Goal: Task Accomplishment & Management: Manage account settings

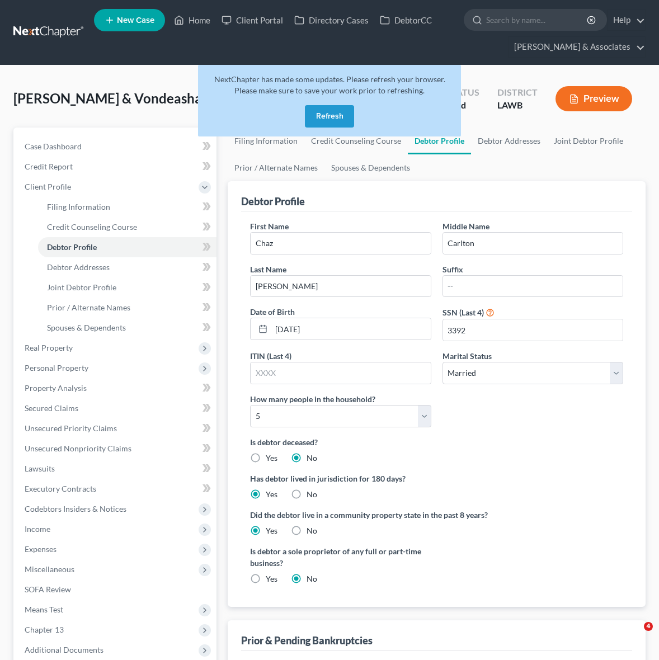
select select "1"
select select "4"
click at [102, 146] on link "Case Dashboard" at bounding box center [116, 147] width 201 height 20
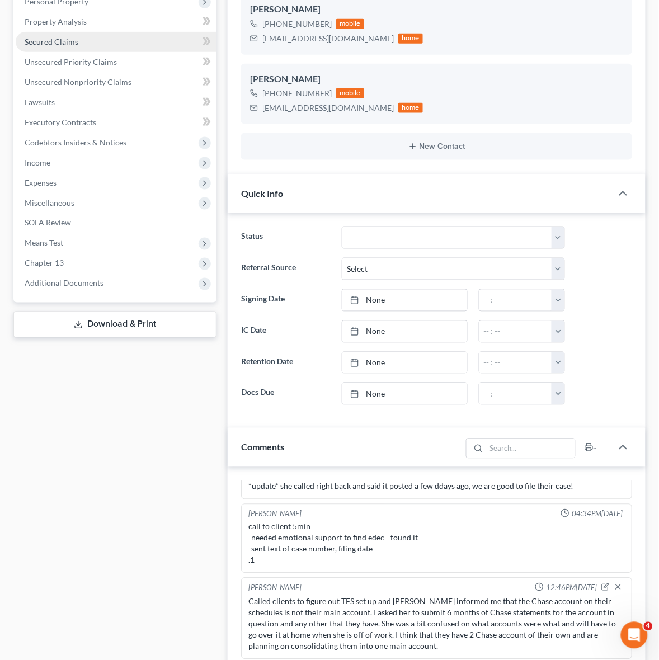
scroll to position [350, 0]
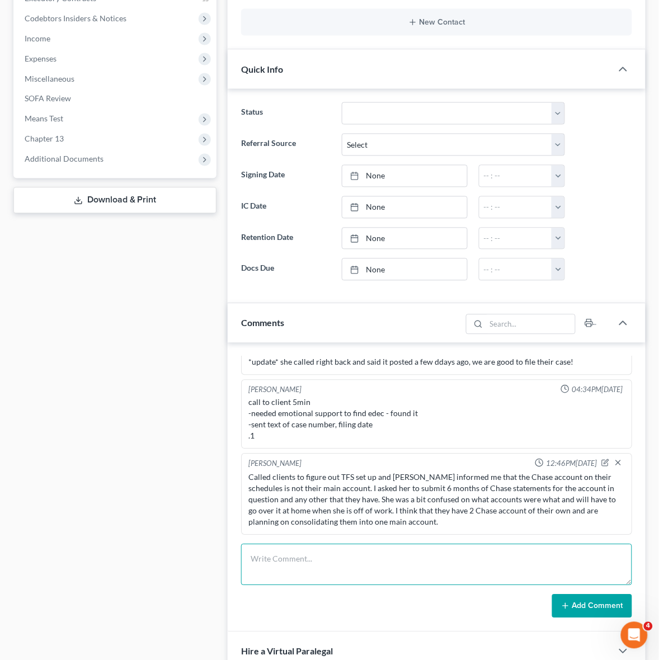
click at [350, 585] on textarea at bounding box center [436, 565] width 391 height 41
click at [350, 577] on textarea at bounding box center [436, 565] width 391 height 41
click at [397, 558] on textarea "TFS set for 2x monthly payments" at bounding box center [436, 565] width 391 height 41
click at [365, 561] on textarea "TFS set for 2x monthly payments ()" at bounding box center [436, 565] width 391 height 41
type textarea "TFS set for 2x monthly payments (5th and 19th)"
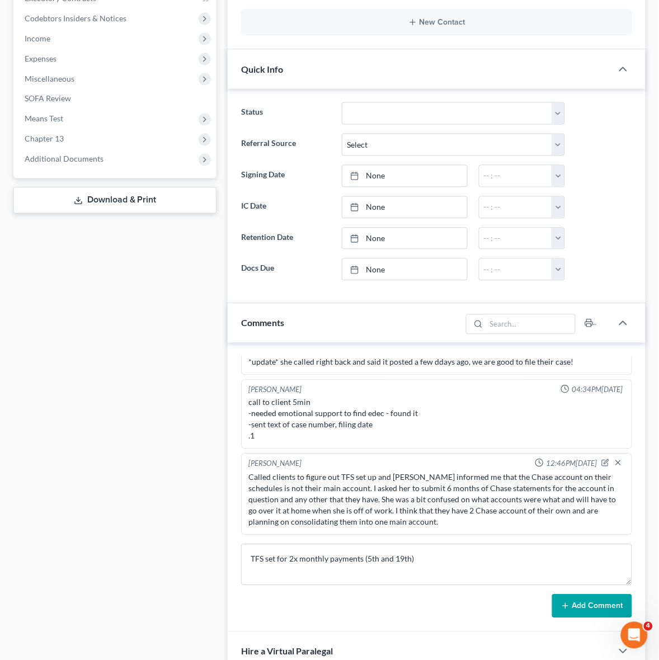
click at [582, 608] on button "Add Comment" at bounding box center [592, 607] width 80 height 24
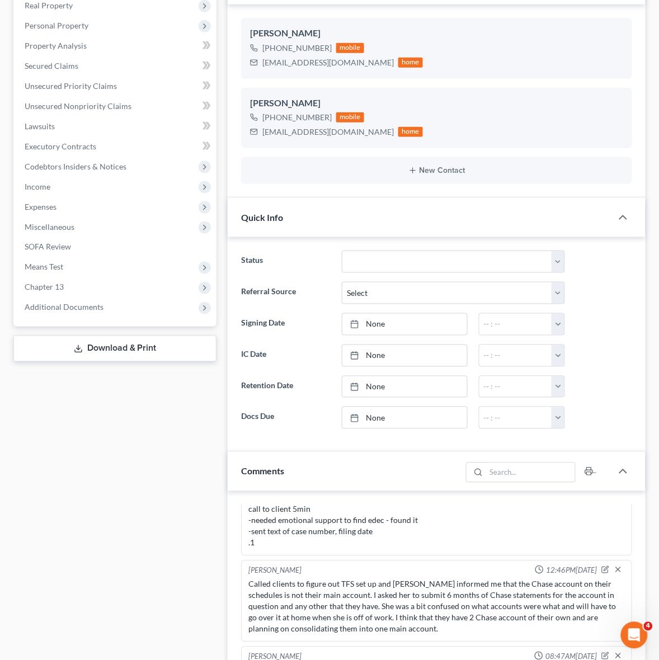
scroll to position [0, 0]
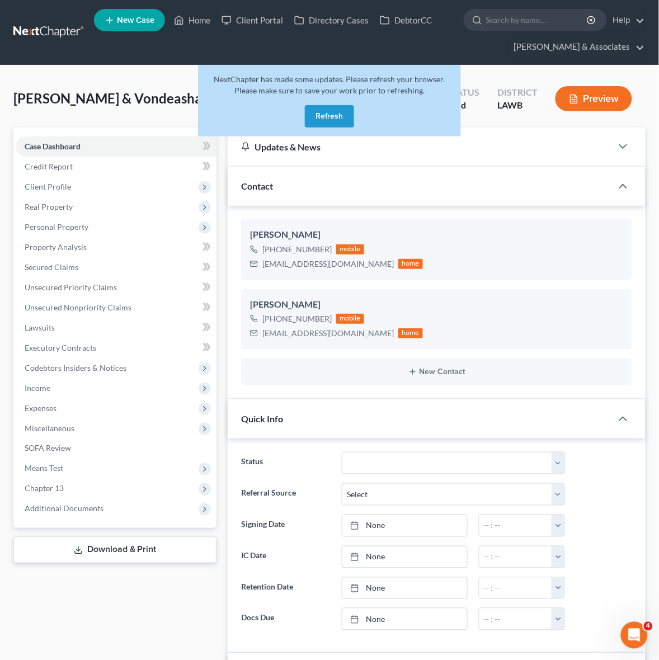
click at [70, 26] on link at bounding box center [49, 32] width 72 height 20
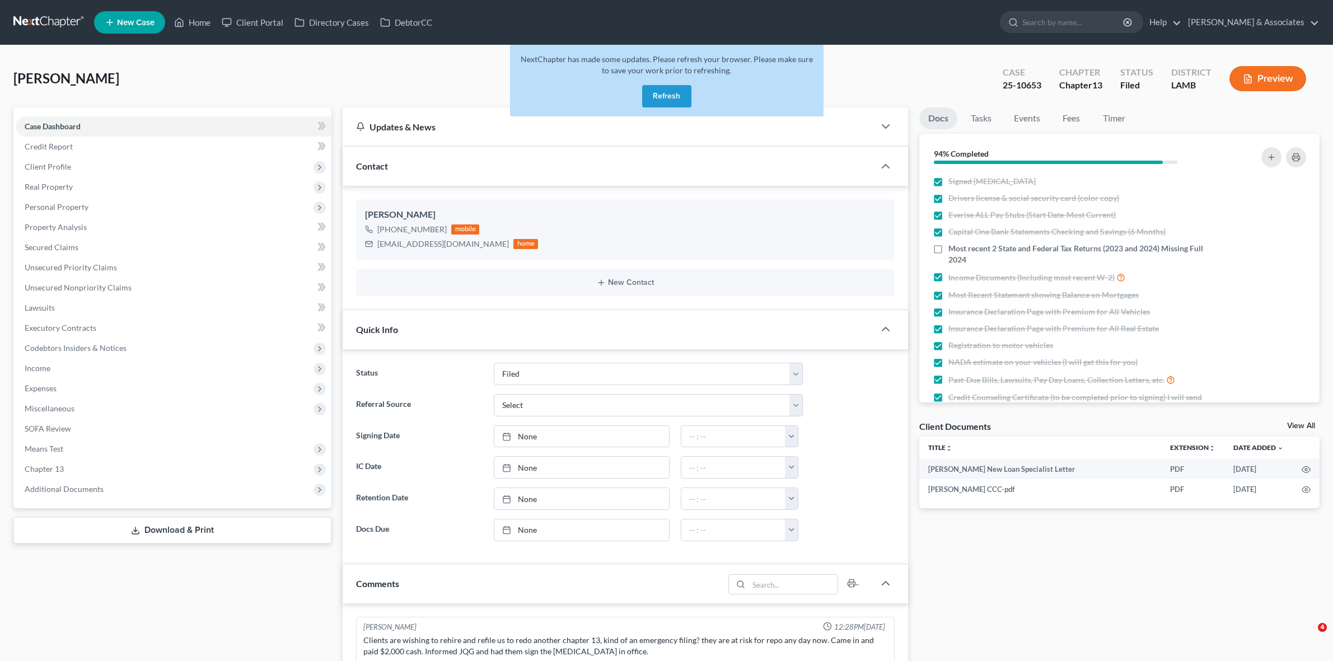
select select "8"
select select "0"
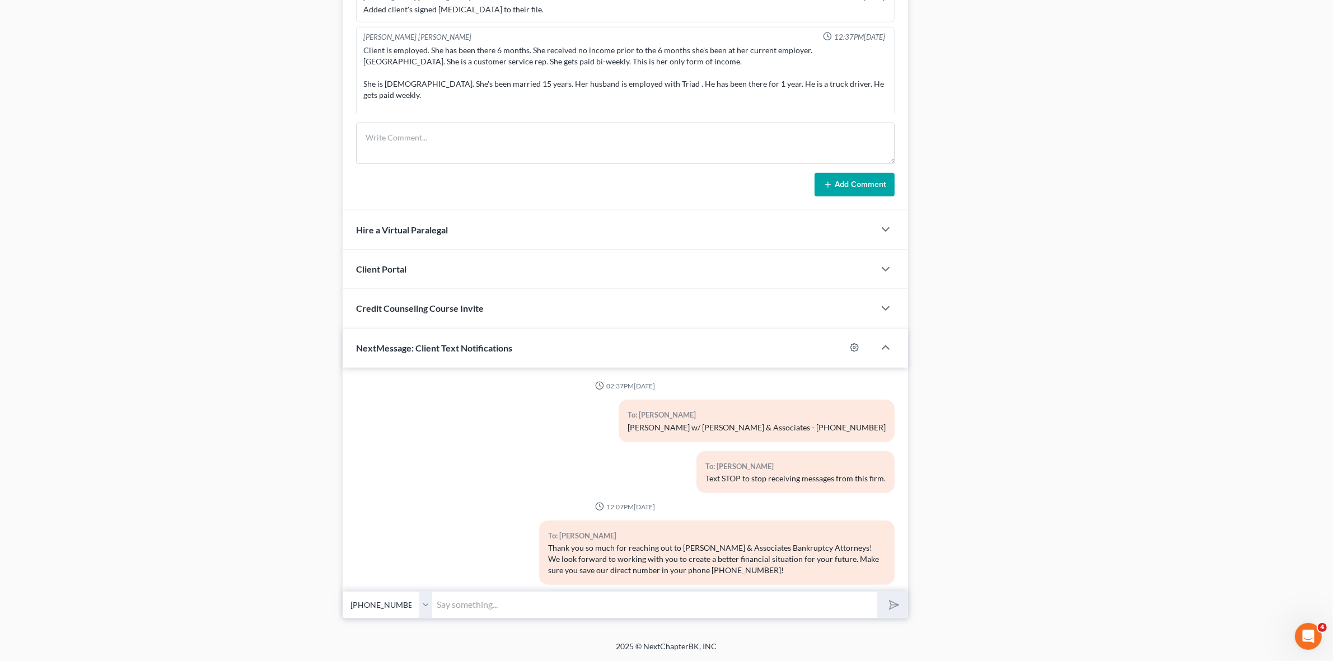
scroll to position [2137, 0]
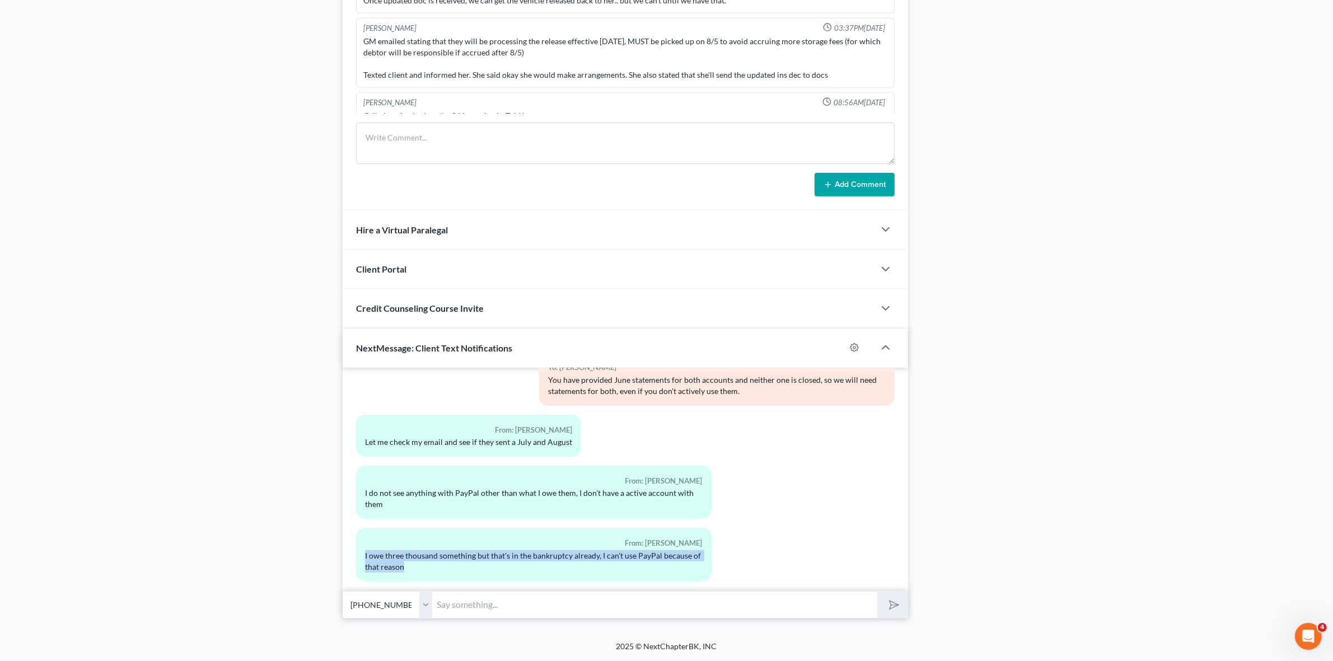
drag, startPoint x: 413, startPoint y: 560, endPoint x: 362, endPoint y: 546, distance: 52.3
click at [362, 546] on div "From: Suncera Davis I owe three thousand something but that's in the bankruptcy…" at bounding box center [533, 554] width 355 height 53
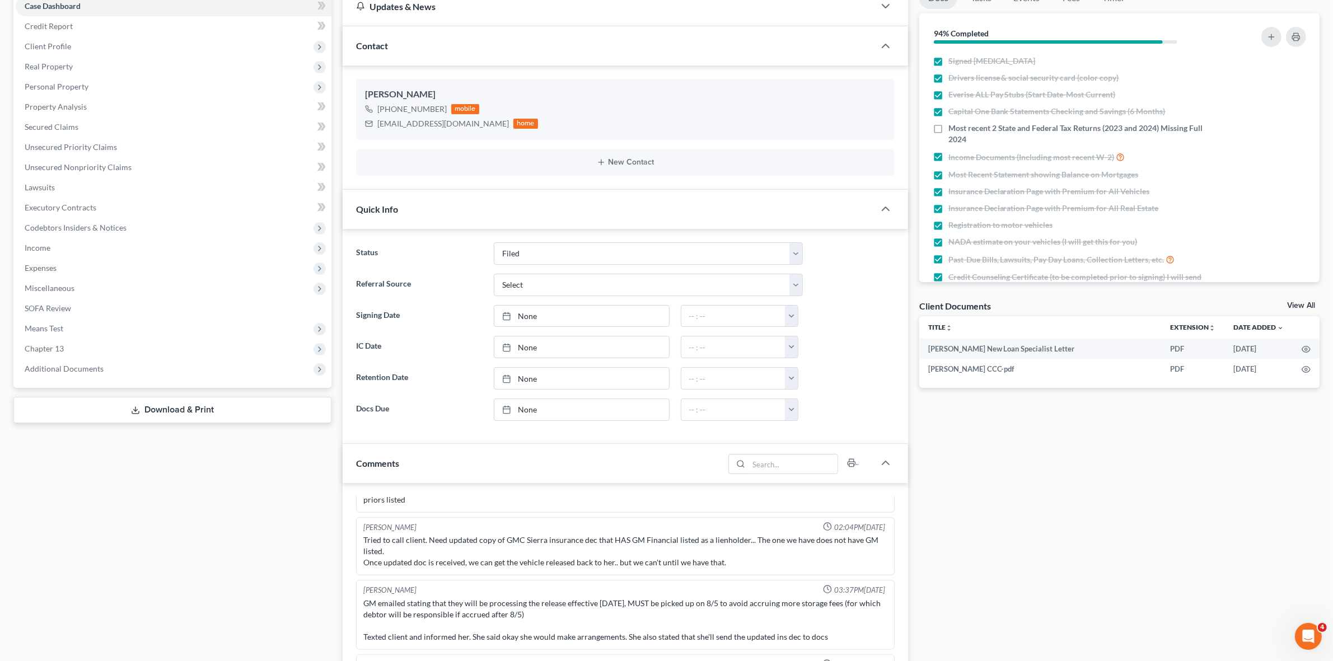
scroll to position [0, 0]
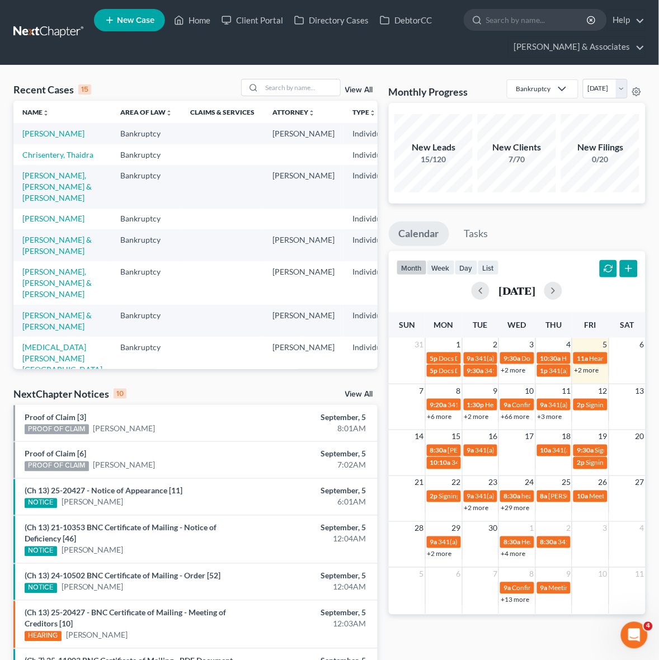
click at [589, 368] on link "+2 more" at bounding box center [586, 370] width 25 height 8
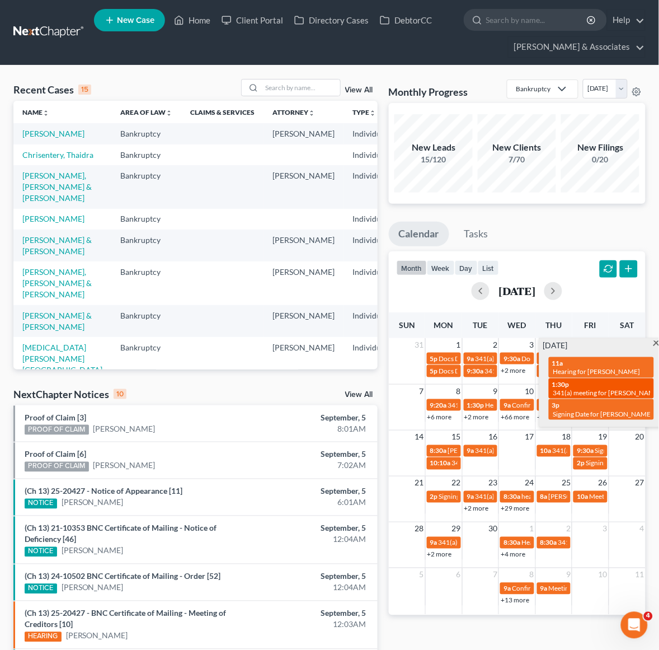
click at [630, 388] on span "341(a) meeting for [PERSON_NAME]" at bounding box center [608, 392] width 108 height 8
select select "Days"
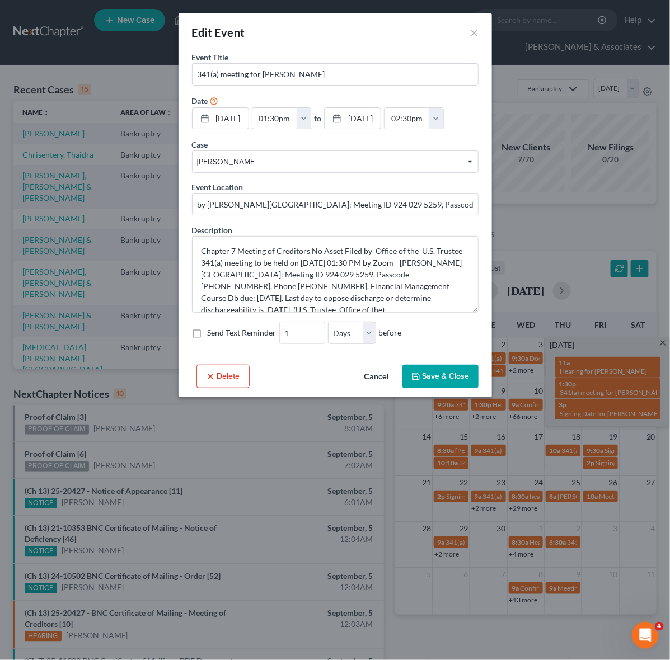
click at [587, 219] on div "Edit Event × Event Title * 341(a) meeting for [PERSON_NAME] Date [DATE] close D…" at bounding box center [335, 330] width 670 height 660
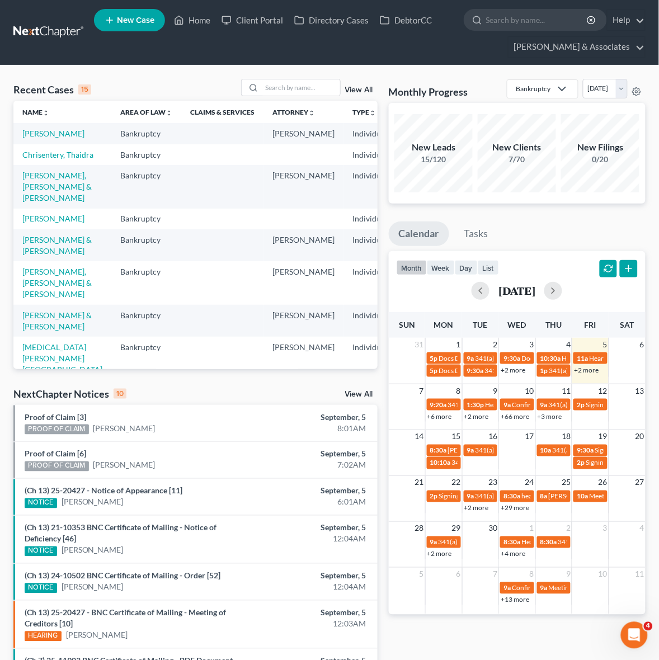
click at [591, 368] on link "+2 more" at bounding box center [586, 370] width 25 height 8
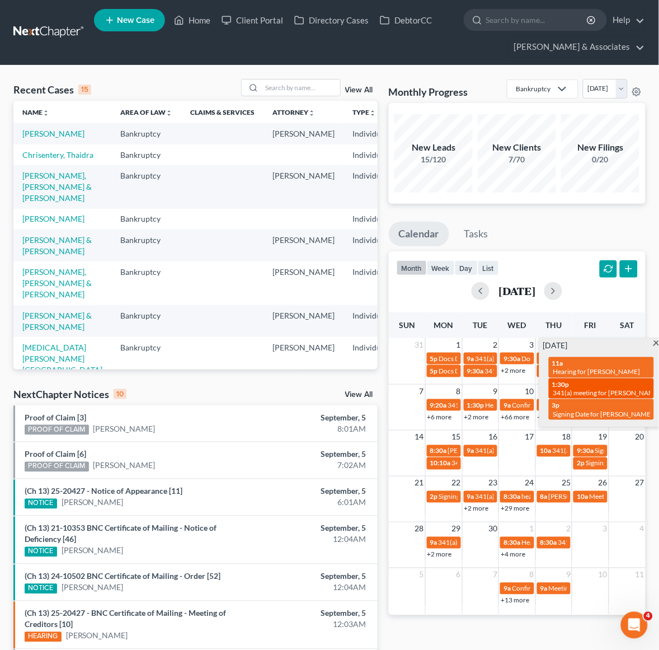
click at [600, 388] on span "341(a) meeting for [PERSON_NAME]" at bounding box center [608, 392] width 108 height 8
select select "Days"
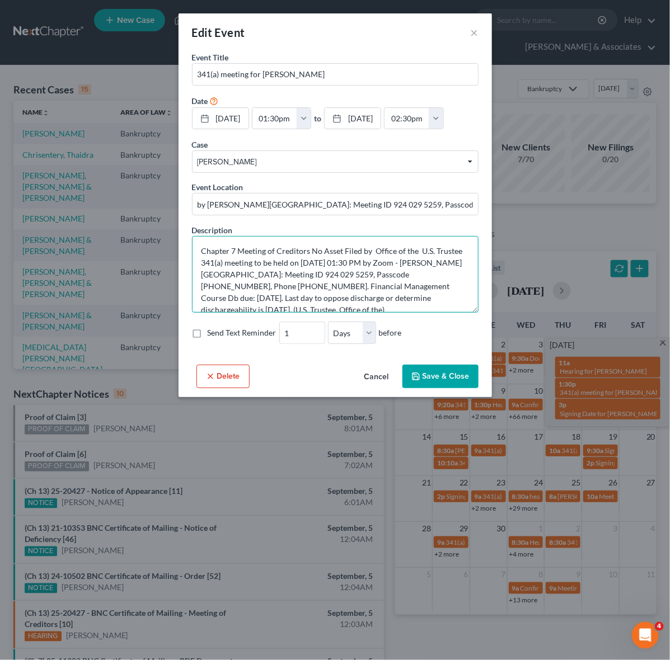
click at [234, 262] on textarea "Chapter 7 Meeting of Creditors No Asset Filed by Office of the U.S. Trustee 341…" at bounding box center [335, 274] width 287 height 77
drag, startPoint x: 236, startPoint y: 263, endPoint x: 420, endPoint y: 279, distance: 185.4
click at [420, 279] on textarea "Chapter 7 Meeting of Creditors No Asset Filed by Office of the U.S. Trustee 341…" at bounding box center [335, 274] width 287 height 77
click at [129, 376] on div "Edit Event × Event Title * 341(a) meeting for Richard Deford Jr Date 9/5/2025 c…" at bounding box center [335, 330] width 670 height 660
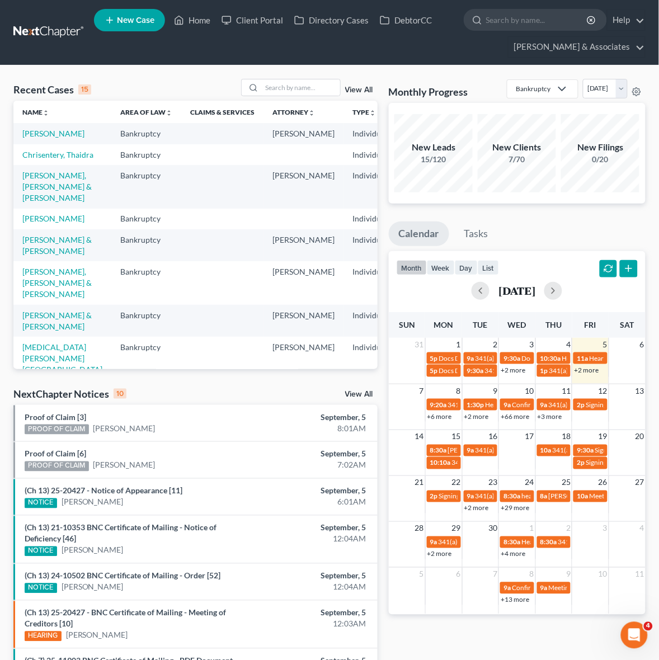
click at [591, 370] on link "+2 more" at bounding box center [586, 370] width 25 height 8
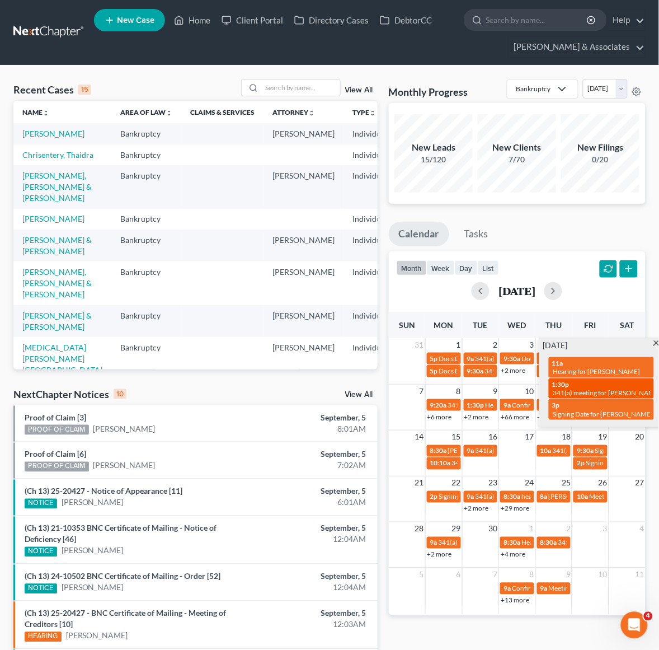
click at [599, 380] on div "1:30p 341(a) meeting for Richard Deford Jr" at bounding box center [601, 388] width 99 height 17
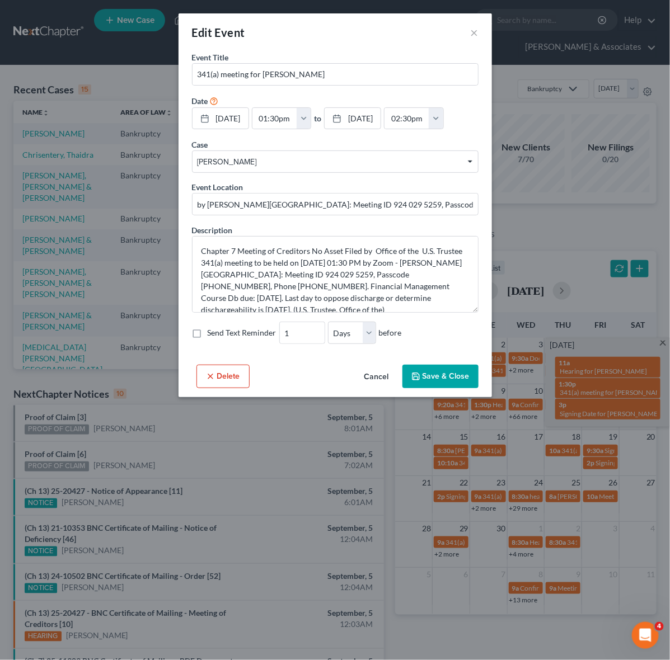
click at [574, 290] on div "Edit Event × Event Title * 341(a) meeting for Richard Deford Jr Date 9/5/2025 c…" at bounding box center [335, 330] width 670 height 660
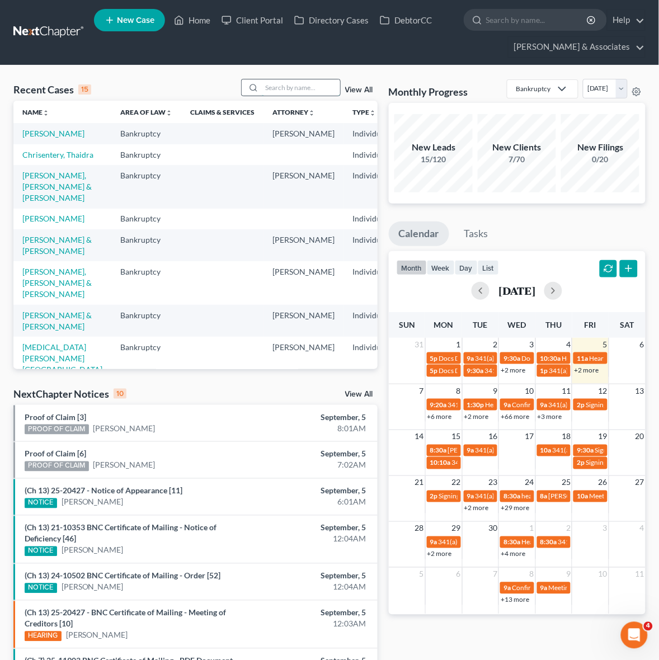
drag, startPoint x: 294, startPoint y: 85, endPoint x: 303, endPoint y: 85, distance: 9.0
click at [302, 85] on input "search" at bounding box center [301, 87] width 78 height 16
type input "deford"
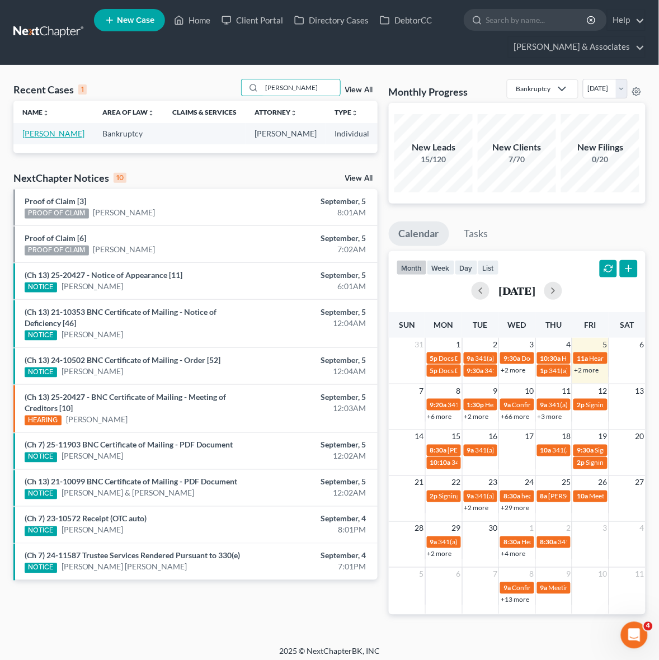
click at [34, 130] on link "Deford, Richard" at bounding box center [53, 134] width 62 height 10
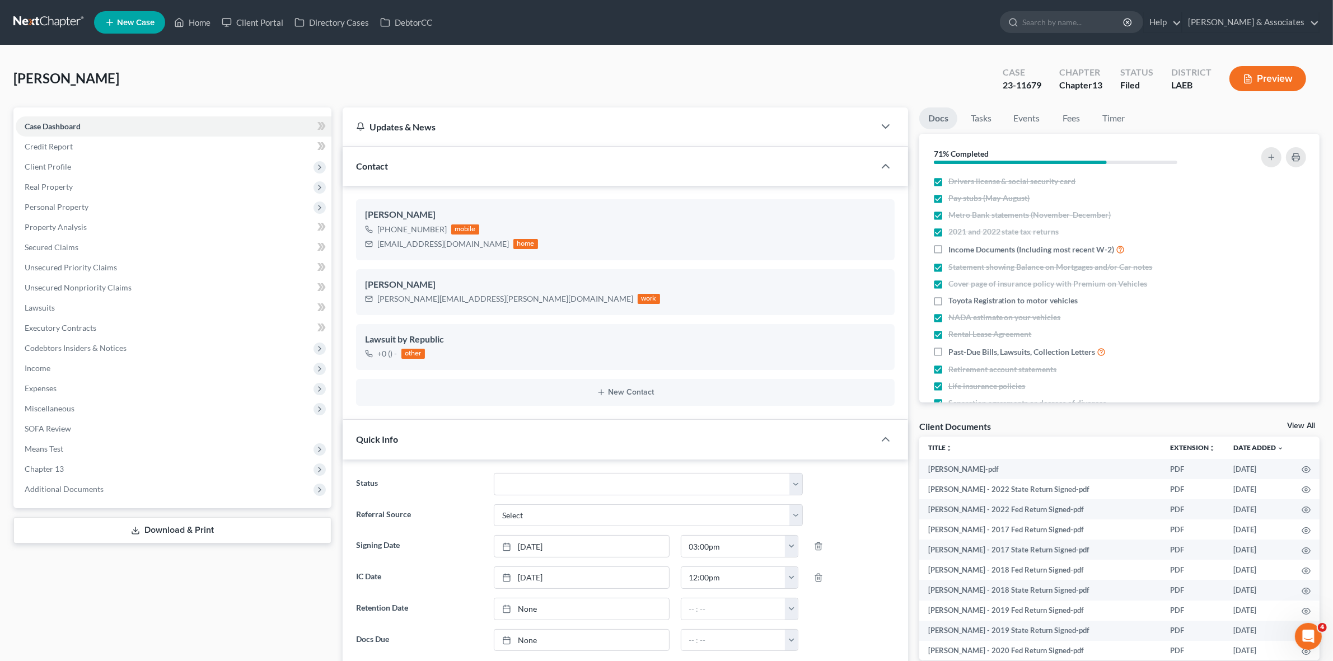
scroll to position [404, 0]
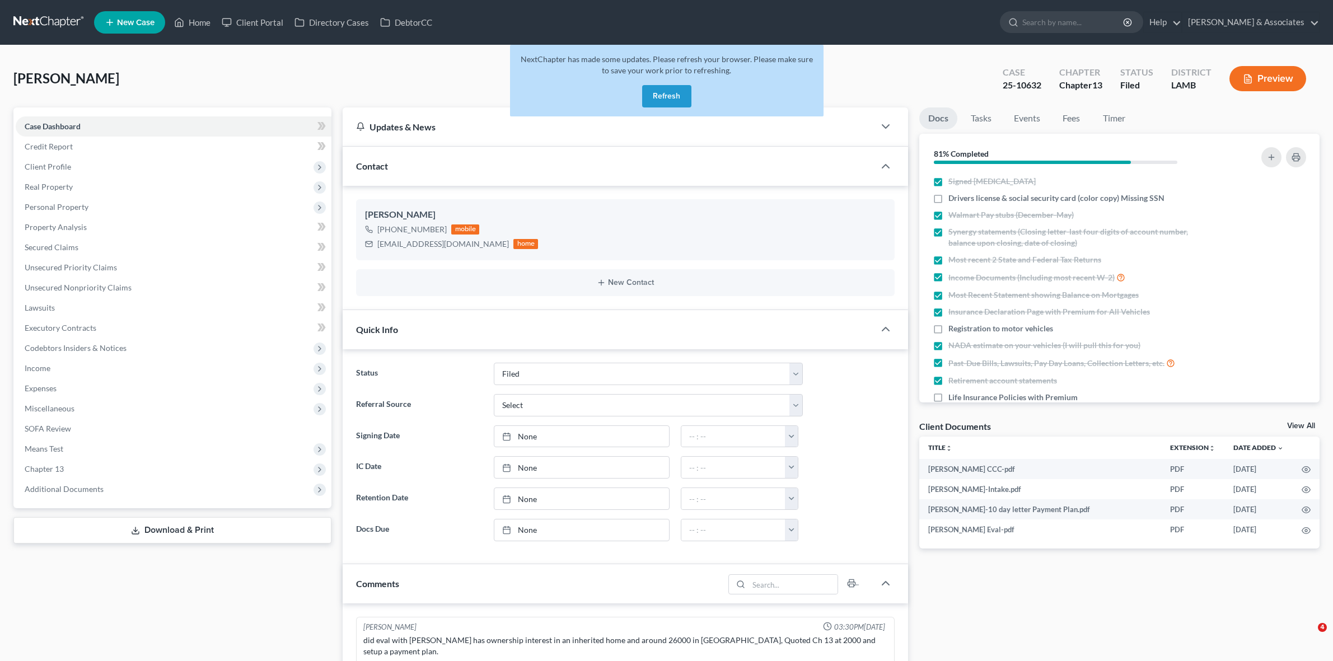
select select "8"
select select "0"
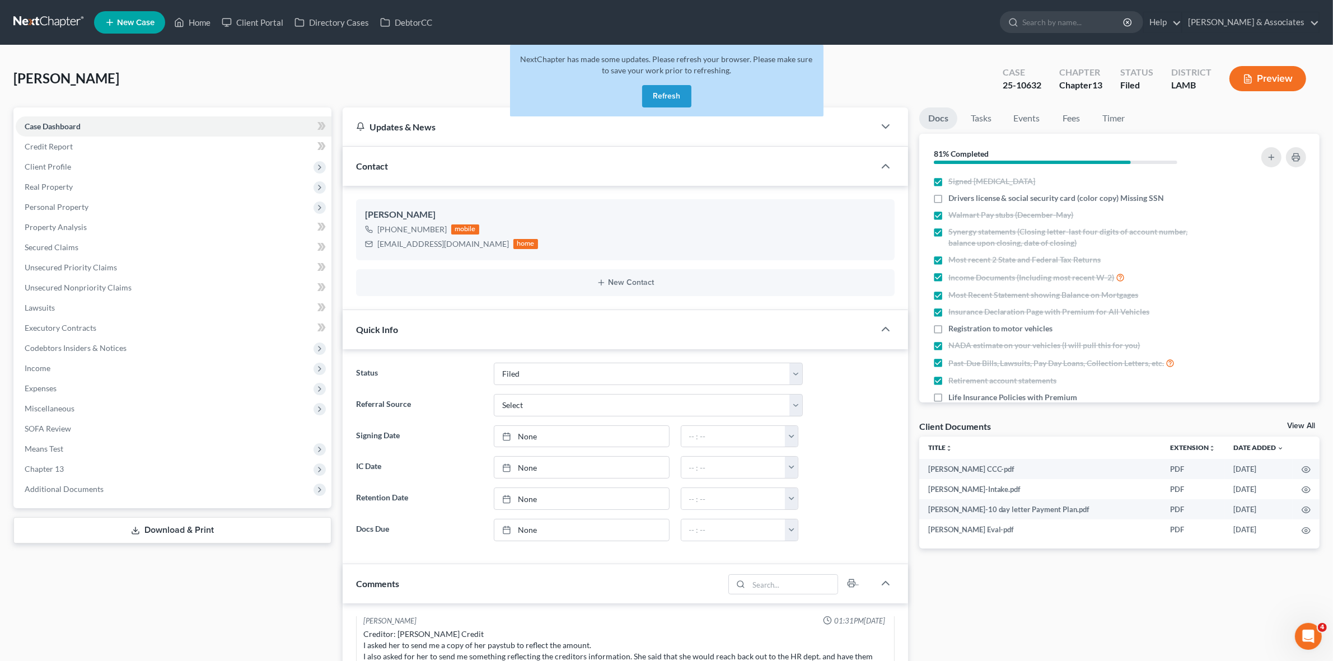
scroll to position [82, 0]
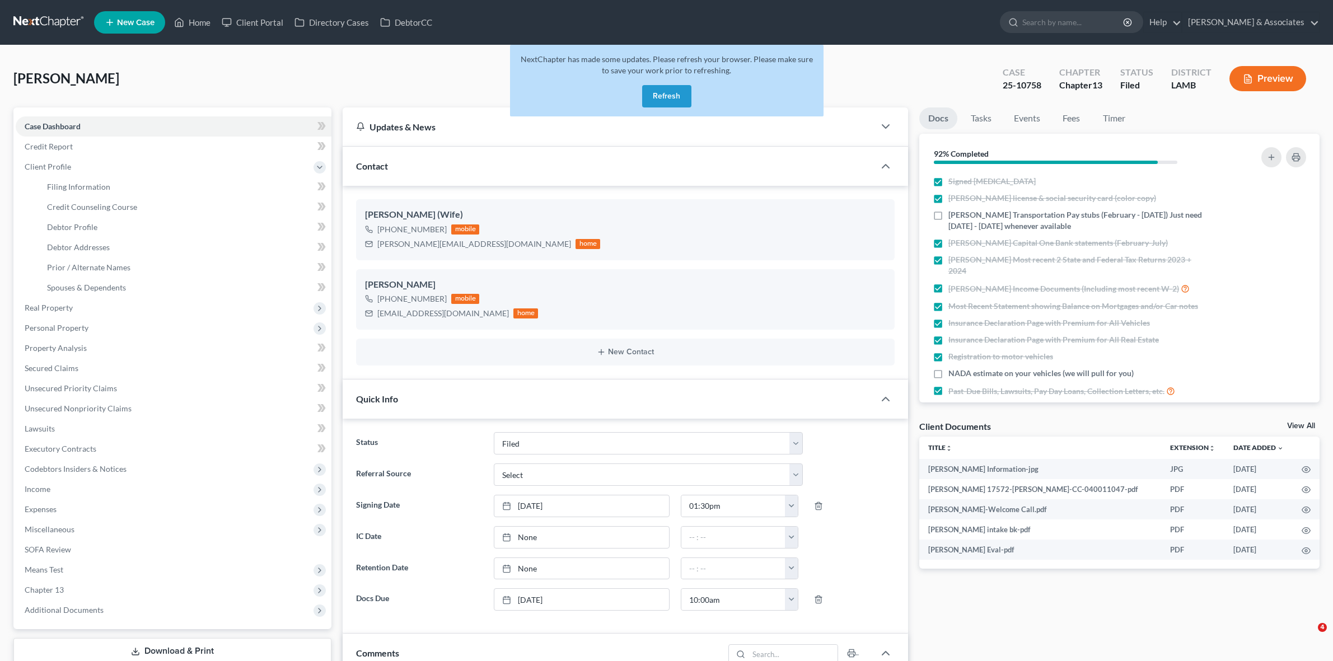
select select "8"
click at [62, 29] on link at bounding box center [49, 22] width 72 height 20
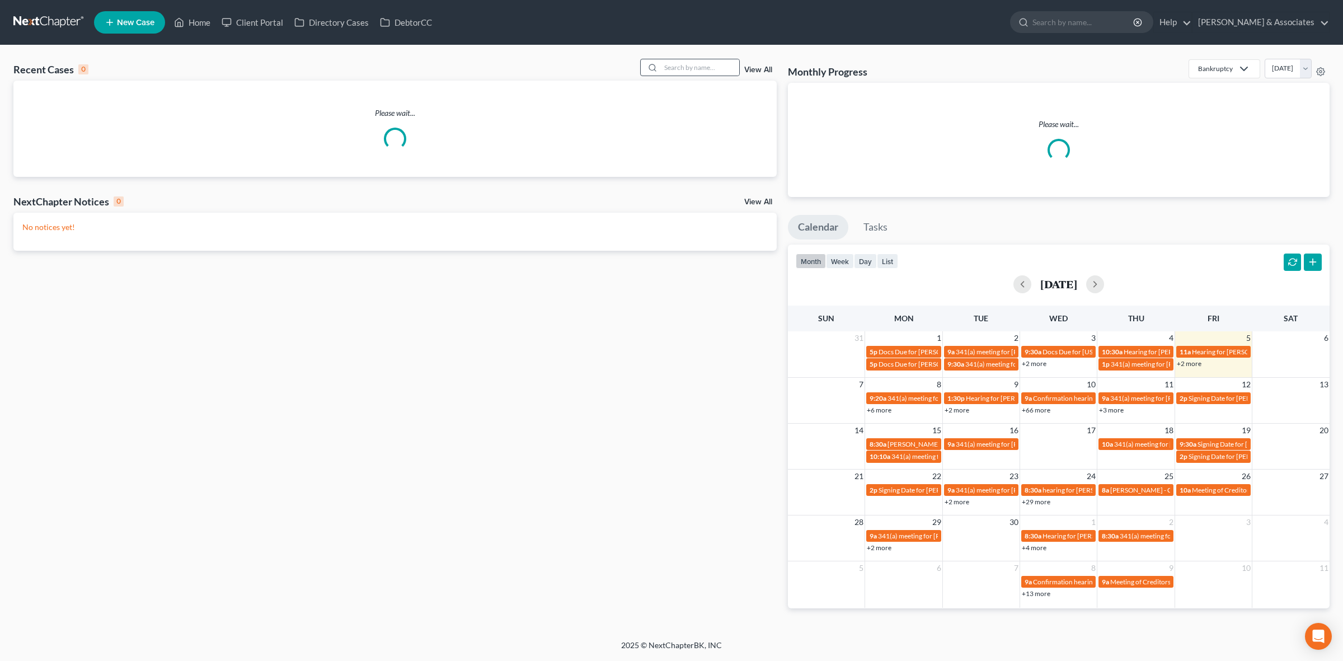
click at [673, 76] on div "Recent Cases 0 View All" at bounding box center [394, 70] width 763 height 22
click at [673, 76] on div at bounding box center [690, 67] width 100 height 17
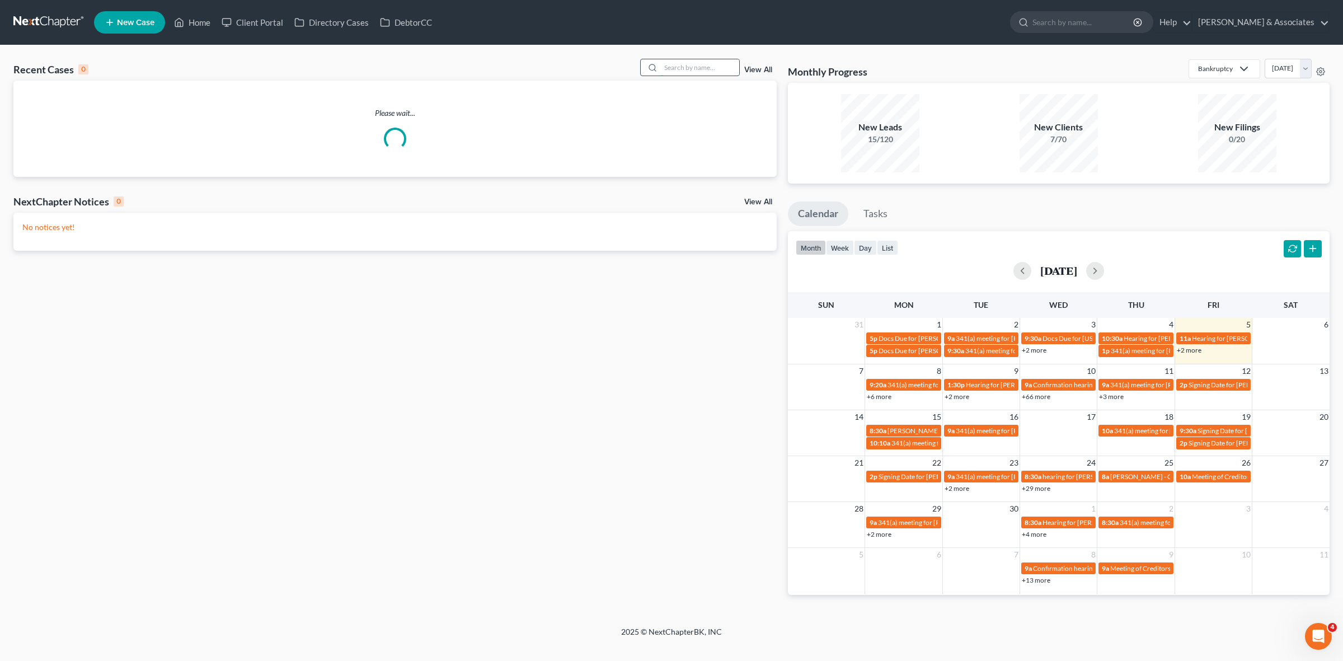
click at [674, 68] on input "search" at bounding box center [700, 67] width 78 height 16
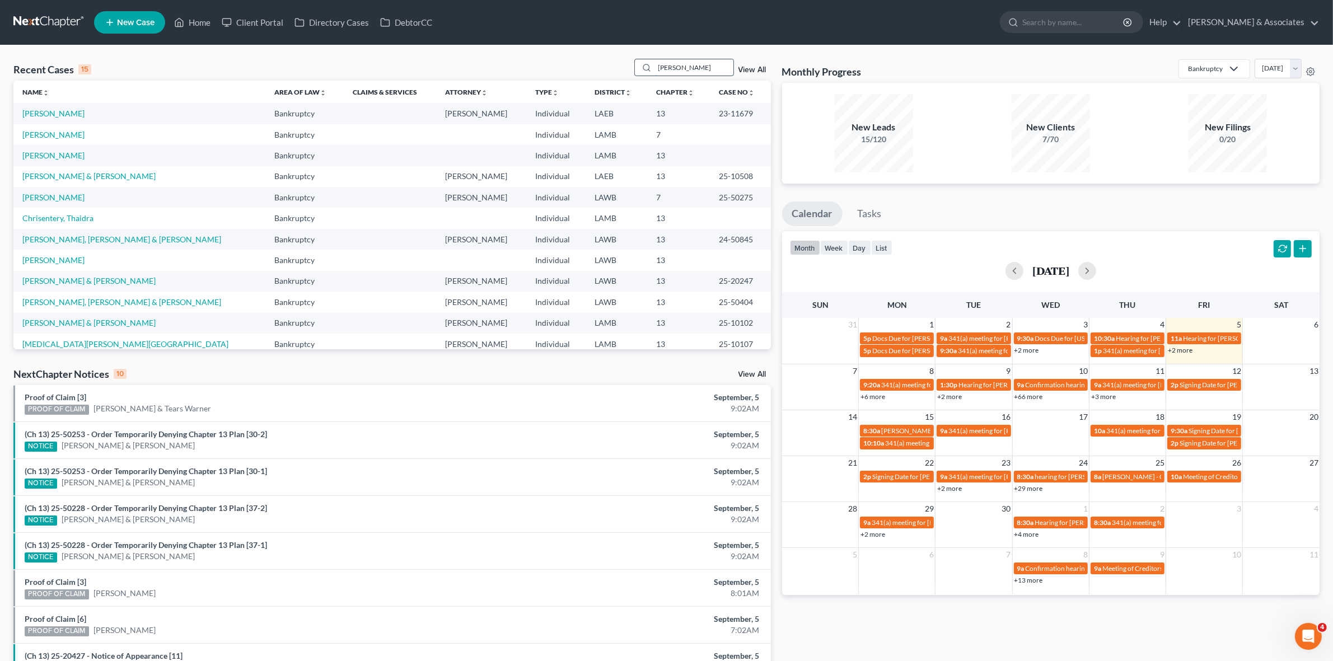
type input "[PERSON_NAME]"
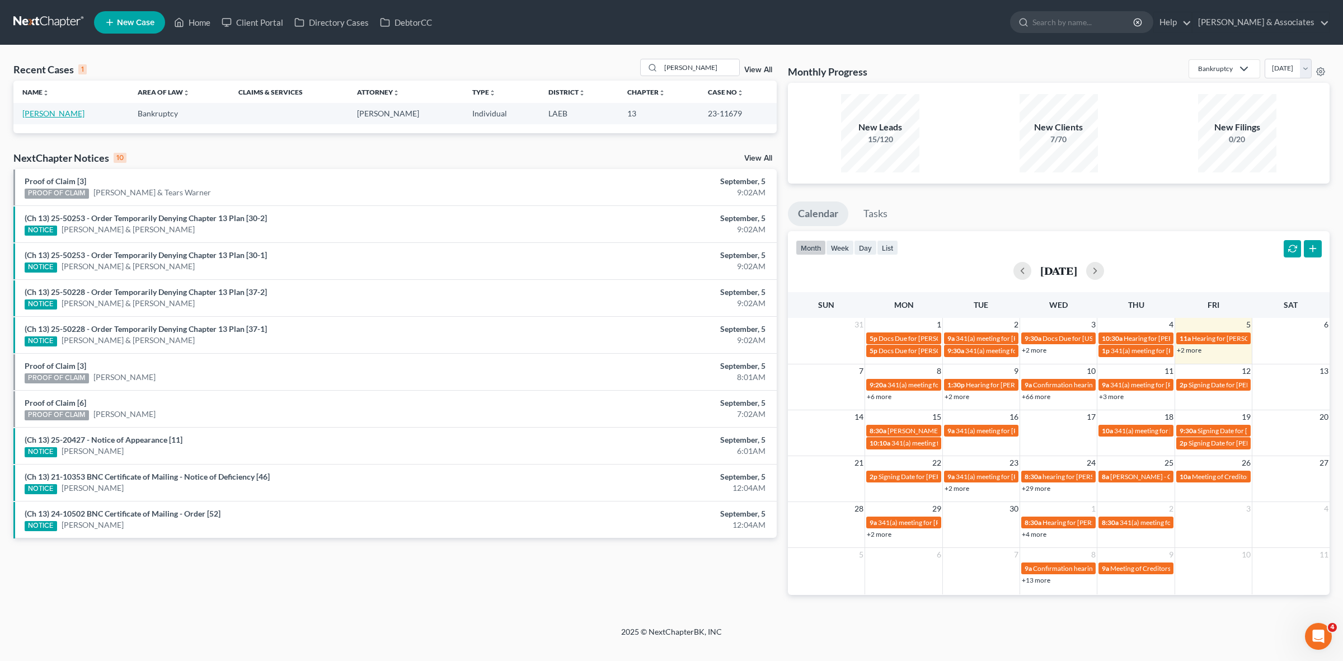
click at [49, 112] on link "Deford, Richard" at bounding box center [53, 114] width 62 height 10
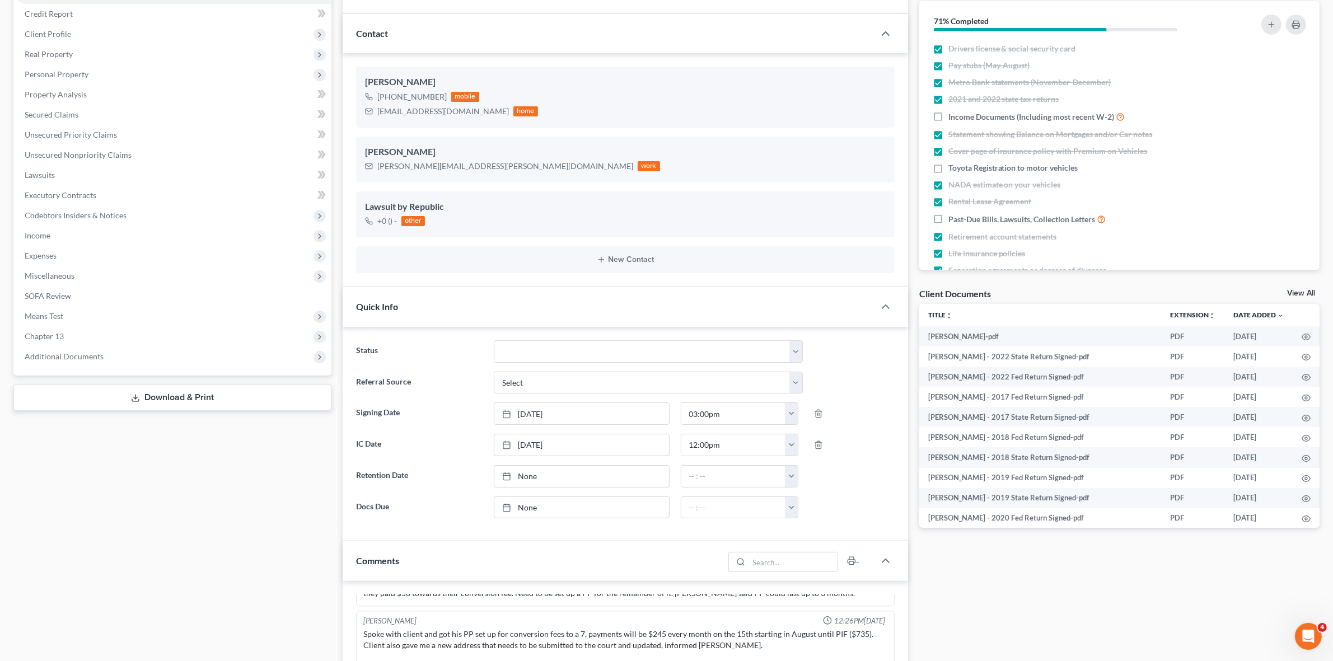
scroll to position [140, 0]
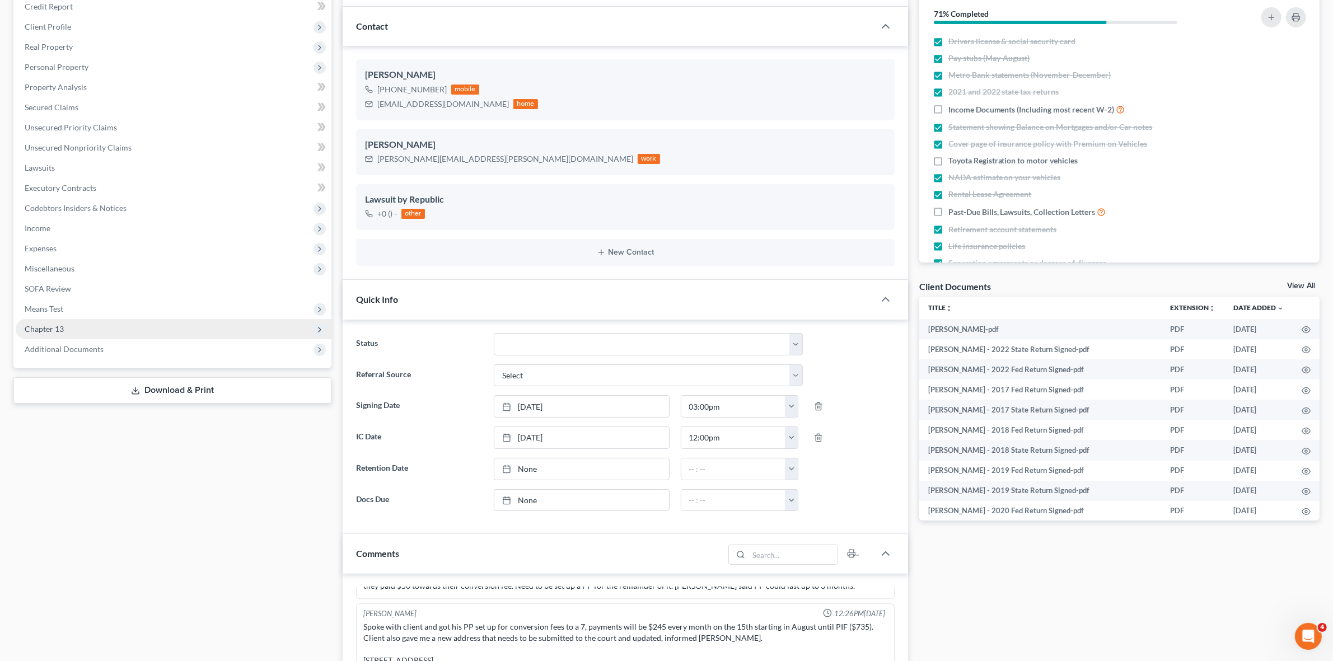
click at [200, 322] on span "Chapter 13" at bounding box center [174, 329] width 316 height 20
drag, startPoint x: 200, startPoint y: 322, endPoint x: 233, endPoint y: 480, distance: 161.3
click at [233, 480] on div "Case Dashboard Payments Invoices Payments Payments Credit Report Client Profile" at bounding box center [172, 654] width 329 height 1373
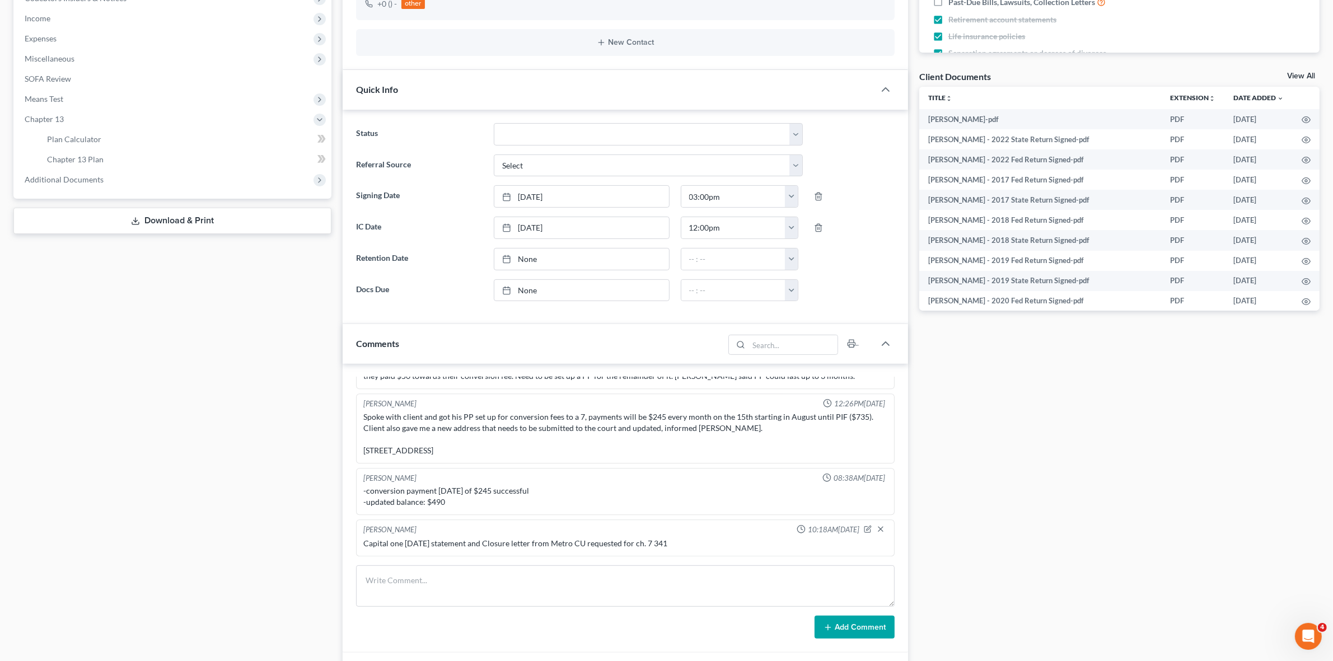
scroll to position [0, 0]
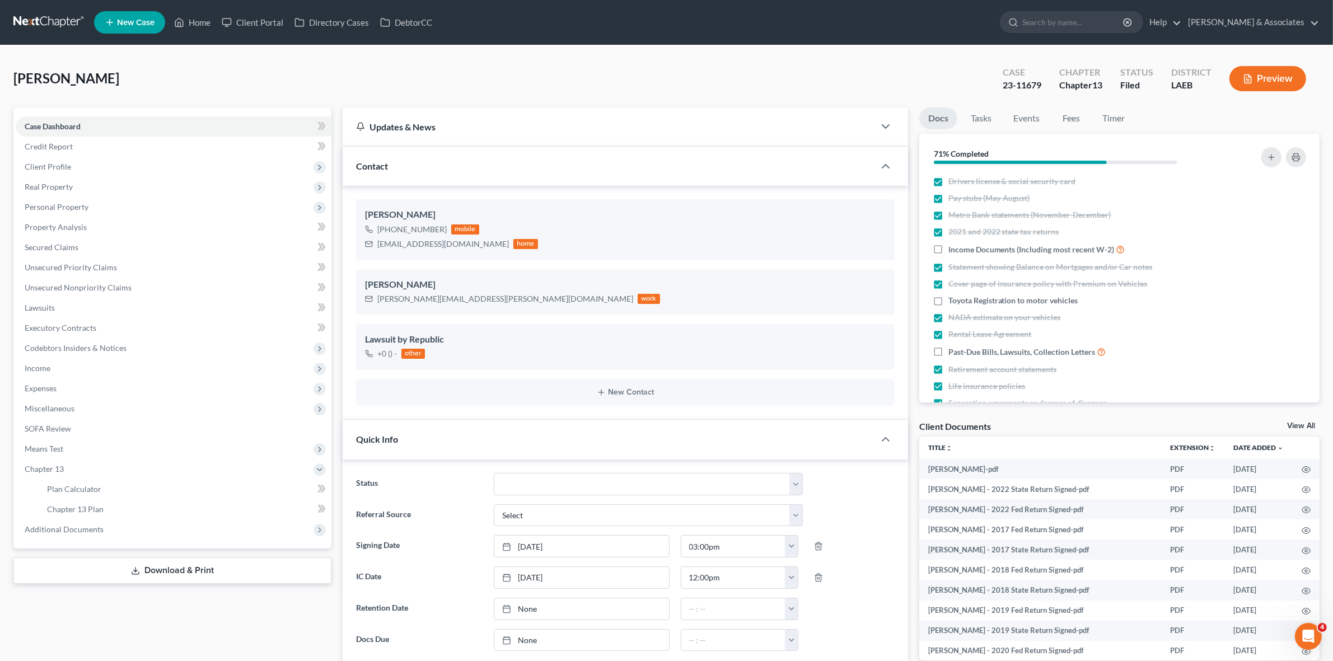
click at [31, 18] on link at bounding box center [49, 22] width 72 height 20
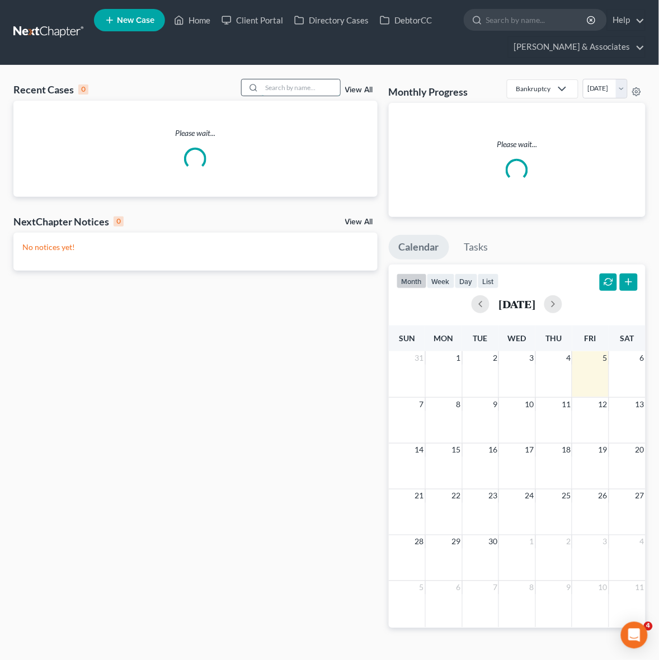
click at [308, 91] on input "search" at bounding box center [301, 87] width 78 height 16
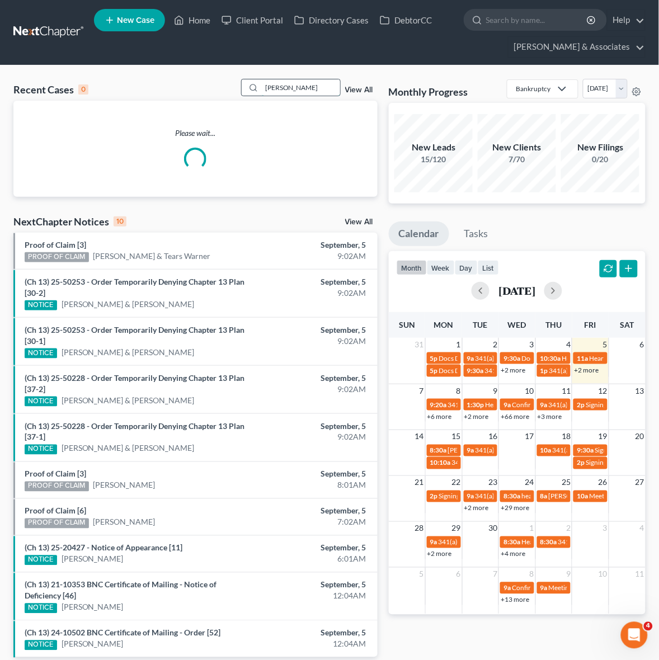
type input "[PERSON_NAME]"
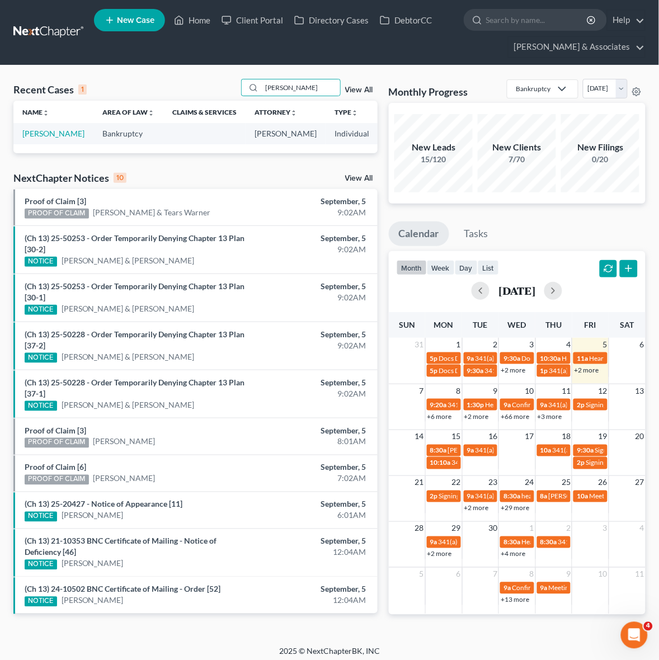
click at [38, 138] on td "[PERSON_NAME]" at bounding box center [53, 133] width 80 height 21
click at [38, 138] on link "[PERSON_NAME]" at bounding box center [53, 134] width 62 height 10
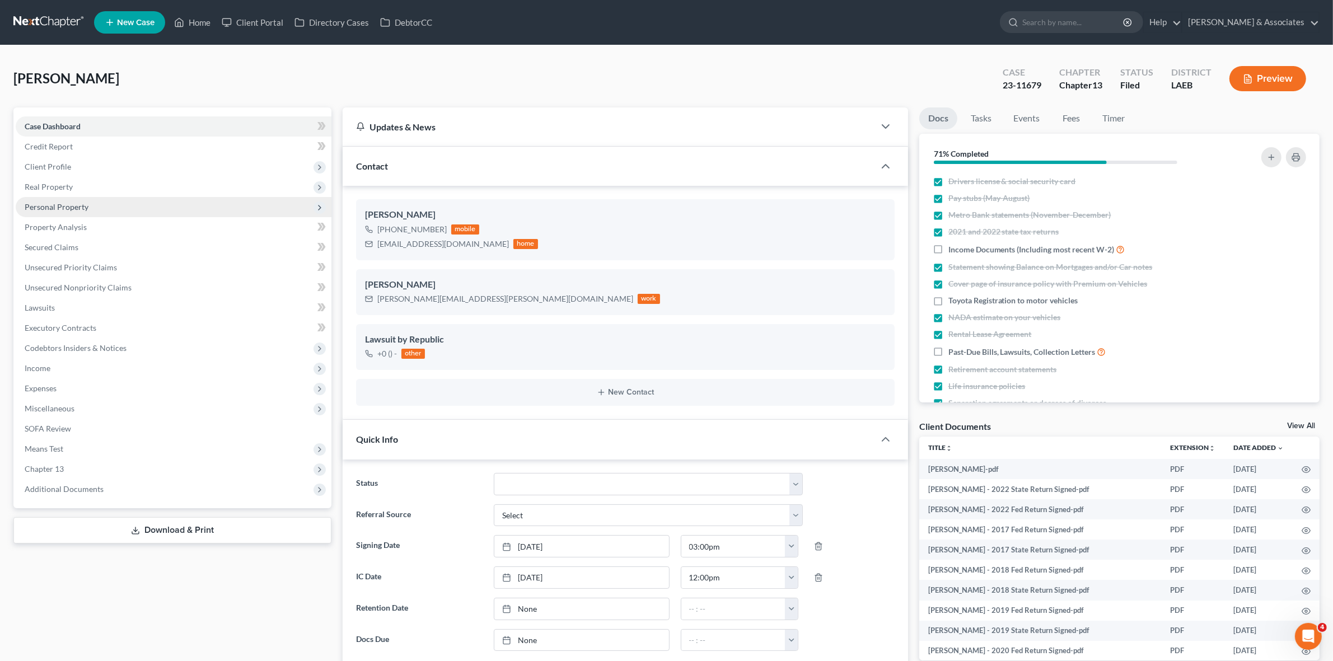
click at [96, 208] on span "Personal Property" at bounding box center [174, 207] width 316 height 20
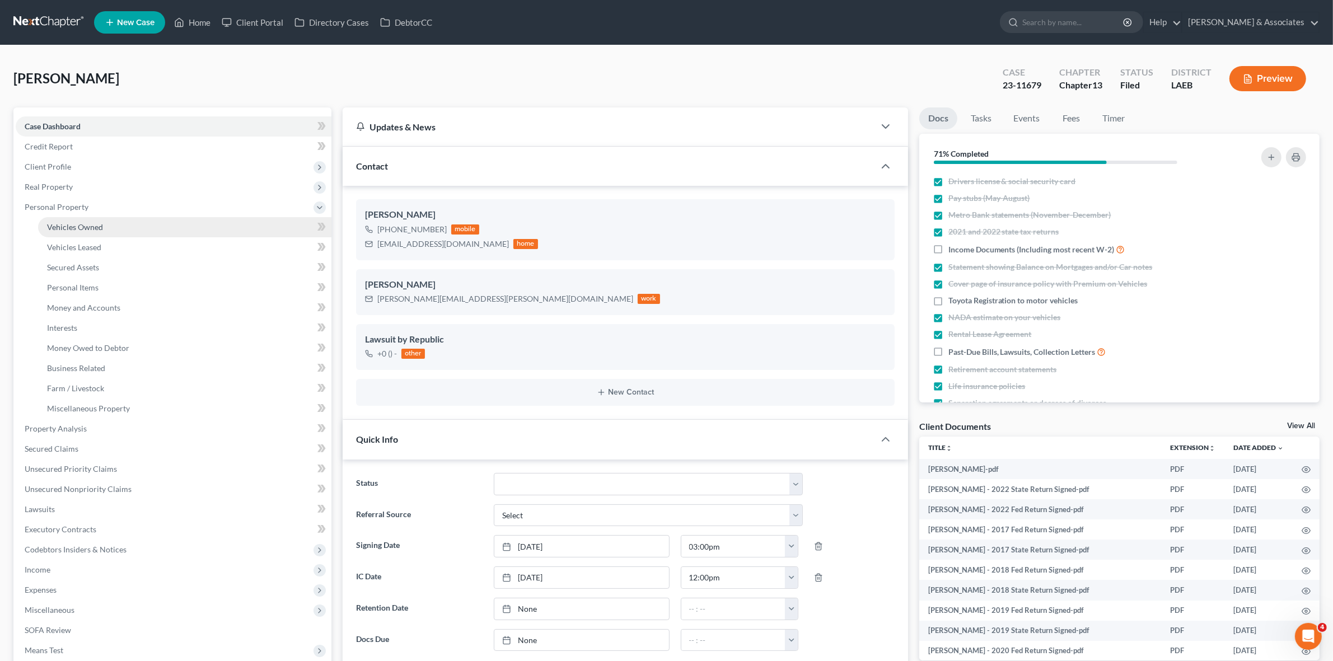
click at [148, 236] on link "Vehicles Owned" at bounding box center [184, 227] width 293 height 20
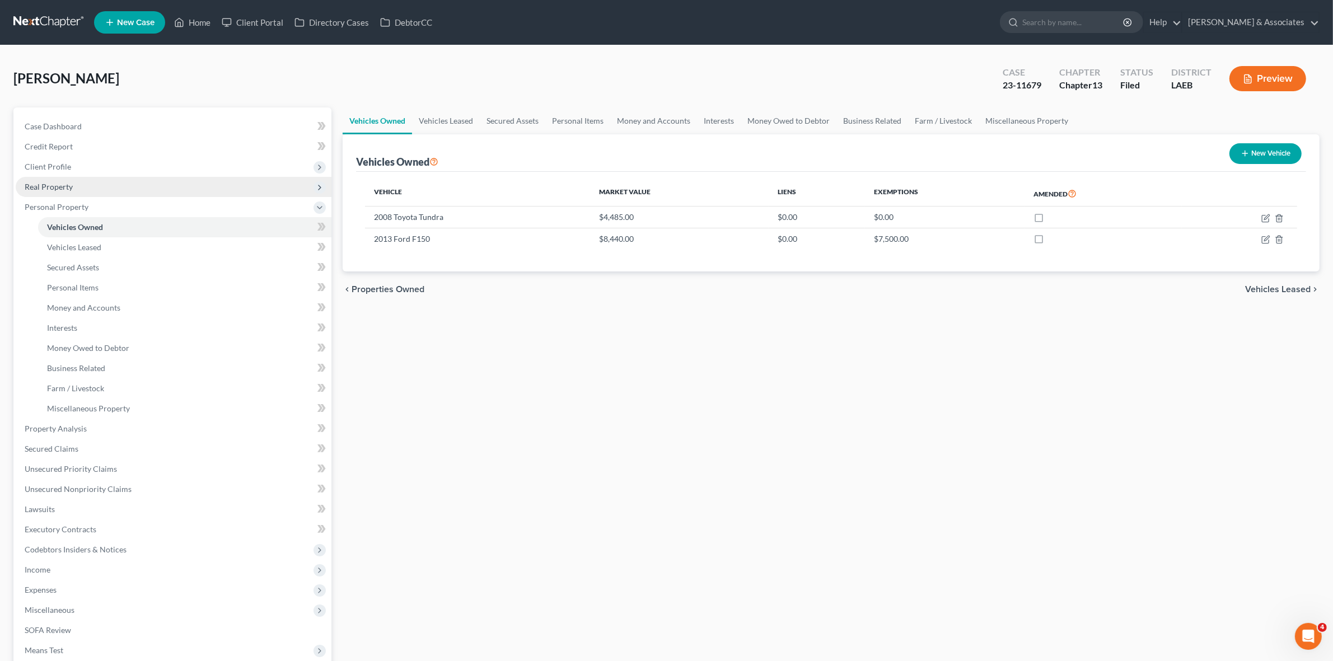
click at [109, 188] on span "Real Property" at bounding box center [174, 187] width 316 height 20
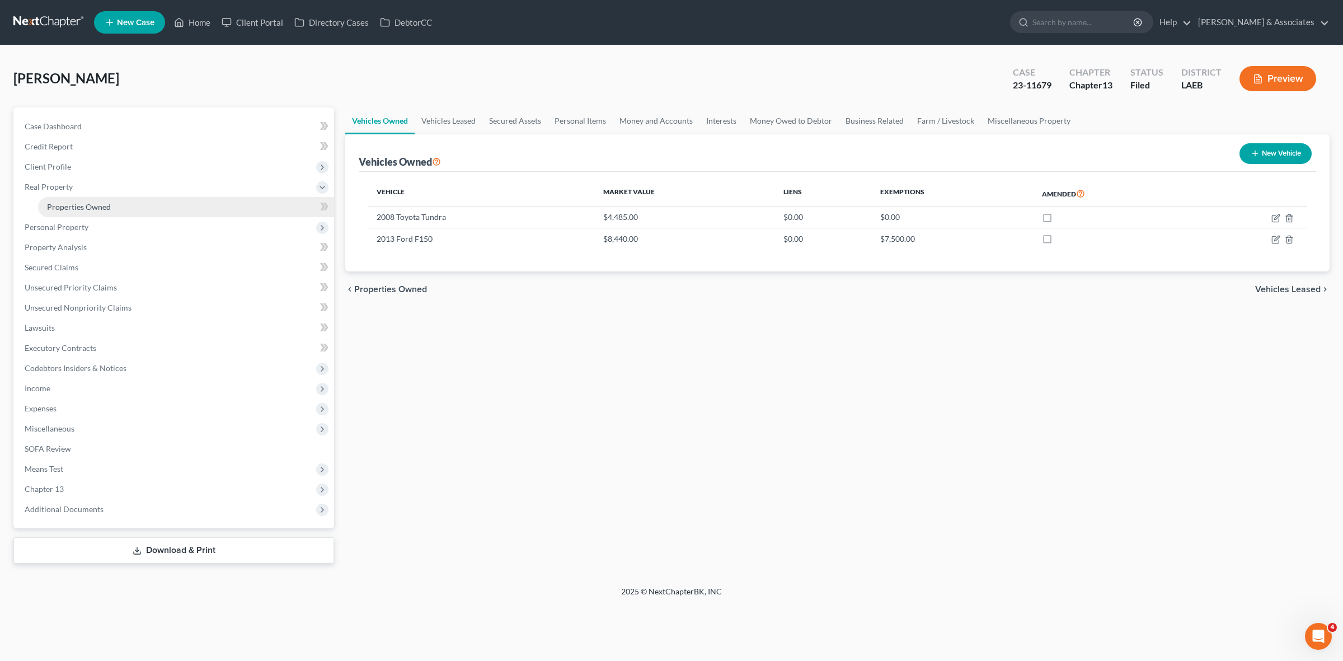
click at [110, 201] on link "Properties Owned" at bounding box center [186, 207] width 296 height 20
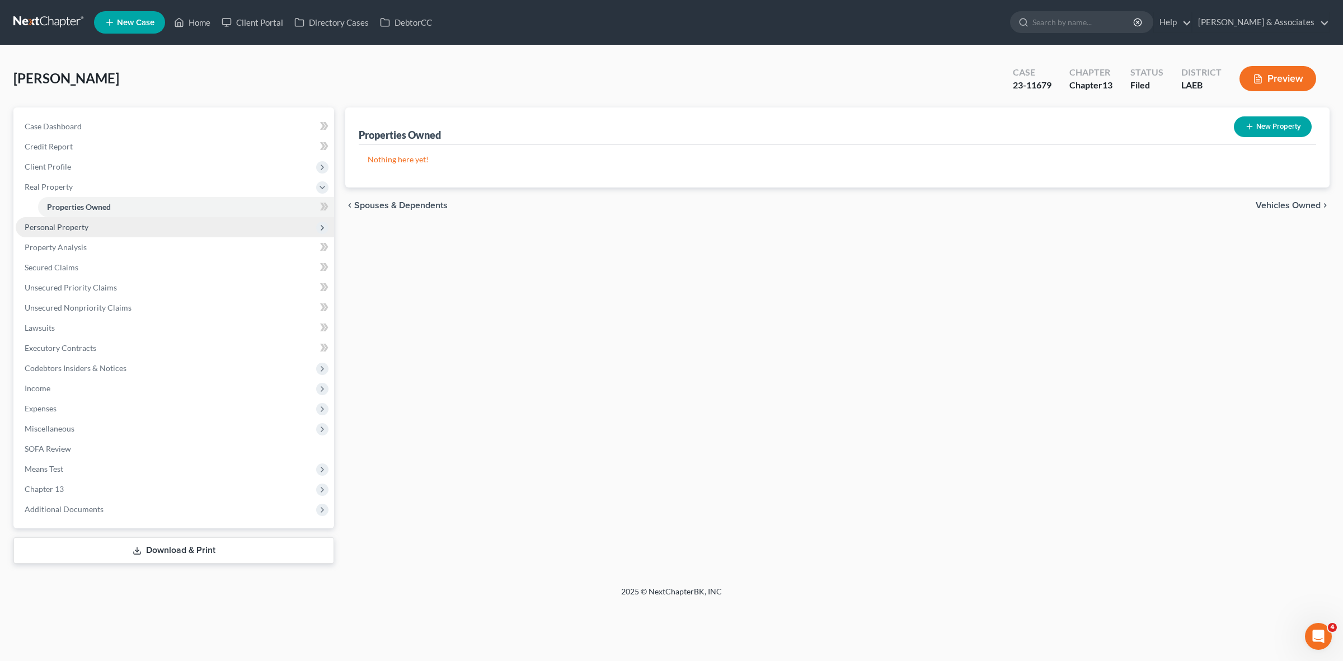
click at [110, 227] on span "Personal Property" at bounding box center [175, 227] width 318 height 20
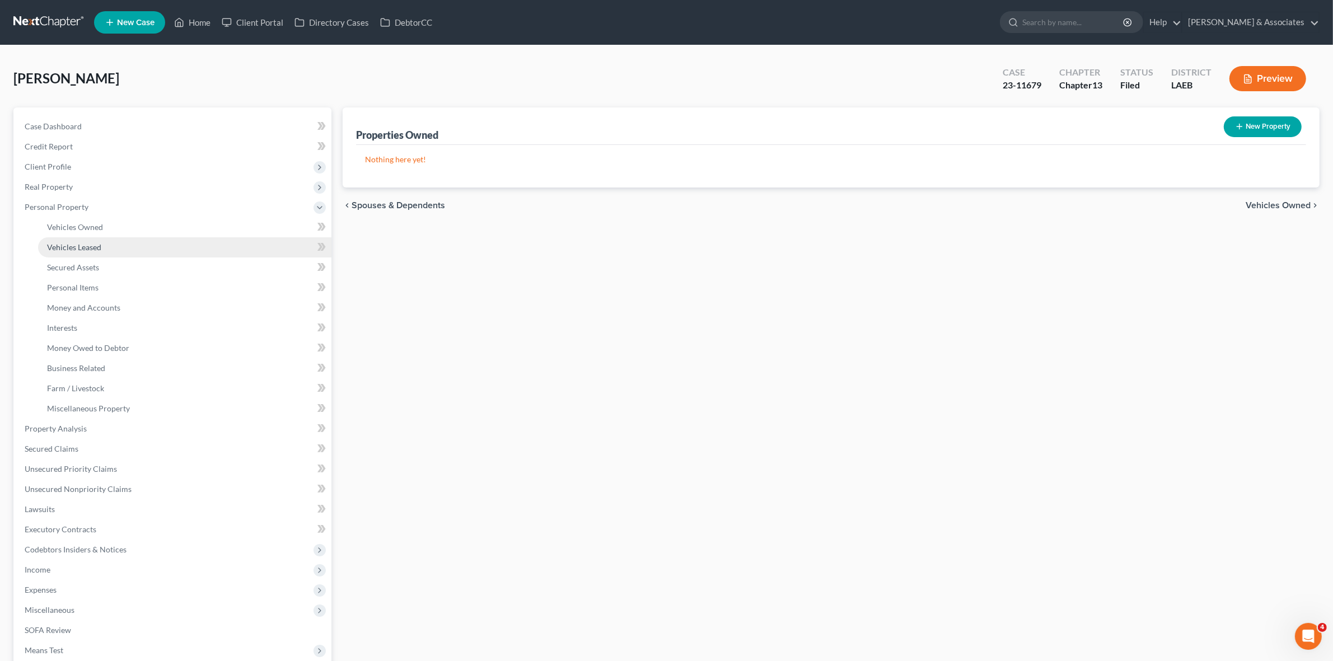
click at [113, 250] on link "Vehicles Leased" at bounding box center [184, 247] width 293 height 20
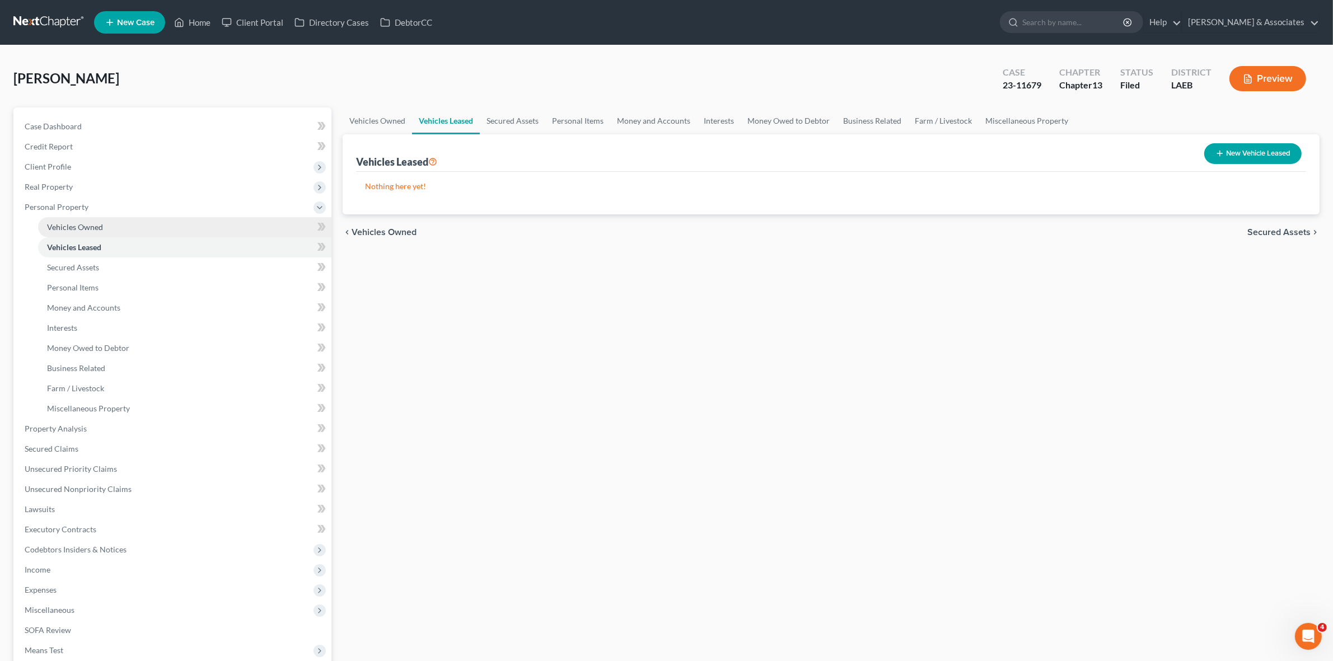
click at [110, 220] on link "Vehicles Owned" at bounding box center [184, 227] width 293 height 20
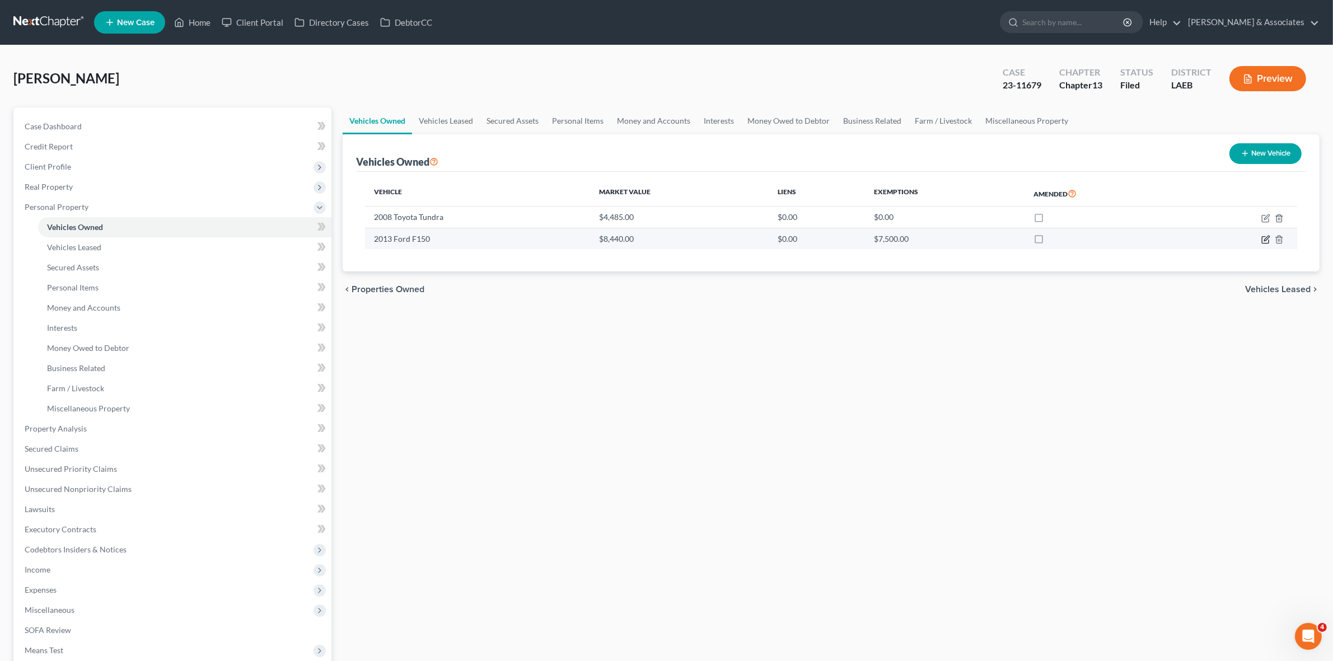
click at [669, 238] on icon "button" at bounding box center [1265, 239] width 9 height 9
select select "0"
select select "13"
select select "3"
select select "0"
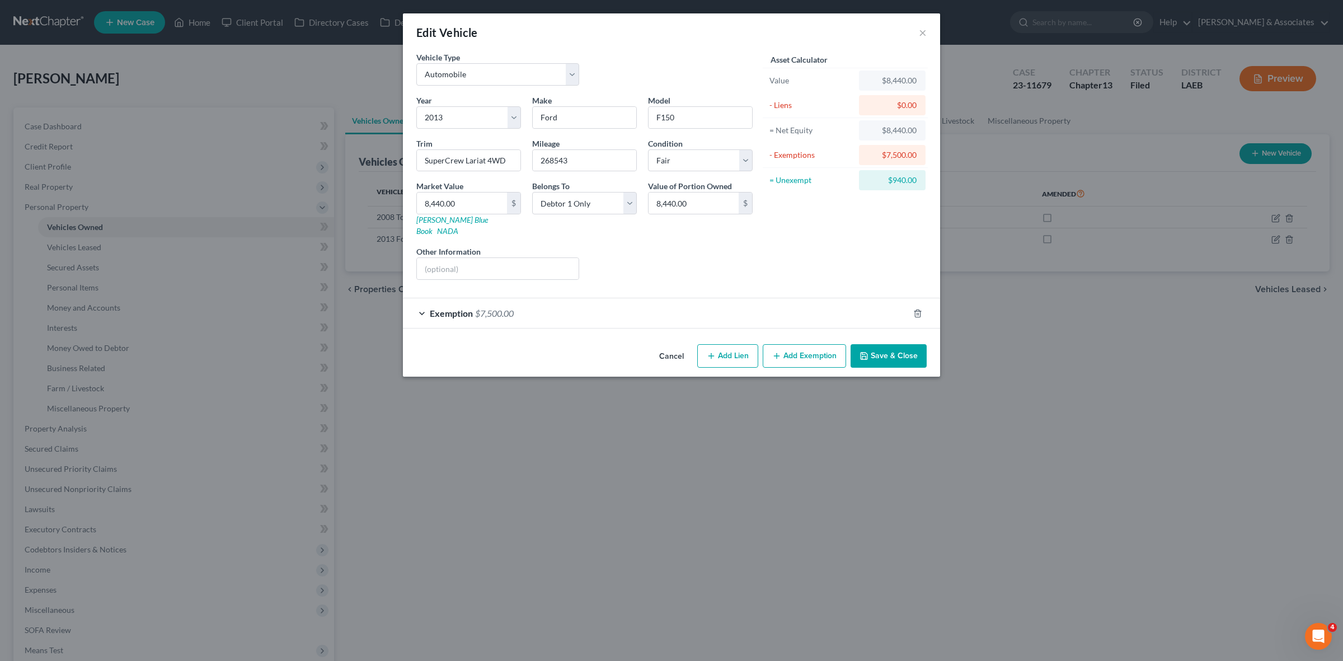
click at [669, 299] on div "Exemption $7,500.00" at bounding box center [656, 313] width 506 height 30
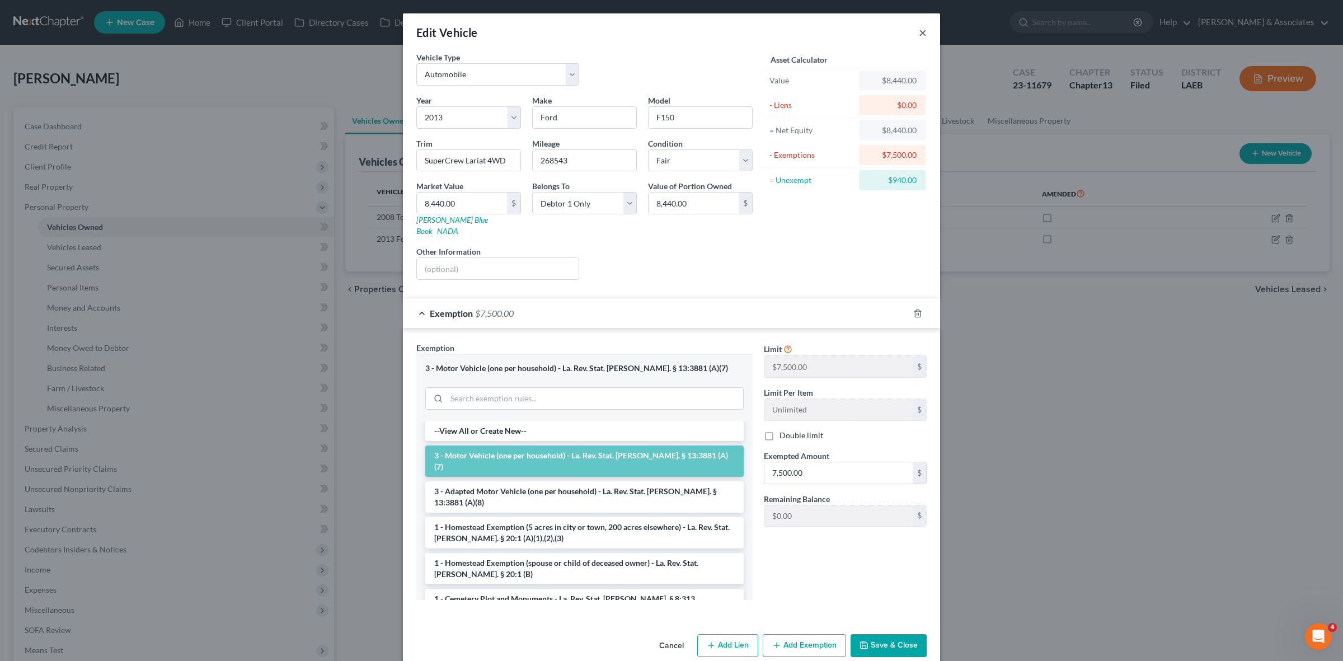
click at [669, 32] on button "×" at bounding box center [923, 32] width 8 height 13
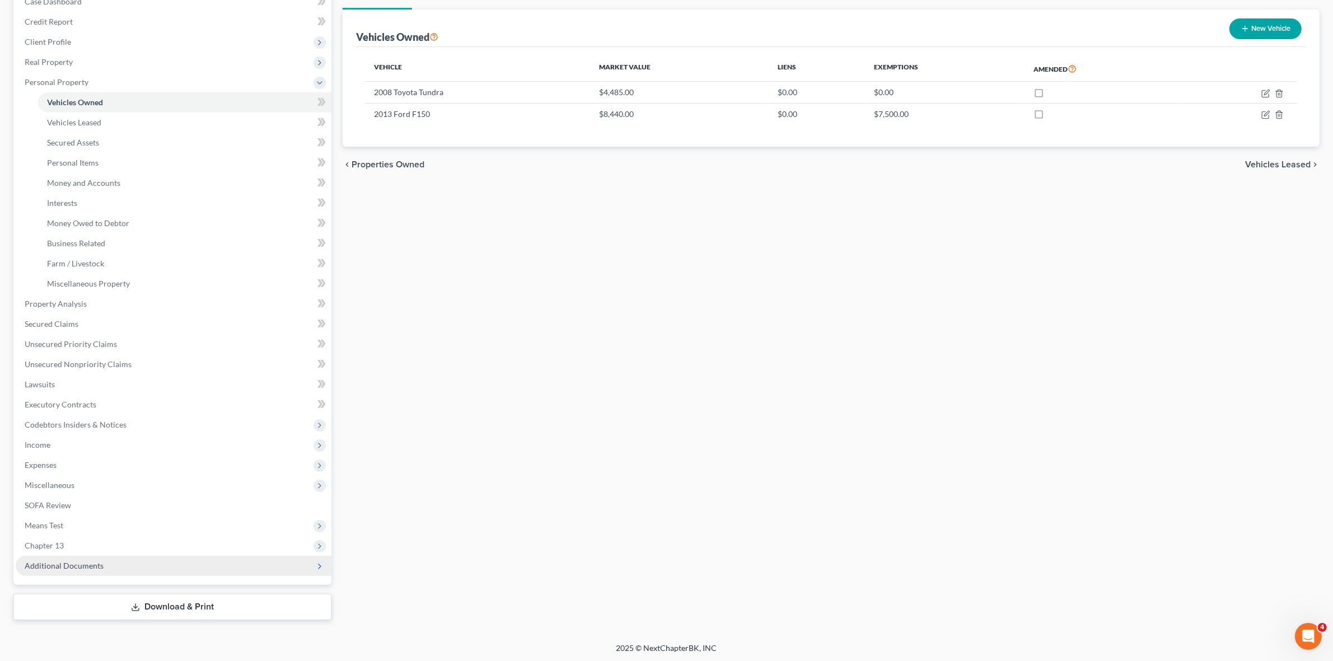
click at [230, 565] on span "Additional Documents" at bounding box center [174, 566] width 316 height 20
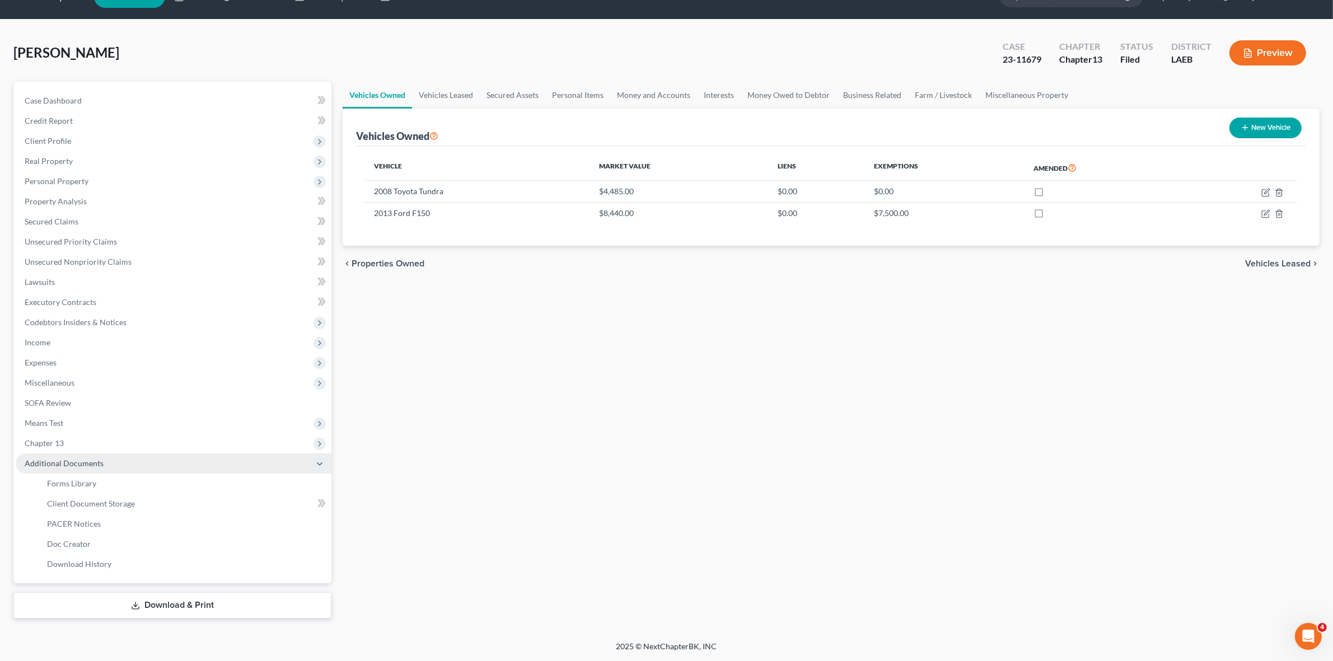
scroll to position [24, 0]
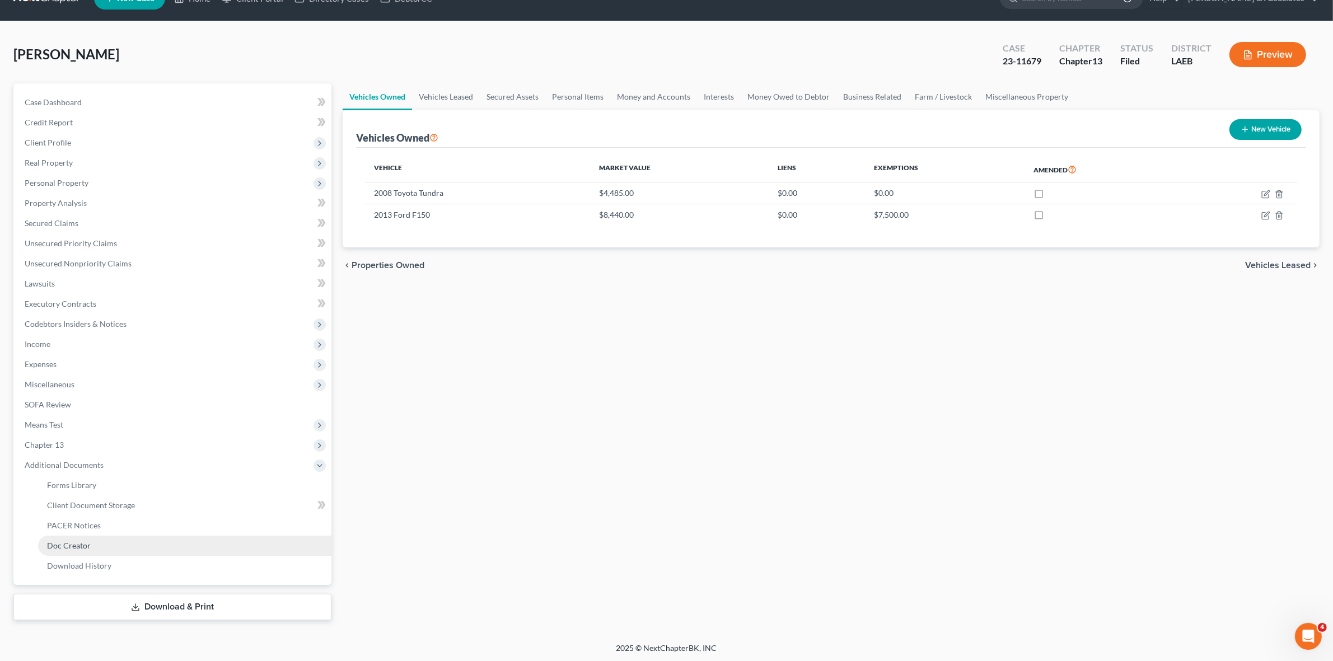
click at [222, 536] on link "Doc Creator" at bounding box center [184, 546] width 293 height 20
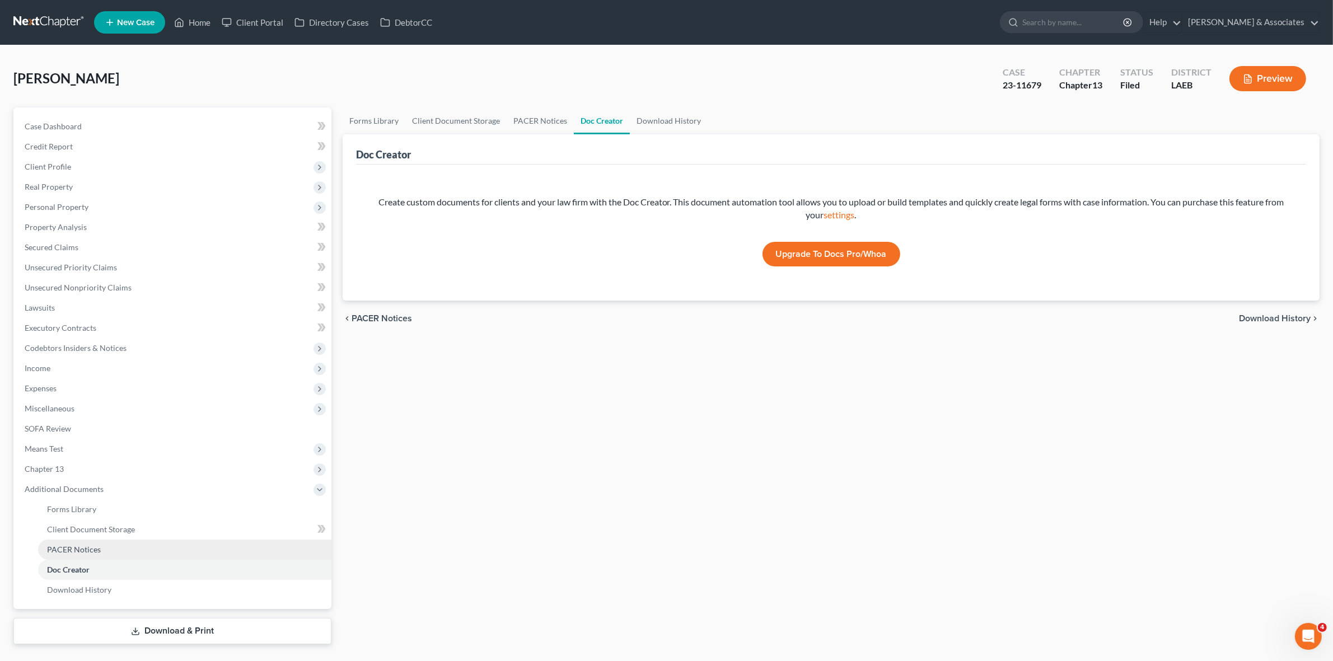
click at [216, 543] on link "PACER Notices" at bounding box center [184, 550] width 293 height 20
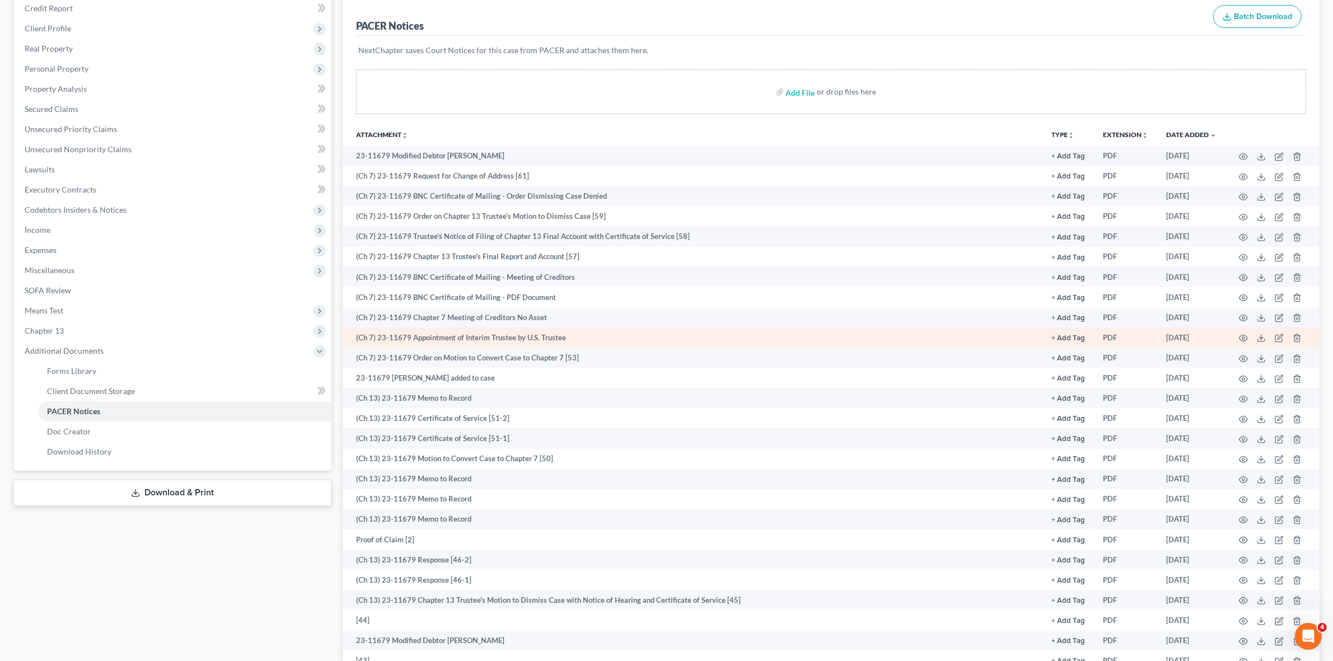
scroll to position [140, 0]
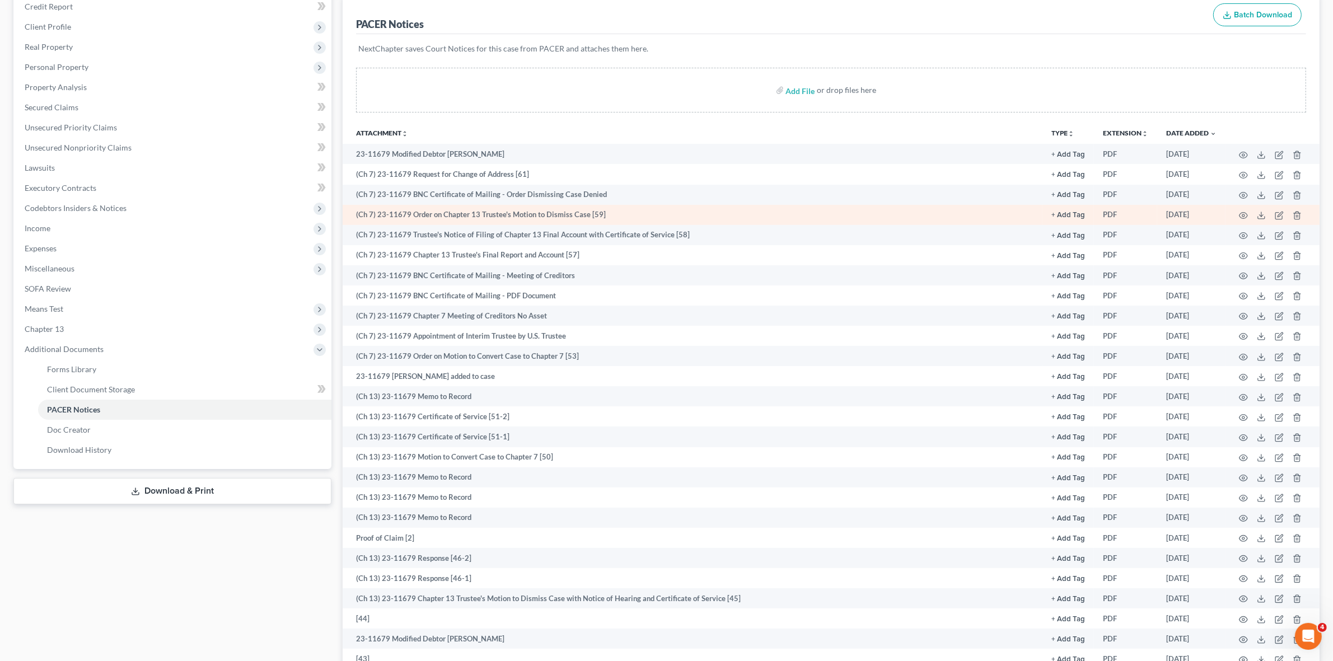
drag, startPoint x: 536, startPoint y: 203, endPoint x: 494, endPoint y: 208, distance: 42.8
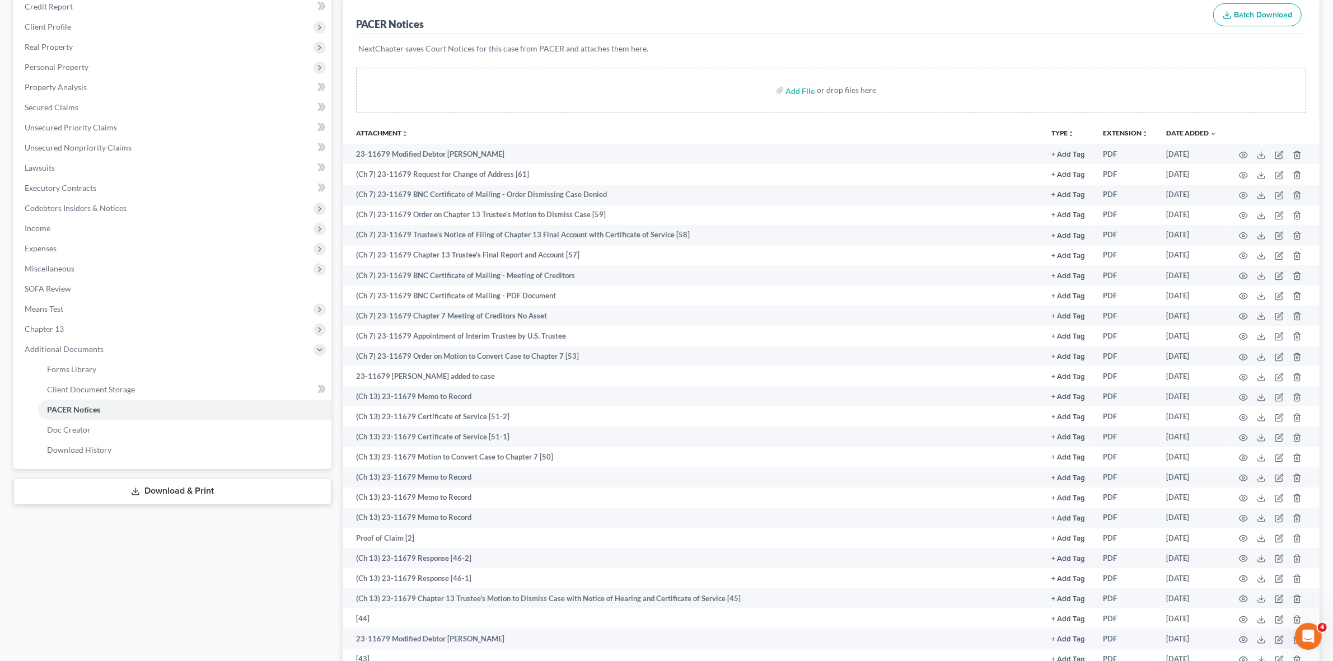
drag, startPoint x: 494, startPoint y: 208, endPoint x: 521, endPoint y: 84, distance: 127.2
click at [521, 82] on div "Add File or drop files here" at bounding box center [831, 90] width 950 height 45
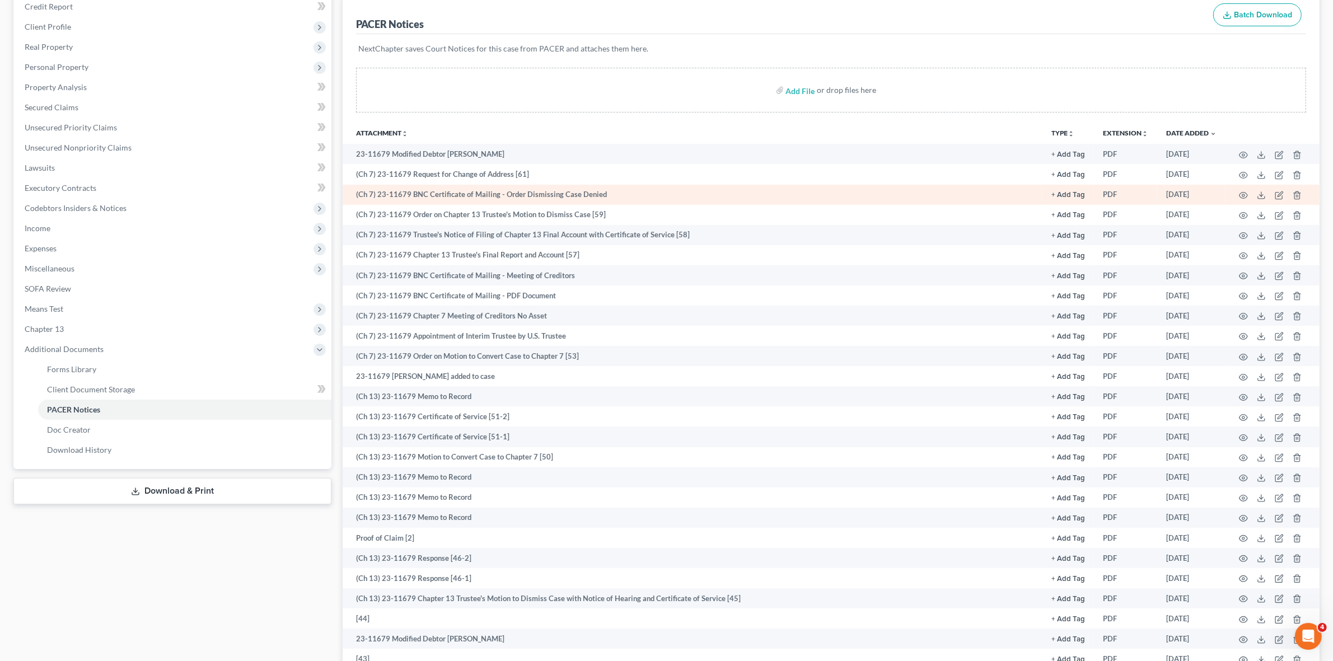
scroll to position [0, 0]
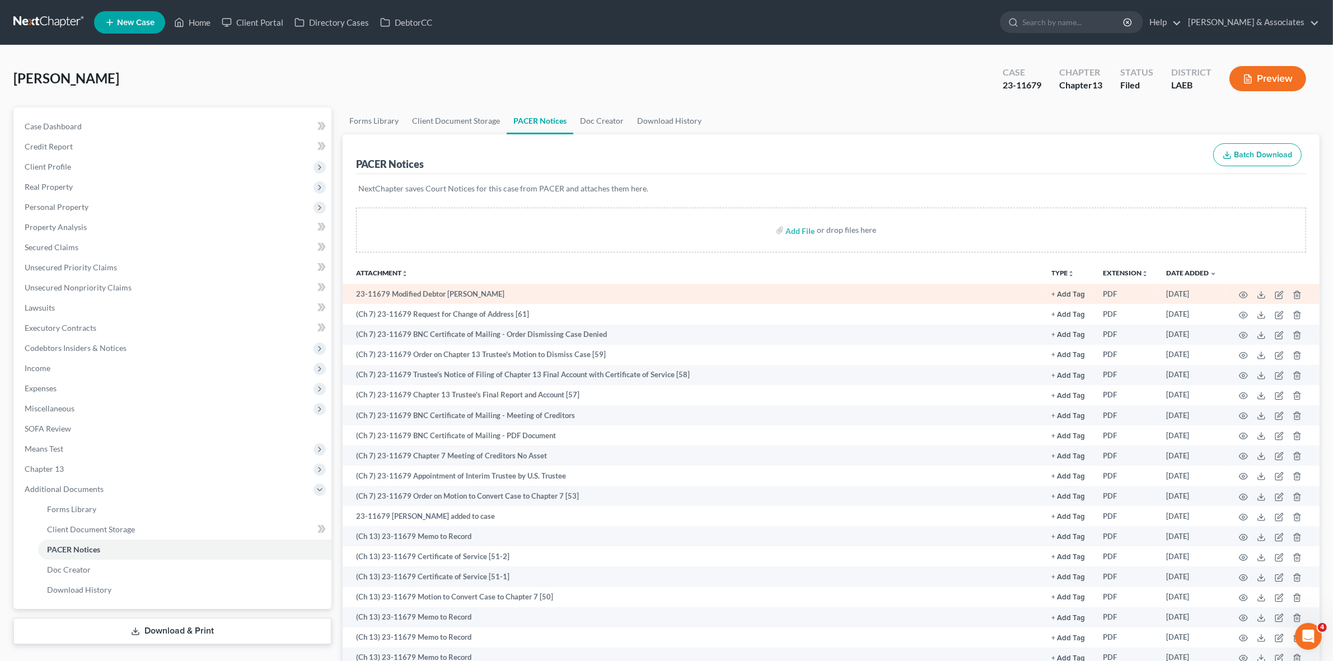
drag, startPoint x: 393, startPoint y: 73, endPoint x: 434, endPoint y: 301, distance: 231.5
click at [393, 73] on div "Deford, Richard Upgraded Case 23-11679 Chapter Chapter 13 Status Filed District…" at bounding box center [666, 83] width 1306 height 49
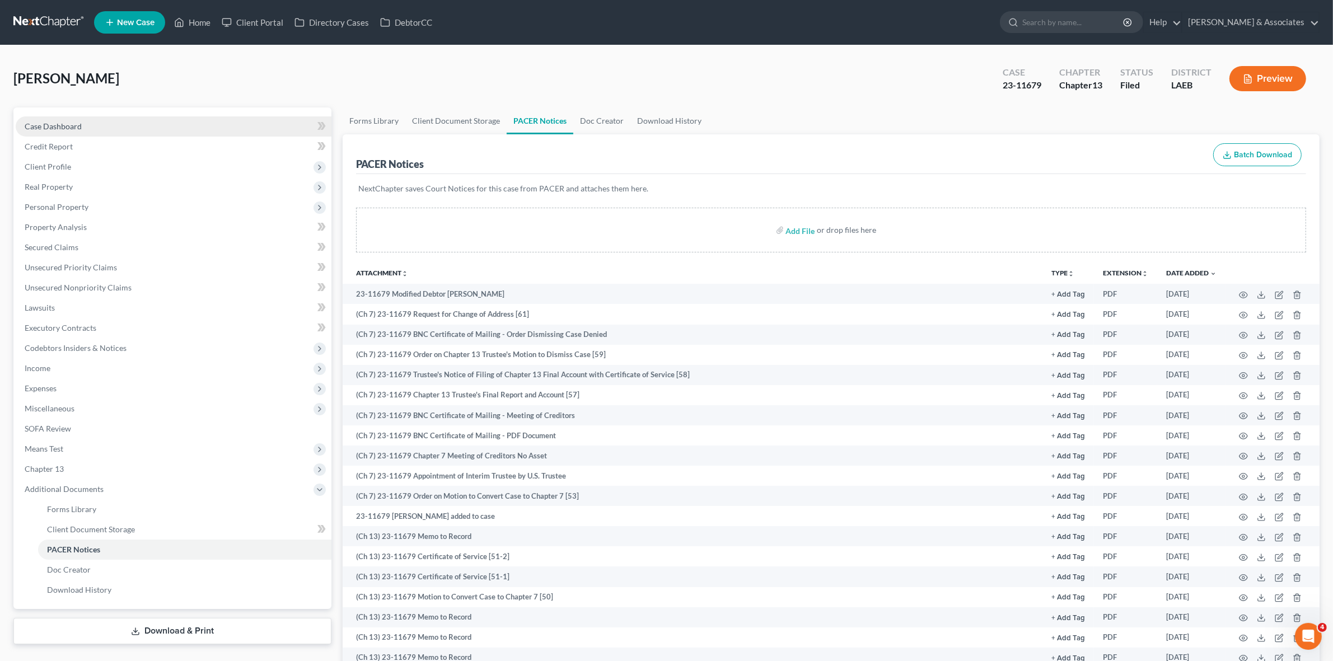
click at [113, 132] on link "Case Dashboard" at bounding box center [174, 126] width 316 height 20
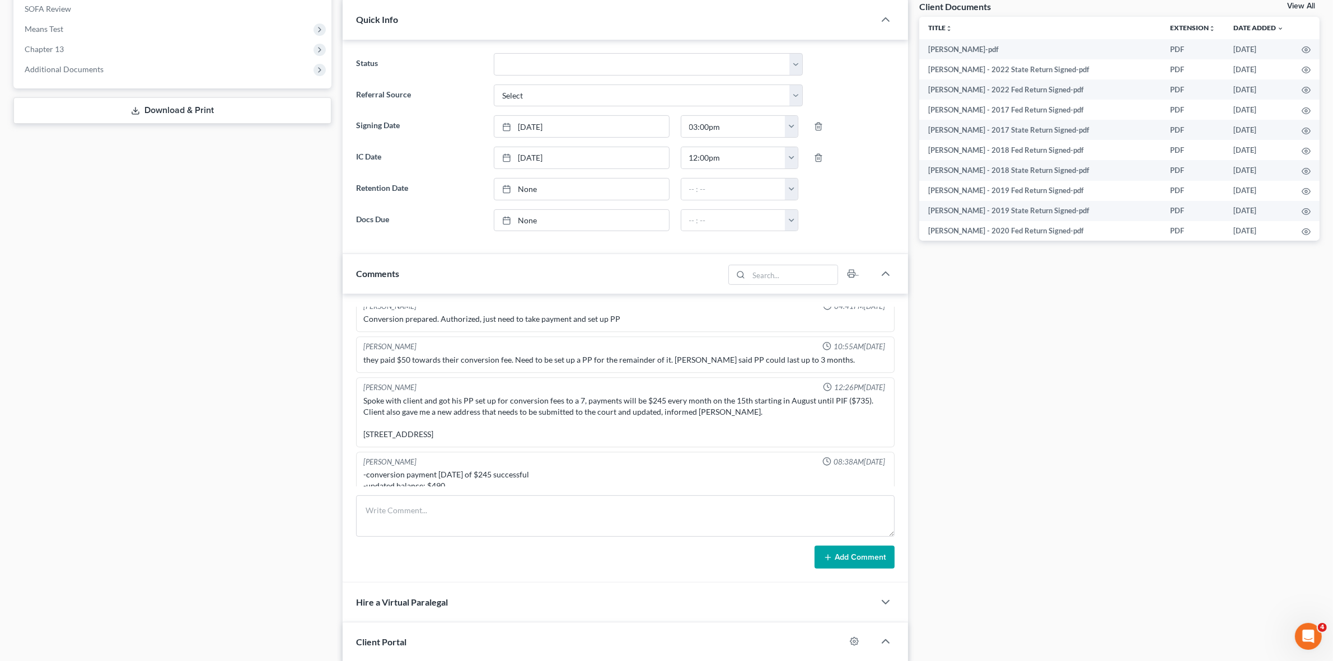
scroll to position [3162, 0]
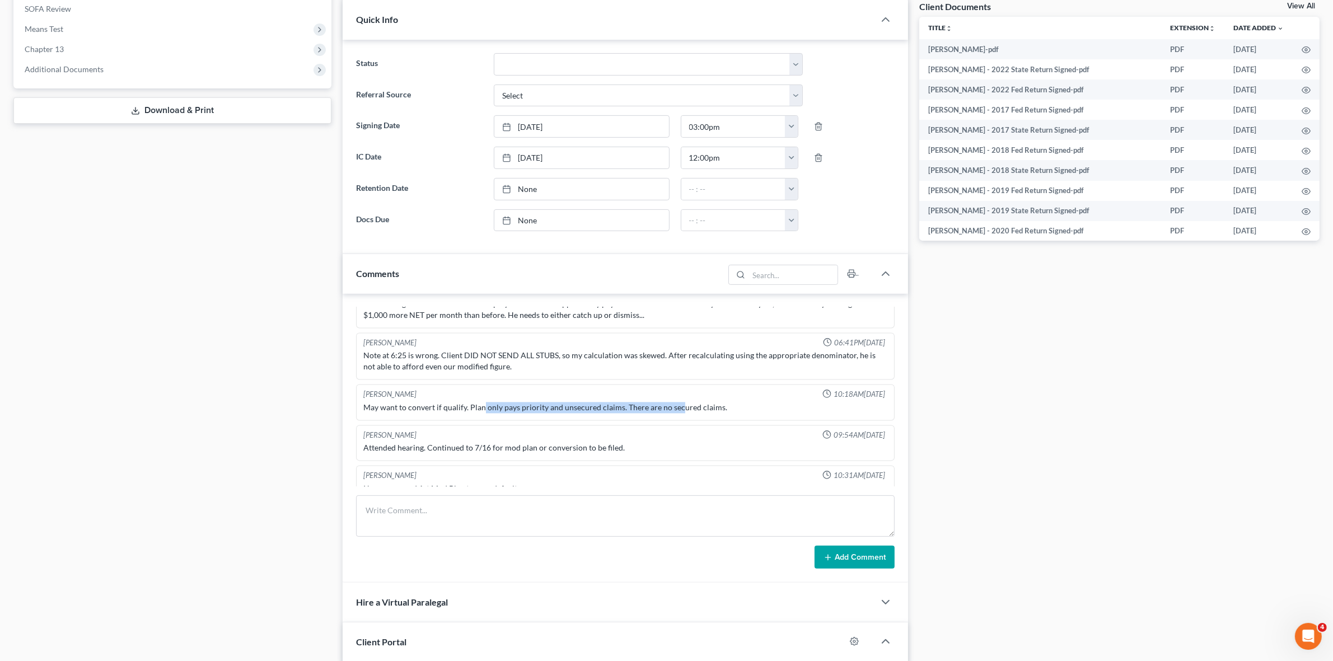
drag, startPoint x: 482, startPoint y: 419, endPoint x: 676, endPoint y: 430, distance: 194.5
click at [669, 416] on div "May want to convert if qualify. Plan only pays priority and unsecured claims. T…" at bounding box center [625, 408] width 528 height 16
click at [669, 454] on div "Attended hearing. Continued to 7/16 for mod plan or conversion to be filed." at bounding box center [624, 448] width 523 height 11
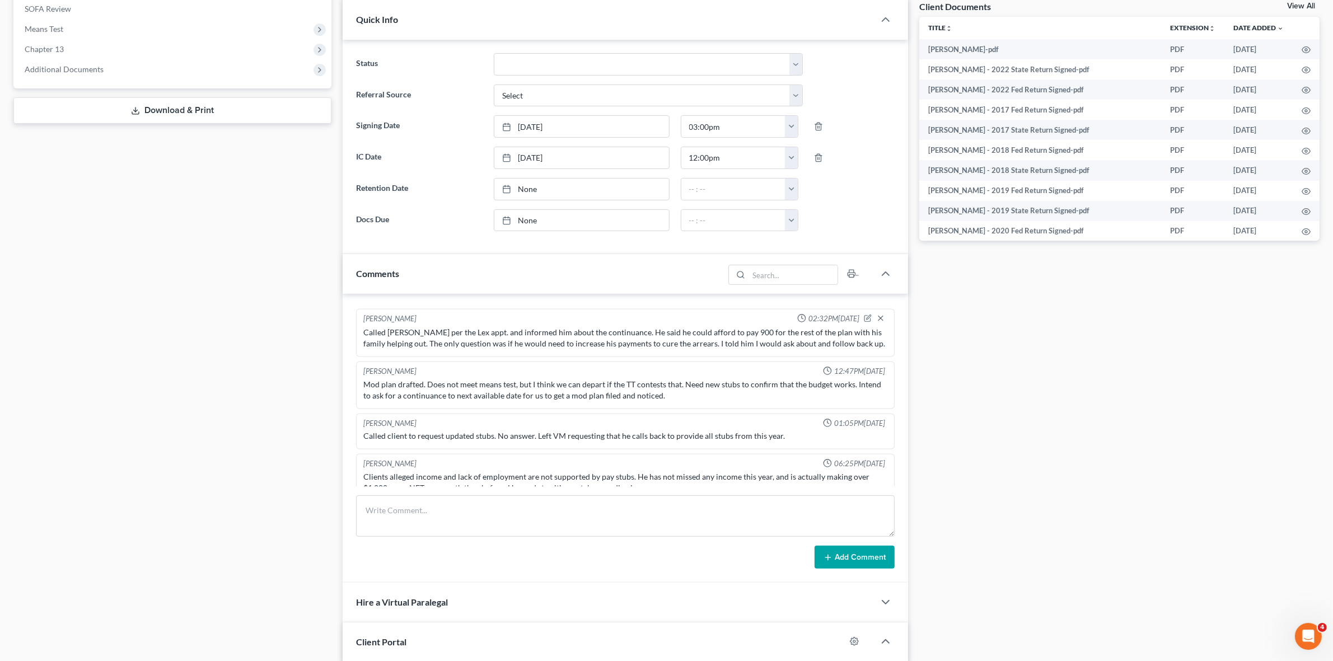
scroll to position [3022, 0]
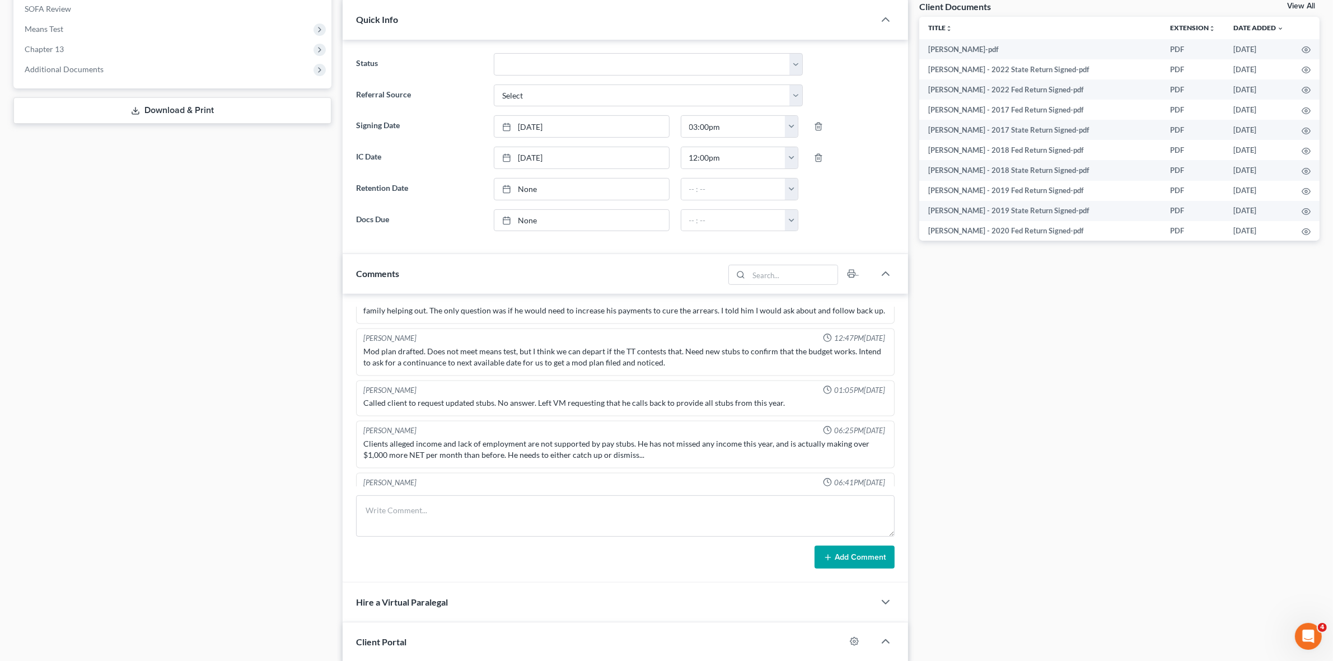
drag, startPoint x: 267, startPoint y: 264, endPoint x: 309, endPoint y: 305, distance: 58.6
click at [267, 264] on div "Case Dashboard Payments Invoices Payments Payments Credit Report Client Profile" at bounding box center [172, 374] width 329 height 1373
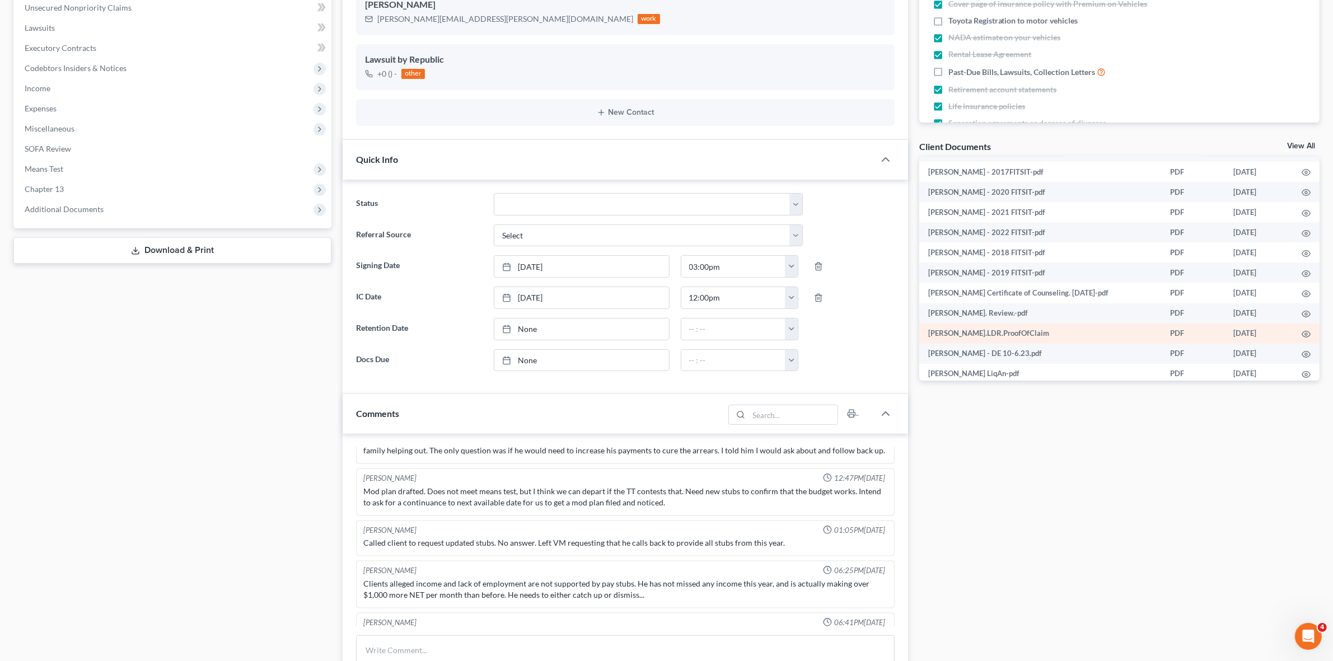
scroll to position [560, 0]
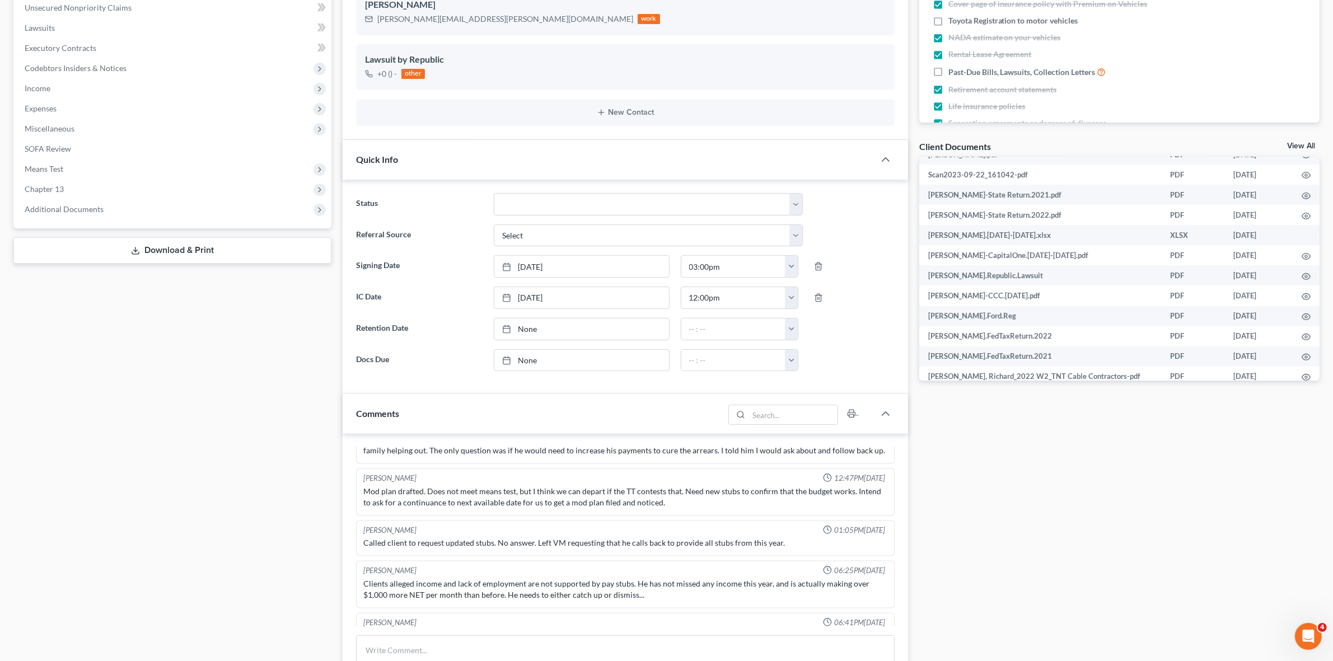
click at [234, 499] on div "Case Dashboard Payments Invoices Payments Payments Credit Report Client Profile" at bounding box center [172, 514] width 329 height 1373
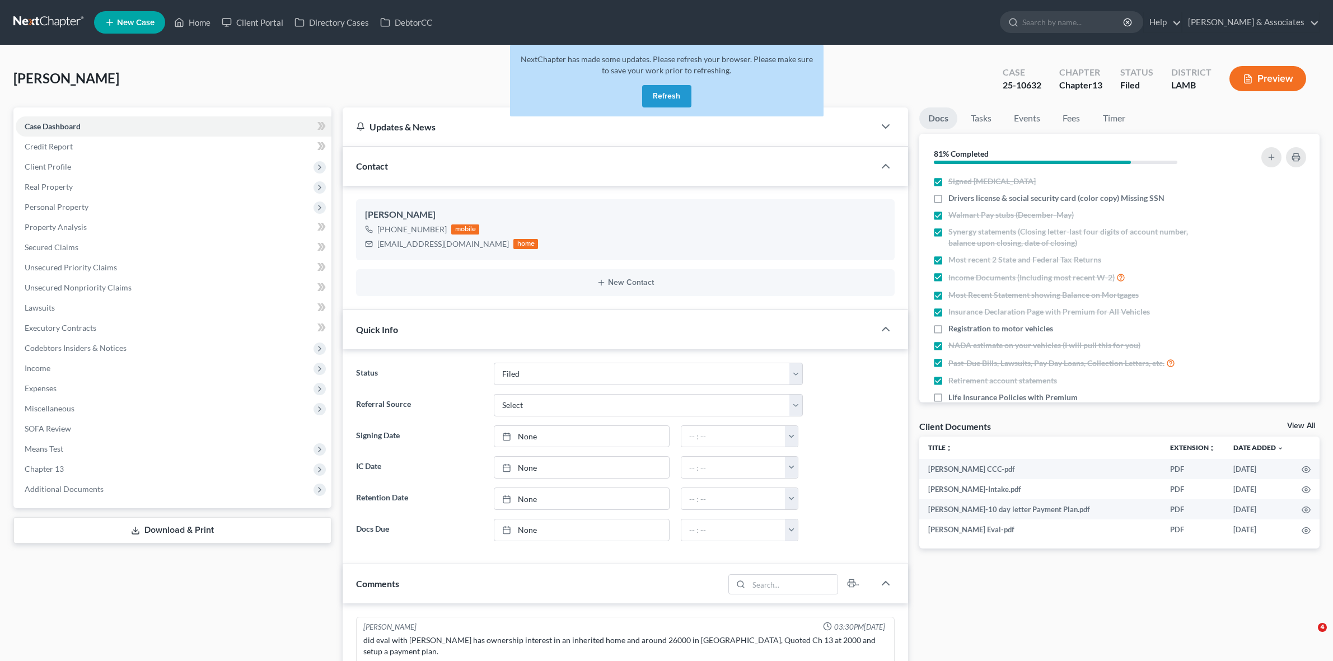
select select "8"
select select "0"
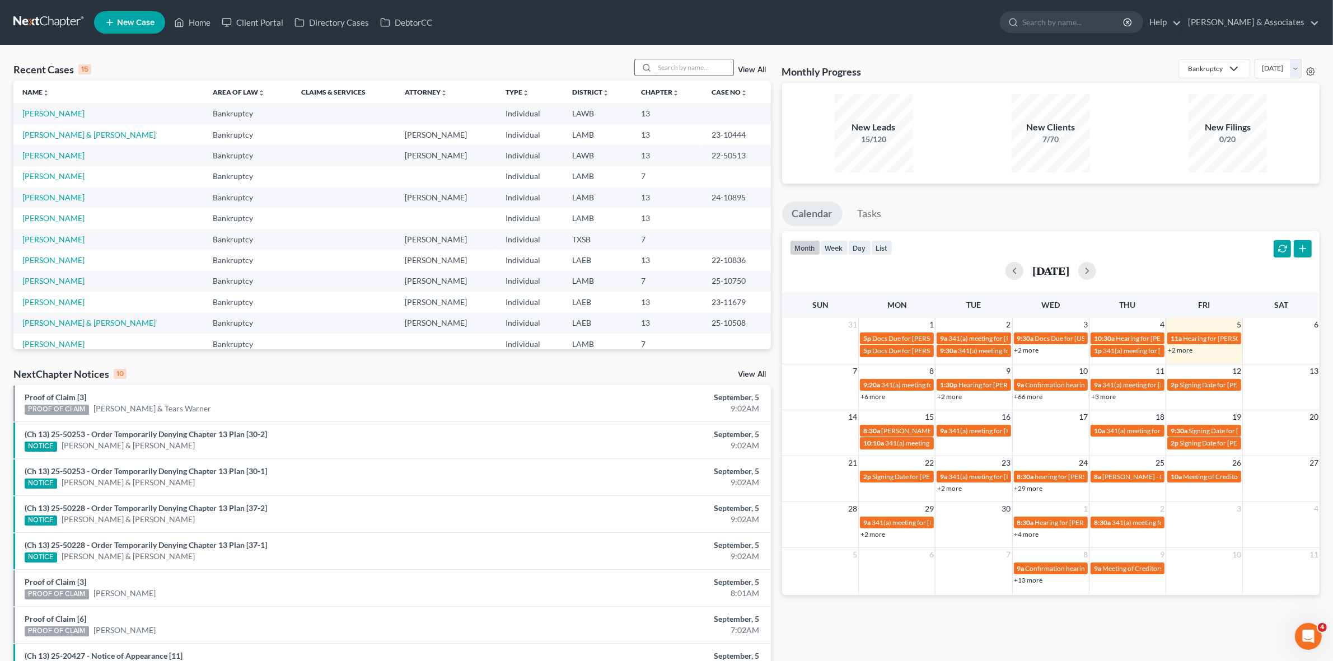
click at [689, 63] on input "search" at bounding box center [694, 67] width 78 height 16
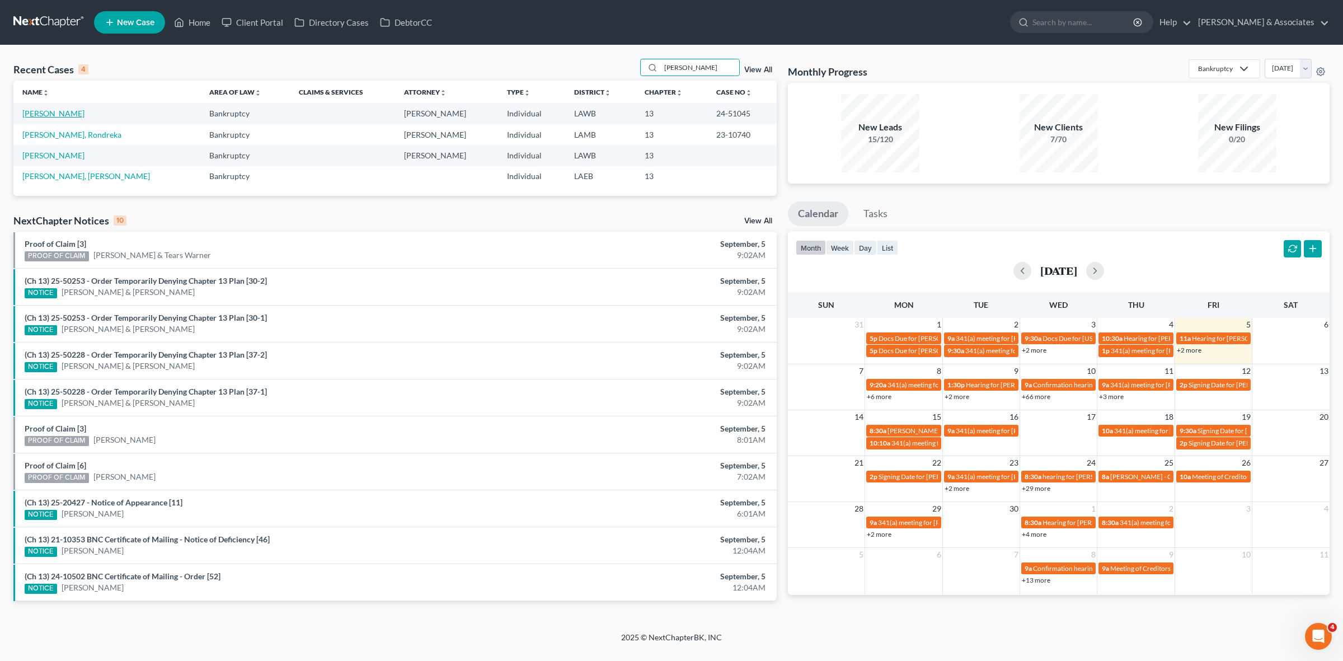
type input "[PERSON_NAME]"
click at [59, 113] on link "[PERSON_NAME]" at bounding box center [53, 114] width 62 height 10
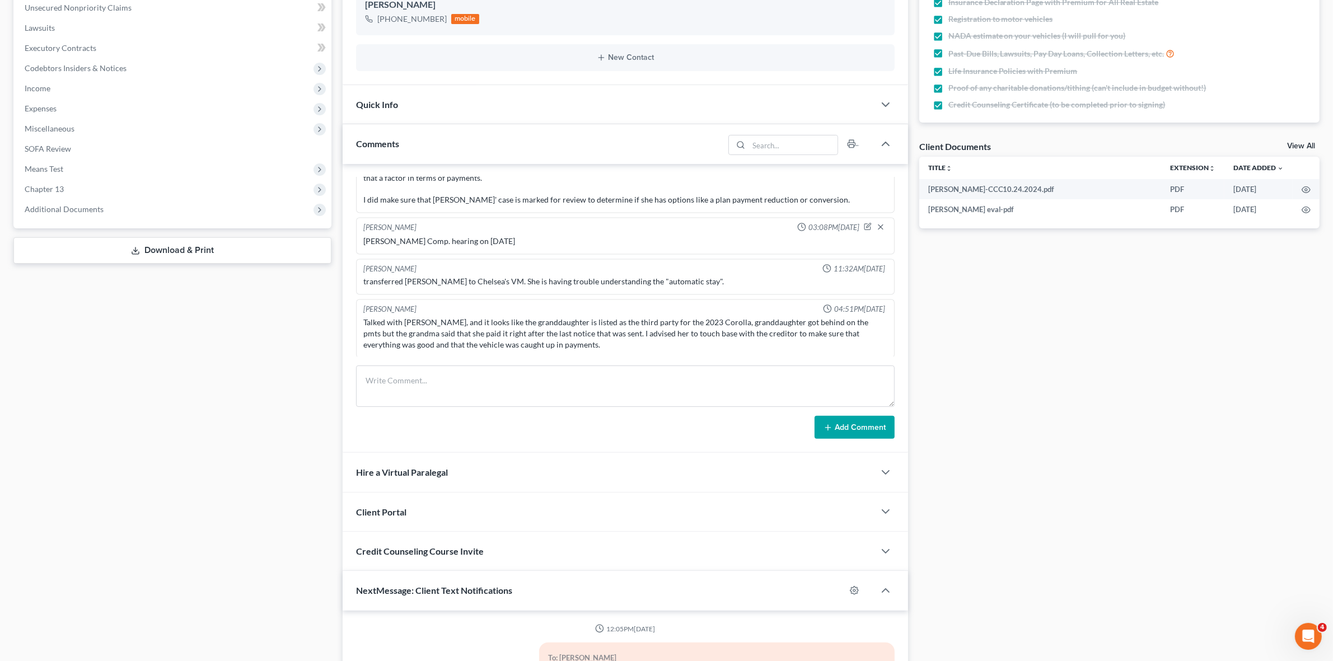
scroll to position [119, 0]
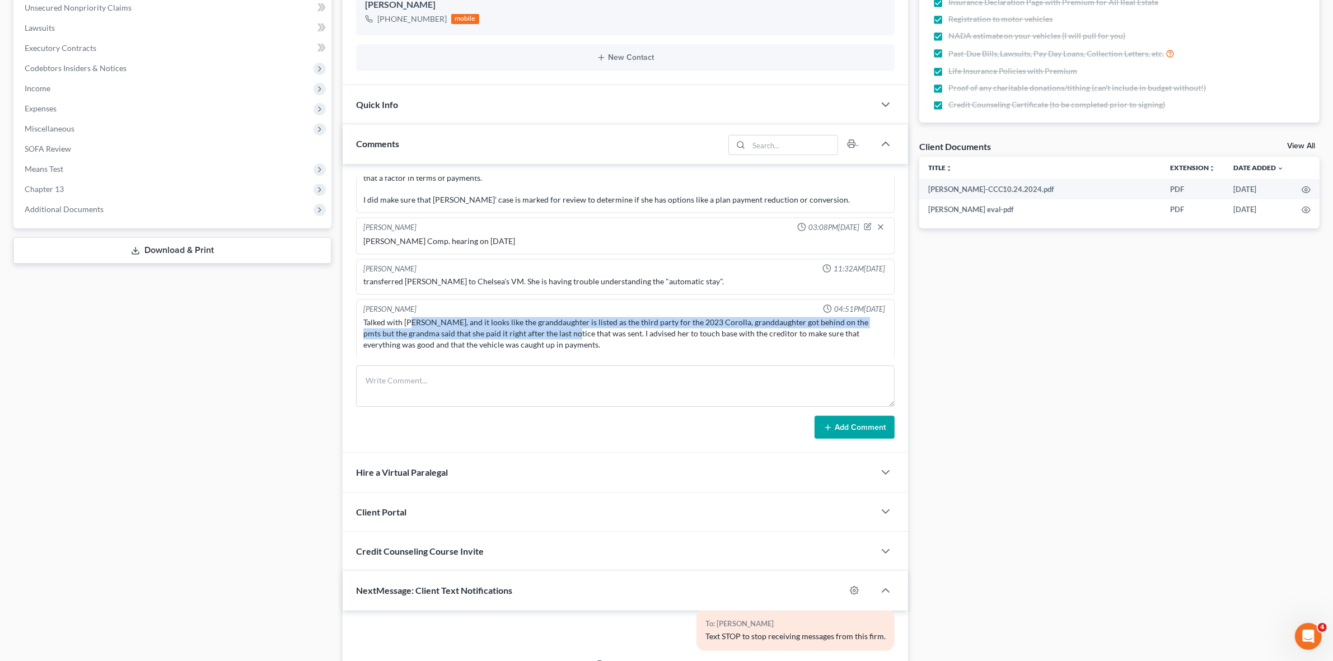
drag, startPoint x: 412, startPoint y: 315, endPoint x: 556, endPoint y: 327, distance: 144.4
click at [556, 327] on div "Talked with [PERSON_NAME], and it looks like the granddaughter is listed as the…" at bounding box center [624, 334] width 523 height 34
click at [437, 346] on div "Talked with [PERSON_NAME], and it looks like the granddaughter is listed as the…" at bounding box center [624, 334] width 523 height 34
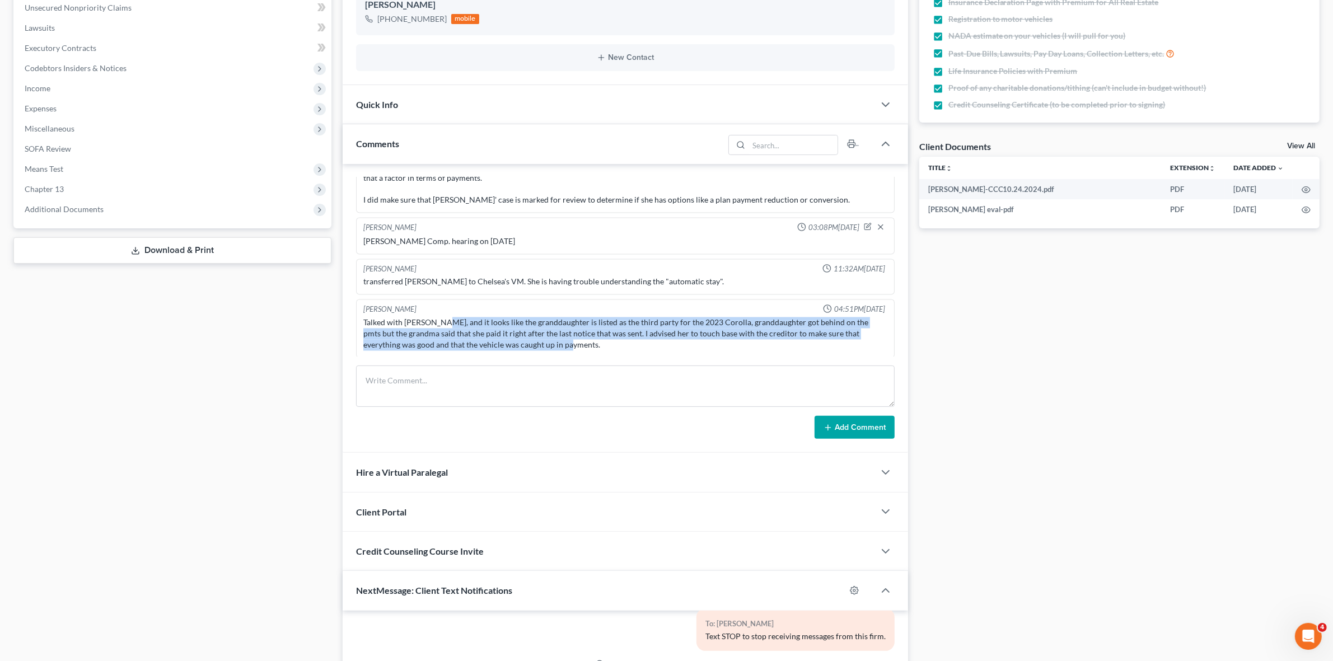
drag, startPoint x: 440, startPoint y: 315, endPoint x: 766, endPoint y: 340, distance: 326.7
click at [766, 340] on div "Talked with [PERSON_NAME], and it looks like the granddaughter is listed as the…" at bounding box center [624, 334] width 523 height 34
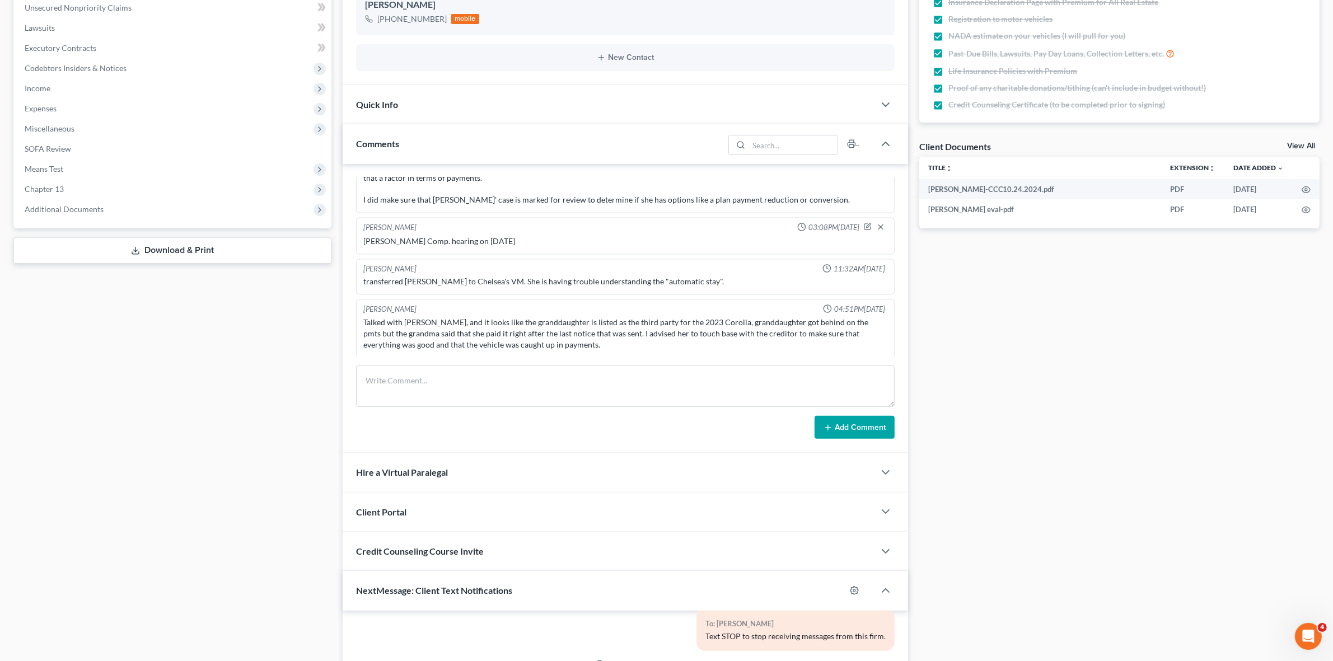
click at [1041, 328] on div "Docs Tasks Events Fees Timer 100% Completed Nothing here yet! Signed [MEDICAL_D…" at bounding box center [1118, 345] width 411 height 1034
drag, startPoint x: 533, startPoint y: 325, endPoint x: 703, endPoint y: 327, distance: 169.6
click at [703, 327] on div "Talked with [PERSON_NAME], and it looks like the granddaughter is listed as the…" at bounding box center [624, 334] width 523 height 34
click at [751, 328] on div "Talked with [PERSON_NAME], and it looks like the granddaughter is listed as the…" at bounding box center [624, 334] width 523 height 34
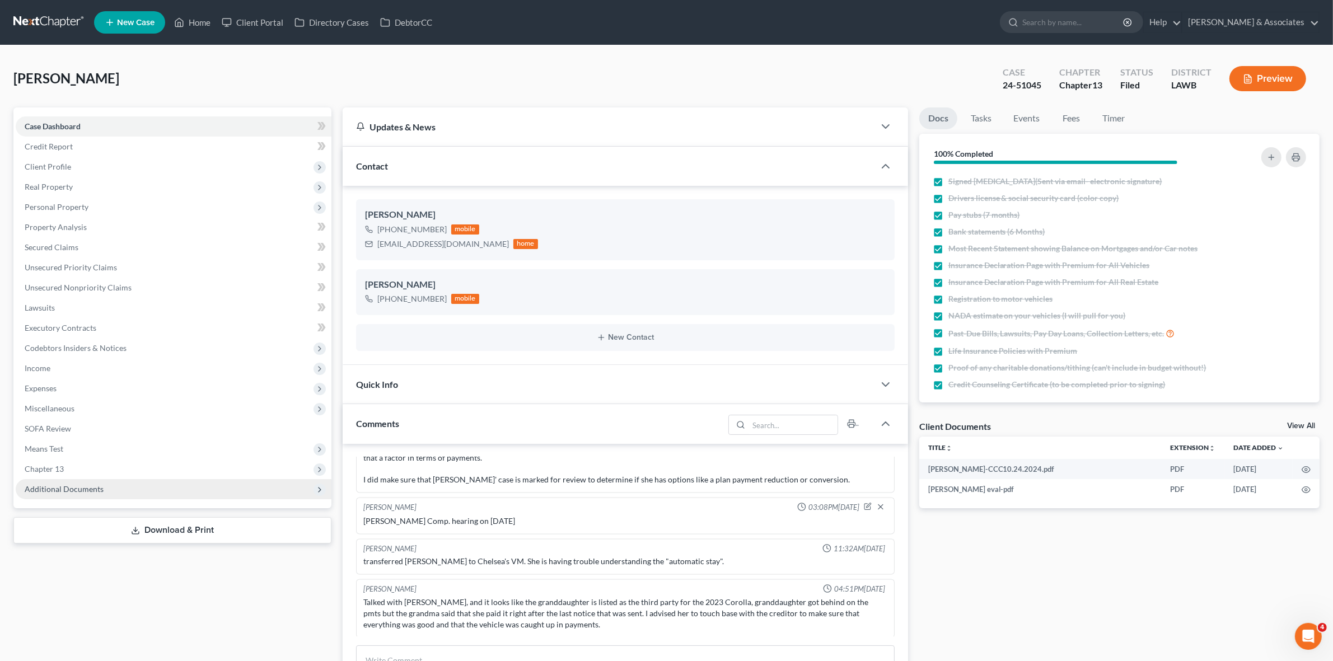
click at [192, 485] on span "Additional Documents" at bounding box center [174, 489] width 316 height 20
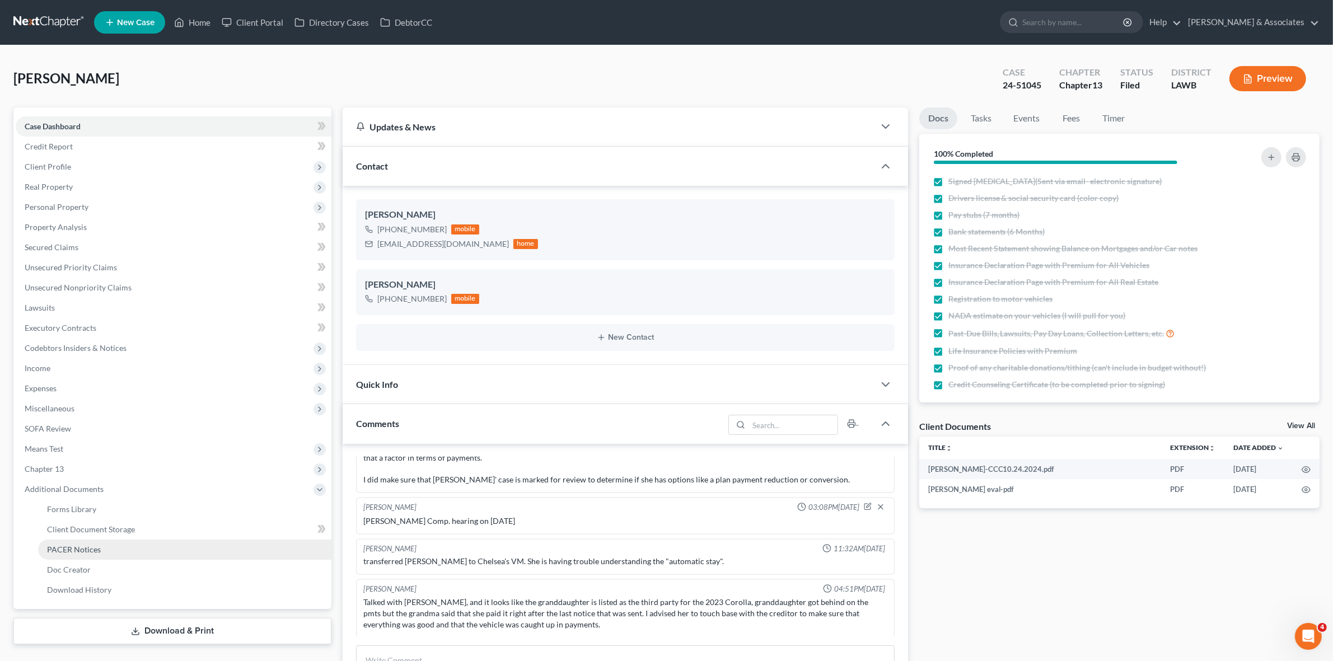
click at [199, 546] on link "PACER Notices" at bounding box center [184, 550] width 293 height 20
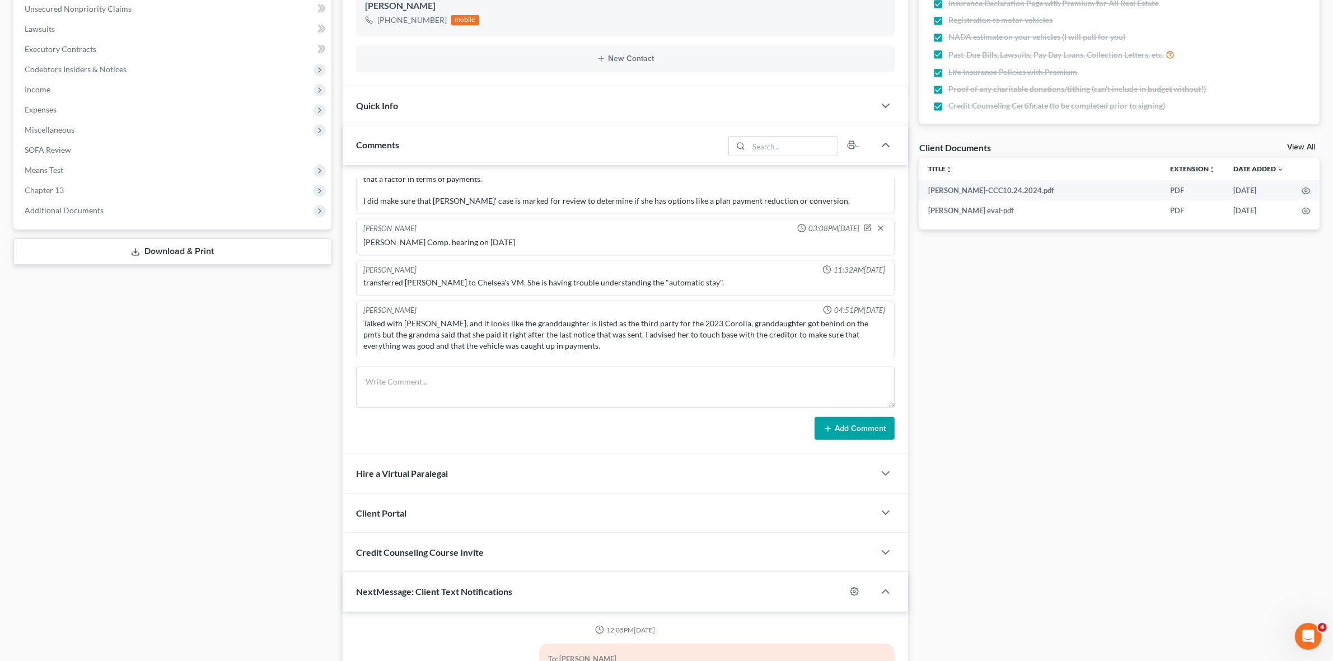
scroll to position [119, 0]
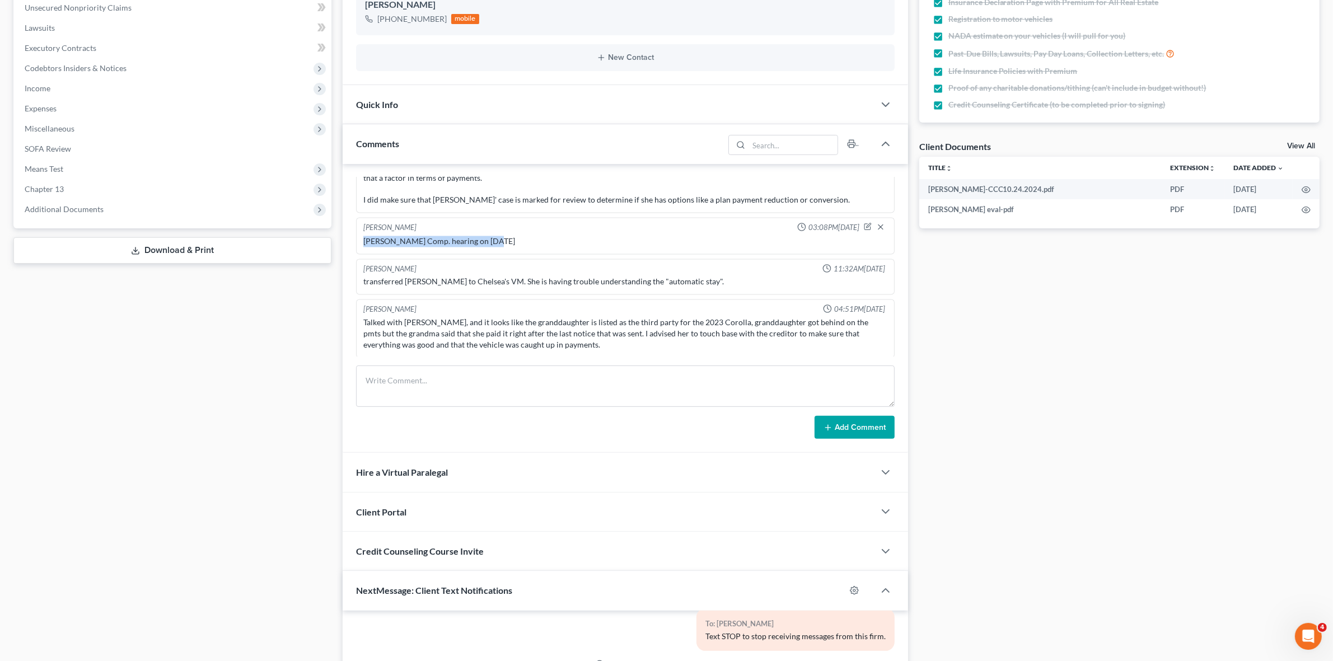
drag, startPoint x: 364, startPoint y: 241, endPoint x: 494, endPoint y: 241, distance: 129.3
click at [494, 241] on div "[PERSON_NAME] Comp. hearing on [DATE]" at bounding box center [624, 241] width 523 height 11
click at [491, 242] on div "[PERSON_NAME] Comp. hearing on [DATE]" at bounding box center [624, 241] width 523 height 11
drag, startPoint x: 351, startPoint y: 240, endPoint x: 379, endPoint y: 238, distance: 28.0
click at [379, 238] on div "Richard Prunick 09:50AM, 09/24/2024 did eval with avis and Brenda, her husband …" at bounding box center [625, 308] width 565 height 289
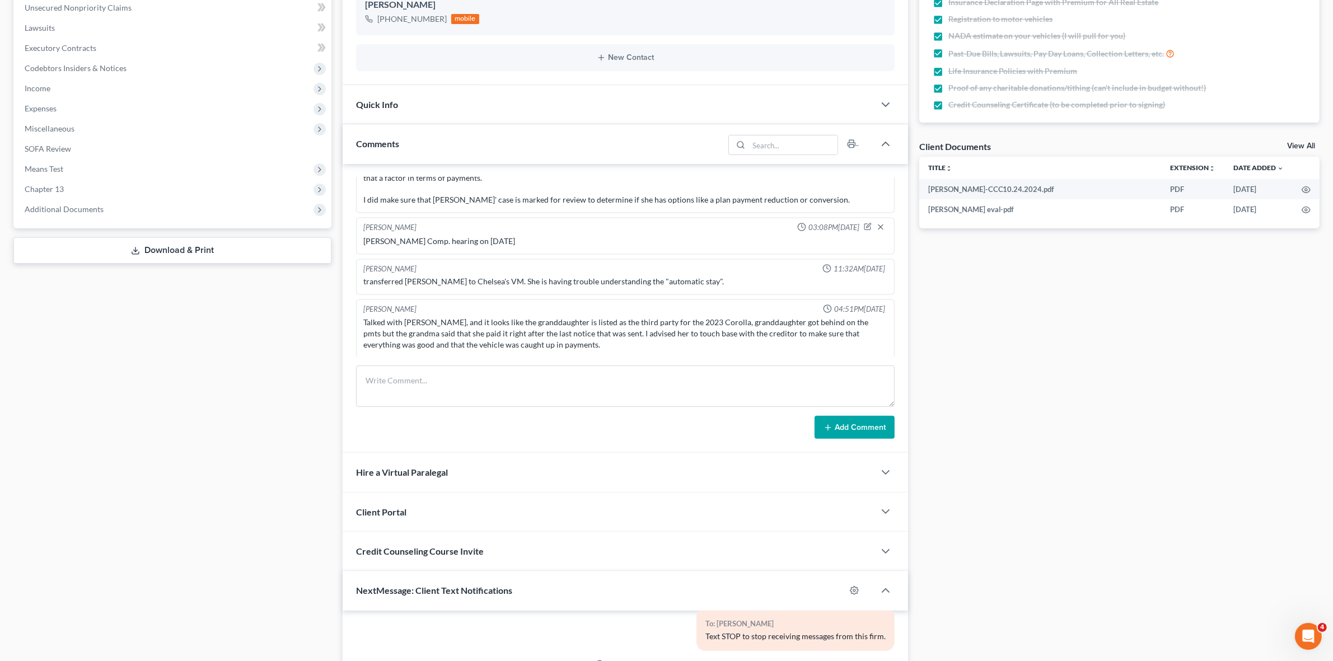
click at [1036, 528] on div "Docs Tasks Events Fees Timer 100% Completed Nothing here yet! Signed Retainer(S…" at bounding box center [1118, 345] width 411 height 1034
drag, startPoint x: 365, startPoint y: 238, endPoint x: 493, endPoint y: 237, distance: 127.6
click at [493, 237] on div "[PERSON_NAME] Comp. hearing on [DATE]" at bounding box center [624, 241] width 523 height 11
click at [493, 241] on div "Workman's Comp. hearing on 7/22/25" at bounding box center [624, 241] width 523 height 11
click at [432, 241] on div "Workman's Comp. hearing on 7/22/25" at bounding box center [624, 241] width 523 height 11
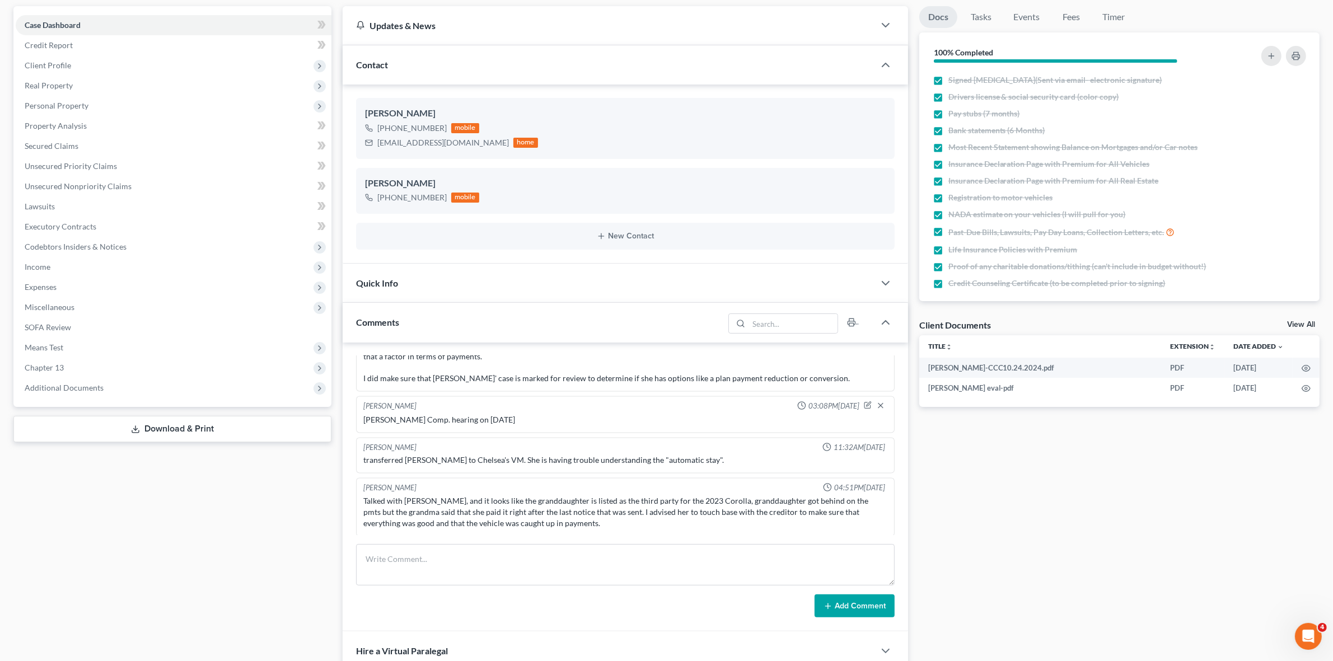
scroll to position [210, 0]
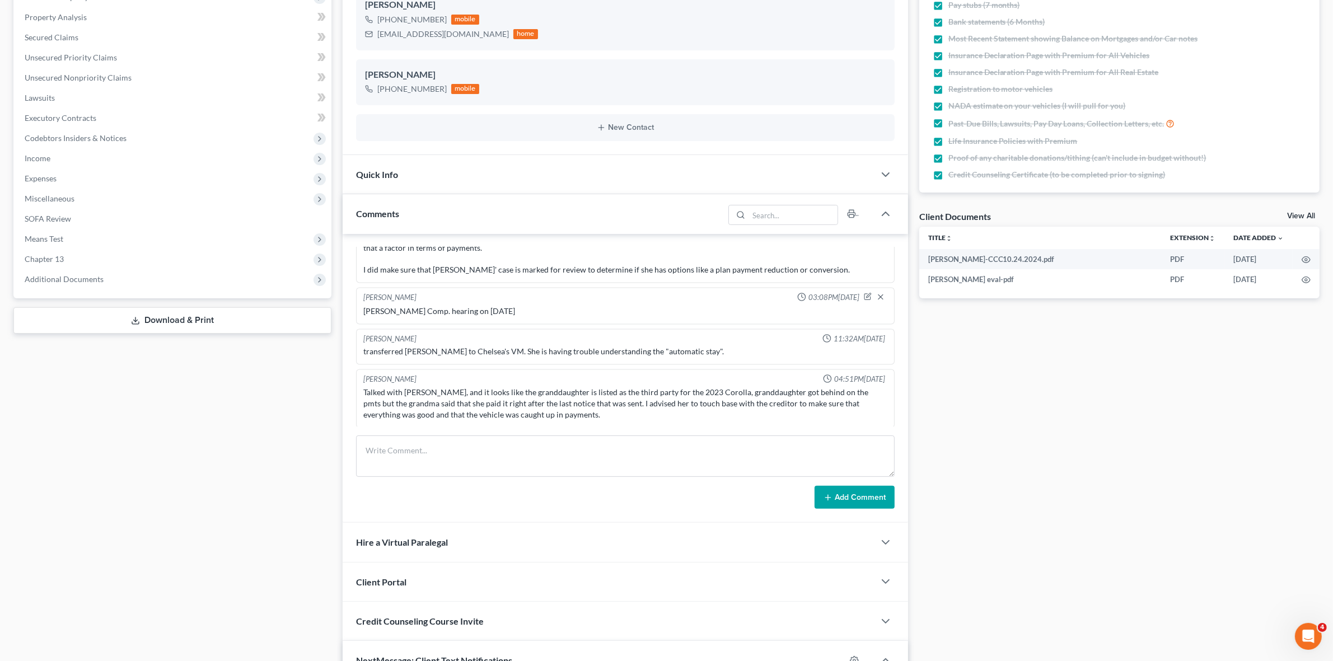
drag, startPoint x: 489, startPoint y: 384, endPoint x: 589, endPoint y: 400, distance: 102.0
click at [589, 401] on div "Chelsea Prunick Prunick 04:51PM, 08/22/2025 Talked with Brenda, and it looks li…" at bounding box center [625, 398] width 538 height 59
click at [589, 400] on div "Talked with Brenda, and it looks like the granddaughter is listed as the third …" at bounding box center [624, 404] width 523 height 34
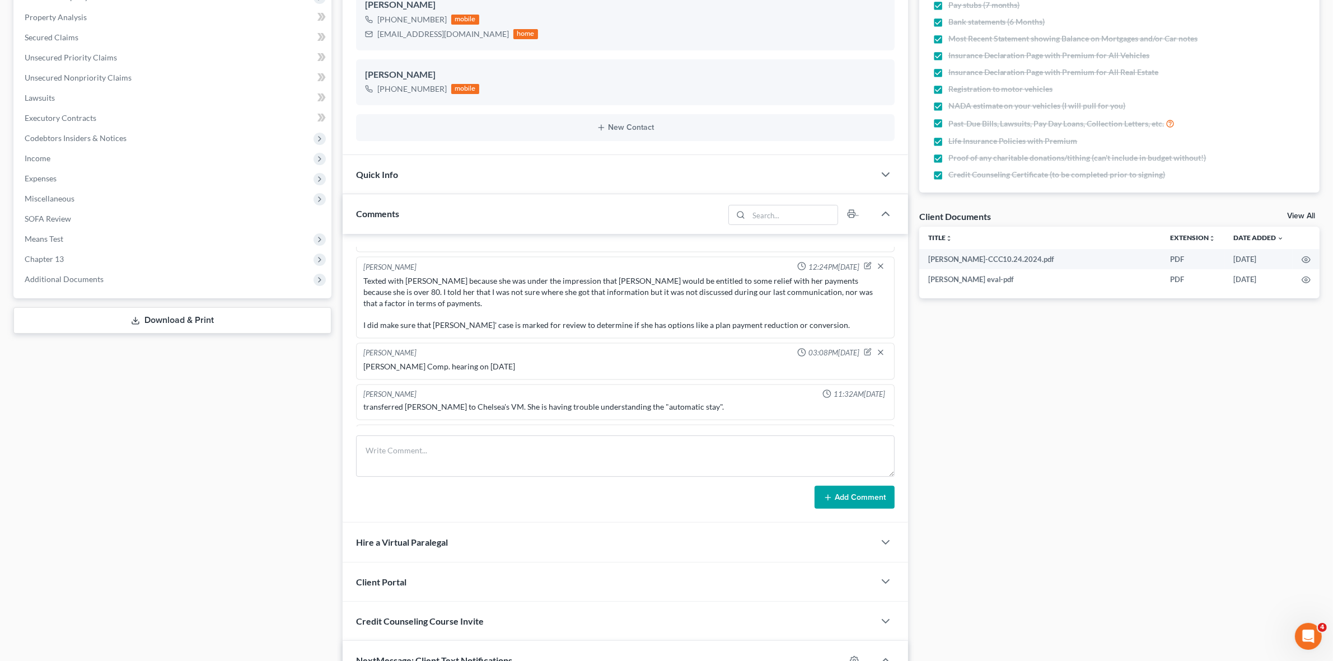
scroll to position [2439, 0]
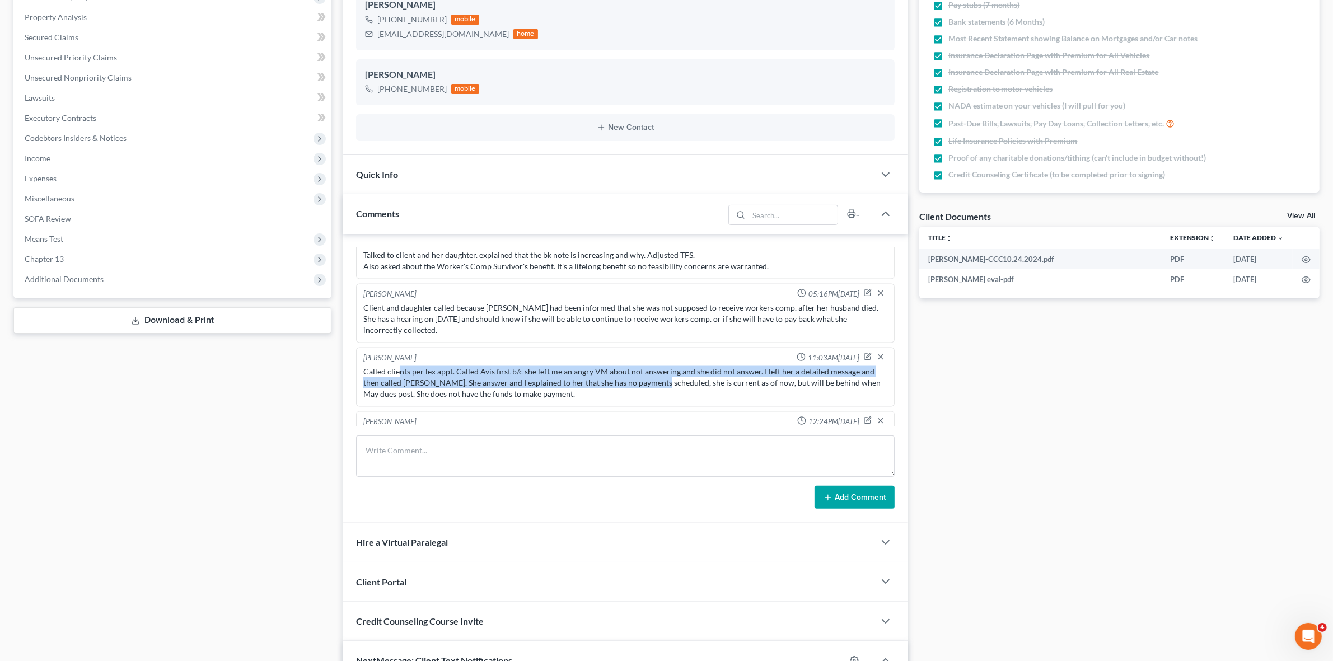
drag, startPoint x: 398, startPoint y: 361, endPoint x: 650, endPoint y: 383, distance: 252.9
click at [650, 383] on div "Called clients per lex appt. Called Avis first b/c she left me an angry VM abou…" at bounding box center [625, 383] width 528 height 38
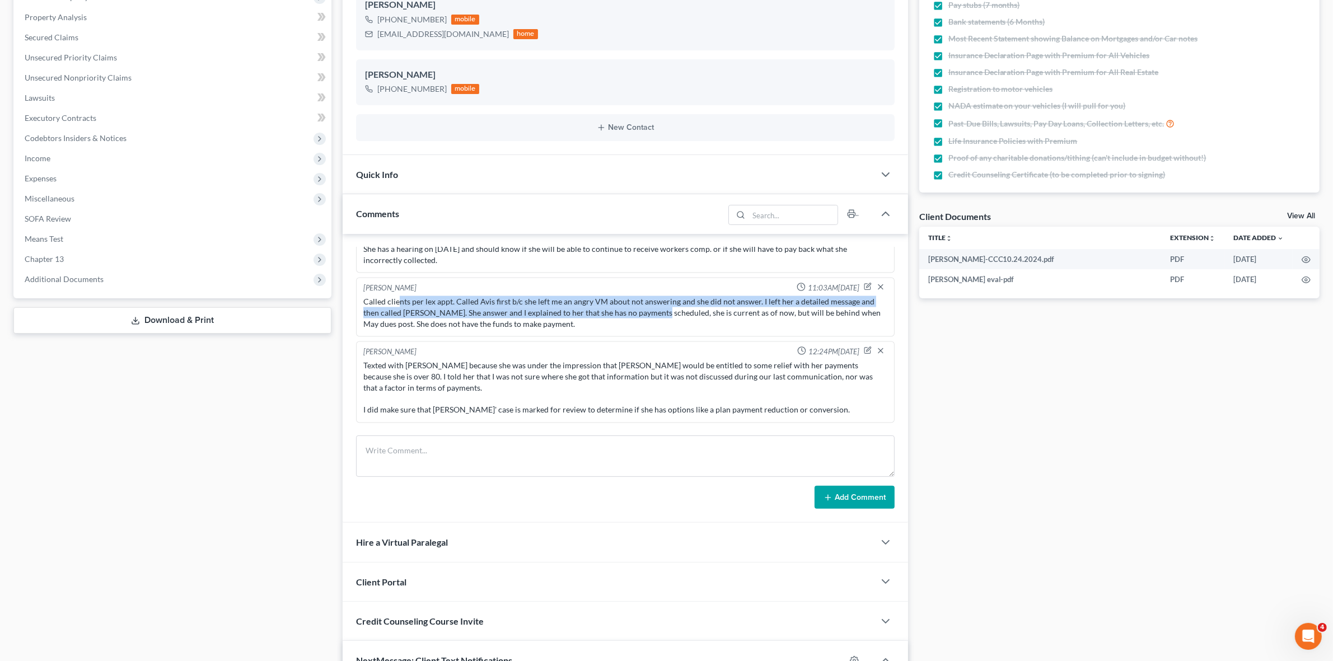
scroll to position [2649, 0]
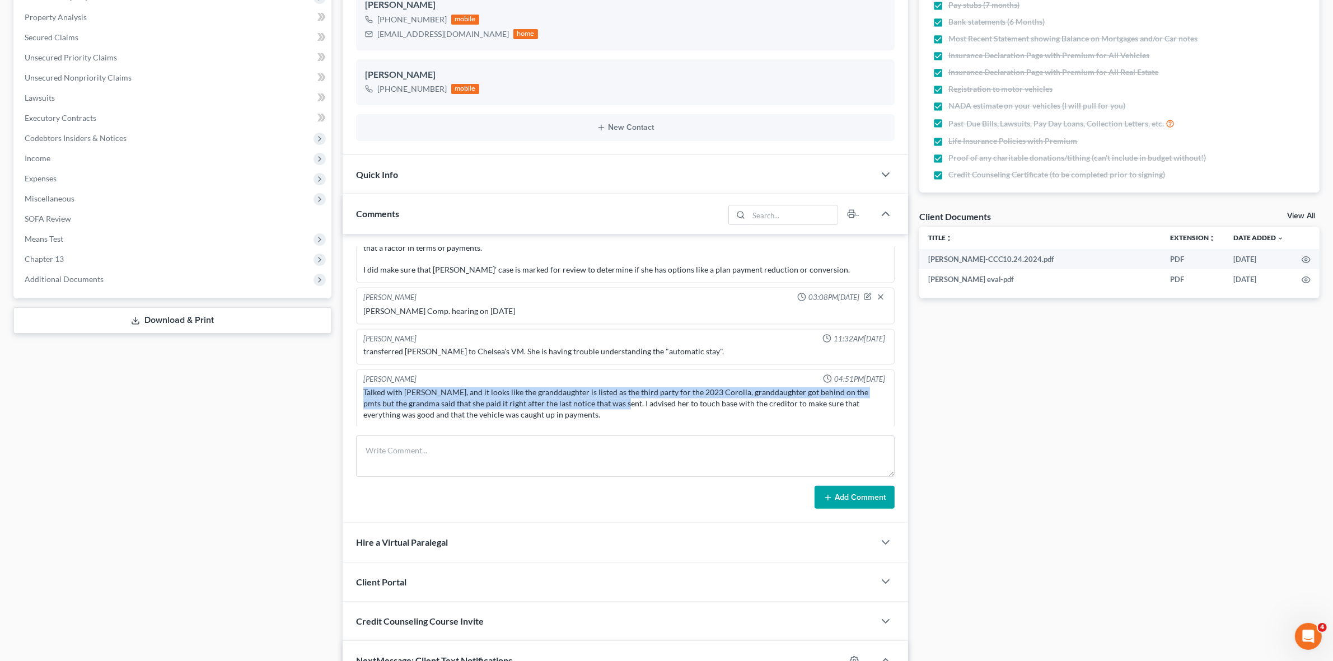
drag, startPoint x: 364, startPoint y: 386, endPoint x: 602, endPoint y: 405, distance: 238.6
click at [602, 405] on div "Talked with Brenda, and it looks like the granddaughter is listed as the third …" at bounding box center [624, 404] width 523 height 34
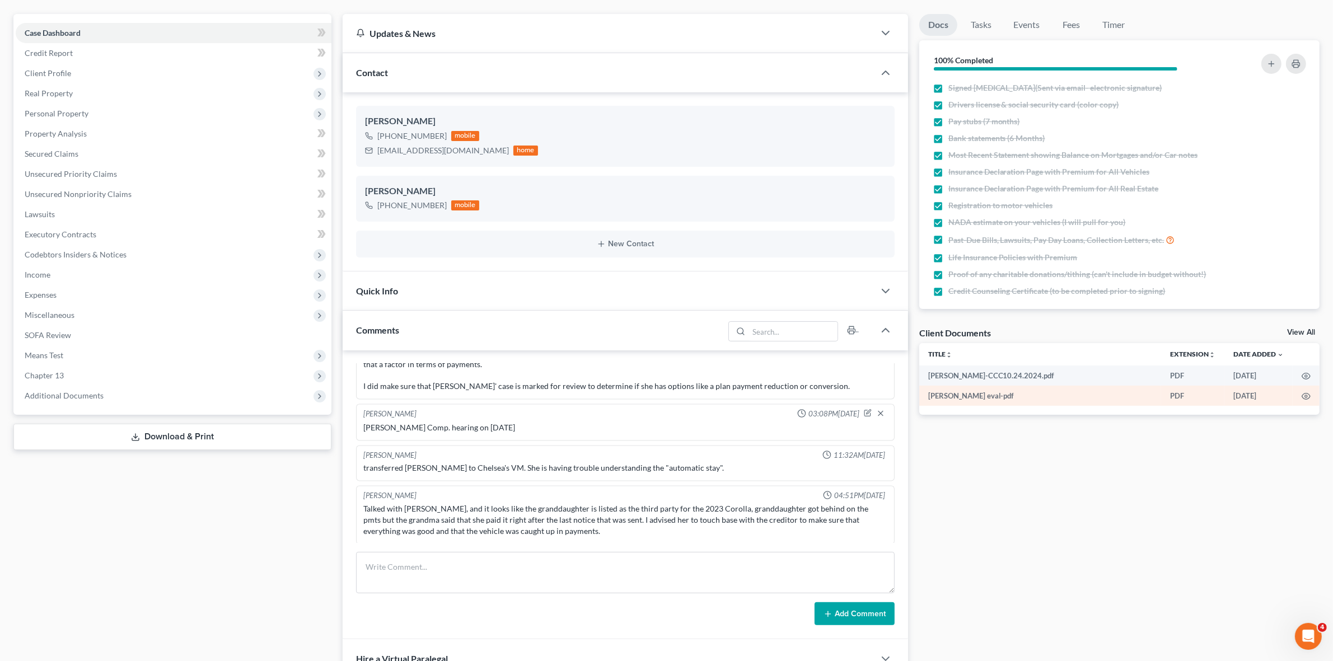
scroll to position [0, 0]
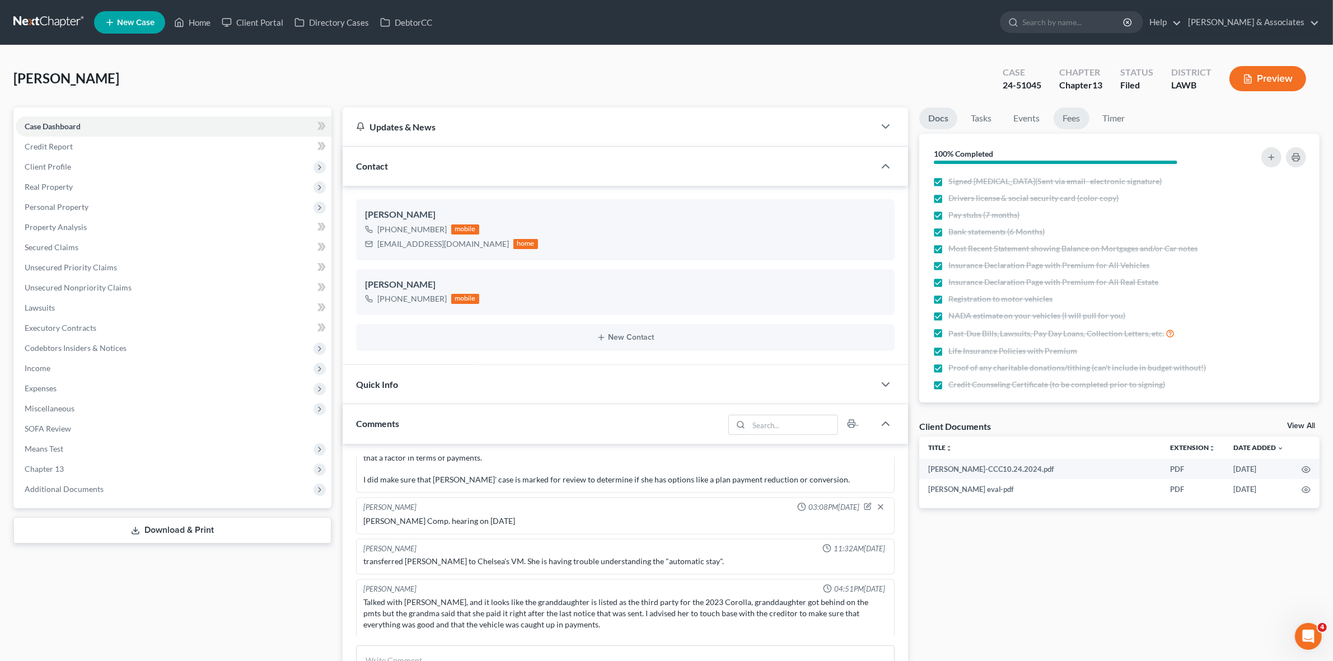
click at [1068, 121] on link "Fees" at bounding box center [1071, 118] width 36 height 22
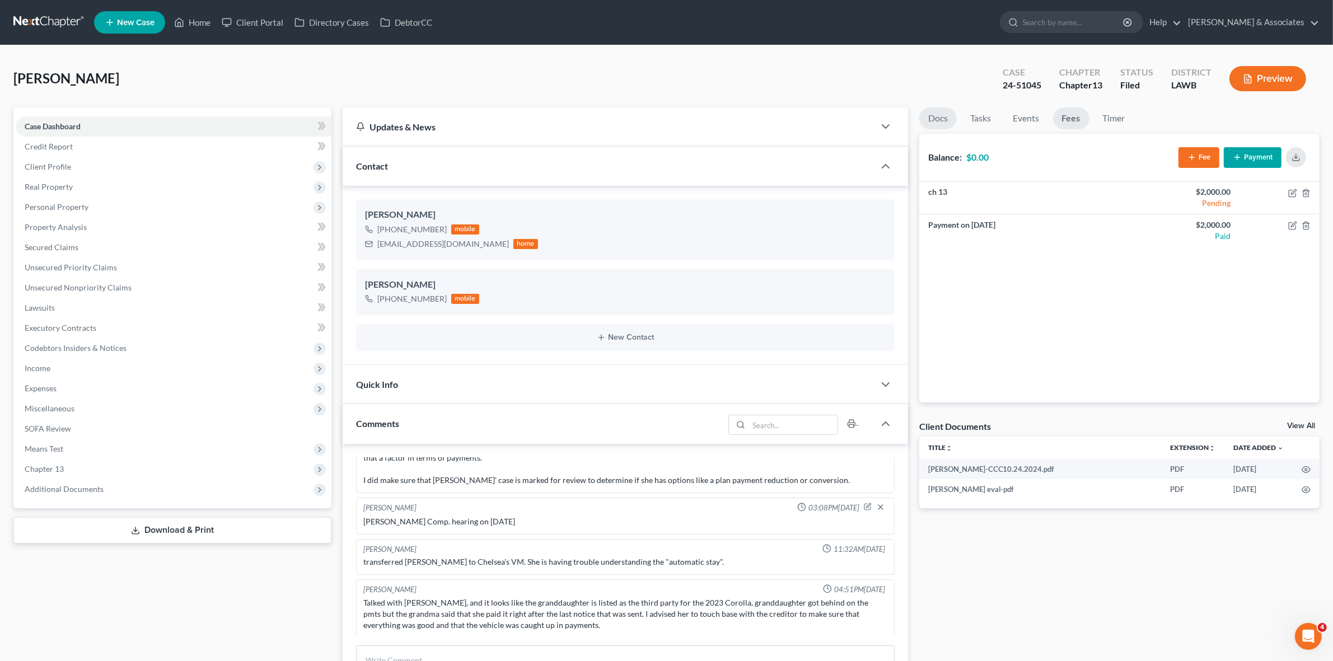
click at [925, 122] on link "Docs" at bounding box center [938, 118] width 38 height 22
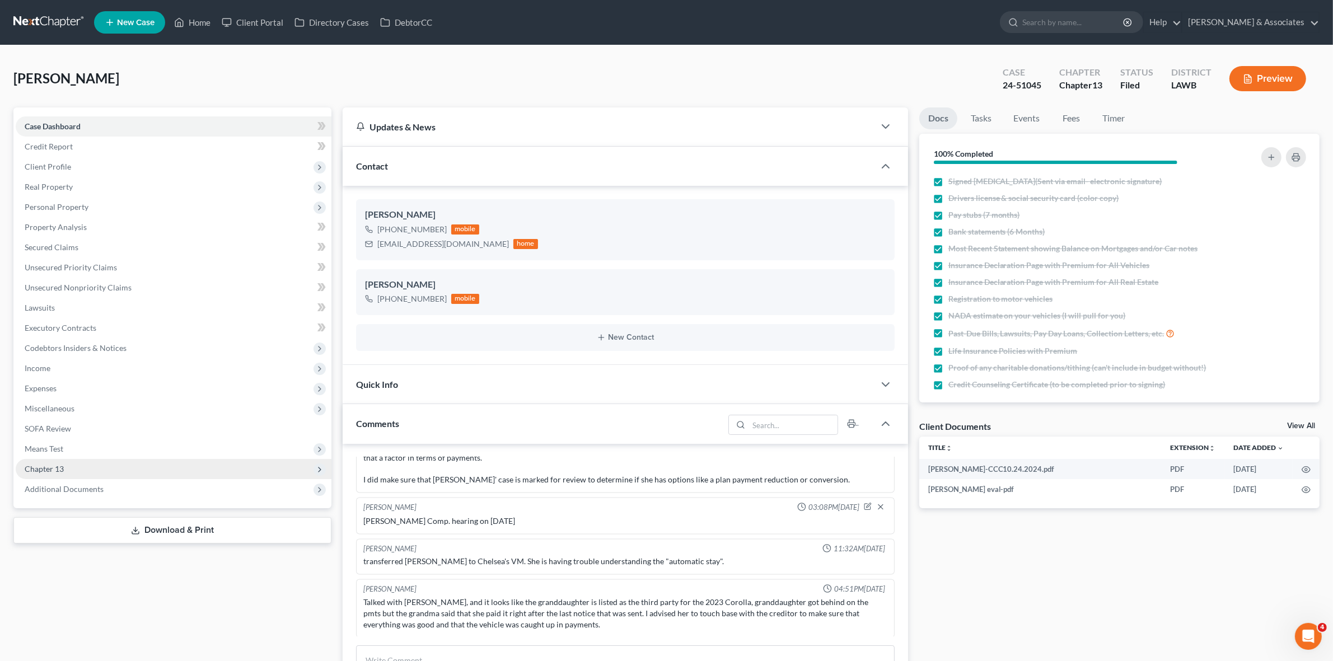
click at [196, 466] on span "Chapter 13" at bounding box center [174, 469] width 316 height 20
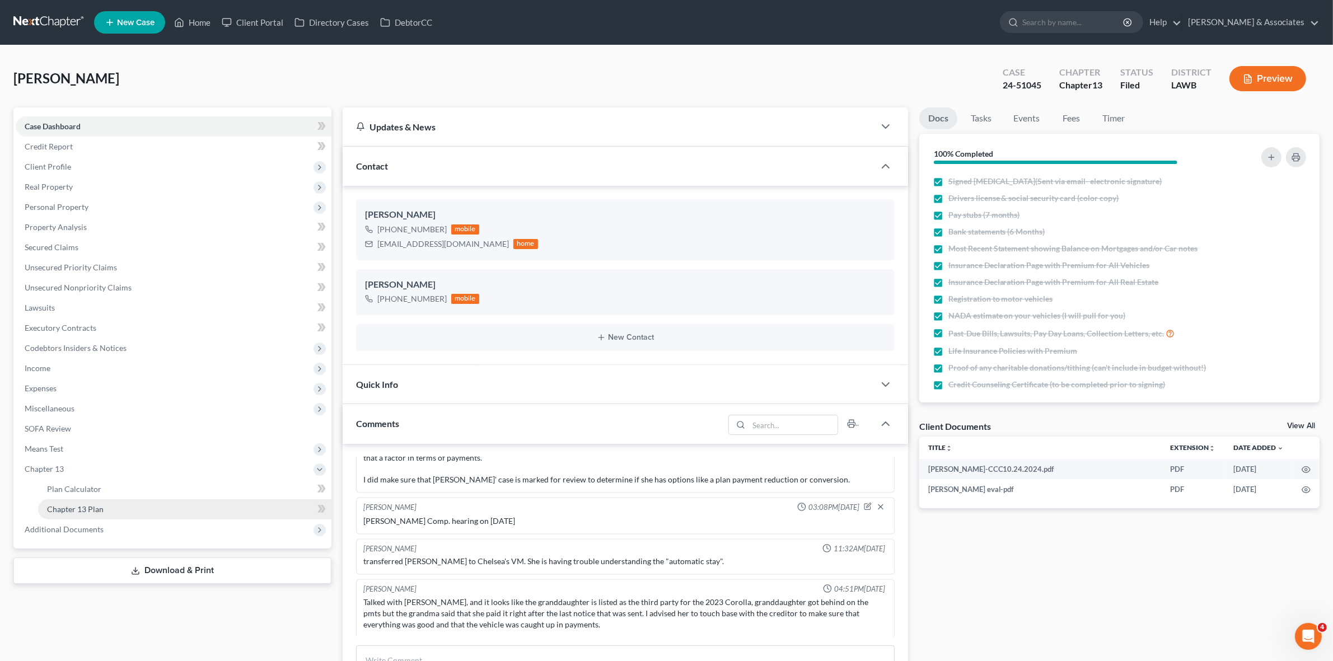
click at [266, 513] on link "Chapter 13 Plan" at bounding box center [184, 509] width 293 height 20
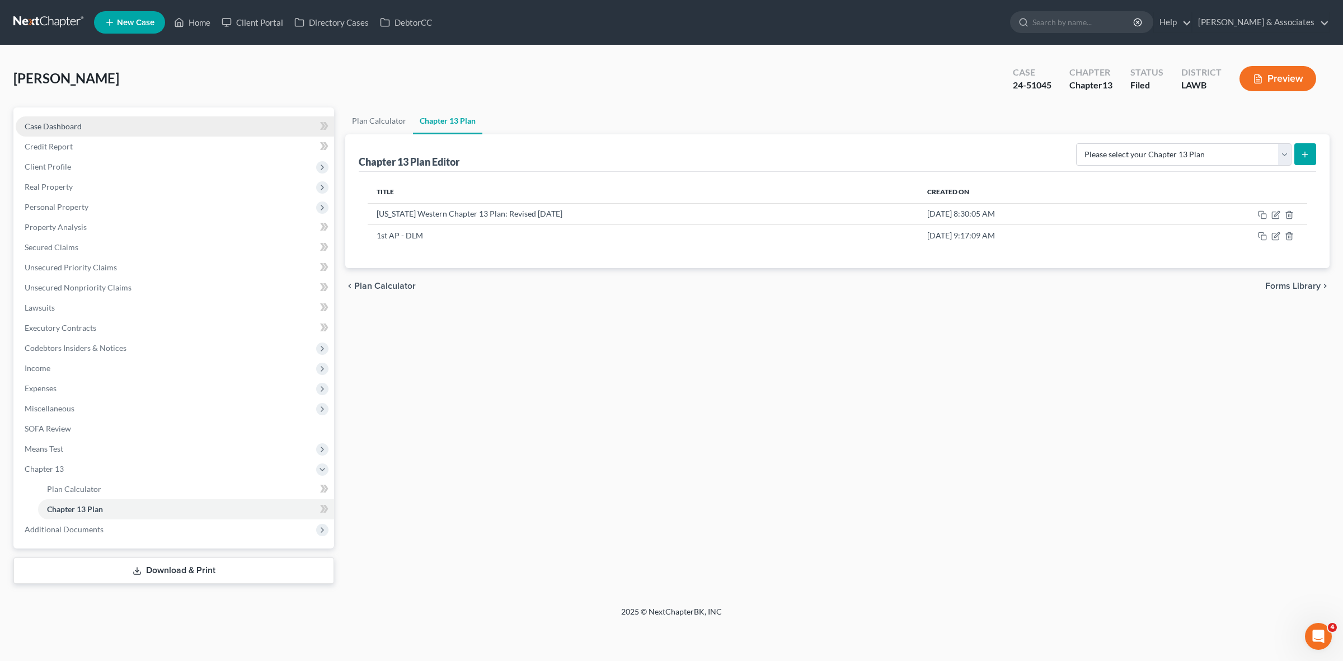
click at [158, 123] on link "Case Dashboard" at bounding box center [175, 126] width 318 height 20
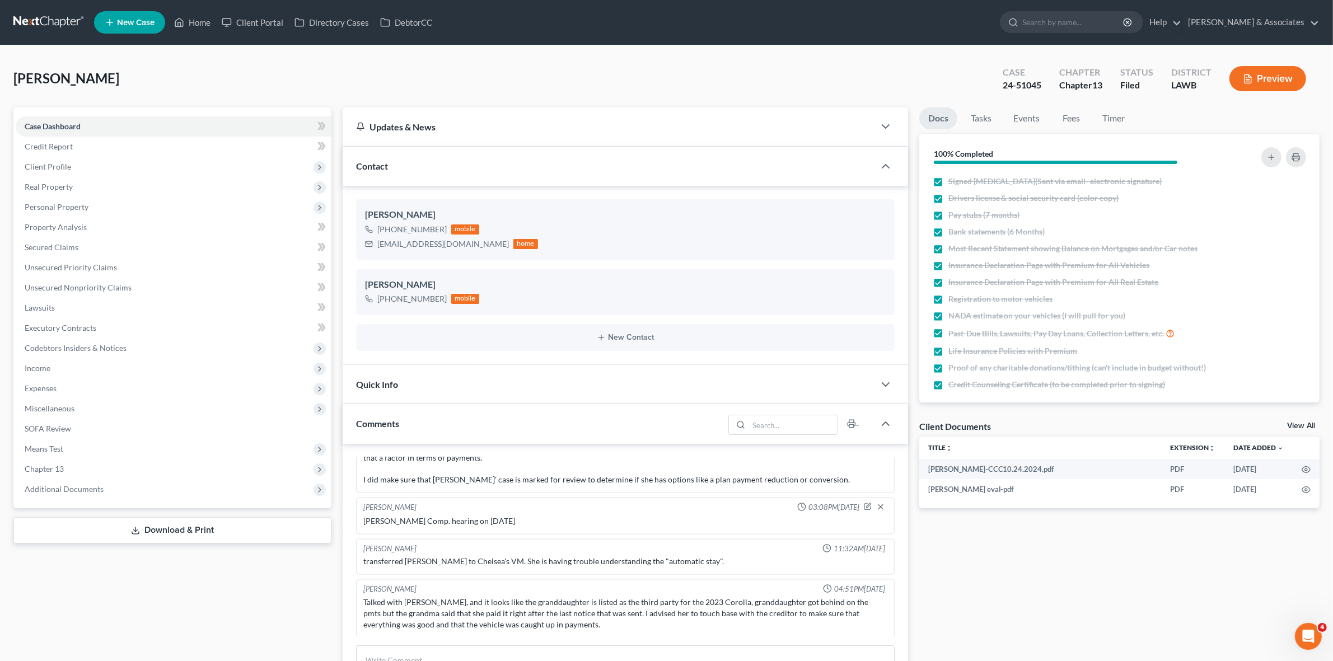
scroll to position [119, 0]
click at [263, 486] on span "Additional Documents" at bounding box center [174, 489] width 316 height 20
click at [245, 552] on link "PACER Notices" at bounding box center [184, 550] width 293 height 20
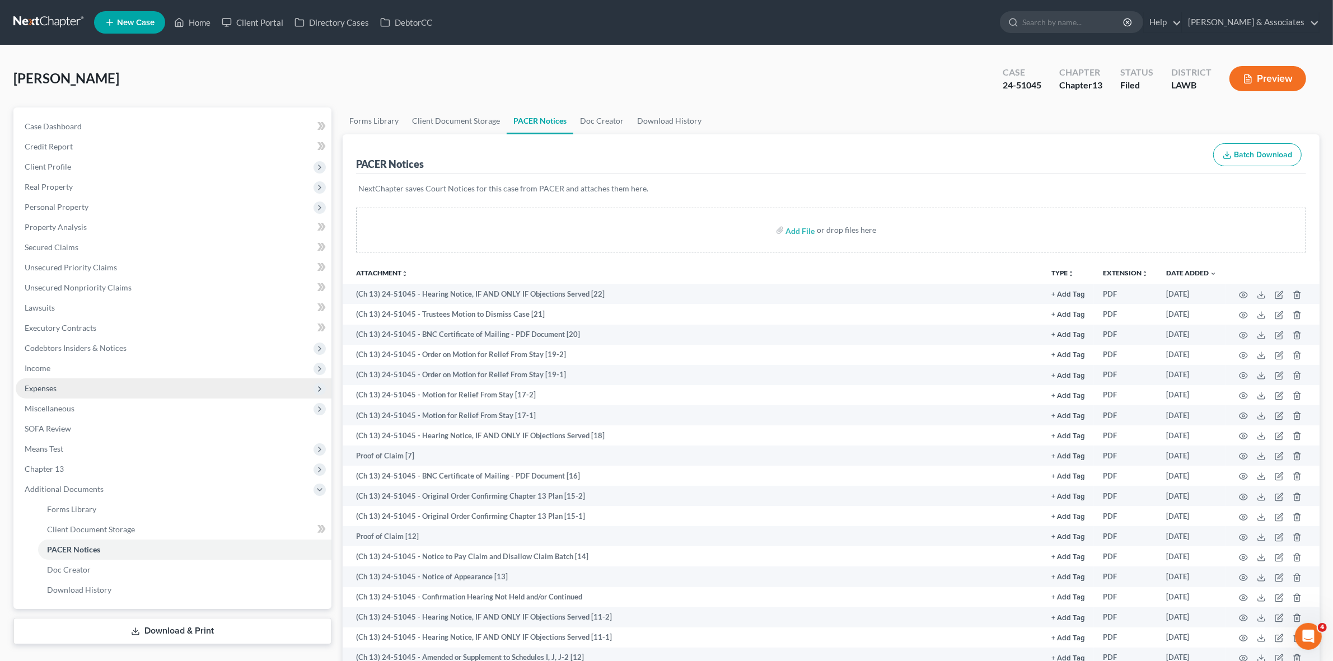
drag, startPoint x: 182, startPoint y: 367, endPoint x: 207, endPoint y: 379, distance: 27.8
click at [182, 365] on span "Income" at bounding box center [174, 368] width 316 height 20
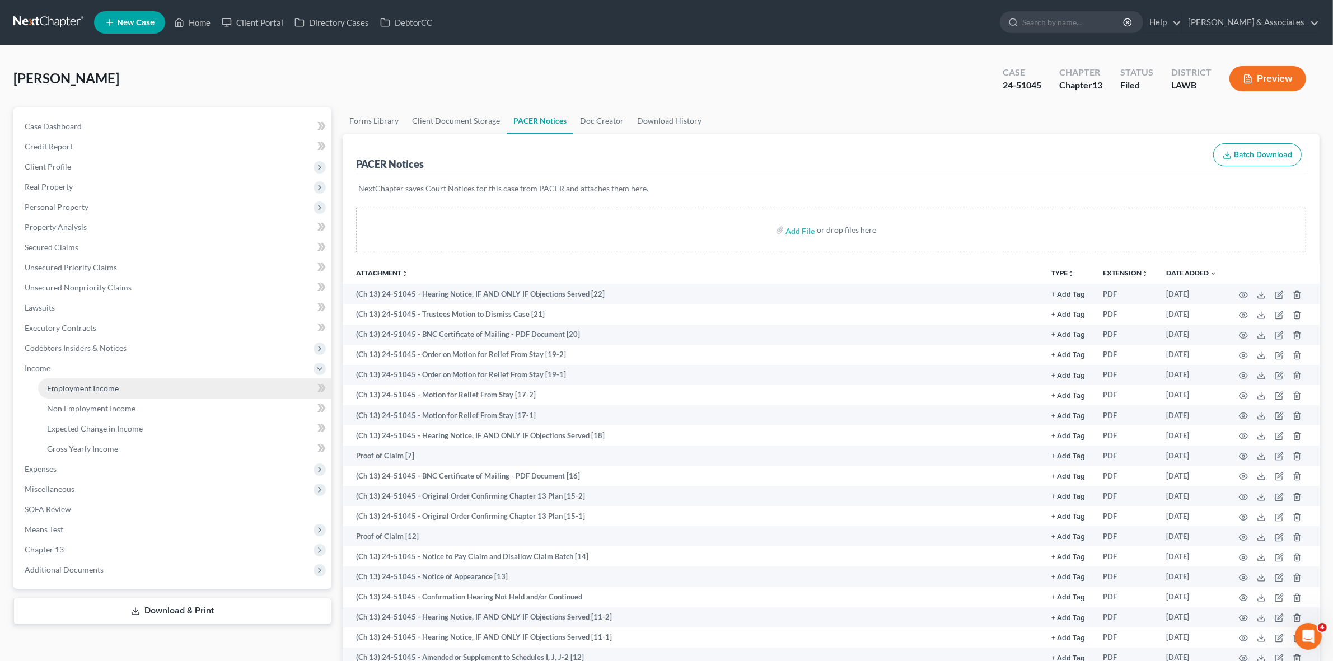
click at [224, 390] on link "Employment Income" at bounding box center [184, 388] width 293 height 20
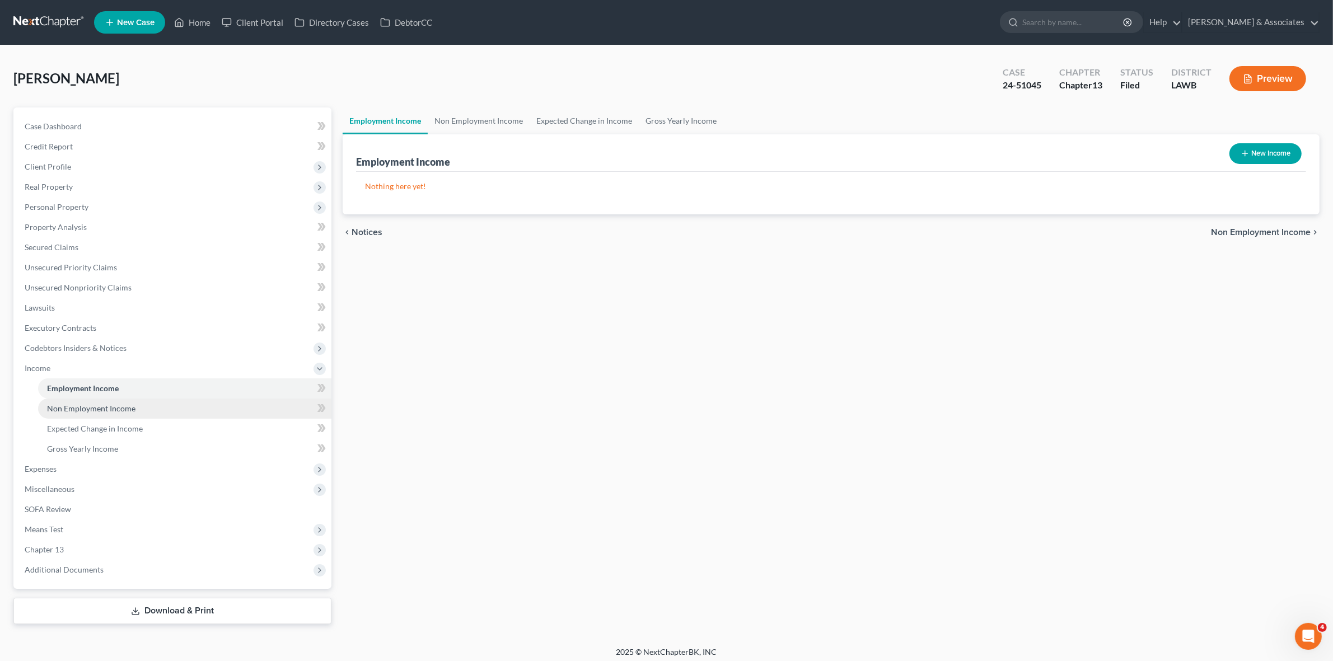
click at [205, 411] on link "Non Employment Income" at bounding box center [184, 409] width 293 height 20
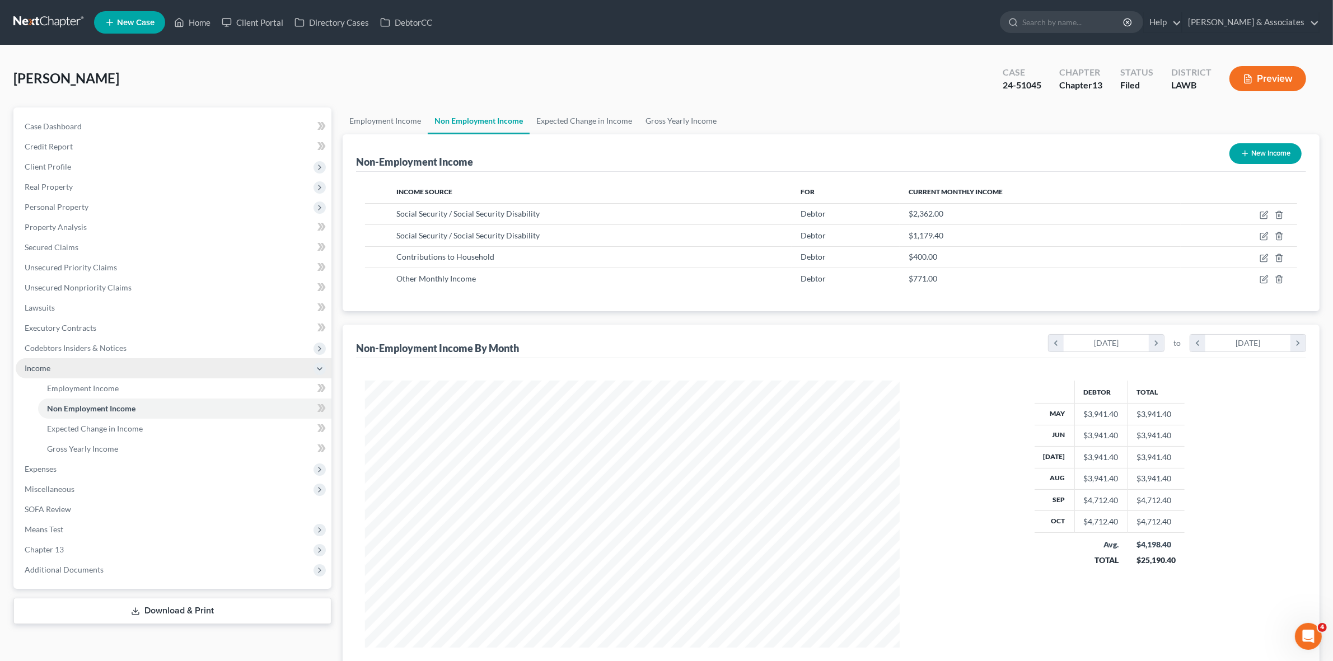
scroll to position [266, 556]
click at [214, 346] on span "Codebtors Insiders & Notices" at bounding box center [174, 348] width 316 height 20
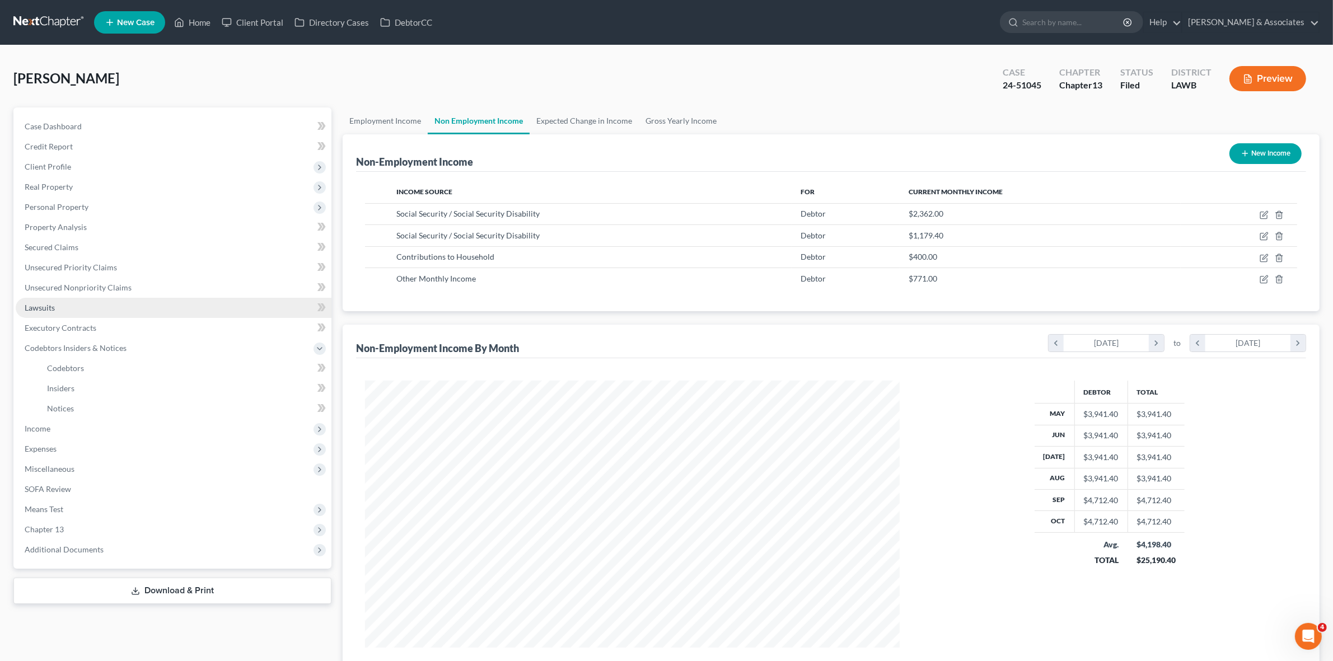
click at [169, 303] on link "Lawsuits" at bounding box center [174, 308] width 316 height 20
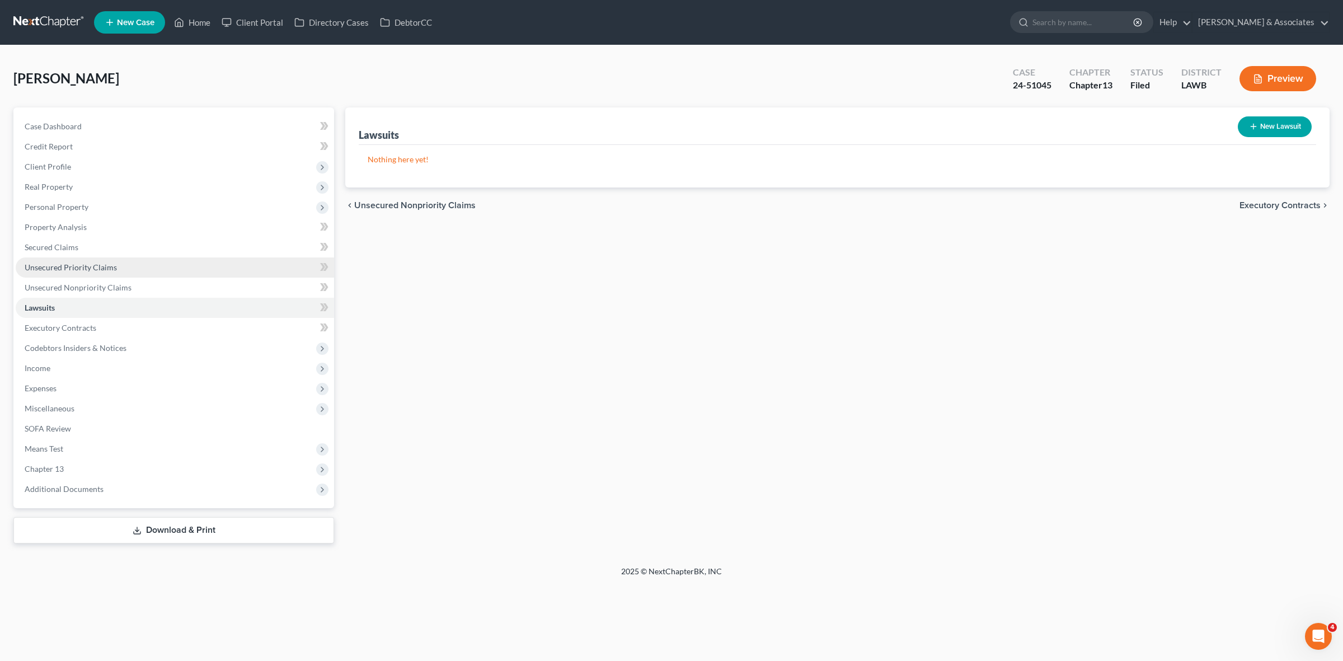
click at [189, 261] on link "Unsecured Priority Claims" at bounding box center [175, 267] width 318 height 20
click at [190, 298] on link "Lawsuits" at bounding box center [175, 308] width 318 height 20
click at [172, 246] on link "Secured Claims" at bounding box center [175, 247] width 318 height 20
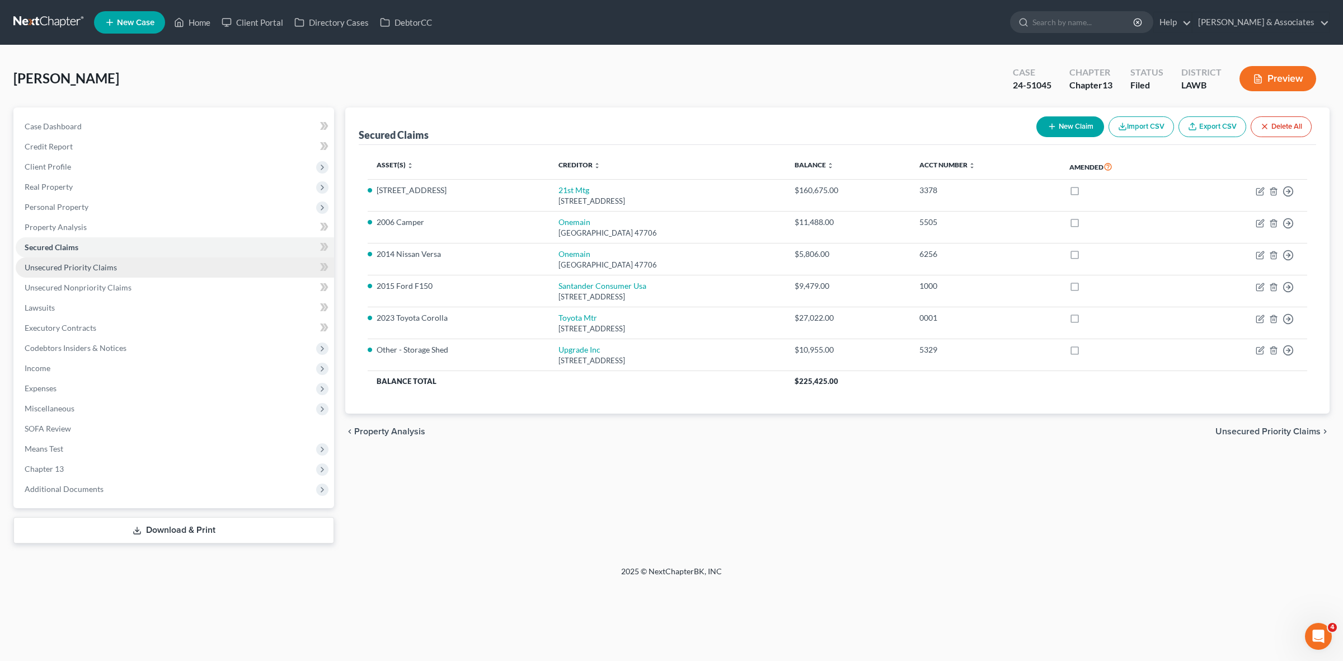
click at [238, 269] on link "Unsecured Priority Claims" at bounding box center [175, 267] width 318 height 20
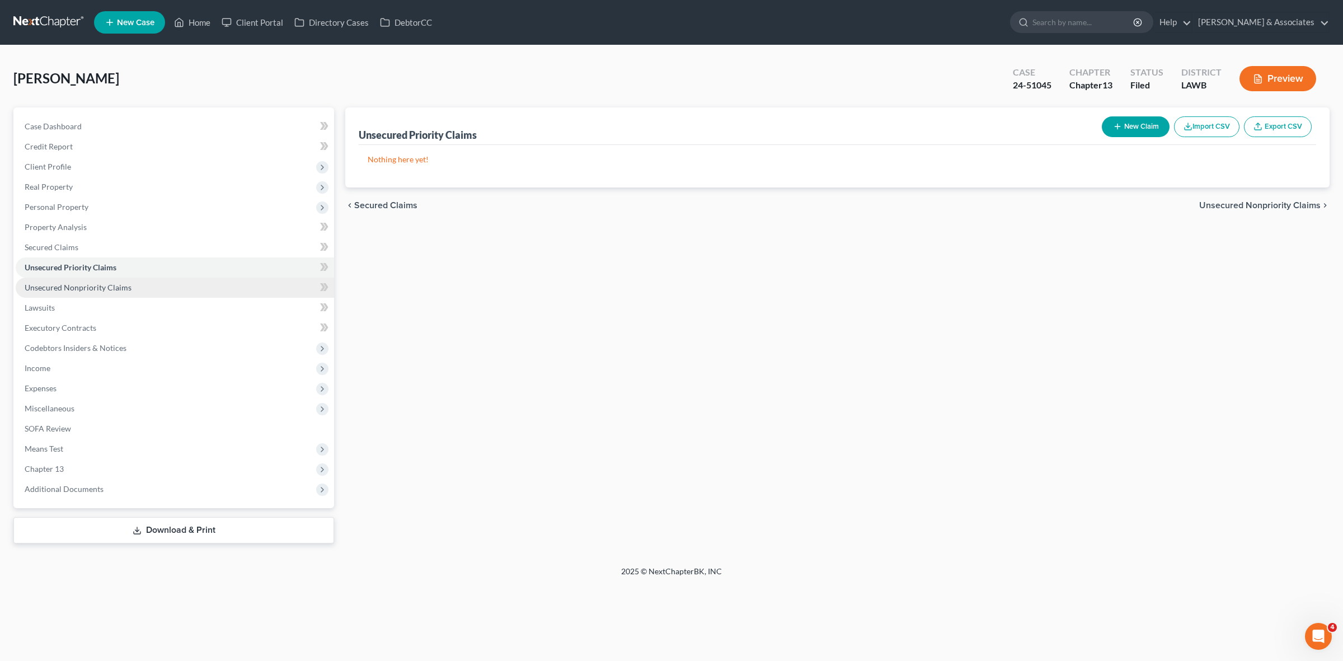
click at [237, 283] on link "Unsecured Nonpriority Claims" at bounding box center [175, 288] width 318 height 20
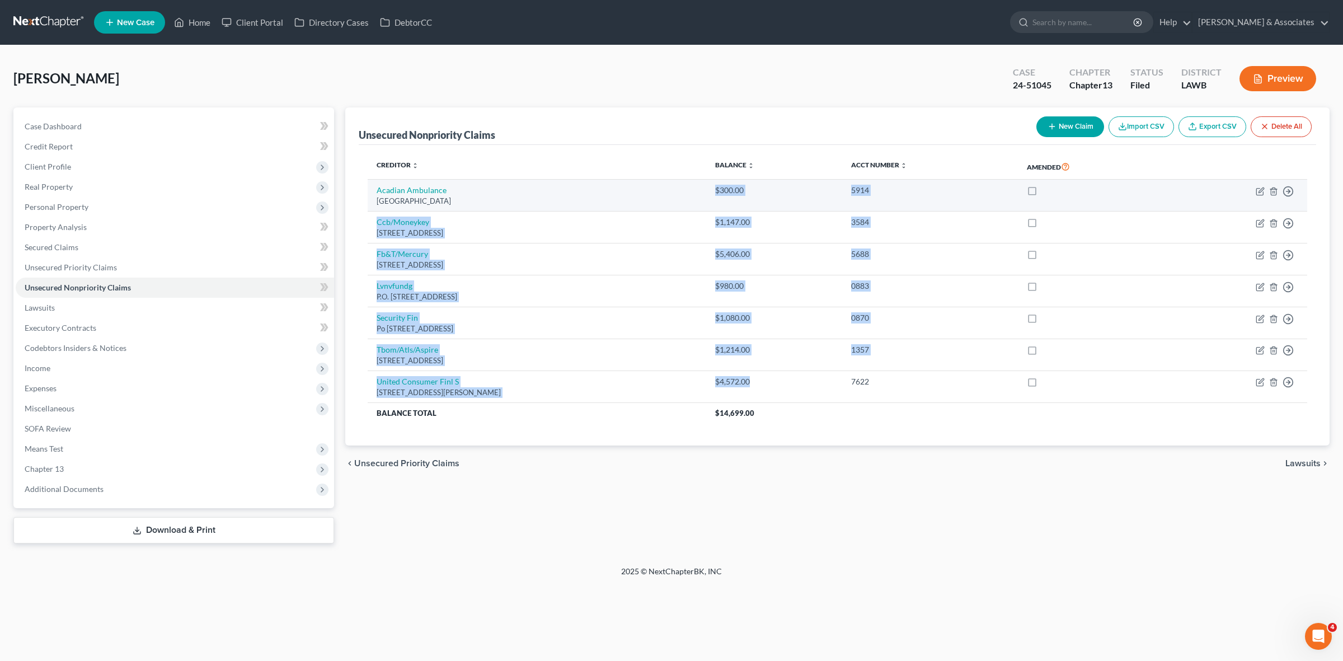
drag, startPoint x: 798, startPoint y: 391, endPoint x: 742, endPoint y: 196, distance: 202.7
click at [742, 196] on tbody "Acadian Ambulance PO Box 92970, Lafayette, LA 70509 $300.00 5914 Move to D Move…" at bounding box center [838, 301] width 940 height 243
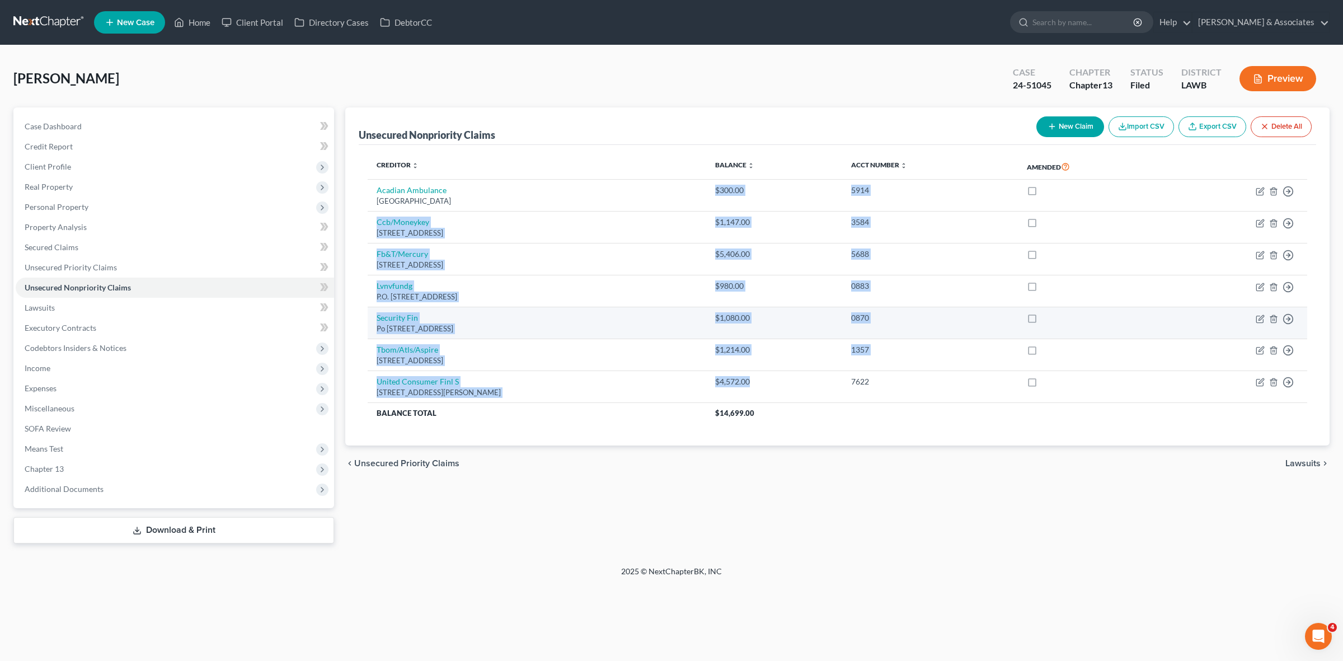
click at [757, 314] on div "$1,080.00" at bounding box center [774, 317] width 118 height 11
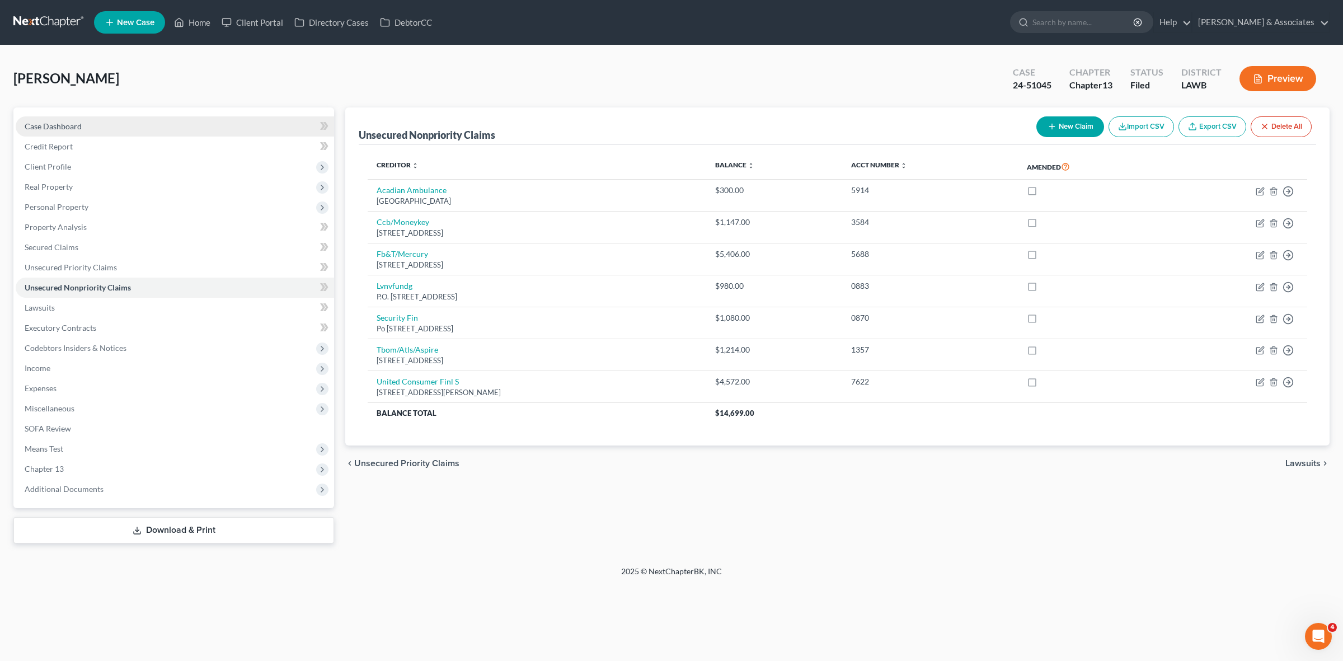
click at [245, 127] on link "Case Dashboard" at bounding box center [175, 126] width 318 height 20
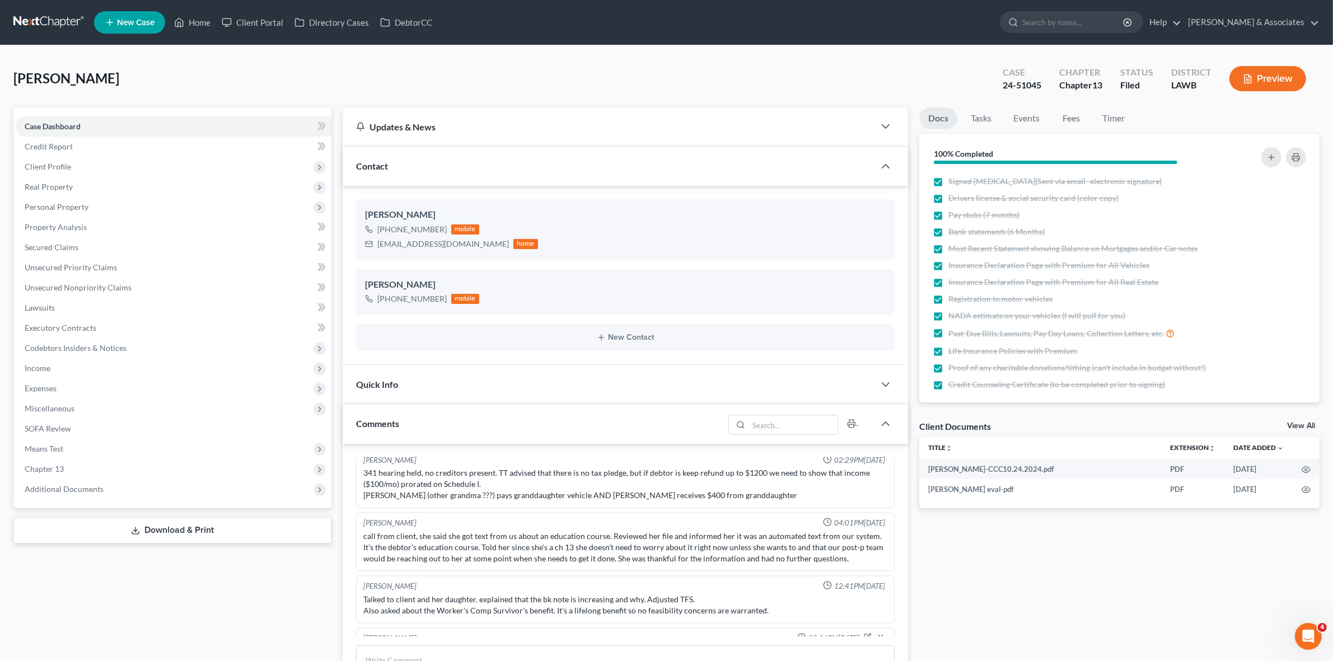
scroll to position [2299, 0]
click at [262, 491] on span "Additional Documents" at bounding box center [174, 489] width 316 height 20
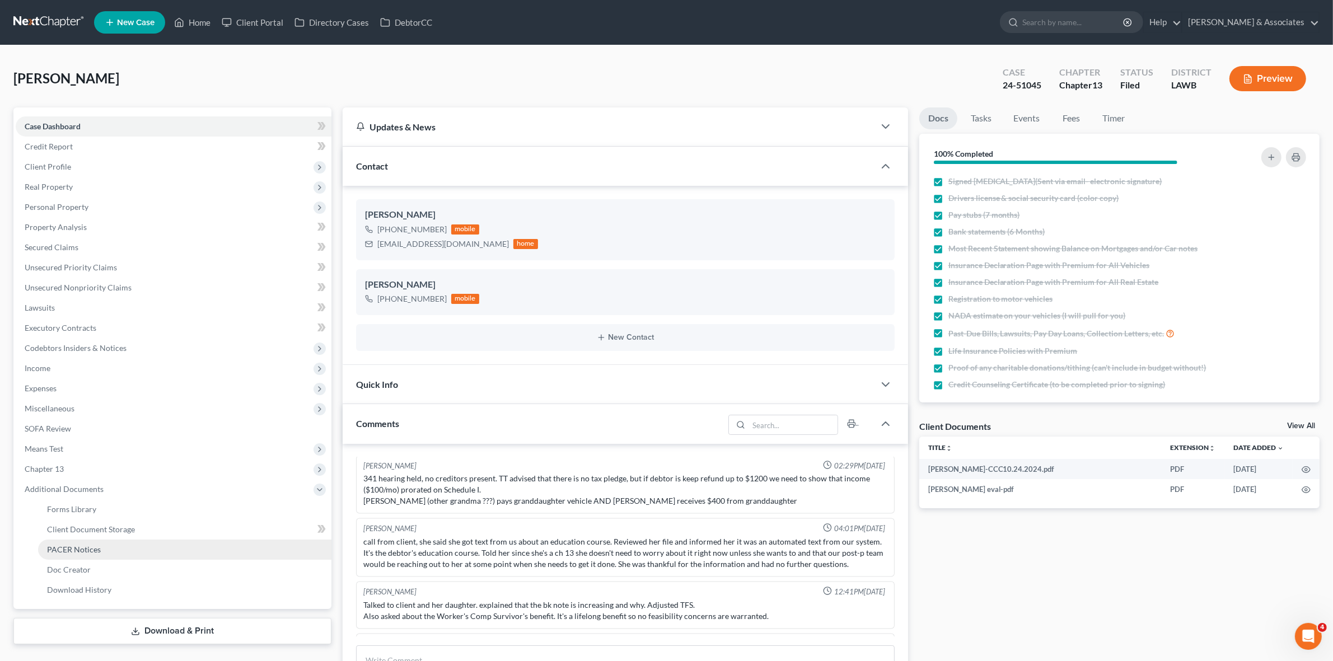
click at [258, 546] on link "PACER Notices" at bounding box center [184, 550] width 293 height 20
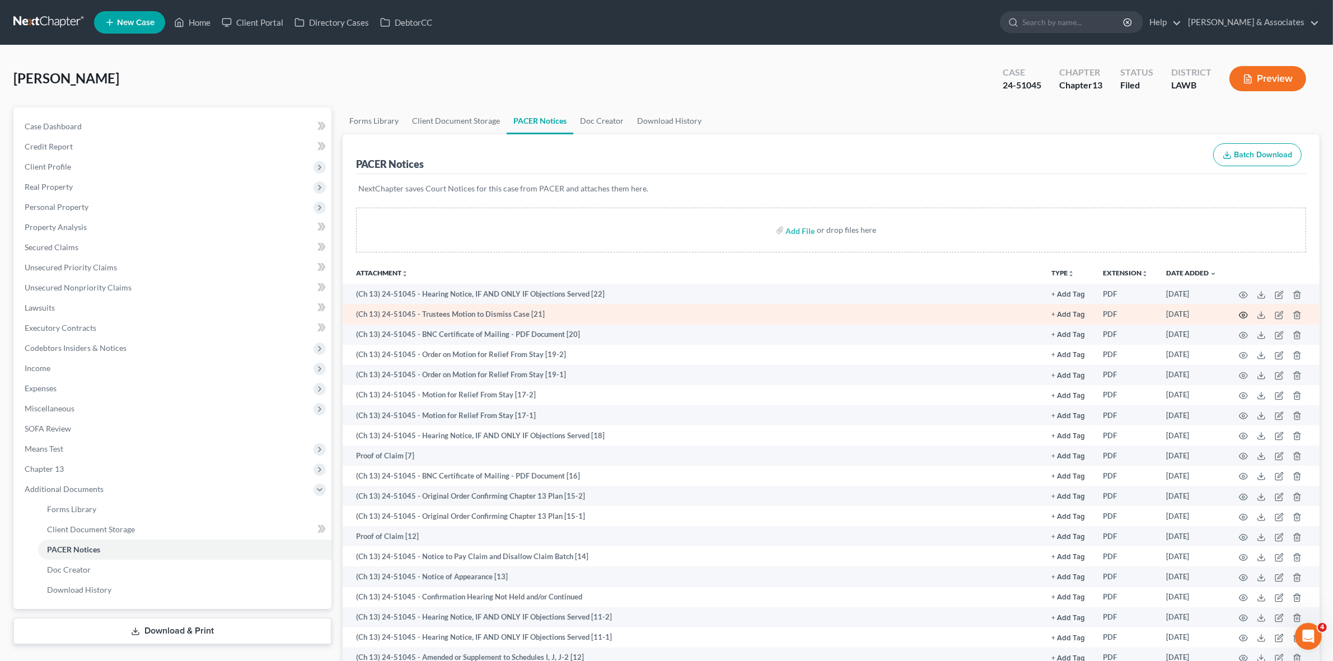
click at [1246, 314] on icon "button" at bounding box center [1243, 315] width 9 height 9
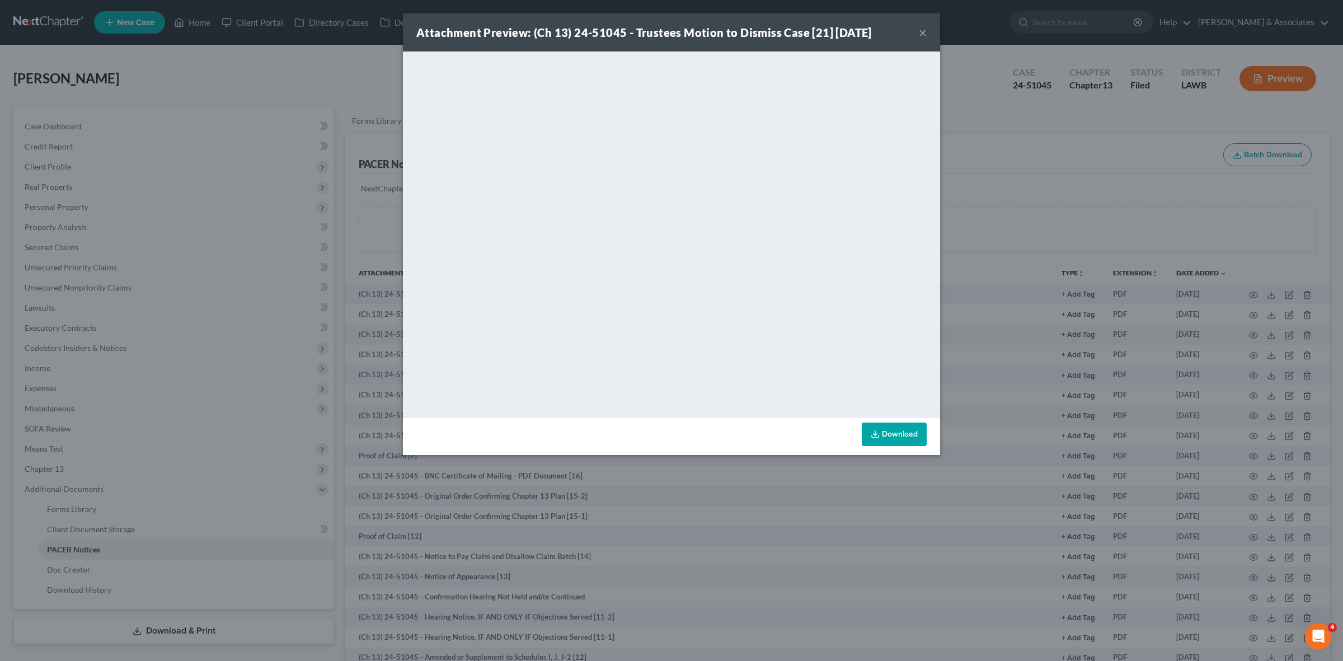
click at [342, 87] on div "Attachment Preview: (Ch 13) 24-51045 - Trustees Motion to Dismiss Case [21] 09/…" at bounding box center [671, 330] width 1343 height 661
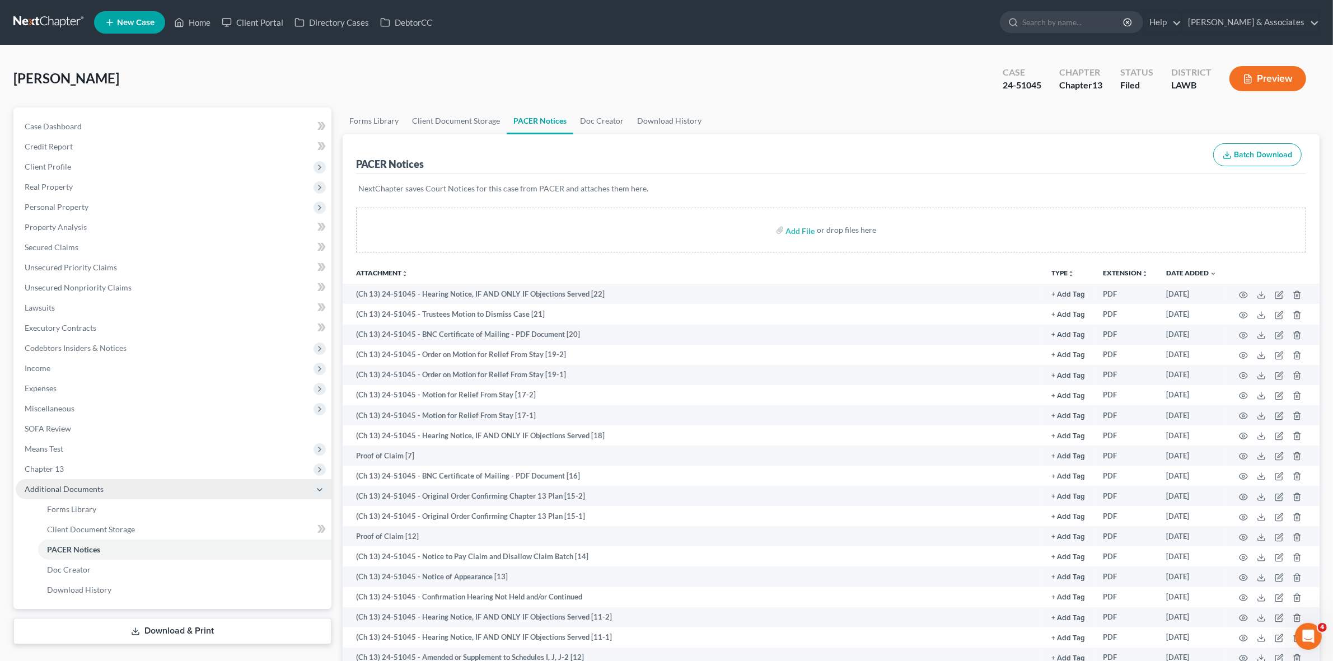
drag, startPoint x: 221, startPoint y: 475, endPoint x: 233, endPoint y: 488, distance: 17.8
click at [221, 475] on span "Chapter 13" at bounding box center [174, 469] width 316 height 20
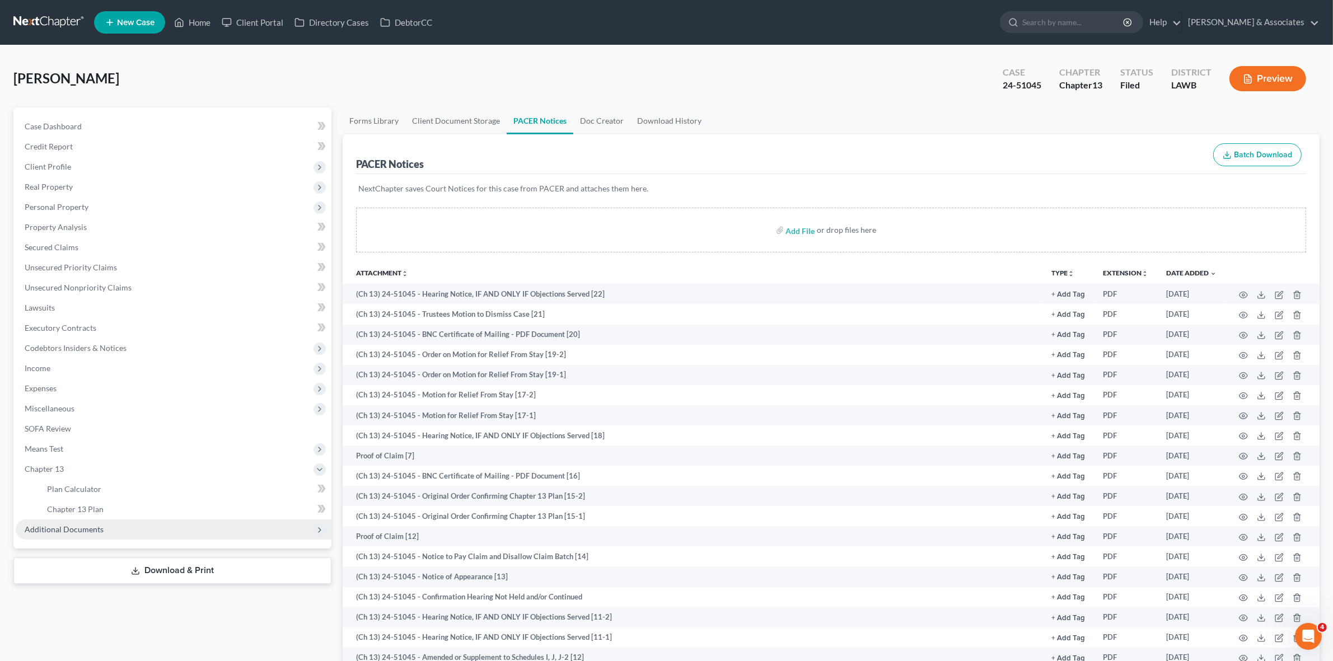
click at [235, 535] on span "Additional Documents" at bounding box center [174, 529] width 316 height 20
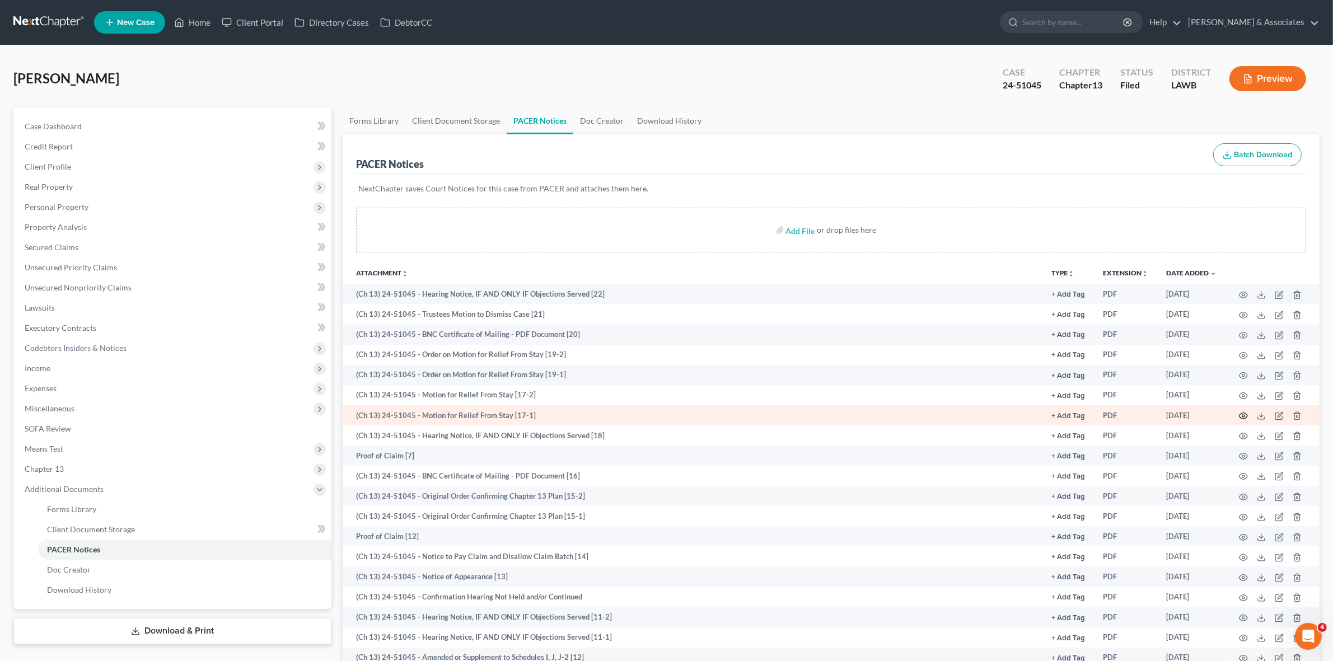
click at [1241, 414] on icon "button" at bounding box center [1243, 415] width 9 height 9
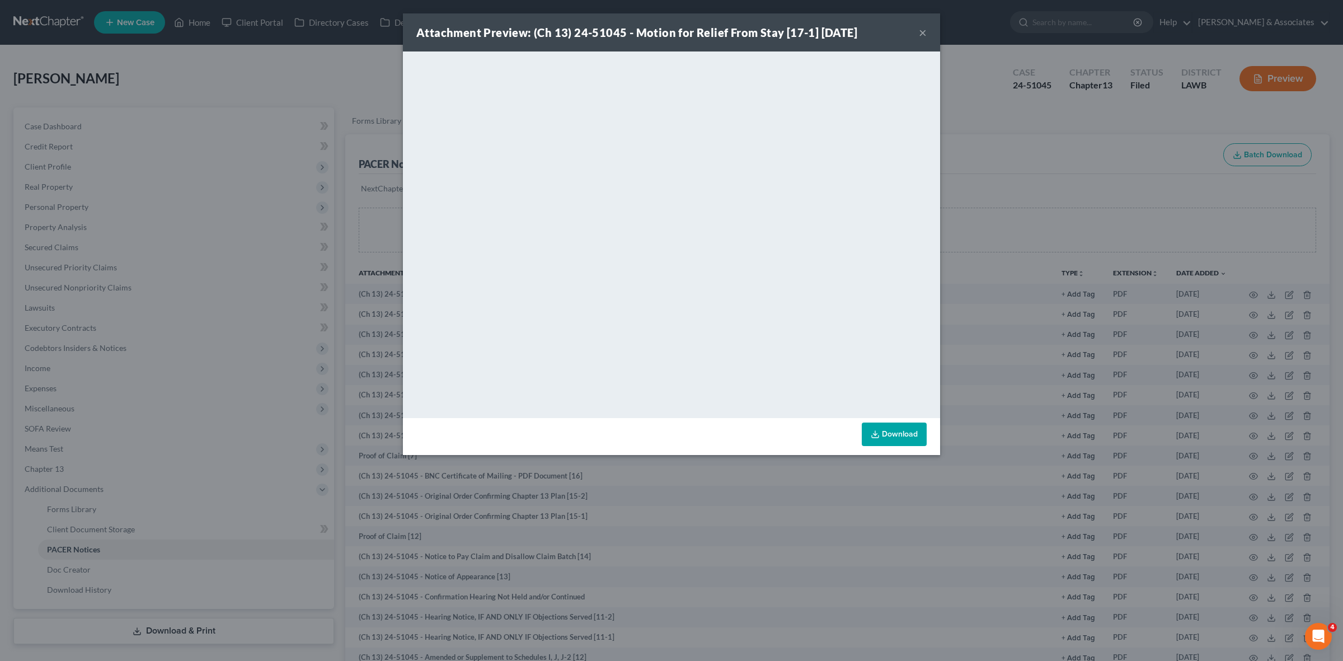
click at [977, 217] on div "Attachment Preview: (Ch 13) 24-51045 - Motion for Relief From Stay [17-1] 06/30…" at bounding box center [671, 330] width 1343 height 661
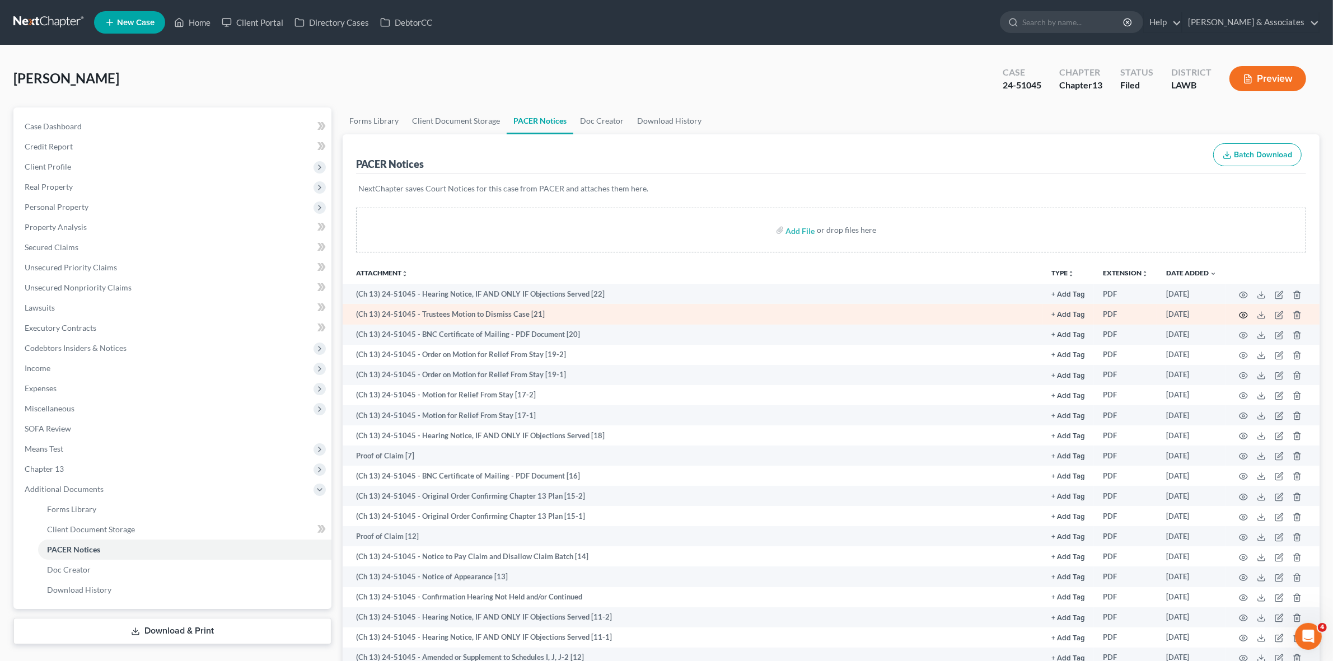
click at [1241, 316] on icon "button" at bounding box center [1243, 315] width 9 height 9
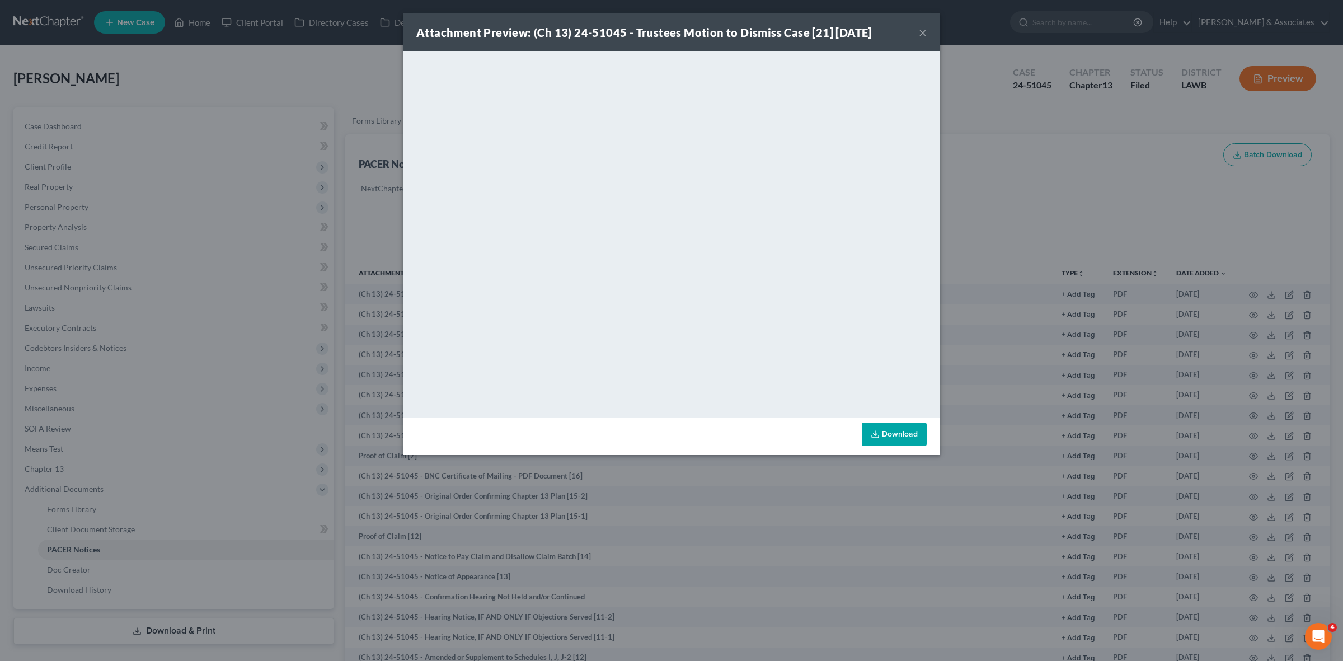
click at [1044, 181] on div "Attachment Preview: (Ch 13) 24-51045 - Trustees Motion to Dismiss Case [21] 09/…" at bounding box center [671, 330] width 1343 height 661
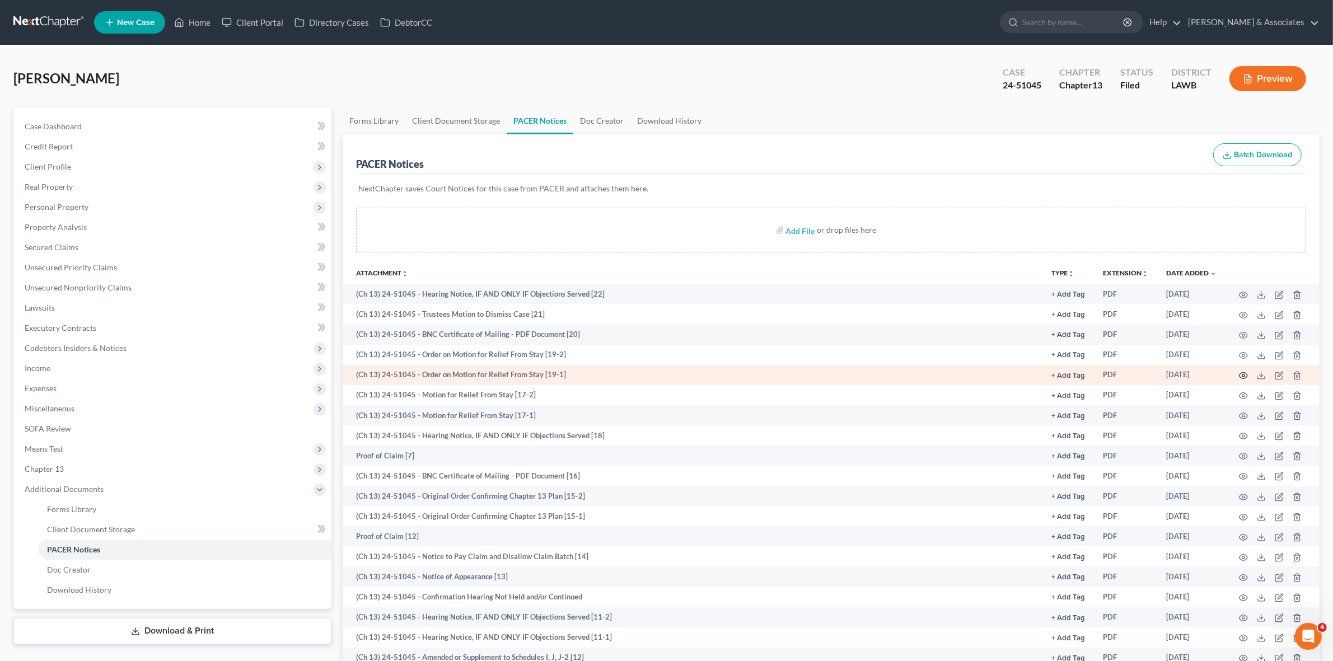
click at [1241, 373] on icon "button" at bounding box center [1243, 376] width 8 height 6
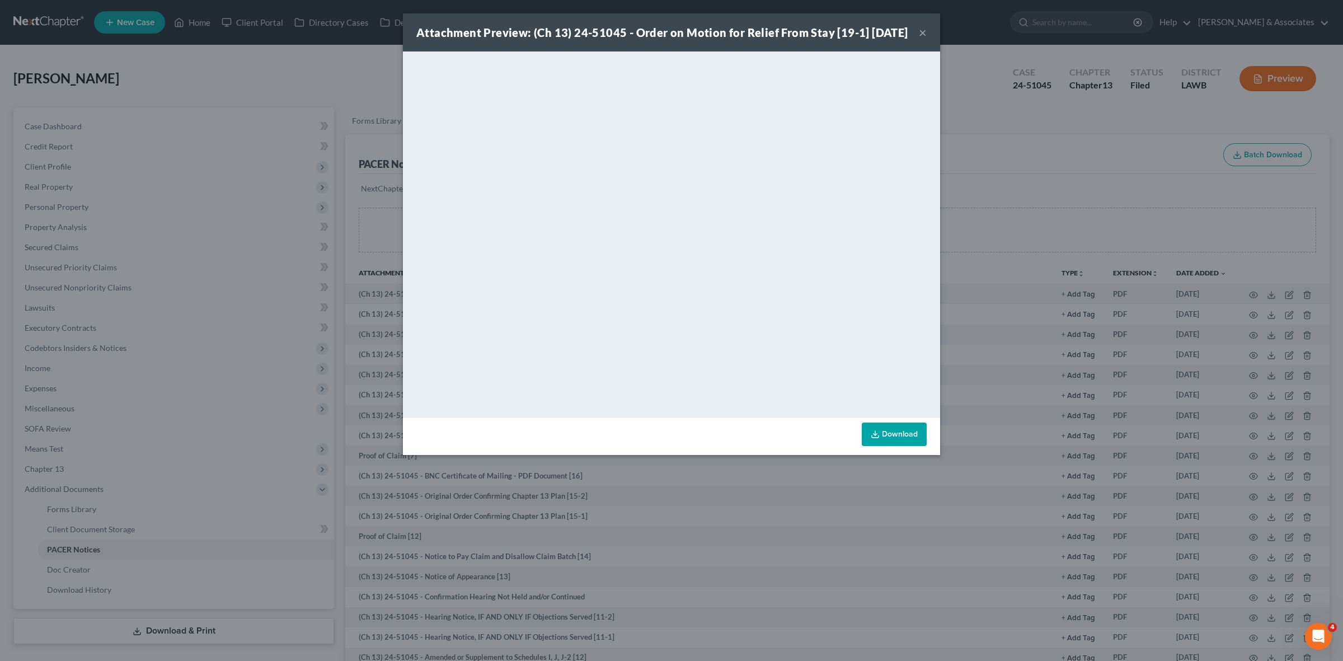
click at [987, 213] on div "Attachment Preview: (Ch 13) 24-51045 - Order on Motion for Relief From Stay [19…" at bounding box center [671, 330] width 1343 height 661
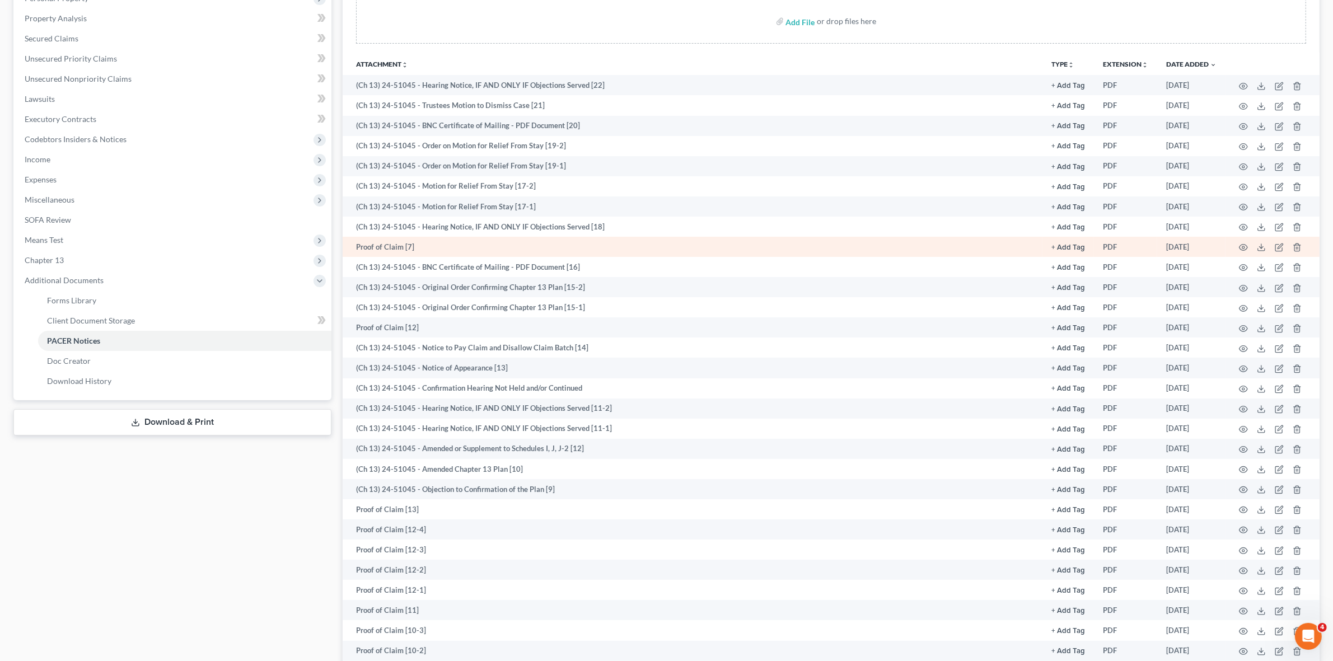
scroll to position [210, 0]
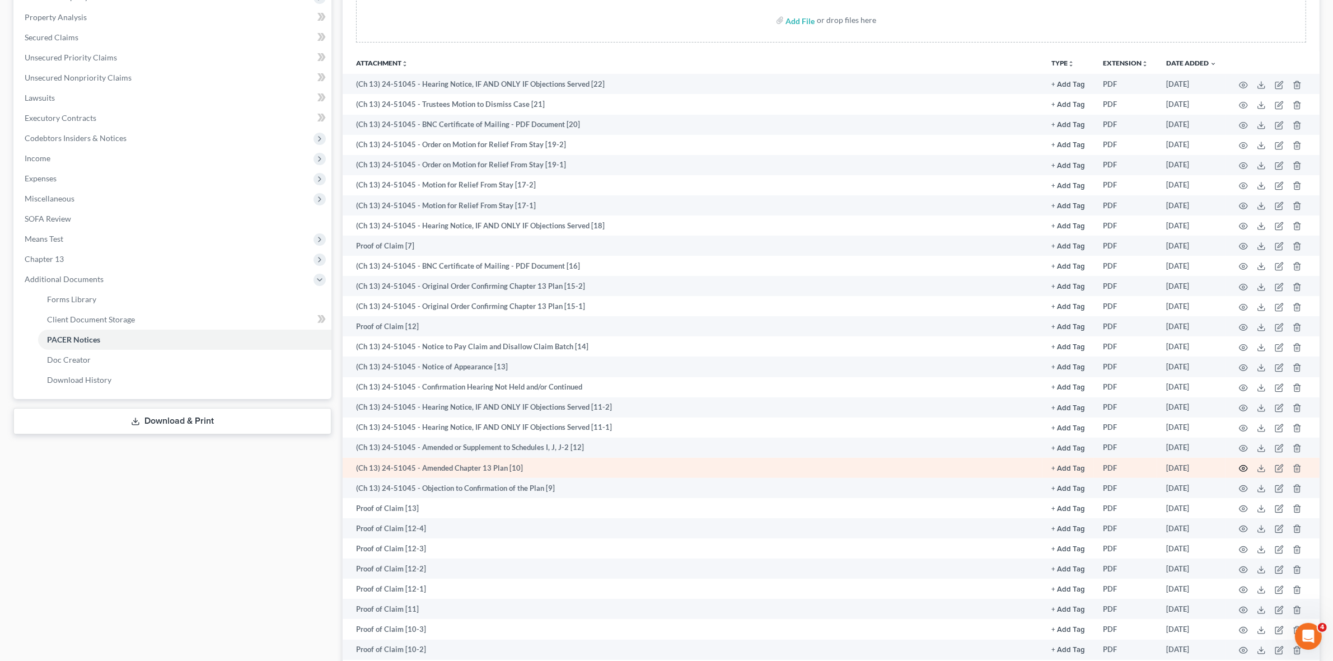
click at [1244, 466] on icon "button" at bounding box center [1243, 468] width 9 height 9
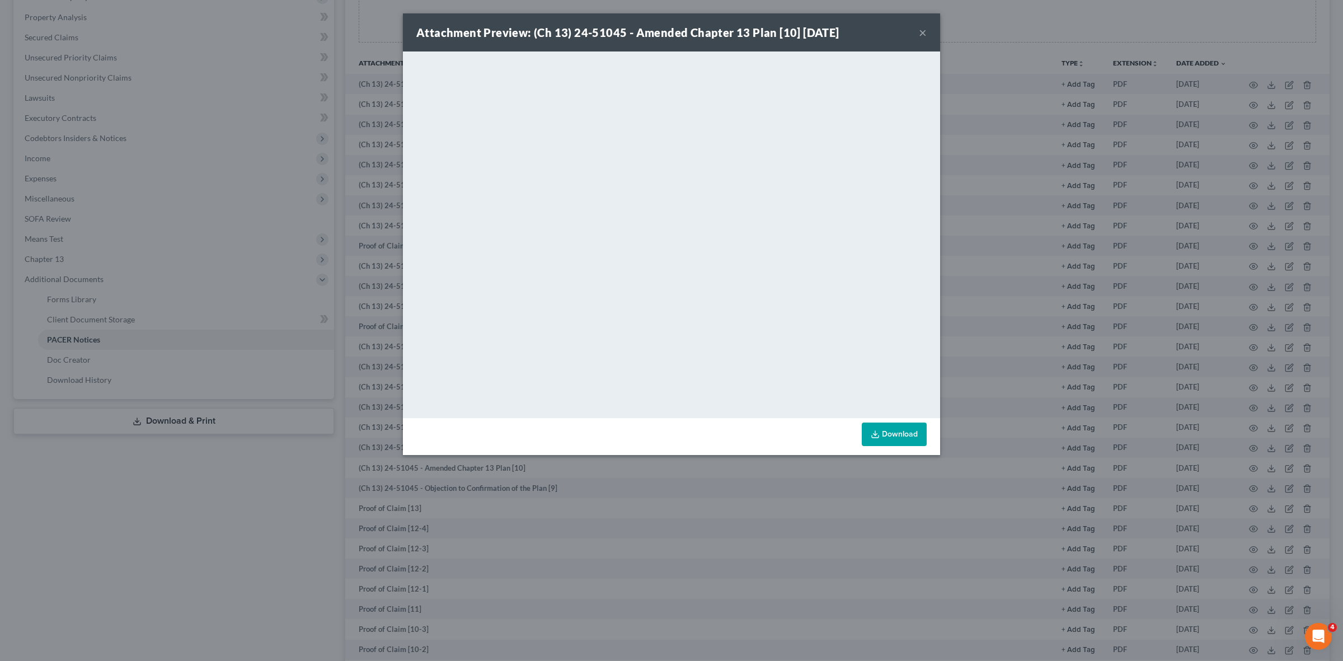
click at [916, 32] on div "Attachment Preview: (Ch 13) 24-51045 - Amended Chapter 13 Plan [10] 02/19/2025 ×" at bounding box center [671, 32] width 537 height 38
click at [922, 32] on button "×" at bounding box center [923, 32] width 8 height 13
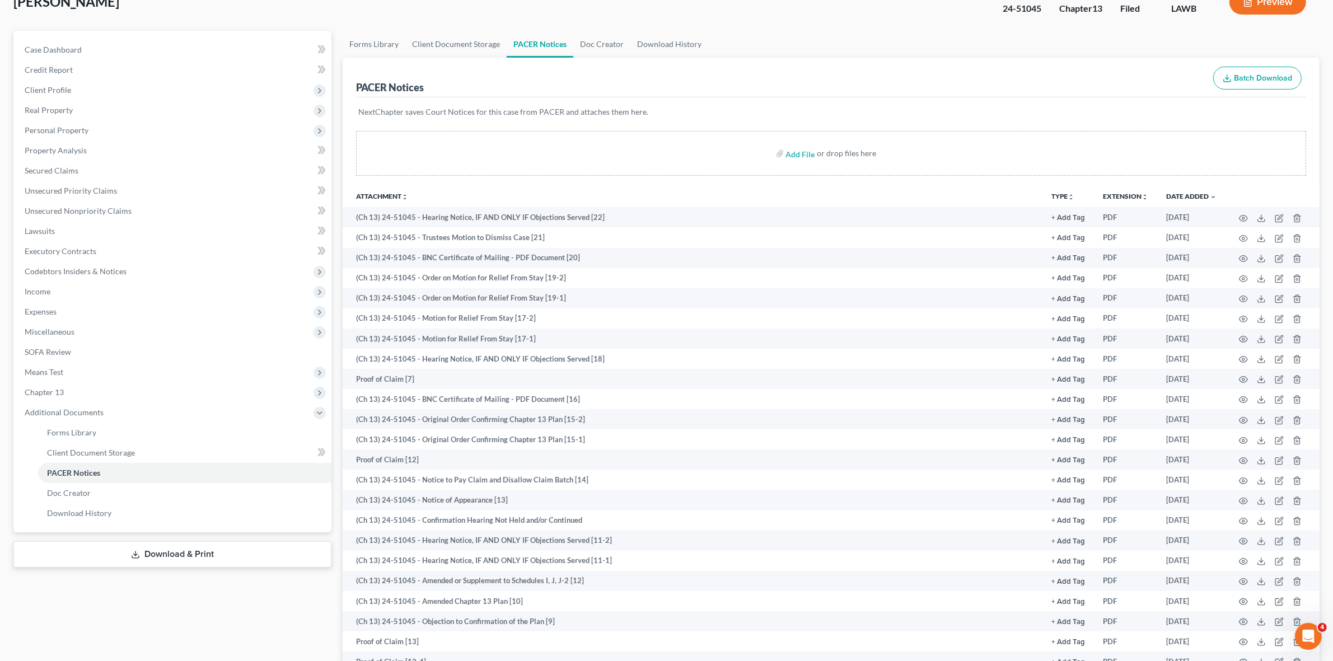
scroll to position [0, 0]
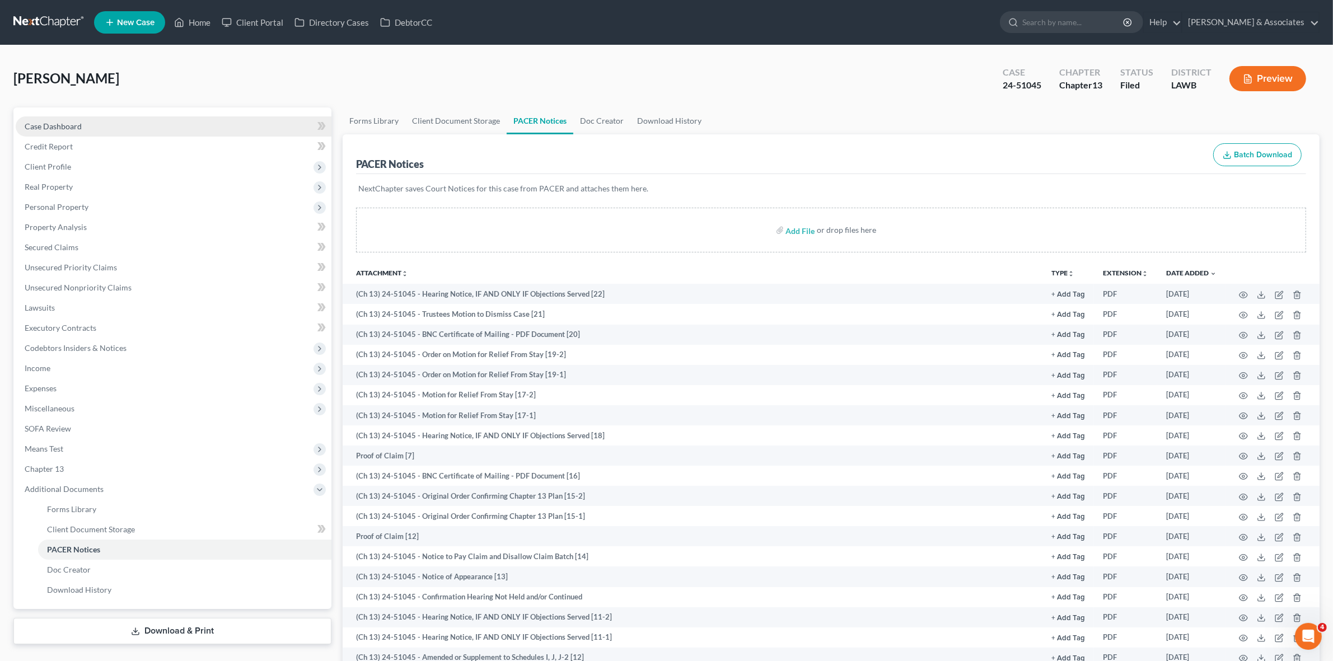
drag, startPoint x: 185, startPoint y: 112, endPoint x: 188, endPoint y: 128, distance: 16.0
click at [185, 112] on div "Case Dashboard Payments Invoices Payments Payments Credit Report Client Profile…" at bounding box center [172, 358] width 318 height 502
click at [188, 129] on link "Case Dashboard" at bounding box center [174, 126] width 316 height 20
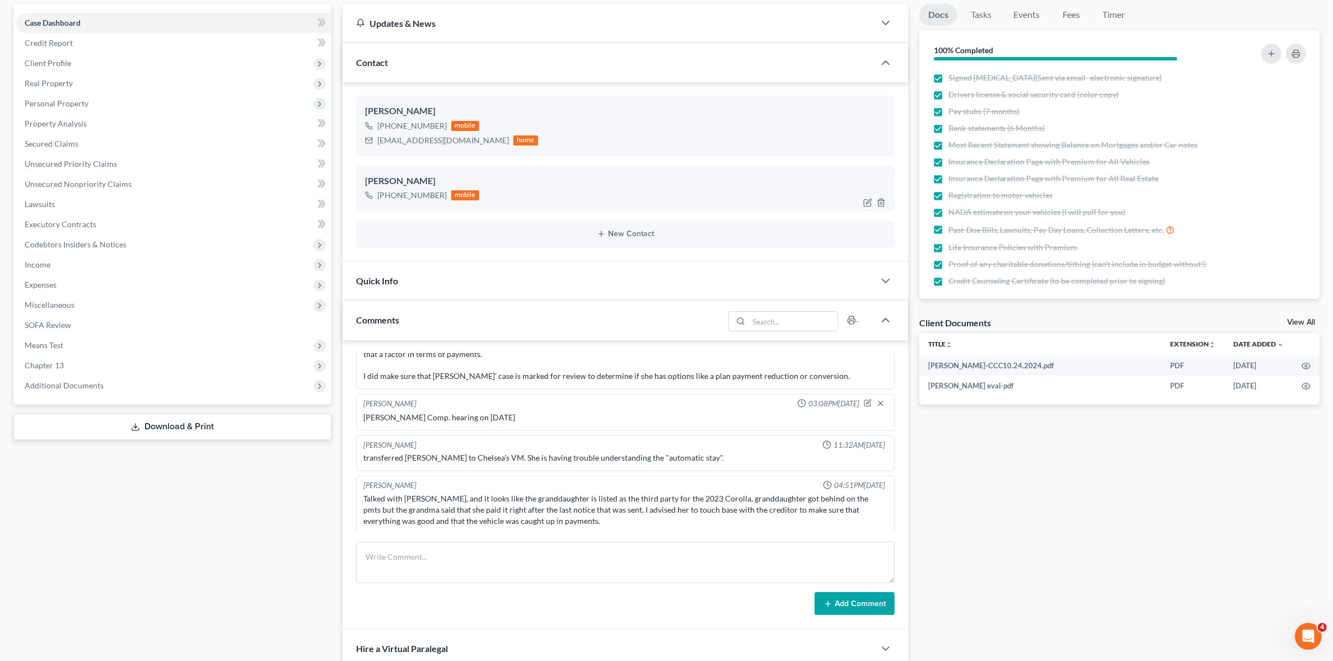
scroll to position [210, 0]
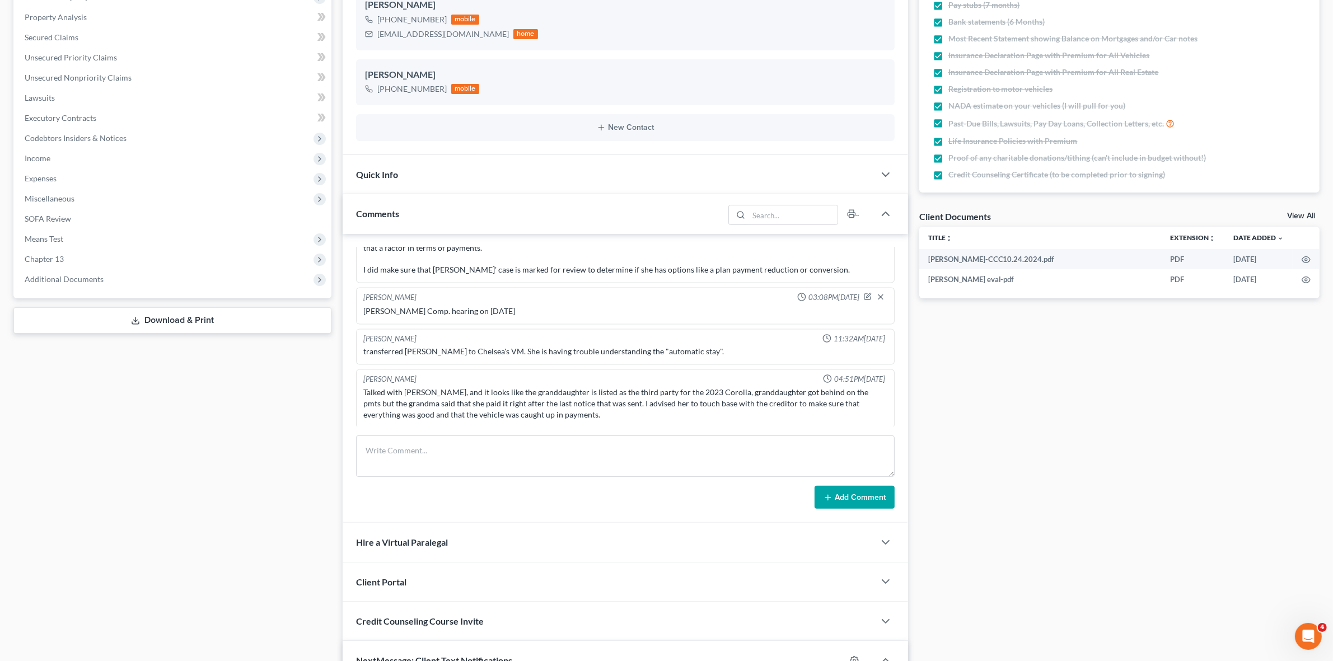
click at [522, 395] on div "Talked with Brenda, and it looks like the granddaughter is listed as the third …" at bounding box center [624, 404] width 523 height 34
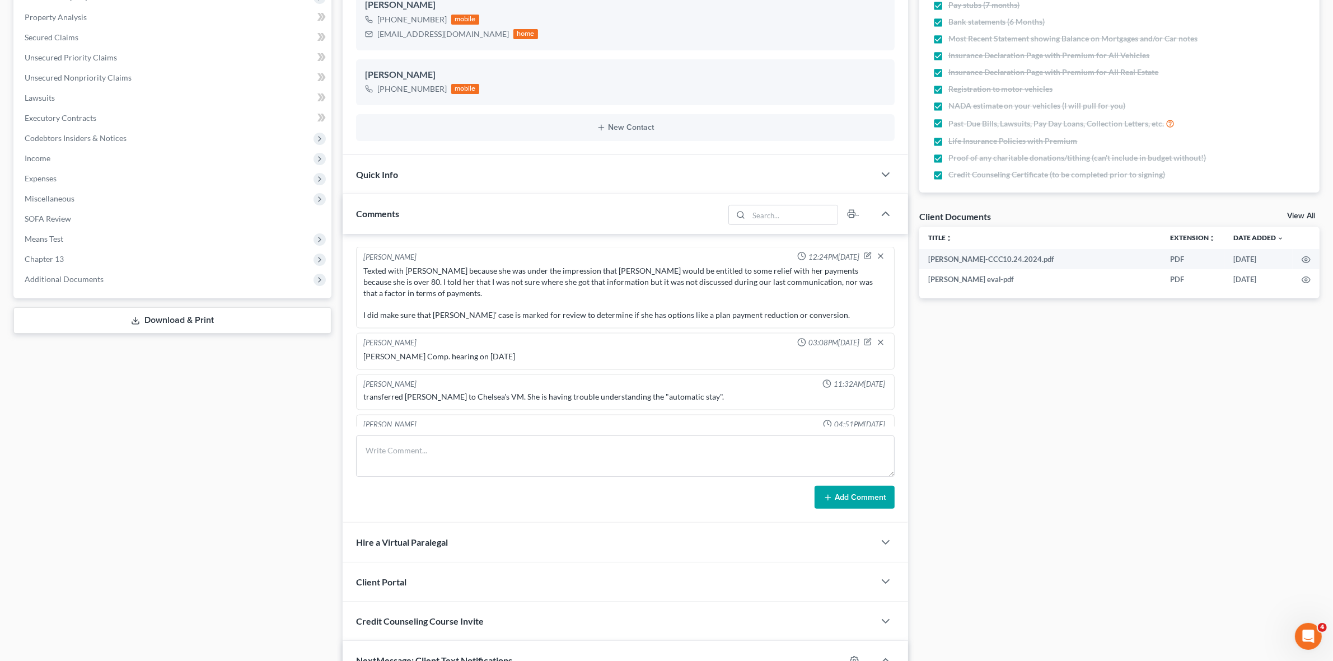
scroll to position [2579, 0]
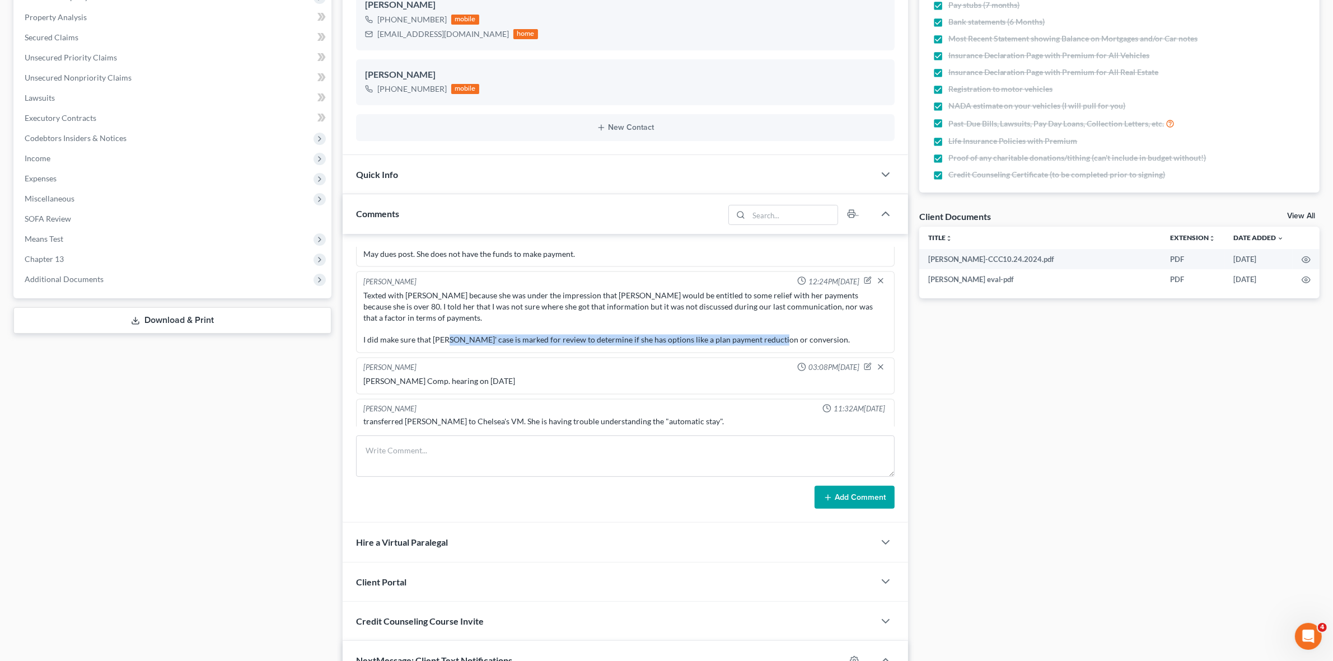
drag, startPoint x: 482, startPoint y: 338, endPoint x: 813, endPoint y: 343, distance: 330.3
click at [813, 343] on div "Texted with Avis because she was under the impression that Ms. Pitts would be e…" at bounding box center [625, 318] width 528 height 60
click at [754, 334] on div "Texted with Avis because she was under the impression that Ms. Pitts would be e…" at bounding box center [624, 318] width 523 height 56
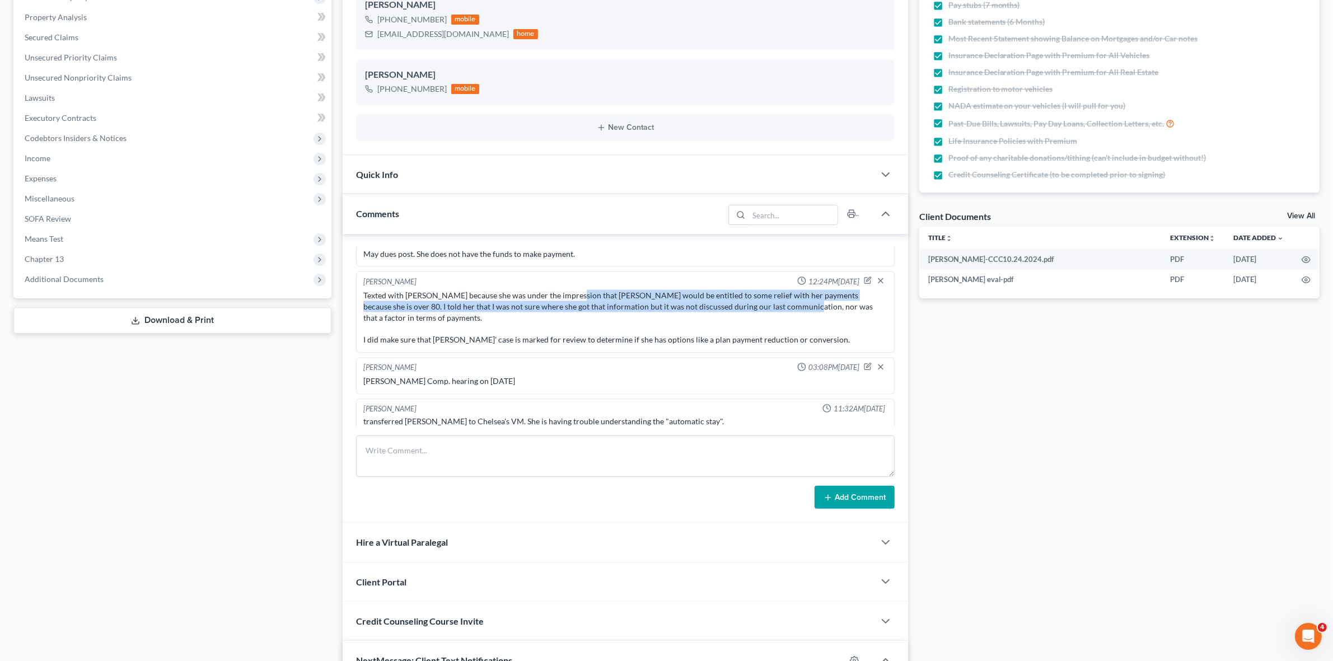
drag, startPoint x: 565, startPoint y: 292, endPoint x: 538, endPoint y: 315, distance: 35.4
click at [759, 300] on div "Texted with Avis because she was under the impression that Ms. Pitts would be e…" at bounding box center [624, 318] width 523 height 56
click at [508, 308] on div "Texted with Avis because she was under the impression that Ms. Pitts would be e…" at bounding box center [624, 318] width 523 height 56
drag, startPoint x: 443, startPoint y: 285, endPoint x: 658, endPoint y: 299, distance: 215.9
click at [658, 299] on div "Texted with Avis because she was under the impression that Ms. Pitts would be e…" at bounding box center [625, 318] width 528 height 60
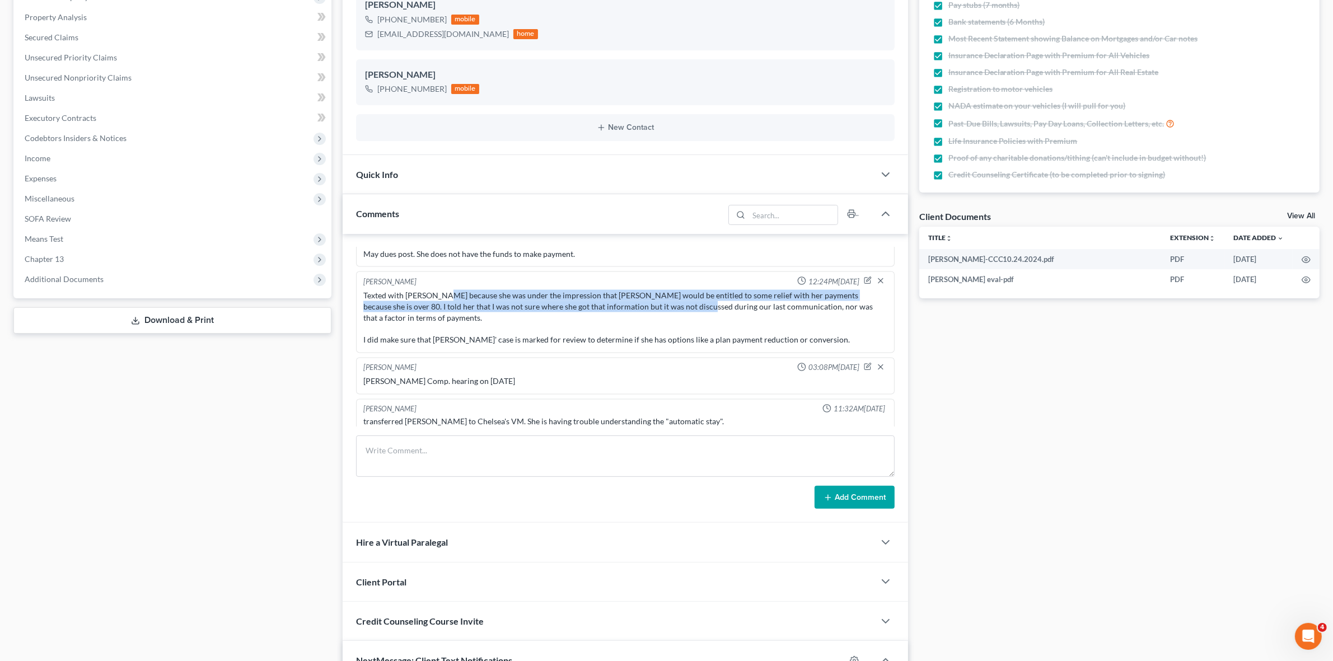
click at [660, 307] on div "Texted with Avis because she was under the impression that Ms. Pitts would be e…" at bounding box center [624, 318] width 523 height 56
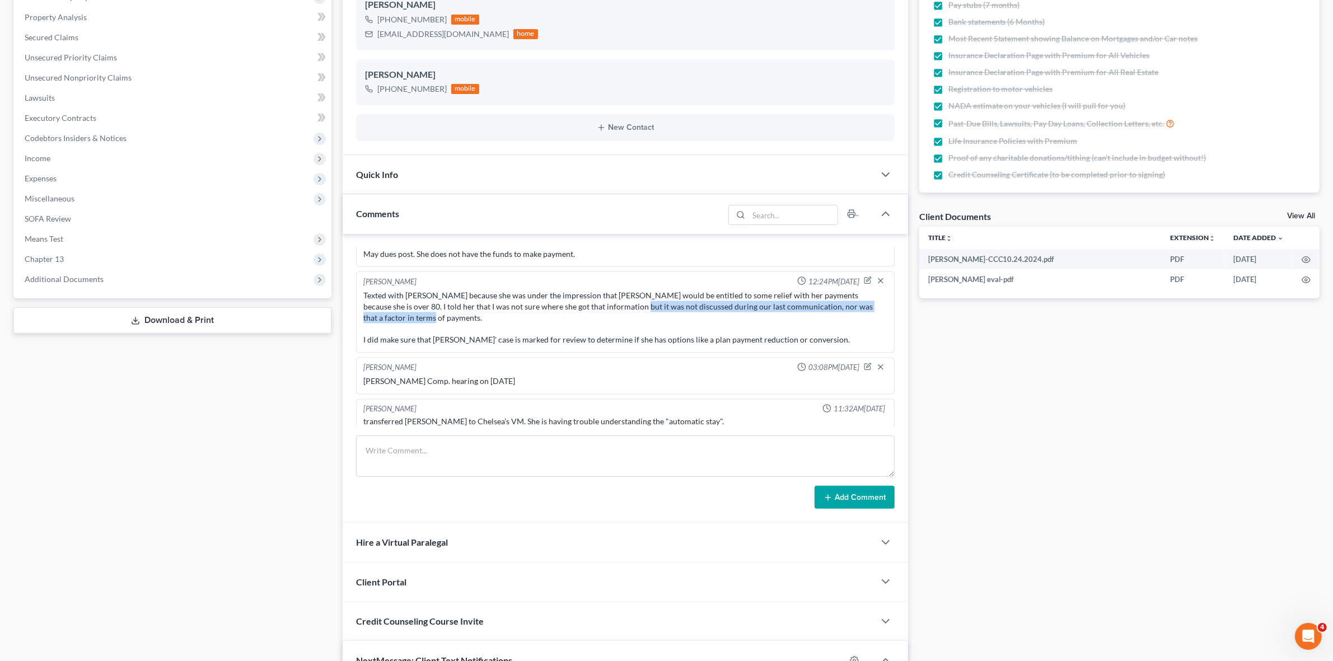
drag, startPoint x: 589, startPoint y: 304, endPoint x: 691, endPoint y: 309, distance: 102.6
click at [691, 309] on div "Texted with Avis because she was under the impression that Ms. Pitts would be e…" at bounding box center [624, 318] width 523 height 56
click at [662, 330] on div "Texted with Avis because she was under the impression that Ms. Pitts would be e…" at bounding box center [624, 318] width 523 height 56
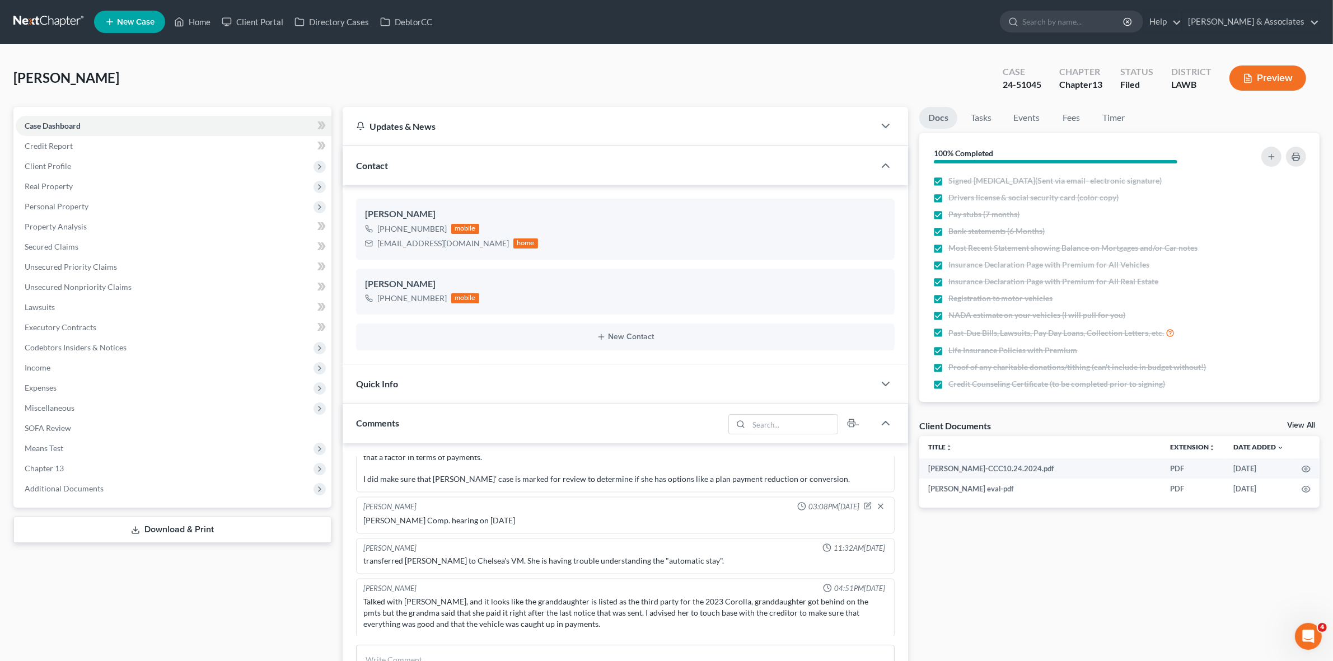
scroll to position [0, 0]
click at [236, 483] on span "Additional Documents" at bounding box center [174, 489] width 316 height 20
click at [241, 540] on link "PACER Notices" at bounding box center [184, 550] width 293 height 20
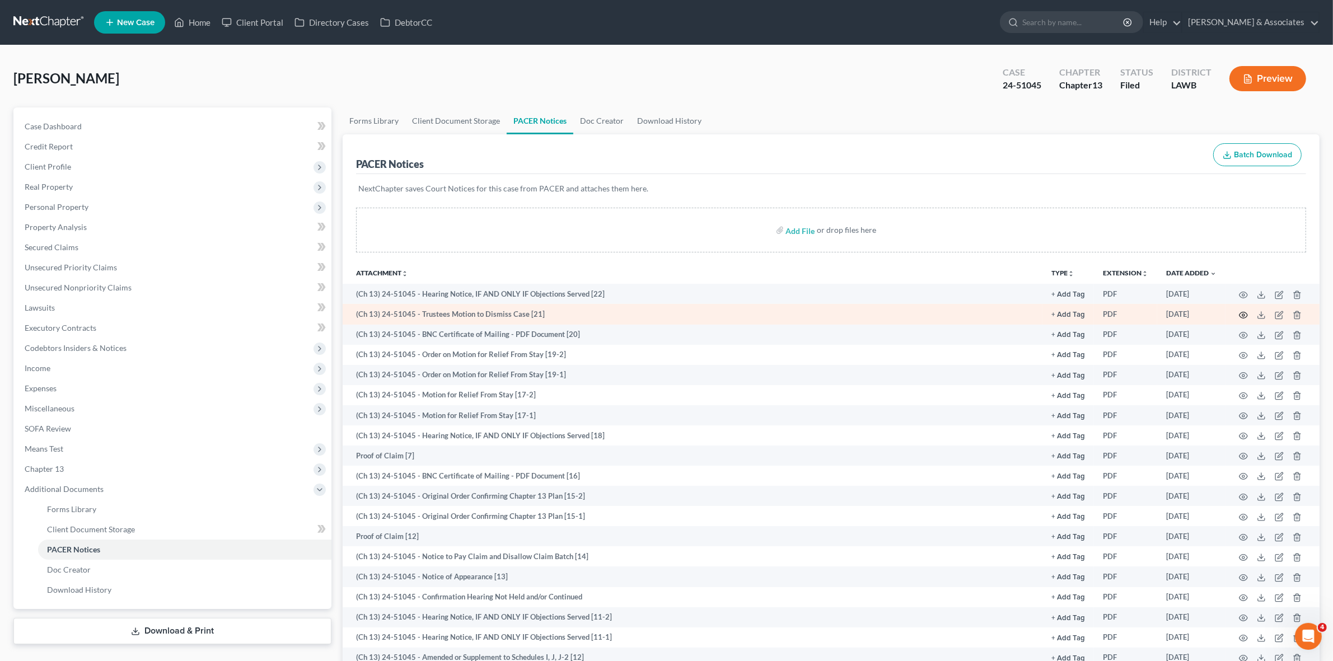
click at [1240, 312] on icon "button" at bounding box center [1243, 315] width 9 height 9
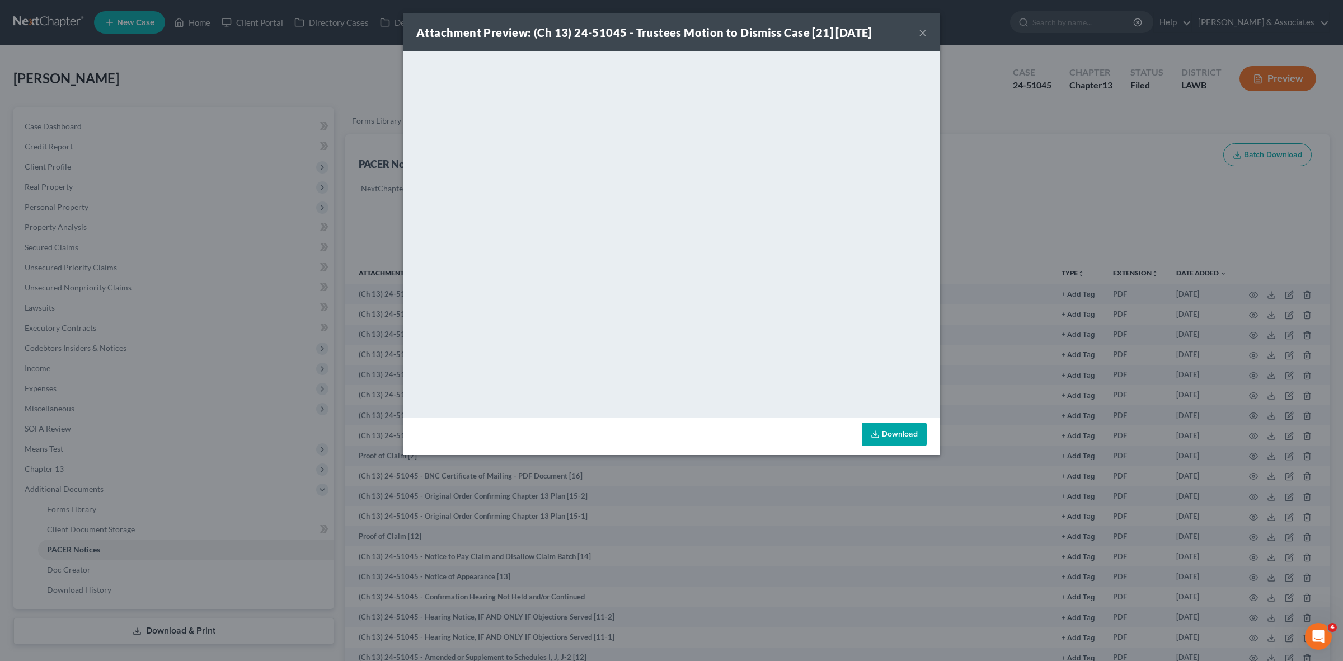
click at [1040, 181] on div "Attachment Preview: (Ch 13) 24-51045 - Trustees Motion to Dismiss Case [21] 09/…" at bounding box center [671, 330] width 1343 height 661
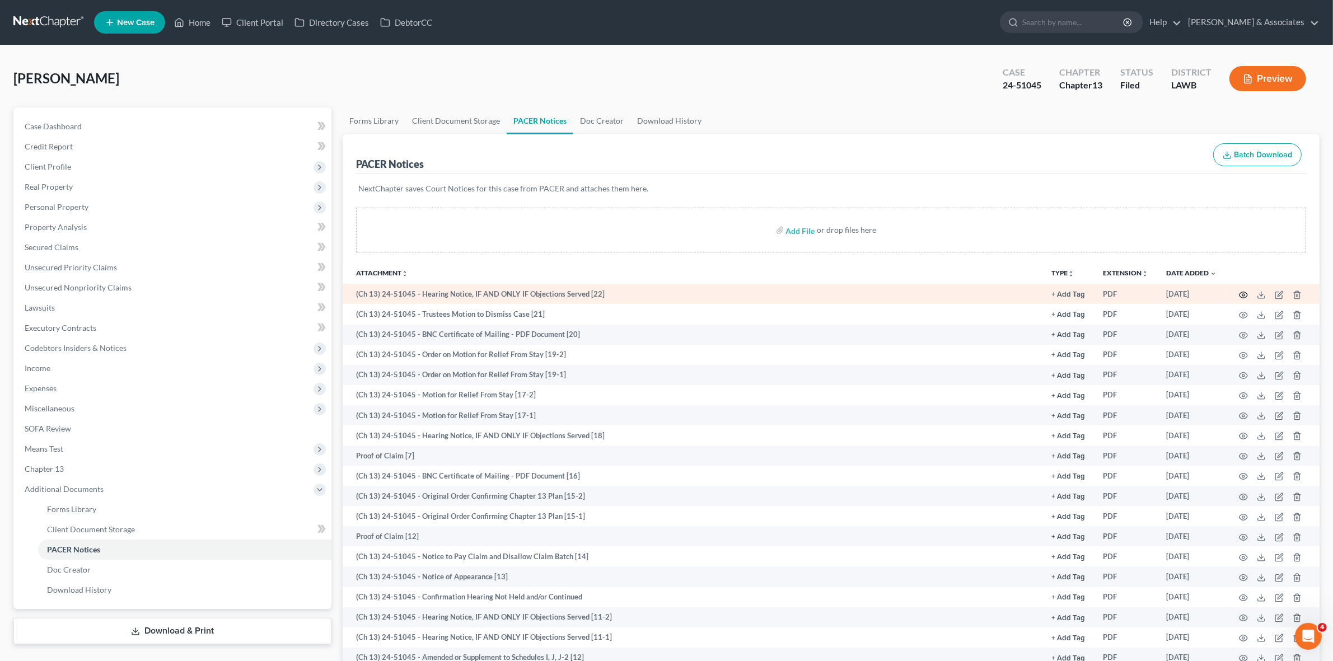
click at [1239, 295] on icon "button" at bounding box center [1243, 294] width 9 height 9
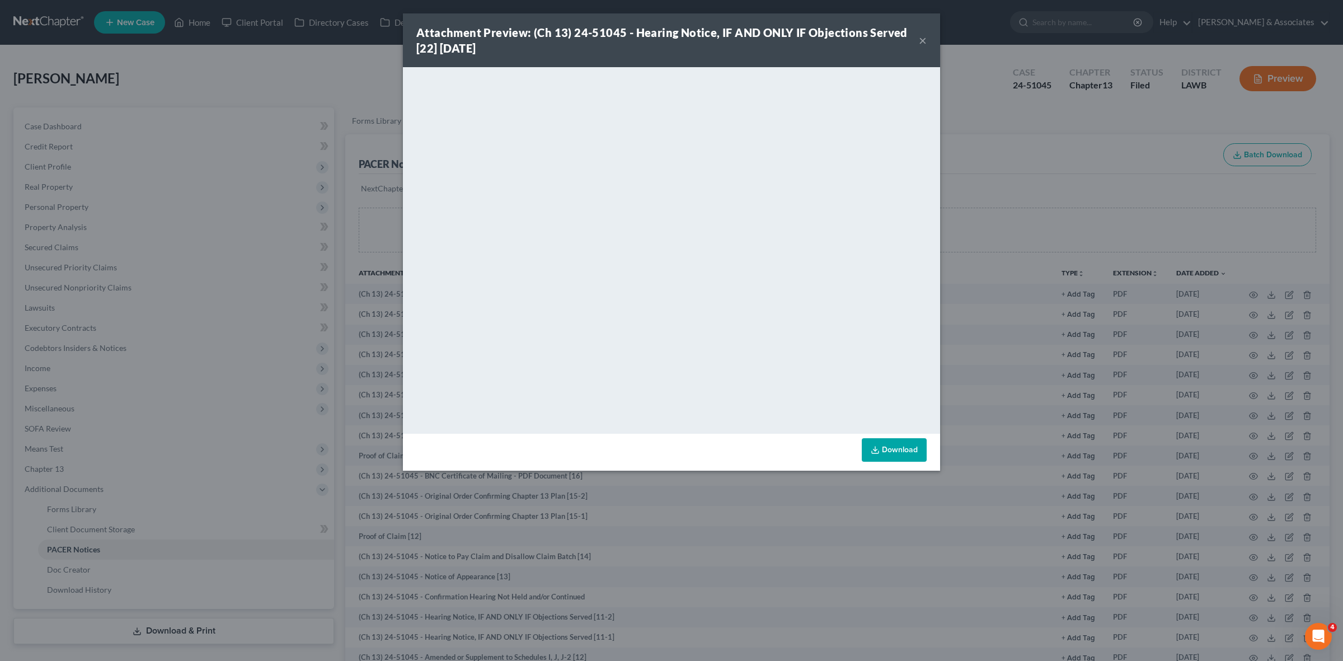
click at [925, 39] on button "×" at bounding box center [923, 40] width 8 height 13
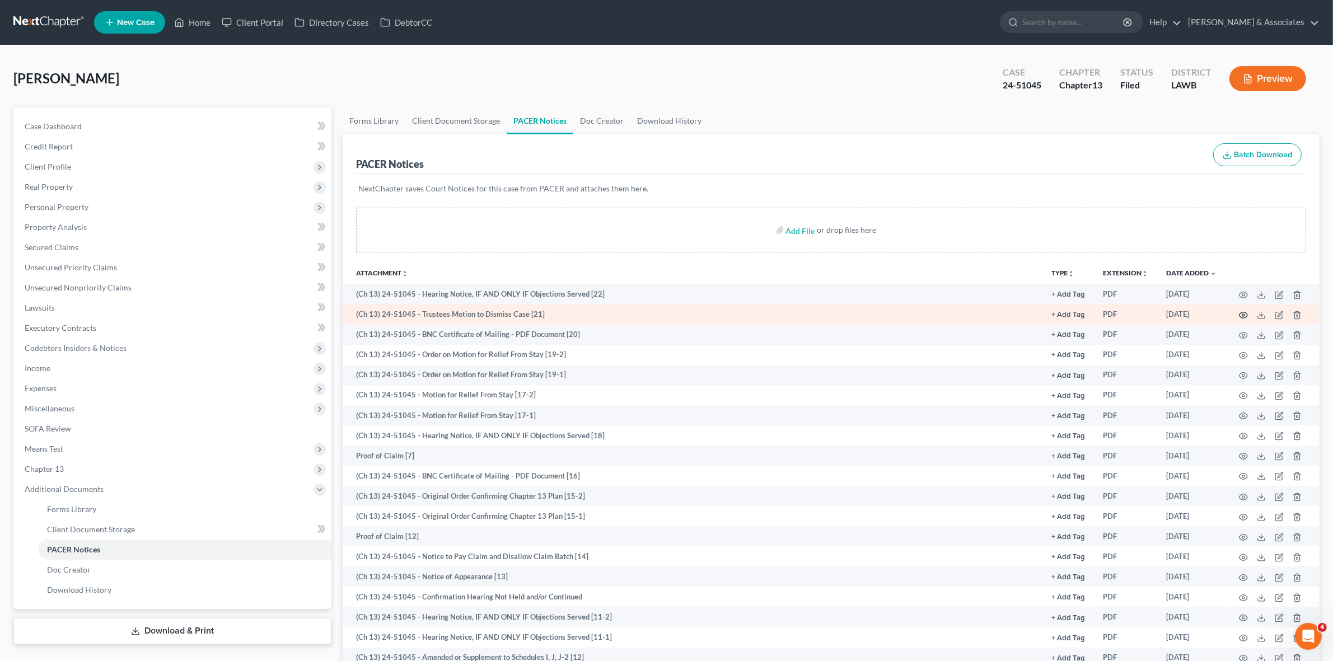
click at [1241, 316] on icon "button" at bounding box center [1243, 315] width 9 height 9
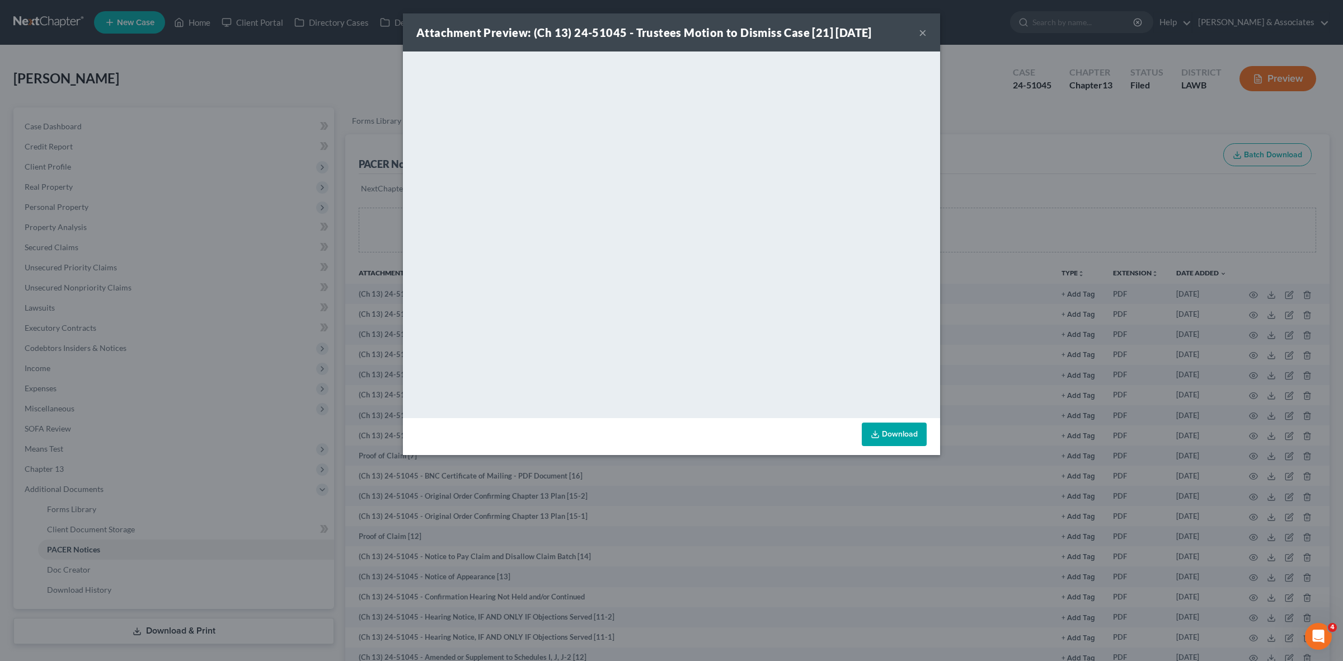
click at [353, 113] on div "Attachment Preview: (Ch 13) 24-51045 - Trustees Motion to Dismiss Case [21] 09/…" at bounding box center [671, 330] width 1343 height 661
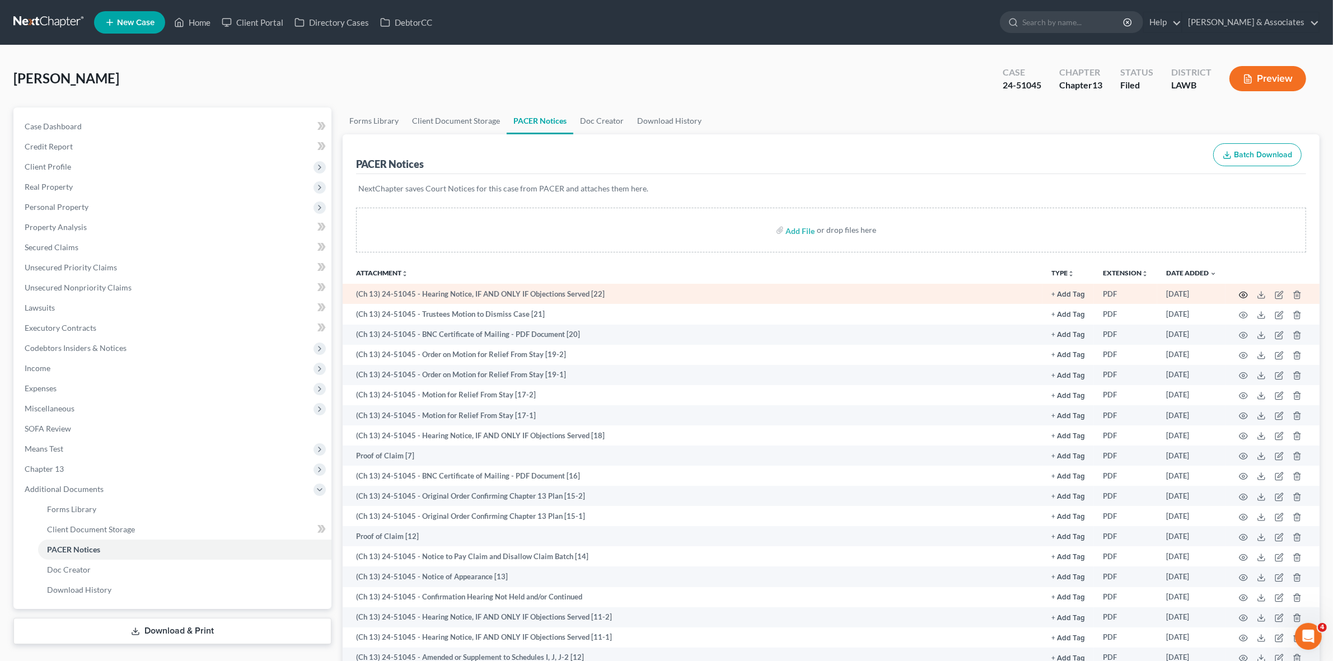
click at [1240, 294] on icon "button" at bounding box center [1243, 294] width 9 height 9
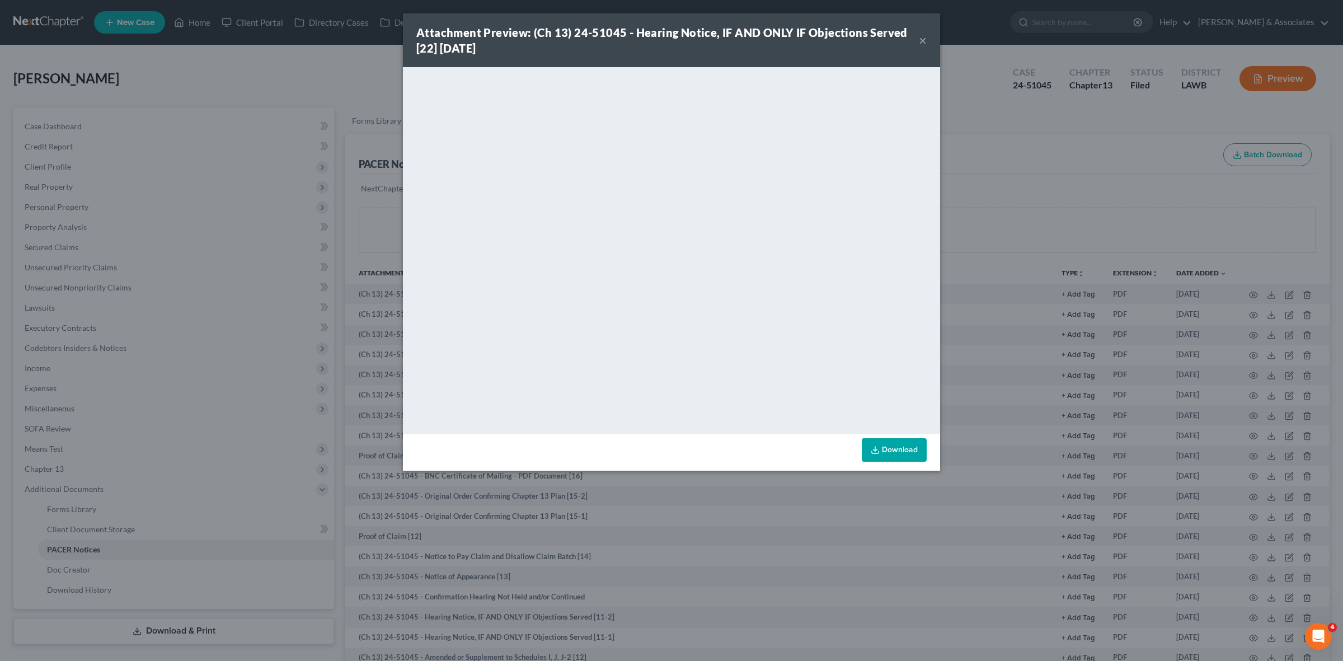
click at [1137, 168] on div "Attachment Preview: (Ch 13) 24-51045 - Hearing Notice, IF AND ONLY IF Objection…" at bounding box center [671, 330] width 1343 height 661
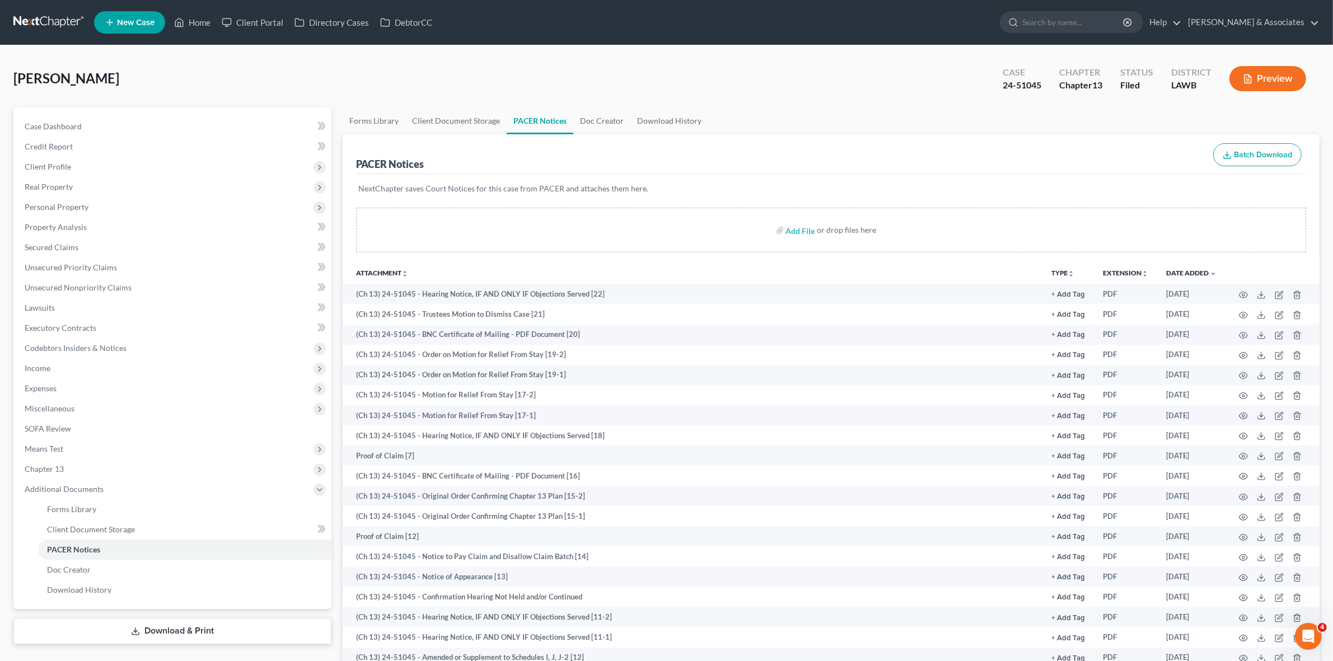
click at [941, 109] on ul "Forms Library Client Document Storage PACER Notices Doc Creator Download History" at bounding box center [831, 120] width 977 height 27
drag, startPoint x: 287, startPoint y: 124, endPoint x: 584, endPoint y: 265, distance: 328.7
click at [287, 124] on link "Case Dashboard" at bounding box center [174, 126] width 316 height 20
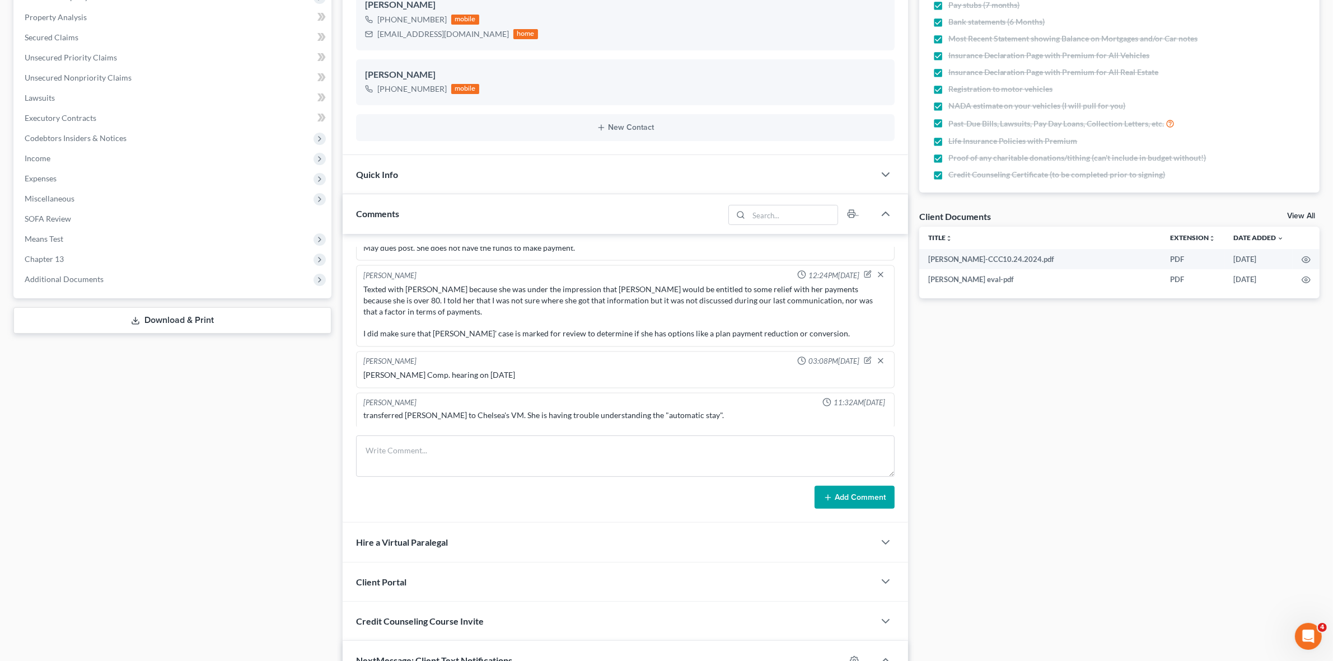
scroll to position [2649, 0]
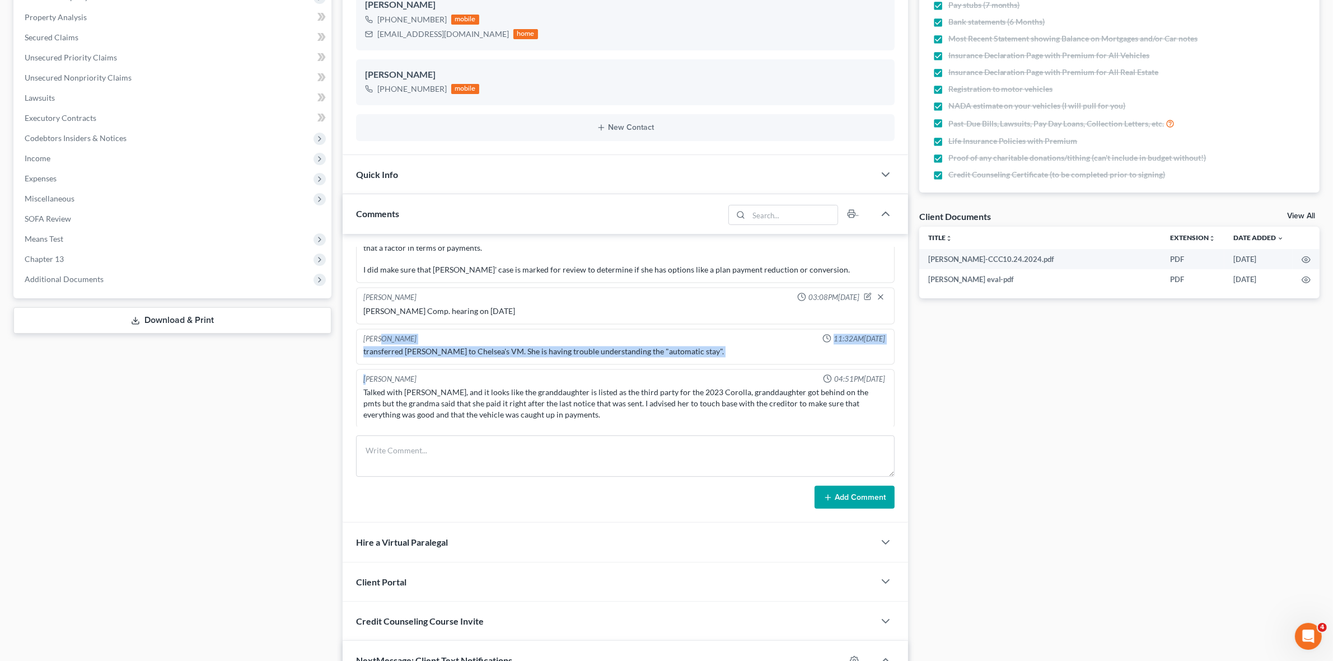
drag, startPoint x: 367, startPoint y: 364, endPoint x: 382, endPoint y: 336, distance: 31.3
drag, startPoint x: 382, startPoint y: 336, endPoint x: 367, endPoint y: 301, distance: 38.4
click at [367, 304] on div "Workman's Comp. hearing on 7/22/25" at bounding box center [625, 312] width 528 height 16
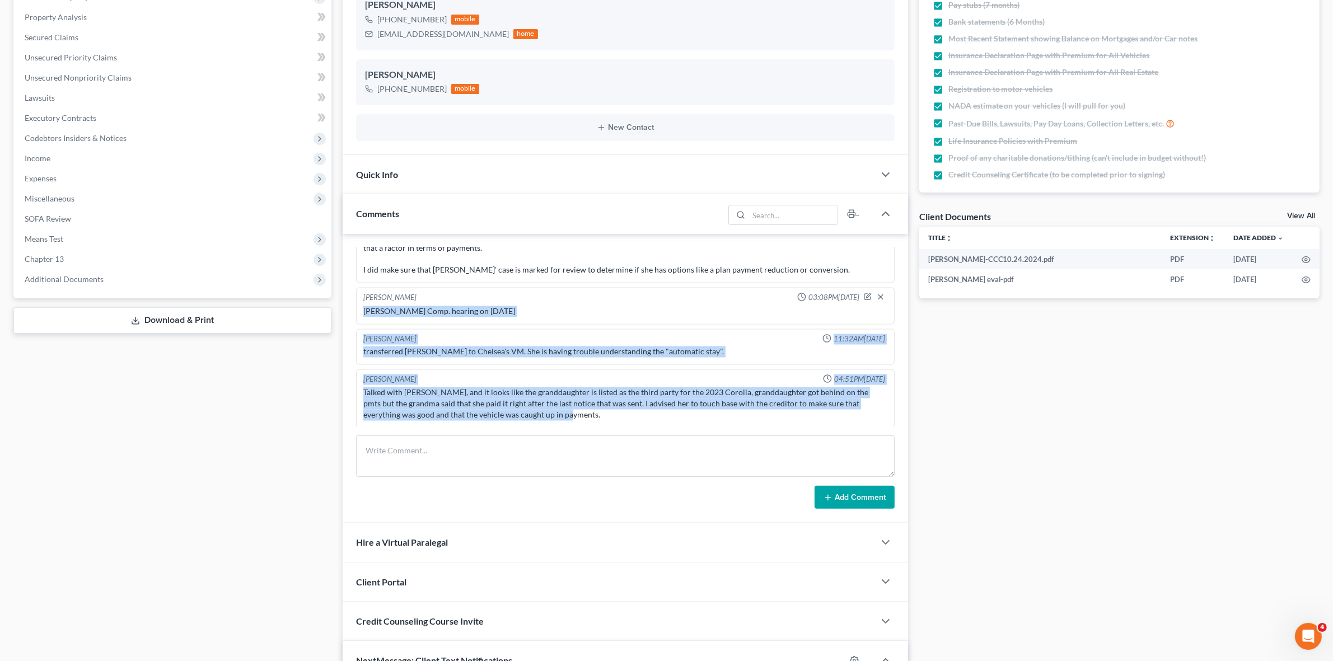
drag, startPoint x: 662, startPoint y: 418, endPoint x: 719, endPoint y: 411, distance: 57.5
click at [719, 411] on div "Talked with Brenda, and it looks like the granddaughter is listed as the third …" at bounding box center [624, 404] width 523 height 34
drag, startPoint x: 633, startPoint y: 418, endPoint x: 359, endPoint y: 265, distance: 314.2
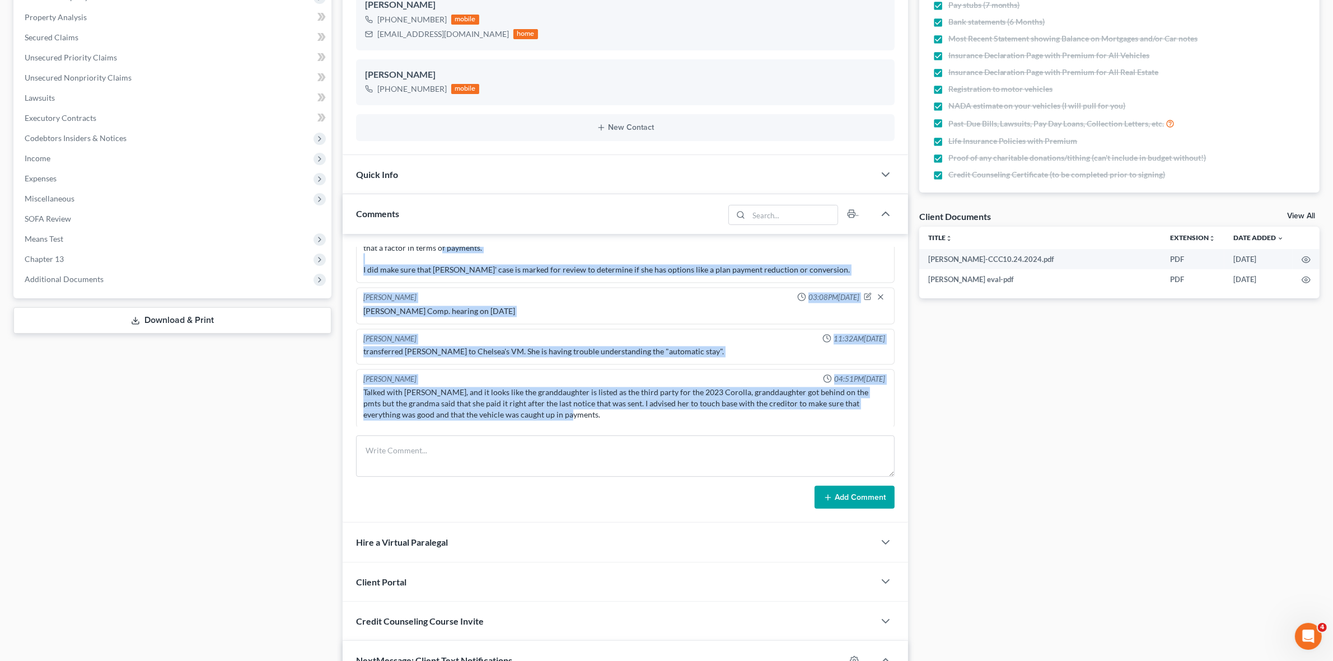
drag, startPoint x: 364, startPoint y: 271, endPoint x: 376, endPoint y: 284, distance: 17.1
click at [364, 271] on div "Texted with Avis because she was under the impression that Ms. Pitts would be e…" at bounding box center [624, 248] width 523 height 56
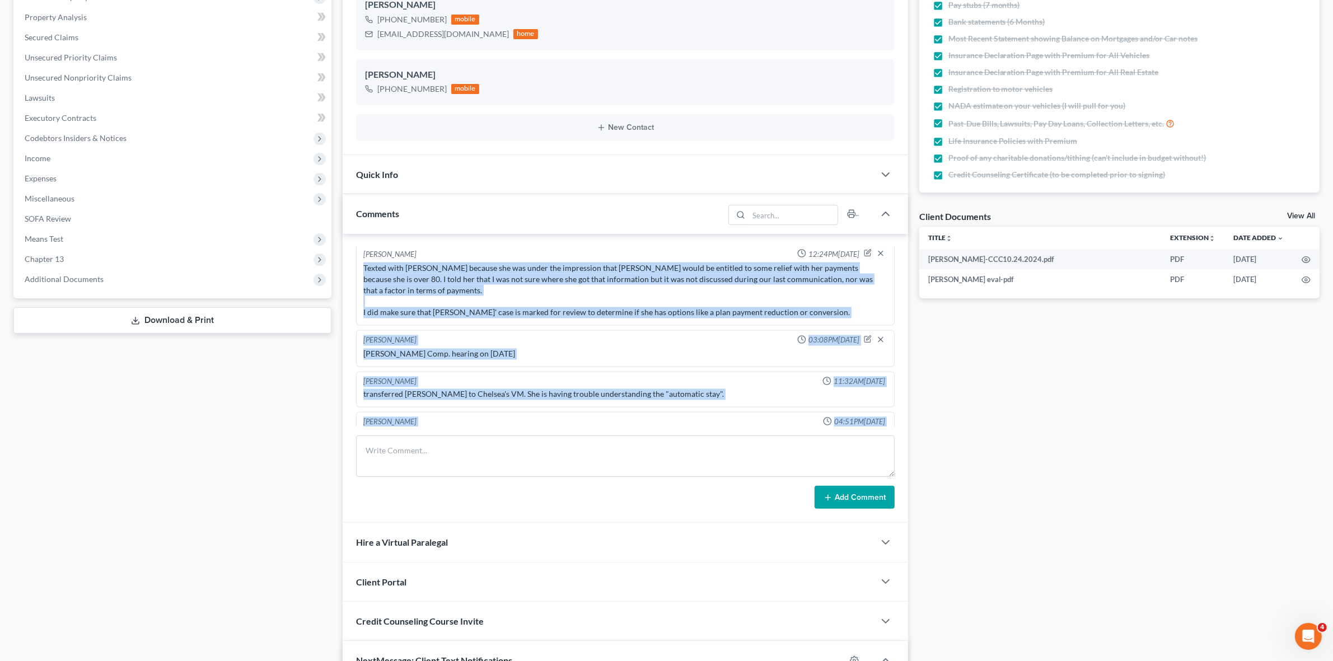
drag, startPoint x: 550, startPoint y: 414, endPoint x: 365, endPoint y: 260, distance: 240.4
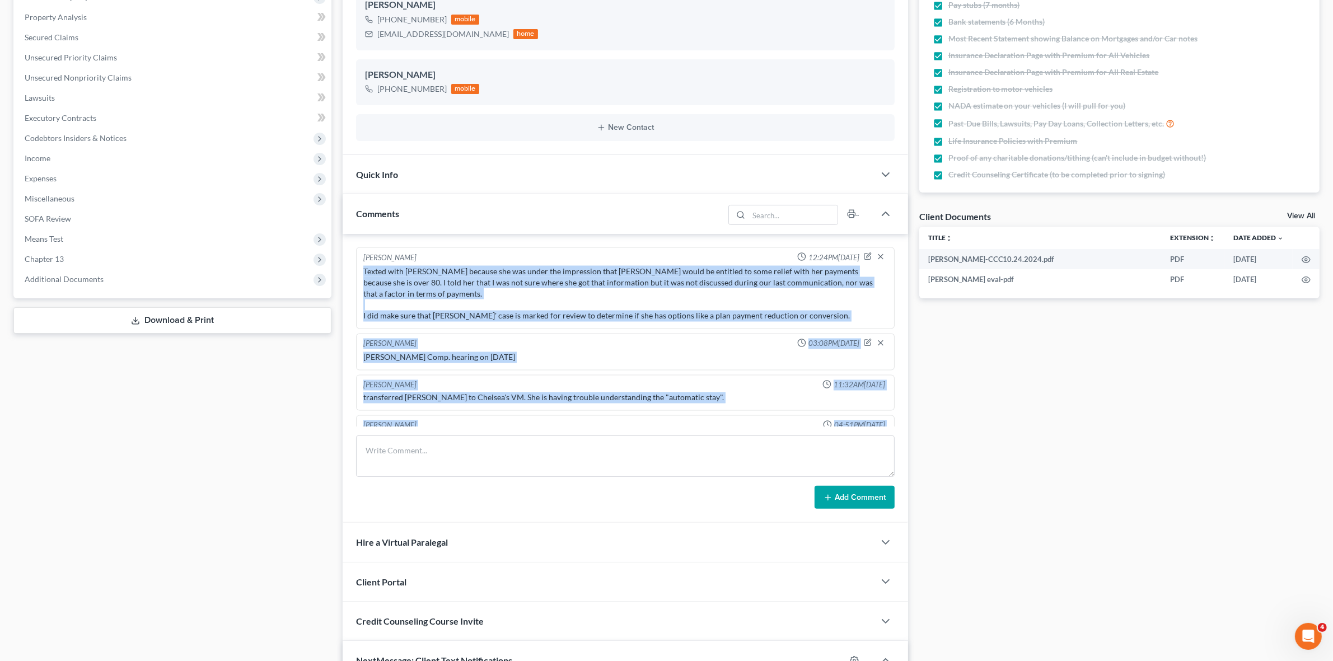
click at [686, 358] on div "Workman's Comp. hearing on 7/22/25" at bounding box center [624, 357] width 523 height 11
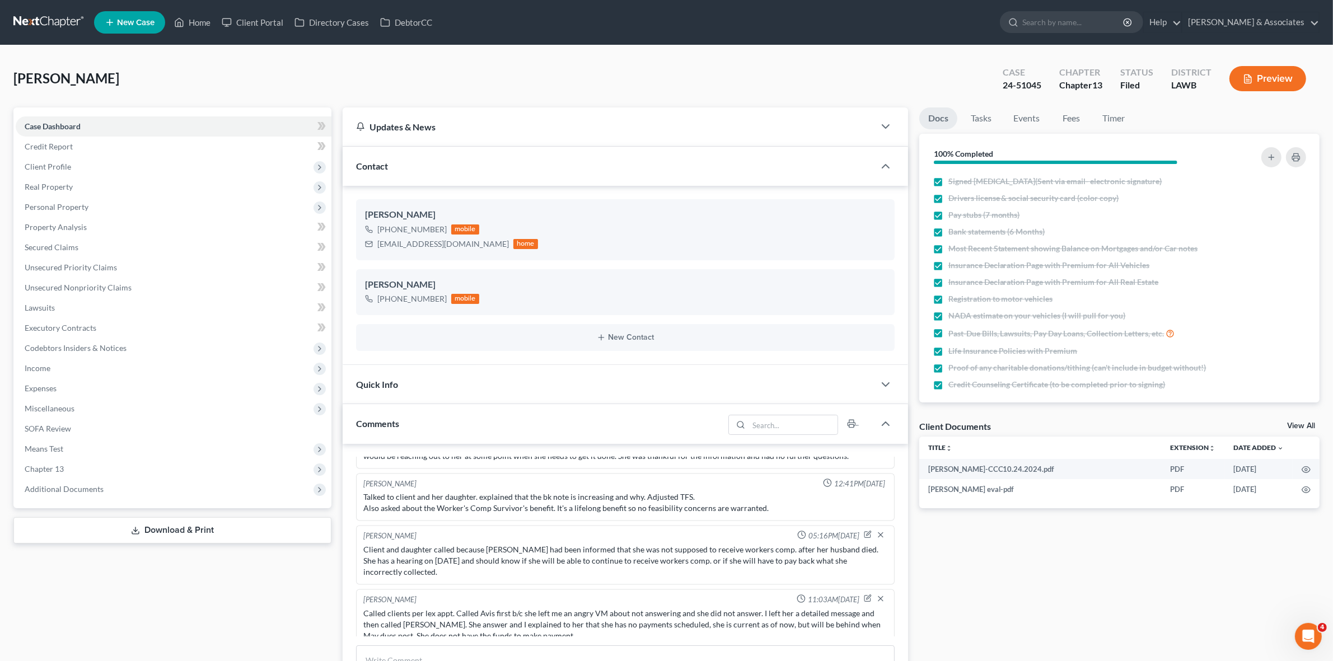
scroll to position [2439, 0]
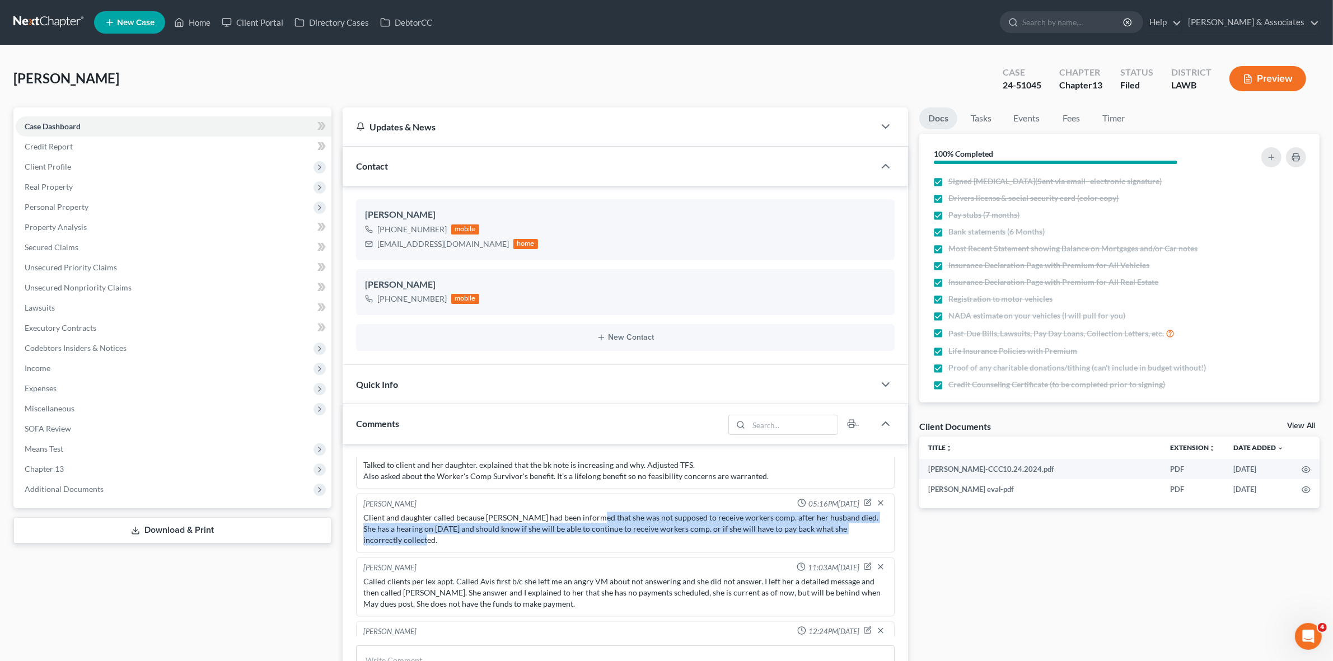
drag, startPoint x: 585, startPoint y: 512, endPoint x: 630, endPoint y: 538, distance: 51.7
click at [630, 538] on div "Client and daughter called because Ms. Pitts had been informed that she was not…" at bounding box center [624, 529] width 523 height 34
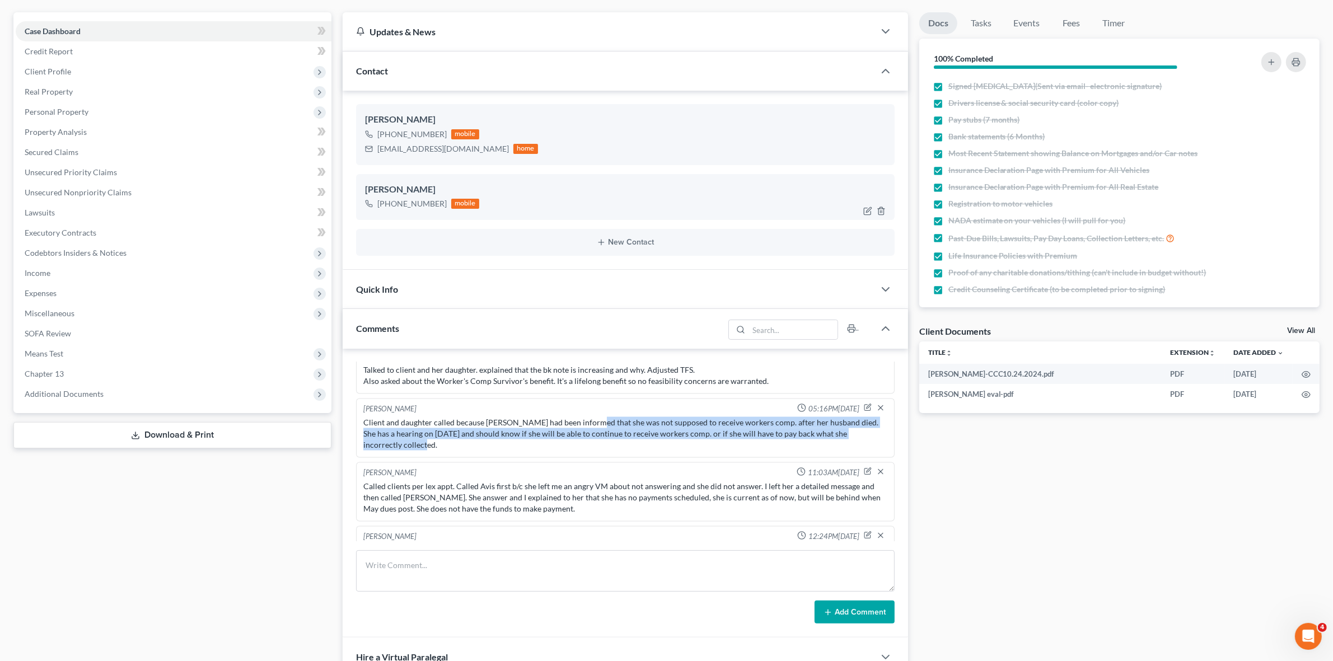
scroll to position [210, 0]
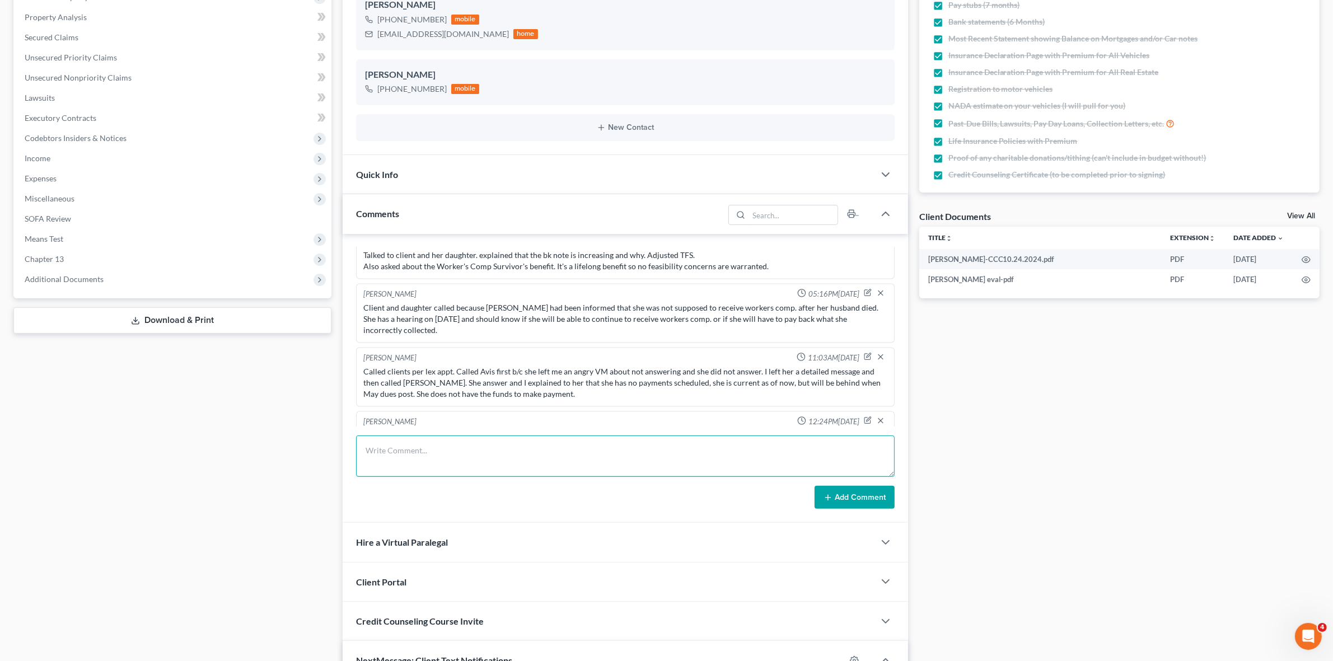
click at [432, 448] on textarea at bounding box center [625, 455] width 538 height 41
paste textarea "NOT WILLING TO LET THE HOUSE GO I spoke with Brenda Pitts, who insists that she…"
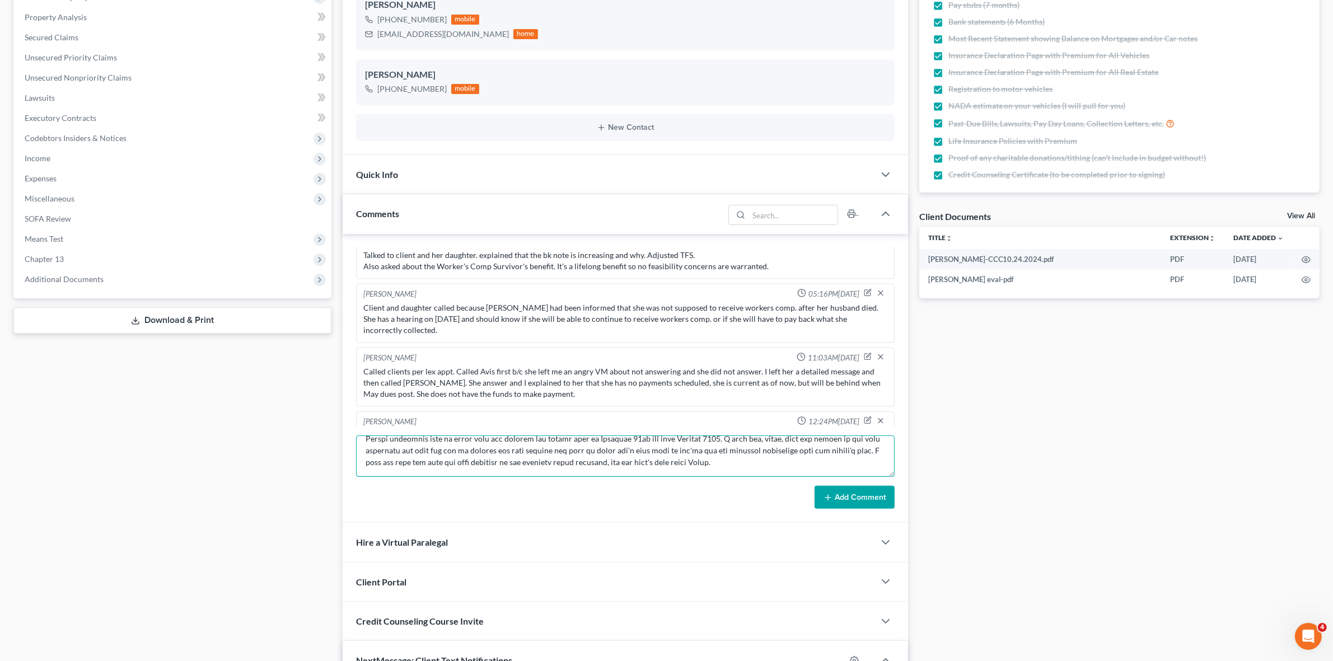
type textarea "NOT WILLING TO LET THE HOUSE GO I spoke with Brenda Pitts, who insists that she…"
click at [894, 489] on button "Add Comment" at bounding box center [854, 498] width 80 height 24
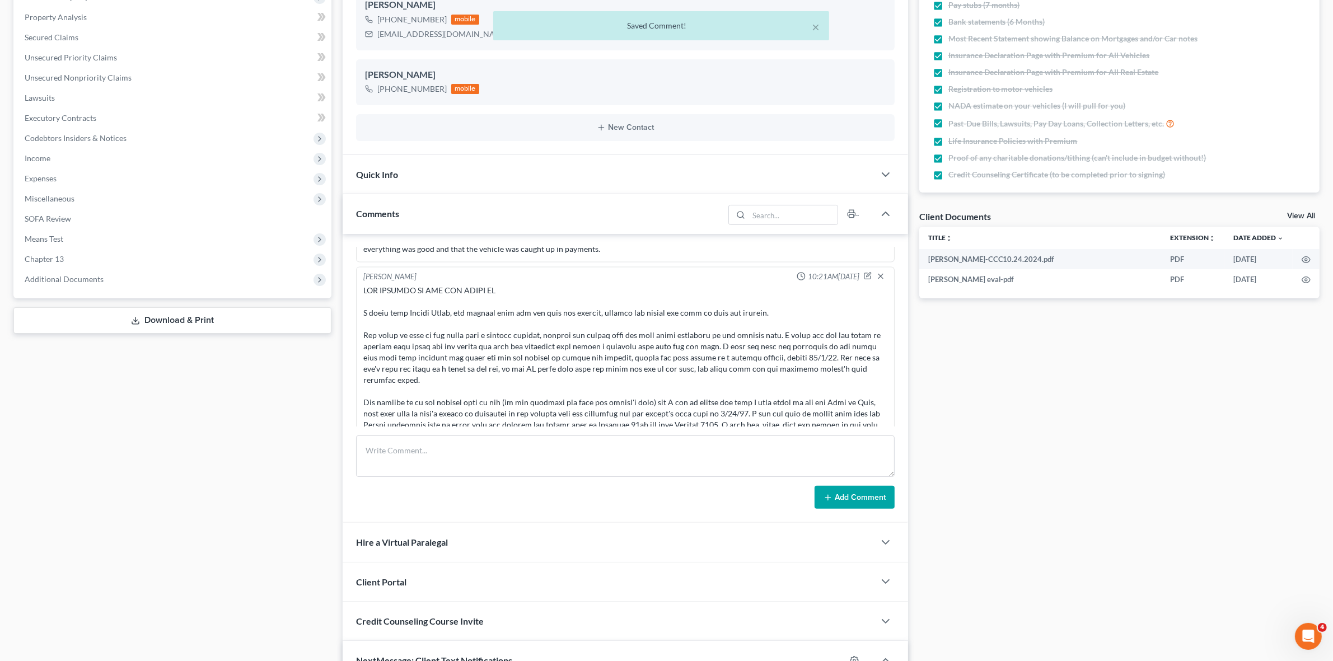
scroll to position [2847, 0]
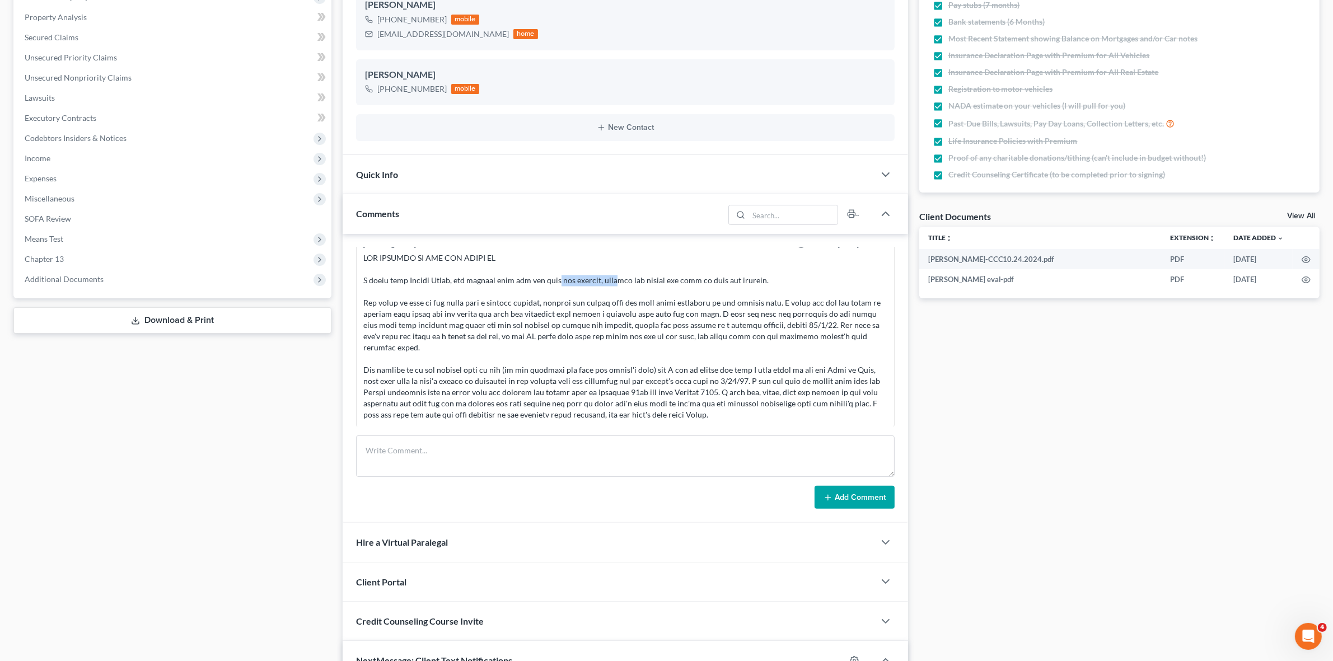
drag, startPoint x: 550, startPoint y: 274, endPoint x: 615, endPoint y: 276, distance: 64.9
click at [615, 276] on div at bounding box center [624, 337] width 523 height 168
click at [723, 278] on div at bounding box center [624, 337] width 523 height 168
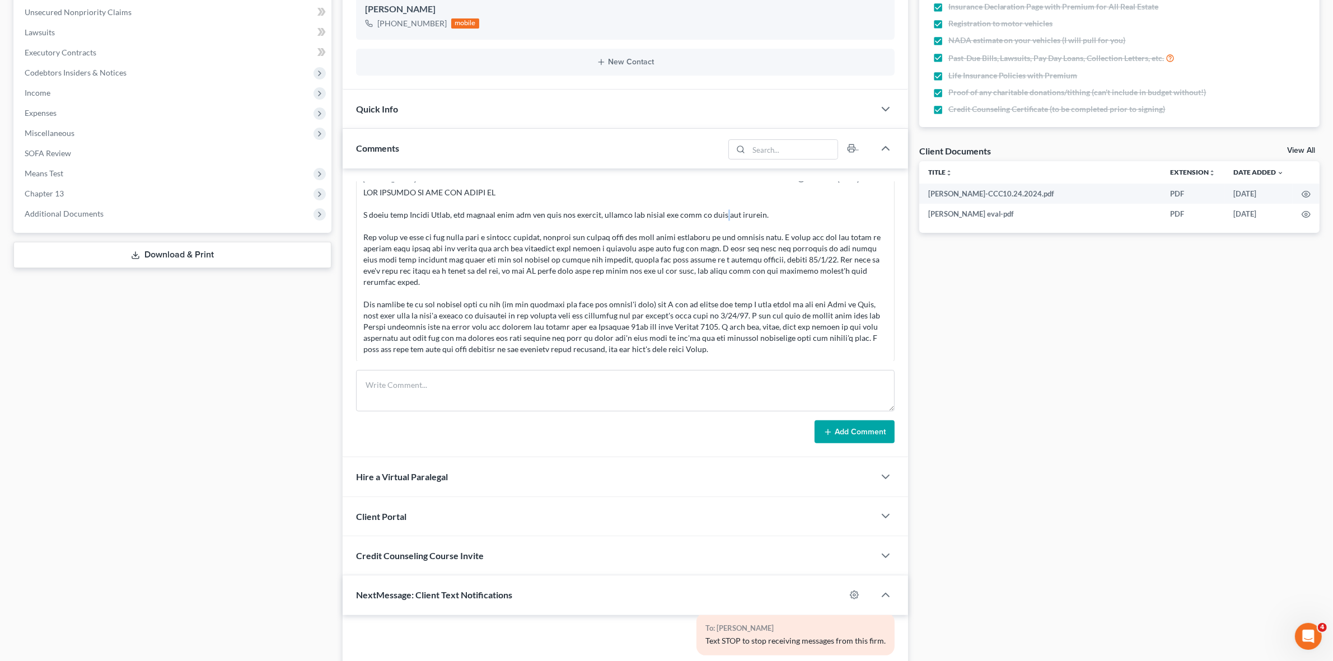
scroll to position [350, 0]
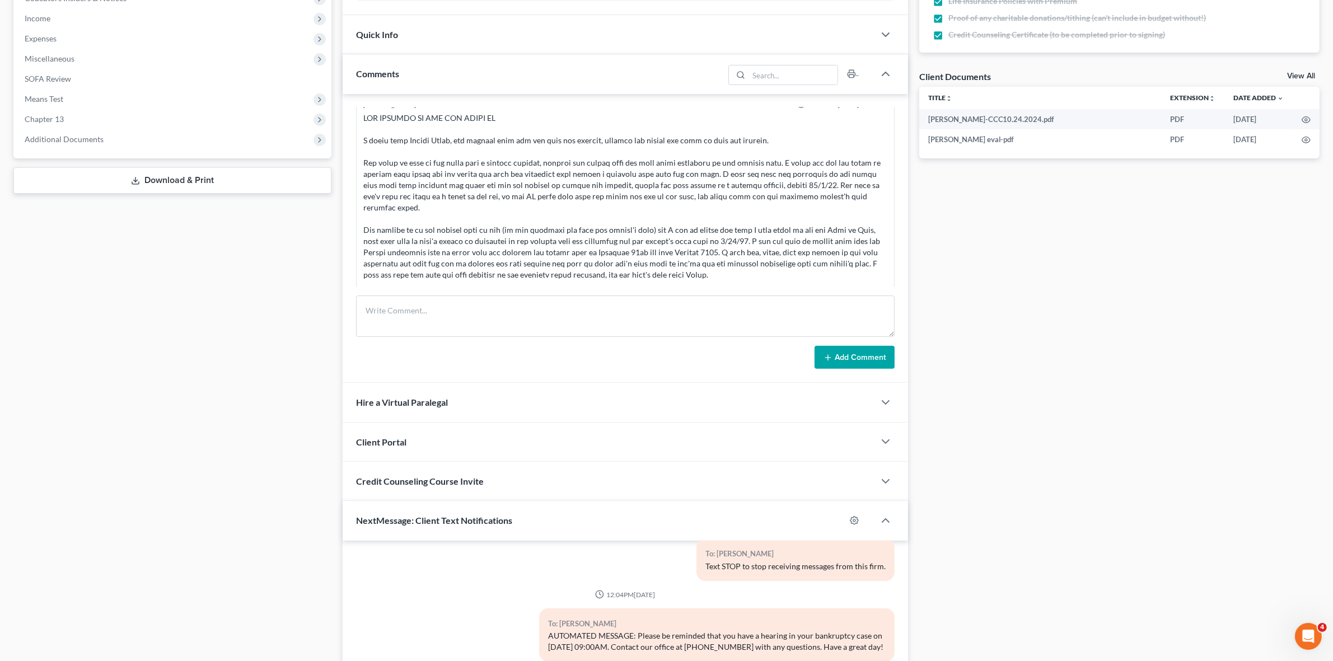
click at [865, 147] on div at bounding box center [624, 197] width 523 height 168
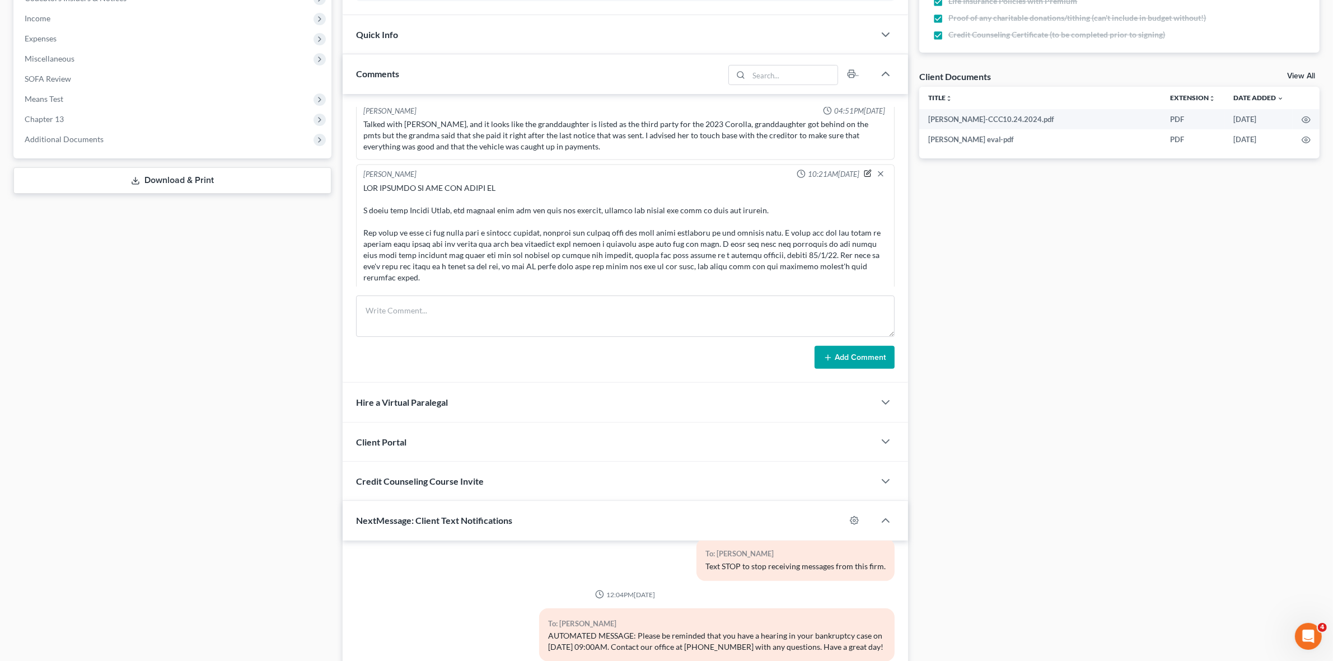
click at [864, 170] on icon "button" at bounding box center [868, 174] width 8 height 8
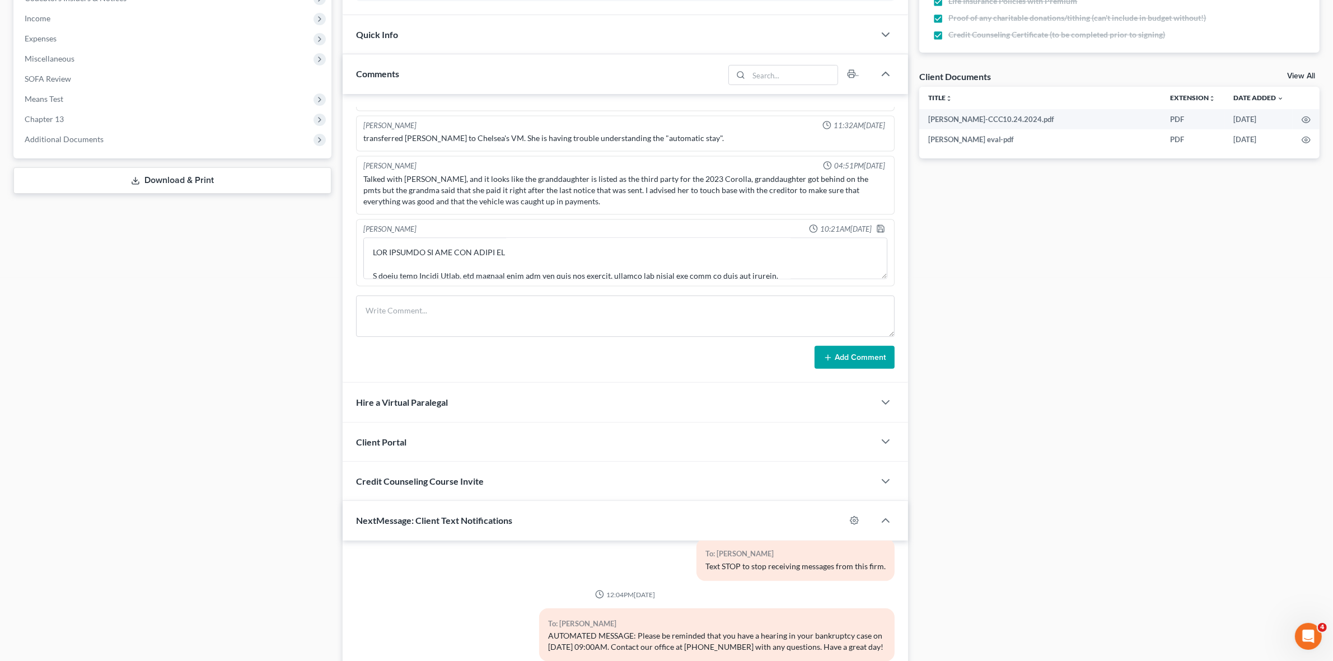
scroll to position [2721, 0]
click at [573, 273] on textarea at bounding box center [624, 259] width 523 height 41
type textarea "NOT WILLING TO LET THE HOUSE GO I spoke with Brenda Pitts, who insists that she…"
drag, startPoint x: 868, startPoint y: 227, endPoint x: 930, endPoint y: 238, distance: 63.2
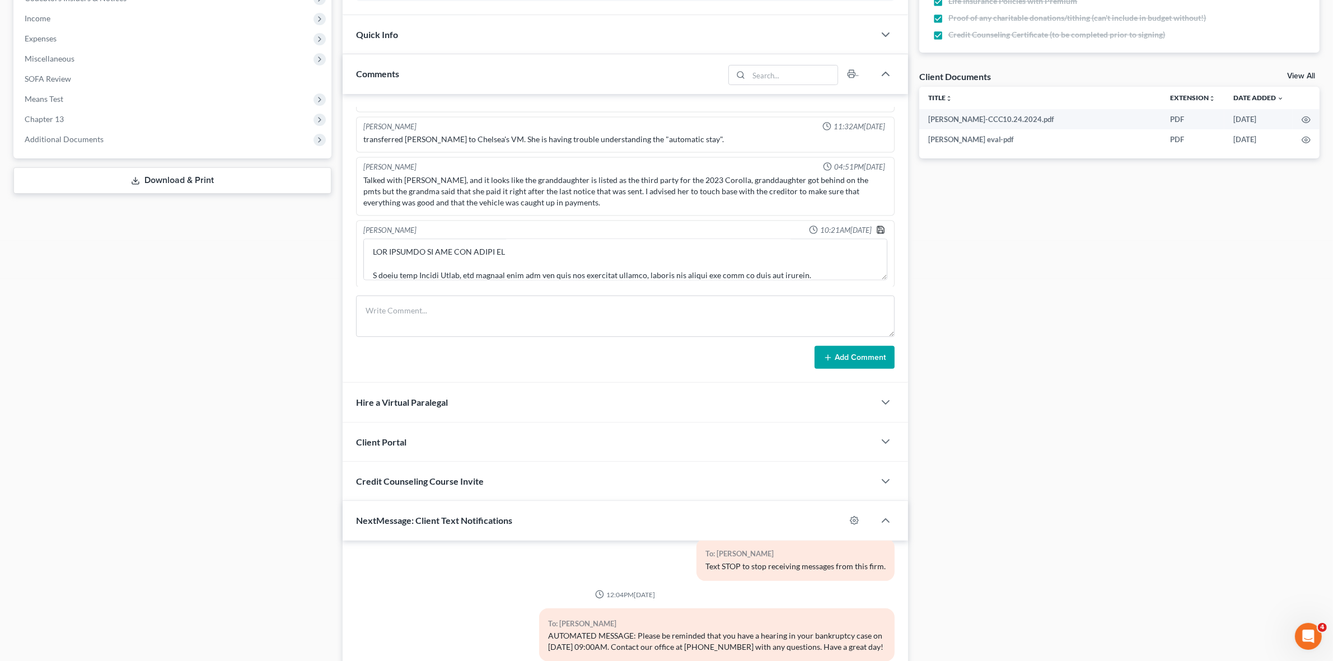
click at [878, 227] on polyline "button" at bounding box center [879, 228] width 3 height 2
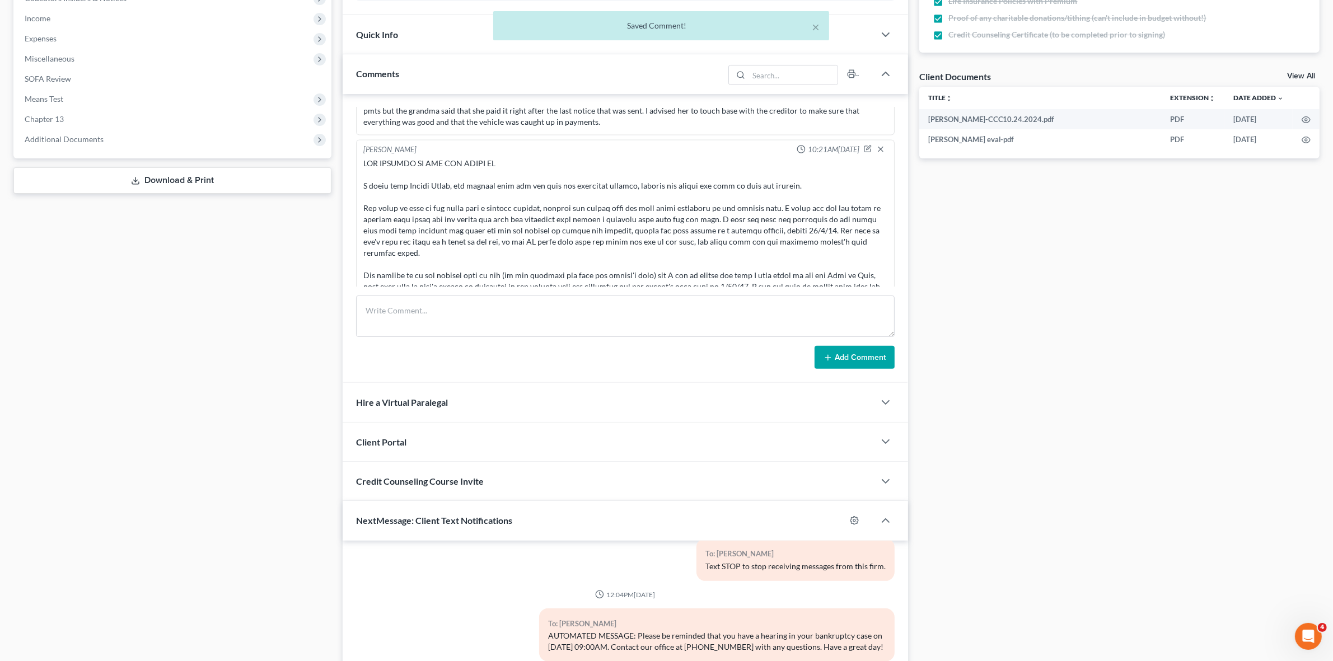
scroll to position [2777, 0]
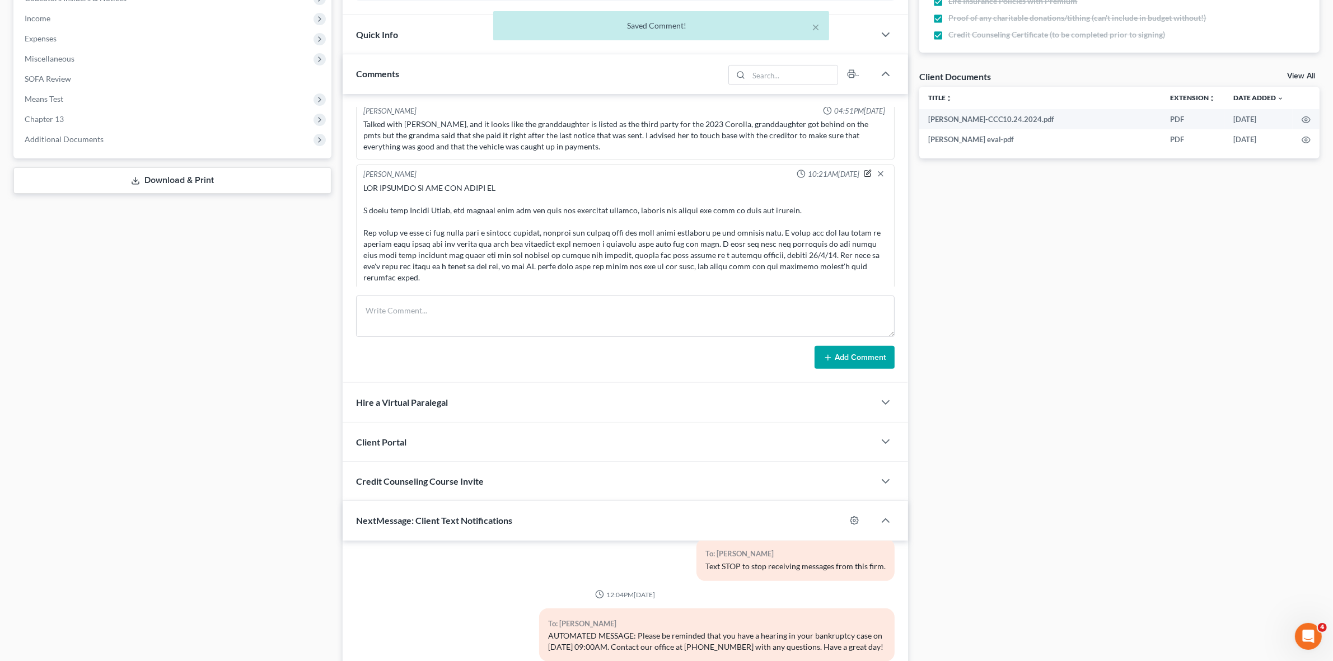
click at [864, 171] on icon "button" at bounding box center [868, 174] width 8 height 8
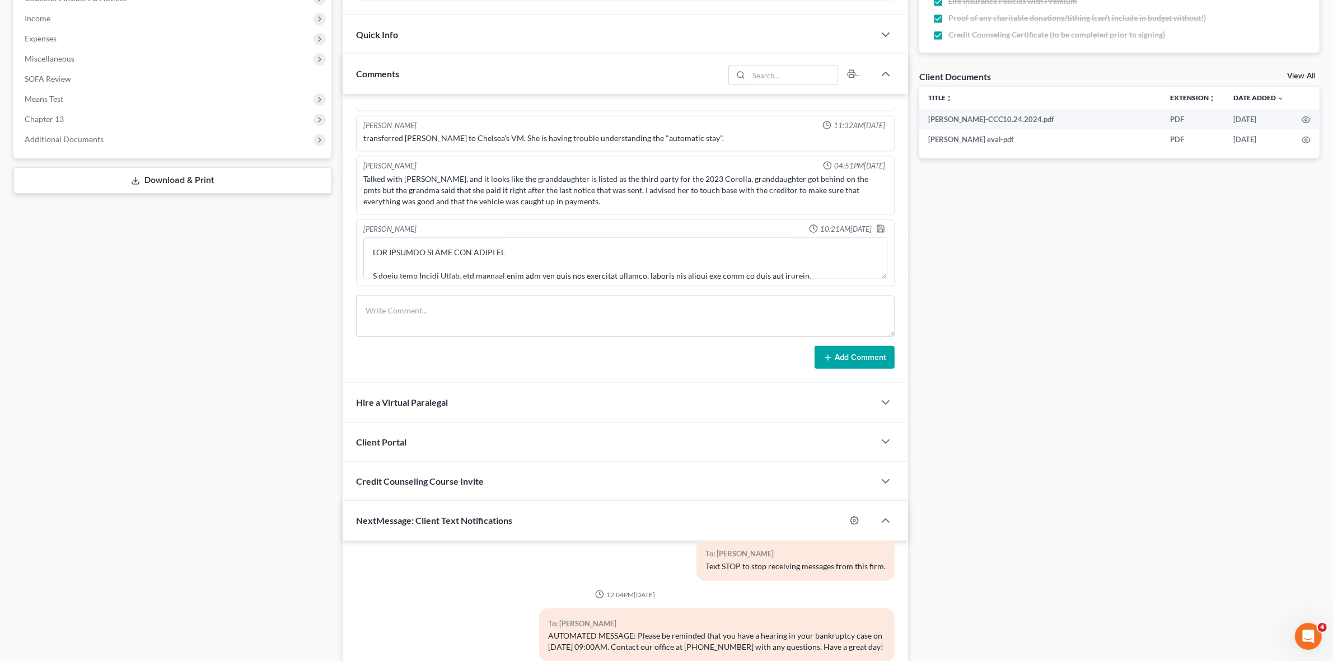
scroll to position [2721, 0]
click at [734, 274] on textarea at bounding box center [624, 259] width 523 height 41
type textarea "NOT WILLING TO LET THE HOUSE GO I spoke with Brenda Pitts, who insists that she…"
click at [876, 226] on icon "button" at bounding box center [880, 230] width 9 height 9
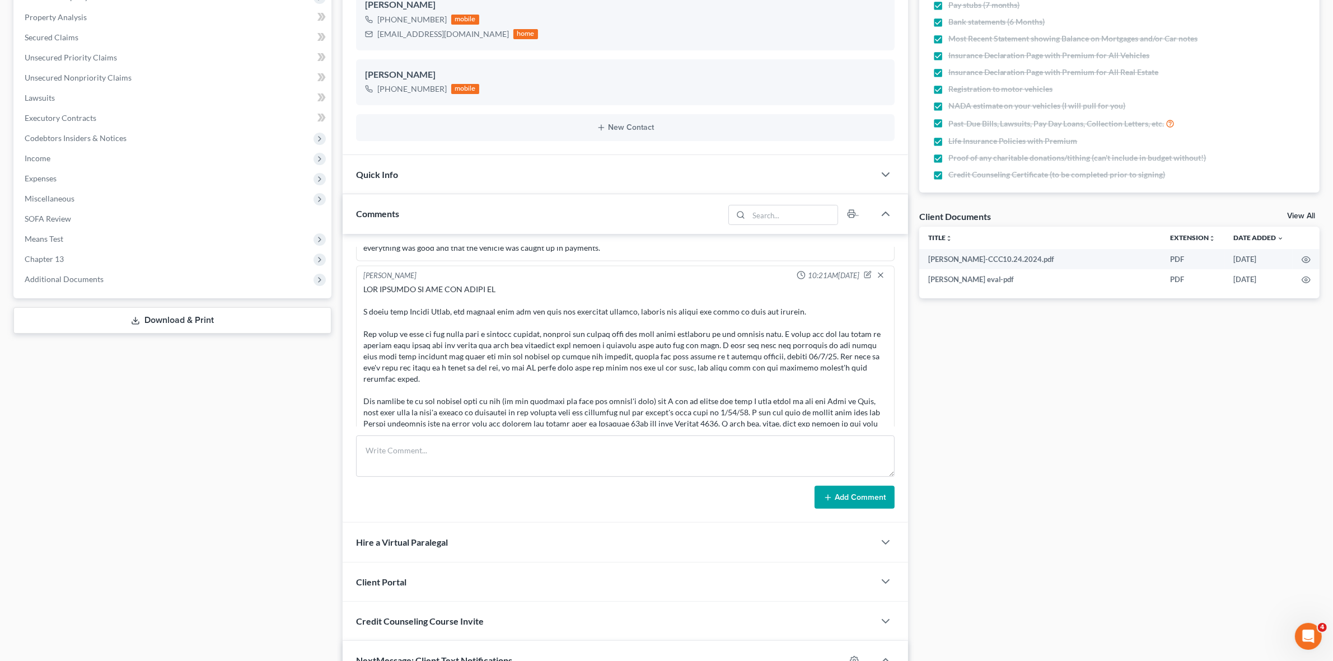
scroll to position [2847, 0]
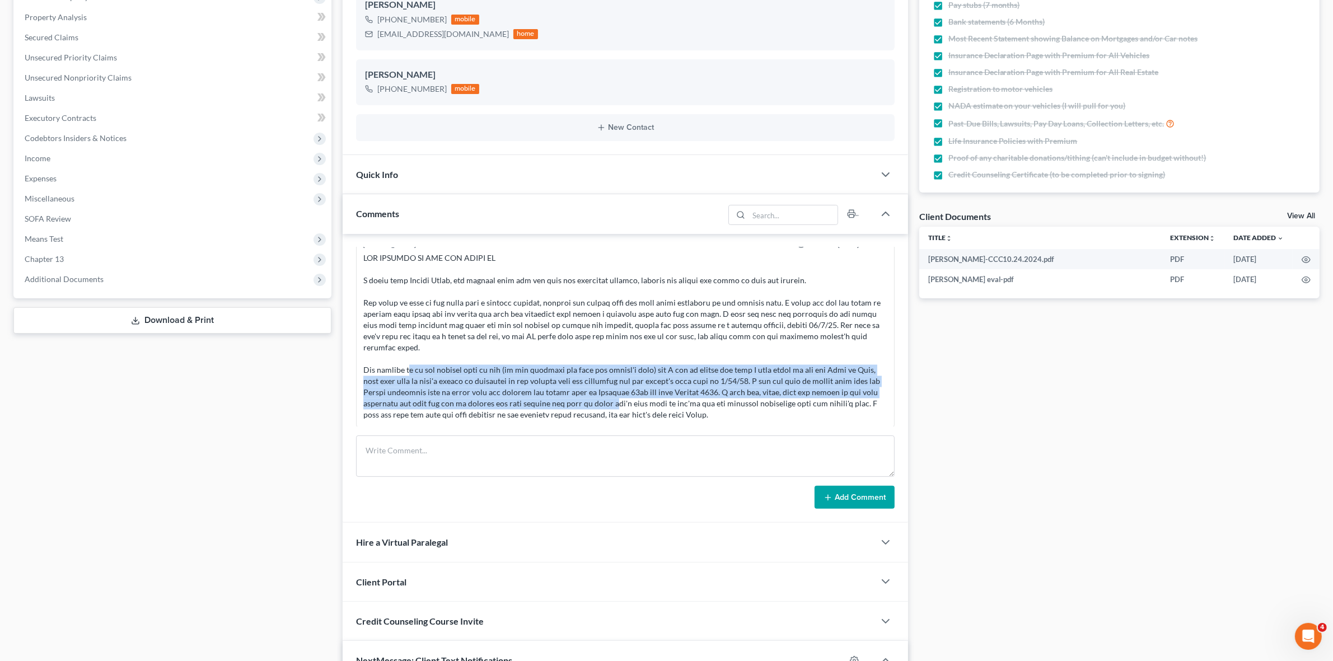
drag, startPoint x: 411, startPoint y: 370, endPoint x: 668, endPoint y: 406, distance: 258.9
click at [668, 406] on div at bounding box center [624, 337] width 523 height 168
click at [689, 393] on div at bounding box center [624, 337] width 523 height 168
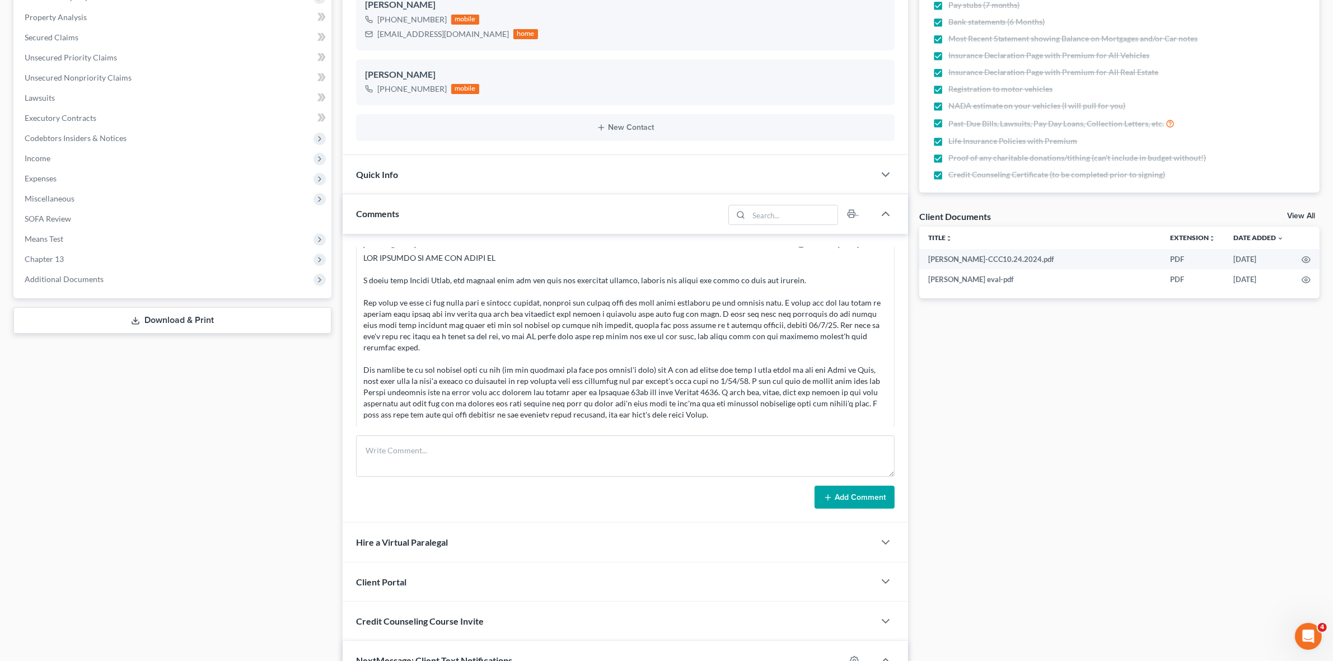
click at [447, 311] on div at bounding box center [624, 337] width 523 height 168
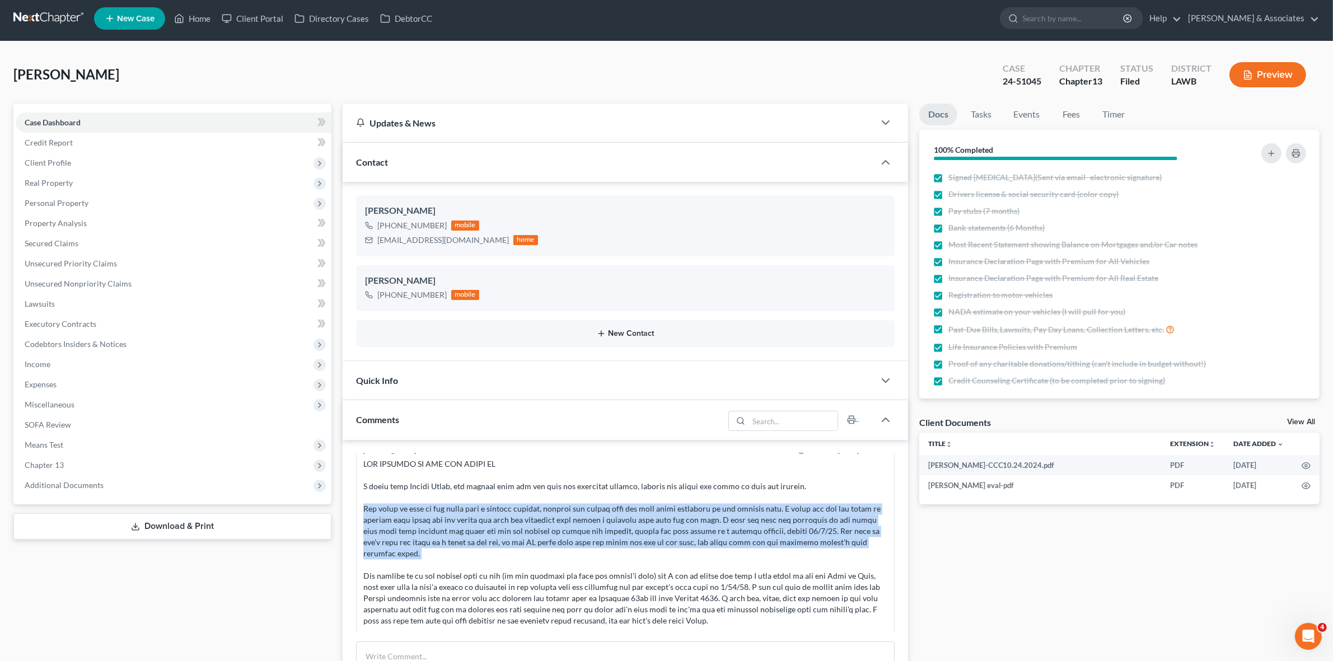
scroll to position [0, 0]
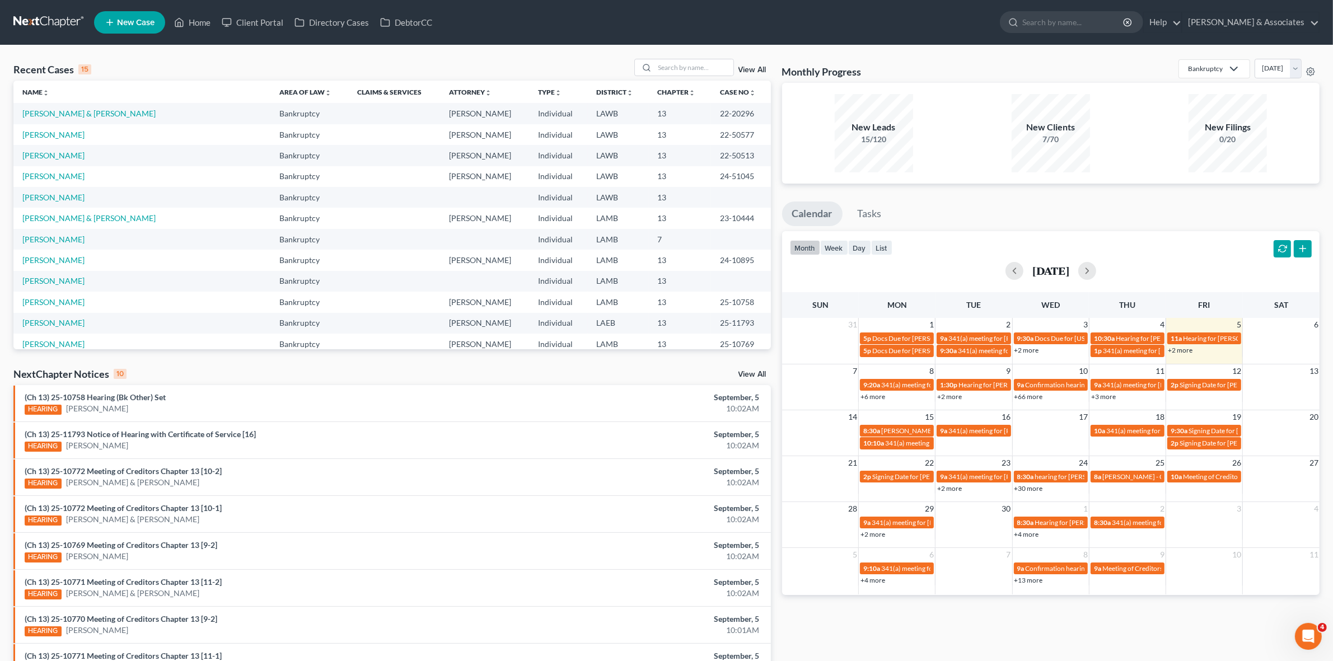
click at [1109, 396] on link "+3 more" at bounding box center [1103, 396] width 25 height 8
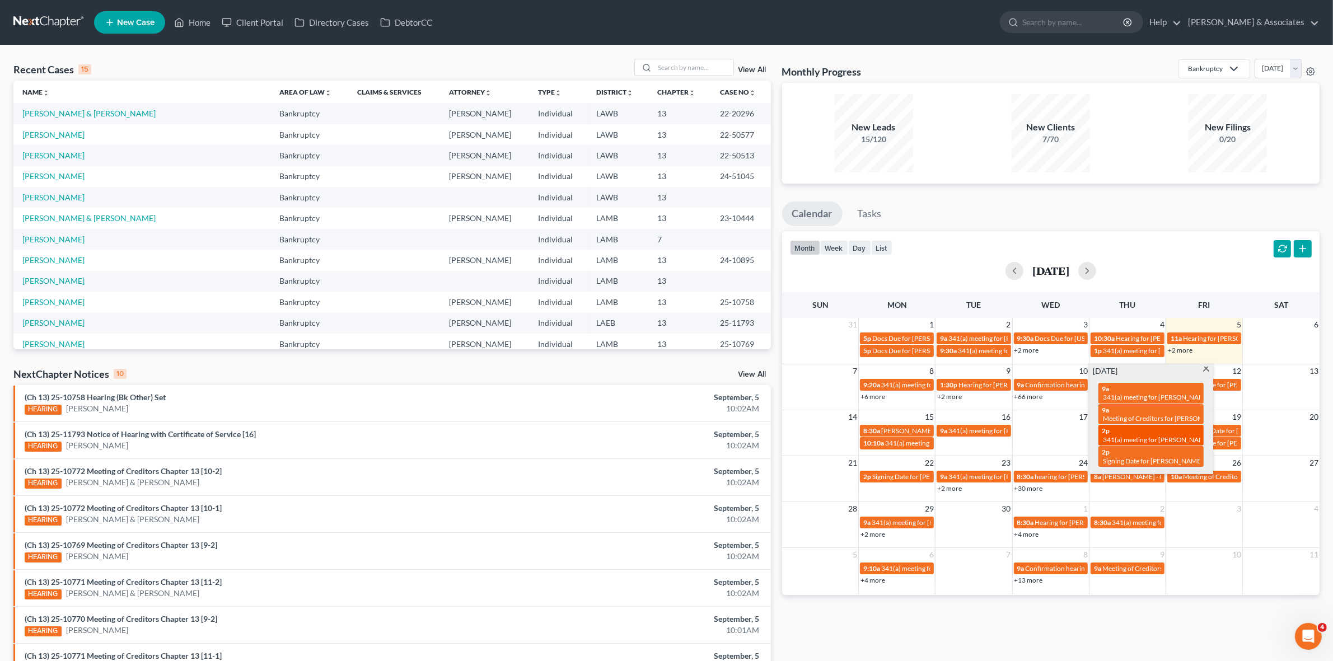
click at [1128, 440] on span "341(a) meeting for [PERSON_NAME]" at bounding box center [1157, 439] width 108 height 8
select select "Days"
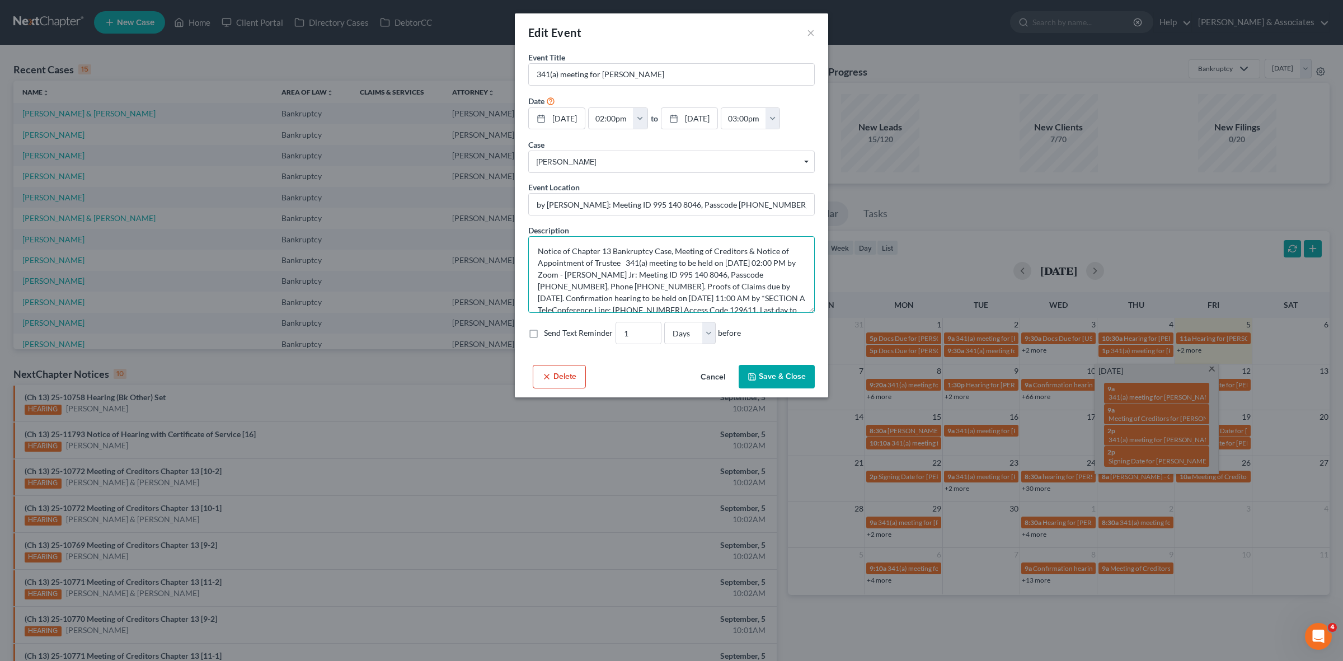
drag, startPoint x: 538, startPoint y: 249, endPoint x: 583, endPoint y: 291, distance: 61.4
click at [583, 291] on textarea "Notice of Chapter 13 Bankruptcy Case, Meeting of Creditors & Notice of Appointm…" at bounding box center [671, 274] width 287 height 77
drag, startPoint x: 1090, startPoint y: 209, endPoint x: 1094, endPoint y: 204, distance: 5.9
click at [1094, 206] on div "Edit Event × Event Title * 341(a) meeting for [PERSON_NAME] Date [DATE] close D…" at bounding box center [671, 330] width 1343 height 661
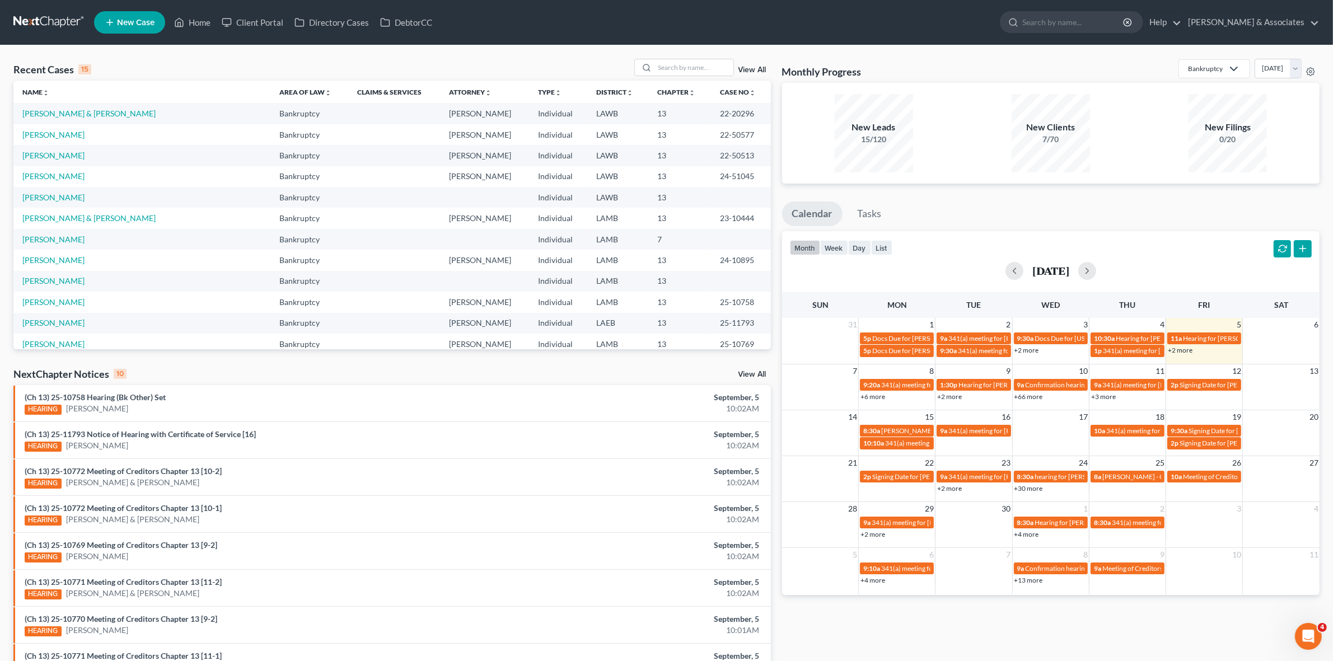
click at [873, 395] on link "+6 more" at bounding box center [872, 396] width 25 height 8
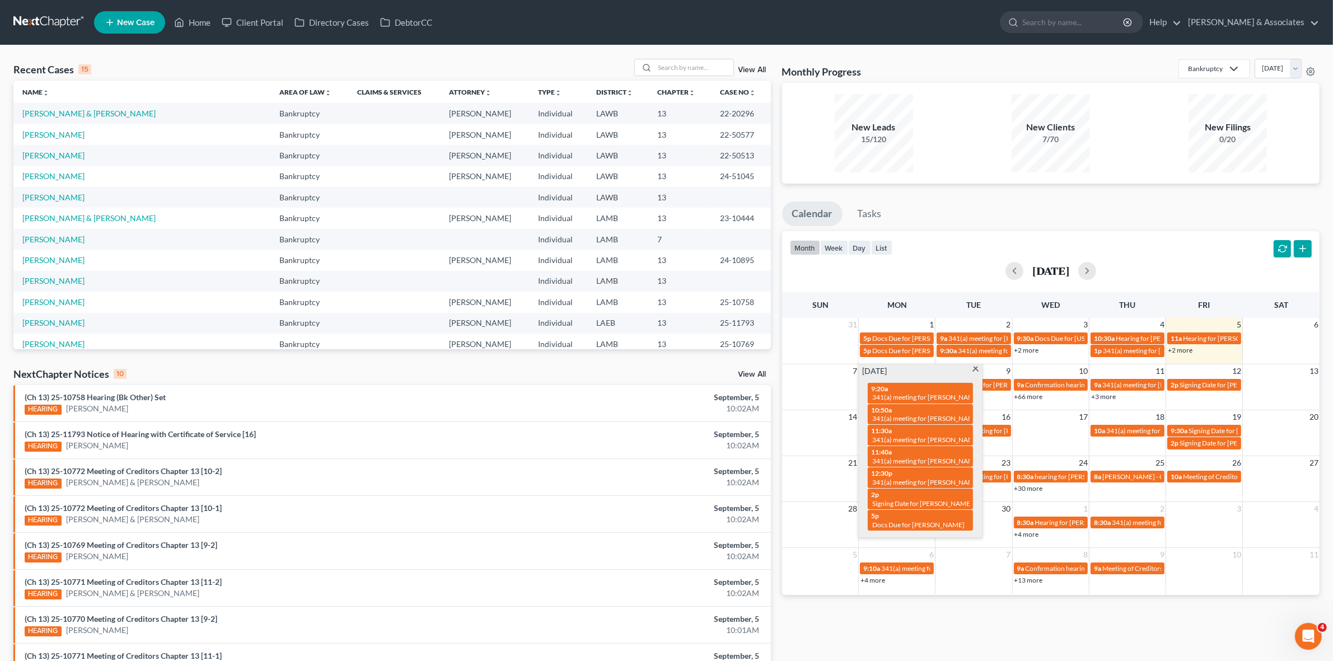
click at [1024, 219] on ul "Calendar Tasks" at bounding box center [1050, 216] width 537 height 30
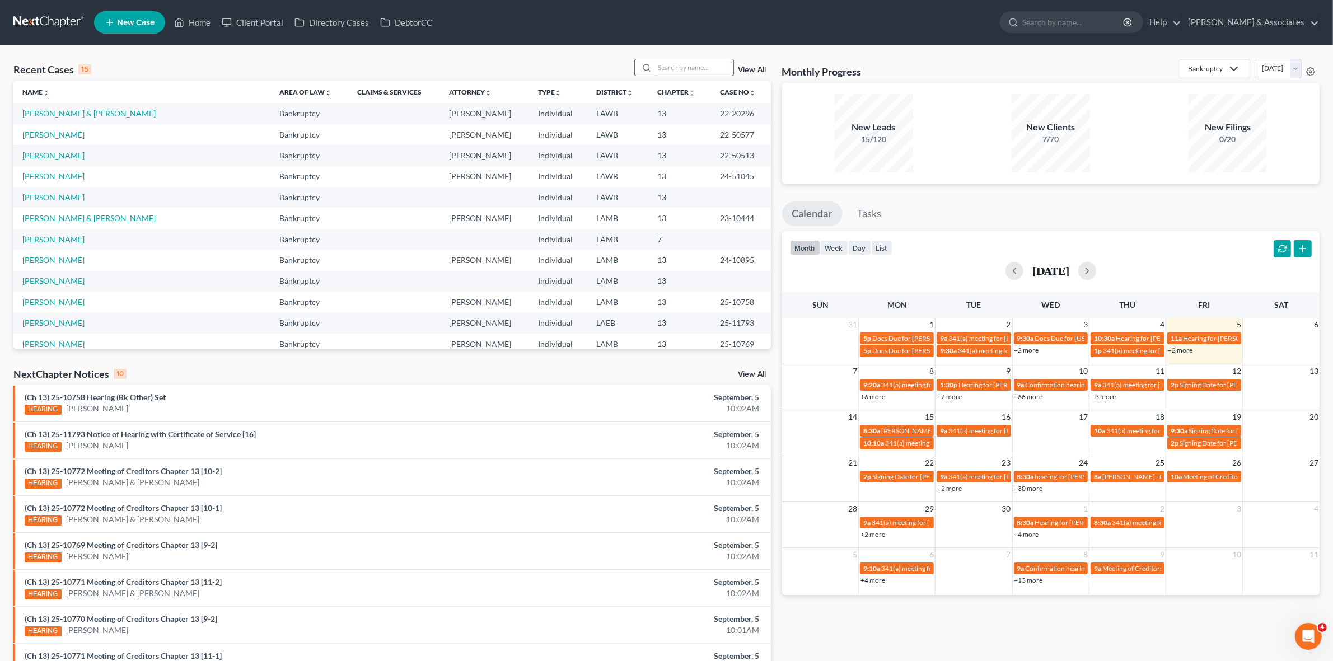
click at [701, 64] on input "search" at bounding box center [694, 67] width 78 height 16
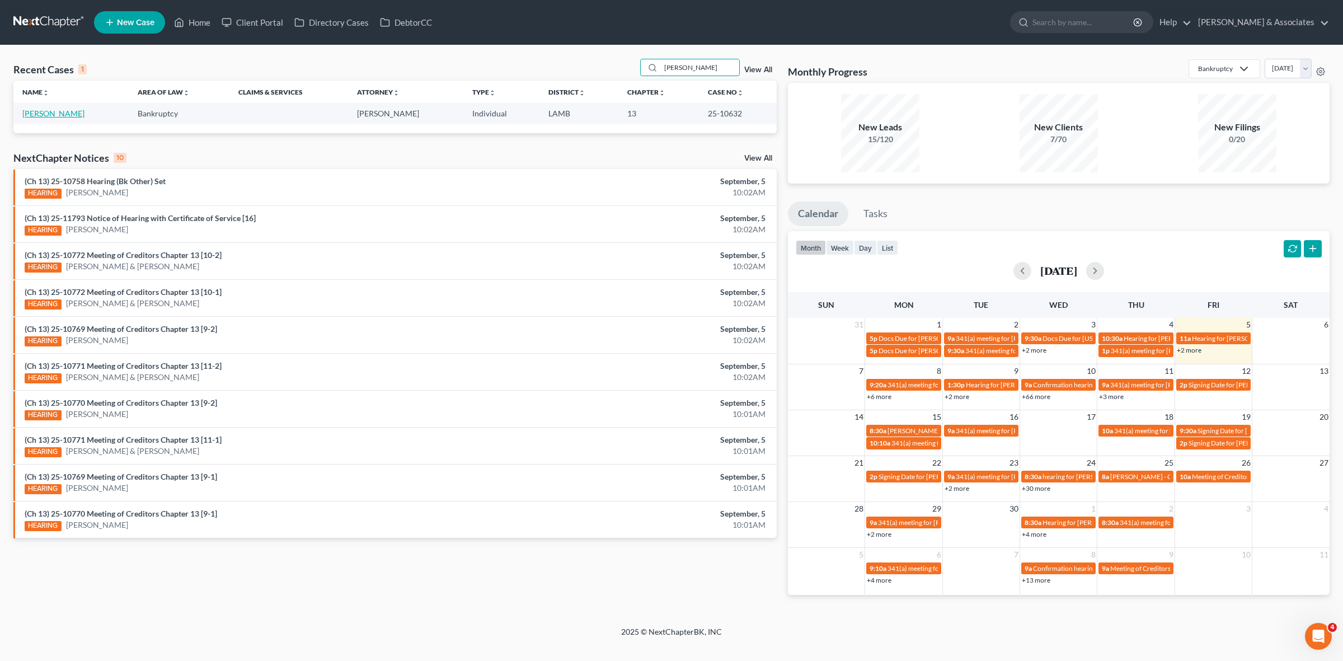
type input "[PERSON_NAME]"
click at [35, 110] on link "[PERSON_NAME]" at bounding box center [53, 114] width 62 height 10
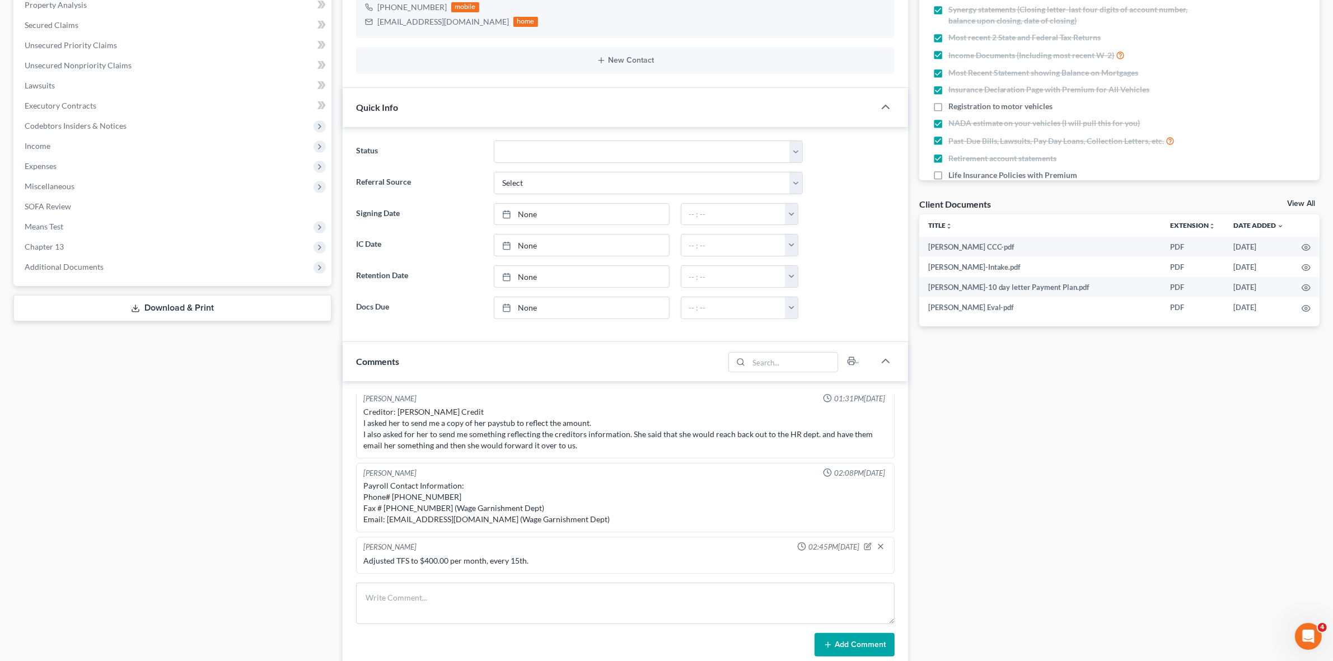
scroll to position [280, 0]
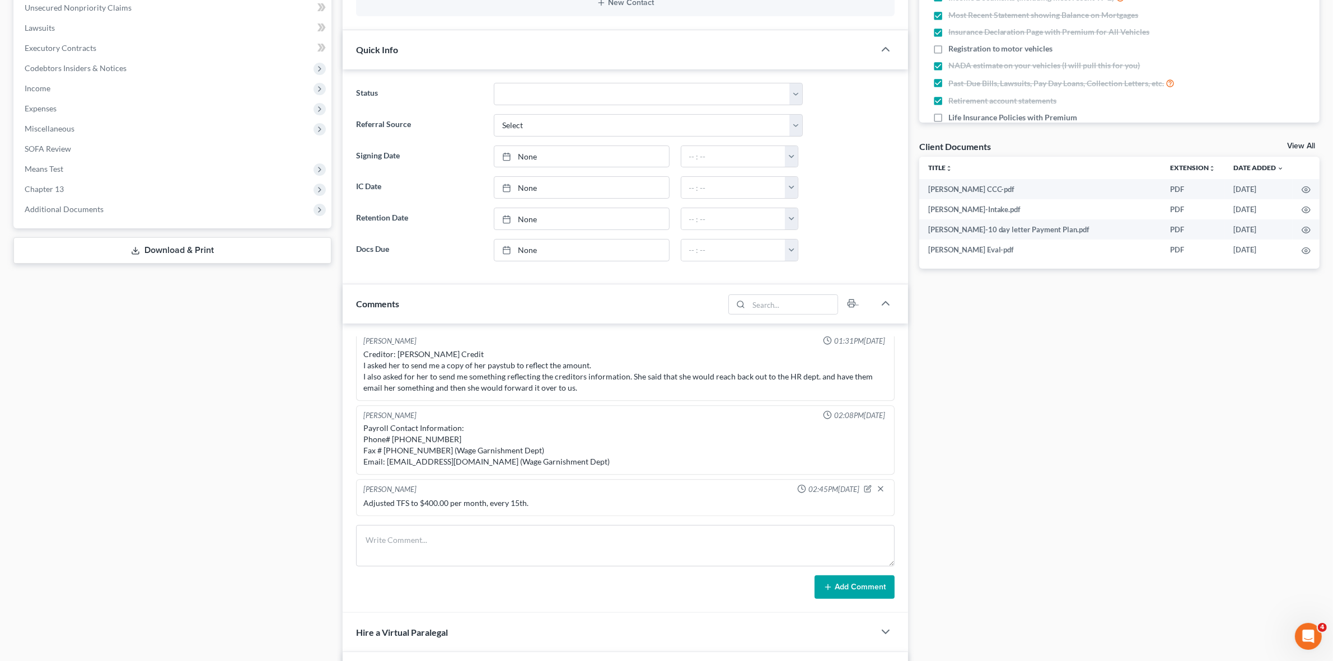
click at [259, 466] on div "Case Dashboard Payments Invoices Payments Payments Credit Report Client Profile" at bounding box center [172, 465] width 329 height 1274
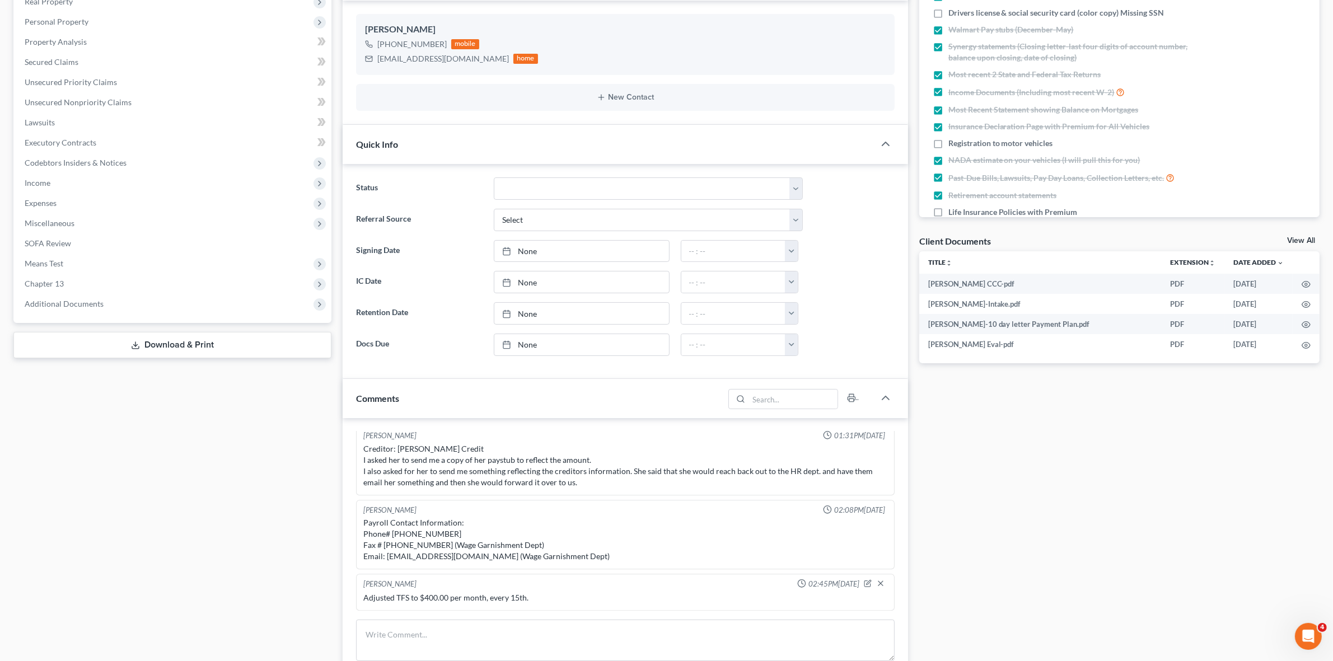
scroll to position [0, 0]
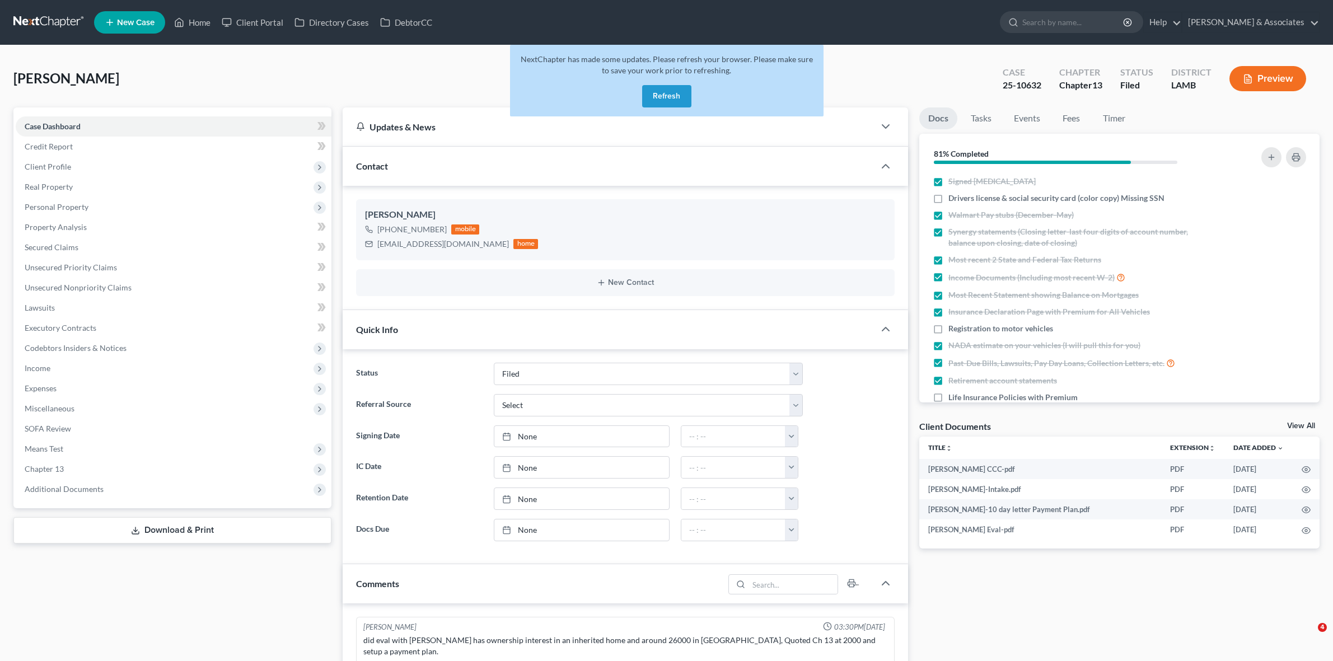
select select "8"
select select "0"
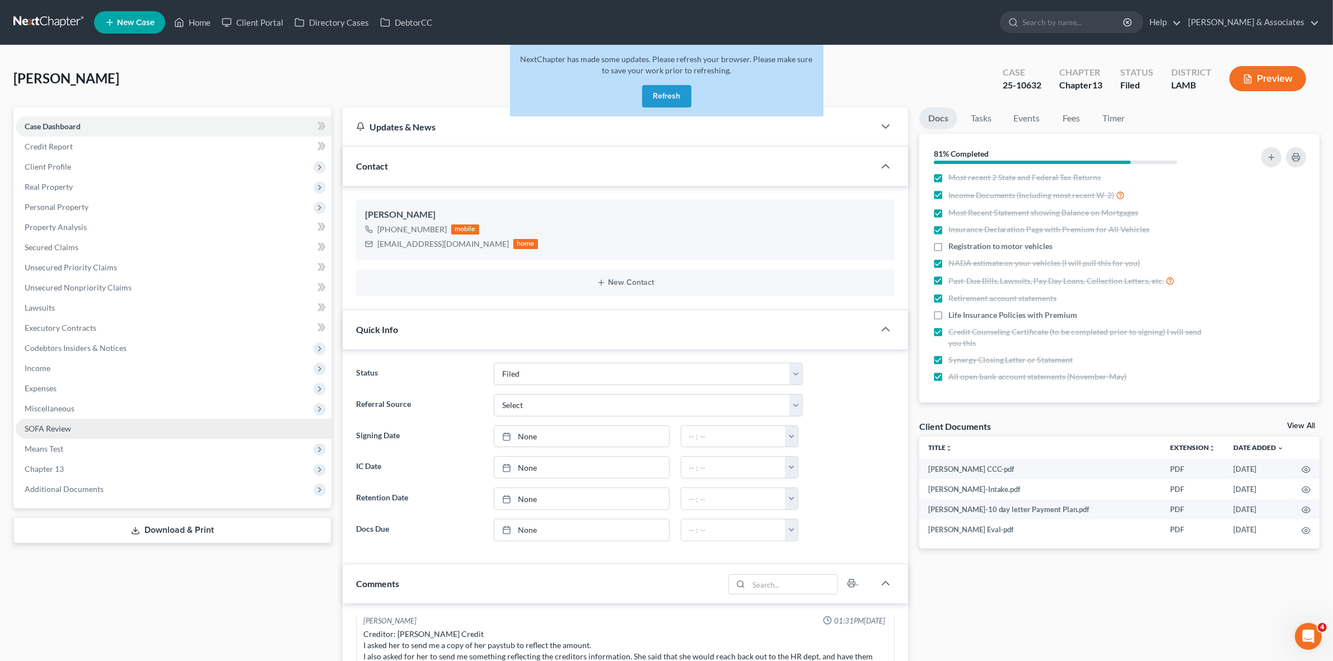
click at [135, 429] on link "SOFA Review" at bounding box center [174, 429] width 316 height 20
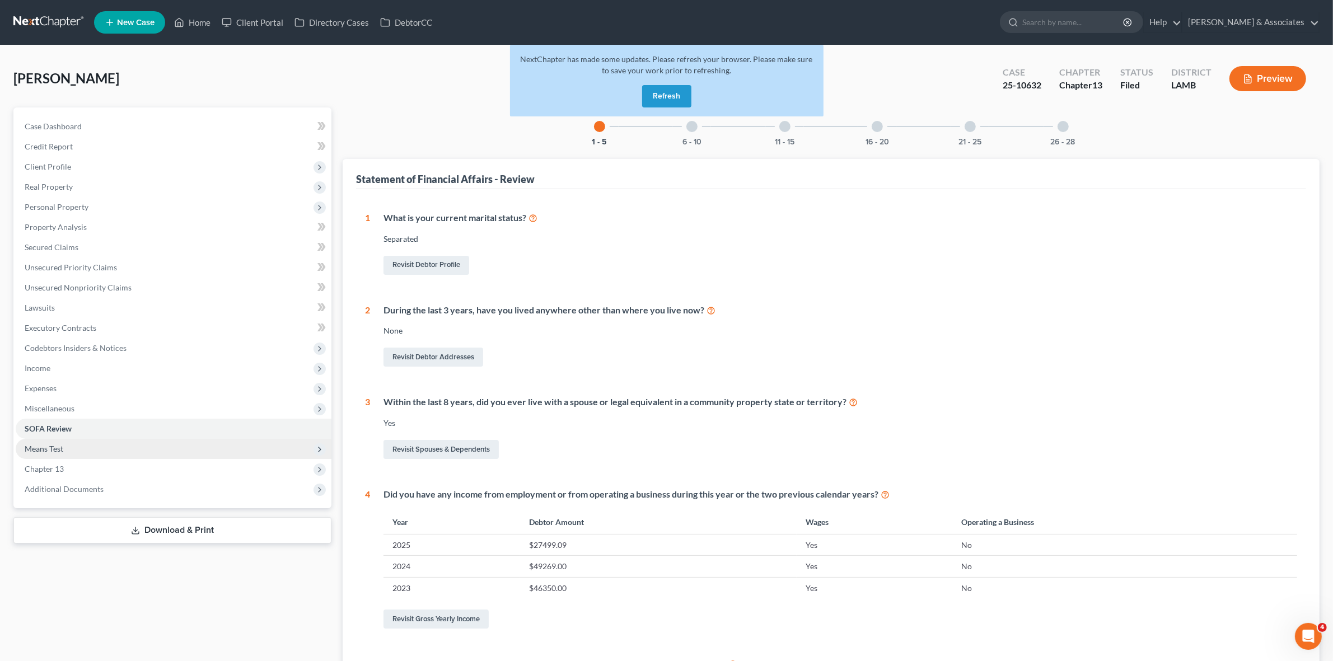
click at [137, 451] on span "Means Test" at bounding box center [174, 449] width 316 height 20
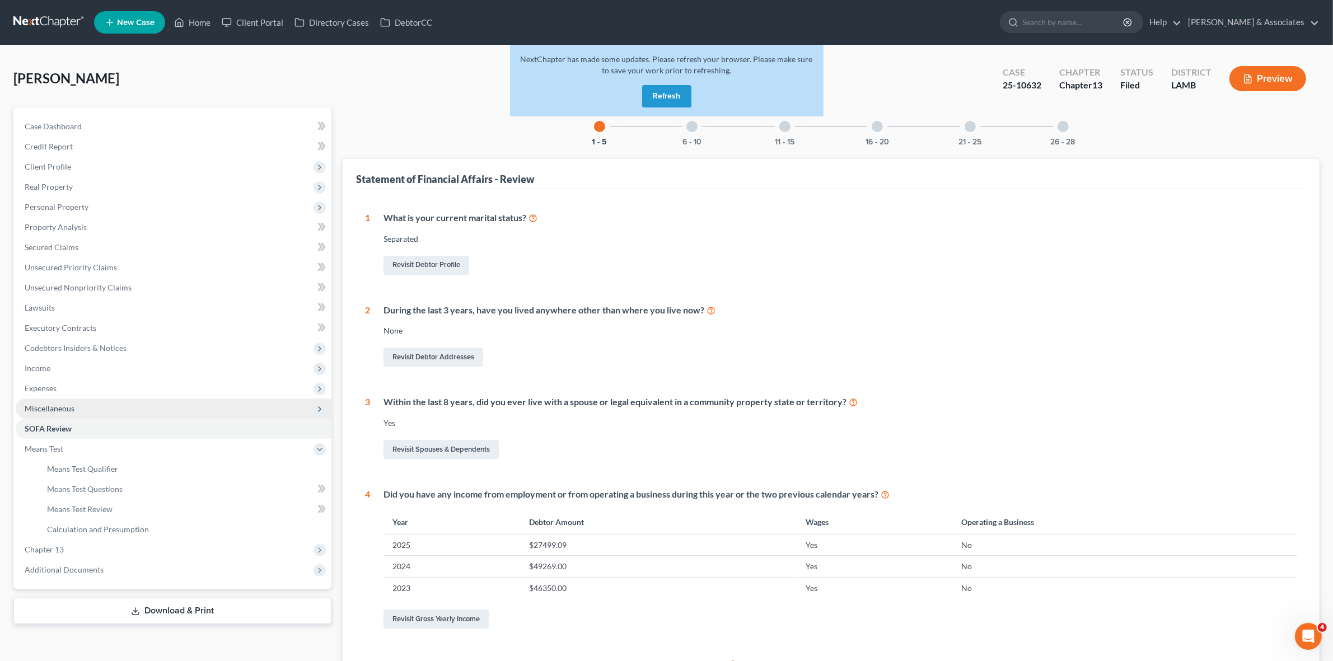
click at [138, 400] on span "Miscellaneous" at bounding box center [174, 409] width 316 height 20
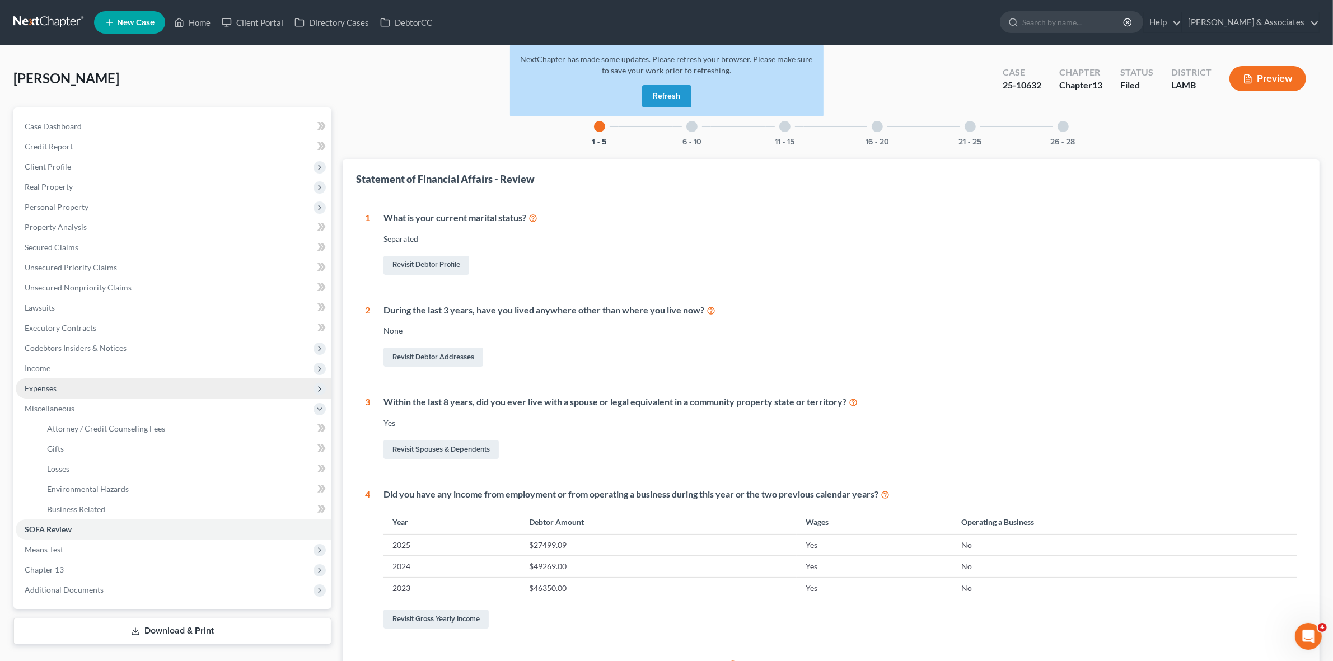
click at [138, 385] on span "Expenses" at bounding box center [174, 388] width 316 height 20
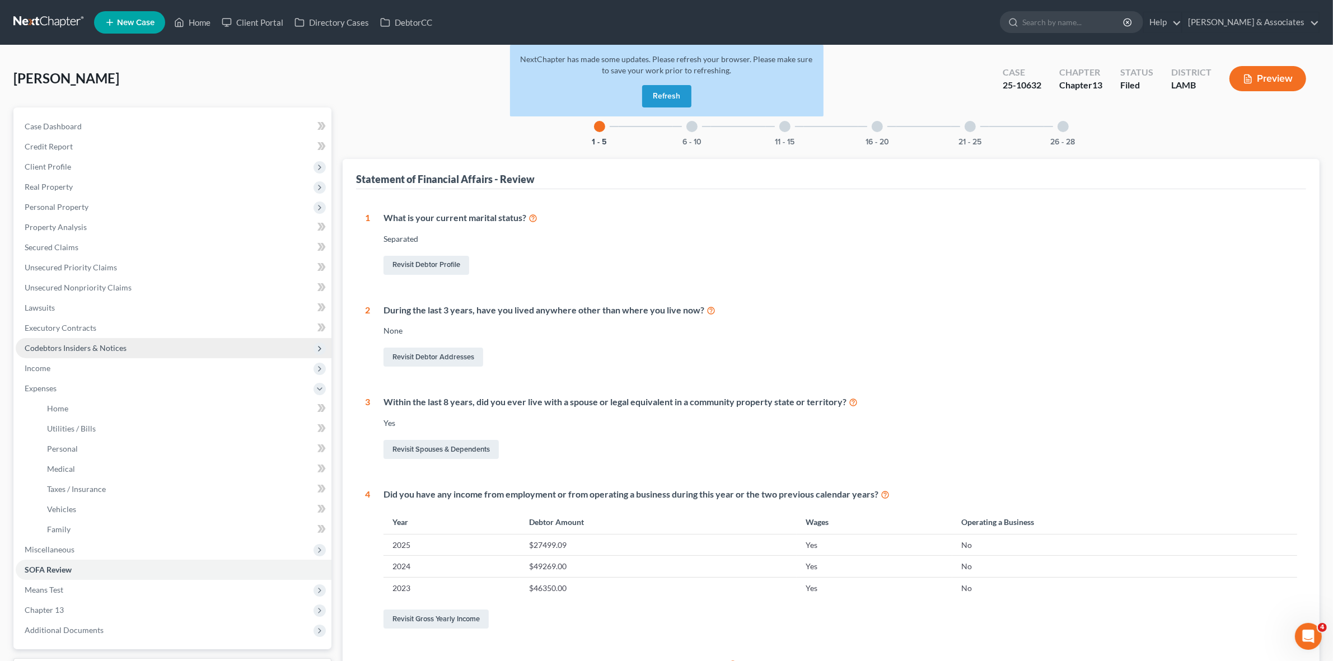
click at [129, 350] on span "Codebtors Insiders & Notices" at bounding box center [174, 348] width 316 height 20
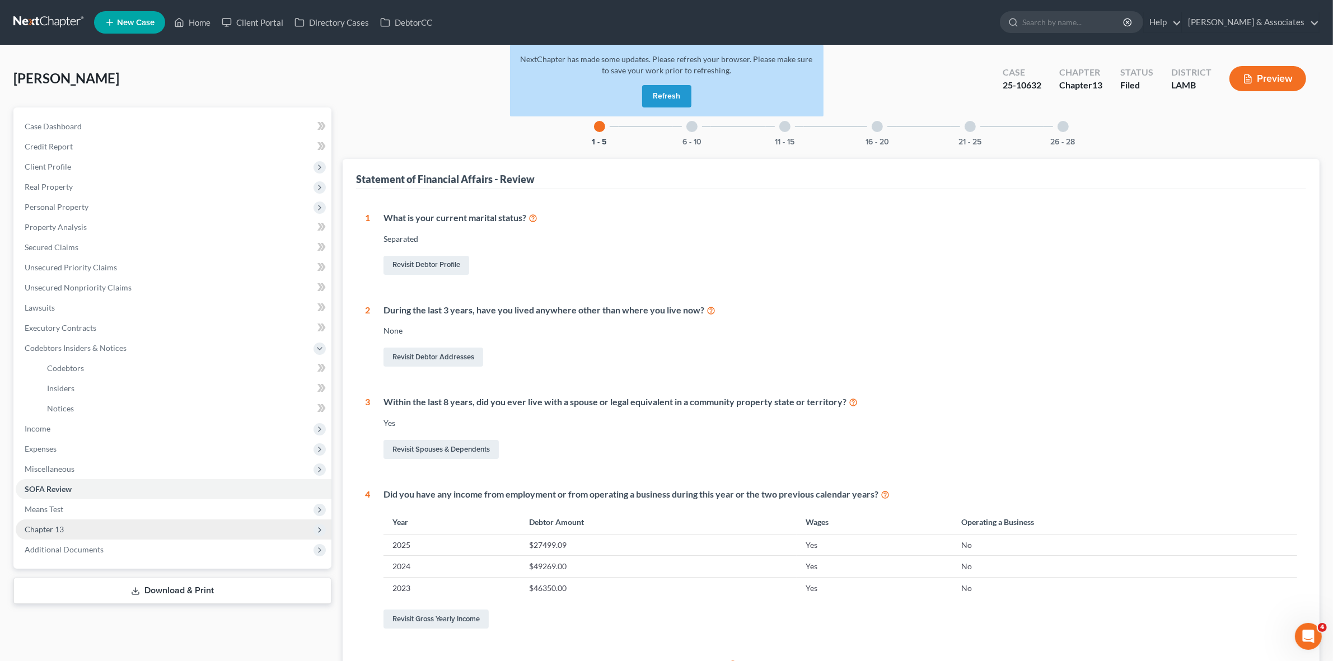
click at [113, 519] on span "Chapter 13" at bounding box center [174, 529] width 316 height 20
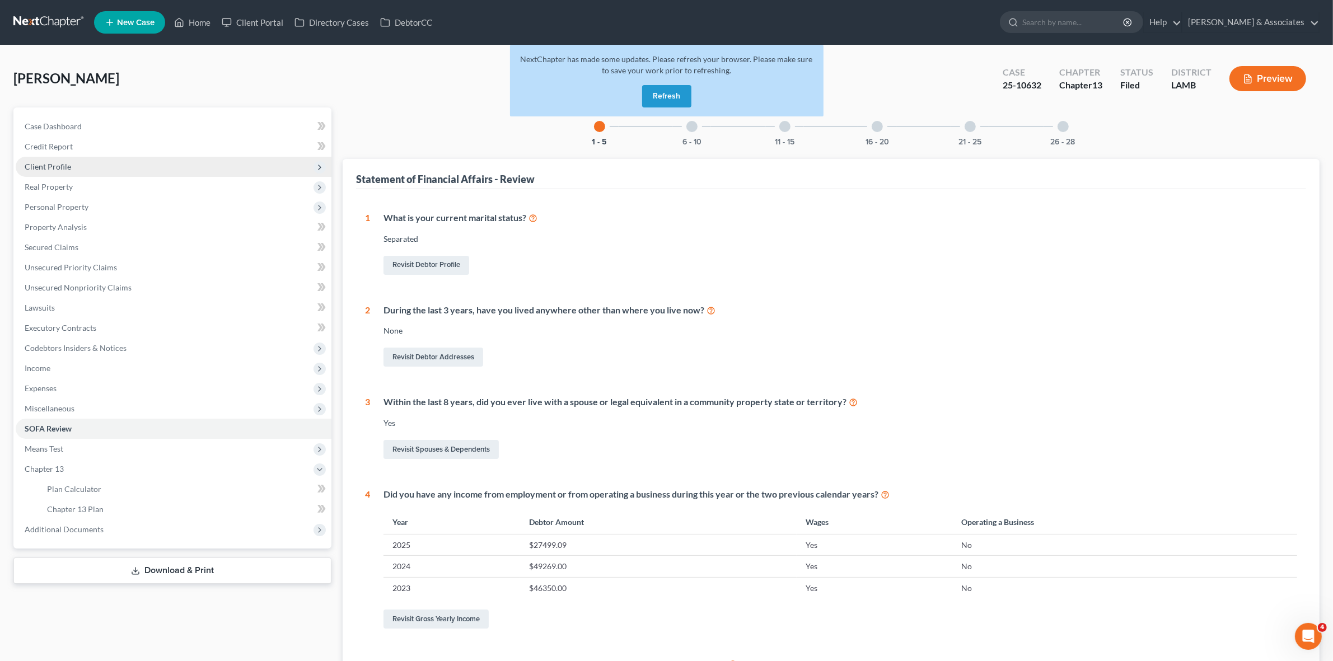
click at [118, 166] on span "Client Profile" at bounding box center [174, 167] width 316 height 20
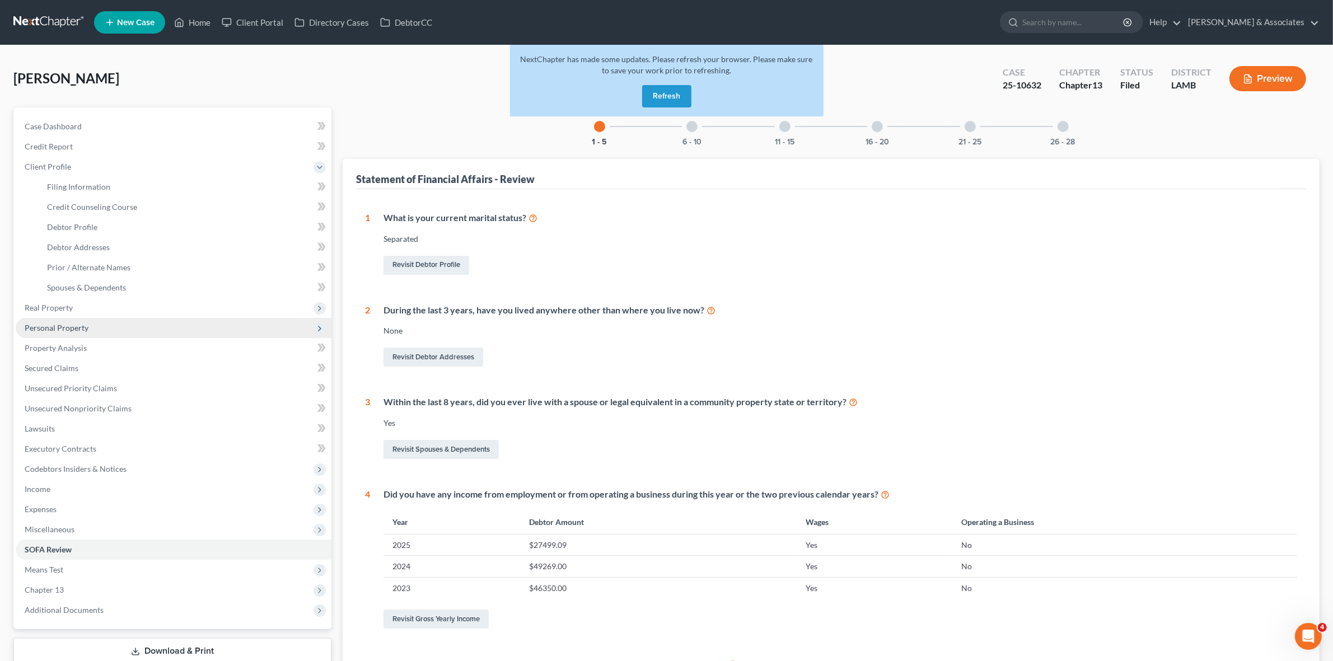
click at [121, 330] on span "Personal Property" at bounding box center [174, 328] width 316 height 20
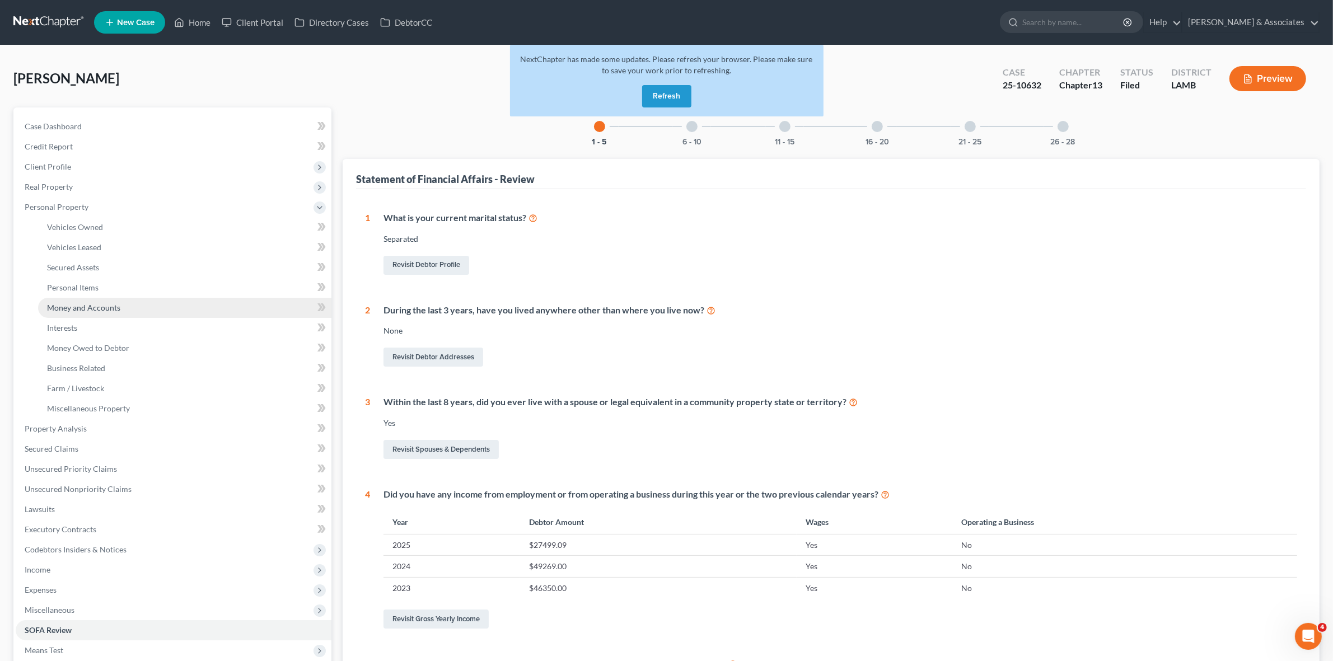
click at [121, 308] on link "Money and Accounts" at bounding box center [184, 308] width 293 height 20
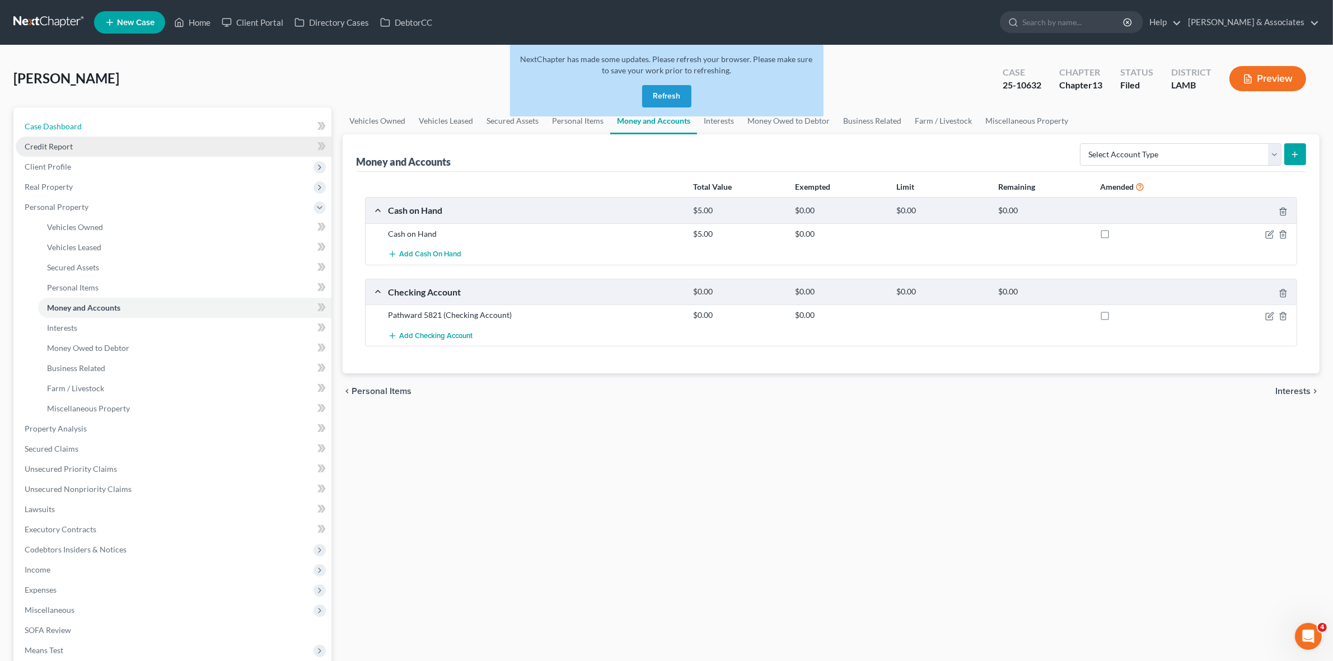
drag, startPoint x: 229, startPoint y: 124, endPoint x: 255, endPoint y: 147, distance: 34.5
click at [229, 124] on link "Case Dashboard" at bounding box center [174, 126] width 316 height 20
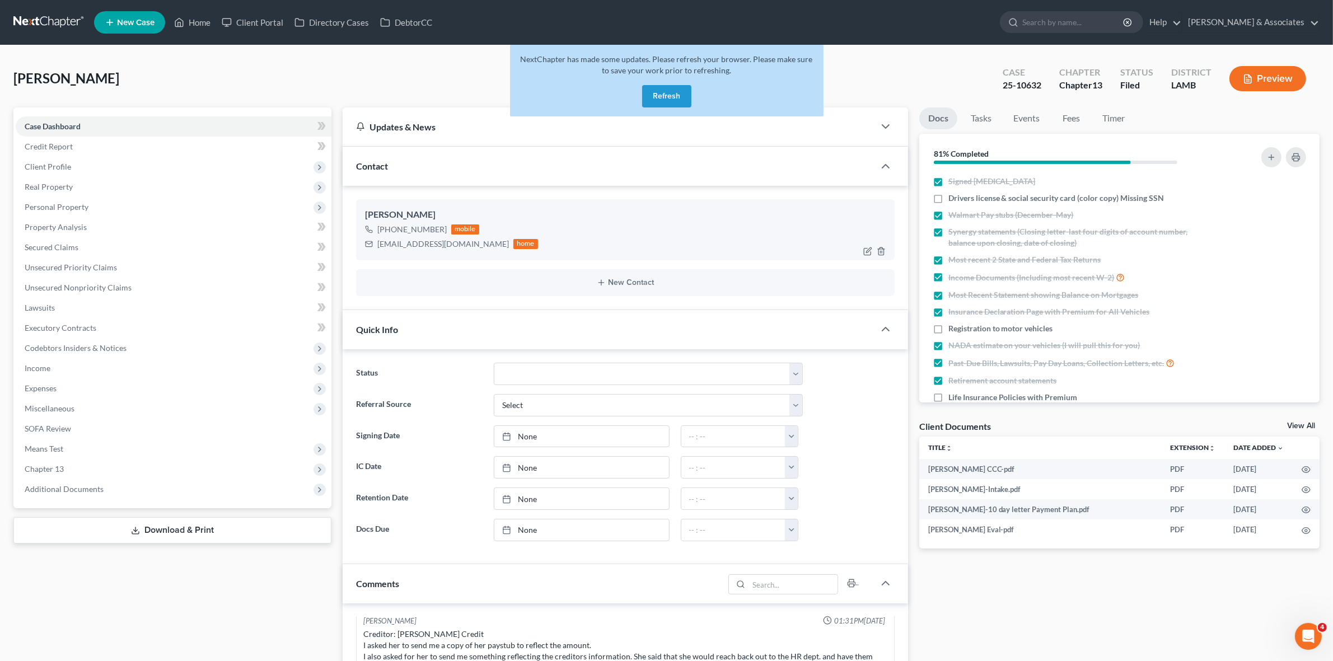
scroll to position [481, 0]
click at [179, 371] on span "Income" at bounding box center [174, 368] width 316 height 20
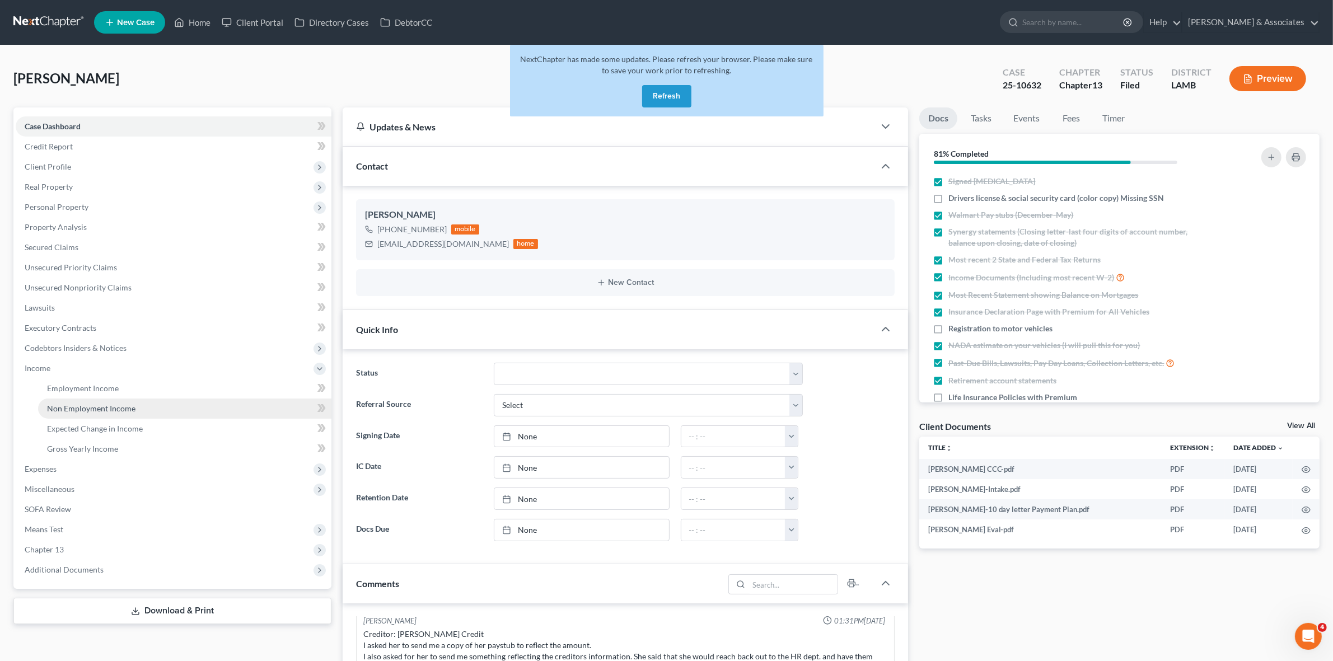
click at [203, 399] on link "Non Employment Income" at bounding box center [184, 409] width 293 height 20
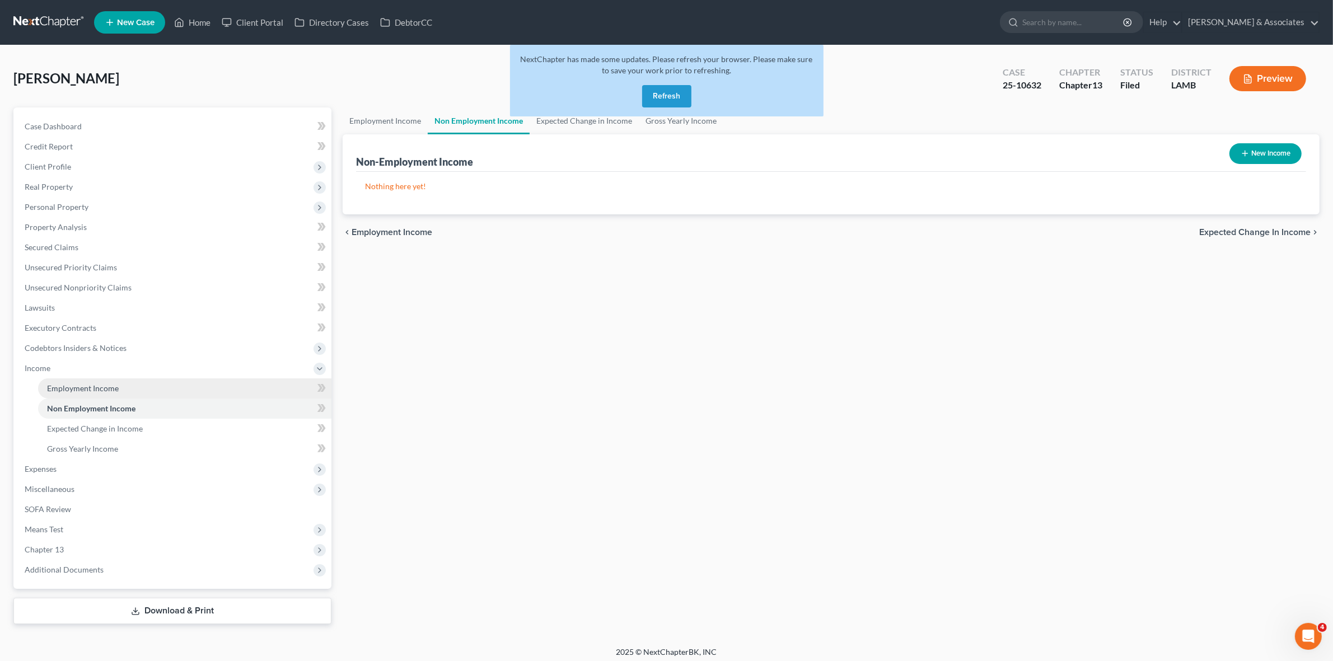
click at [197, 382] on link "Employment Income" at bounding box center [184, 388] width 293 height 20
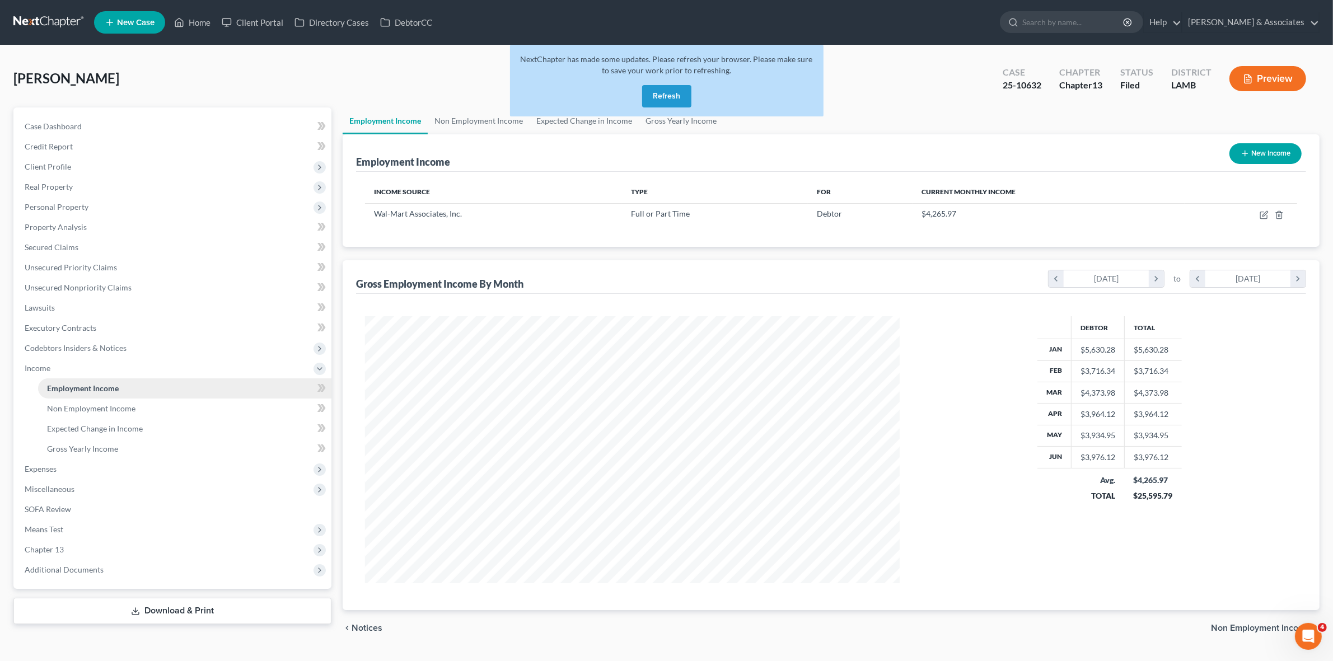
scroll to position [266, 556]
click at [132, 153] on link "Credit Report" at bounding box center [174, 147] width 316 height 20
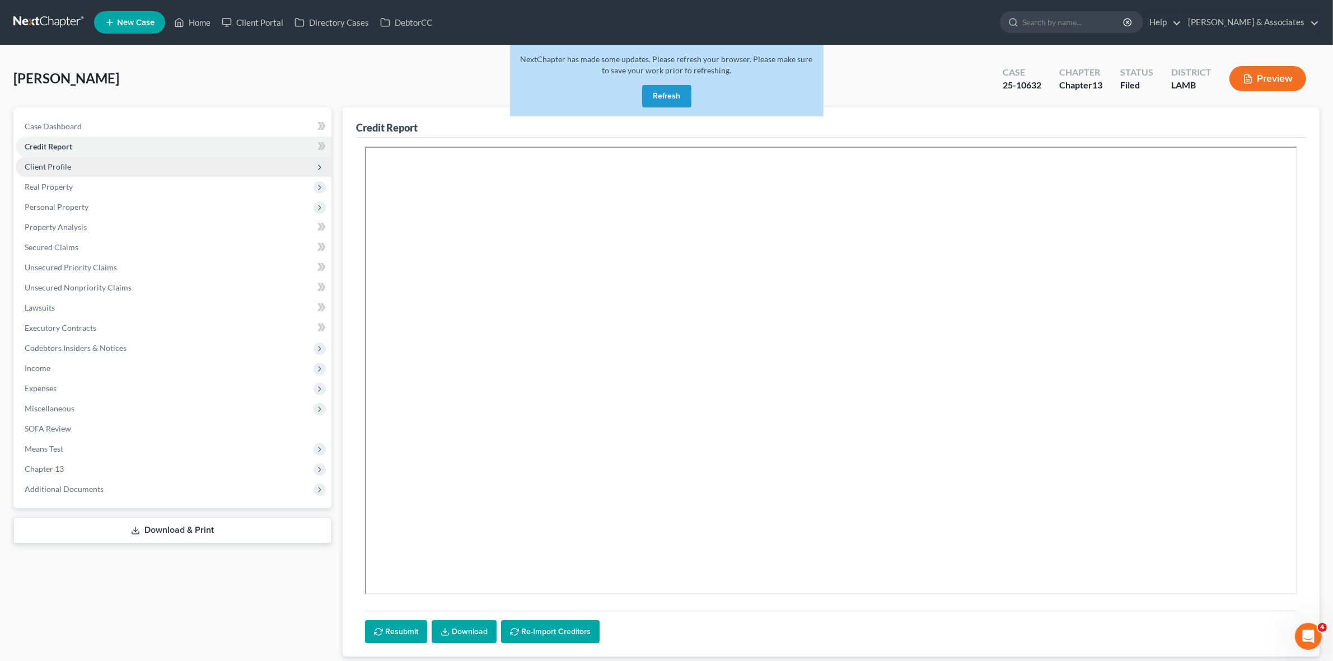
click at [132, 168] on span "Client Profile" at bounding box center [174, 167] width 316 height 20
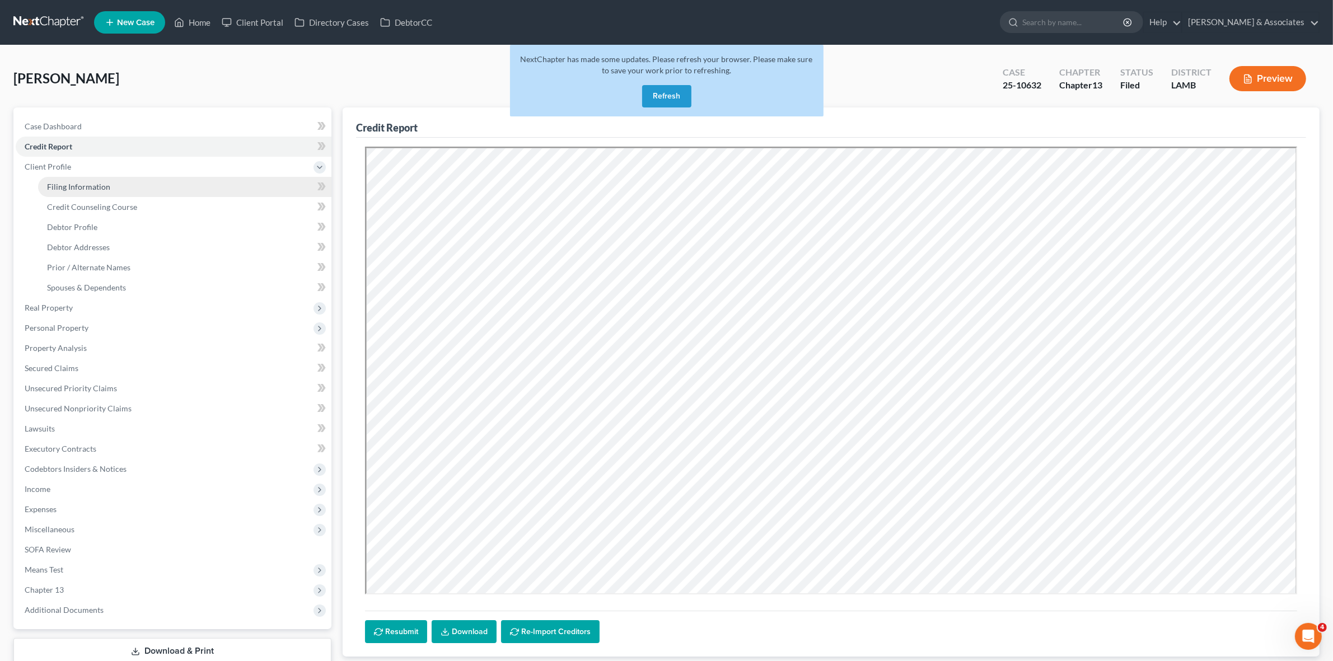
click at [133, 180] on link "Filing Information" at bounding box center [184, 187] width 293 height 20
select select "1"
select select "0"
select select "3"
select select "35"
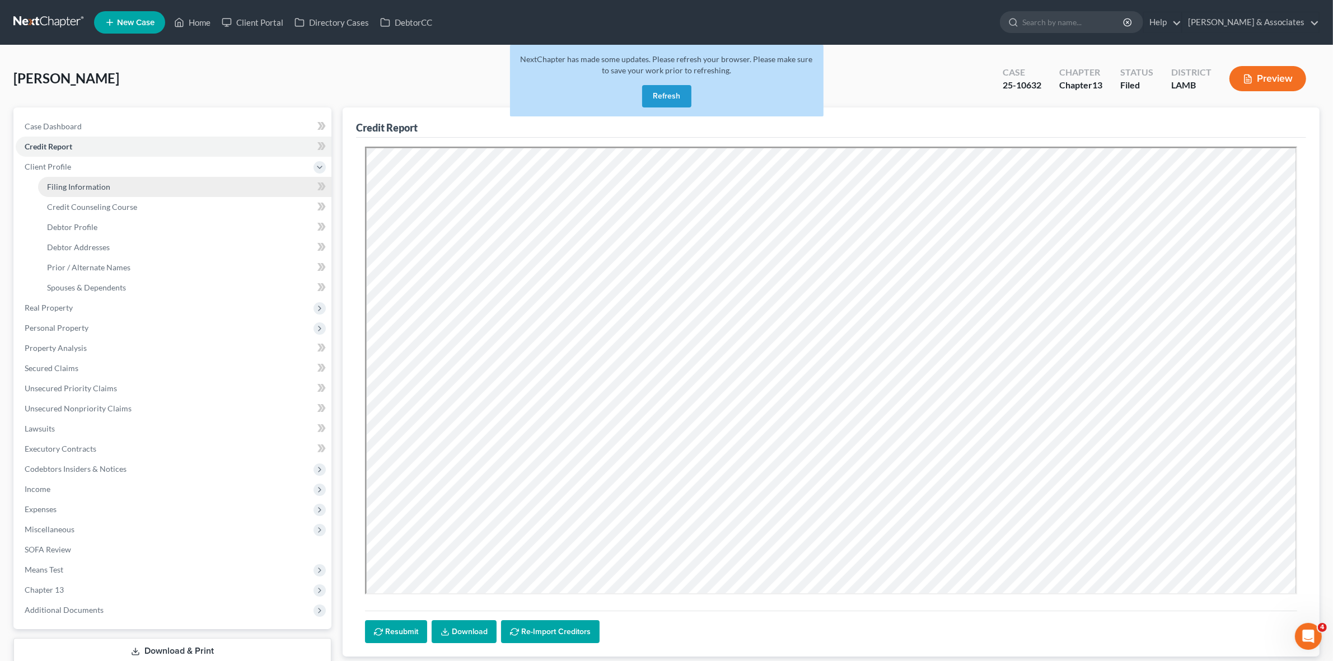
select select "0"
select select "19"
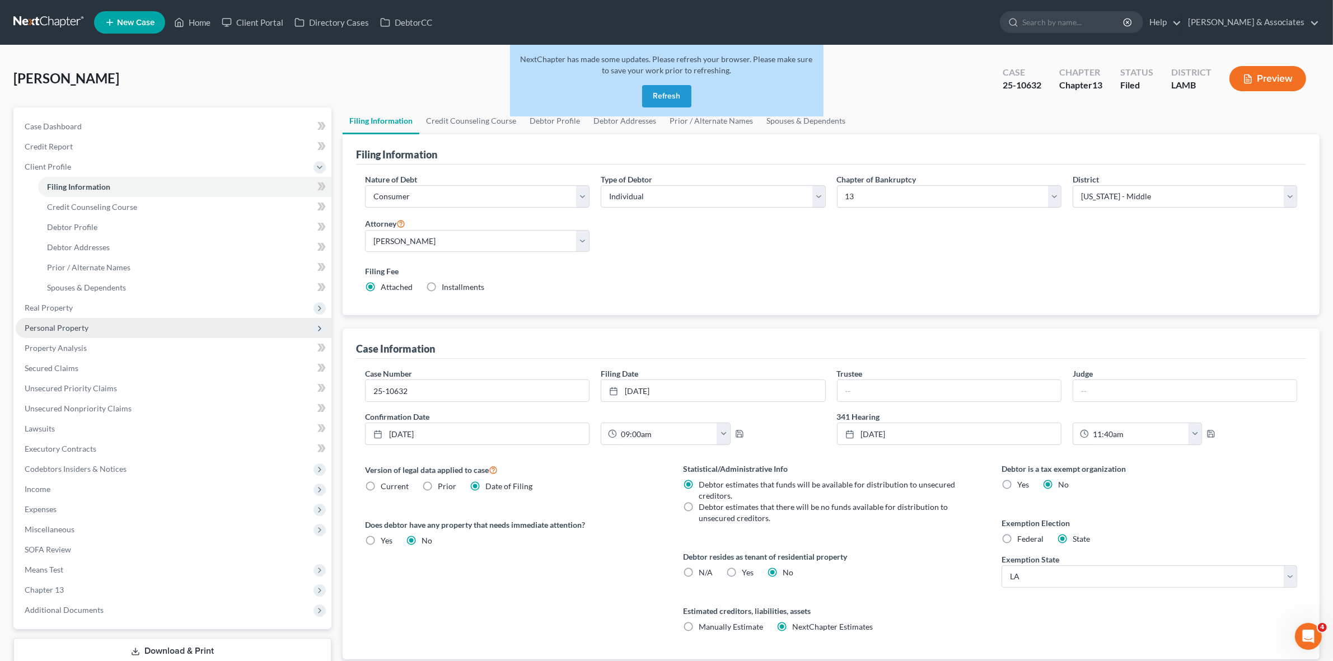
click at [154, 323] on span "Personal Property" at bounding box center [174, 328] width 316 height 20
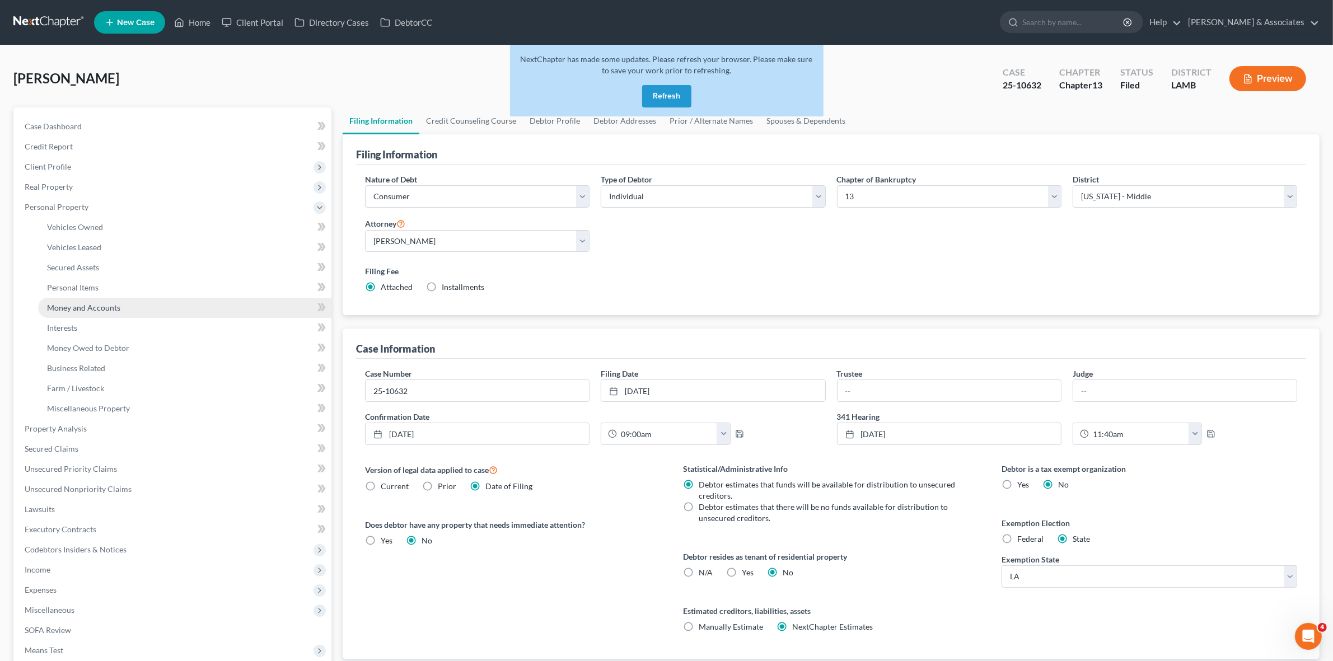
click at [152, 307] on link "Money and Accounts" at bounding box center [184, 308] width 293 height 20
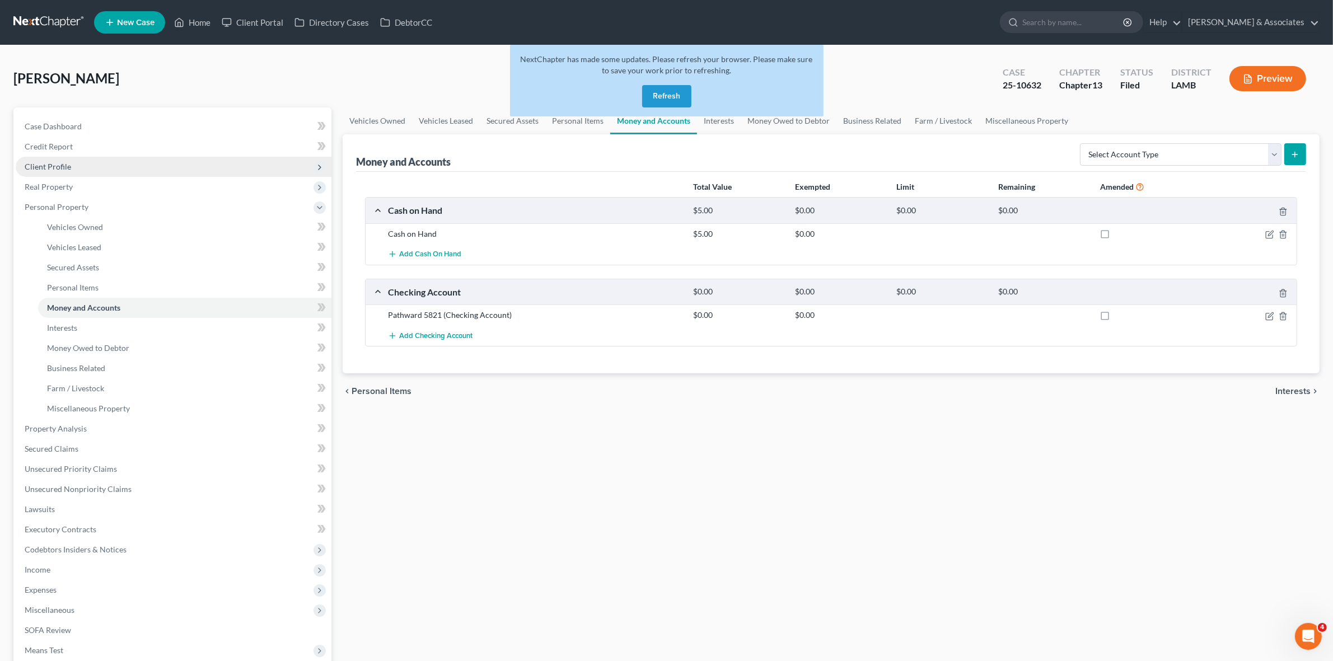
click at [194, 172] on span "Client Profile" at bounding box center [174, 167] width 316 height 20
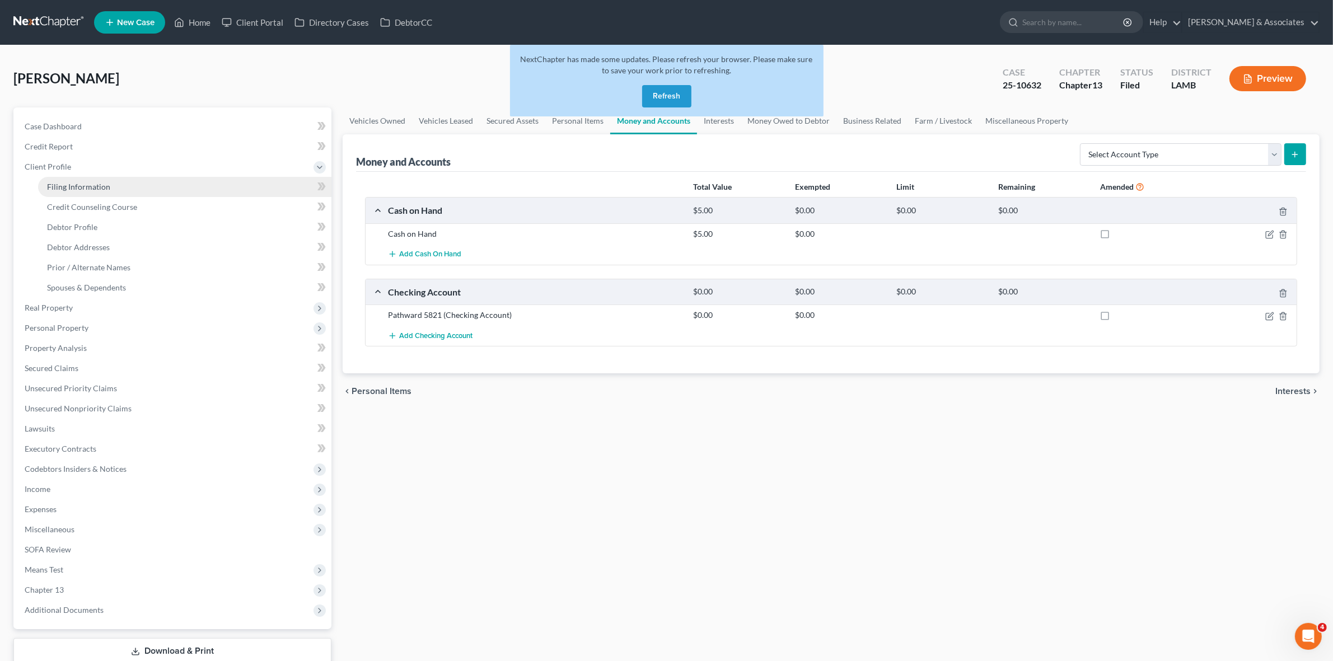
click at [196, 189] on link "Filing Information" at bounding box center [184, 187] width 293 height 20
select select "1"
select select "0"
select select "3"
select select "35"
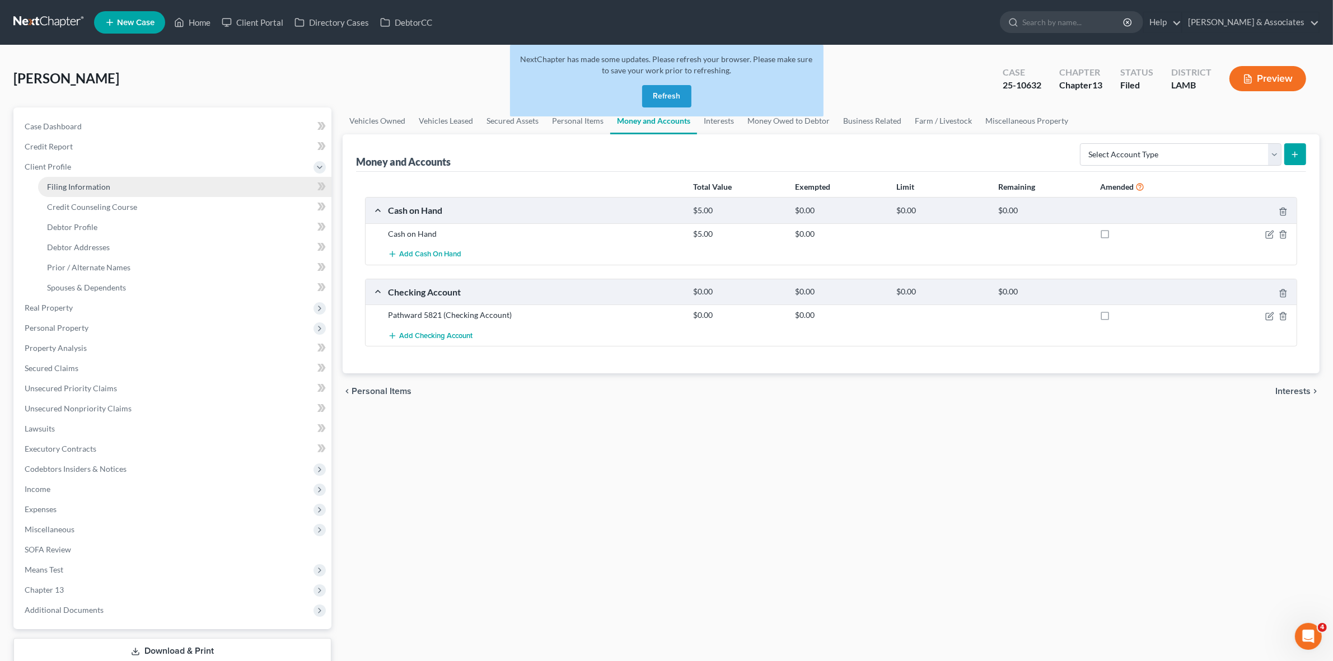
select select "0"
select select "19"
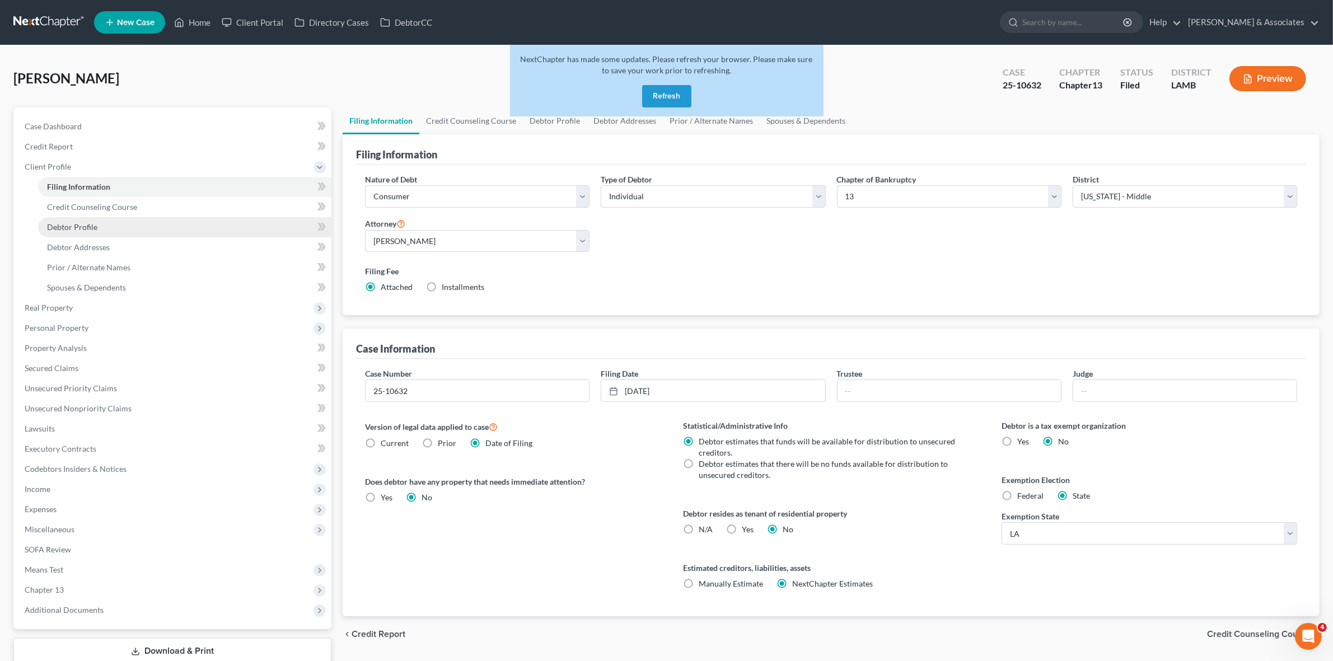
click at [191, 235] on link "Debtor Profile" at bounding box center [184, 227] width 293 height 20
select select "2"
select select "0"
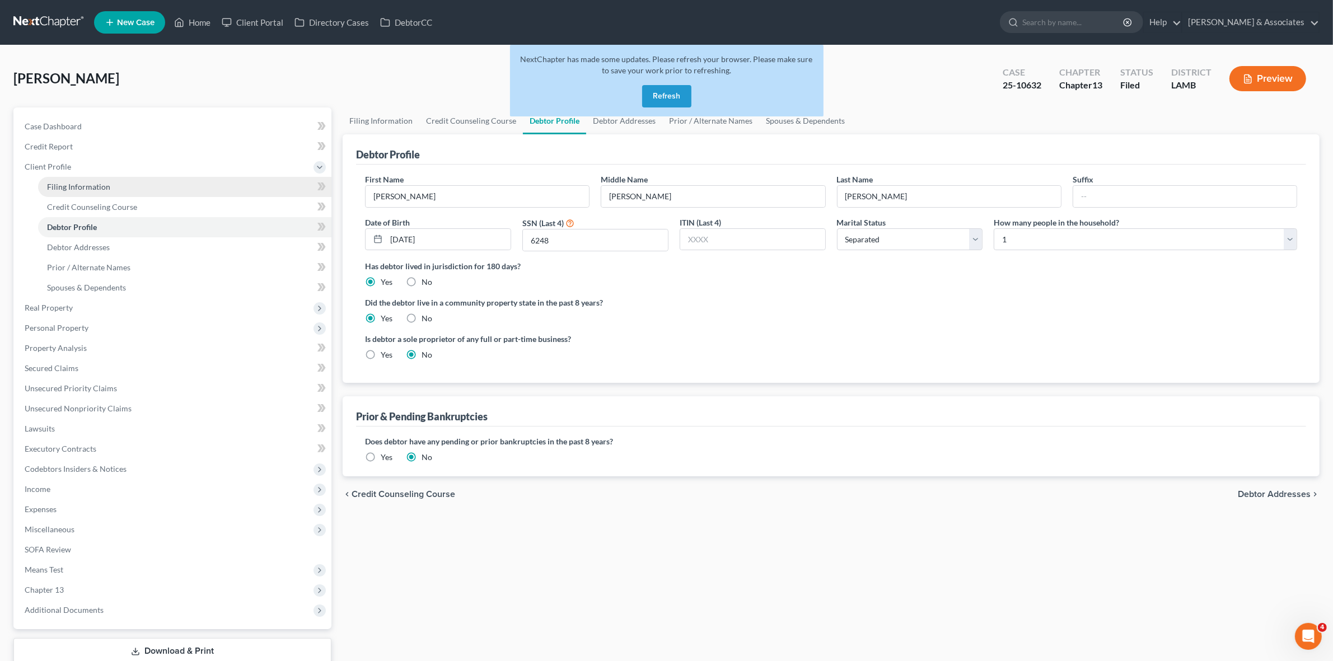
click at [260, 185] on link "Filing Information" at bounding box center [184, 187] width 293 height 20
select select "1"
select select "0"
select select "3"
select select "35"
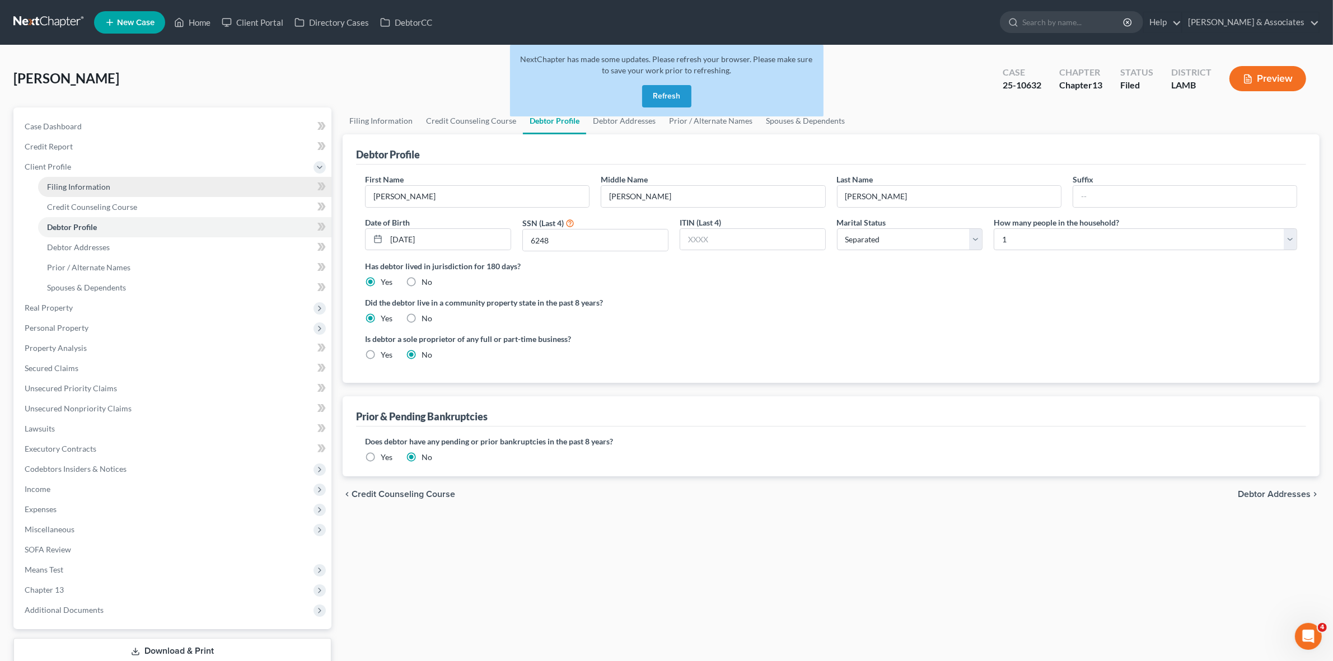
select select "0"
select select "19"
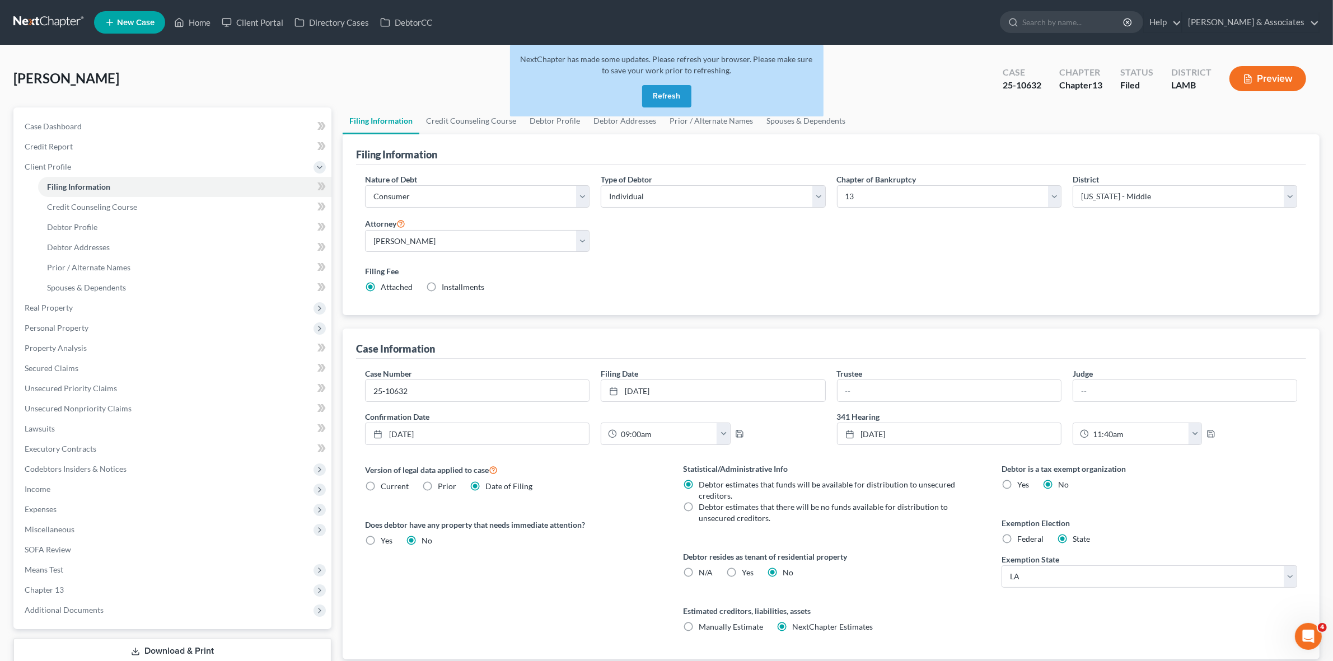
drag, startPoint x: 1005, startPoint y: 614, endPoint x: 1072, endPoint y: 602, distance: 68.7
click at [1005, 614] on div "Debtor is a tax exempt organization Yes No Exemption Election Federal State Exe…" at bounding box center [1149, 561] width 318 height 196
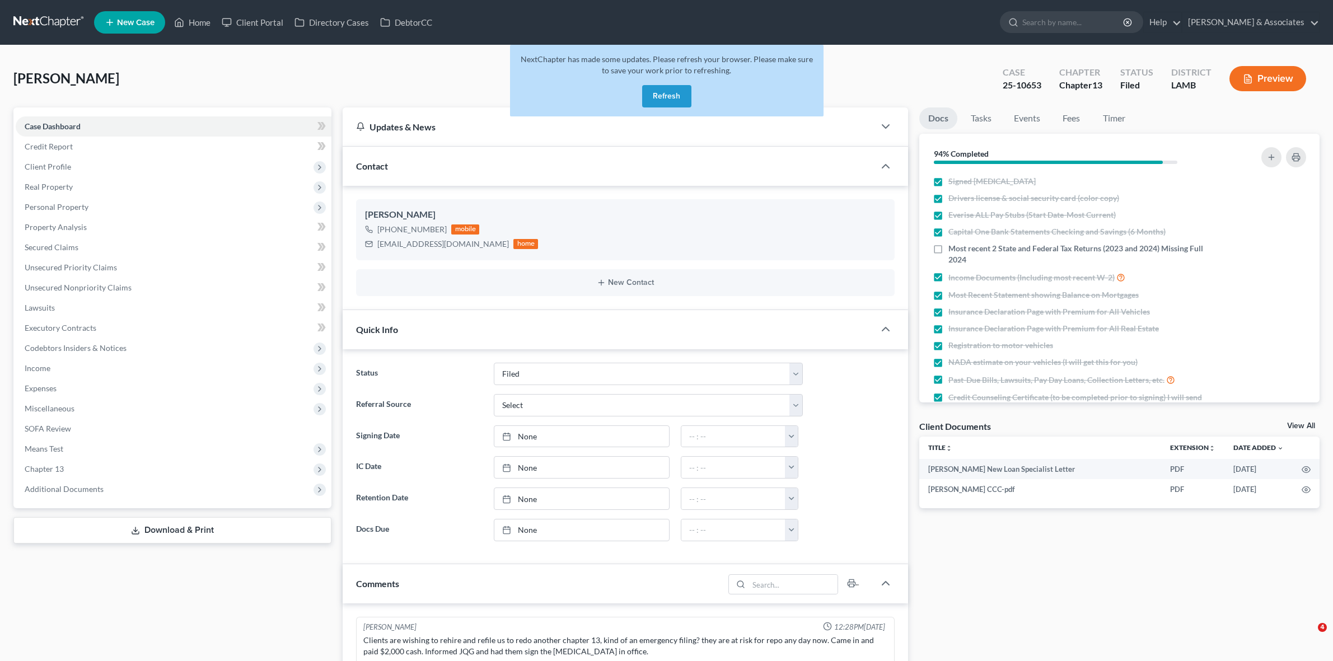
select select "8"
select select "0"
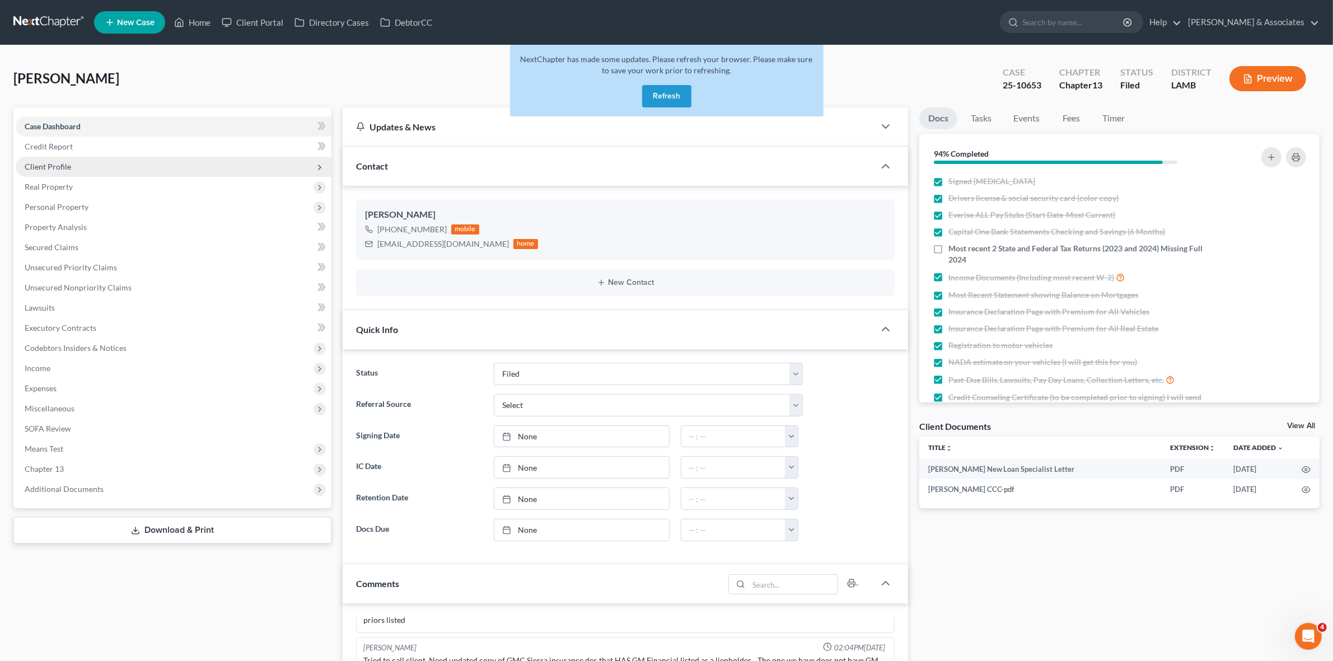
click at [108, 157] on span "Client Profile" at bounding box center [174, 167] width 316 height 20
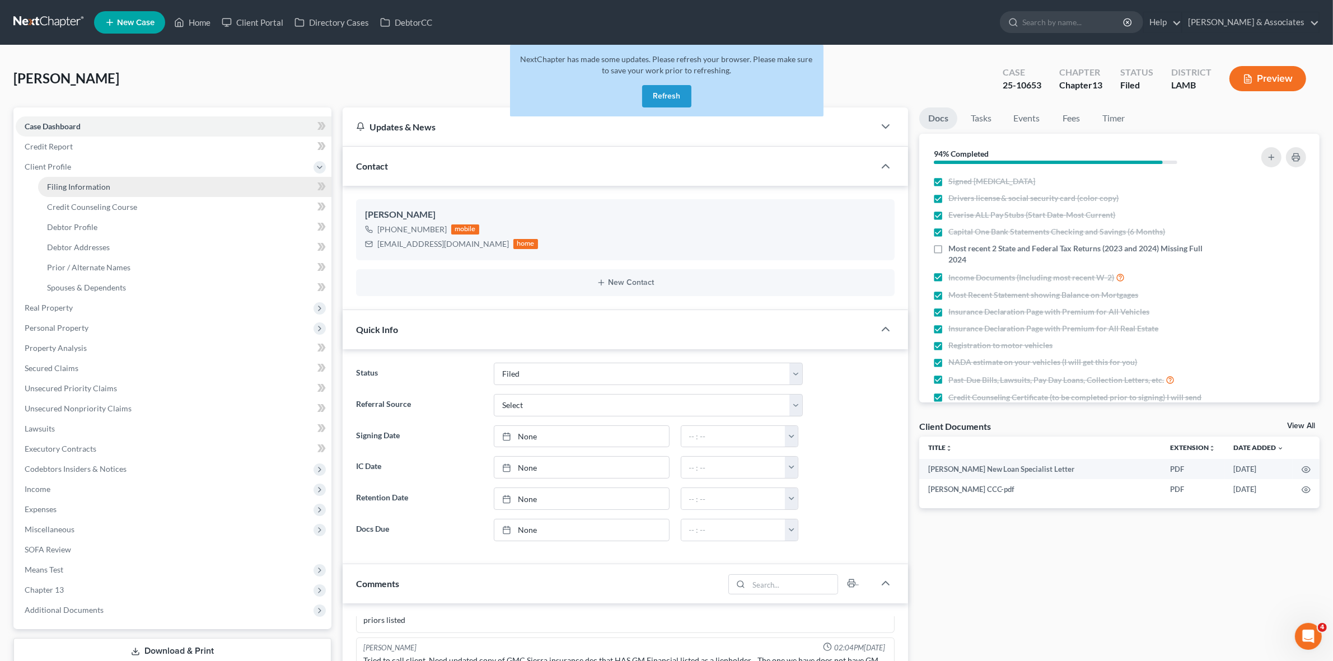
click at [112, 189] on link "Filing Information" at bounding box center [184, 187] width 293 height 20
select select "1"
select select "0"
select select "3"
select select "35"
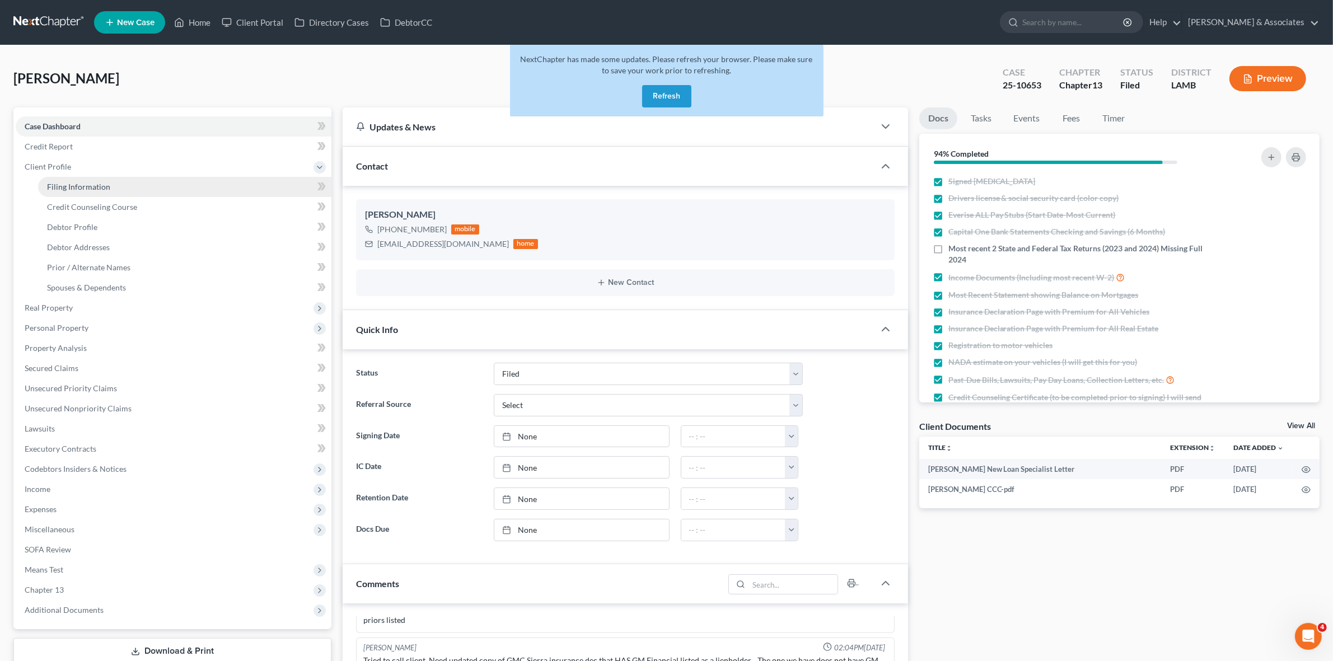
select select "0"
select select "19"
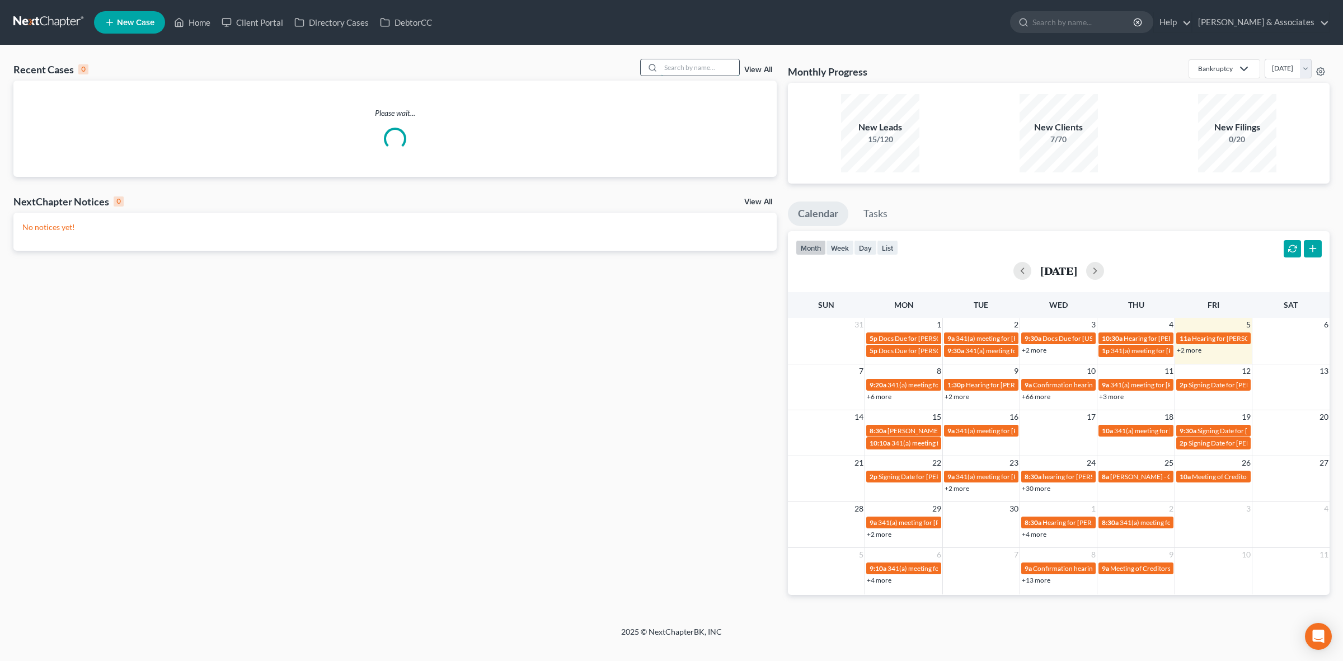
click at [711, 65] on input "search" at bounding box center [700, 67] width 78 height 16
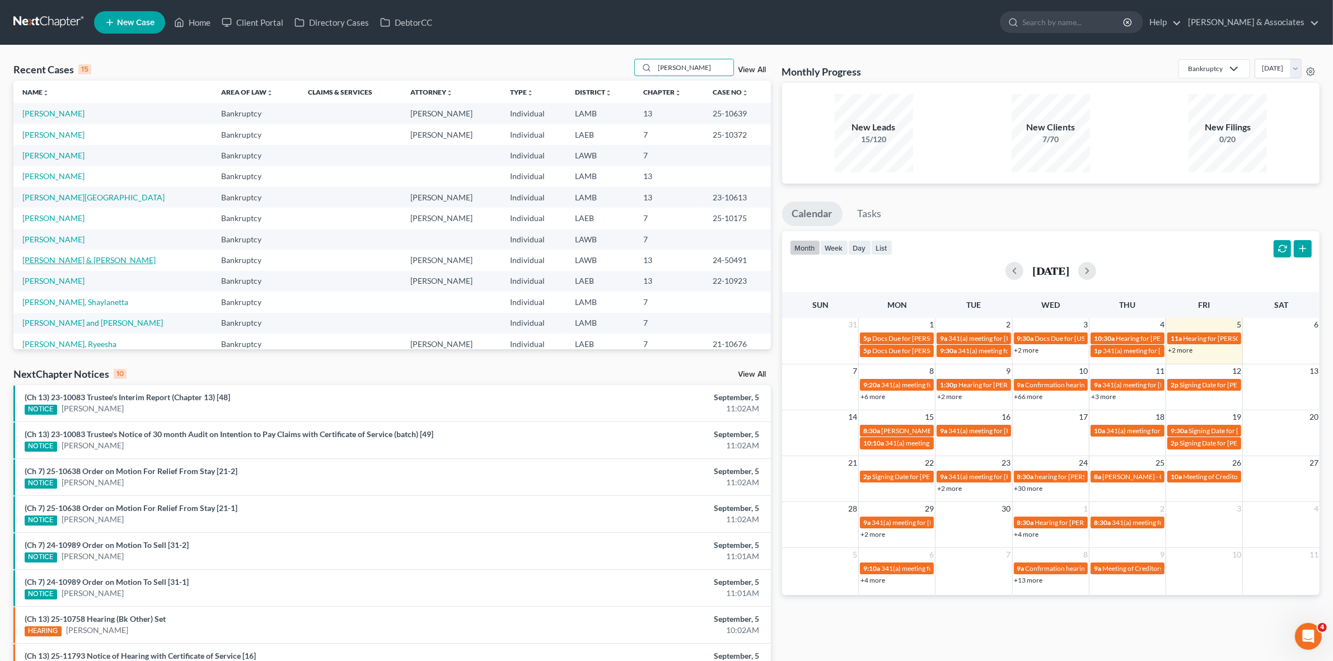
type input "[PERSON_NAME]"
click at [85, 264] on link "[PERSON_NAME] & [PERSON_NAME]" at bounding box center [88, 260] width 133 height 10
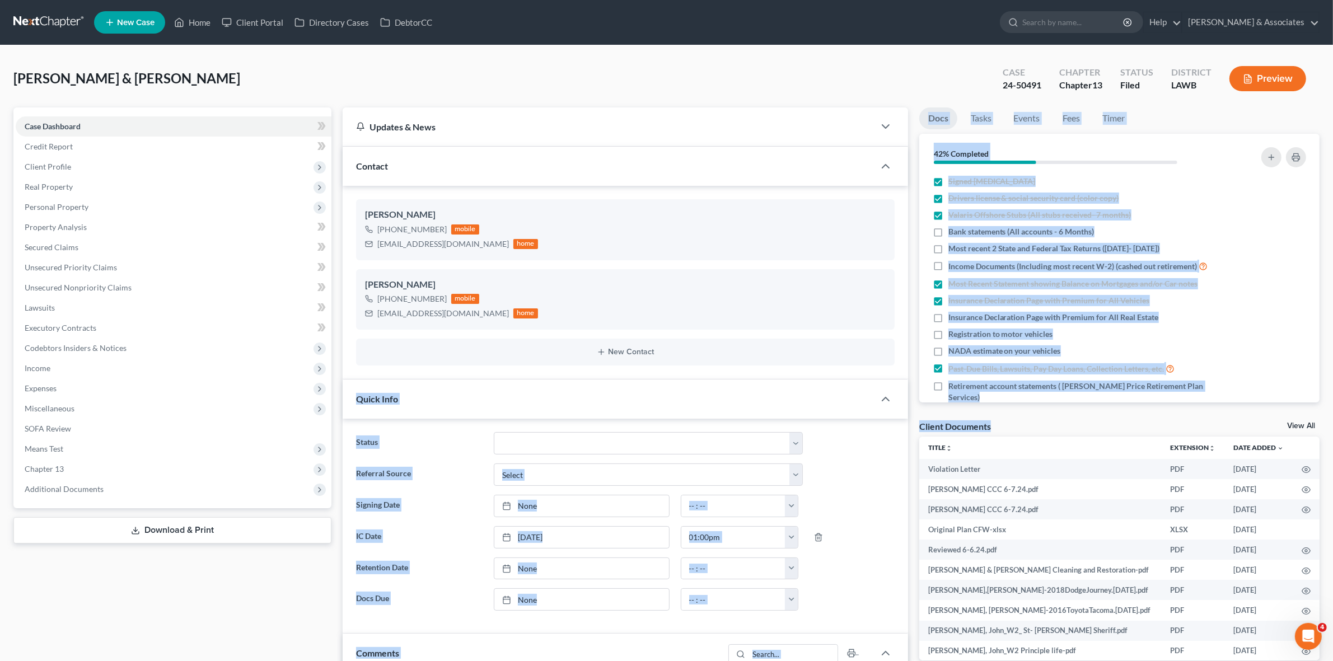
drag, startPoint x: 910, startPoint y: 308, endPoint x: 1041, endPoint y: 426, distance: 176.4
click at [1041, 426] on div "Client Documents View All" at bounding box center [1119, 428] width 400 height 16
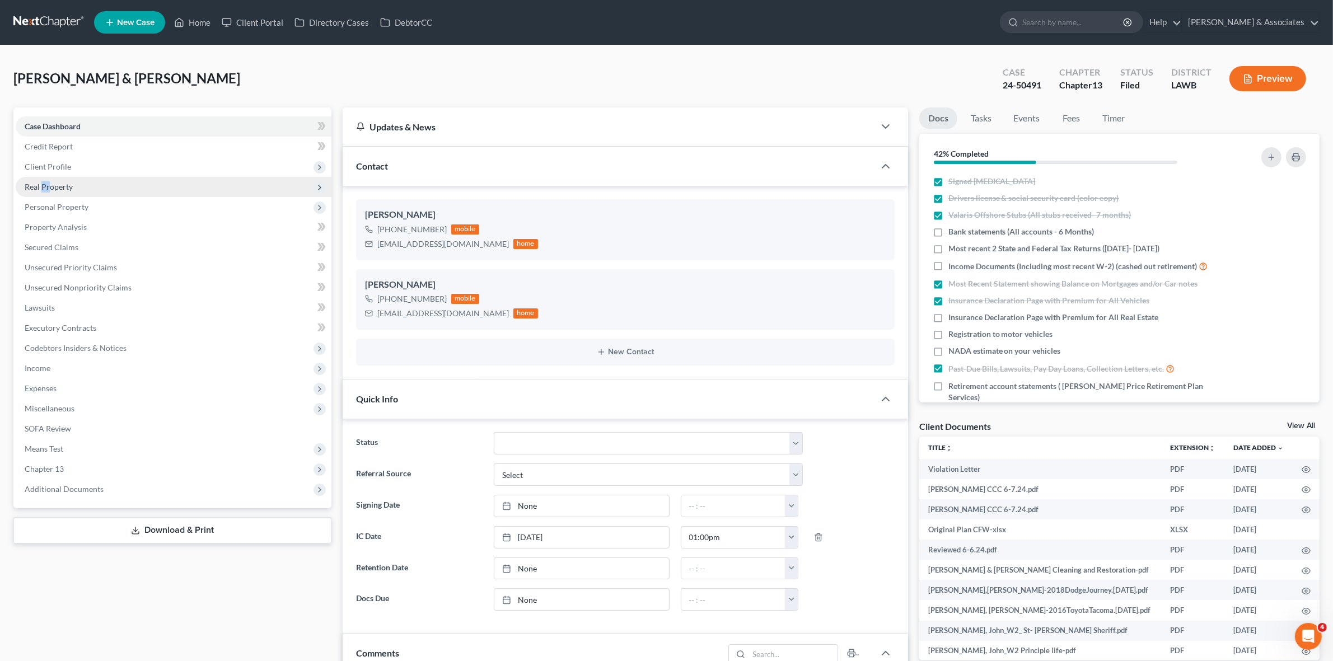
drag, startPoint x: 43, startPoint y: 178, endPoint x: 51, endPoint y: 182, distance: 8.8
click at [51, 182] on span "Real Property" at bounding box center [174, 187] width 316 height 20
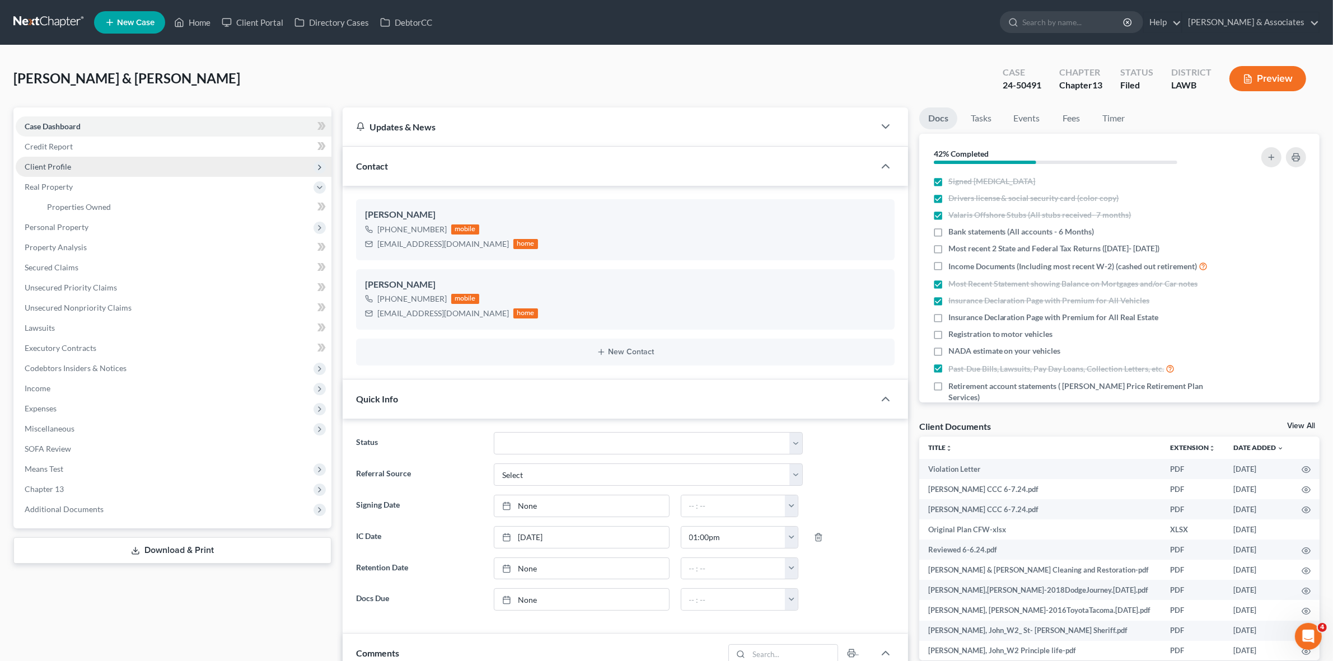
click at [144, 161] on span "Client Profile" at bounding box center [174, 167] width 316 height 20
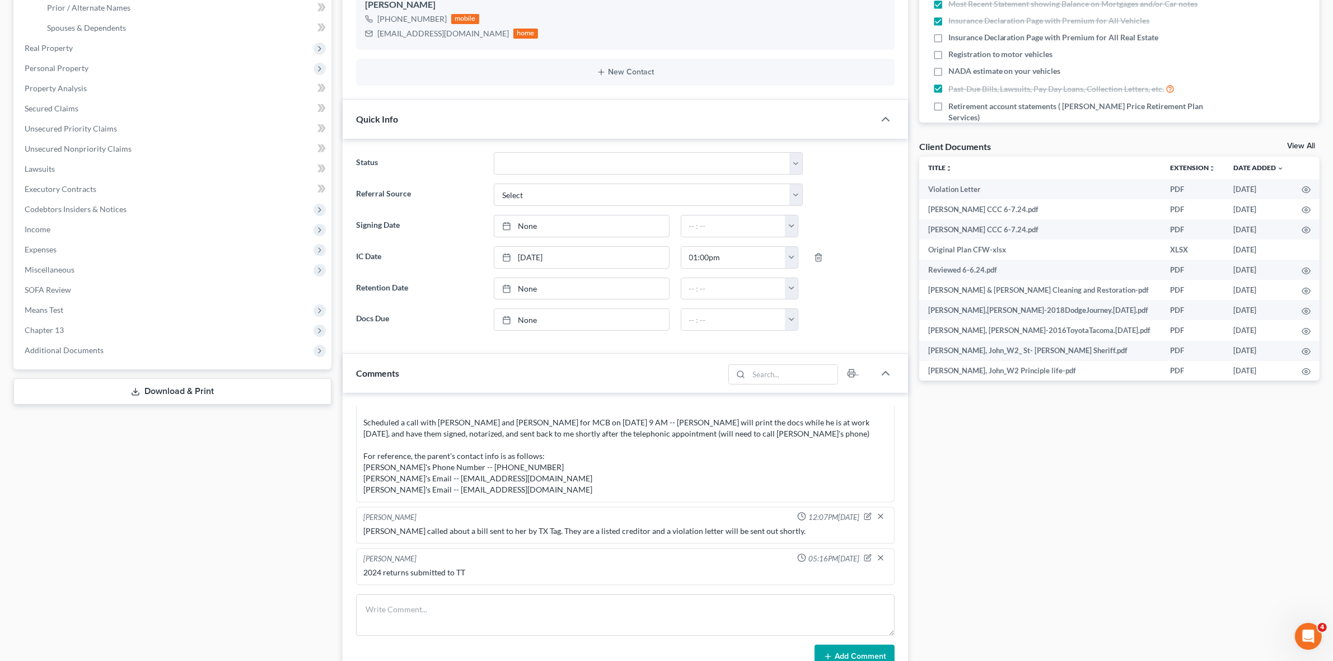
scroll to position [560, 0]
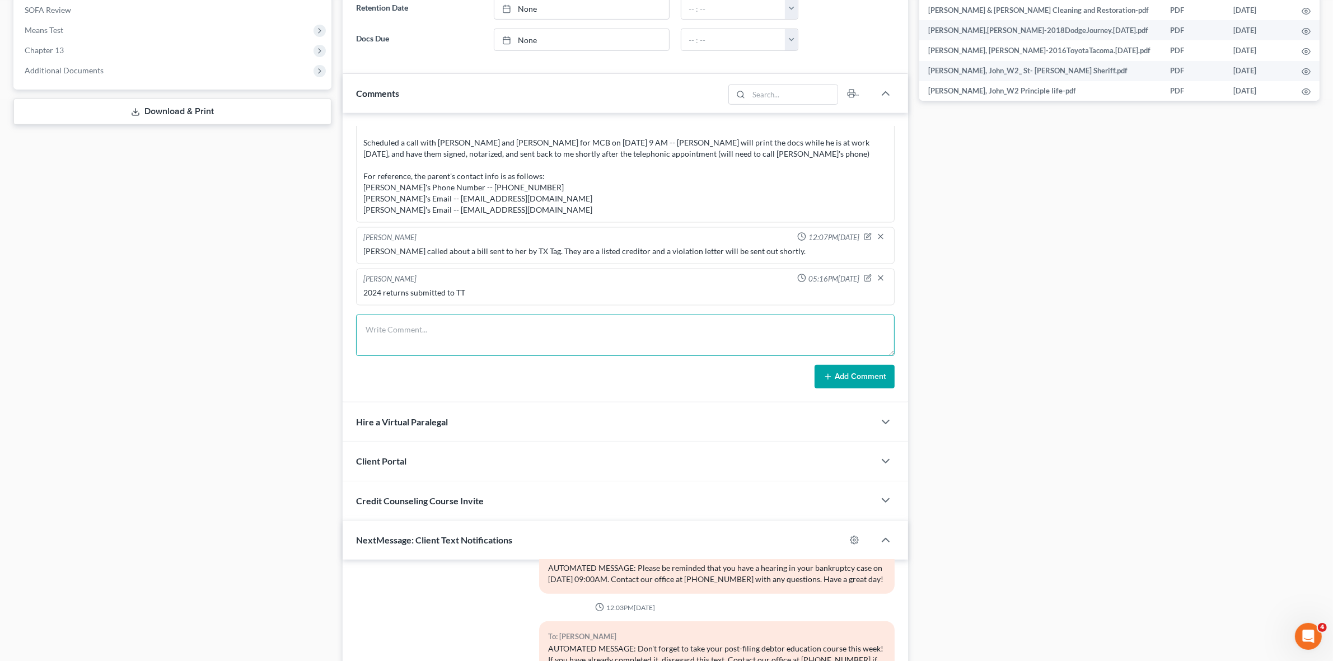
click at [471, 336] on textarea at bounding box center [625, 335] width 538 height 41
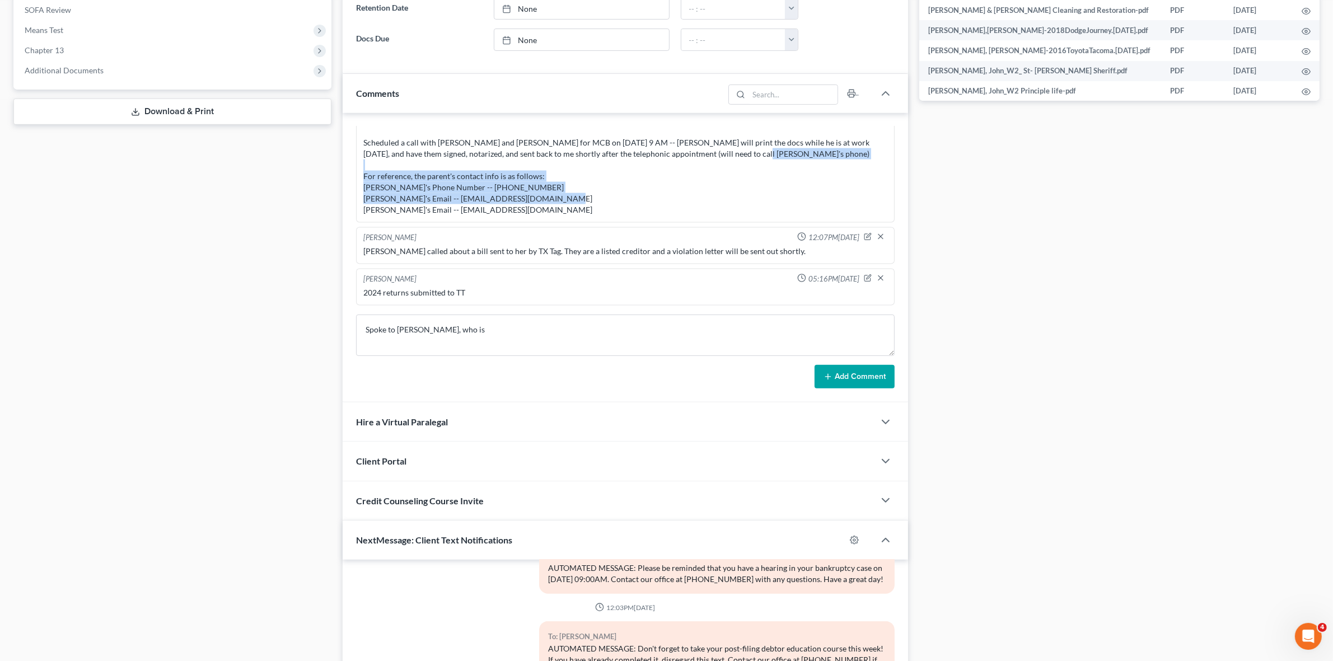
drag, startPoint x: 533, startPoint y: 213, endPoint x: 362, endPoint y: 176, distance: 175.2
click at [362, 176] on div "Spoke to client and obtained parent's contact info for the tolling agreements. …" at bounding box center [625, 159] width 528 height 116
click at [368, 179] on div "Spoke to client and obtained parent's contact info for the tolling agreements. …" at bounding box center [624, 160] width 523 height 112
drag, startPoint x: 365, startPoint y: 178, endPoint x: 499, endPoint y: 213, distance: 137.7
click at [499, 213] on div "Spoke to client and obtained parent's contact info for the tolling agreements. …" at bounding box center [624, 160] width 523 height 112
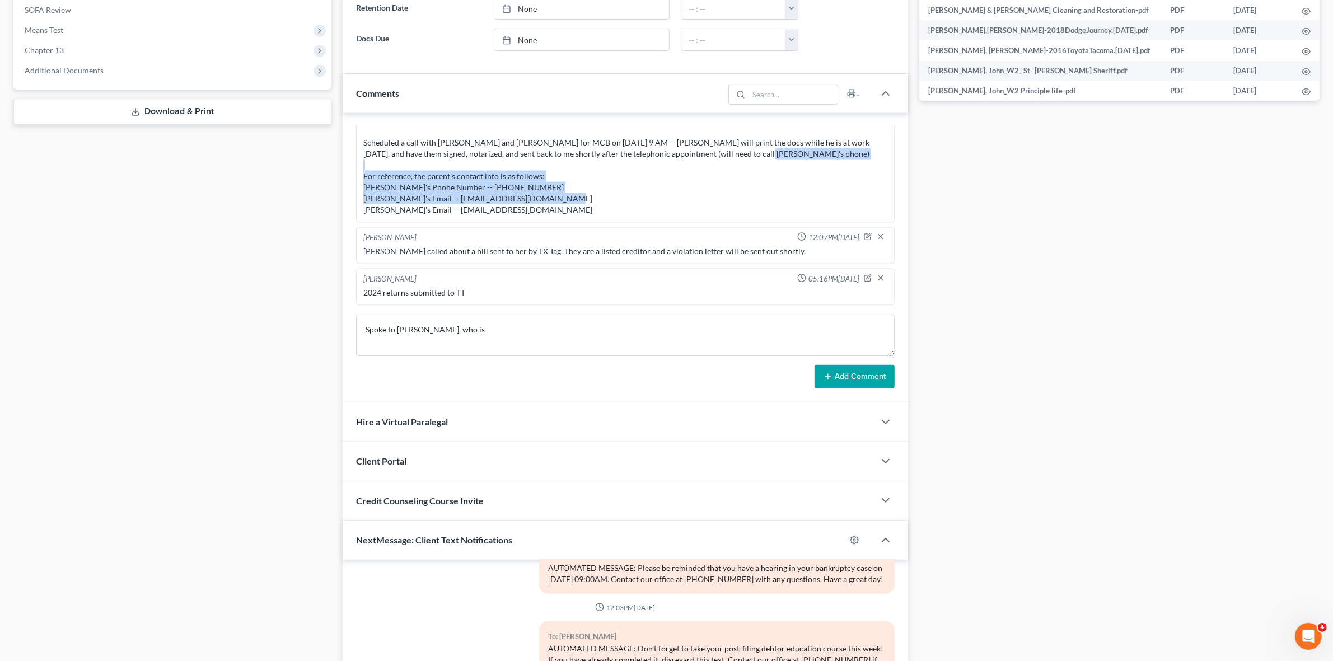
click at [499, 213] on div "Spoke to client and obtained parent's contact info for the tolling agreements. …" at bounding box center [624, 160] width 523 height 112
drag, startPoint x: 499, startPoint y: 213, endPoint x: 365, endPoint y: 177, distance: 138.9
click at [365, 177] on div "Spoke to client and obtained parent's contact info for the tolling agreements. …" at bounding box center [624, 160] width 523 height 112
click at [365, 182] on div "Spoke to client and obtained parent's contact info for the tolling agreements. …" at bounding box center [624, 160] width 523 height 112
drag, startPoint x: 362, startPoint y: 177, endPoint x: 547, endPoint y: 213, distance: 189.4
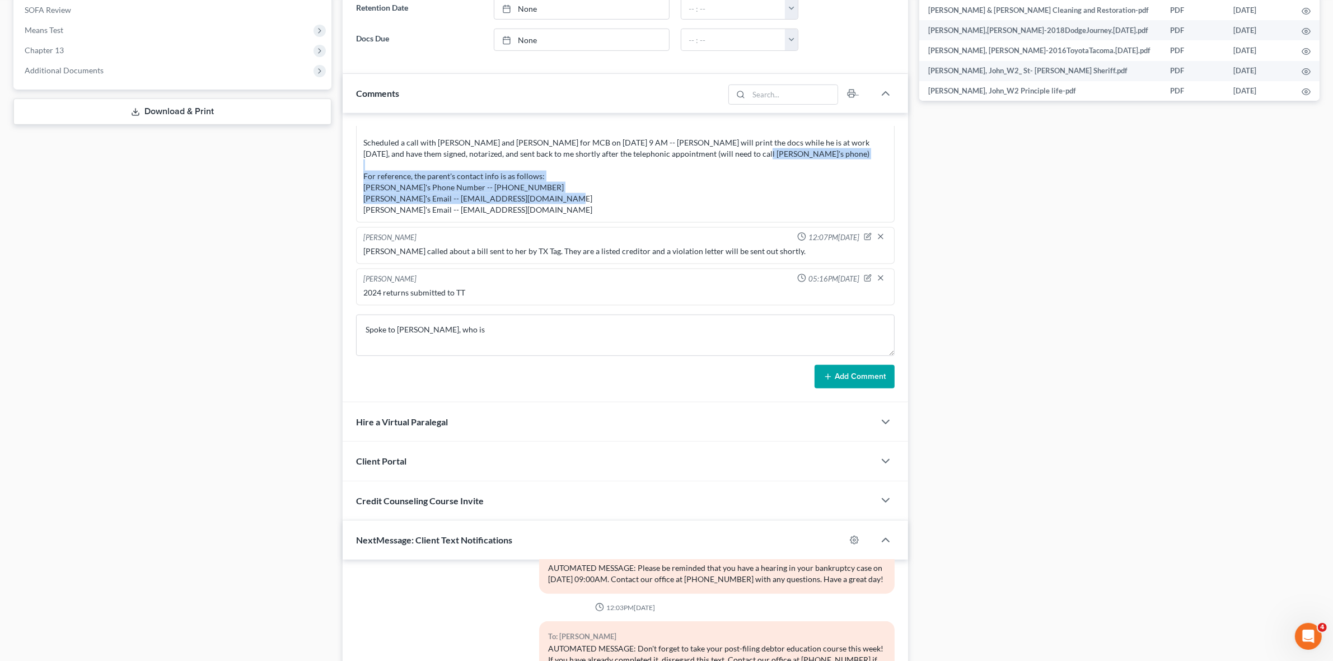
click at [547, 213] on div "Spoke to client and obtained parent's contact info for the tolling agreements. …" at bounding box center [625, 159] width 528 height 116
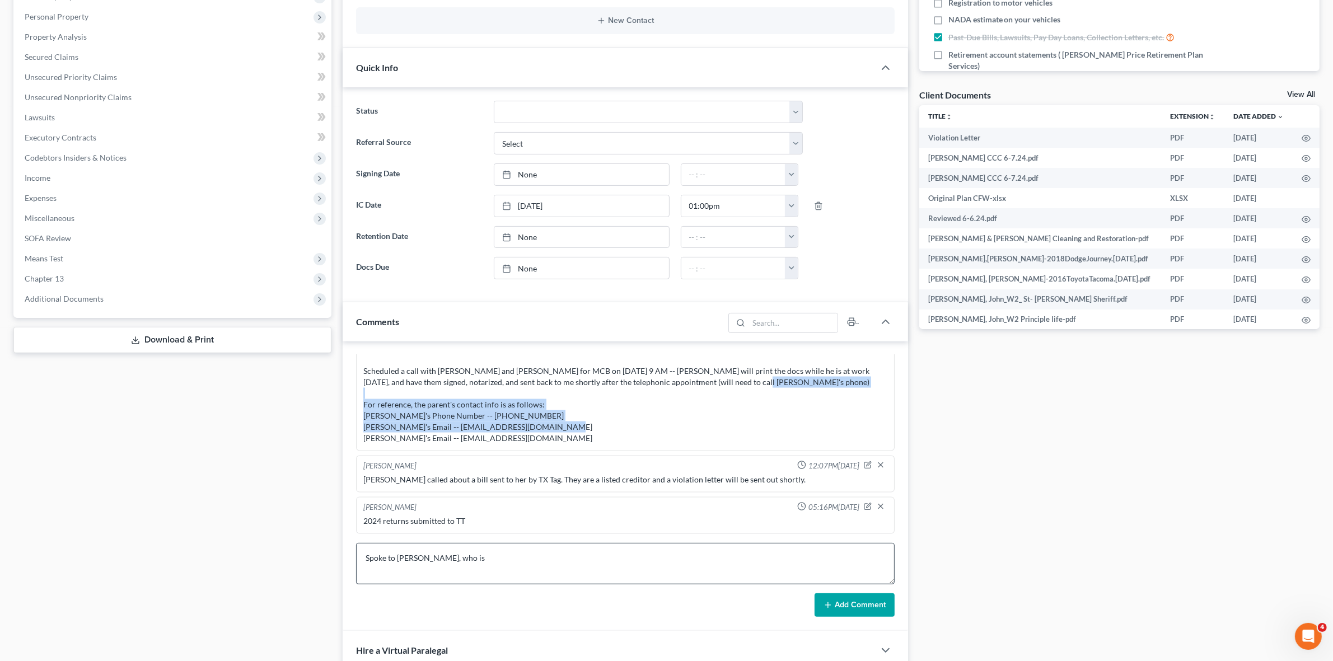
scroll to position [420, 0]
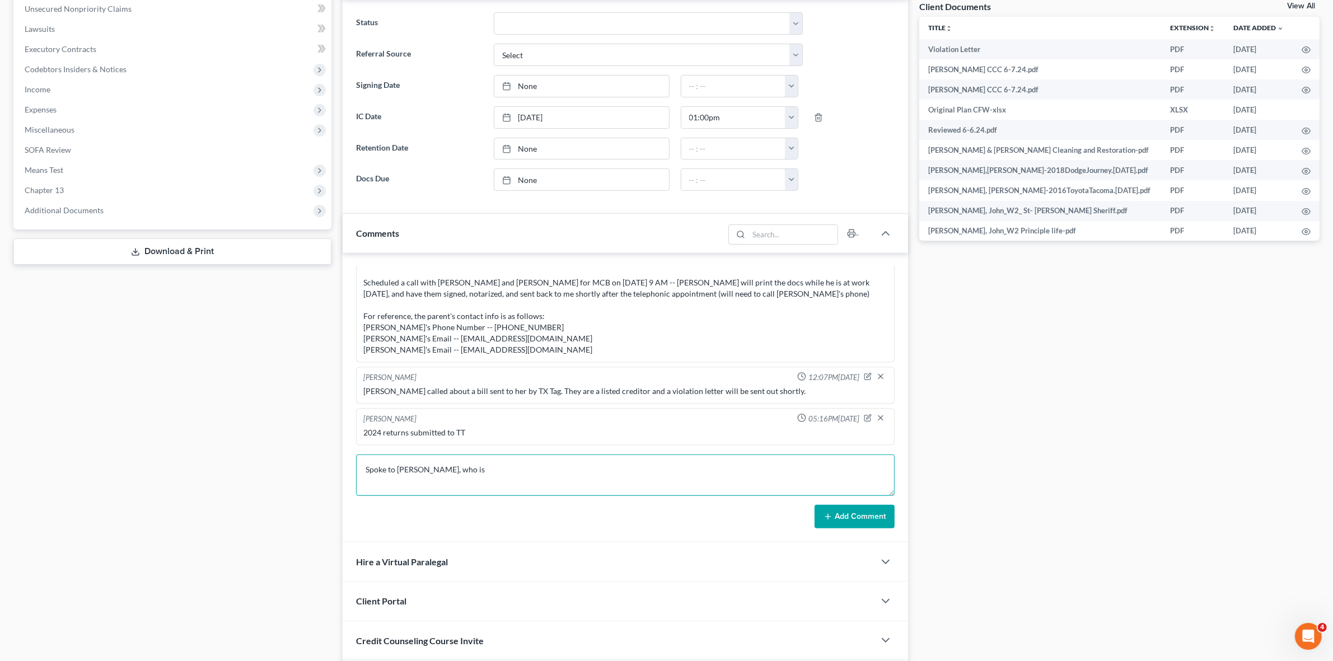
click at [585, 472] on textarea "Spoke to John, who is" at bounding box center [625, 474] width 538 height 41
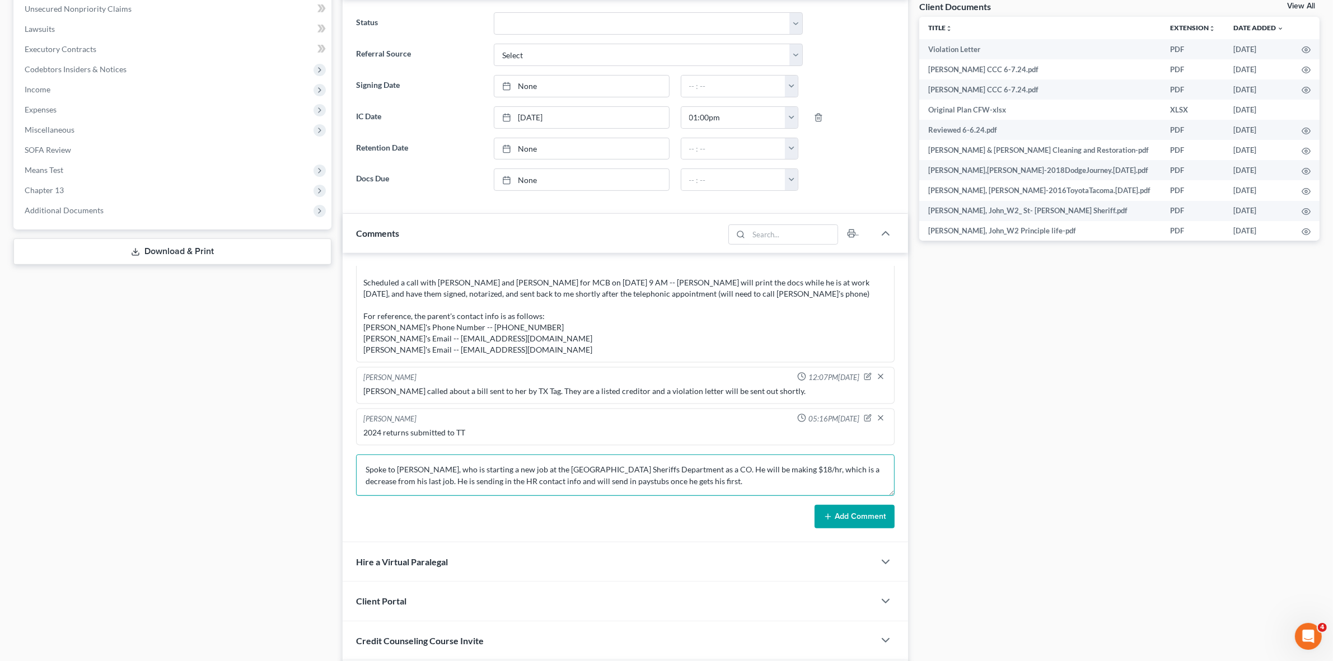
type textarea "Spoke to John, who is starting a new job at the St. Landry Parish Sheriffs Depa…"
click at [870, 525] on button "Add Comment" at bounding box center [854, 517] width 80 height 24
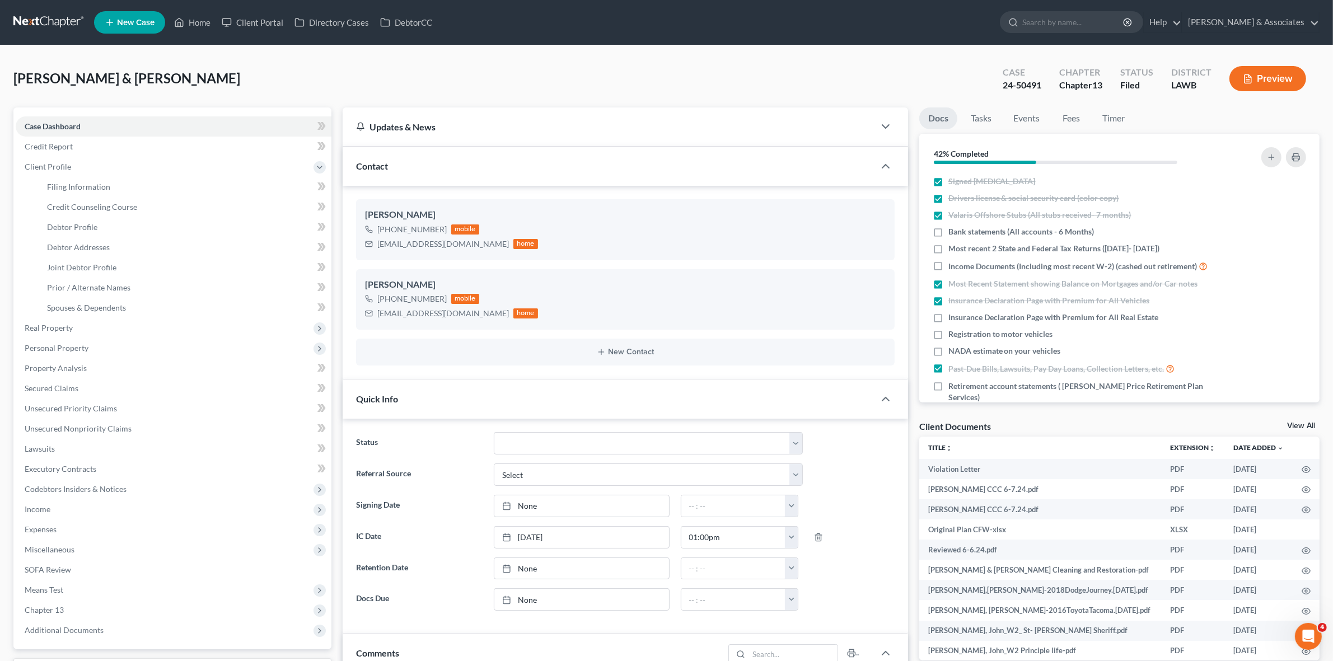
scroll to position [210, 0]
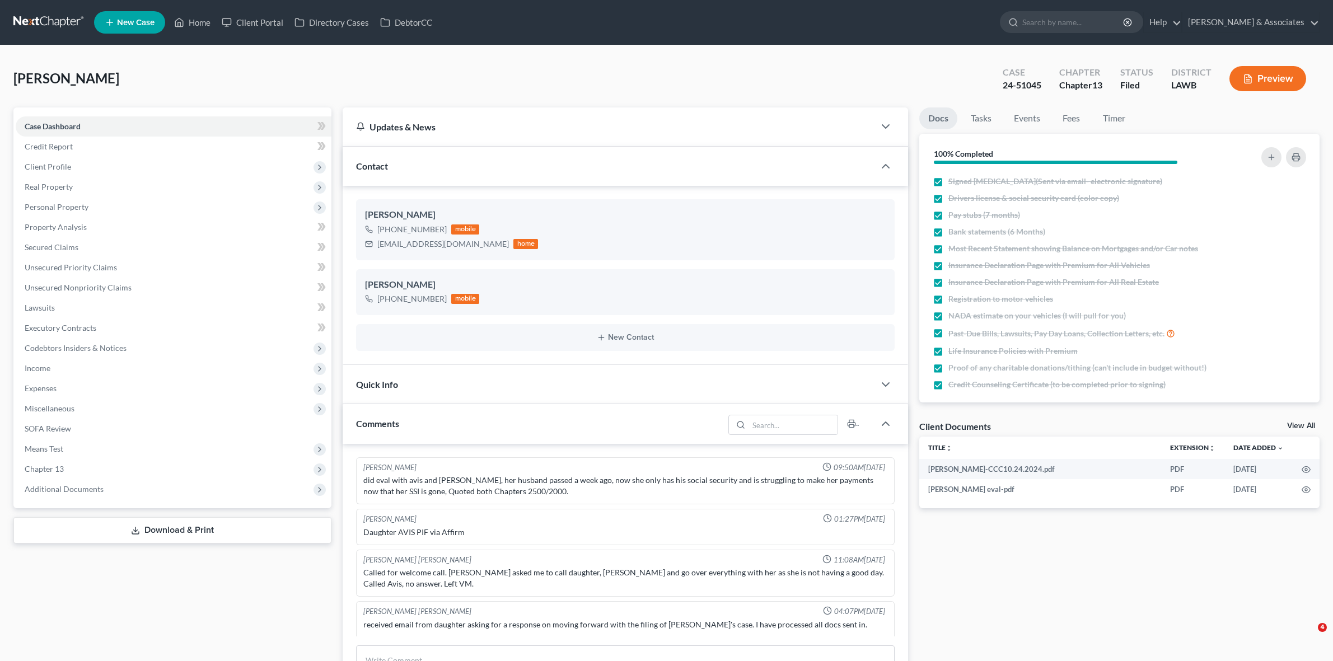
select select "0"
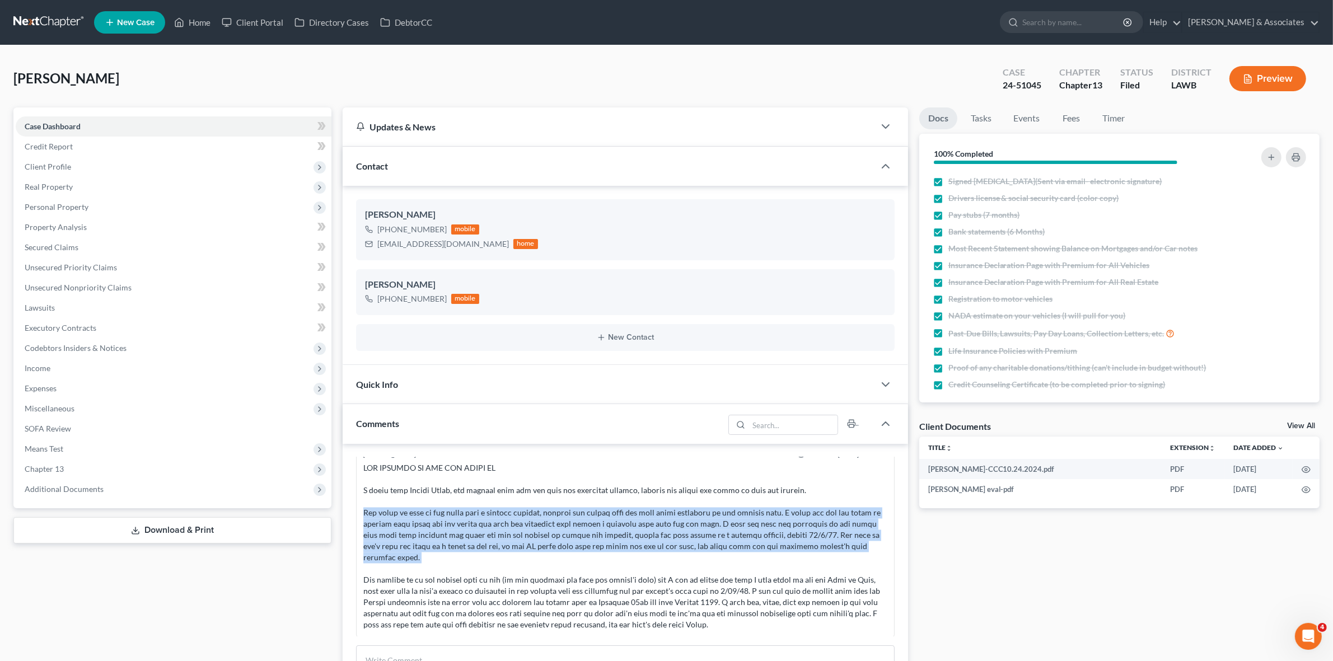
click at [677, 547] on div at bounding box center [624, 547] width 523 height 168
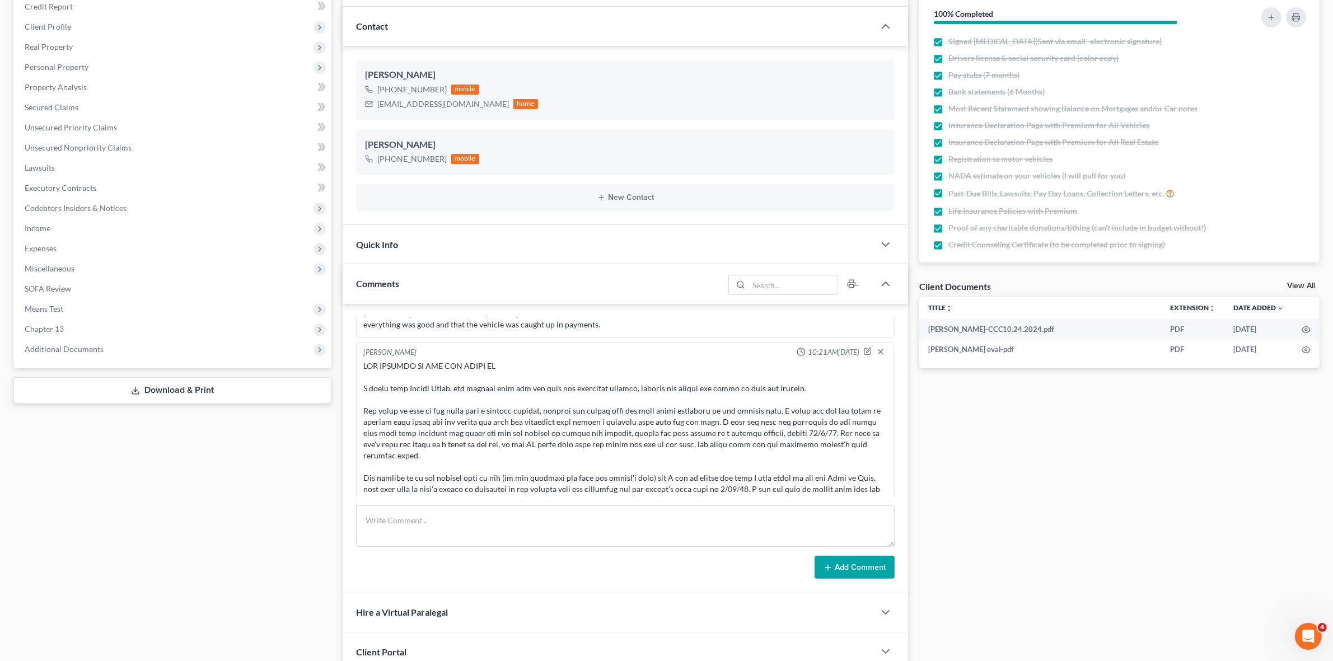
scroll to position [2777, 0]
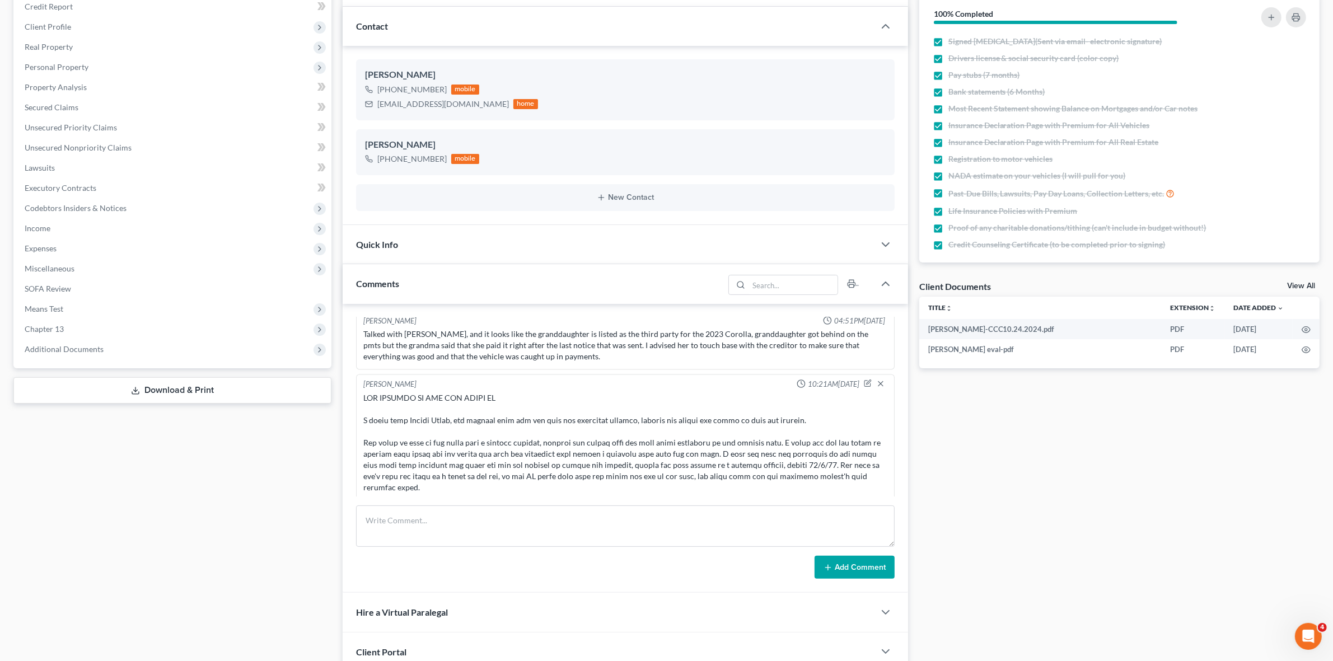
click at [476, 340] on div "Talked with [PERSON_NAME], and it looks like the granddaughter is listed as the…" at bounding box center [624, 346] width 523 height 34
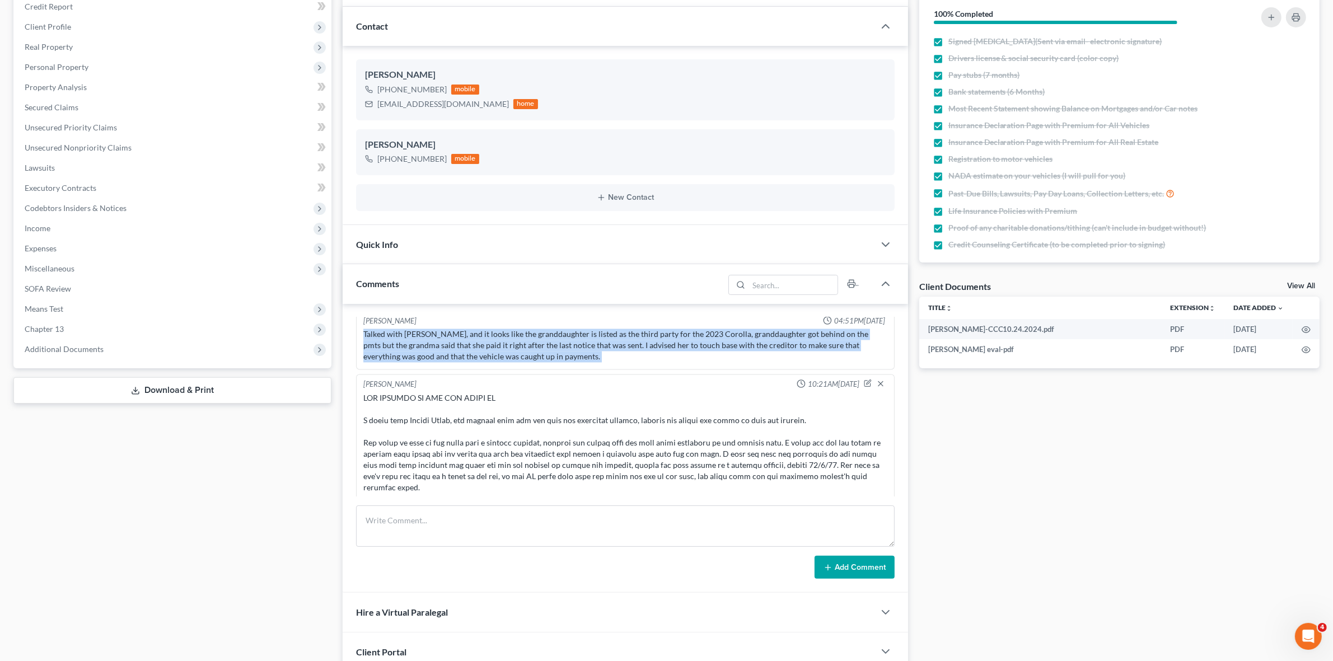
click at [462, 343] on div "Talked with [PERSON_NAME], and it looks like the granddaughter is listed as the…" at bounding box center [624, 346] width 523 height 34
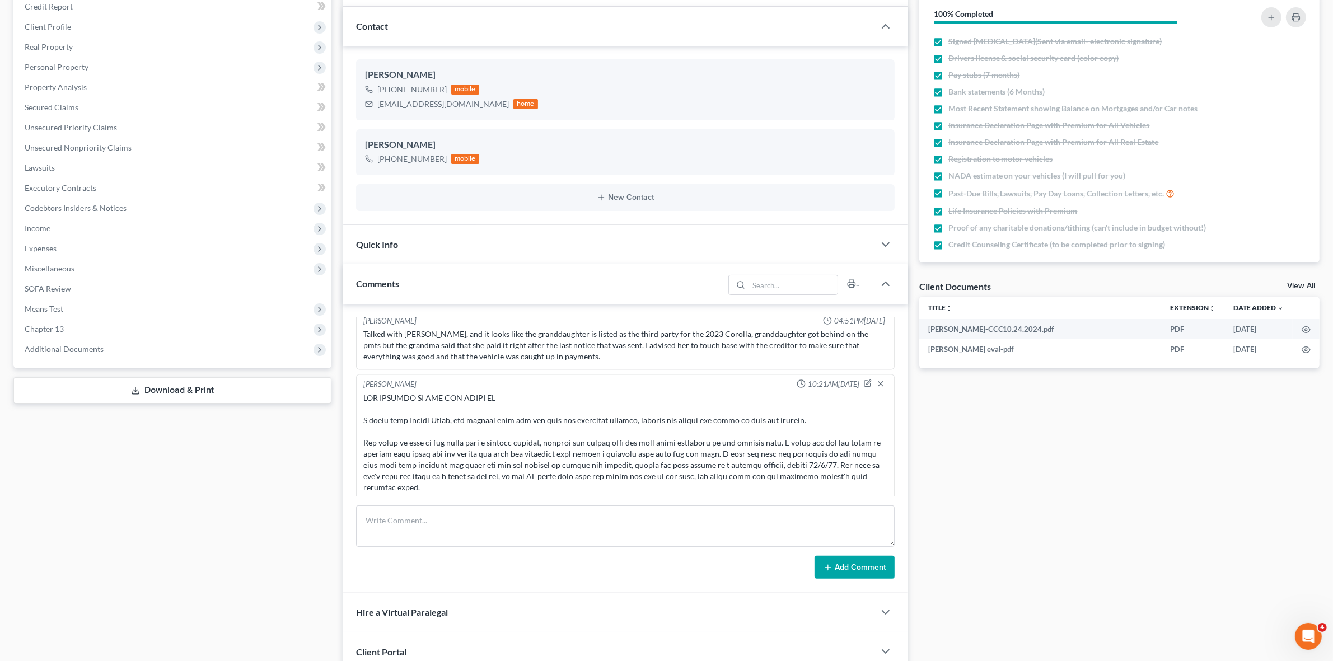
scroll to position [2847, 0]
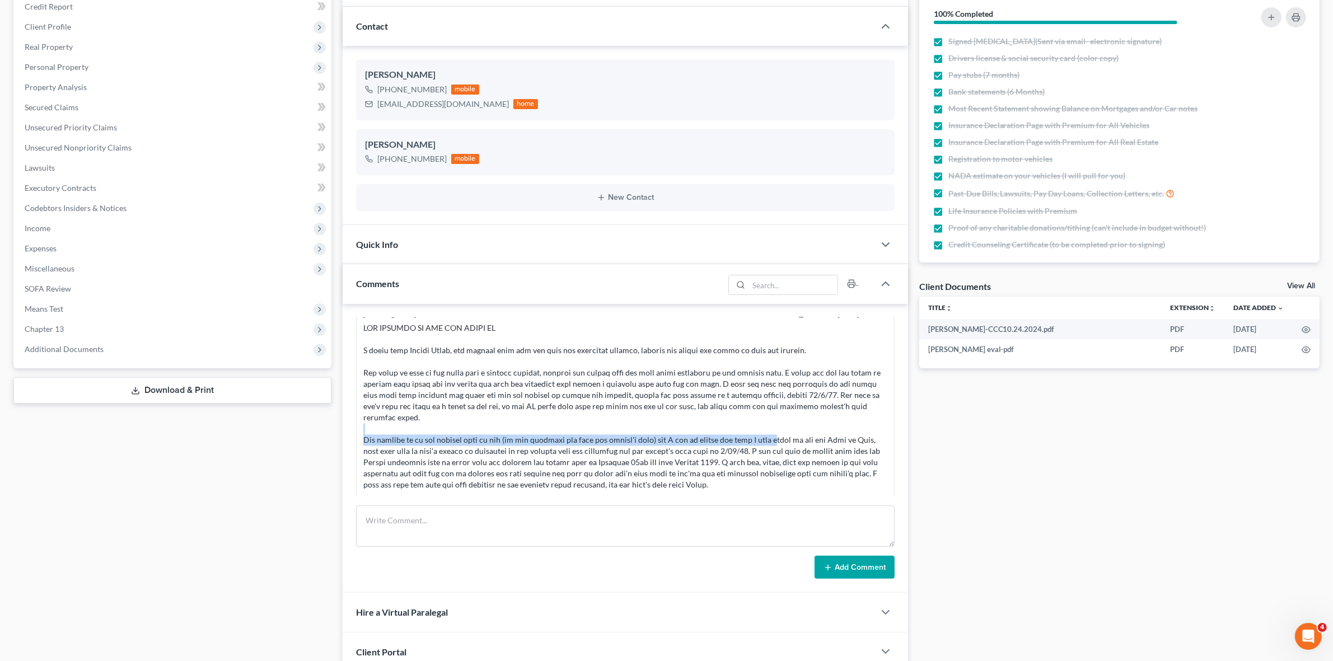
drag, startPoint x: 538, startPoint y: 438, endPoint x: 774, endPoint y: 439, distance: 236.2
click at [774, 439] on div at bounding box center [624, 407] width 523 height 168
click at [776, 451] on div at bounding box center [624, 407] width 523 height 168
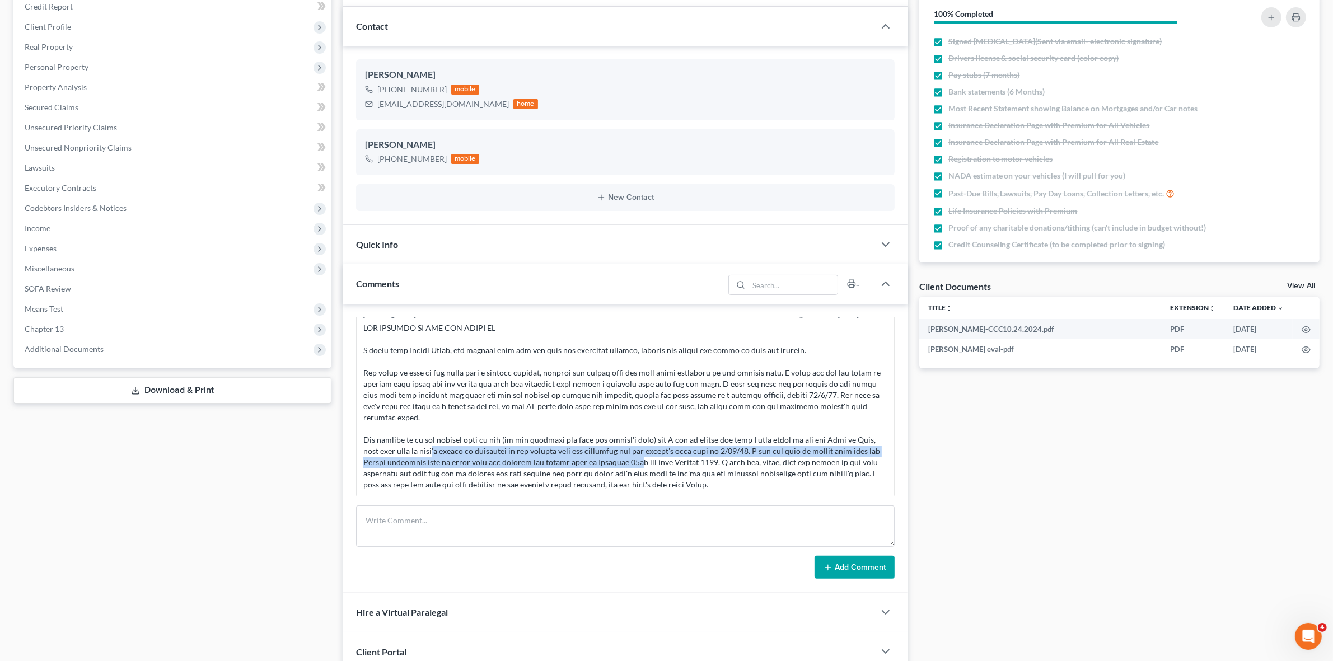
drag, startPoint x: 443, startPoint y: 451, endPoint x: 682, endPoint y: 459, distance: 239.1
click at [682, 459] on div at bounding box center [624, 407] width 523 height 168
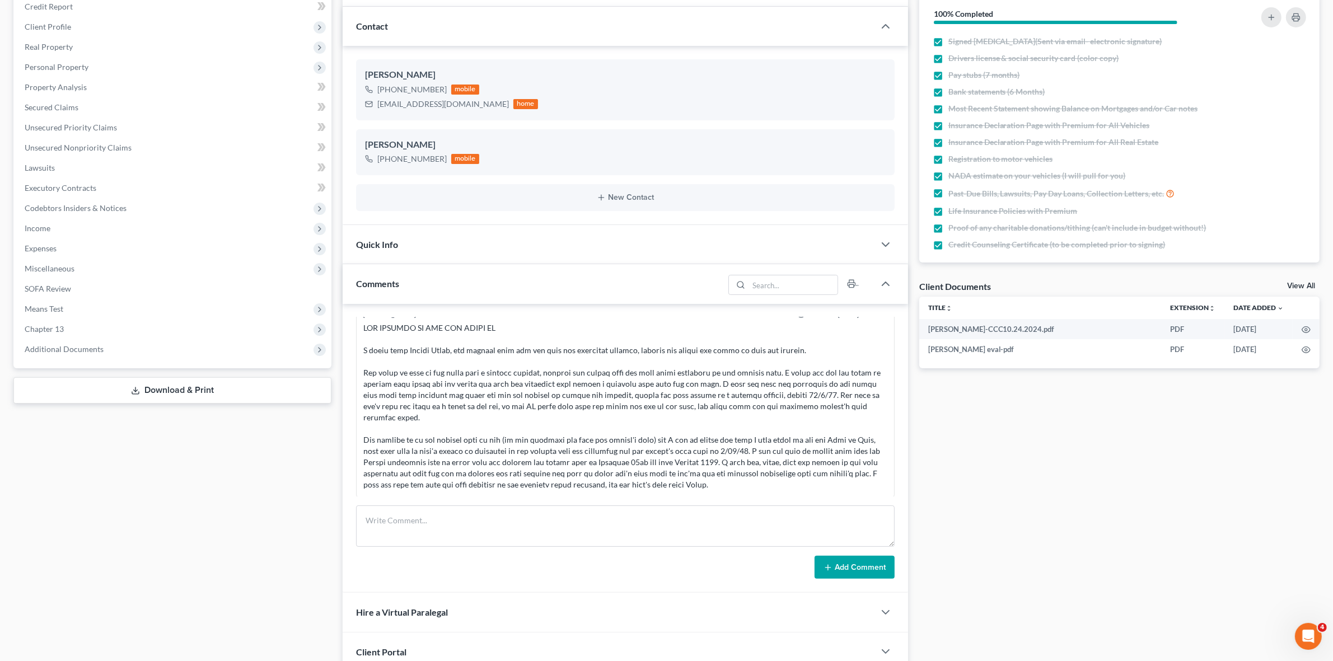
click at [719, 457] on div at bounding box center [624, 407] width 523 height 168
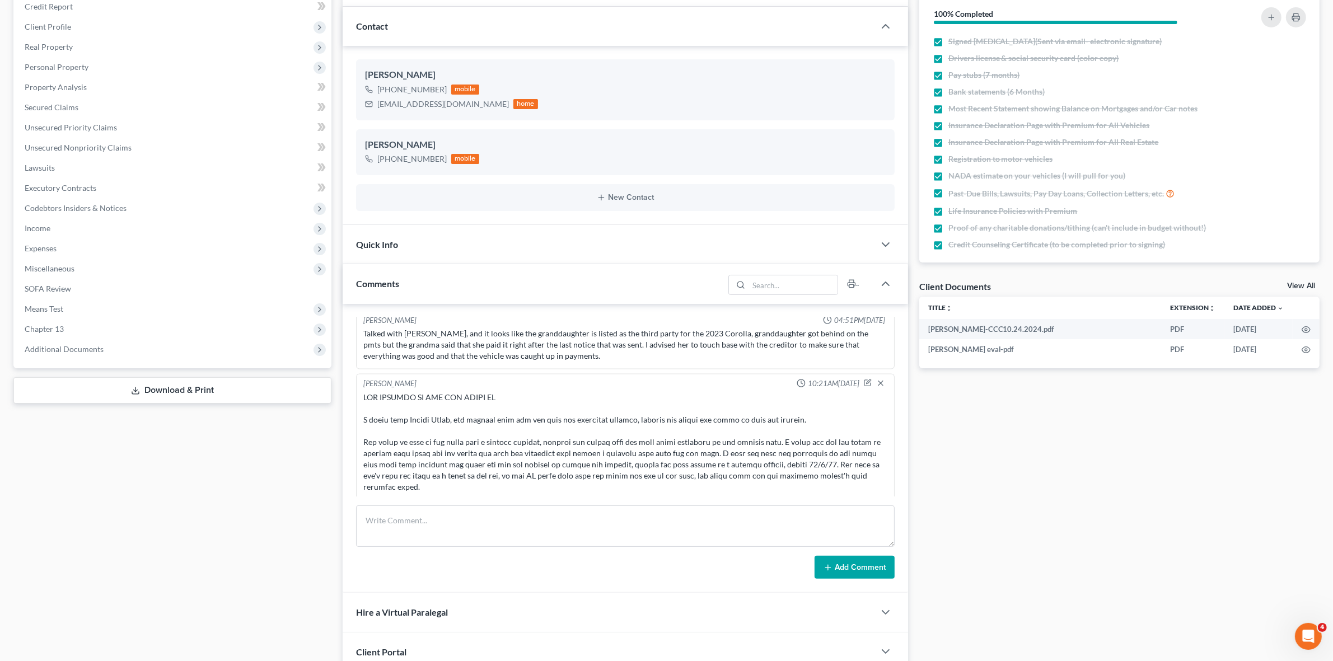
scroll to position [2777, 0]
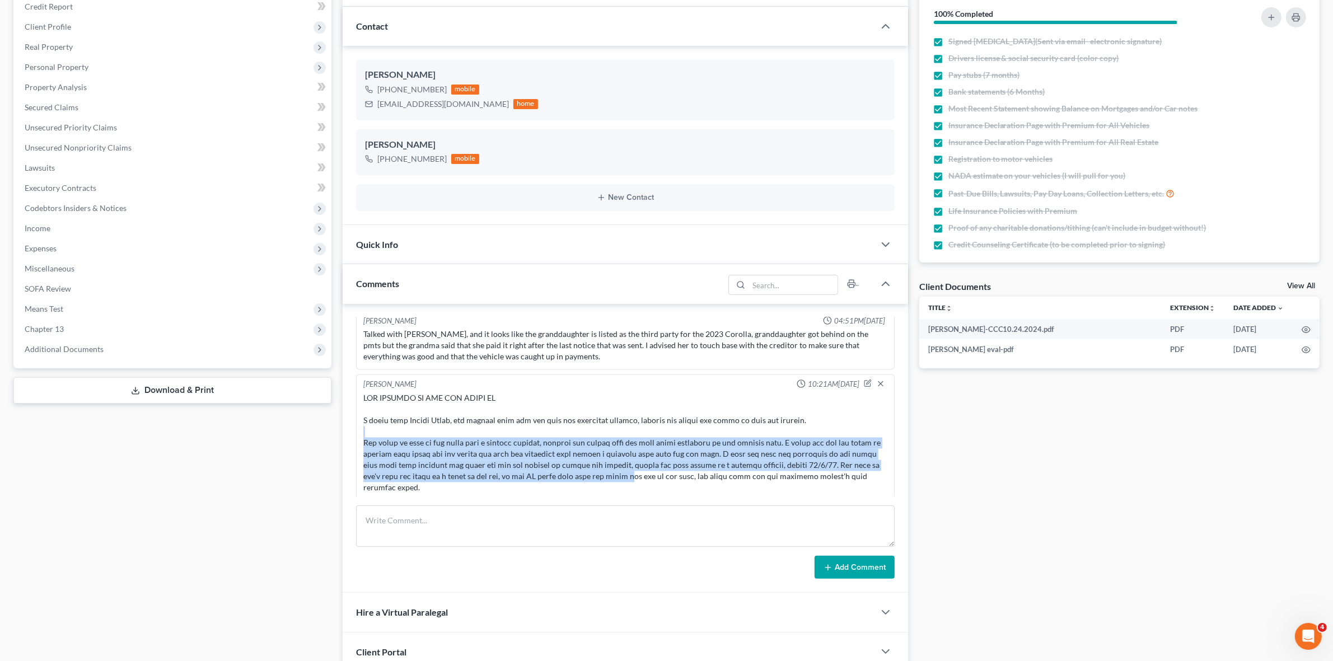
drag, startPoint x: 474, startPoint y: 427, endPoint x: 630, endPoint y: 474, distance: 163.1
click at [630, 474] on div at bounding box center [624, 477] width 523 height 168
click at [634, 461] on div at bounding box center [624, 477] width 523 height 168
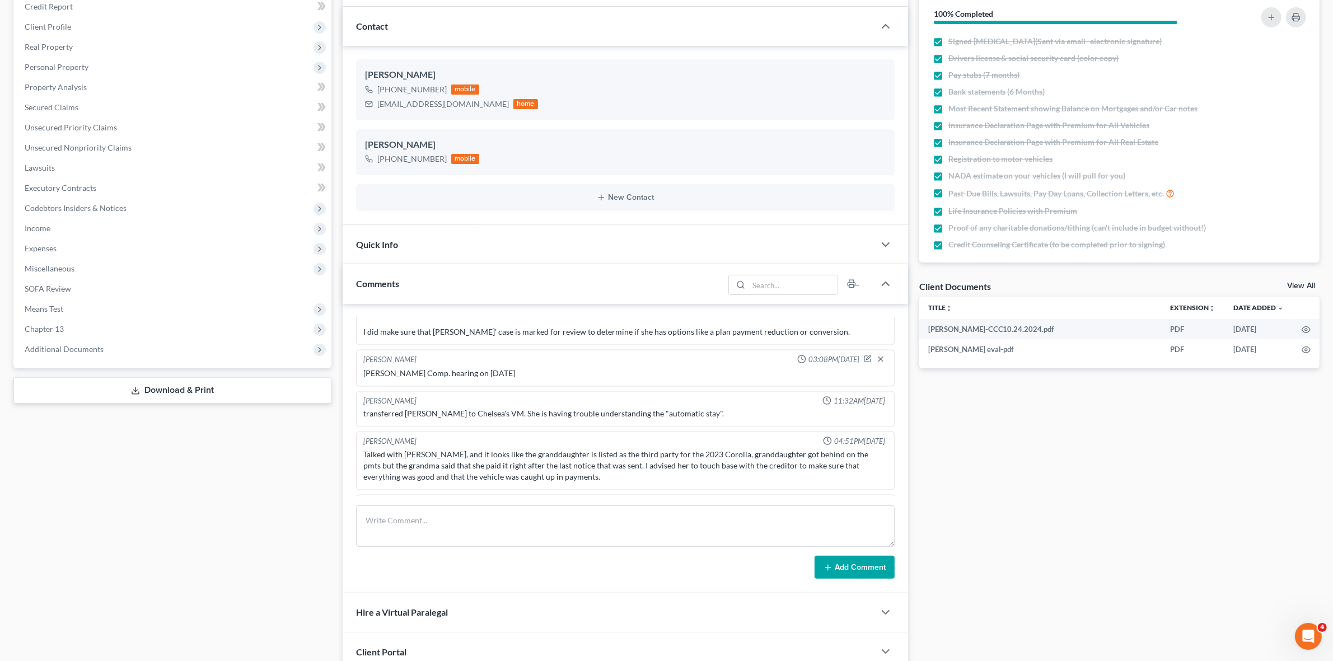
scroll to position [2637, 0]
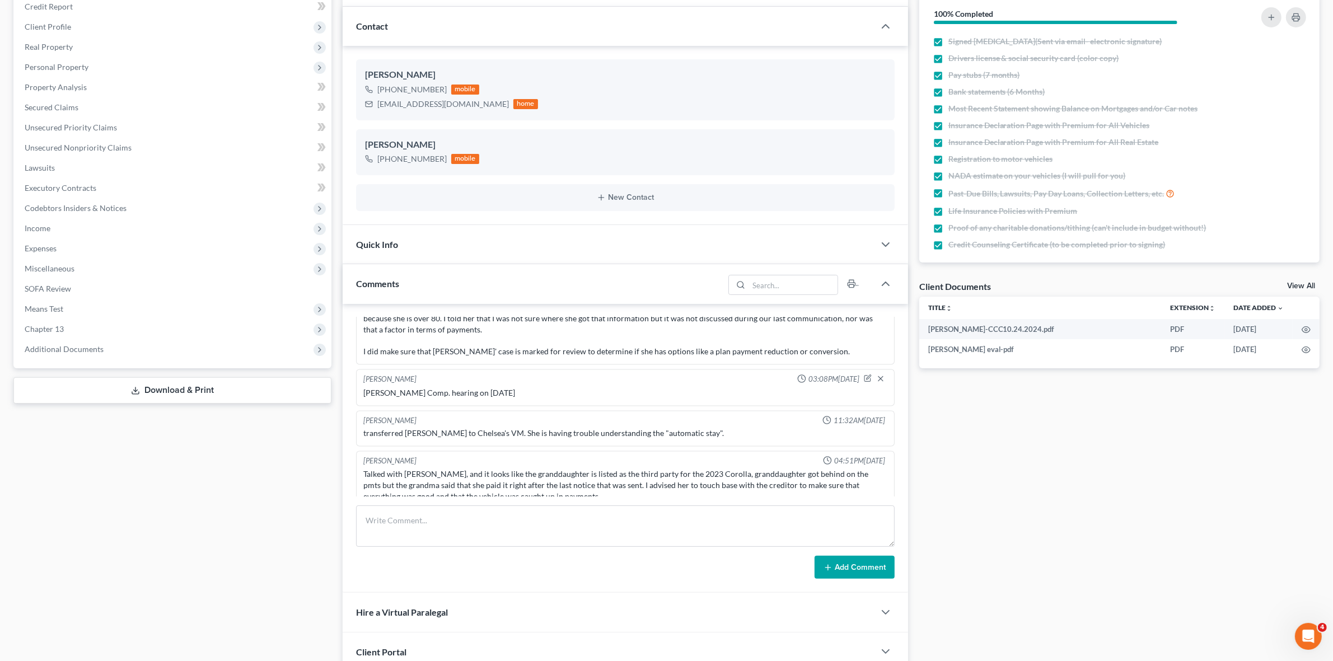
click at [491, 432] on div "transferred Brenda Pitts to Chelsea's VM. She is having trouble understanding t…" at bounding box center [624, 433] width 523 height 11
click at [551, 431] on div "transferred Brenda Pitts to Chelsea's VM. She is having trouble understanding t…" at bounding box center [624, 433] width 523 height 11
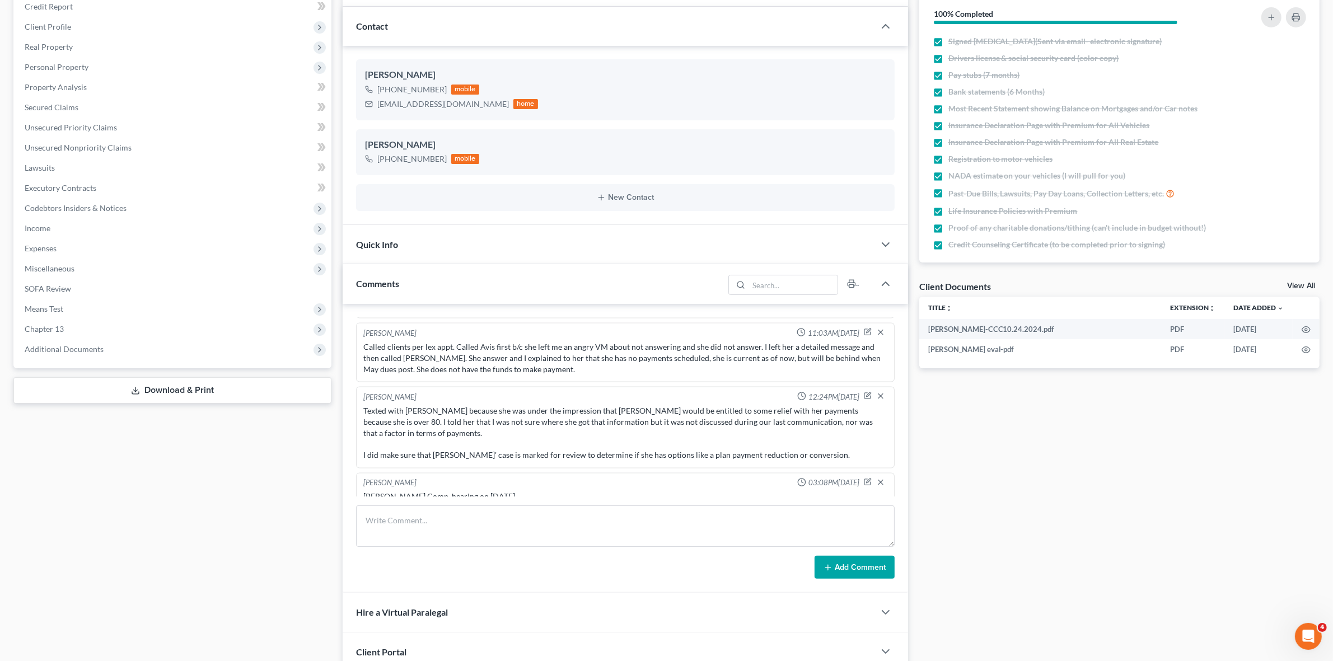
scroll to position [2497, 0]
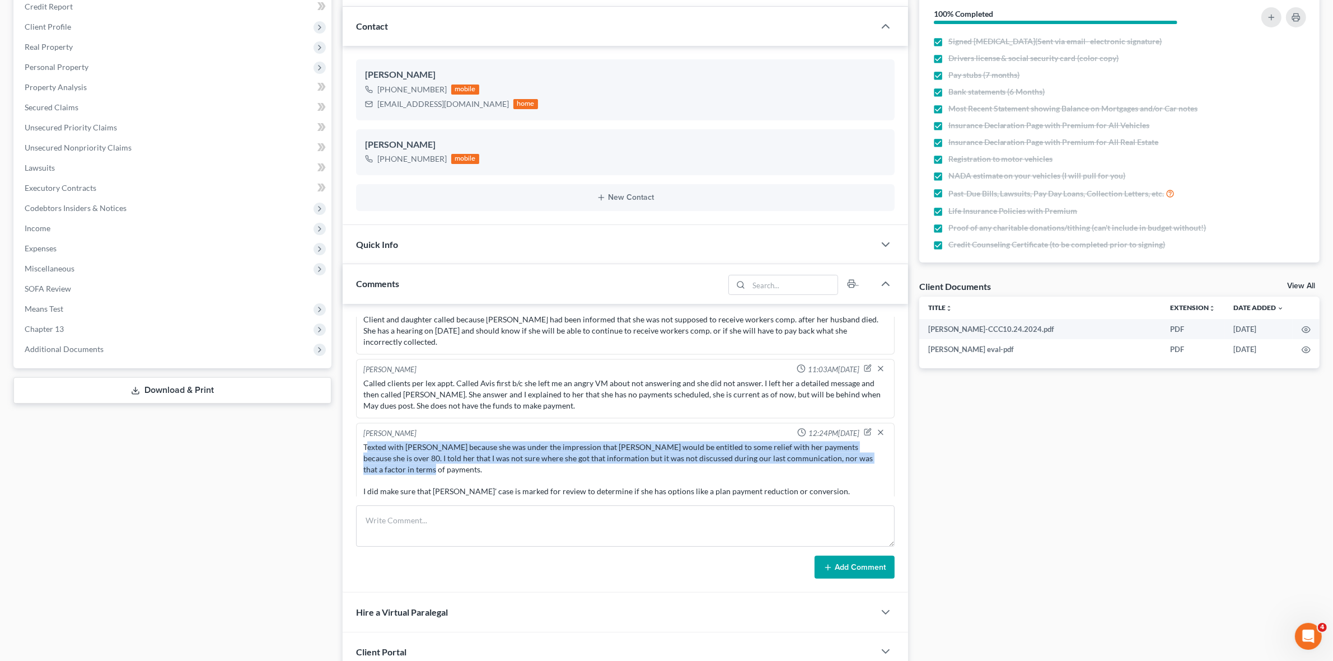
drag, startPoint x: 368, startPoint y: 443, endPoint x: 739, endPoint y: 461, distance: 371.5
click at [739, 461] on div "Texted with Avis because she was under the impression that Ms. Pitts would be e…" at bounding box center [624, 470] width 523 height 56
click at [737, 468] on div "Texted with Avis because she was under the impression that Ms. Pitts would be e…" at bounding box center [624, 470] width 523 height 56
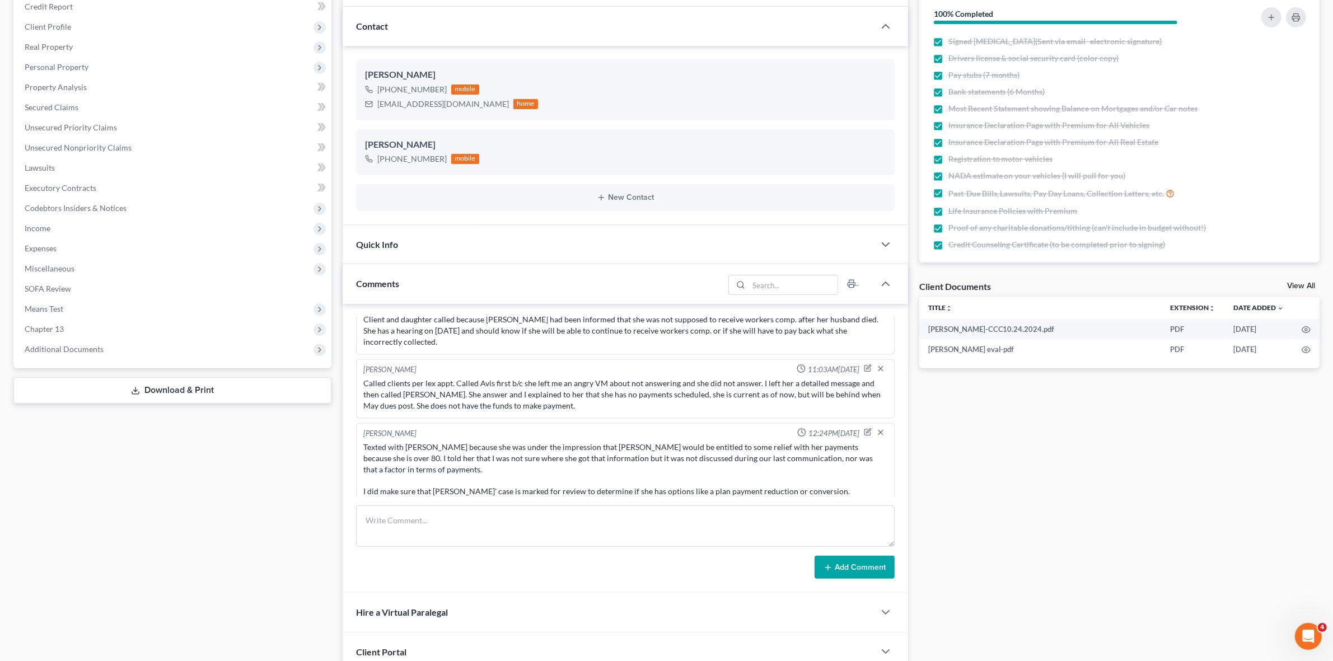
scroll to position [2567, 0]
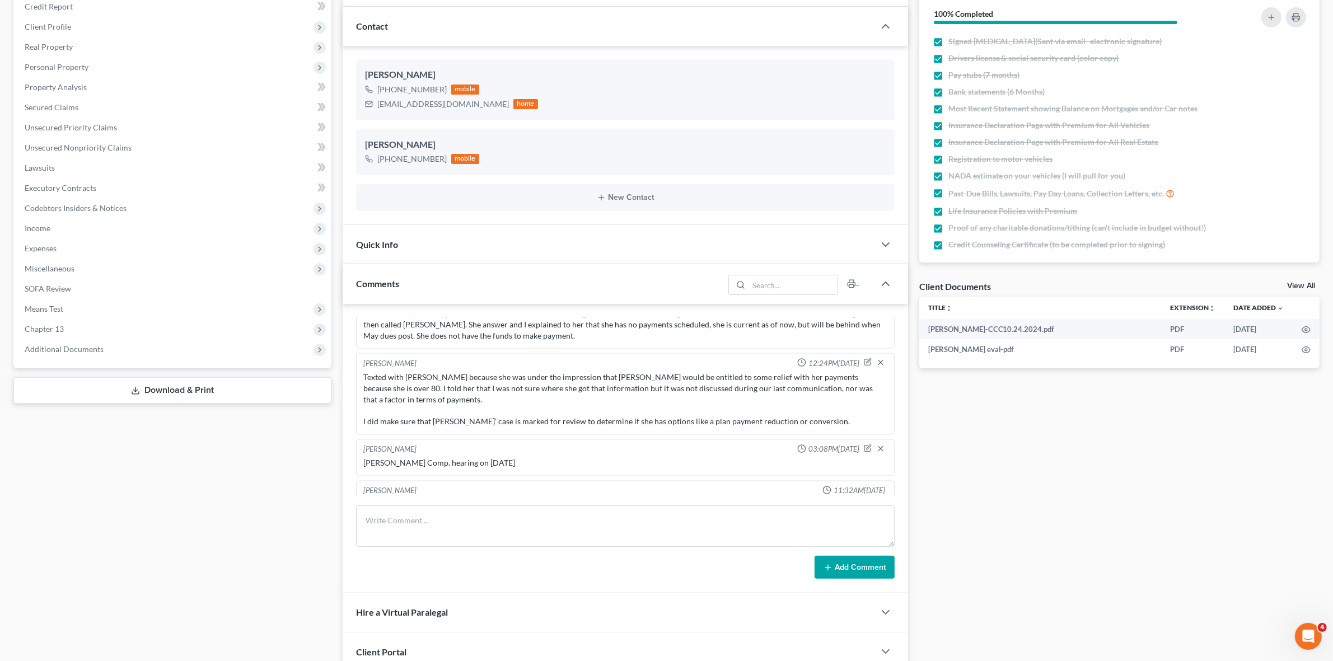
click at [416, 421] on div "Texted with Avis because she was under the impression that Ms. Pitts would be e…" at bounding box center [624, 400] width 523 height 56
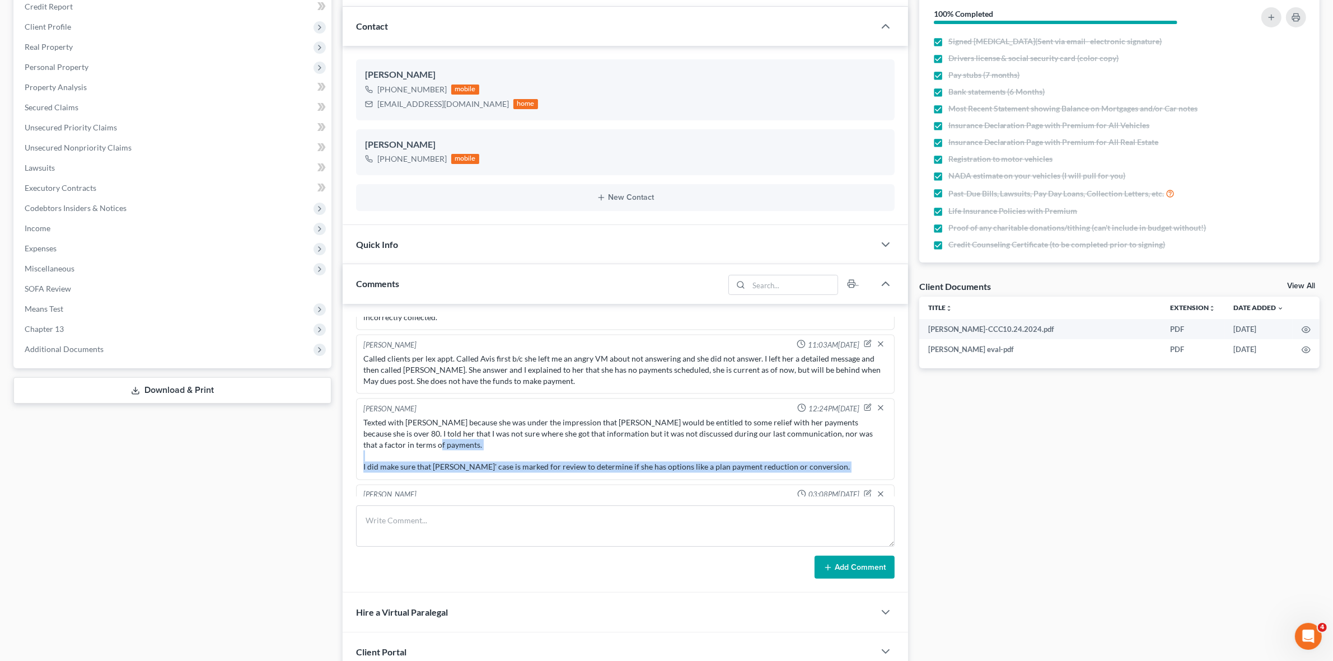
scroll to position [2497, 0]
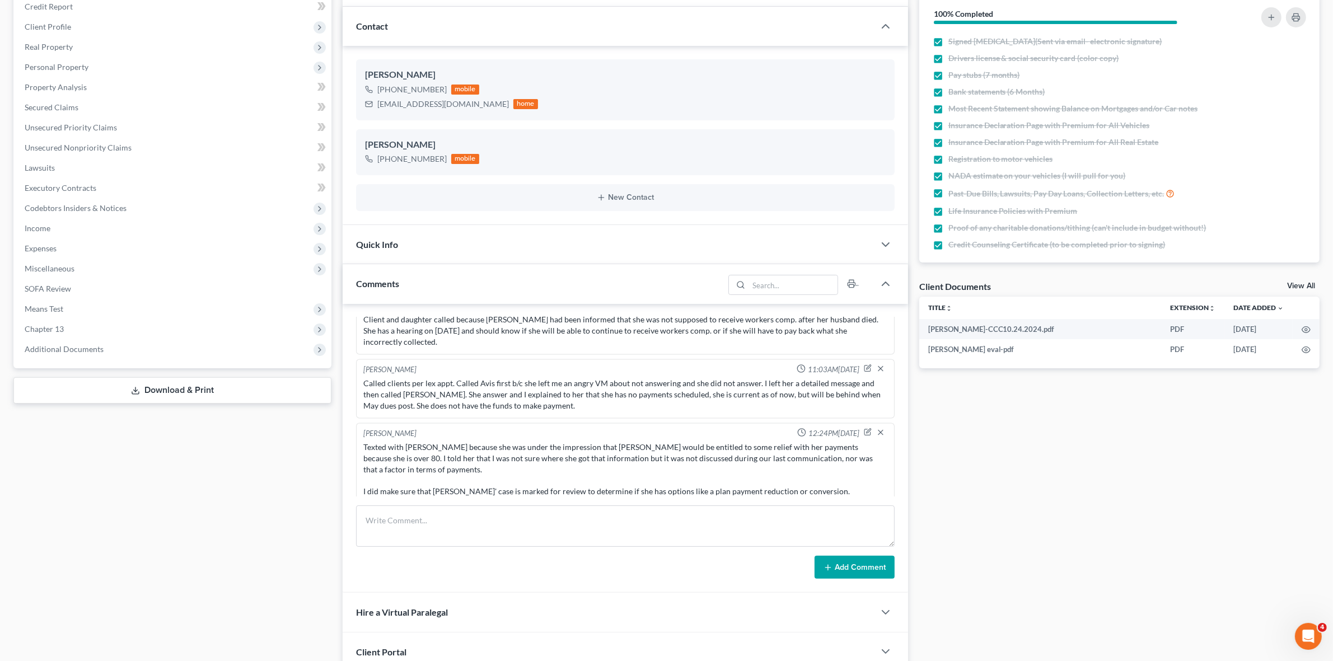
drag, startPoint x: 390, startPoint y: 387, endPoint x: 457, endPoint y: 387, distance: 66.6
click at [392, 388] on div "Called clients per lex appt. Called Avis first b/c she left me an angry VM abou…" at bounding box center [624, 395] width 523 height 34
click at [393, 388] on div "Called clients per lex appt. Called Avis first b/c she left me an angry VM abou…" at bounding box center [624, 395] width 523 height 34
click at [391, 387] on div "Called clients per lex appt. Called Avis first b/c she left me an angry VM abou…" at bounding box center [624, 395] width 523 height 34
click at [457, 387] on div "Called clients per lex appt. Called Avis first b/c she left me an angry VM abou…" at bounding box center [624, 395] width 523 height 34
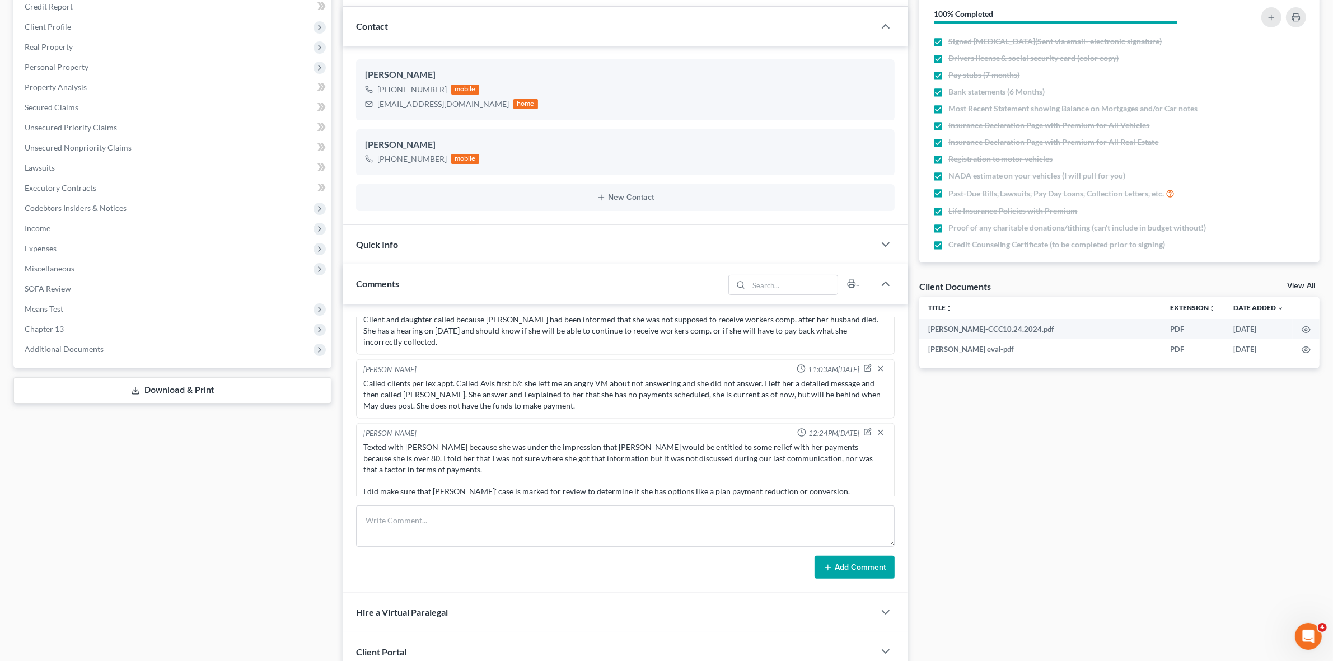
click at [457, 387] on div "Called clients per lex appt. Called Avis first b/c she left me an angry VM abou…" at bounding box center [624, 395] width 523 height 34
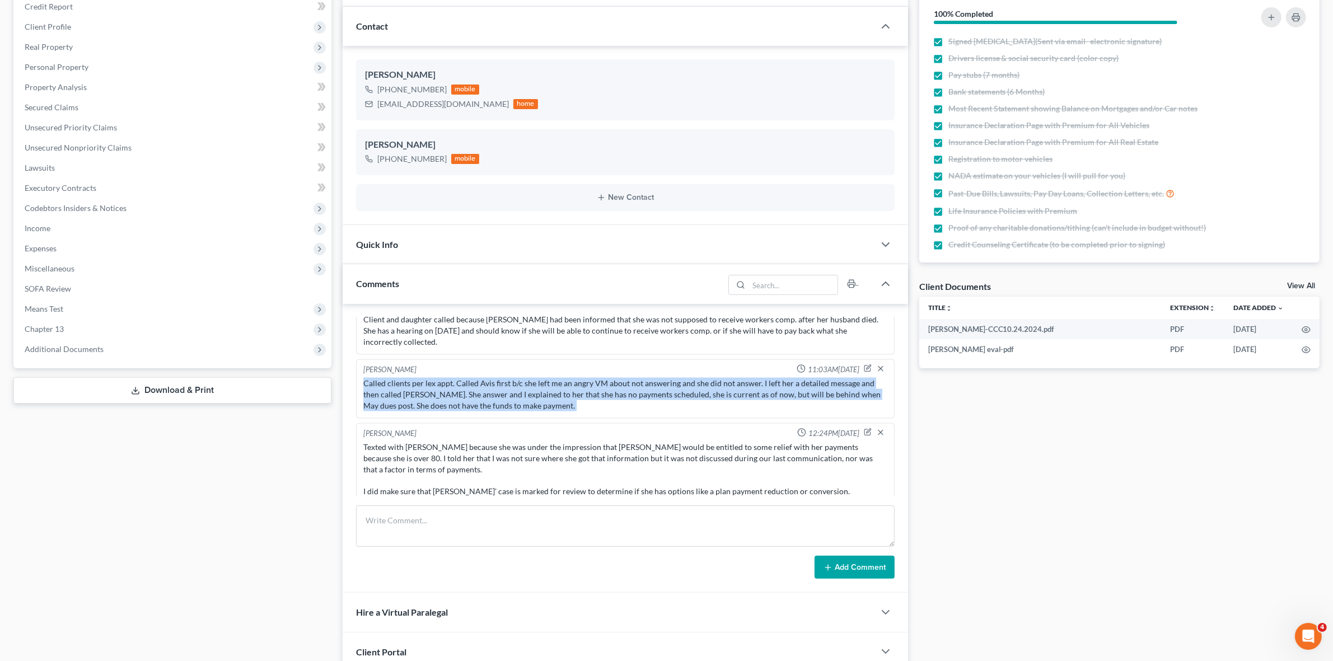
click at [378, 392] on div "Called clients per lex appt. Called Avis first b/c she left me an angry VM abou…" at bounding box center [624, 395] width 523 height 34
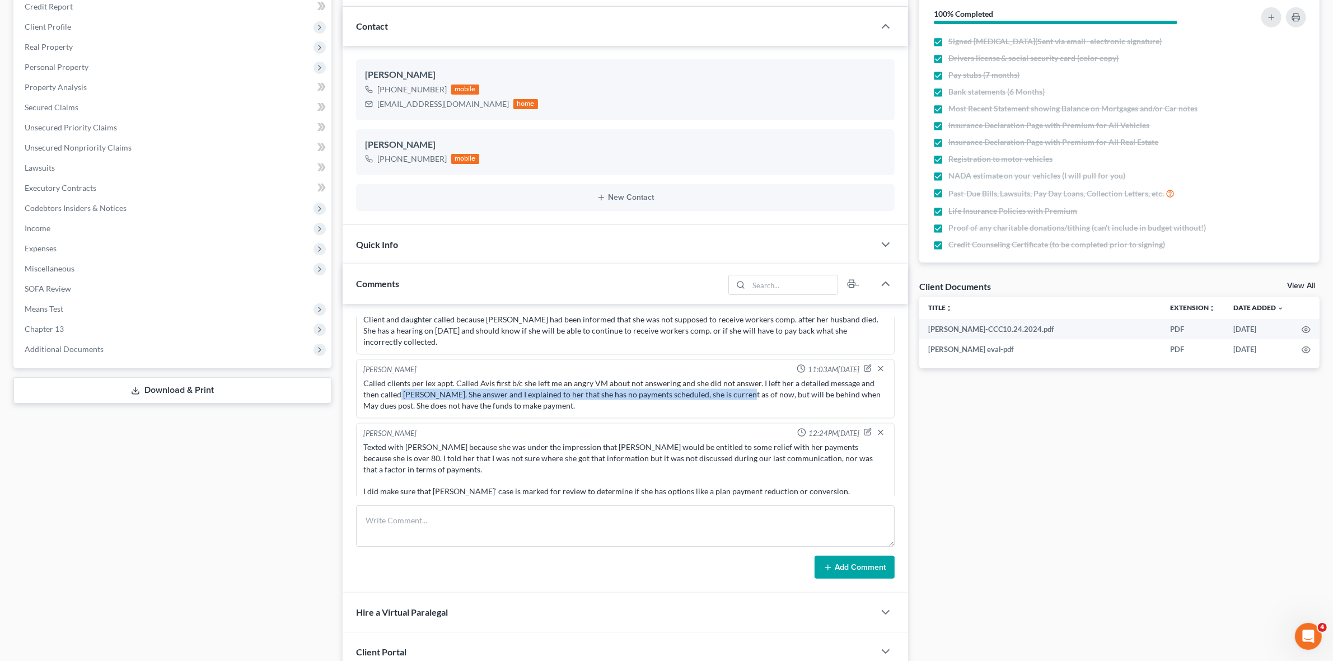
drag, startPoint x: 399, startPoint y: 392, endPoint x: 729, endPoint y: 396, distance: 330.8
click at [729, 396] on div "Called clients per lex appt. Called Avis first b/c she left me an angry VM abou…" at bounding box center [624, 395] width 523 height 34
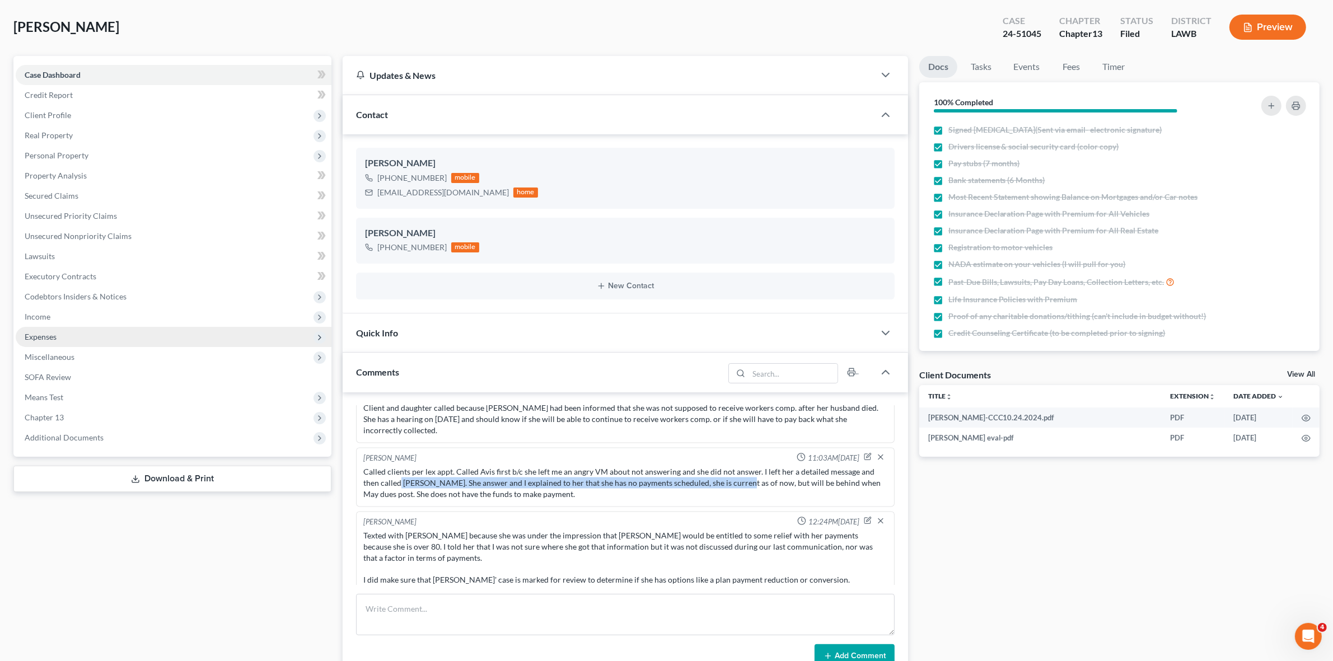
scroll to position [0, 0]
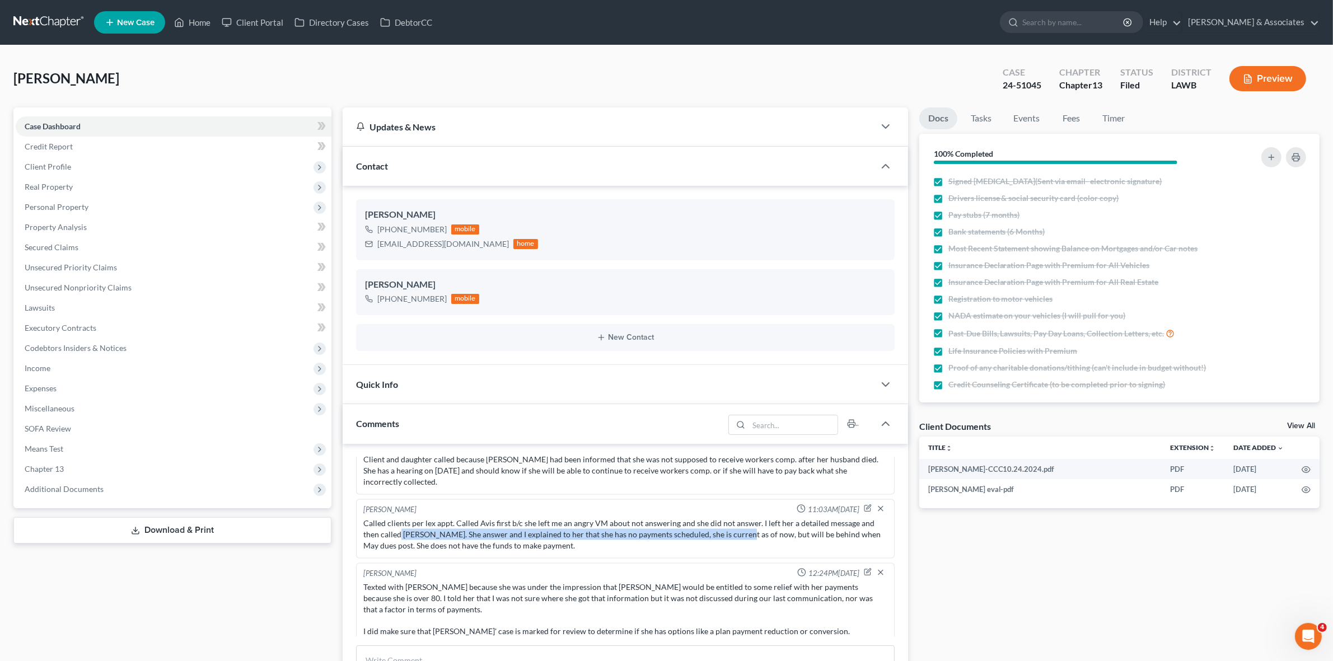
click at [65, 18] on link at bounding box center [49, 22] width 72 height 20
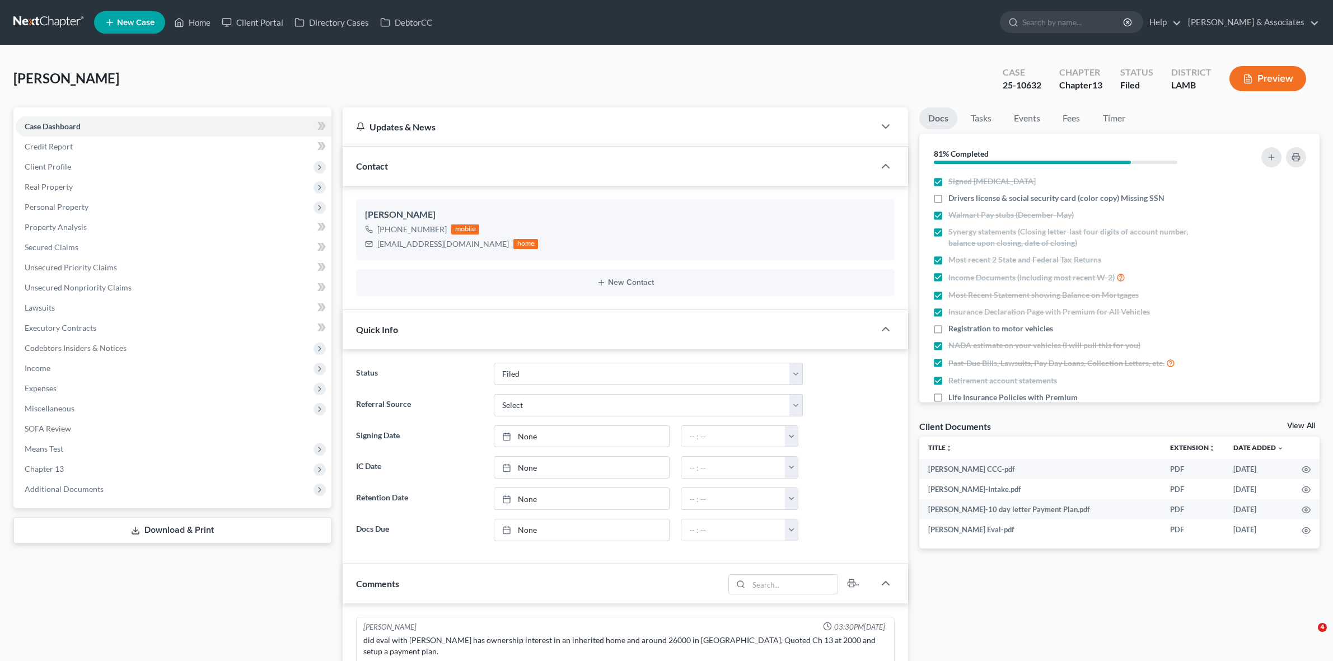
select select "8"
select select "0"
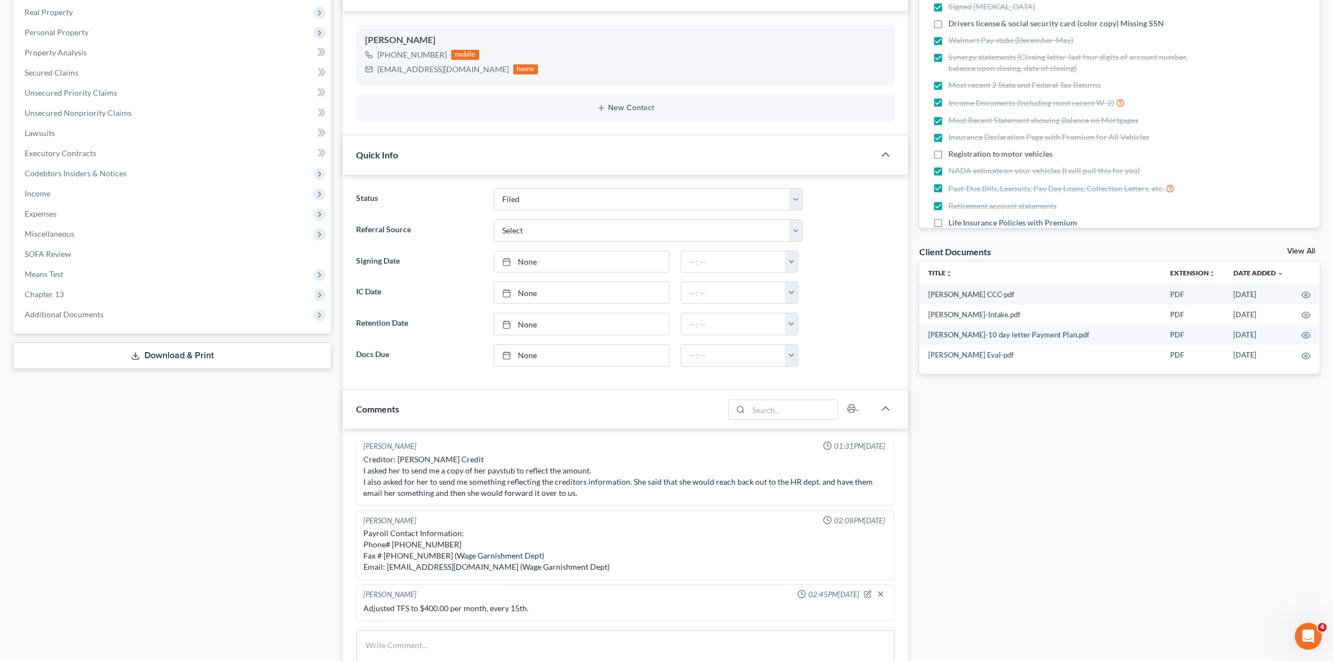
scroll to position [280, 0]
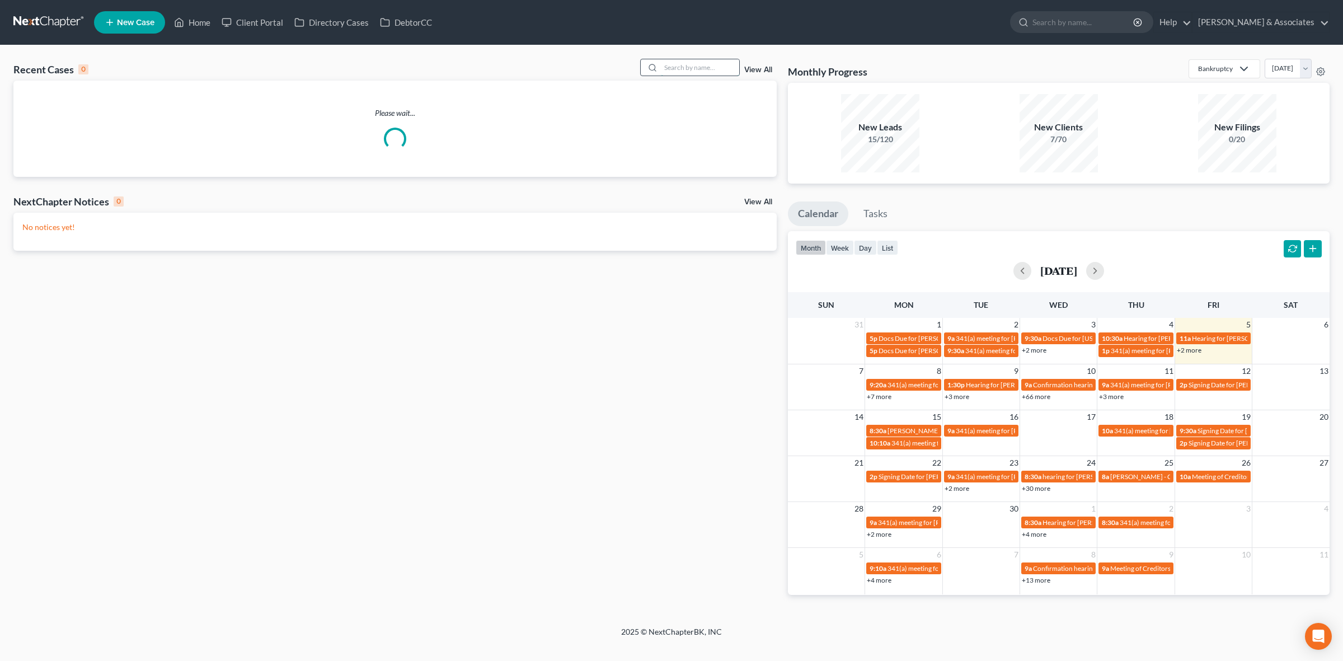
click at [716, 70] on input "search" at bounding box center [700, 67] width 78 height 16
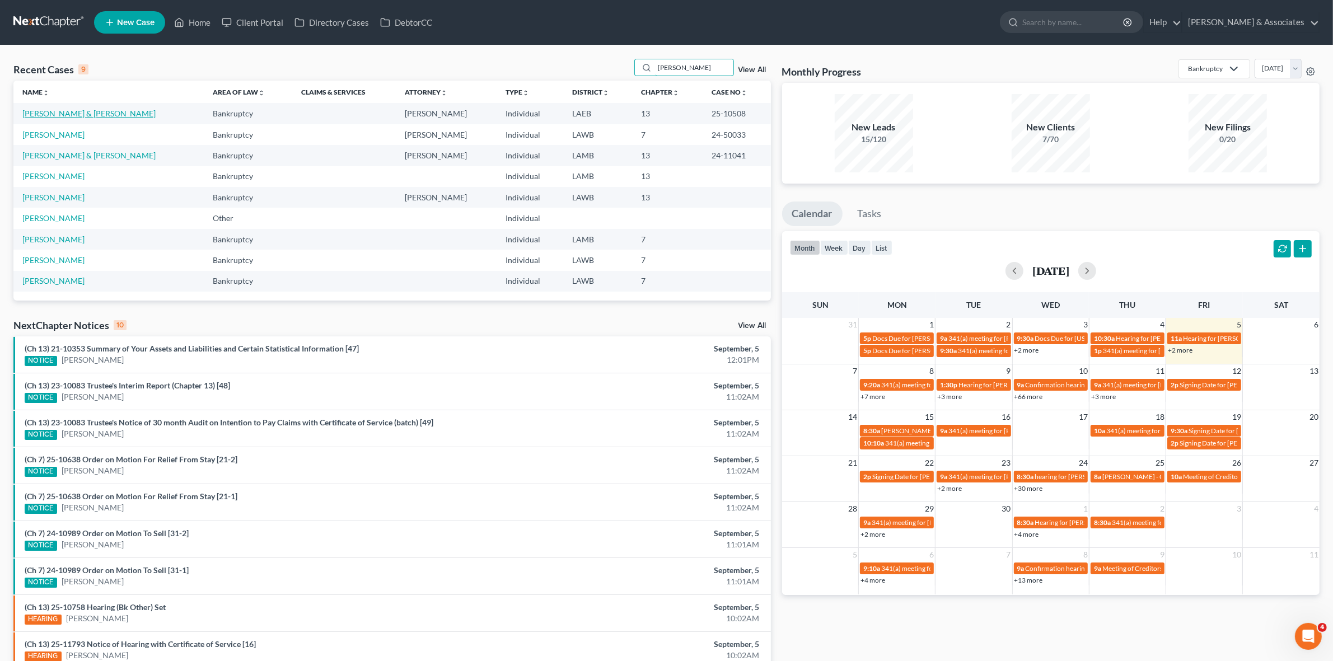
type input "[PERSON_NAME]"
click at [62, 110] on link "[PERSON_NAME] & [PERSON_NAME]" at bounding box center [88, 114] width 133 height 10
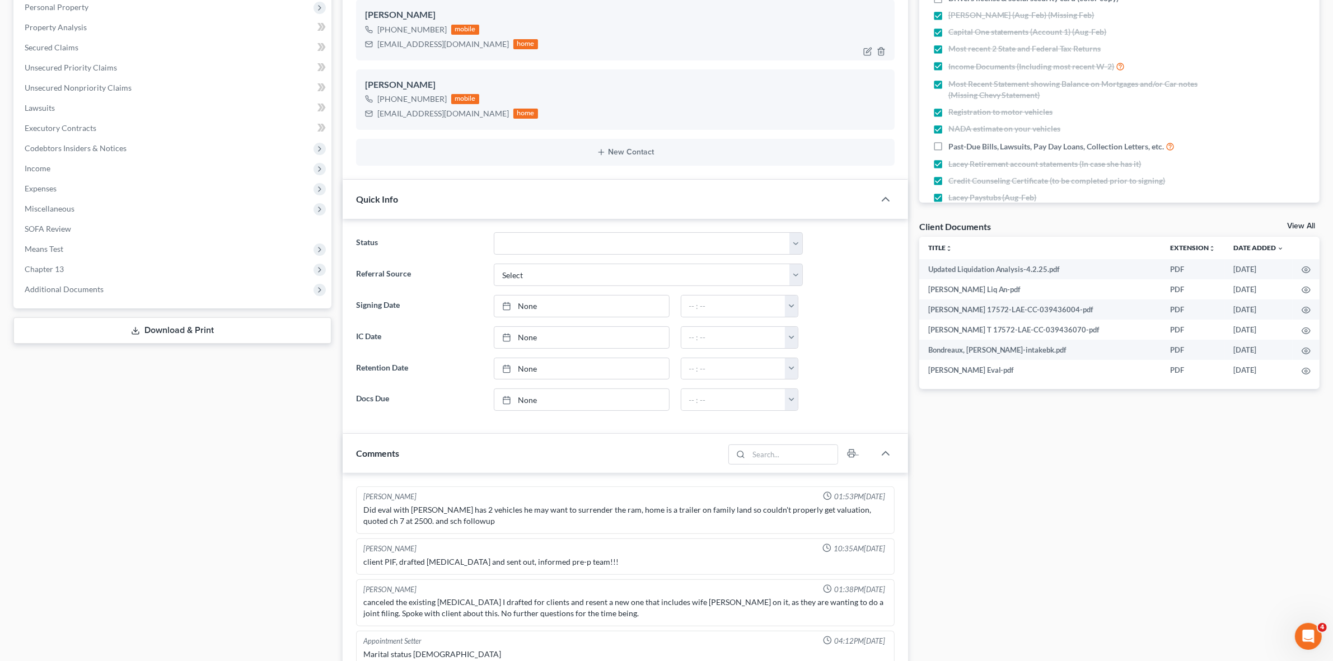
scroll to position [420, 0]
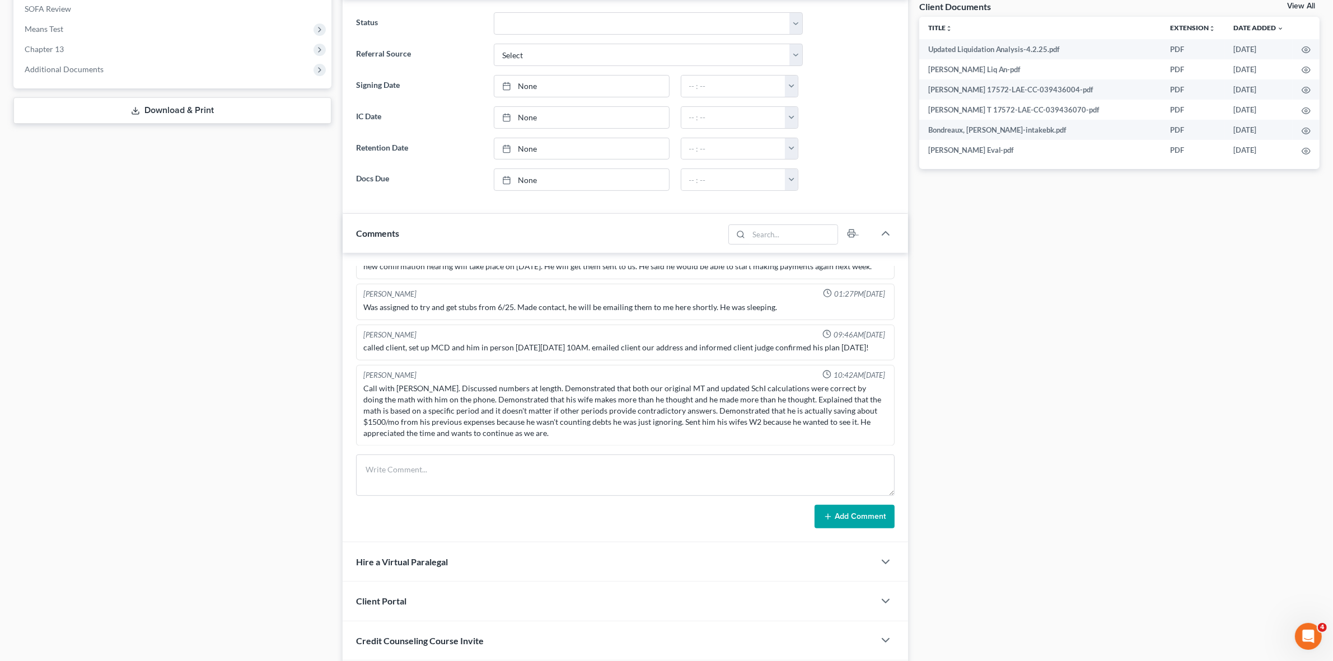
click at [432, 410] on div "Call with [PERSON_NAME]. Discussed numbers at length. Demonstrated that both ou…" at bounding box center [624, 411] width 523 height 56
click at [432, 410] on div "Call with Terence. Discussed numbers at length. Demonstrated that both our orig…" at bounding box center [624, 411] width 523 height 56
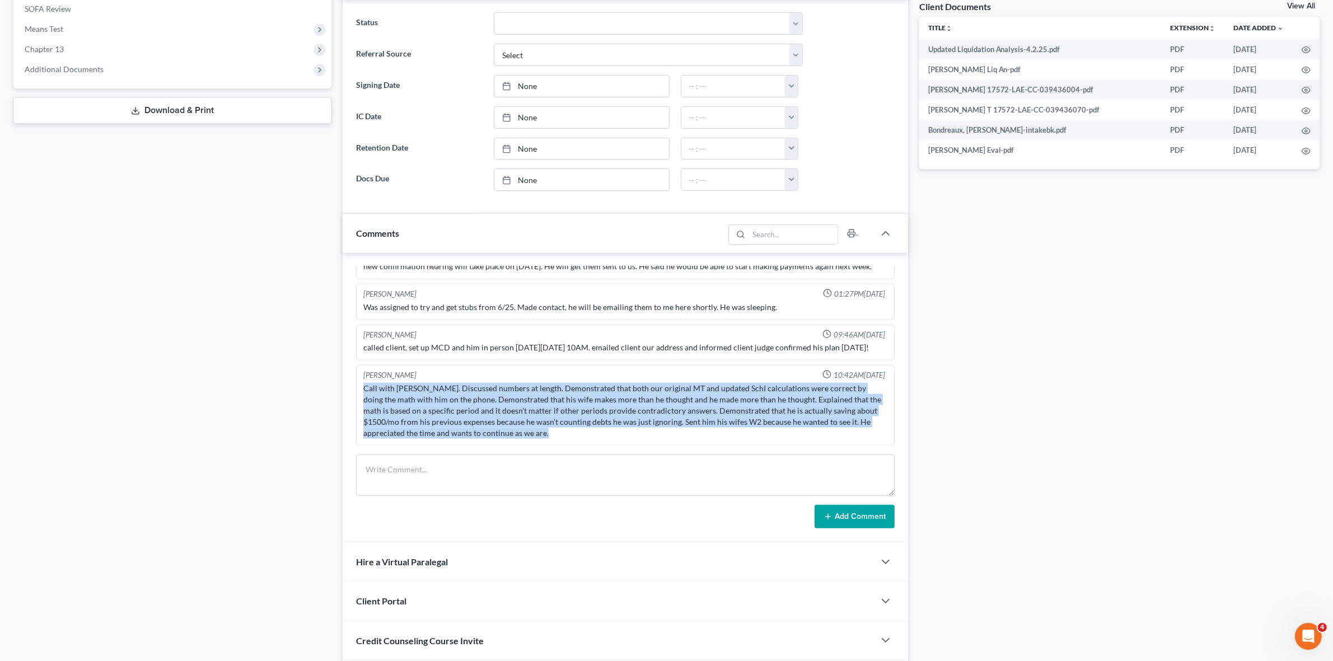
click at [432, 410] on div "Call with Terence. Discussed numbers at length. Demonstrated that both our orig…" at bounding box center [624, 411] width 523 height 56
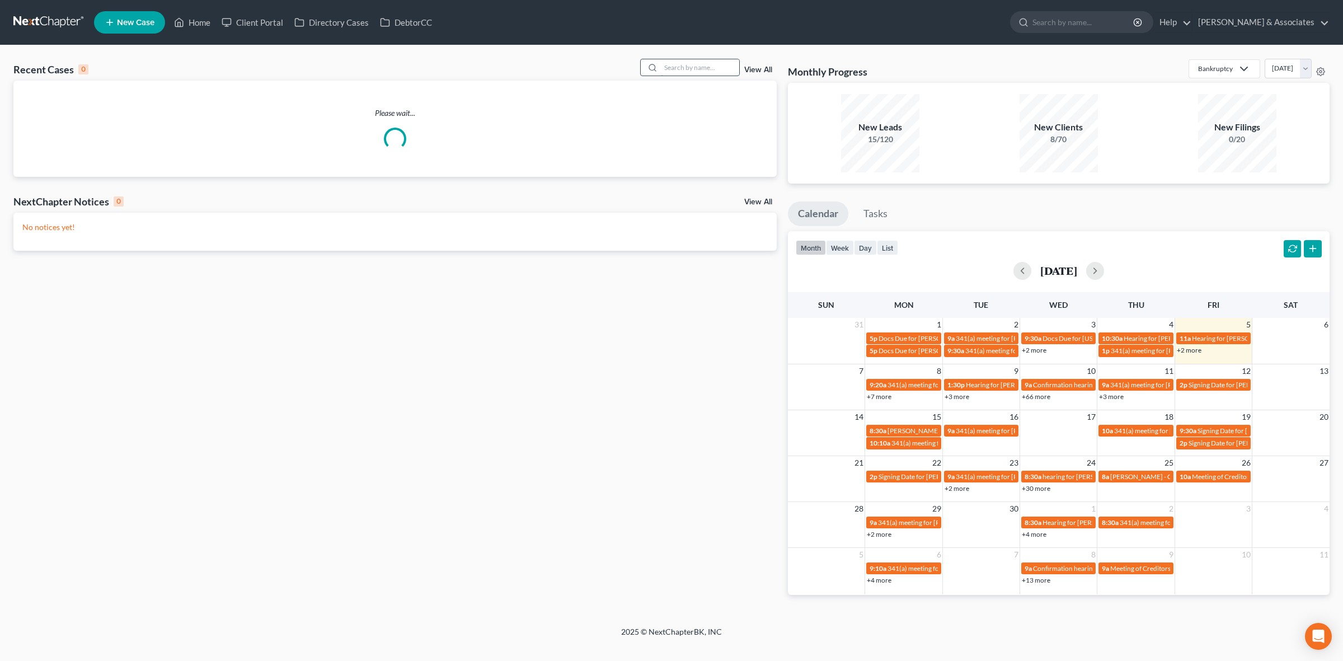
click at [718, 74] on input "search" at bounding box center [700, 67] width 78 height 16
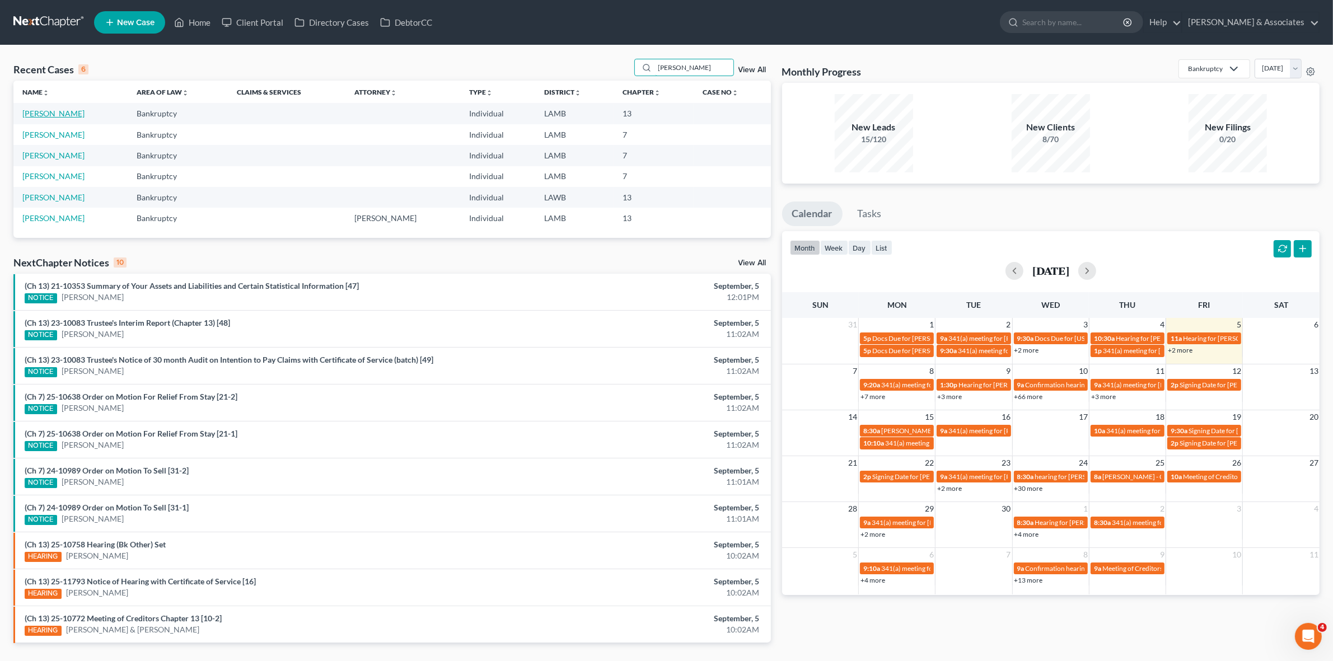
type input "[PERSON_NAME]"
click at [58, 113] on link "[PERSON_NAME]" at bounding box center [53, 114] width 62 height 10
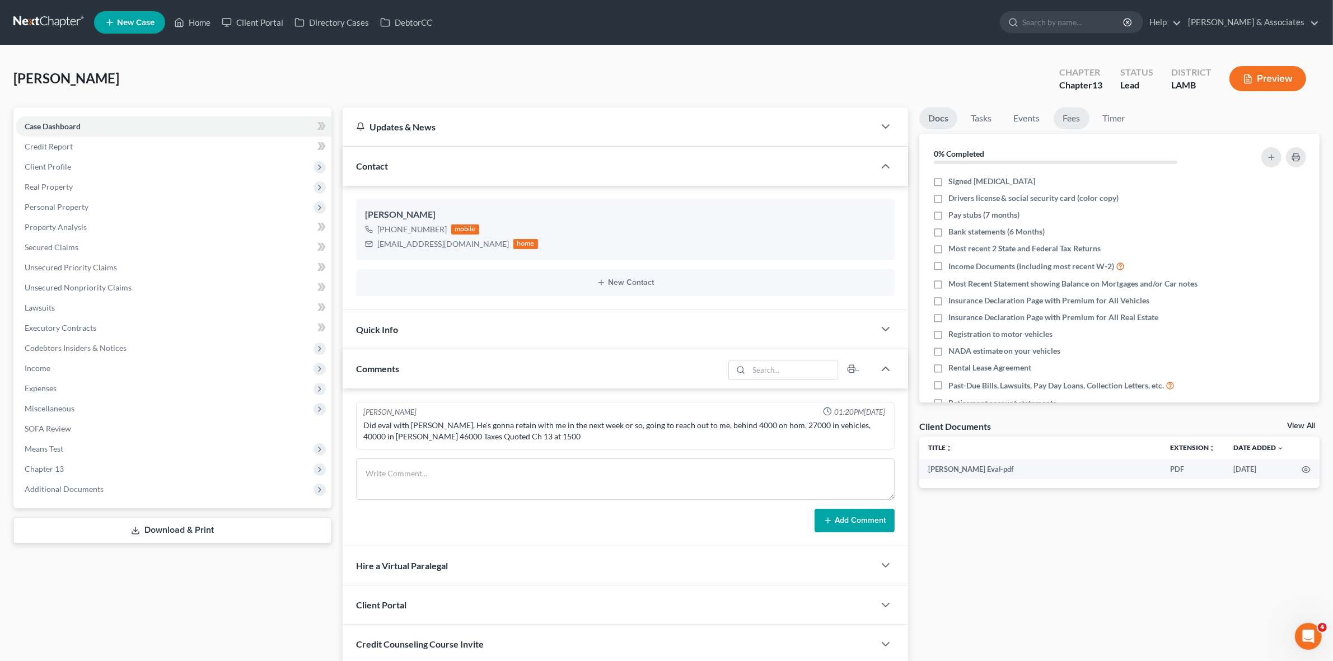
click at [1079, 126] on link "Fees" at bounding box center [1071, 118] width 36 height 22
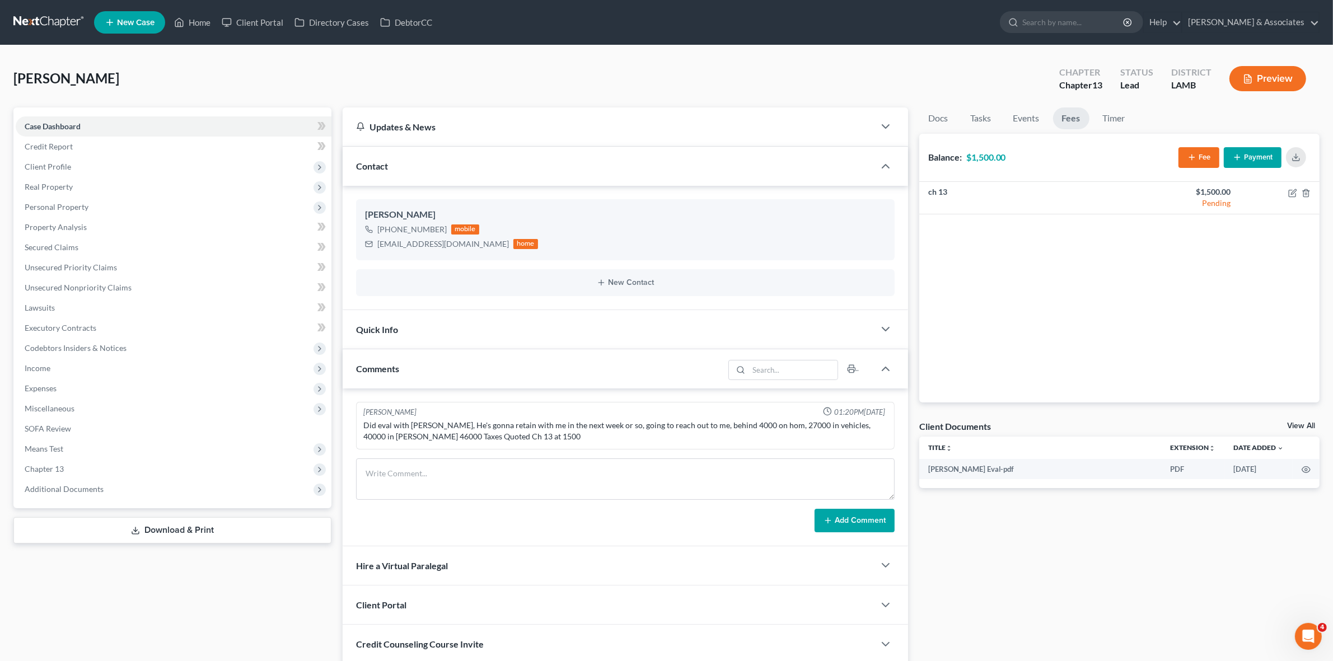
click at [1245, 152] on button "Payment" at bounding box center [1253, 157] width 58 height 21
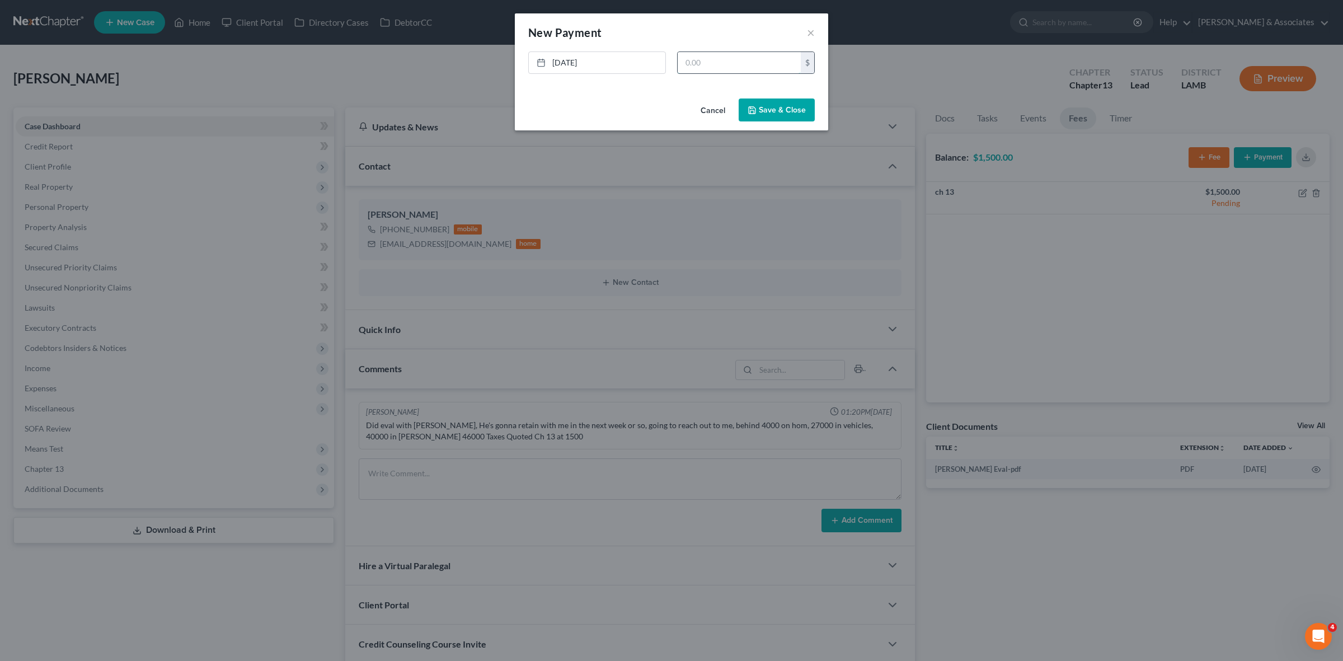
click at [708, 59] on input "text" at bounding box center [739, 62] width 123 height 21
type input "1,500"
drag, startPoint x: 793, startPoint y: 108, endPoint x: 822, endPoint y: 98, distance: 30.3
click at [830, 93] on div "New Payment Edit Payment × [DATE] close Date [DATE] Time 12:39 PM chevron_left …" at bounding box center [671, 330] width 1343 height 661
click at [804, 105] on button "Save & Close" at bounding box center [777, 111] width 76 height 24
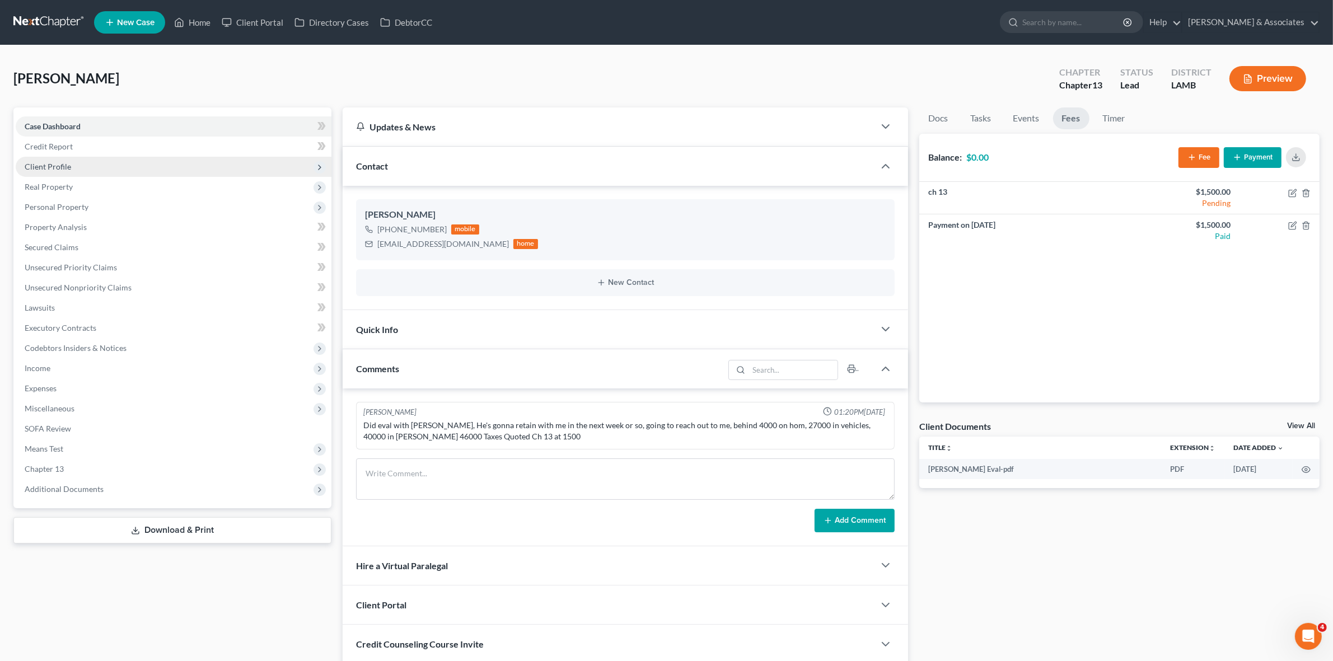
click at [112, 163] on span "Client Profile" at bounding box center [174, 167] width 316 height 20
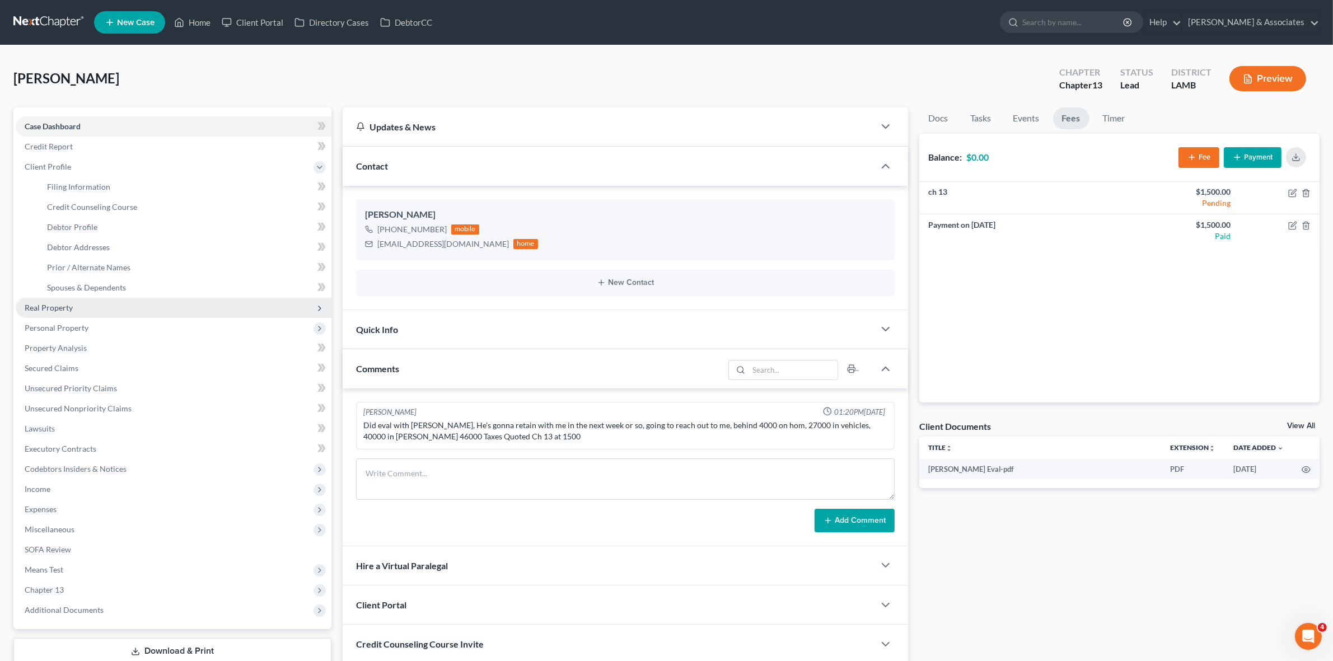
click at [110, 309] on span "Real Property" at bounding box center [174, 308] width 316 height 20
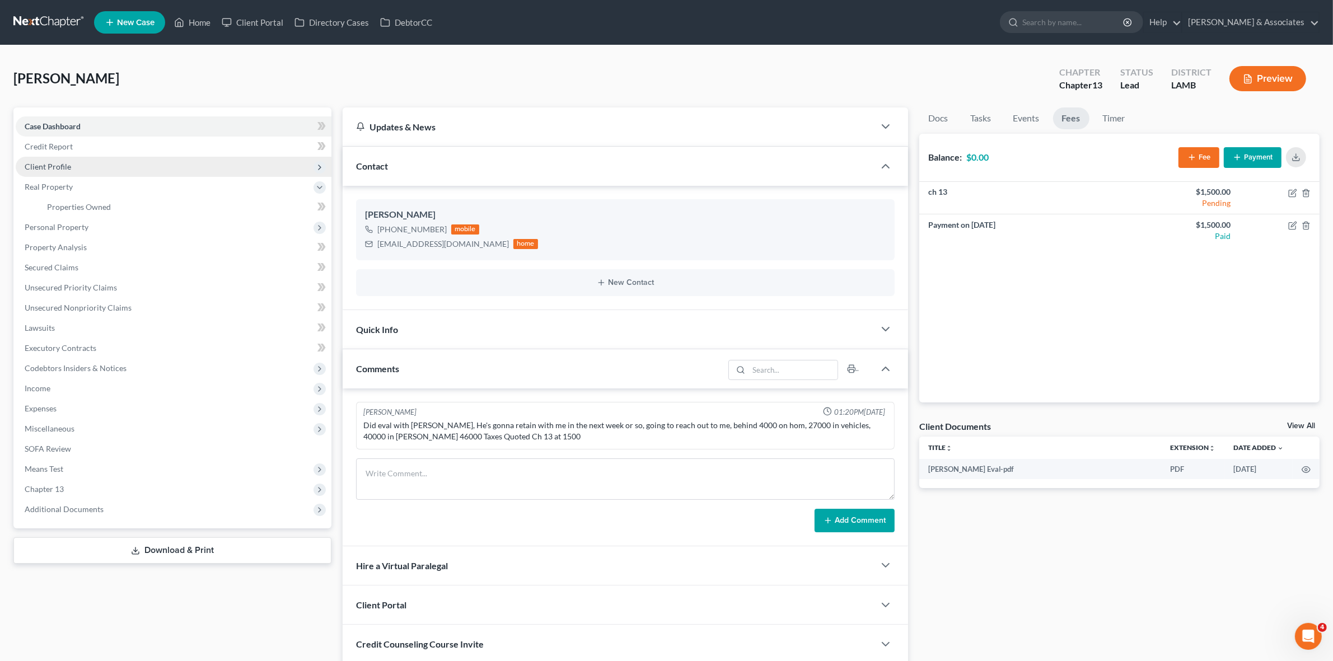
click at [99, 163] on span "Client Profile" at bounding box center [174, 167] width 316 height 20
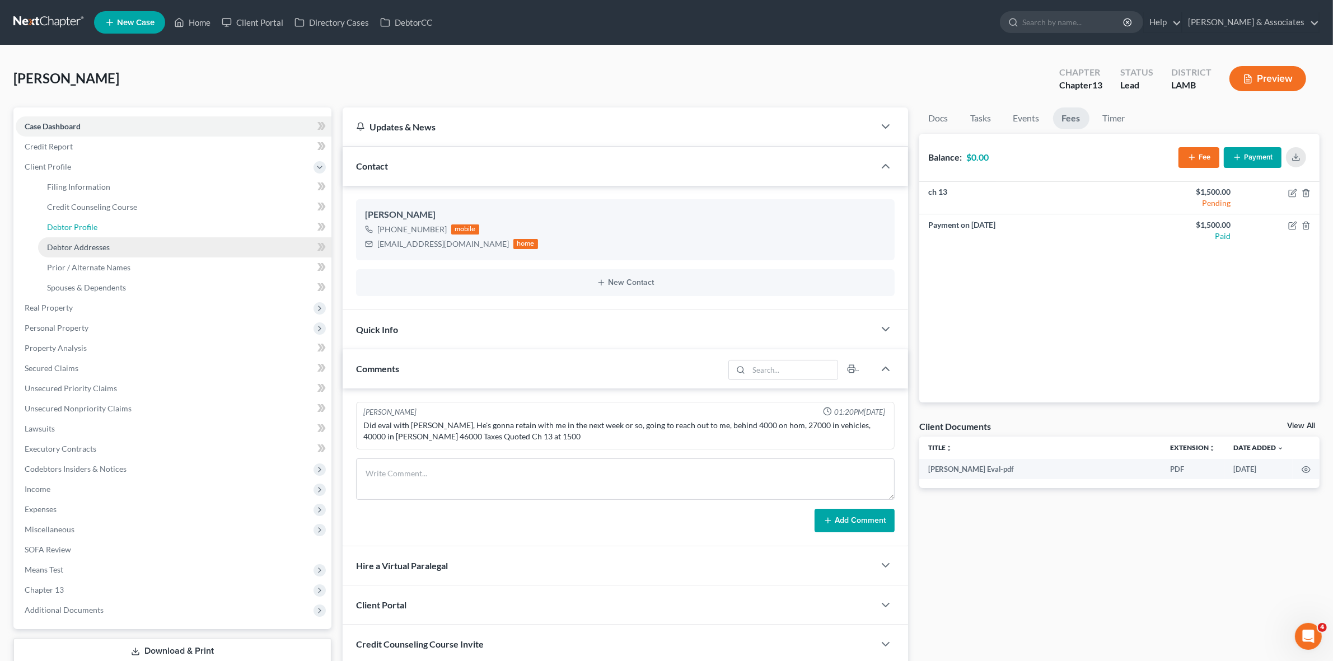
click at [111, 227] on link "Debtor Profile" at bounding box center [184, 227] width 293 height 20
select select "0"
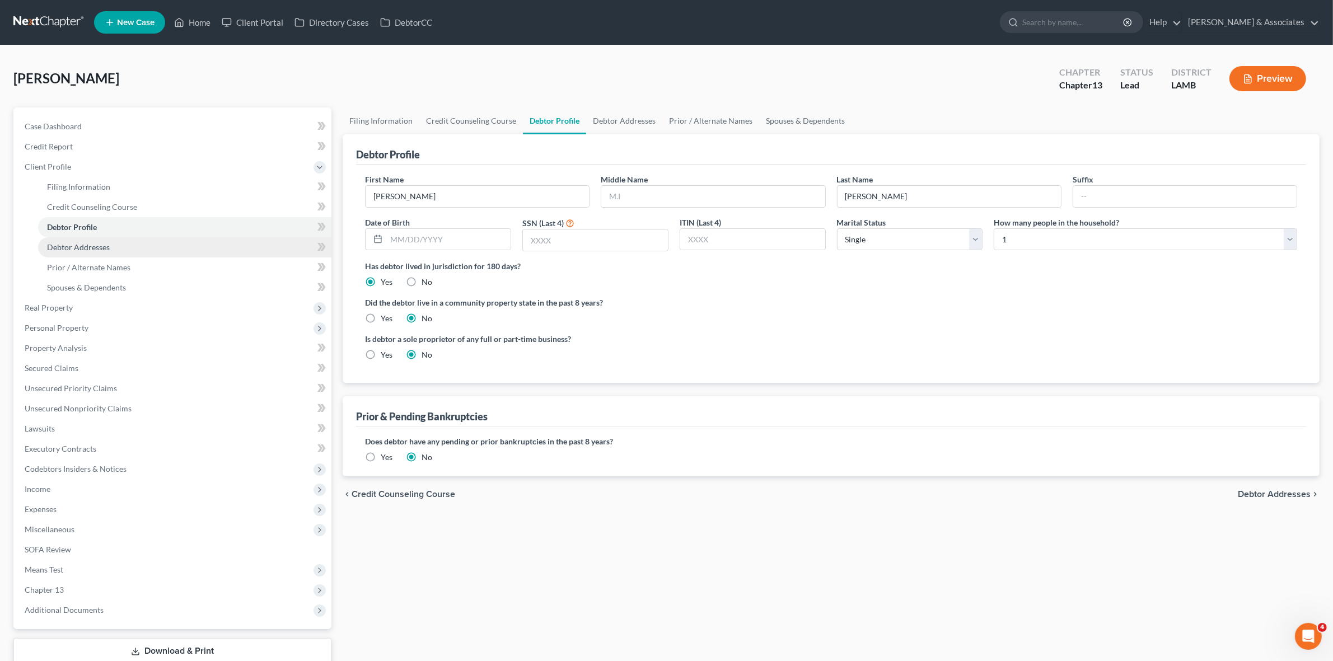
click at [112, 248] on link "Debtor Addresses" at bounding box center [184, 247] width 293 height 20
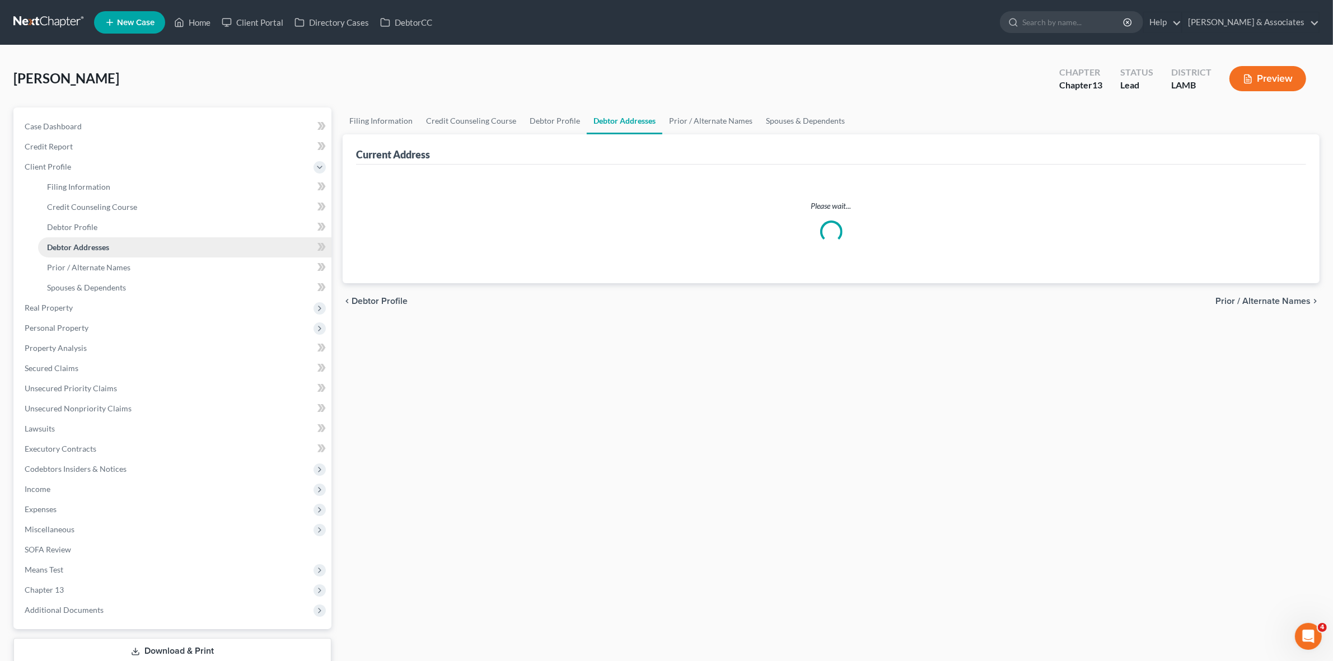
select select "0"
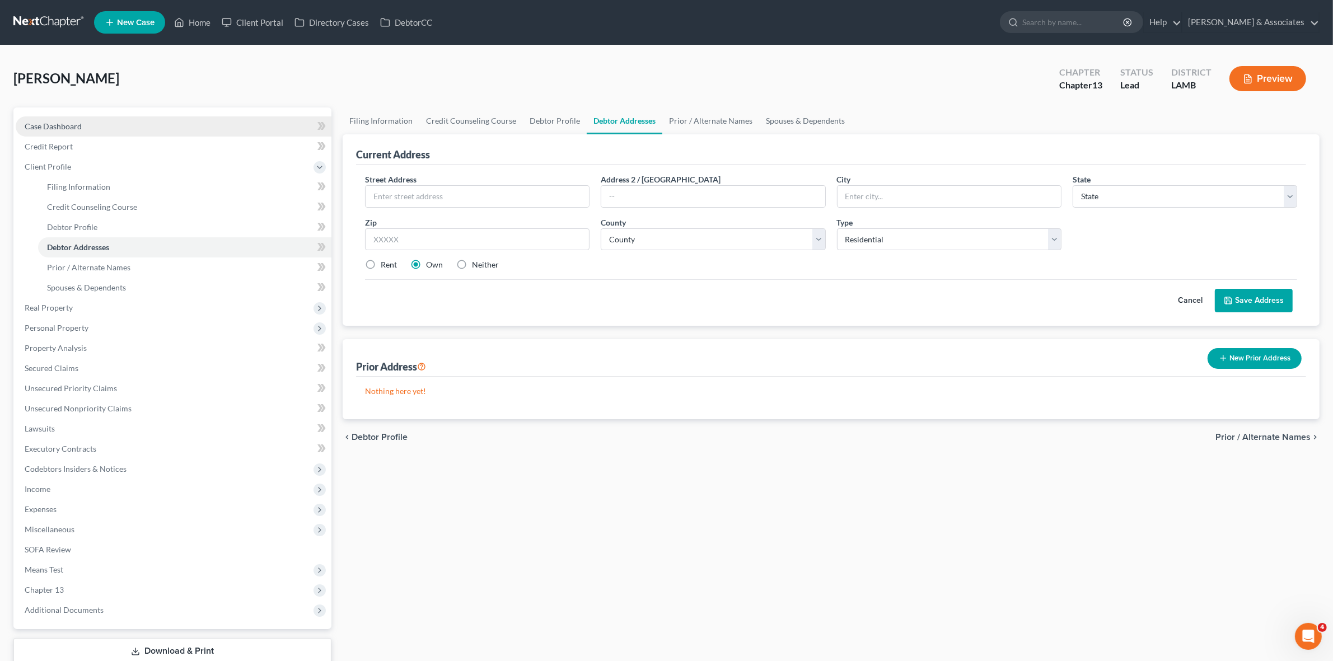
click at [288, 134] on link "Case Dashboard" at bounding box center [174, 126] width 316 height 20
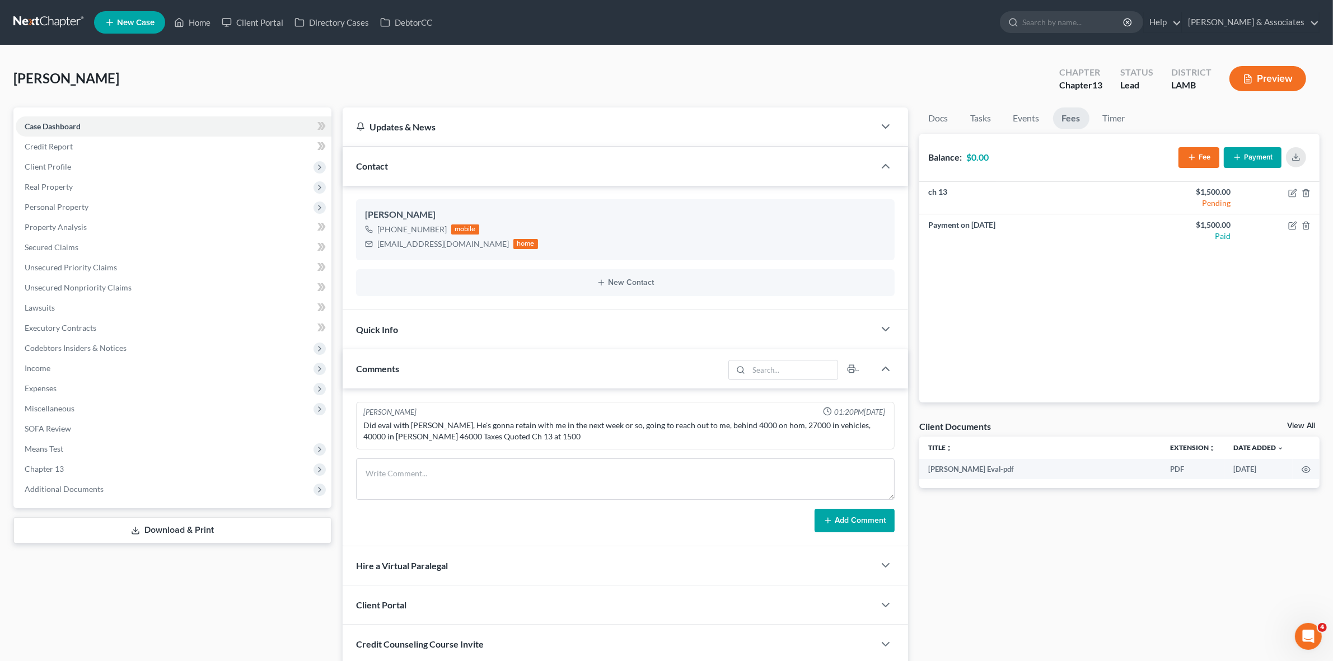
click at [1300, 427] on link "View All" at bounding box center [1301, 426] width 28 height 8
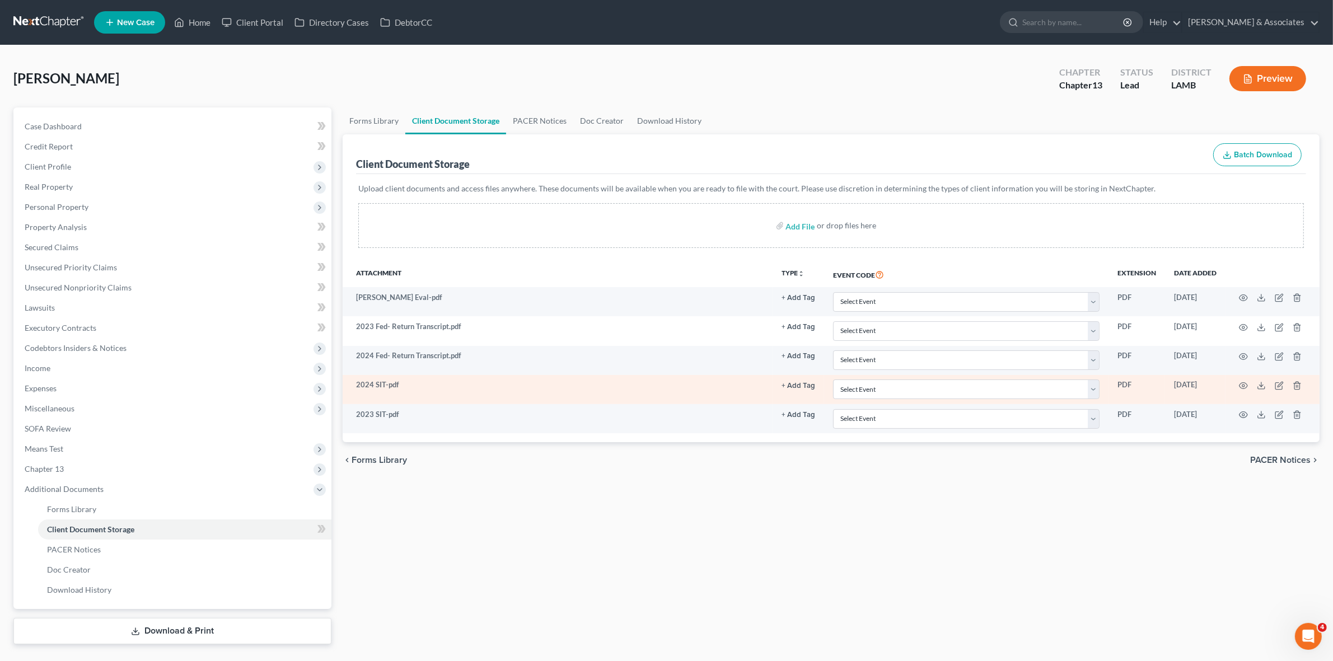
click at [800, 387] on button "+ Add Tag" at bounding box center [798, 385] width 34 height 7
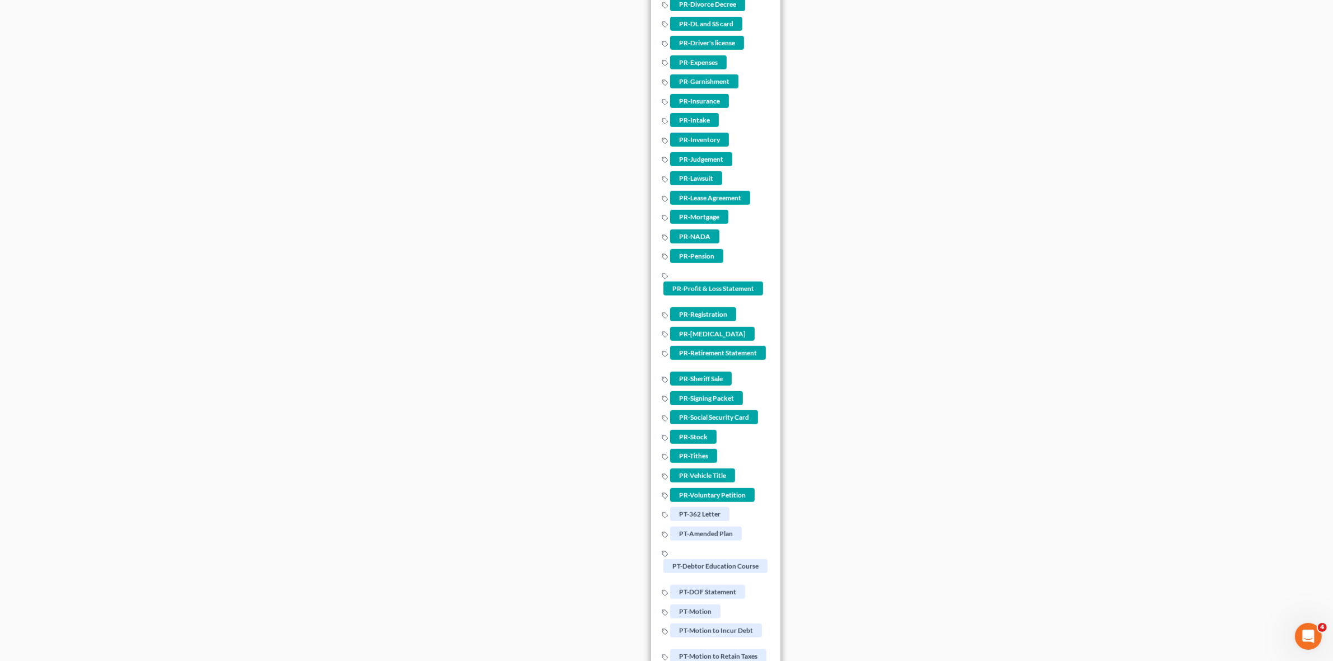
scroll to position [1259, 0]
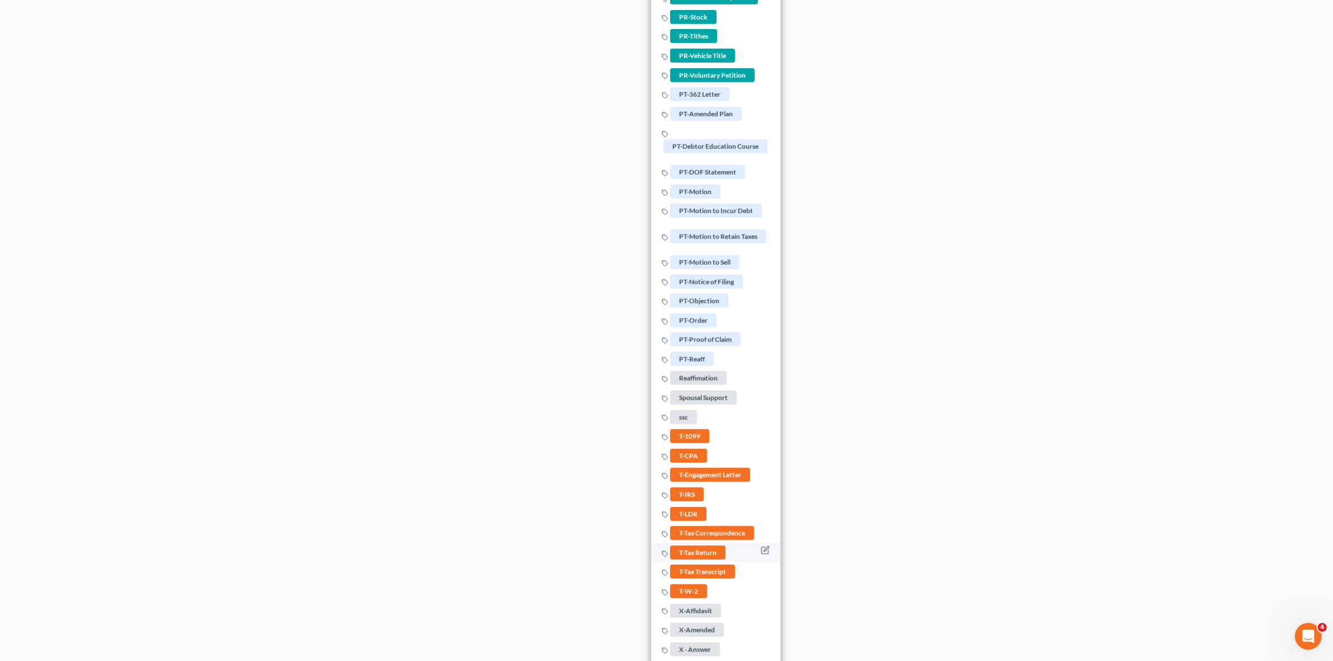
click at [711, 557] on span "T-Tax Return" at bounding box center [697, 553] width 55 height 14
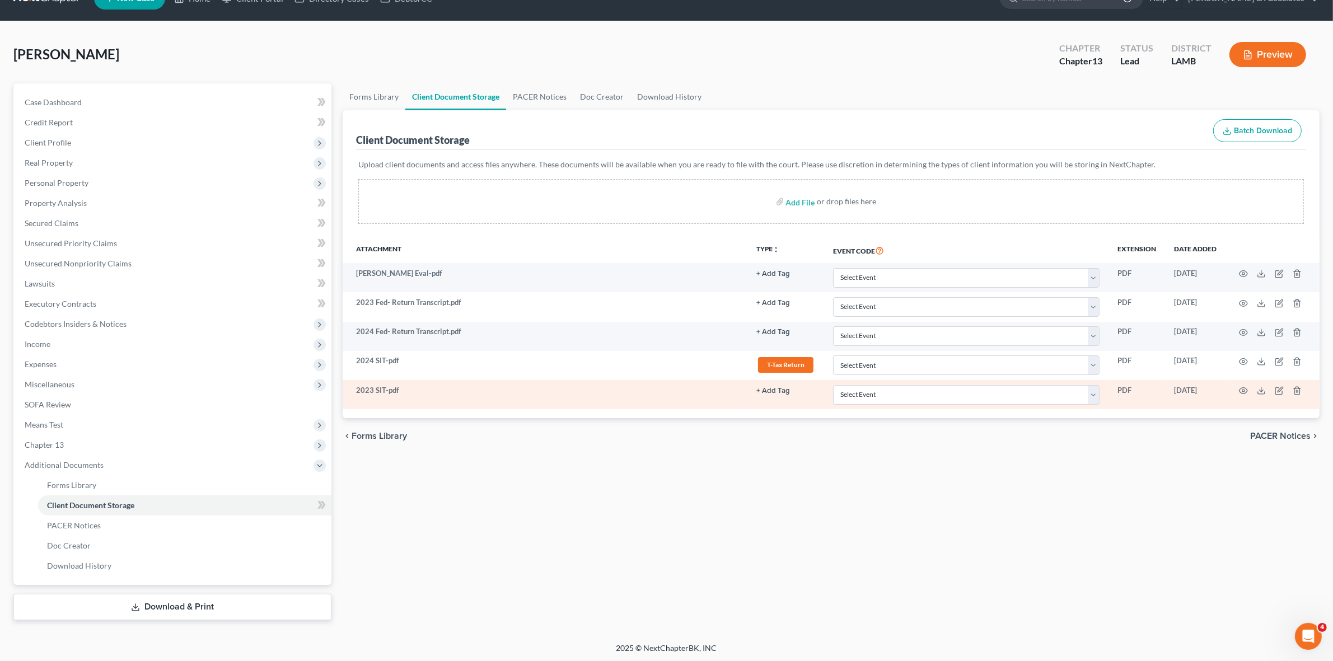
click at [790, 389] on link "+ Add Tag" at bounding box center [785, 390] width 59 height 11
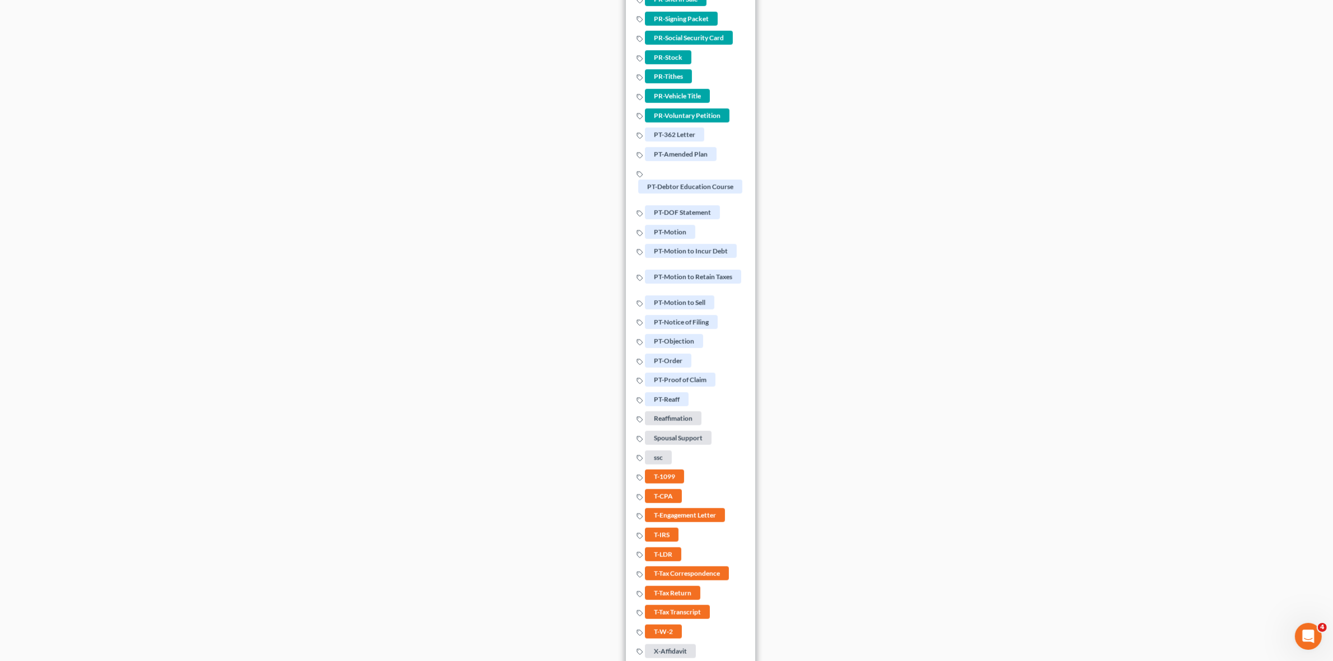
scroll to position [1353, 0]
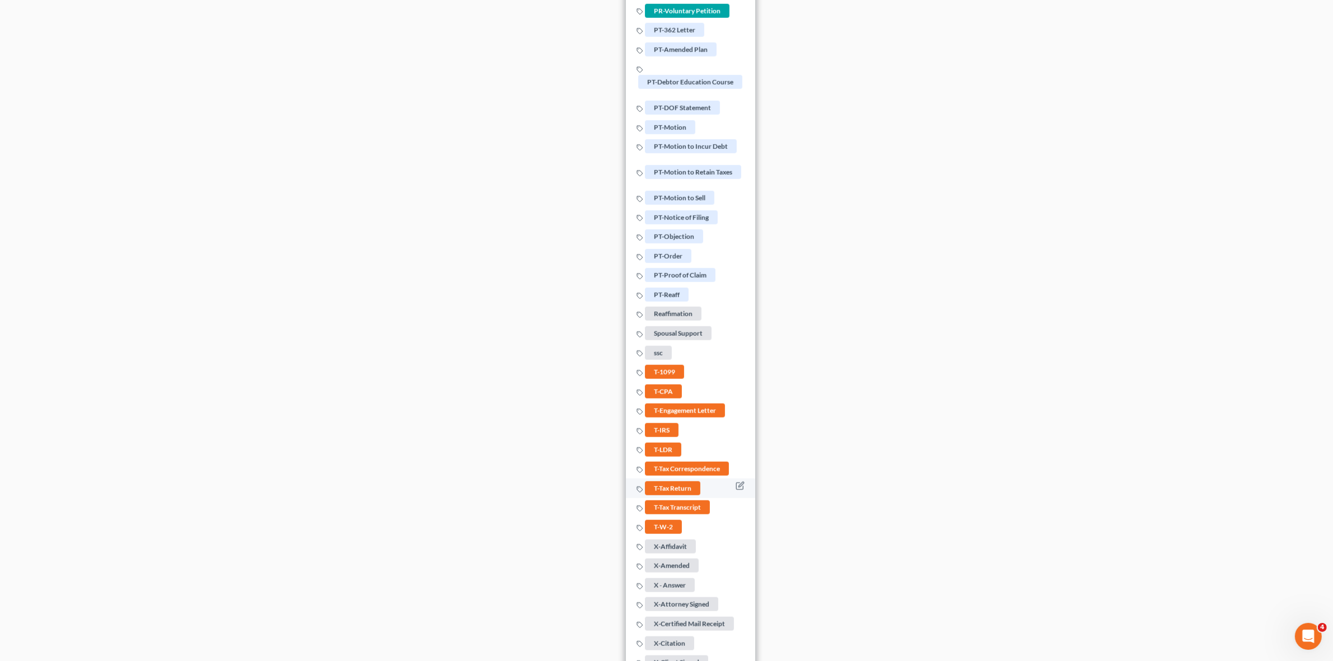
click at [672, 494] on span "T-Tax Return" at bounding box center [672, 488] width 55 height 14
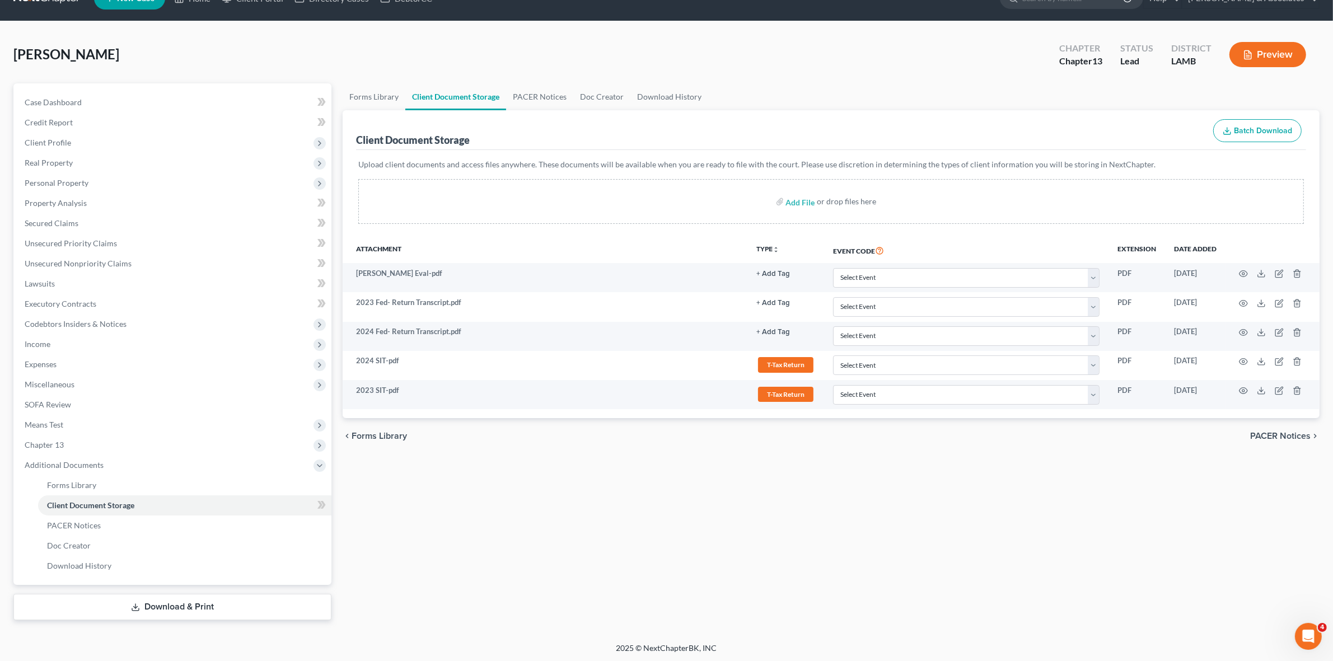
scroll to position [0, 0]
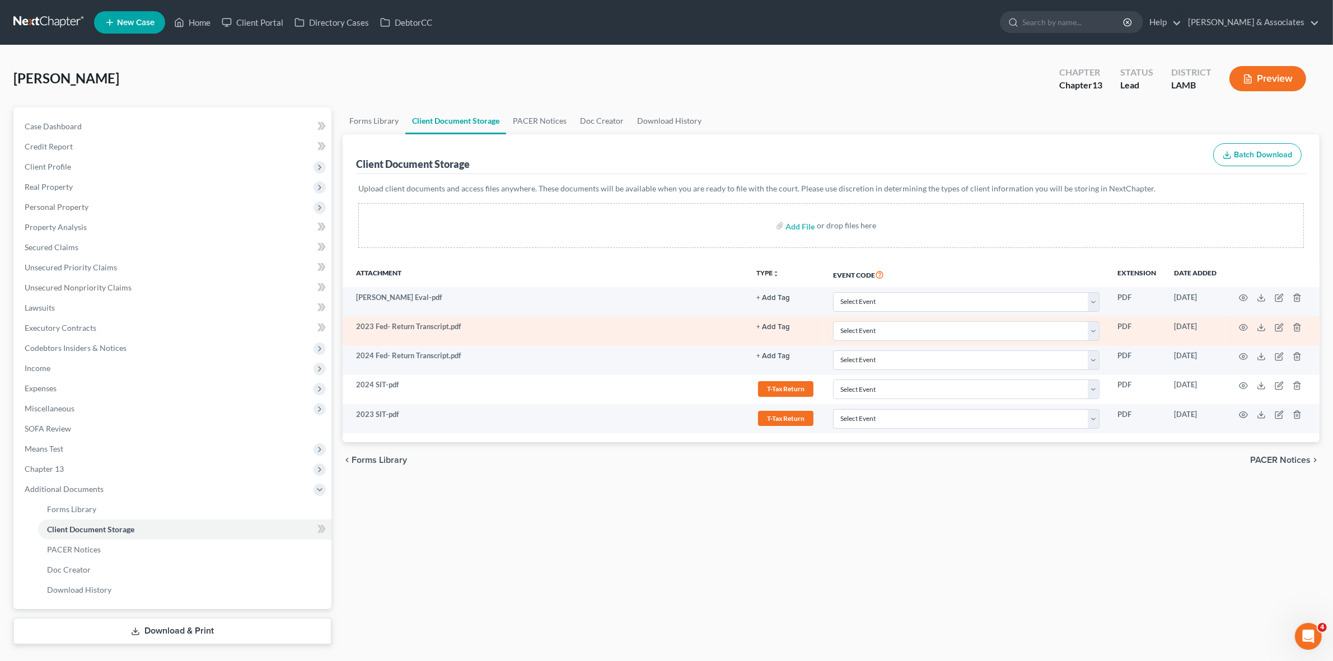
click at [771, 330] on button "+ Add Tag" at bounding box center [773, 327] width 34 height 7
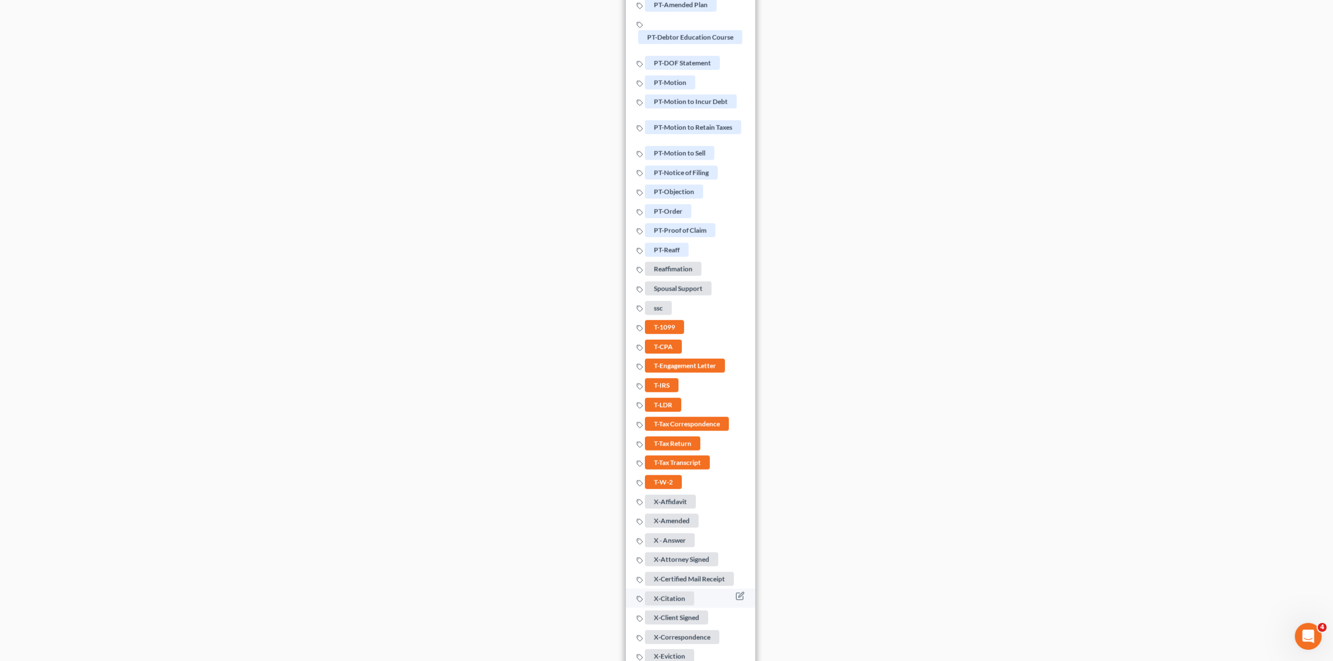
scroll to position [1329, 0]
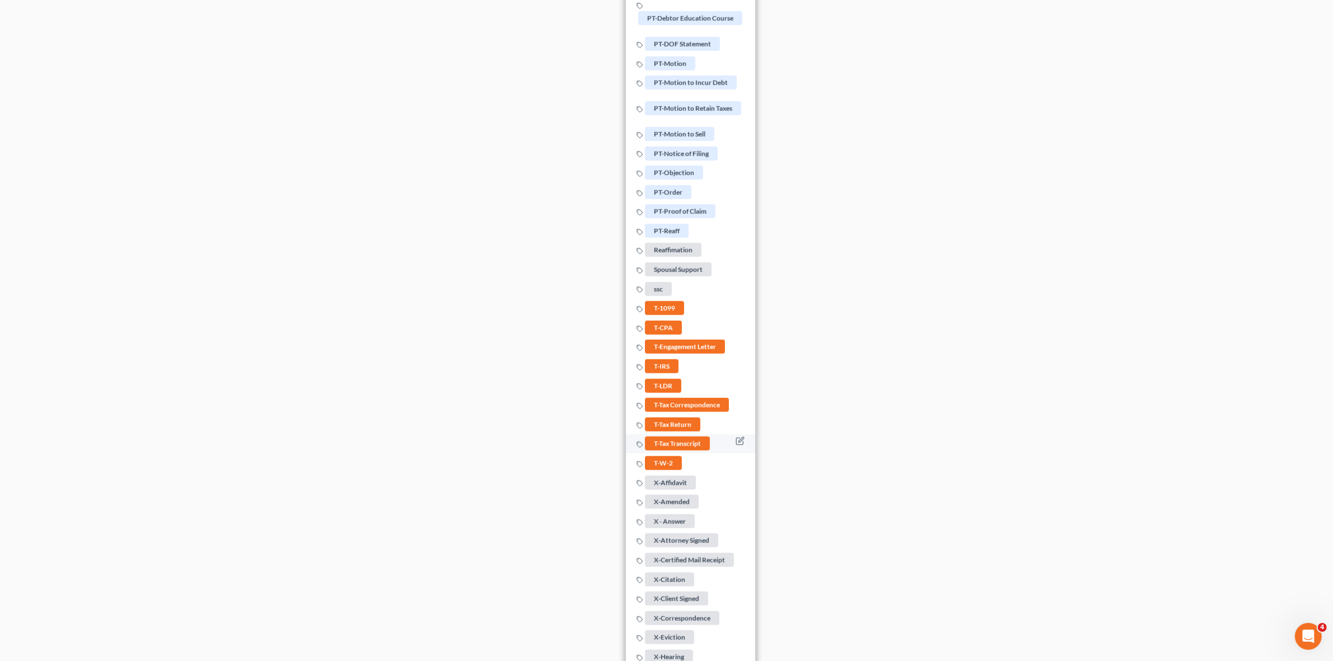
click at [700, 443] on span "T-Tax Transcript" at bounding box center [677, 444] width 65 height 14
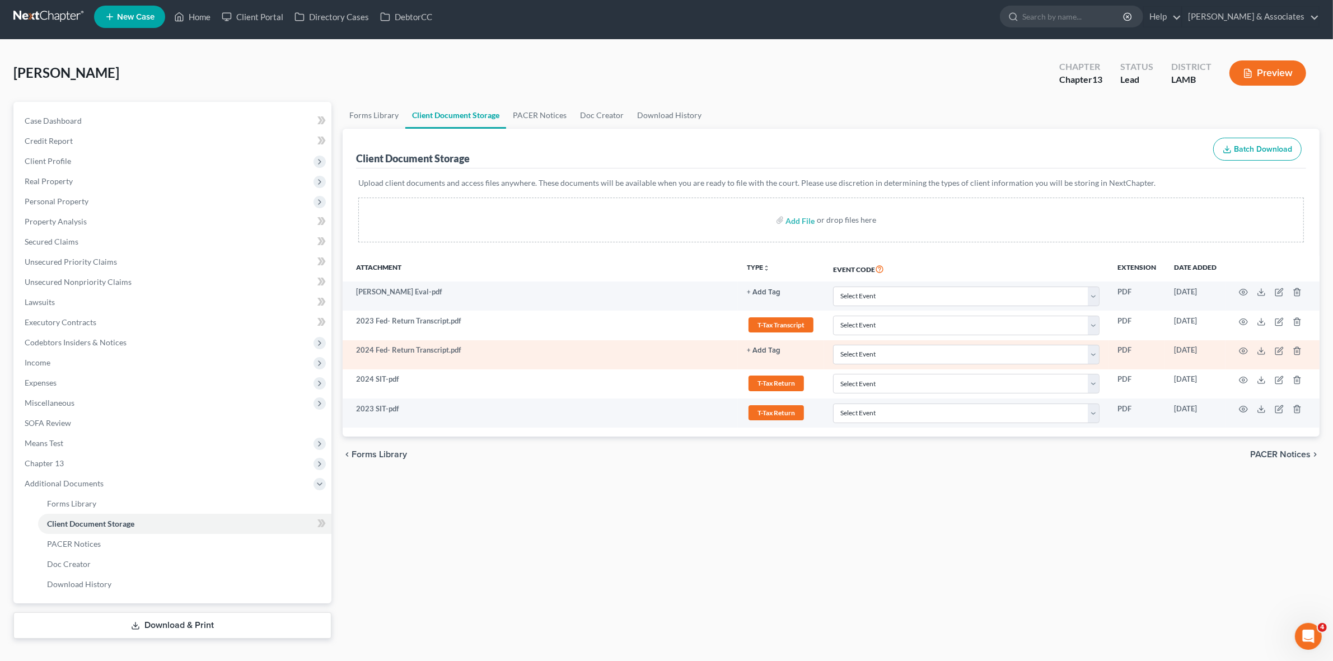
scroll to position [0, 0]
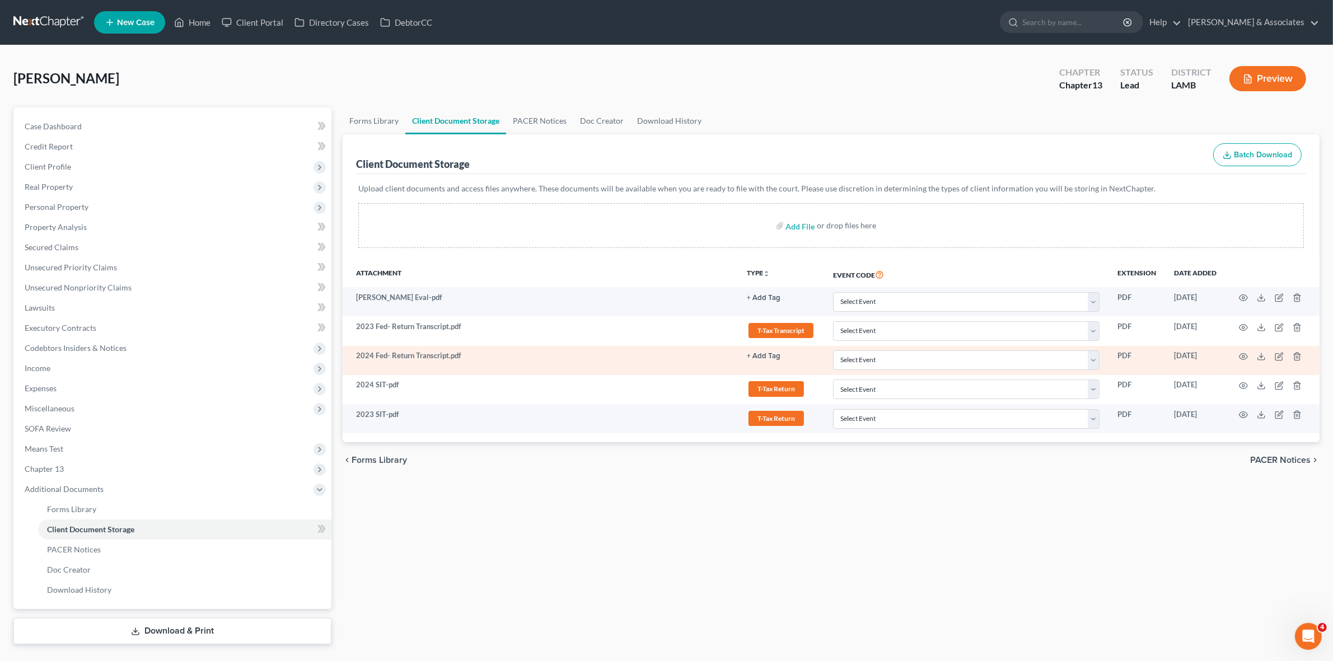
click at [764, 359] on button "+ Add Tag" at bounding box center [764, 356] width 34 height 7
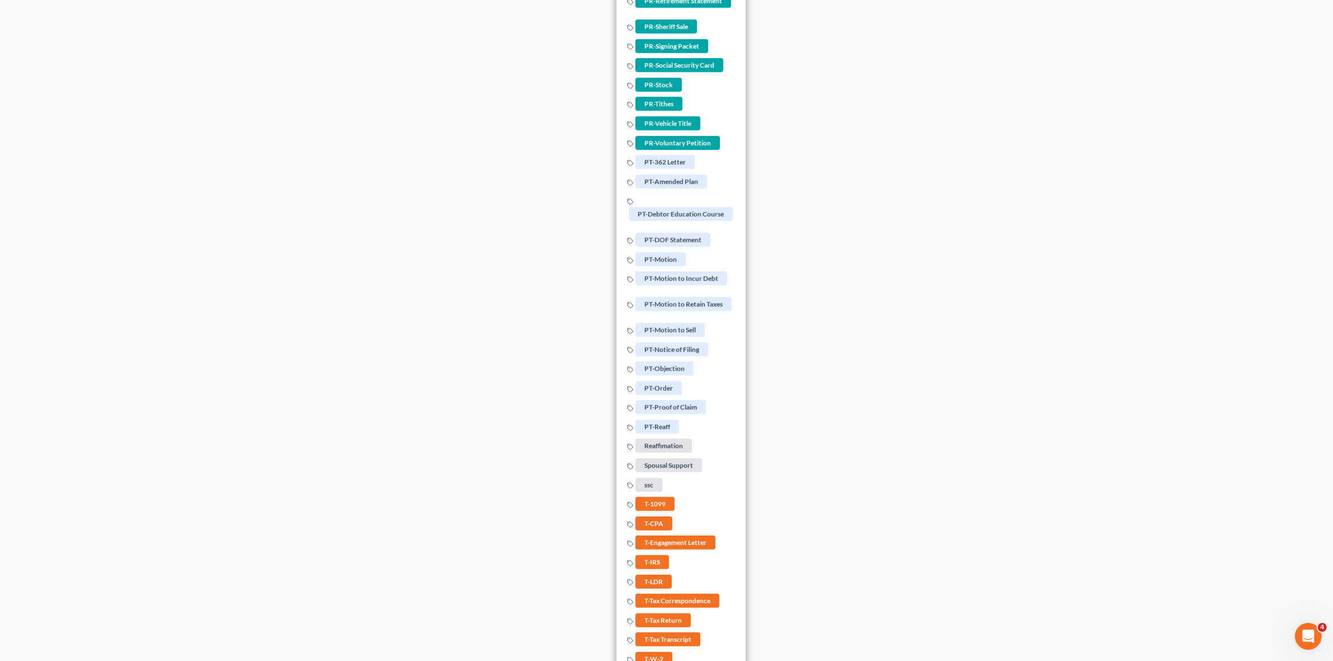
scroll to position [1329, 0]
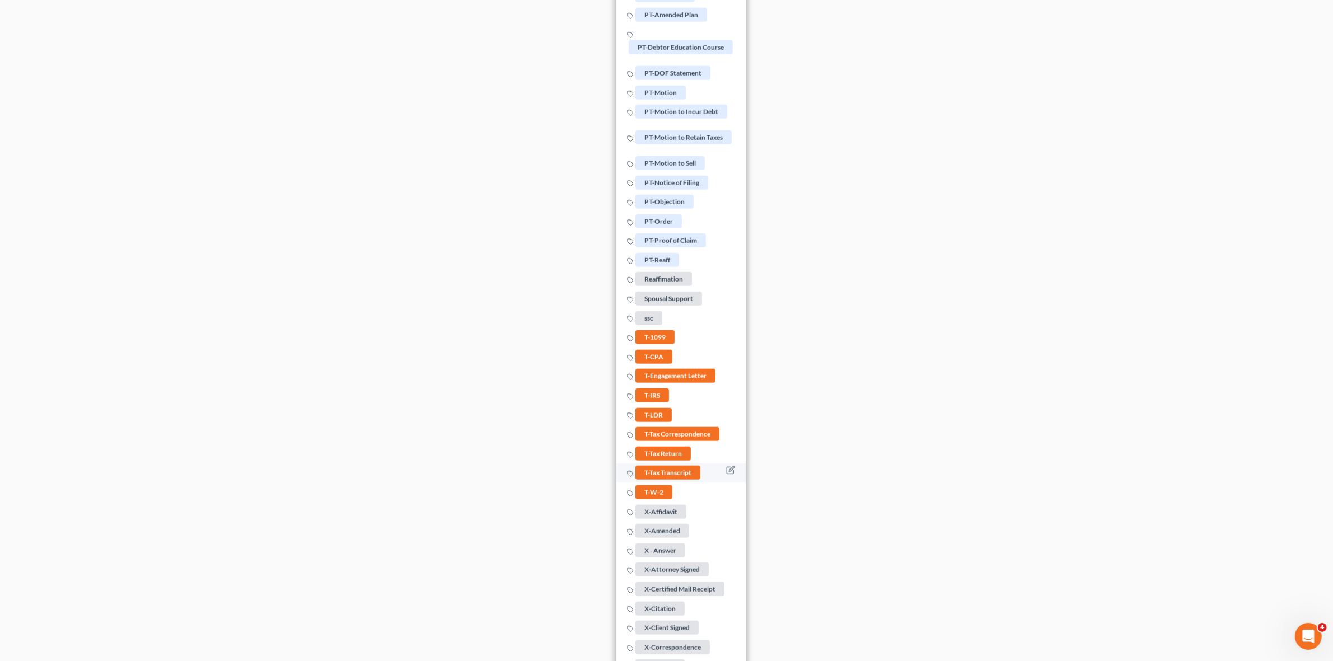
click at [670, 477] on span "T-Tax Transcript" at bounding box center [667, 473] width 65 height 14
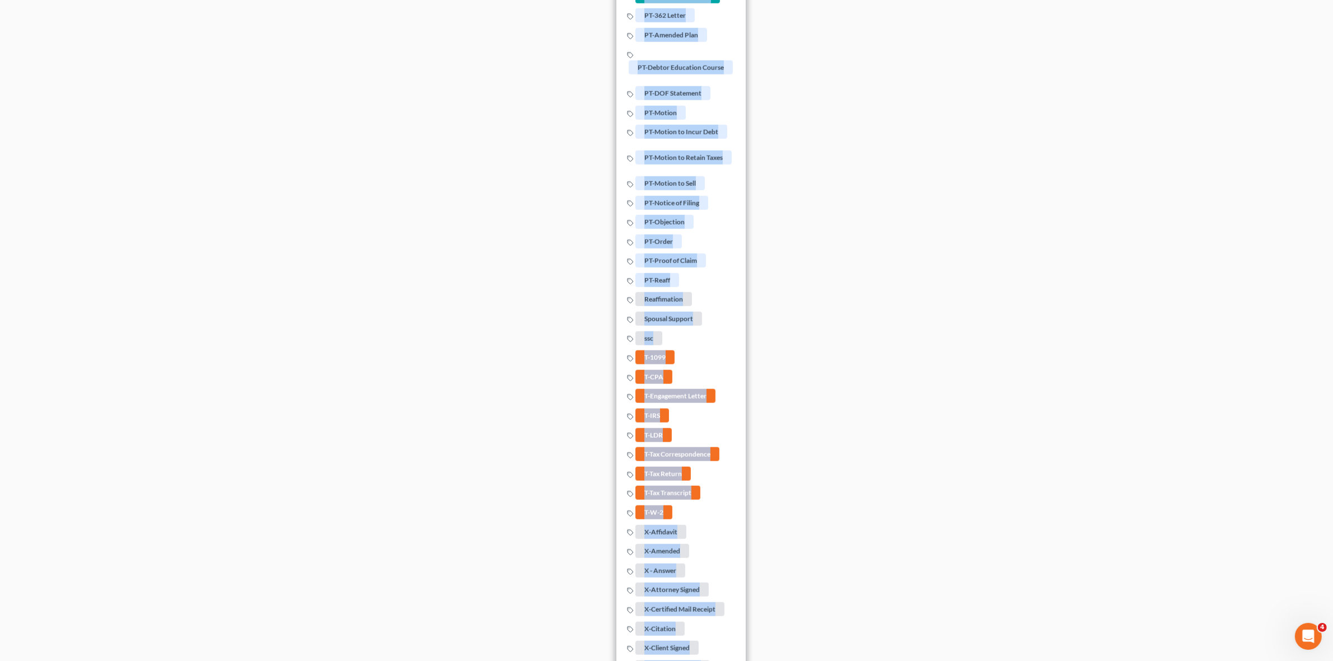
scroll to position [24, 0]
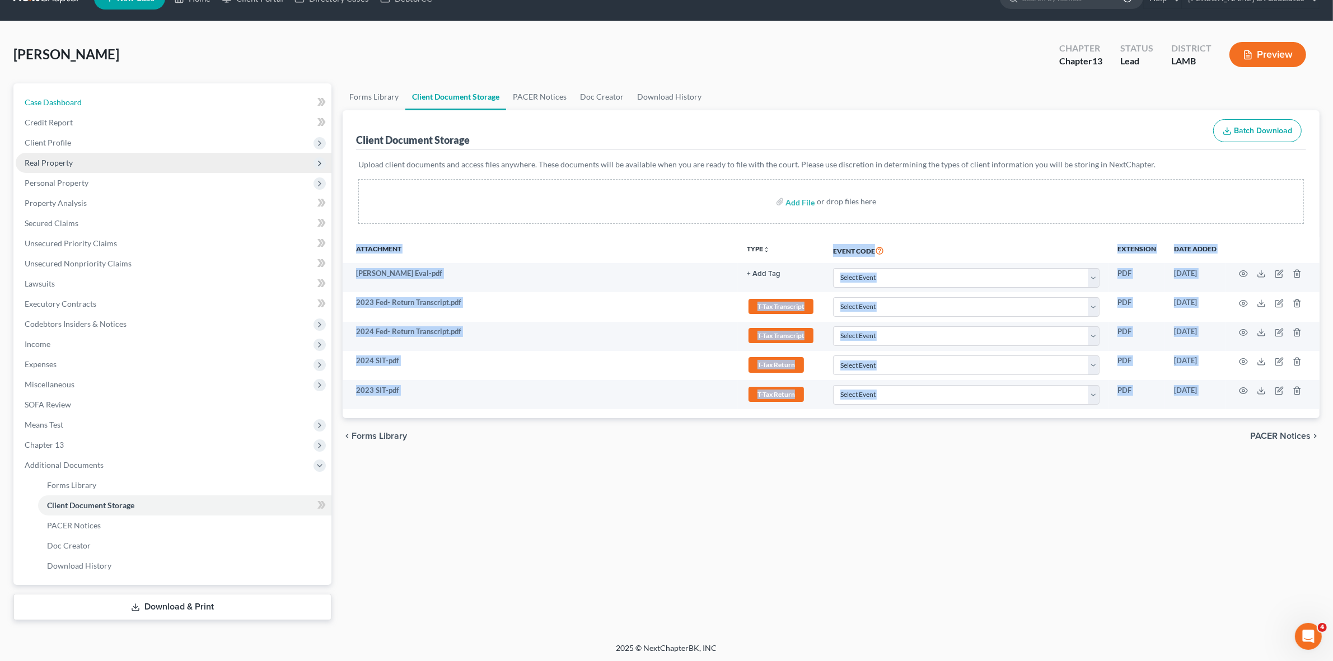
drag, startPoint x: 203, startPoint y: 107, endPoint x: 321, endPoint y: 166, distance: 131.7
click at [203, 107] on link "Case Dashboard" at bounding box center [174, 102] width 316 height 20
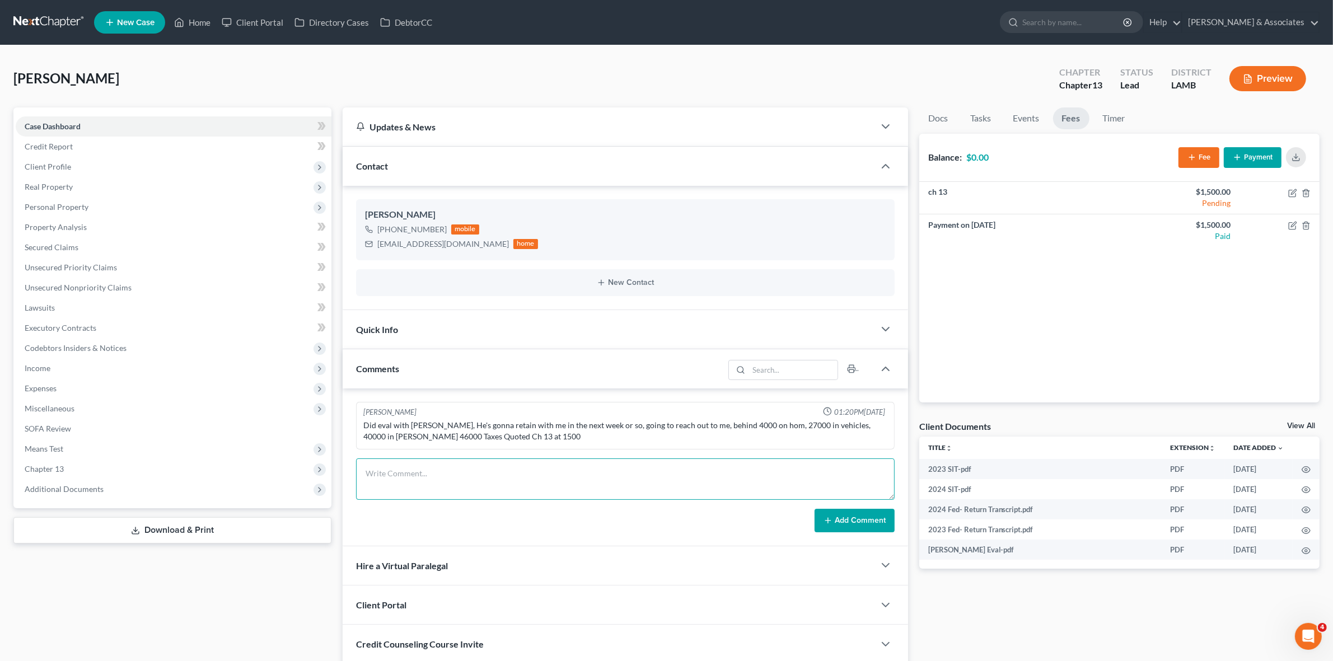
click at [566, 484] on textarea at bounding box center [625, 478] width 538 height 41
type textarea "P"
click at [416, 473] on textarea "PIF ($1,500.00) and provided a good stack of docs. I scanned and saved his tax …" at bounding box center [625, 478] width 538 height 41
click at [875, 471] on textarea "PIF ($1,500.00- receipt # 603056) and provided a good stack of docs. I scanned …" at bounding box center [625, 478] width 538 height 41
type textarea "PIF ($1,500.00- receipt # 603056) and provided a good stack of docs. I scanned …"
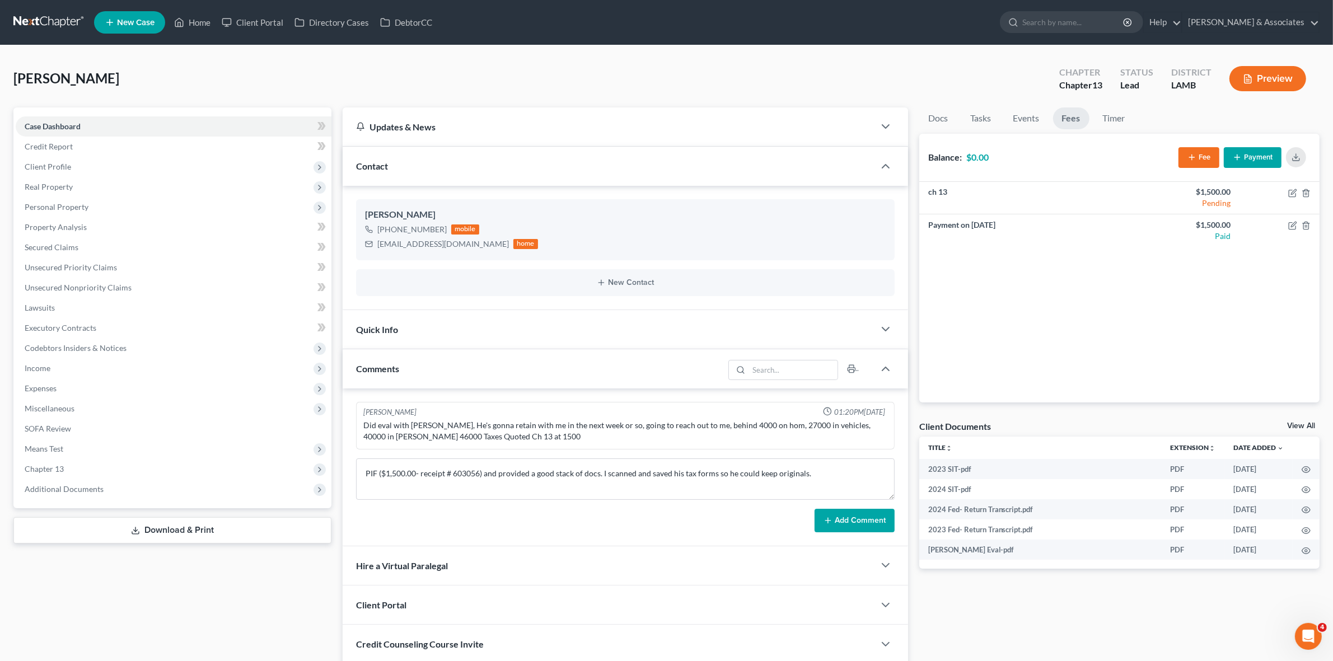
click at [874, 521] on button "Add Comment" at bounding box center [854, 521] width 80 height 24
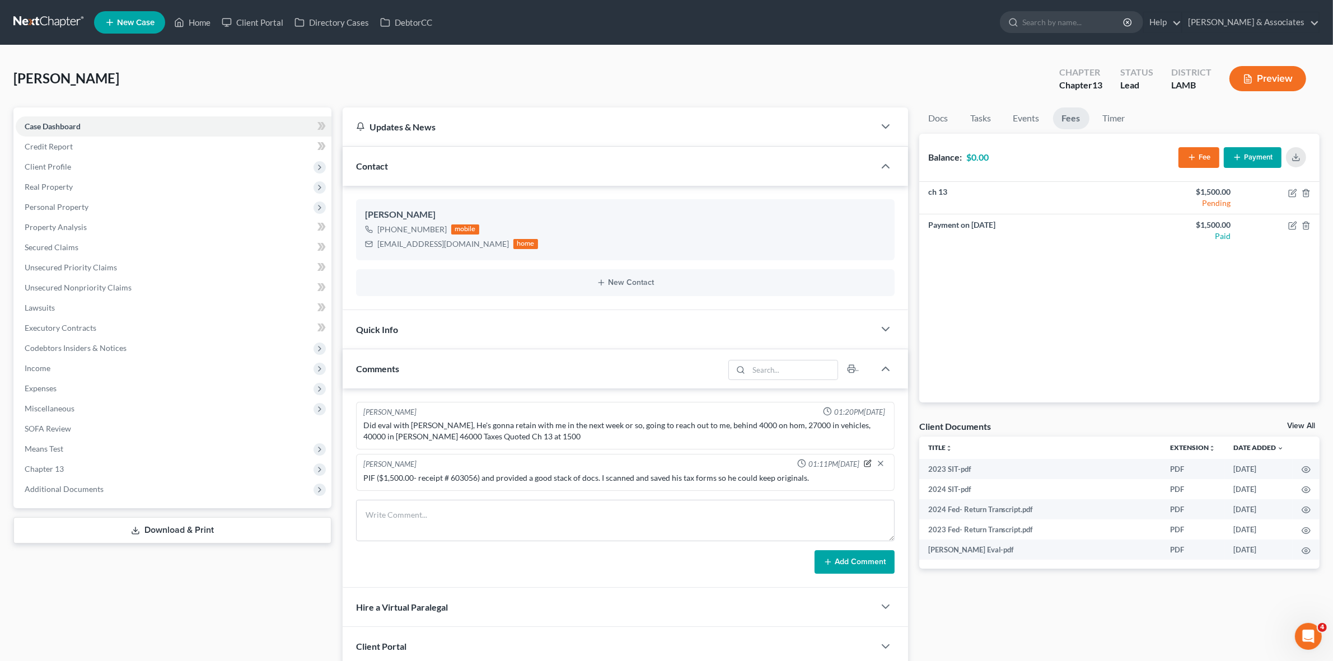
click at [866, 462] on icon "button" at bounding box center [868, 464] width 8 height 8
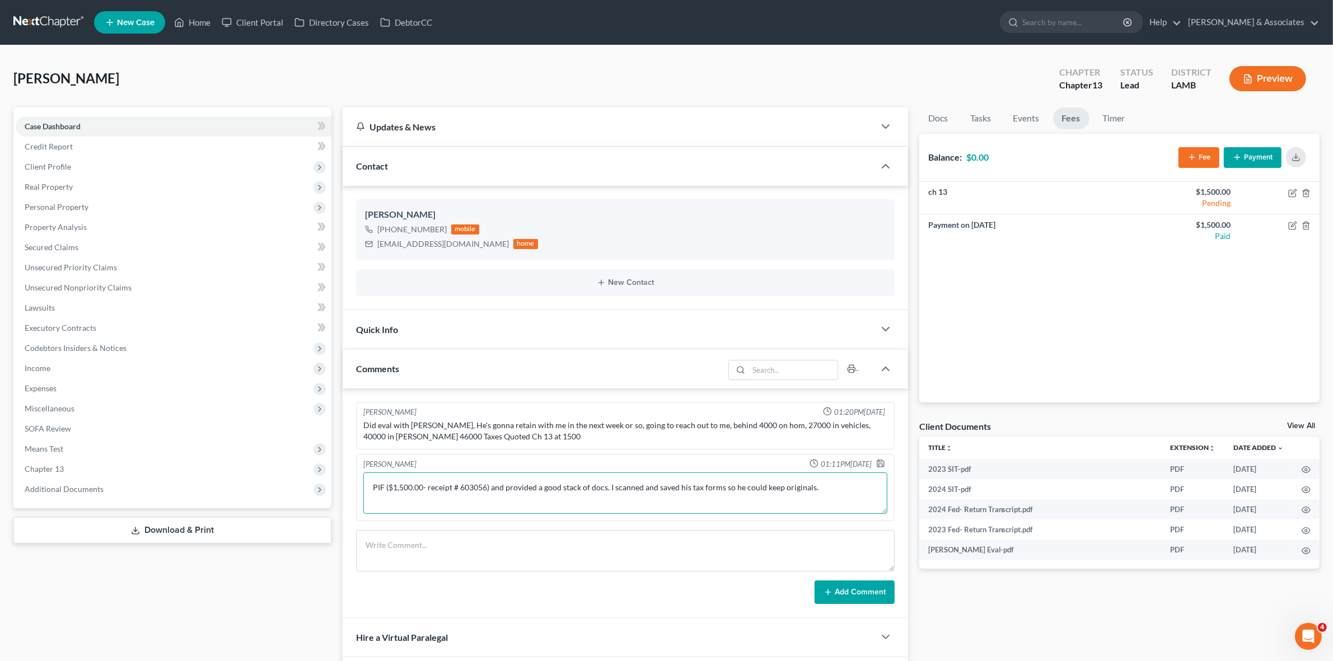
click at [838, 493] on textarea "PIF ($1,500.00- receipt # 603056) and provided a good stack of docs. I scanned …" at bounding box center [624, 492] width 523 height 41
click at [859, 488] on textarea "PIF ($1,500.00- receipt # 603056) and provided a good stack of docs. I scanned …" at bounding box center [624, 492] width 523 height 41
type textarea "PIF ($1,500.00- receipt # 603056) and provided a good stack of docs. I scanned …"
click at [879, 464] on polyline "button" at bounding box center [880, 465] width 4 height 3
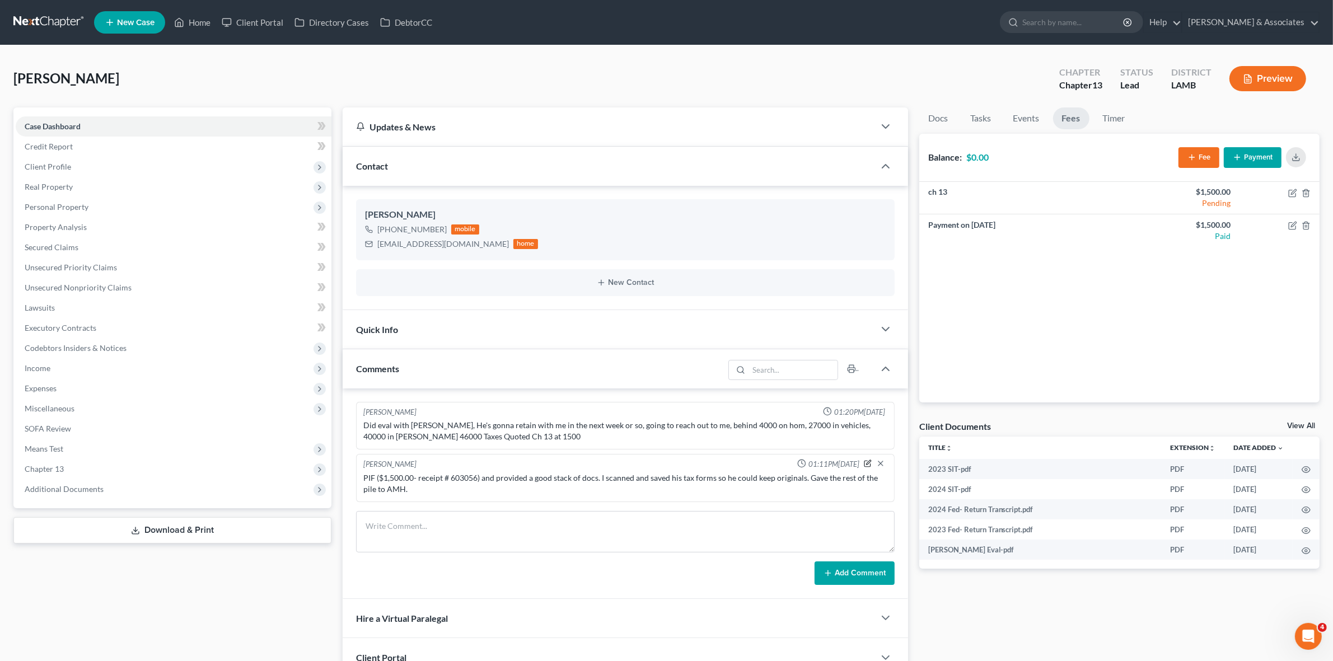
click at [865, 466] on icon "button" at bounding box center [868, 464] width 8 height 8
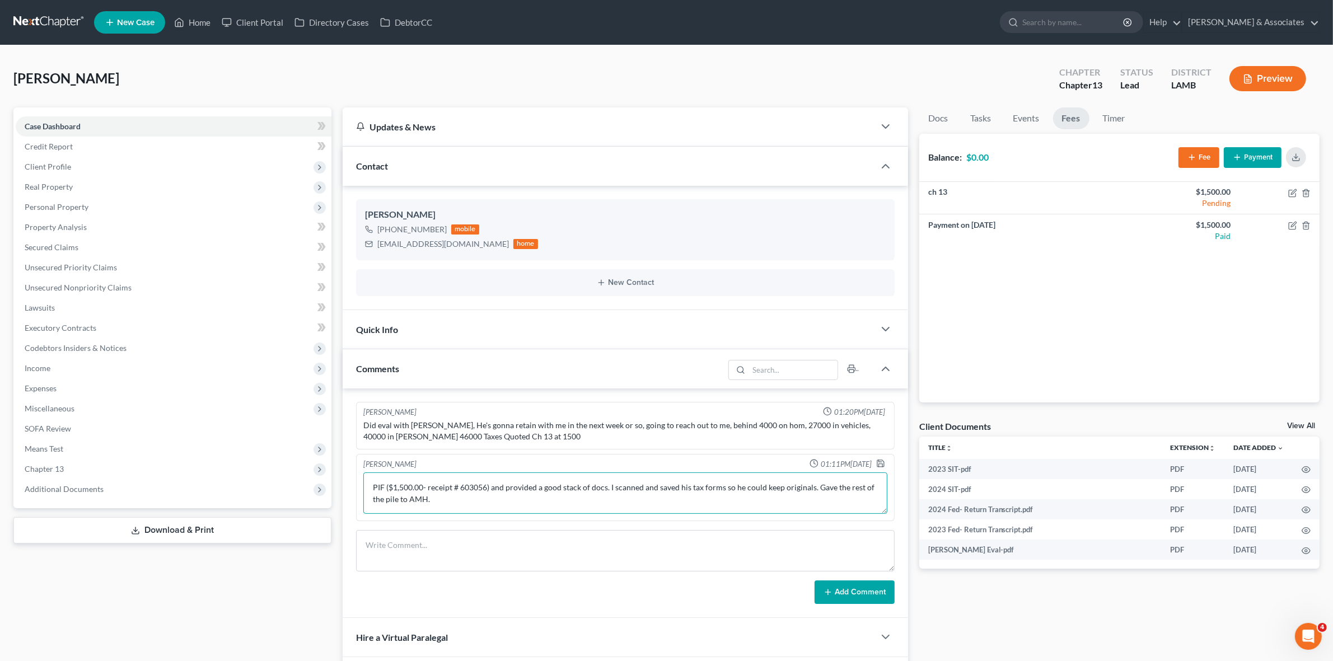
click at [640, 487] on textarea "PIF ($1,500.00- receipt # 603056) and provided a good stack of docs. I scanned …" at bounding box center [624, 492] width 523 height 41
click at [637, 505] on textarea "PIF ($1,500.00- receipt # 603056) and provided a good stack of docs. I scanned …" at bounding box center [624, 492] width 523 height 41
type textarea "PIF ($1,500.00- receipt # 603056) and provided a good stack of docs. I scanned …"
click at [879, 462] on icon "button" at bounding box center [880, 463] width 9 height 9
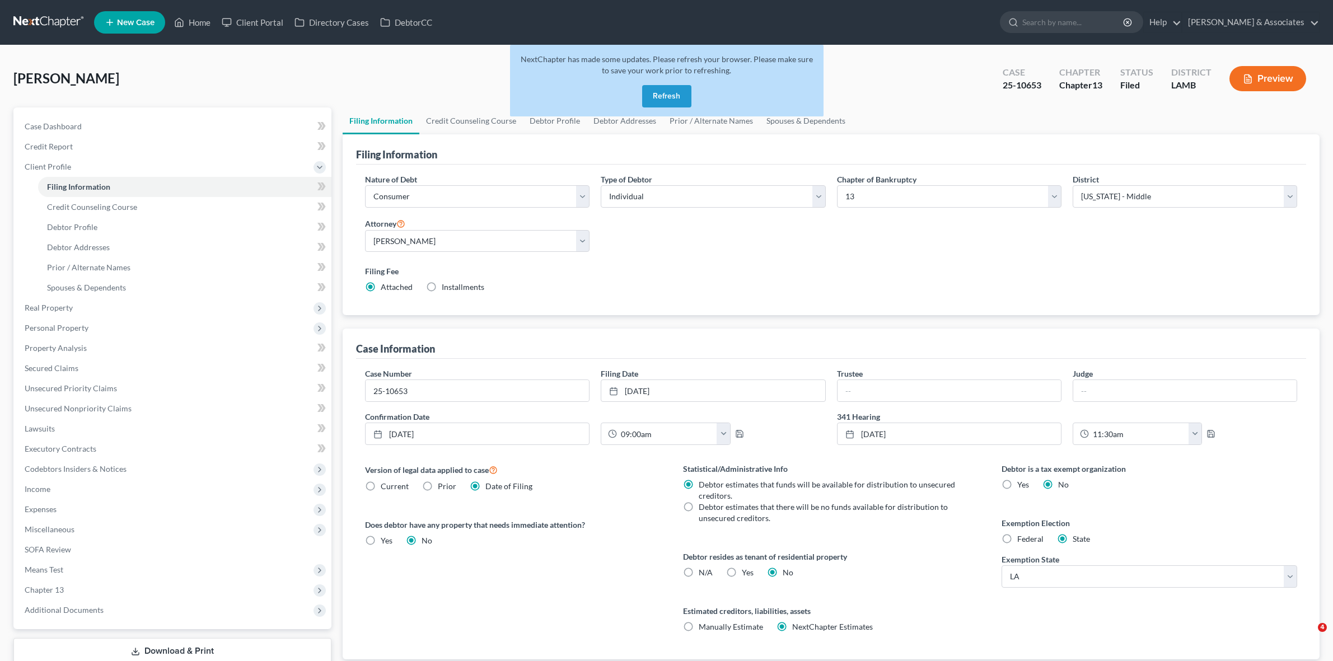
select select "1"
select select "0"
select select "3"
select select "35"
select select "0"
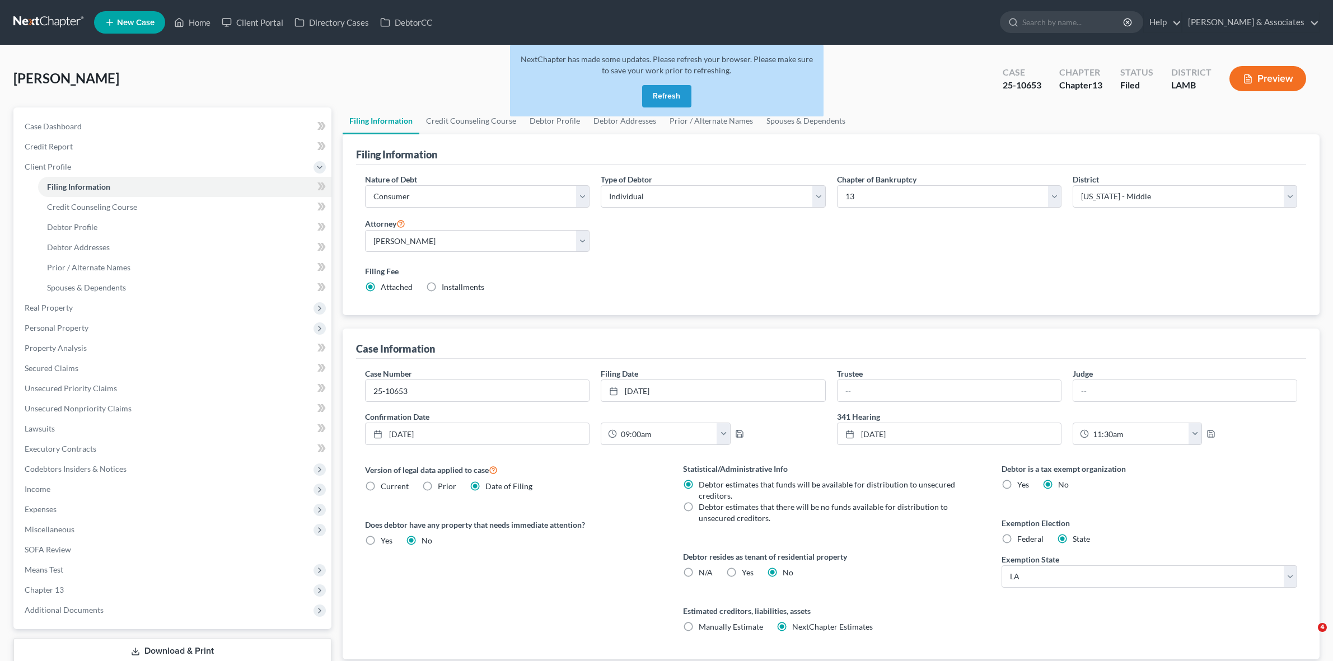
select select "19"
select select "1"
select select "0"
select select "3"
select select "35"
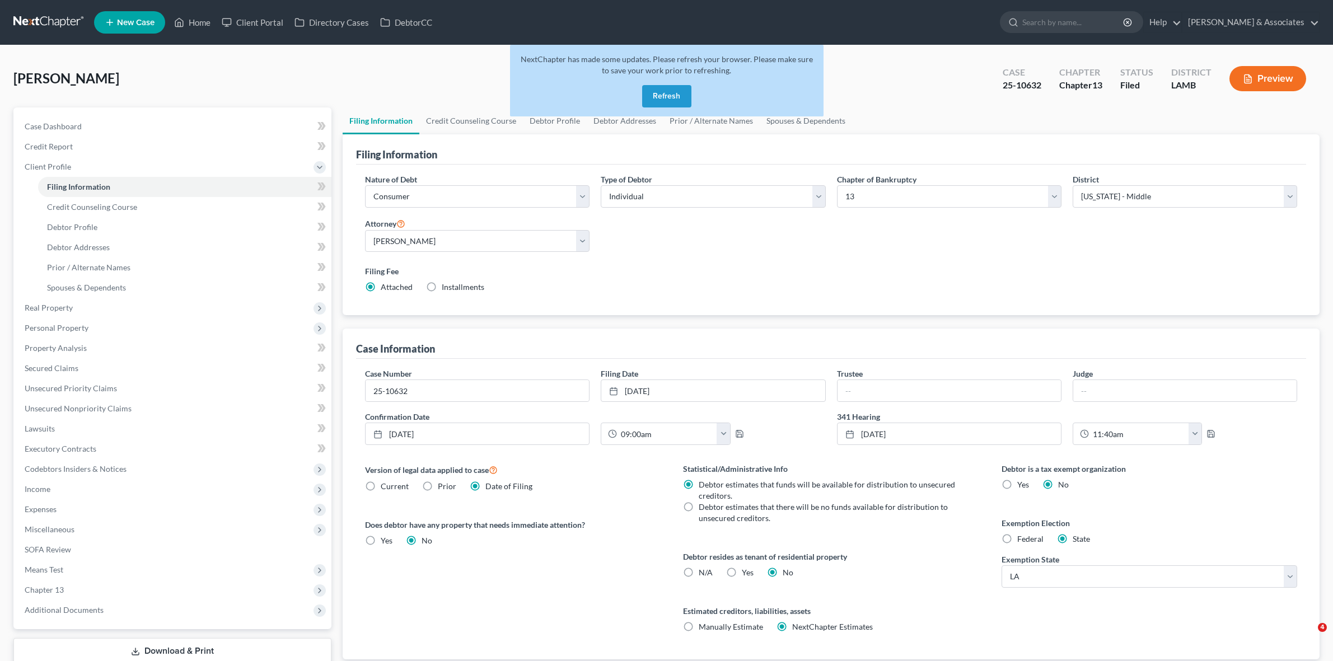
select select "0"
select select "19"
click at [175, 165] on span "Client Profile" at bounding box center [174, 167] width 316 height 20
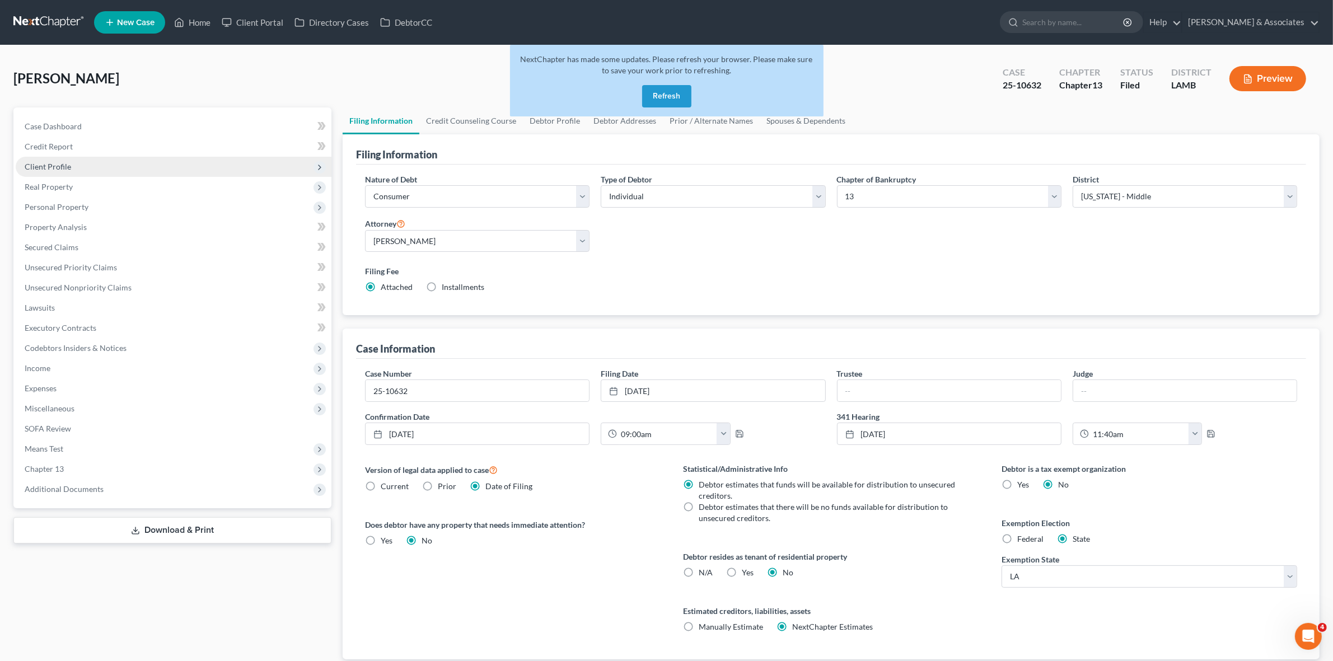
click at [177, 174] on span "Client Profile" at bounding box center [174, 167] width 316 height 20
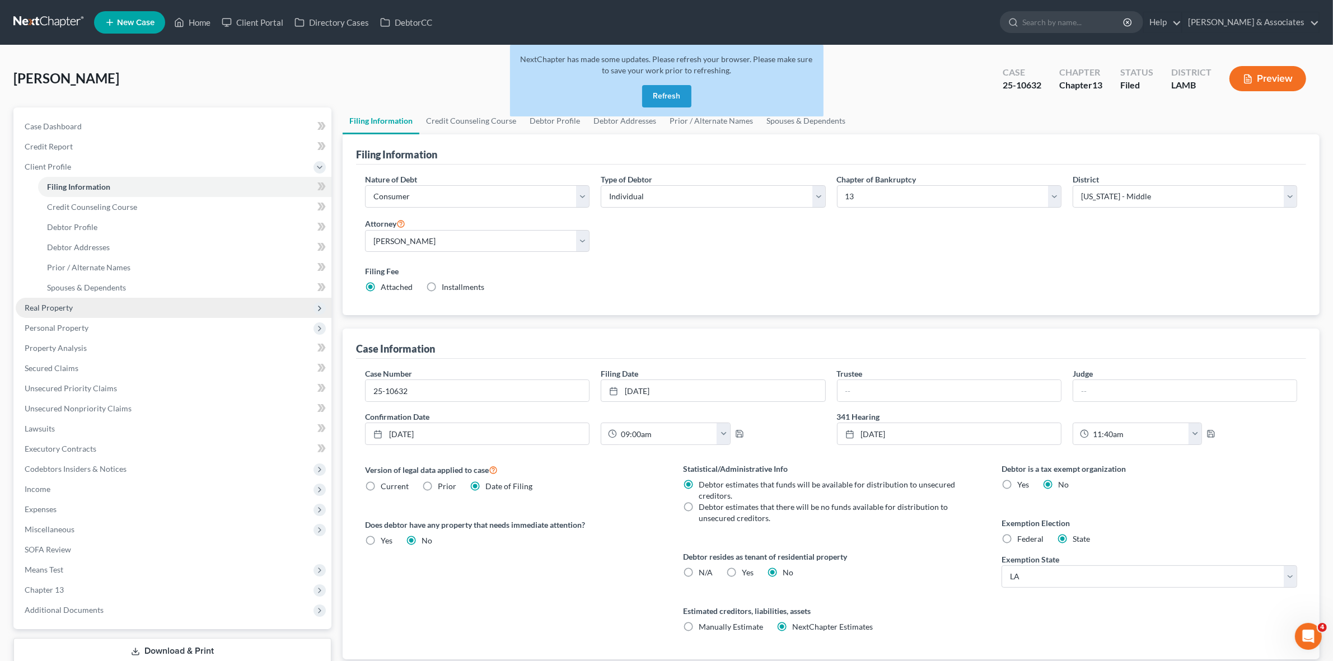
click at [157, 301] on span "Real Property" at bounding box center [174, 308] width 316 height 20
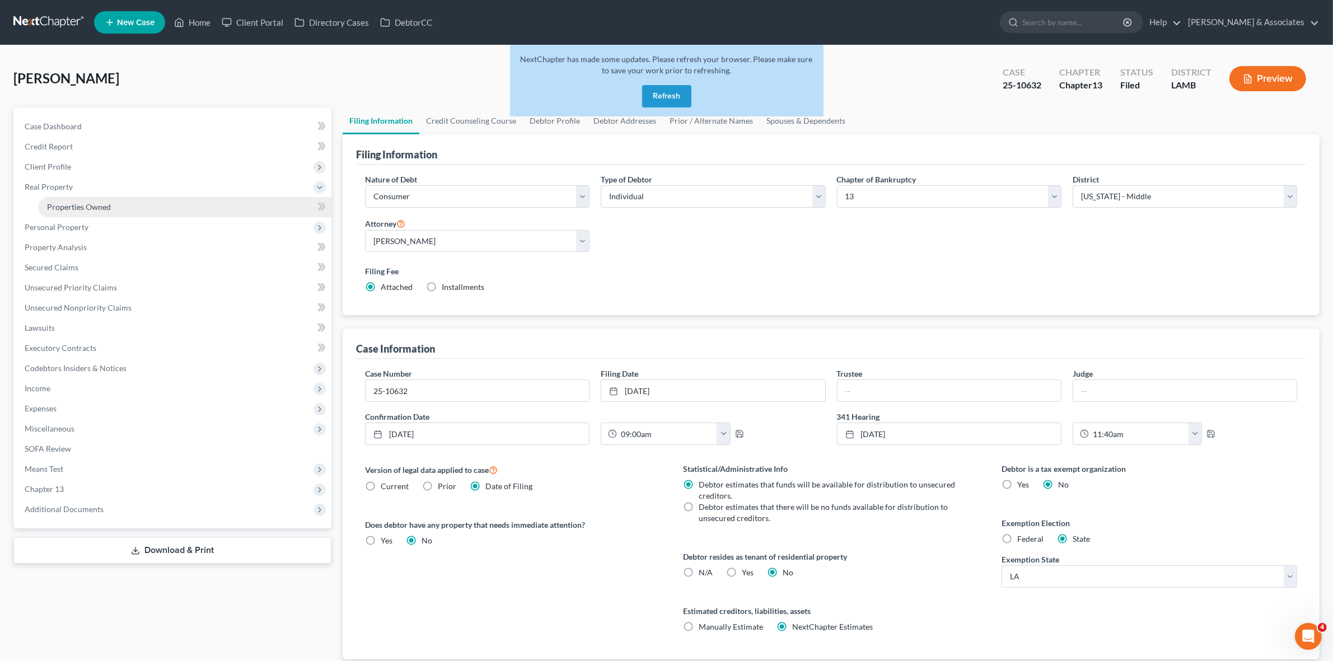
click at [140, 210] on link "Properties Owned" at bounding box center [184, 207] width 293 height 20
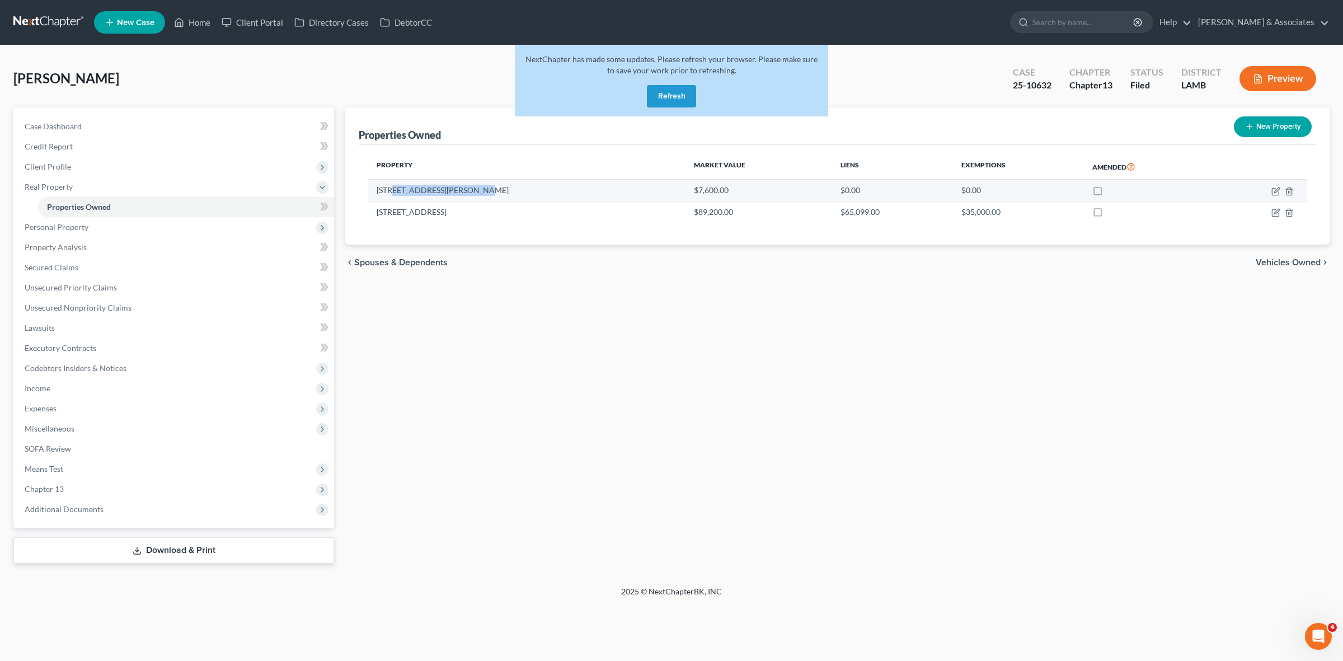
drag, startPoint x: 393, startPoint y: 196, endPoint x: 483, endPoint y: 196, distance: 89.6
click at [483, 196] on td "[STREET_ADDRESS][PERSON_NAME]" at bounding box center [526, 190] width 317 height 21
click at [446, 201] on td "[STREET_ADDRESS]" at bounding box center [526, 211] width 317 height 21
click at [1272, 189] on icon "button" at bounding box center [1276, 191] width 9 height 9
select select "19"
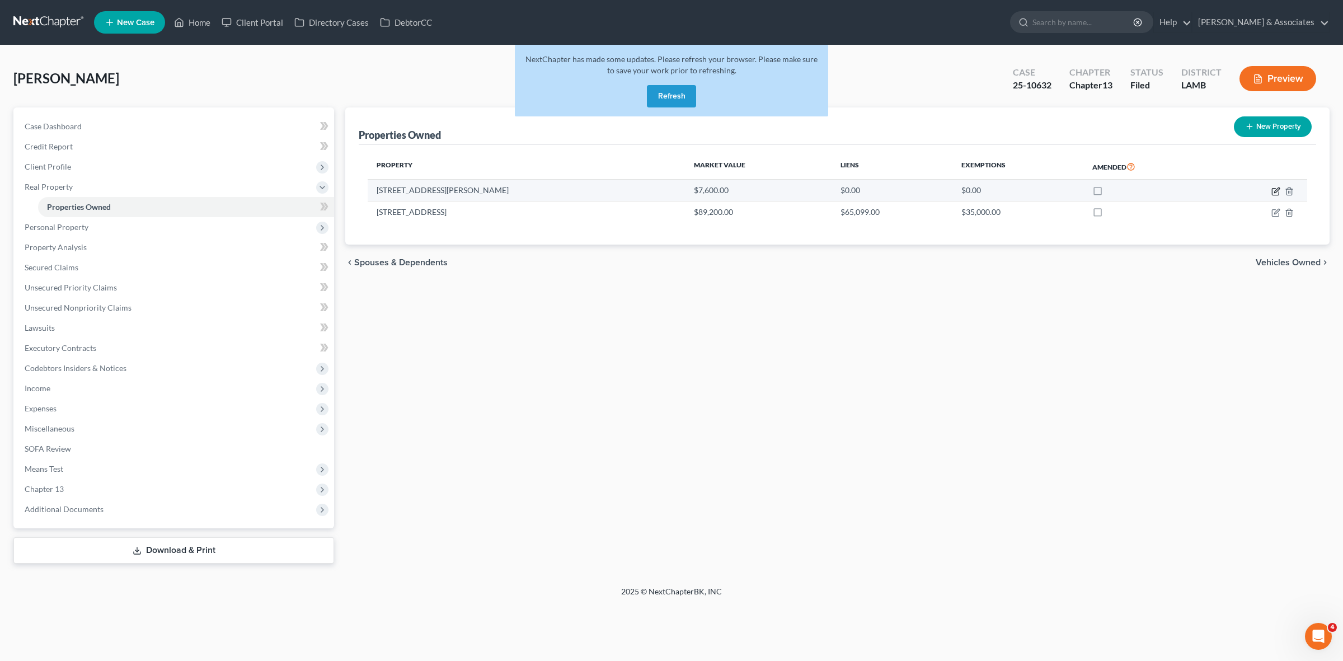
select select "38"
select select "3"
select select "0"
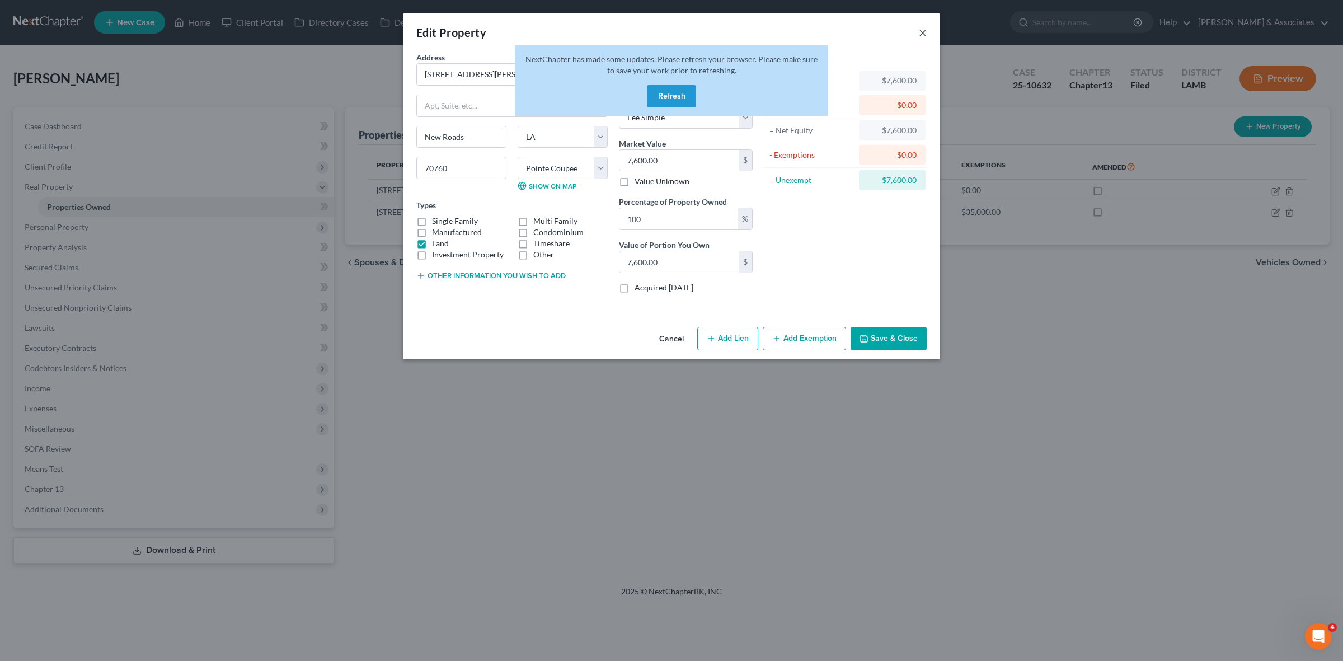
click at [921, 34] on button "×" at bounding box center [923, 32] width 8 height 13
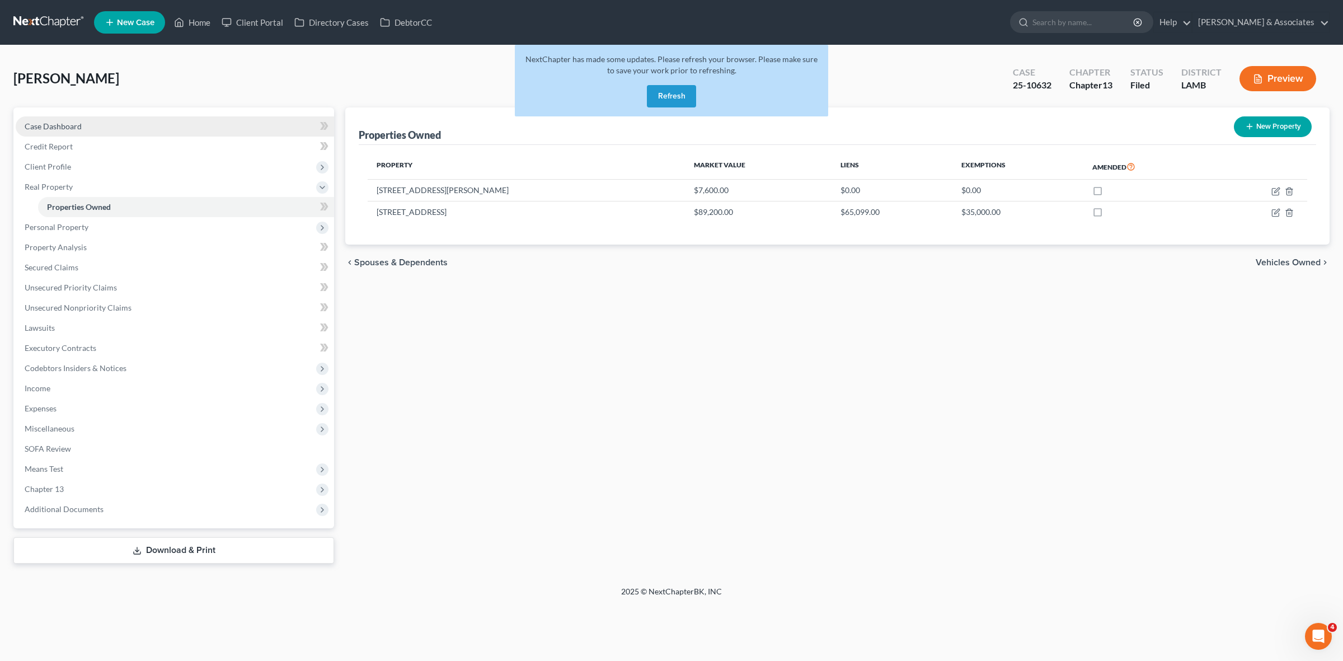
click at [177, 121] on link "Case Dashboard" at bounding box center [175, 126] width 318 height 20
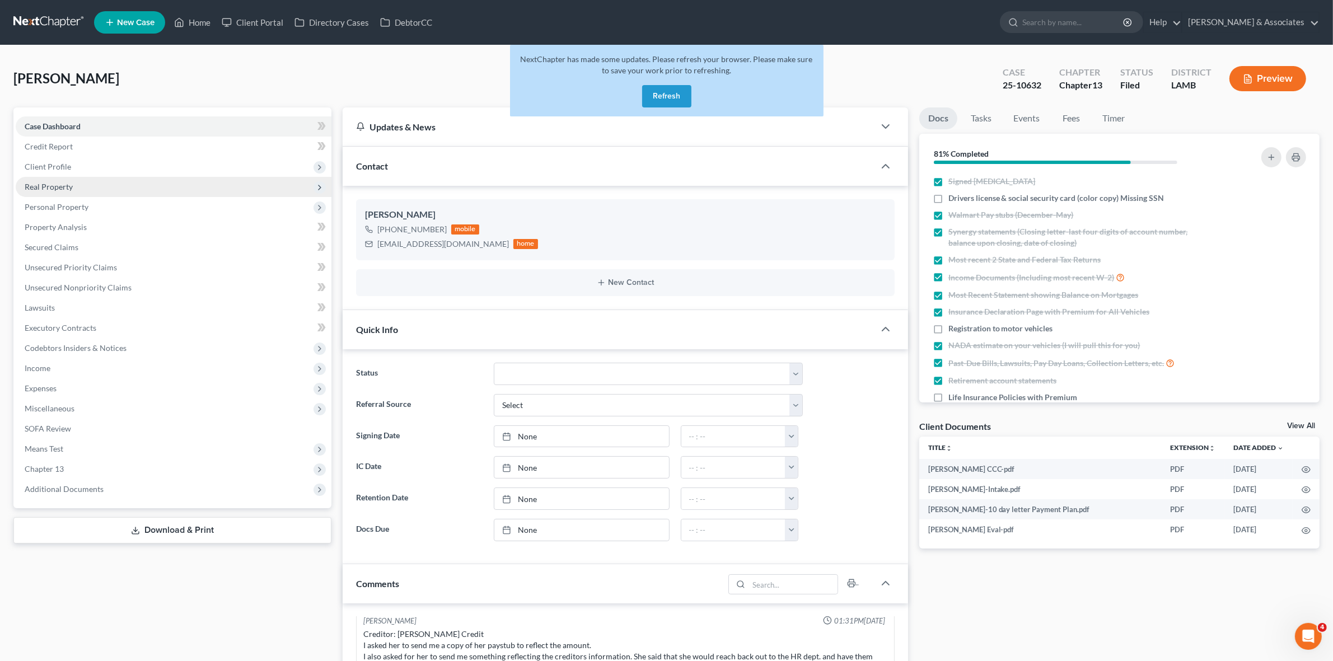
click at [143, 186] on span "Real Property" at bounding box center [174, 187] width 316 height 20
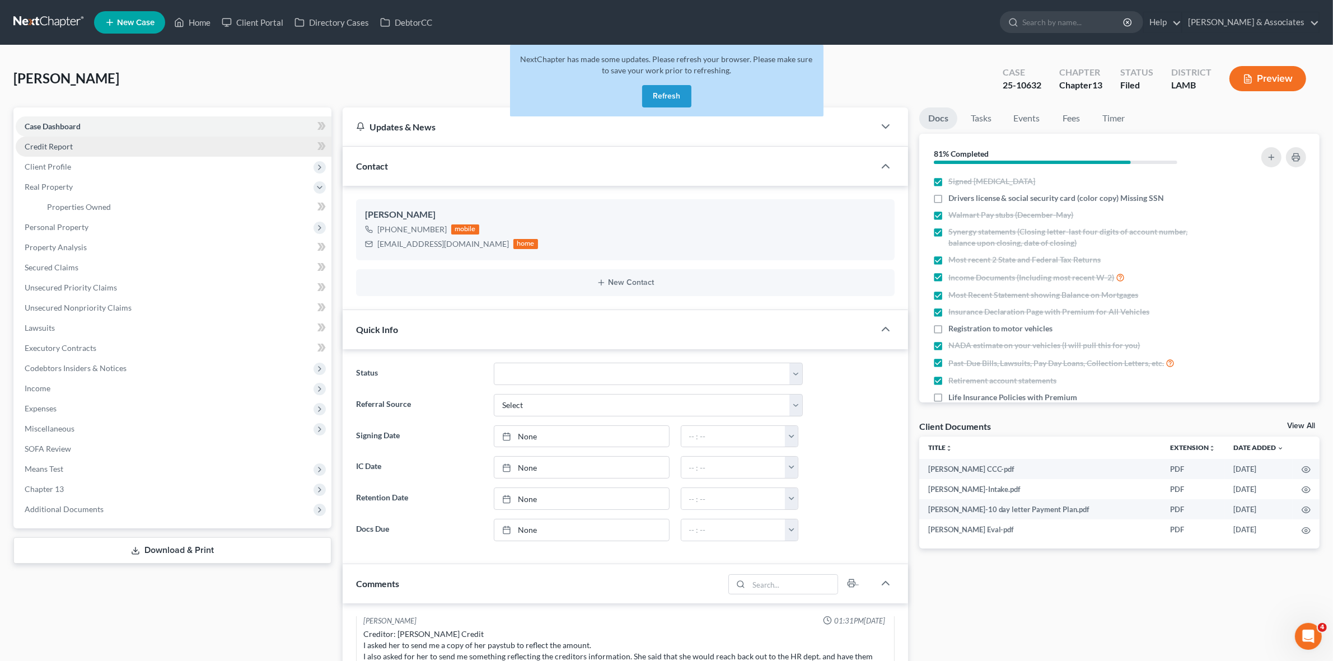
click at [142, 154] on link "Credit Report" at bounding box center [174, 147] width 316 height 20
click at [143, 166] on span "Client Profile" at bounding box center [174, 167] width 316 height 20
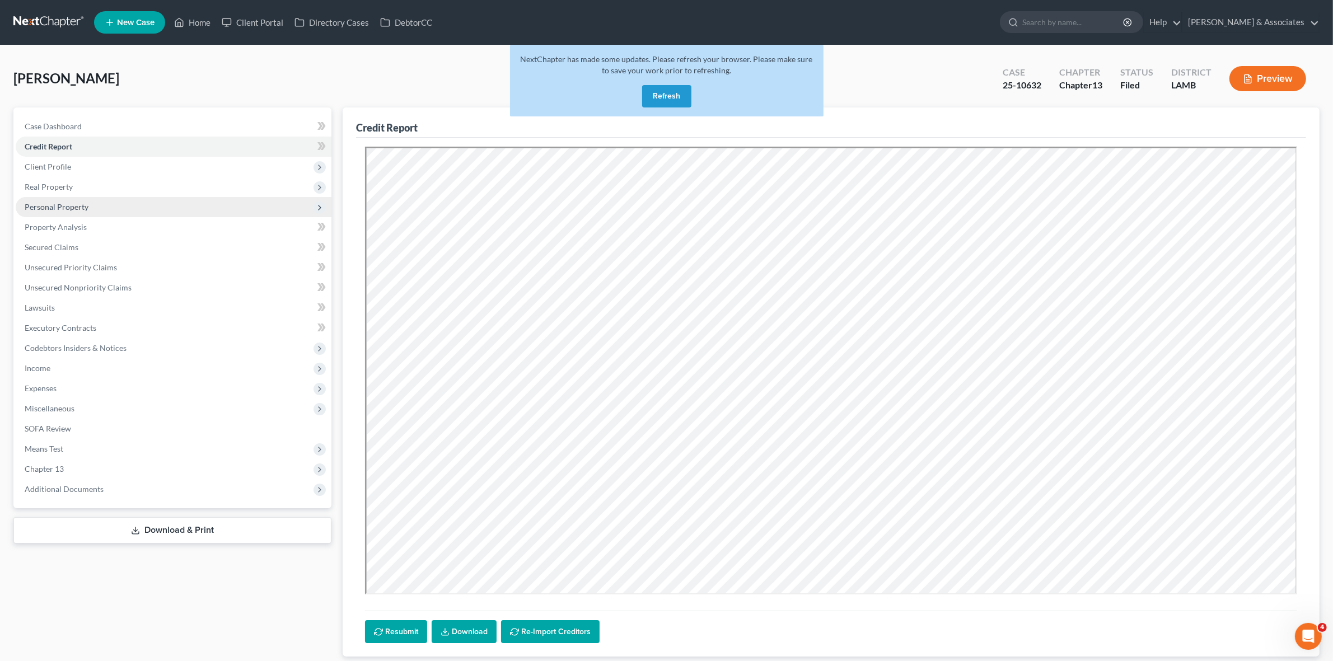
click at [146, 205] on span "Personal Property" at bounding box center [174, 207] width 316 height 20
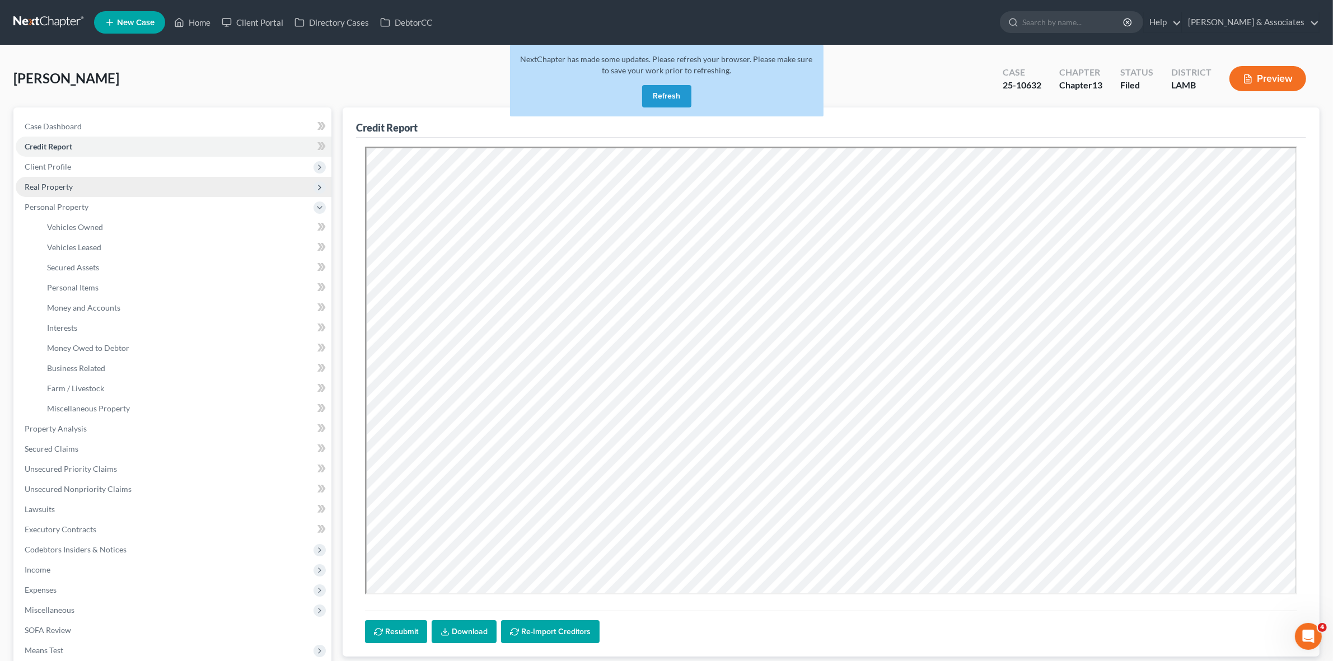
click at [139, 179] on span "Real Property" at bounding box center [174, 187] width 316 height 20
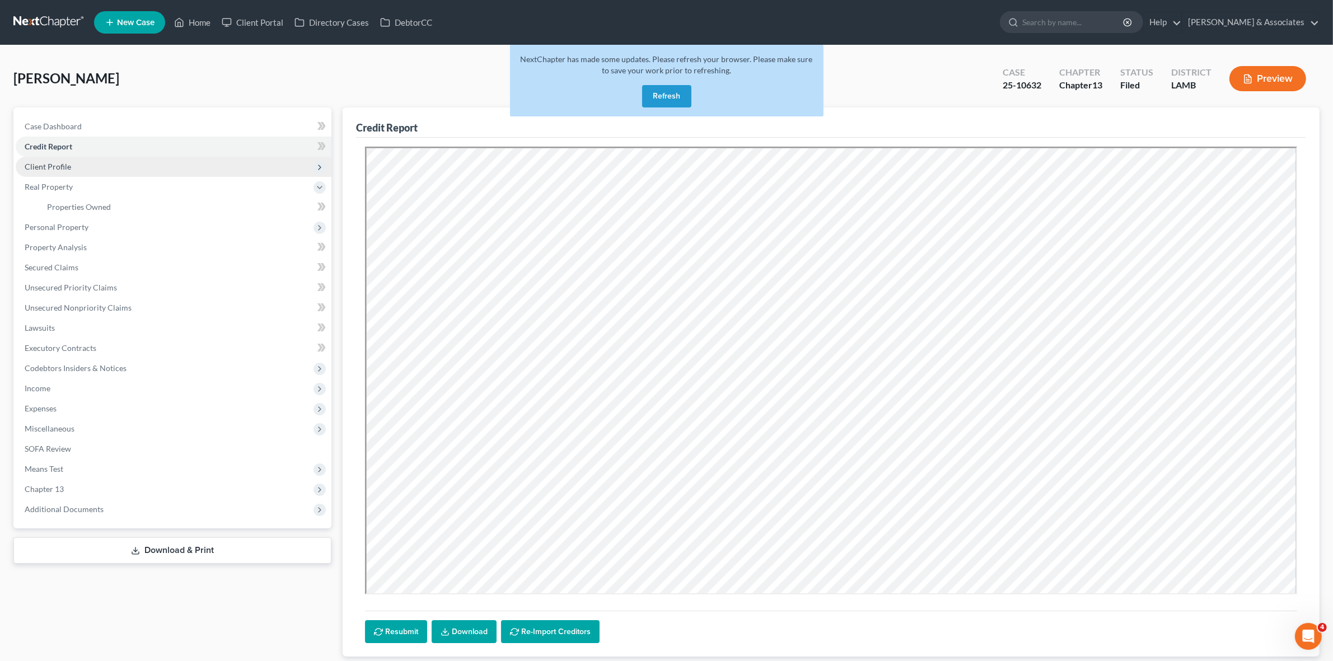
click at [130, 170] on span "Client Profile" at bounding box center [174, 167] width 316 height 20
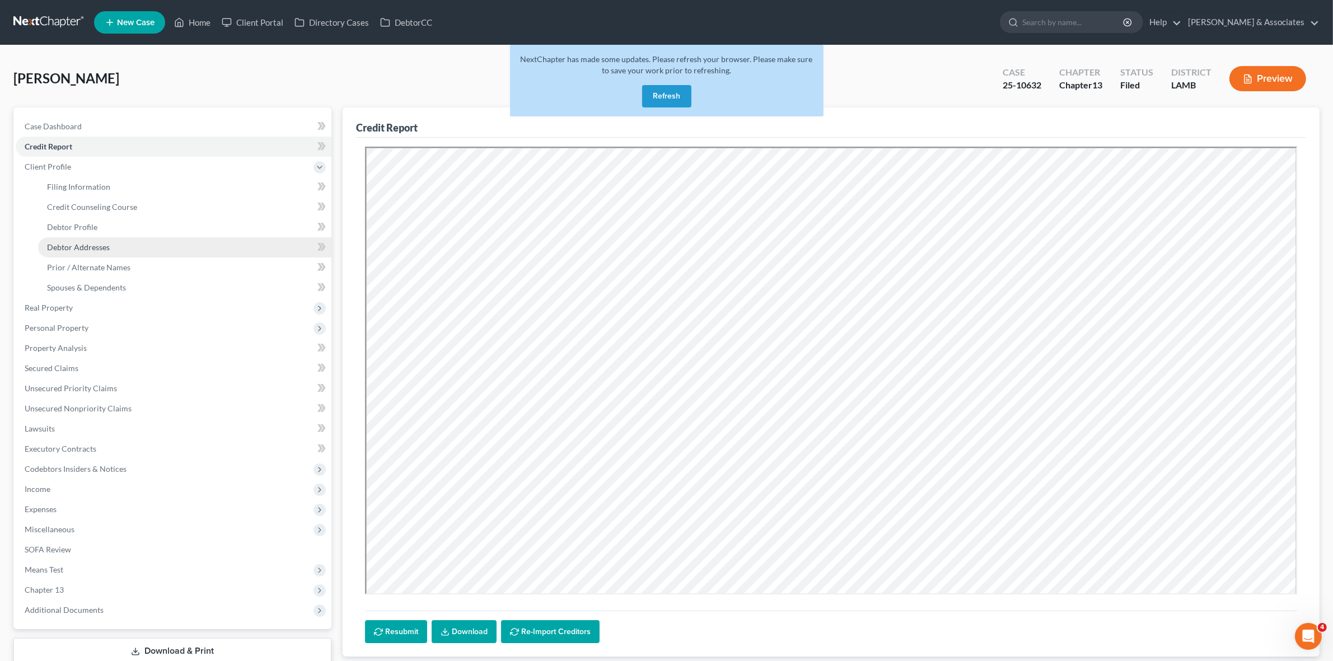
click at [132, 245] on link "Debtor Addresses" at bounding box center [184, 247] width 293 height 20
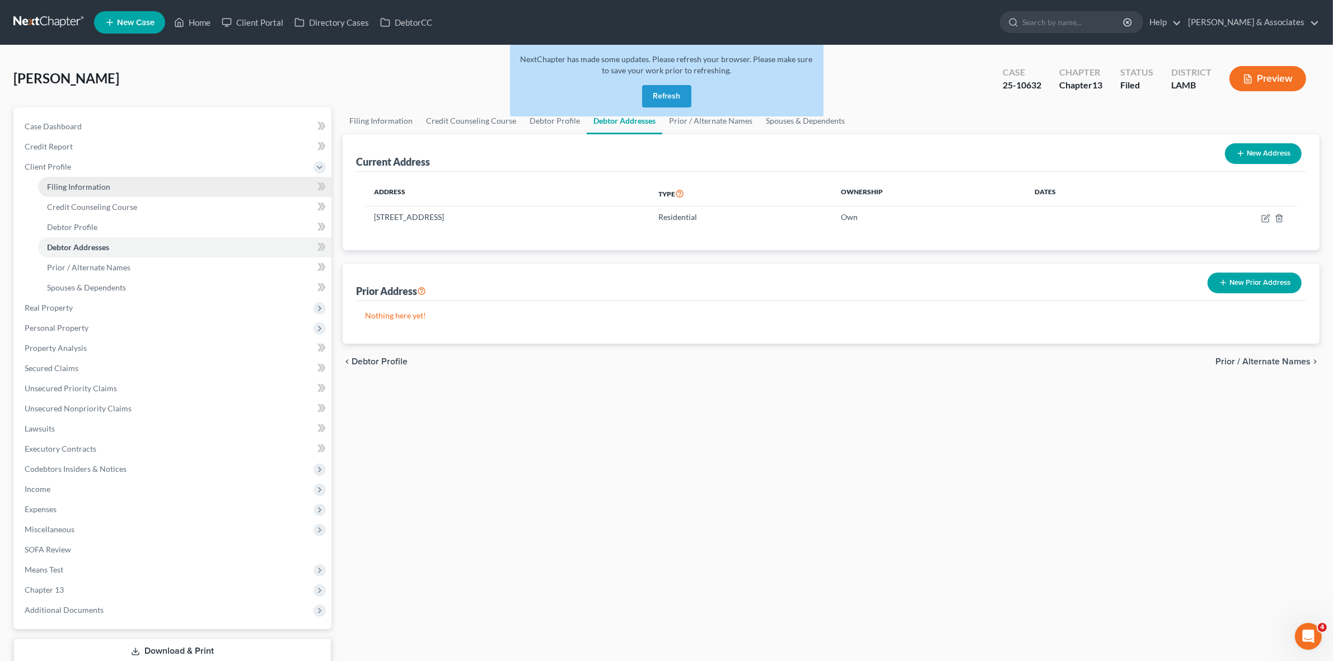
click at [160, 186] on link "Filing Information" at bounding box center [184, 187] width 293 height 20
select select "1"
select select "0"
select select "3"
select select "35"
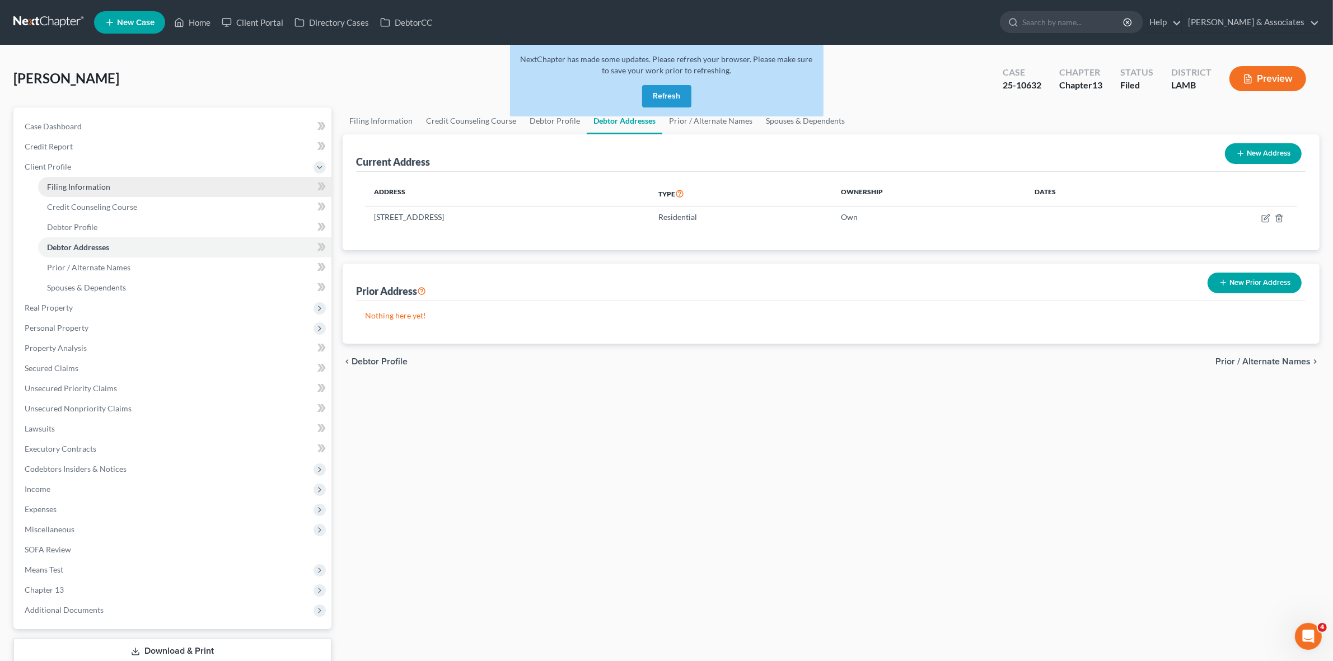
select select "0"
select select "19"
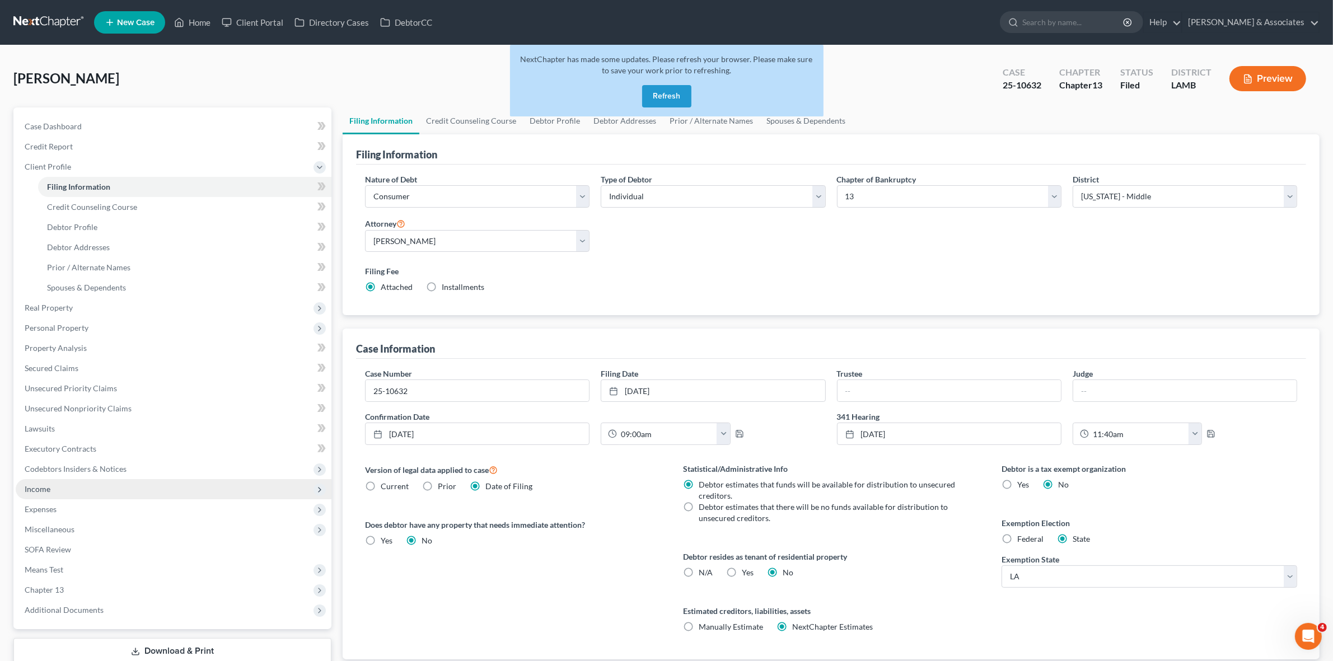
click at [252, 496] on span "Income" at bounding box center [174, 489] width 316 height 20
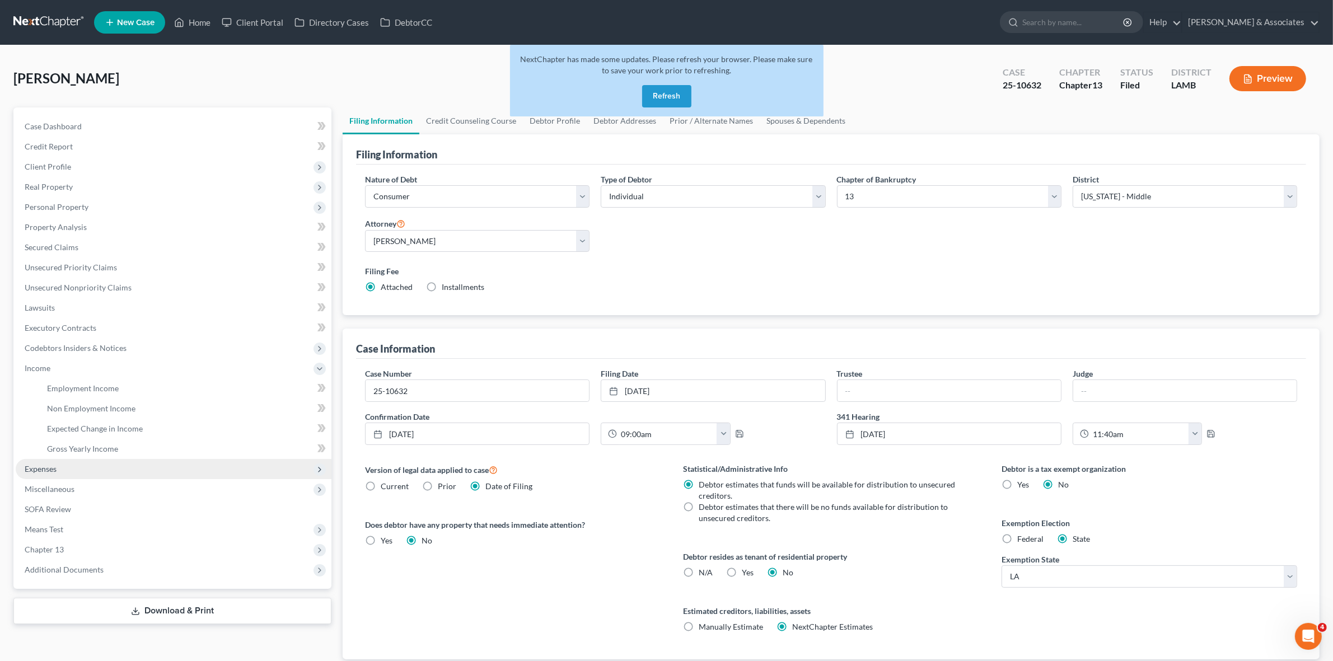
click at [216, 471] on span "Expenses" at bounding box center [174, 469] width 316 height 20
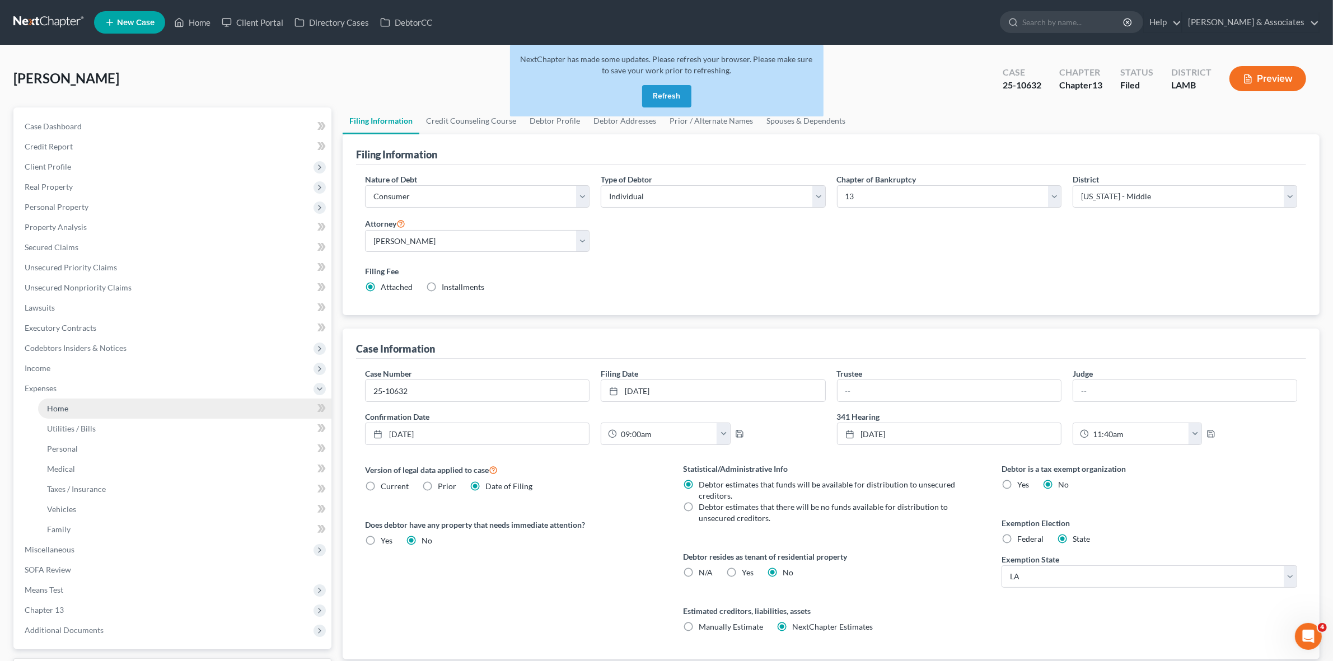
click at [269, 405] on link "Home" at bounding box center [184, 409] width 293 height 20
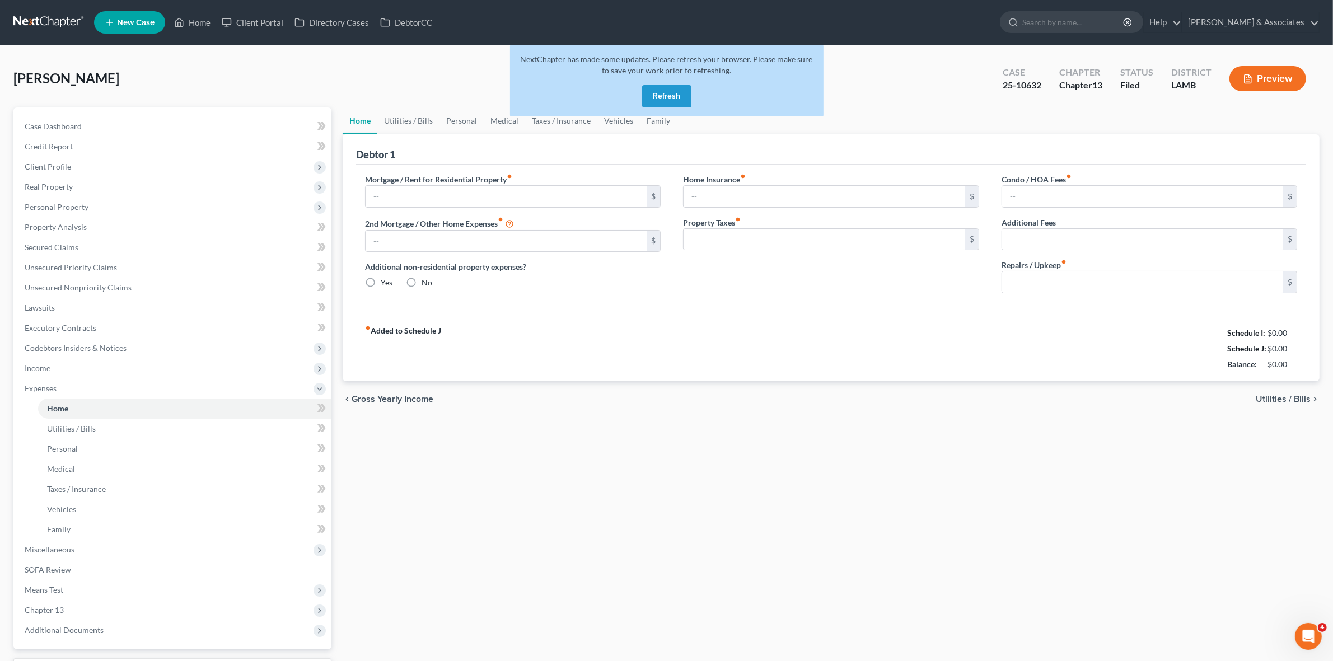
type input "713.68"
type input "0.00"
radio input "true"
type input "0.00"
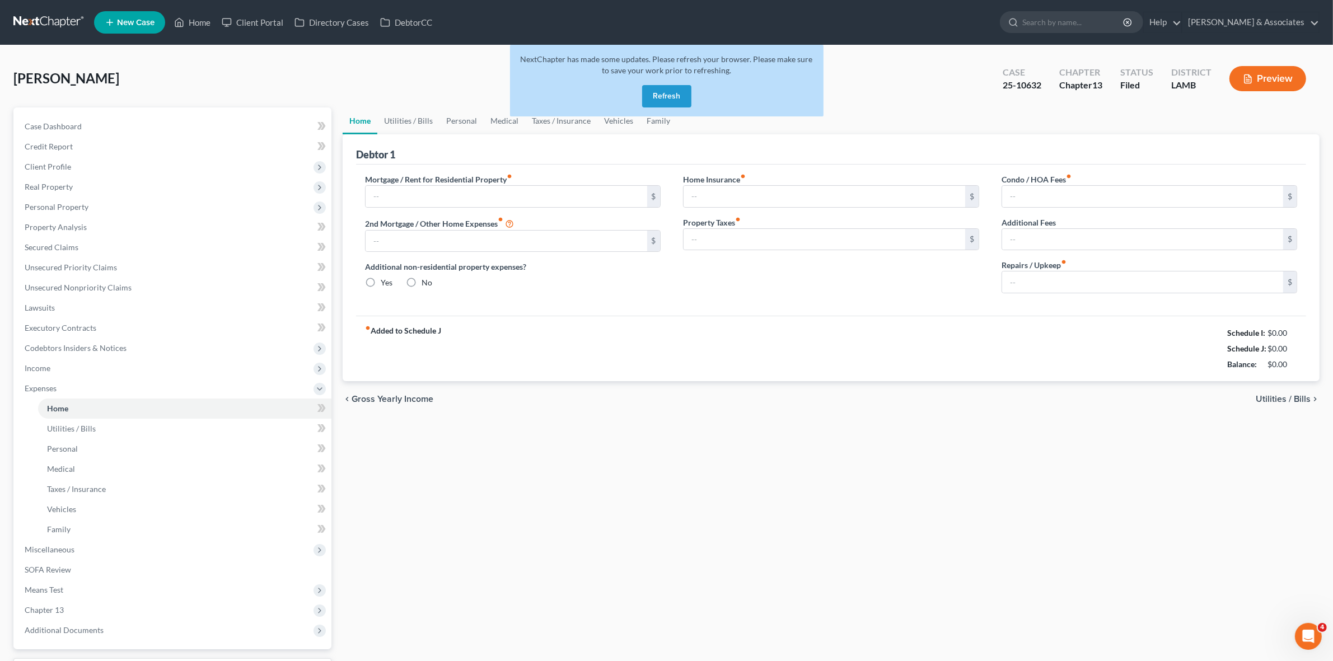
type input "0.00"
type input "45.00"
click at [222, 429] on link "Utilities / Bills" at bounding box center [184, 429] width 293 height 20
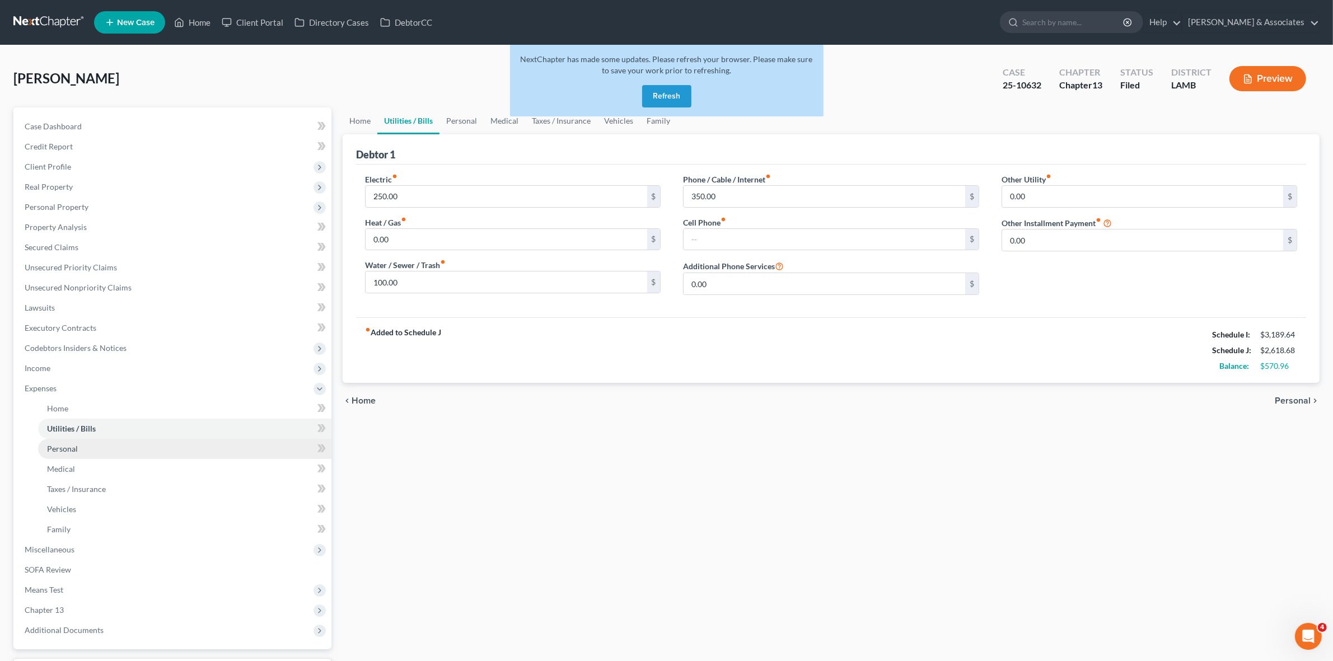
click at [226, 454] on link "Personal" at bounding box center [184, 449] width 293 height 20
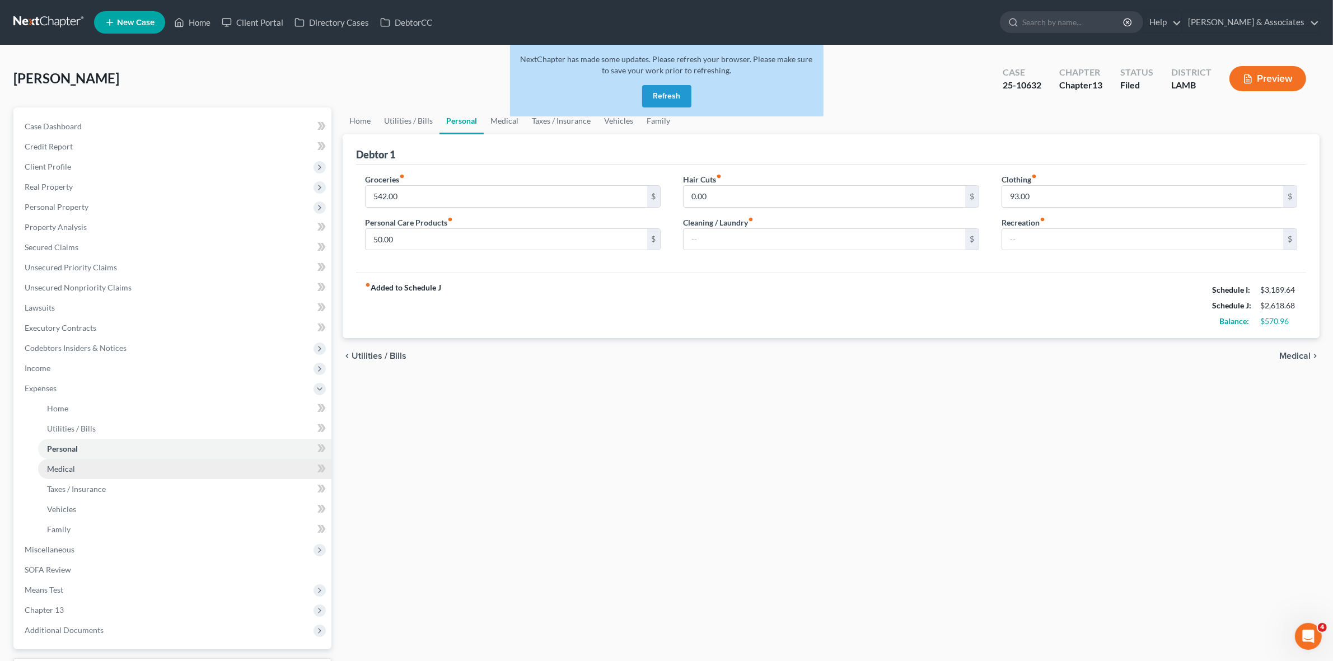
click at [226, 465] on link "Medical" at bounding box center [184, 469] width 293 height 20
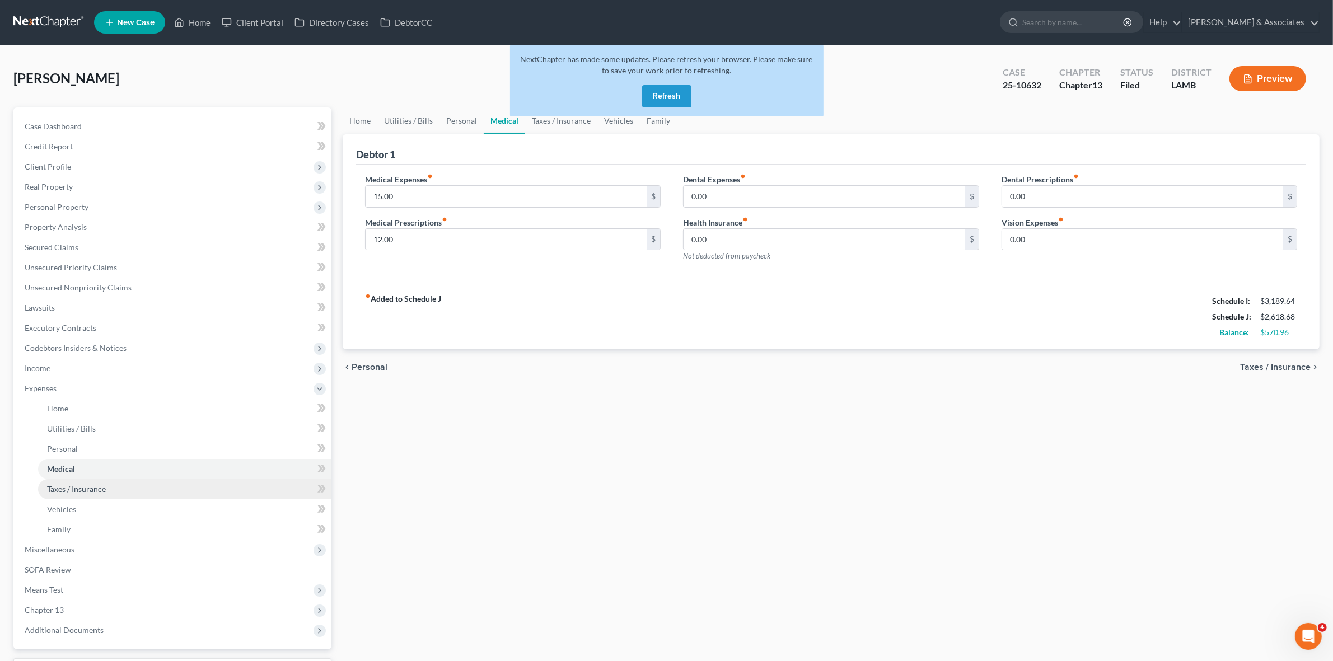
click at [222, 490] on link "Taxes / Insurance" at bounding box center [184, 489] width 293 height 20
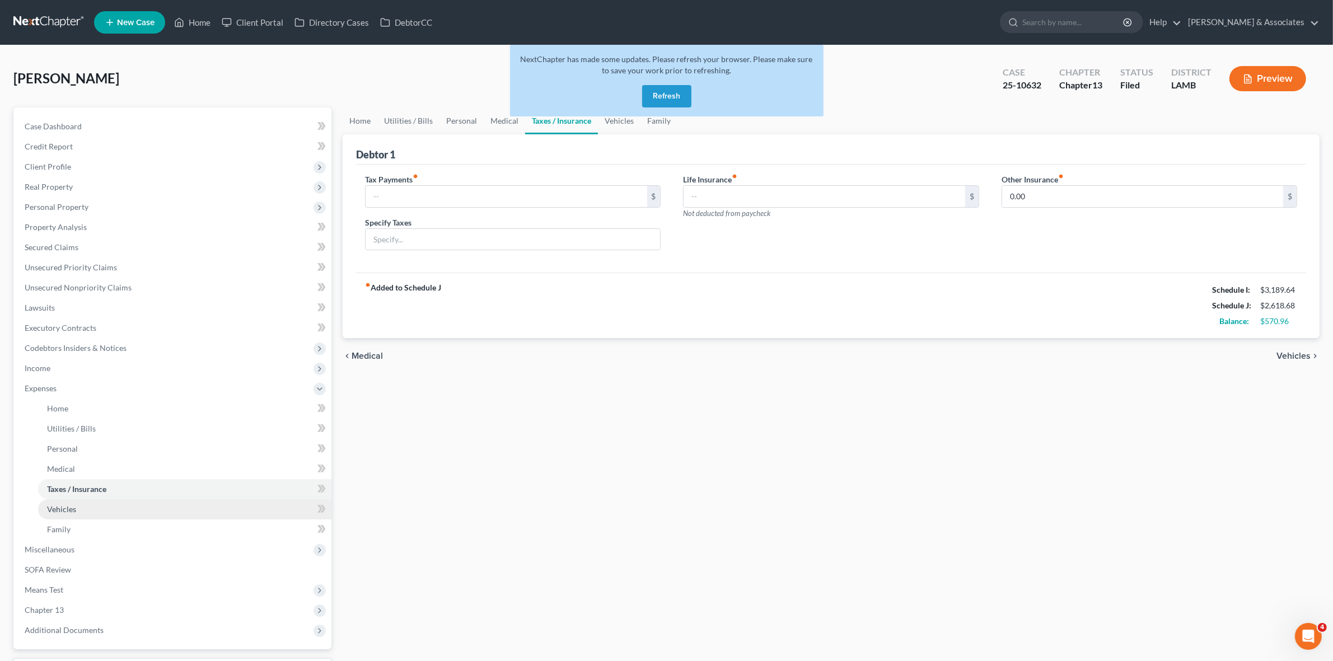
click at [211, 504] on link "Vehicles" at bounding box center [184, 509] width 293 height 20
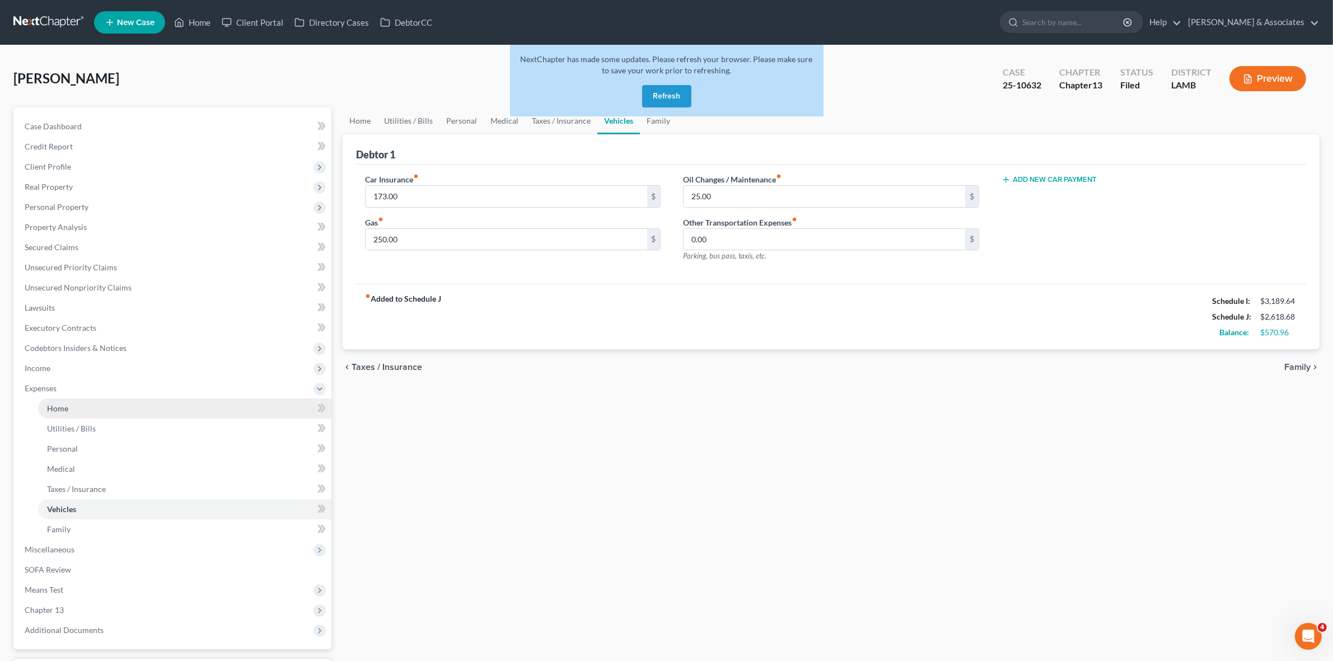
click at [168, 415] on link "Home" at bounding box center [184, 409] width 293 height 20
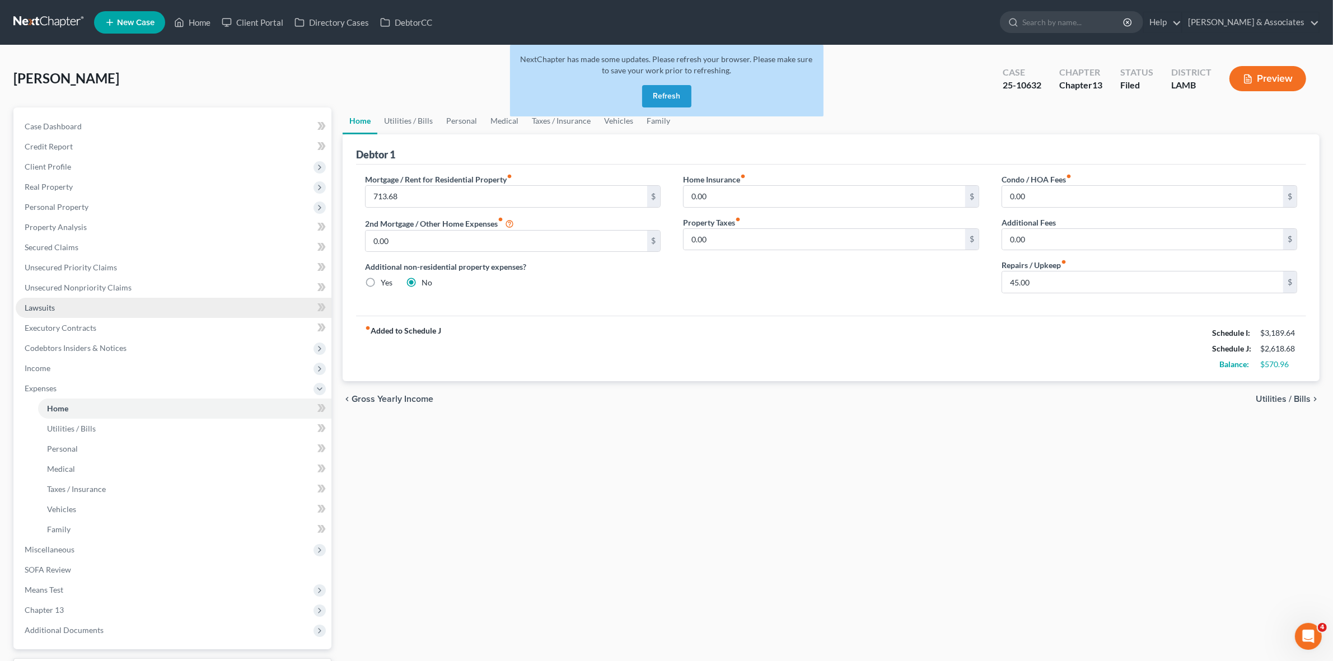
click at [48, 309] on span "Lawsuits" at bounding box center [40, 308] width 30 height 10
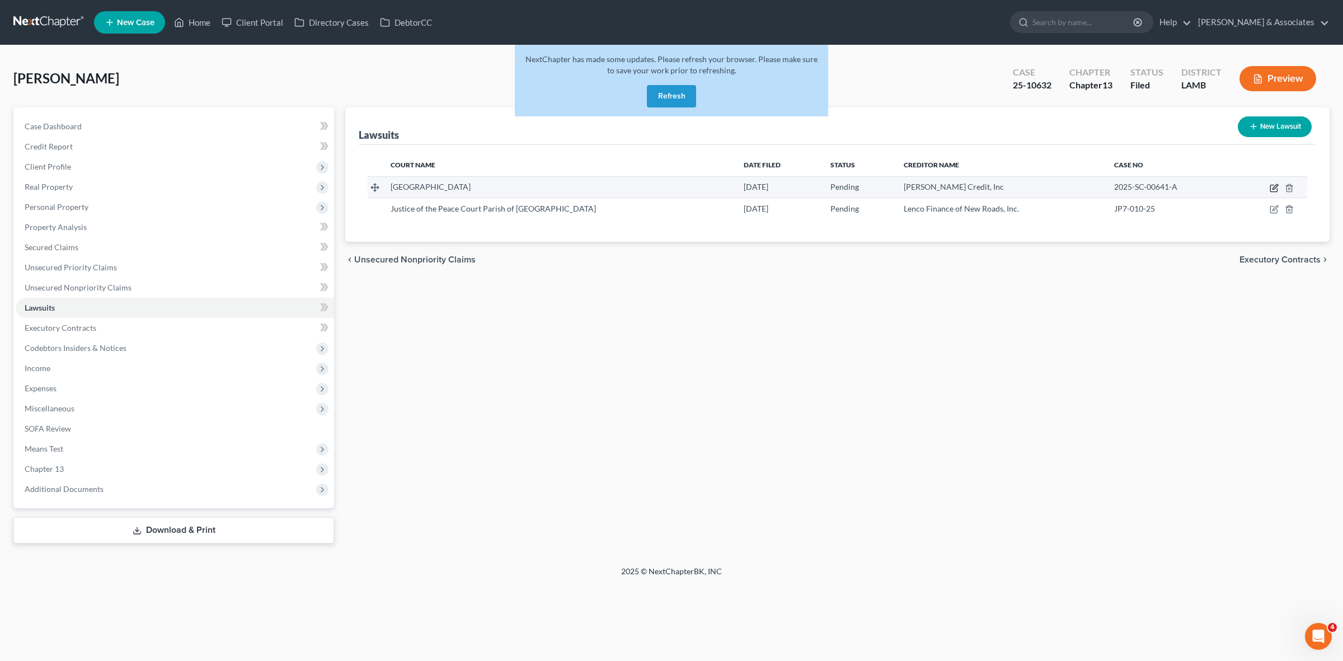
click at [1272, 186] on icon "button" at bounding box center [1274, 188] width 9 height 9
select select "19"
select select "0"
select select "1"
select select "19"
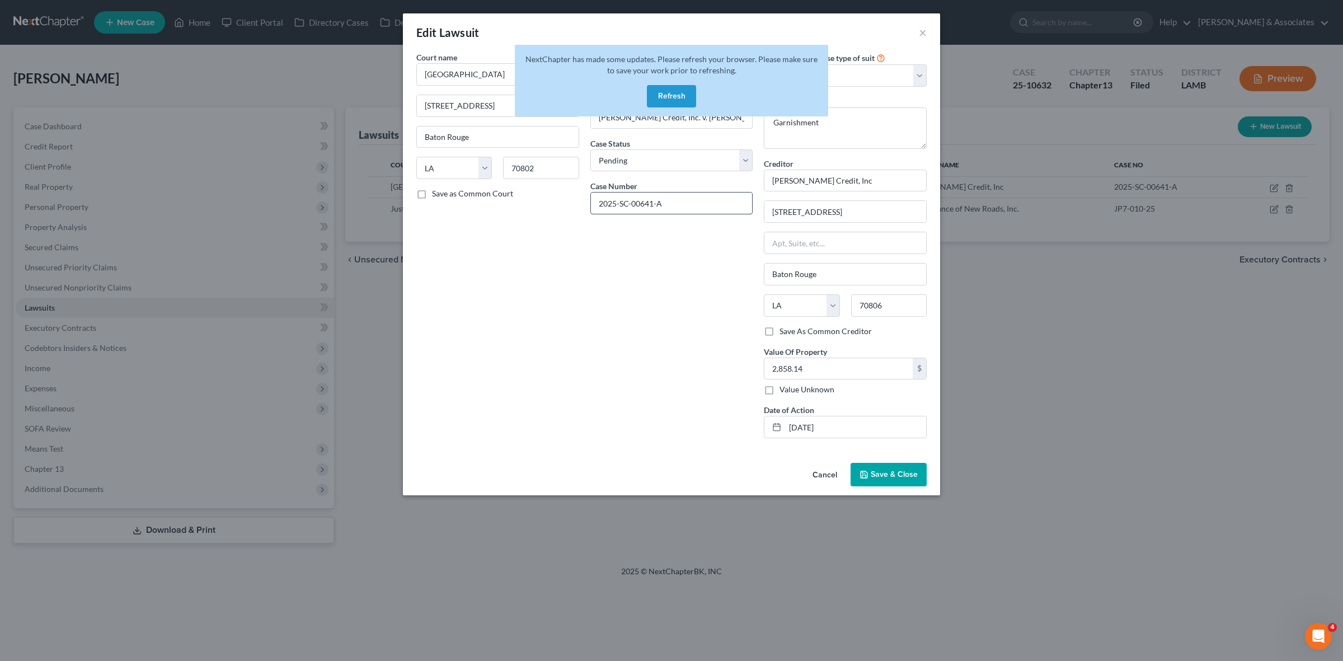
drag, startPoint x: 678, startPoint y: 287, endPoint x: 698, endPoint y: 195, distance: 94.4
click at [678, 287] on div "Date Filed 05/02/2025 Case Caption Sherman Credit, Inc. v. Lisa Cannady Case St…" at bounding box center [672, 249] width 174 height 396
click at [681, 90] on button "Refresh" at bounding box center [671, 96] width 49 height 22
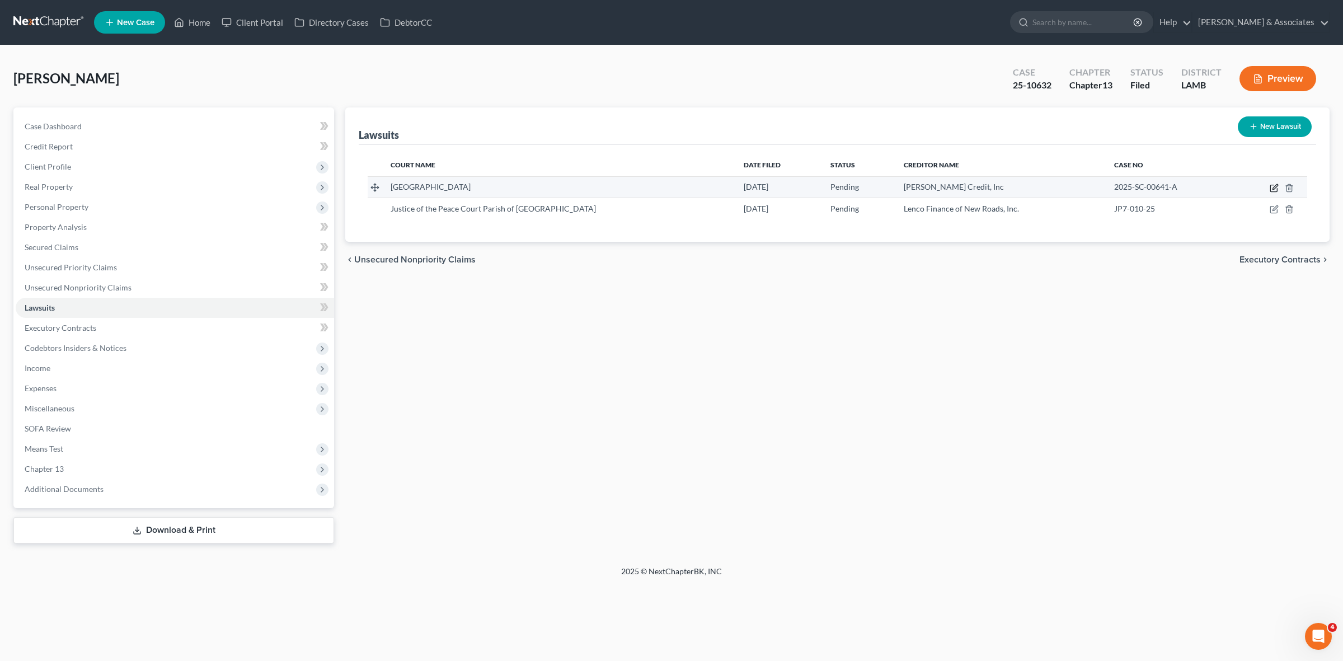
click at [1270, 188] on icon "button" at bounding box center [1274, 188] width 9 height 9
select select "19"
select select "0"
select select "1"
select select "19"
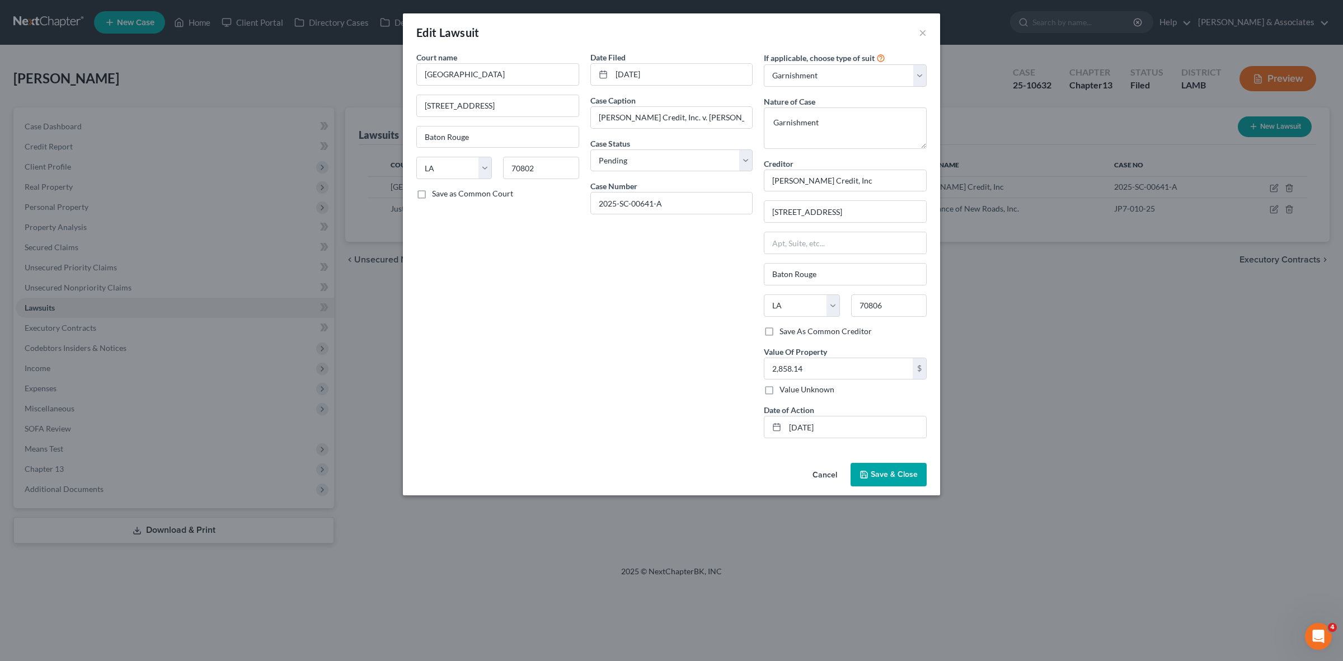
click at [837, 479] on button "Cancel" at bounding box center [825, 475] width 43 height 22
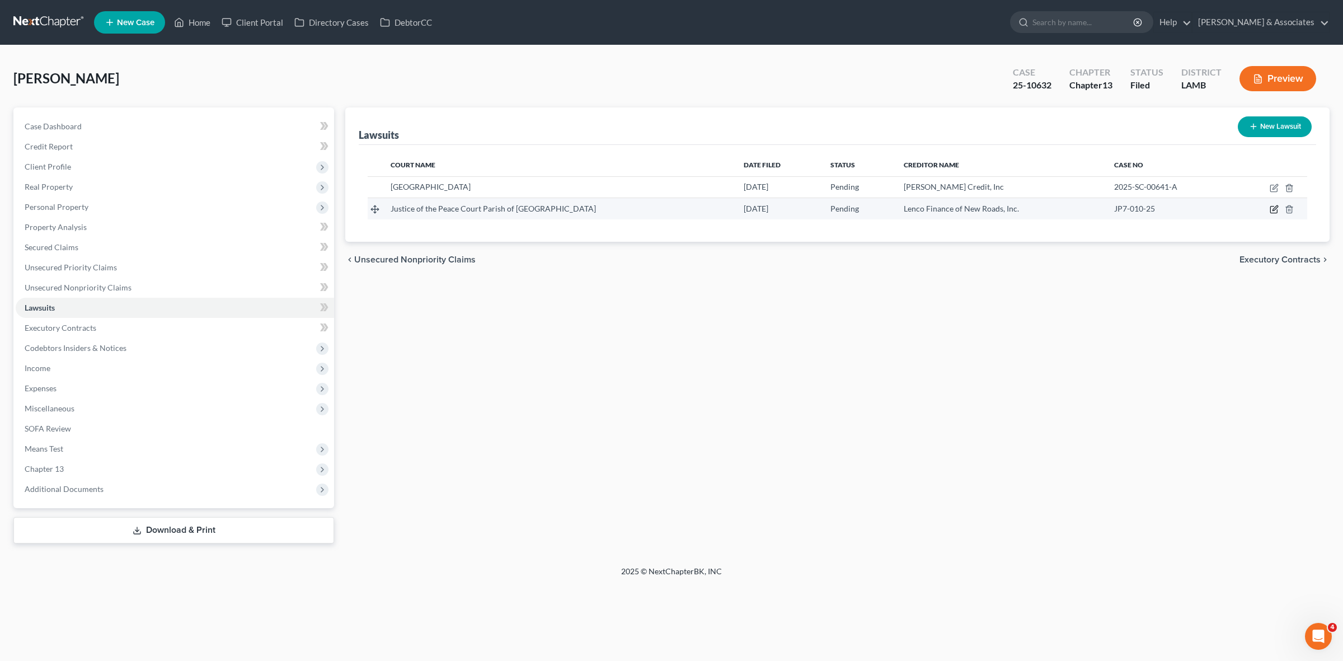
click at [1275, 205] on icon "button" at bounding box center [1274, 209] width 9 height 9
select select "19"
select select "0"
select select "1"
select select "19"
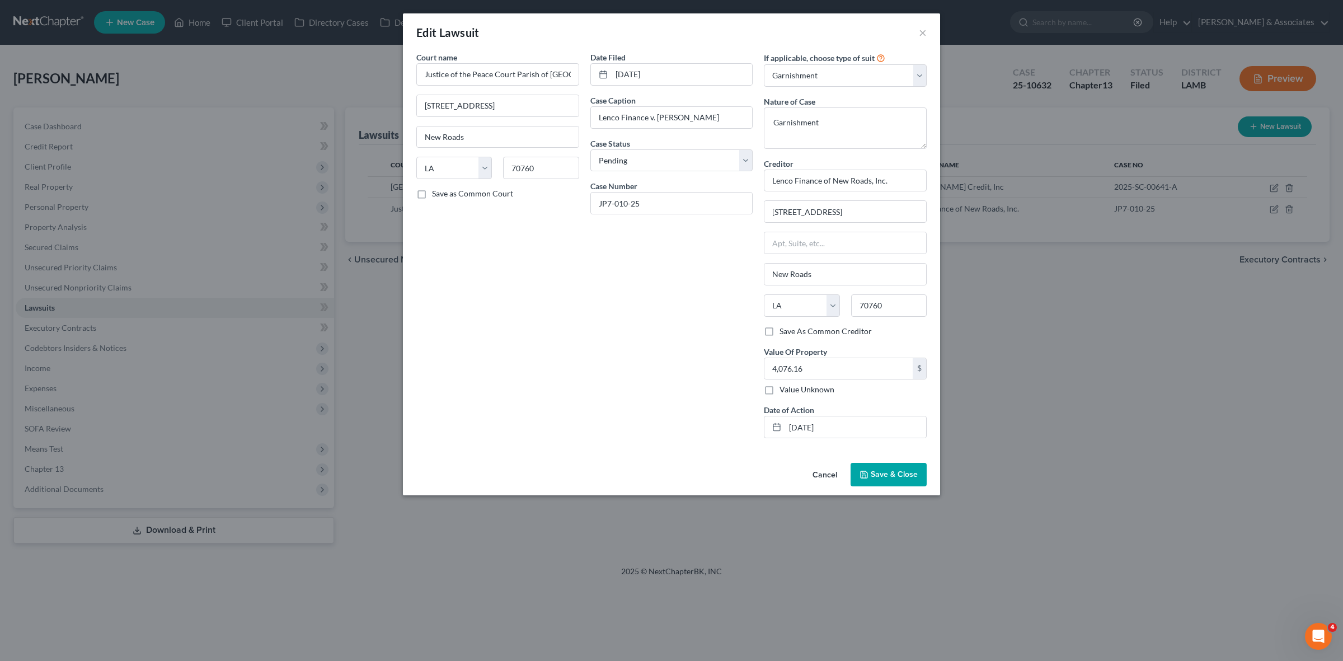
click at [829, 480] on button "Cancel" at bounding box center [825, 475] width 43 height 22
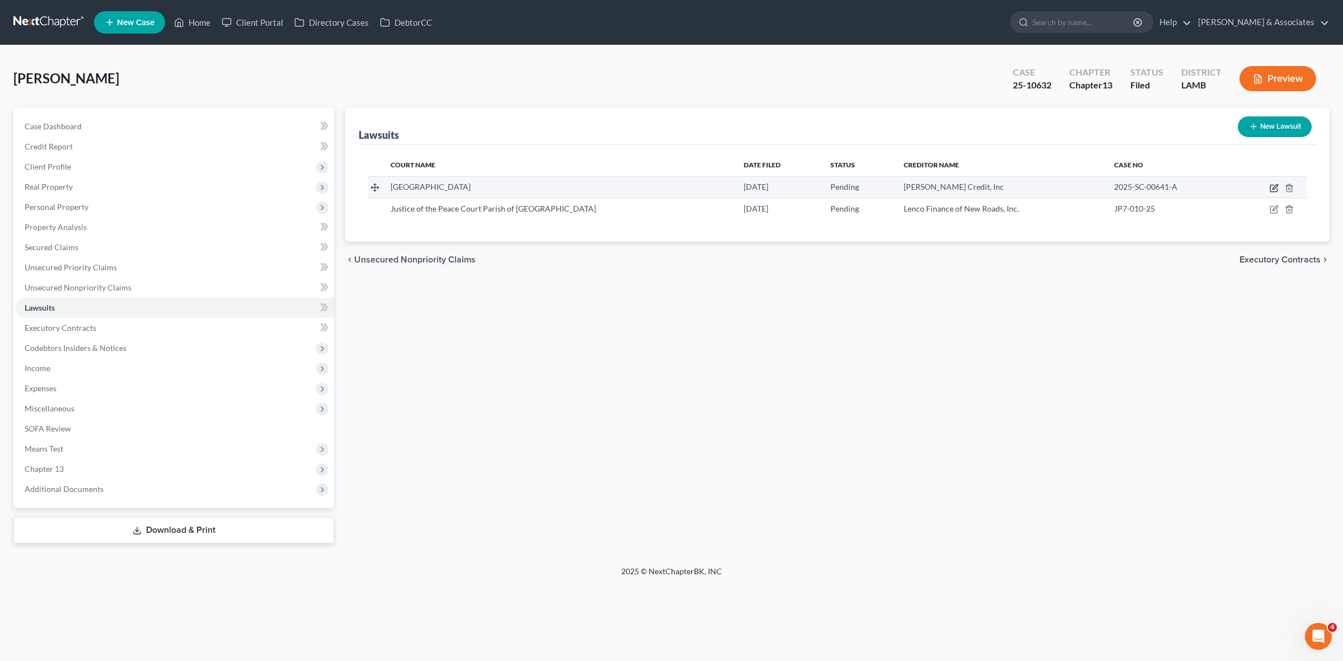
click at [1271, 185] on icon "button" at bounding box center [1274, 188] width 9 height 9
select select "19"
select select "0"
select select "1"
select select "19"
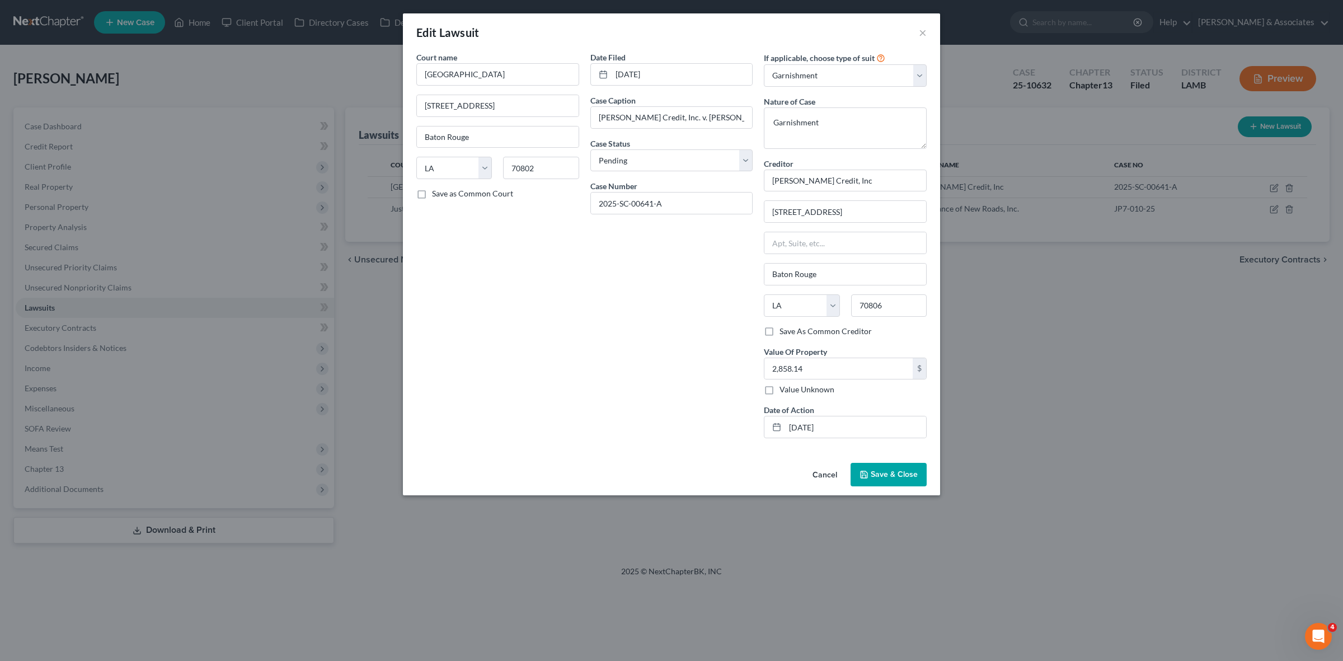
click at [1263, 370] on div "Edit Lawsuit × Court name * [GEOGRAPHIC_DATA] [STREET_ADDRESS][GEOGRAPHIC_DATA]…" at bounding box center [671, 330] width 1343 height 661
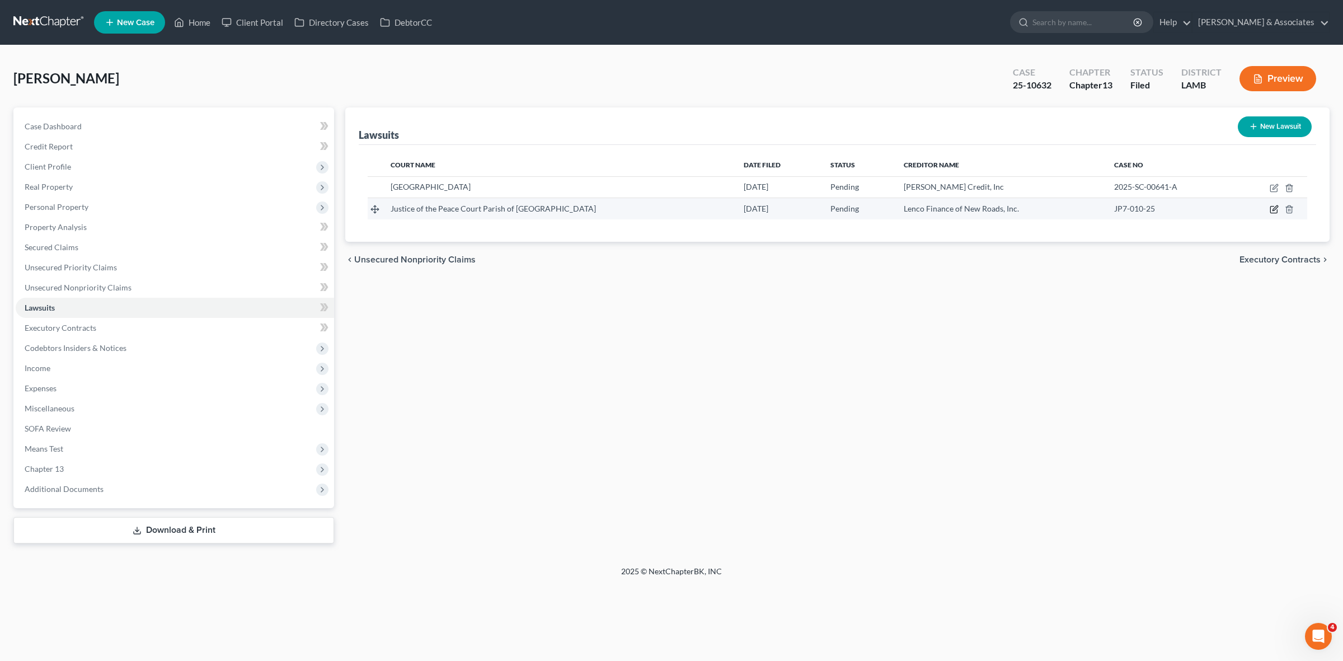
click at [1272, 213] on icon "button" at bounding box center [1274, 210] width 7 height 7
select select "19"
select select "0"
select select "1"
select select "19"
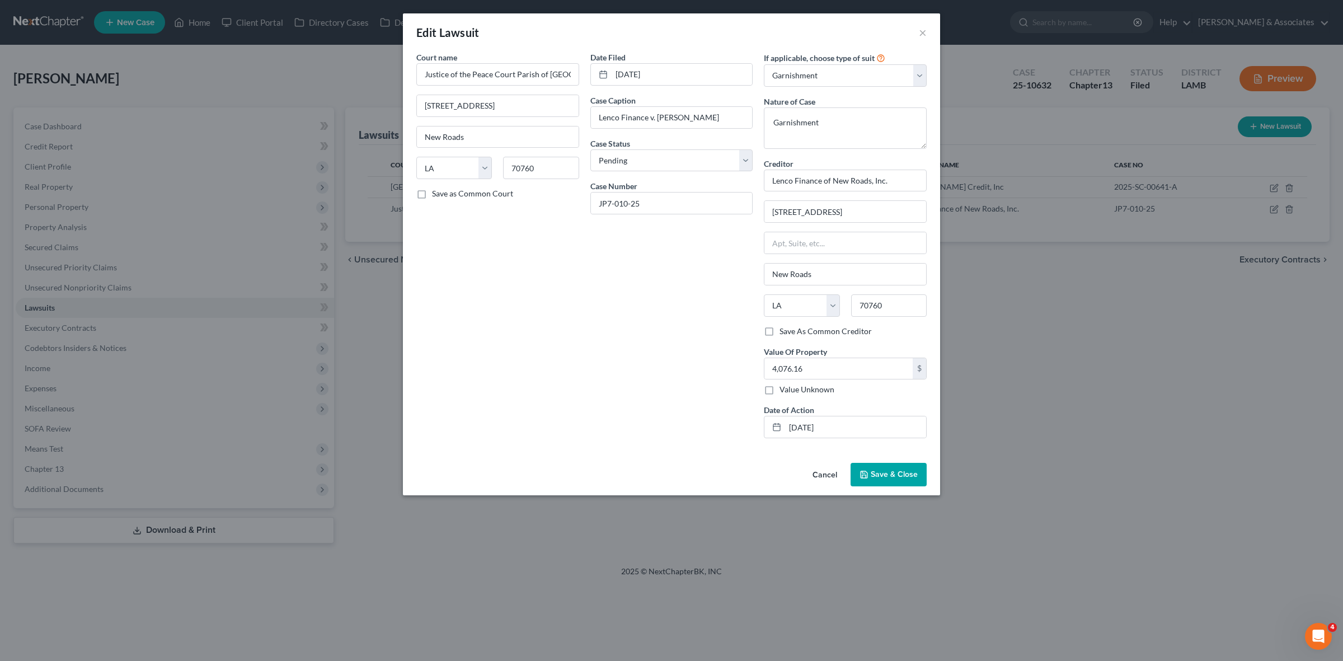
click at [1254, 326] on div "Edit Lawsuit × Court name * Justice of the Peace Court Parish of [GEOGRAPHIC_DA…" at bounding box center [671, 330] width 1343 height 661
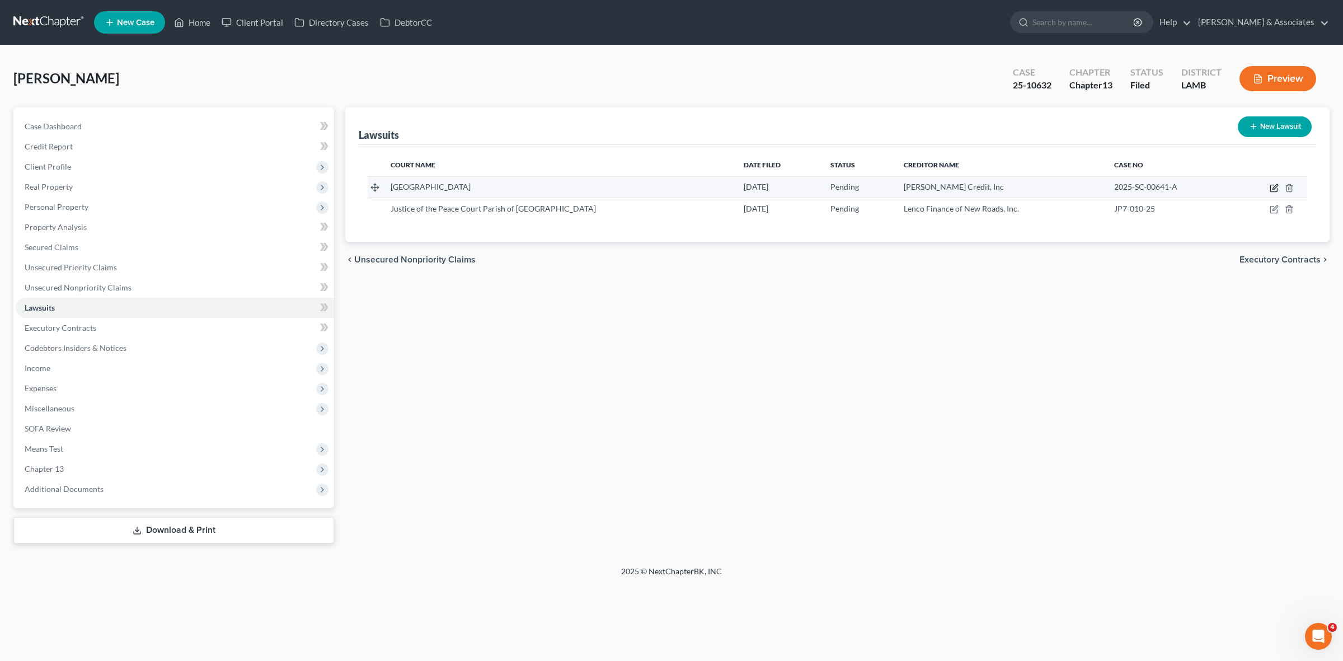
click at [1274, 188] on icon "button" at bounding box center [1274, 188] width 9 height 9
select select "19"
select select "0"
select select "1"
select select "19"
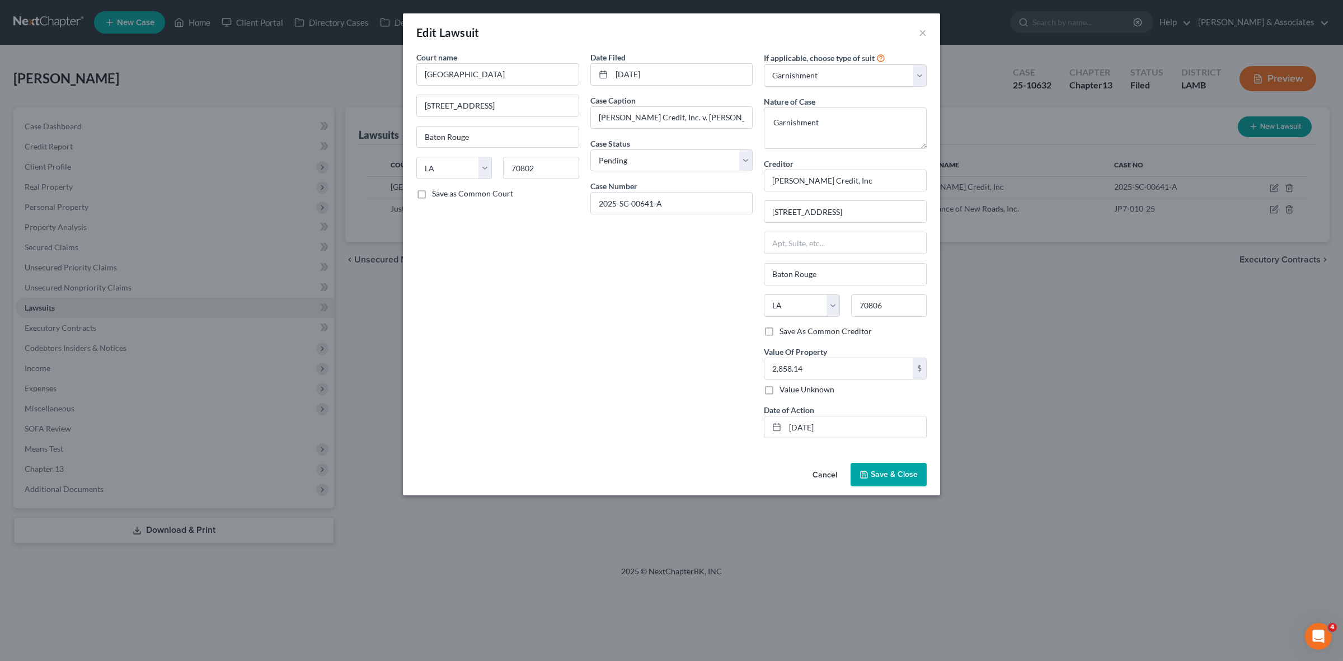
click at [1258, 337] on div "Edit Lawsuit × Court name * [GEOGRAPHIC_DATA] [STREET_ADDRESS][GEOGRAPHIC_DATA]…" at bounding box center [671, 330] width 1343 height 661
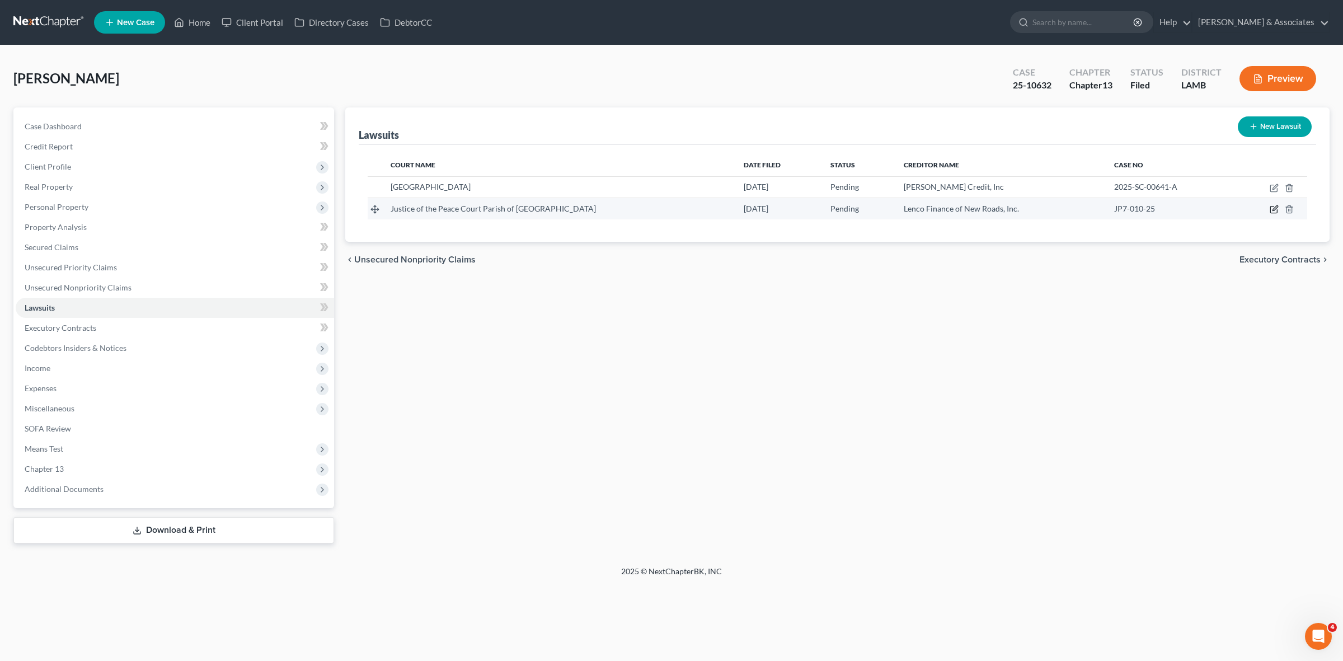
click at [1274, 208] on icon "button" at bounding box center [1275, 208] width 5 height 5
select select "19"
select select "0"
select select "1"
select select "19"
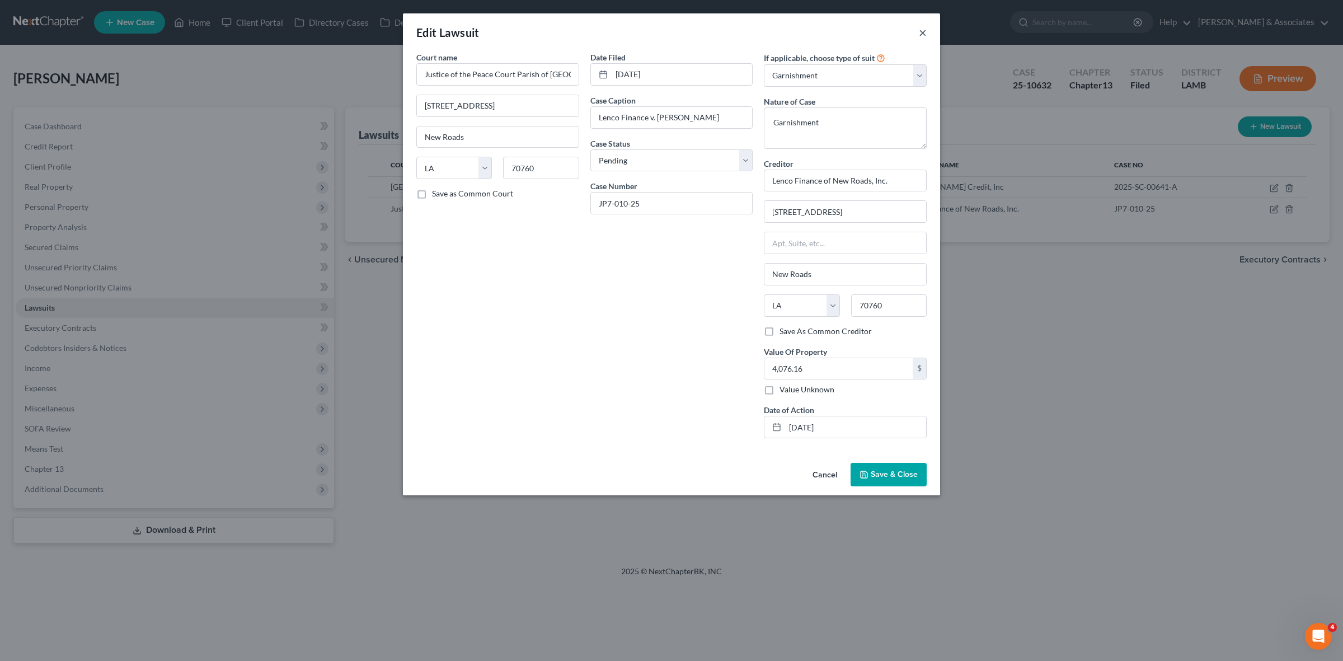
click at [925, 29] on button "×" at bounding box center [923, 32] width 8 height 13
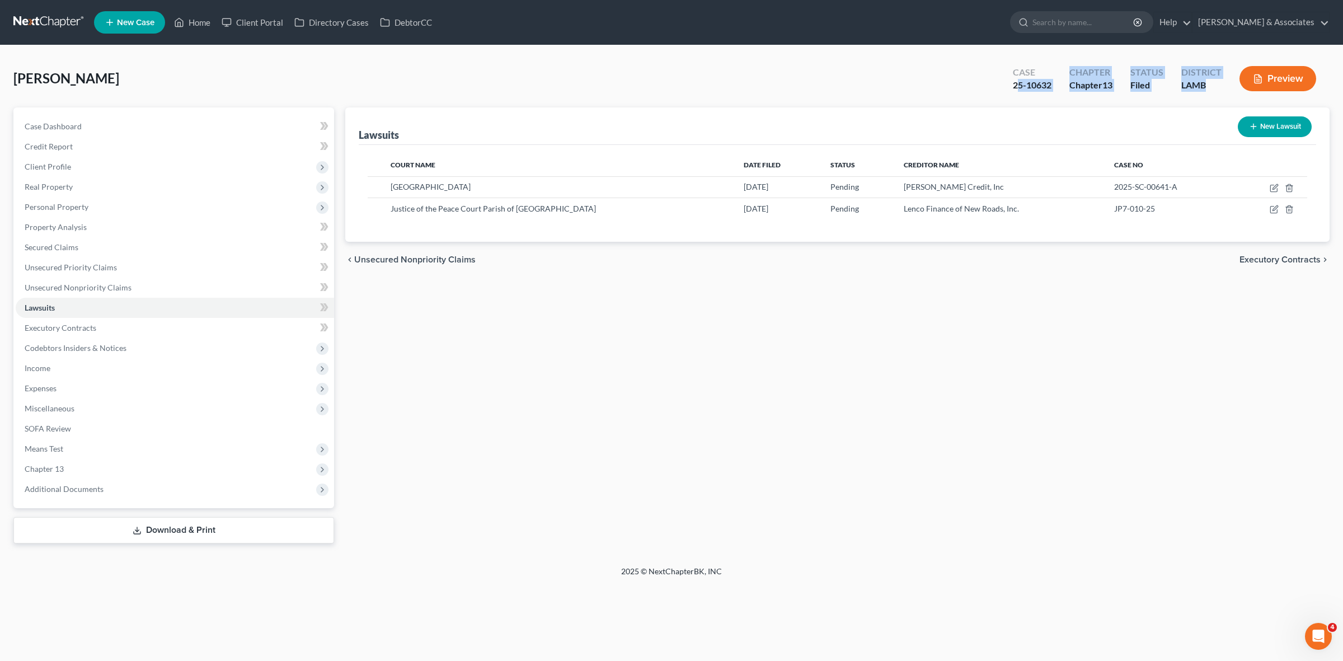
drag, startPoint x: 1016, startPoint y: 83, endPoint x: 1215, endPoint y: 91, distance: 198.9
click at [1215, 91] on div "Case 25-10632 Chapter Chapter 13 Status Filed District [GEOGRAPHIC_DATA]" at bounding box center [1167, 79] width 326 height 33
click at [1215, 90] on div "LAMB" at bounding box center [1202, 85] width 40 height 13
click at [1056, 73] on div "Case 25-10632" at bounding box center [1032, 79] width 57 height 33
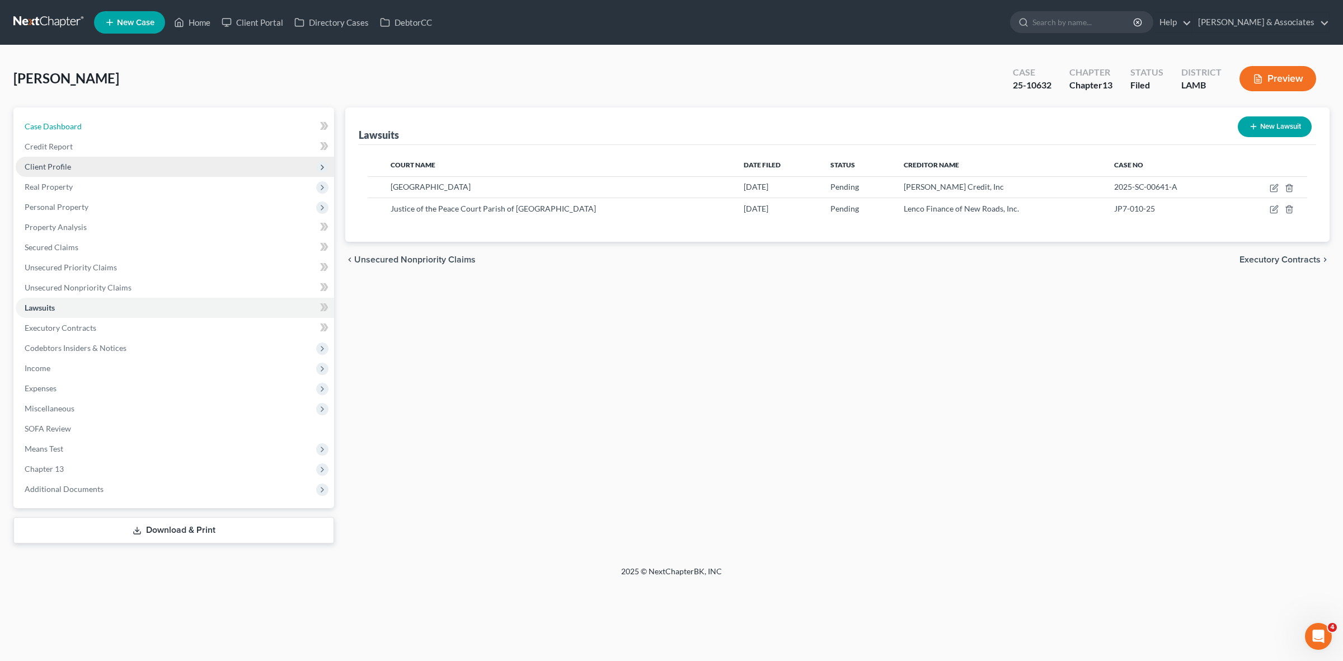
drag, startPoint x: 253, startPoint y: 122, endPoint x: 326, endPoint y: 160, distance: 81.9
click at [253, 122] on link "Case Dashboard" at bounding box center [175, 126] width 318 height 20
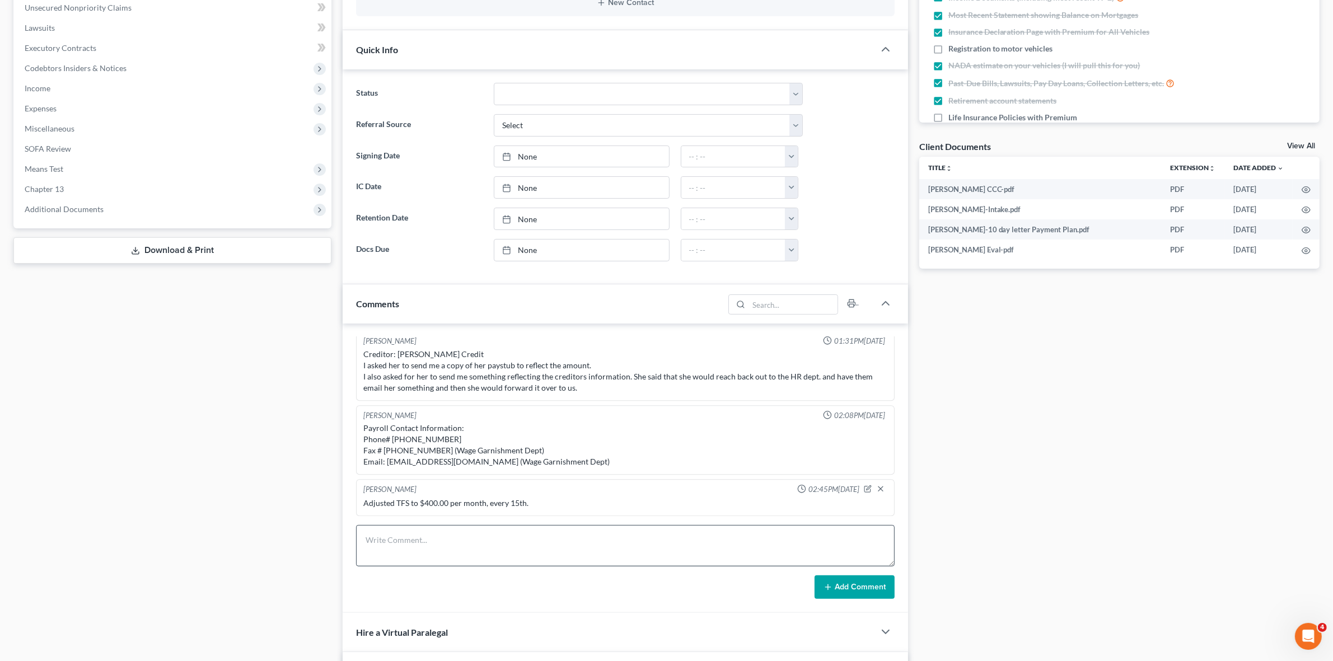
scroll to position [481, 0]
drag, startPoint x: 606, startPoint y: 541, endPoint x: 616, endPoint y: 555, distance: 16.8
click at [612, 550] on textarea at bounding box center [625, 545] width 538 height 41
type textarea "341 briefing held. Only thing to note is that she only owns 50% of the property…"
click at [830, 589] on icon at bounding box center [827, 587] width 9 height 9
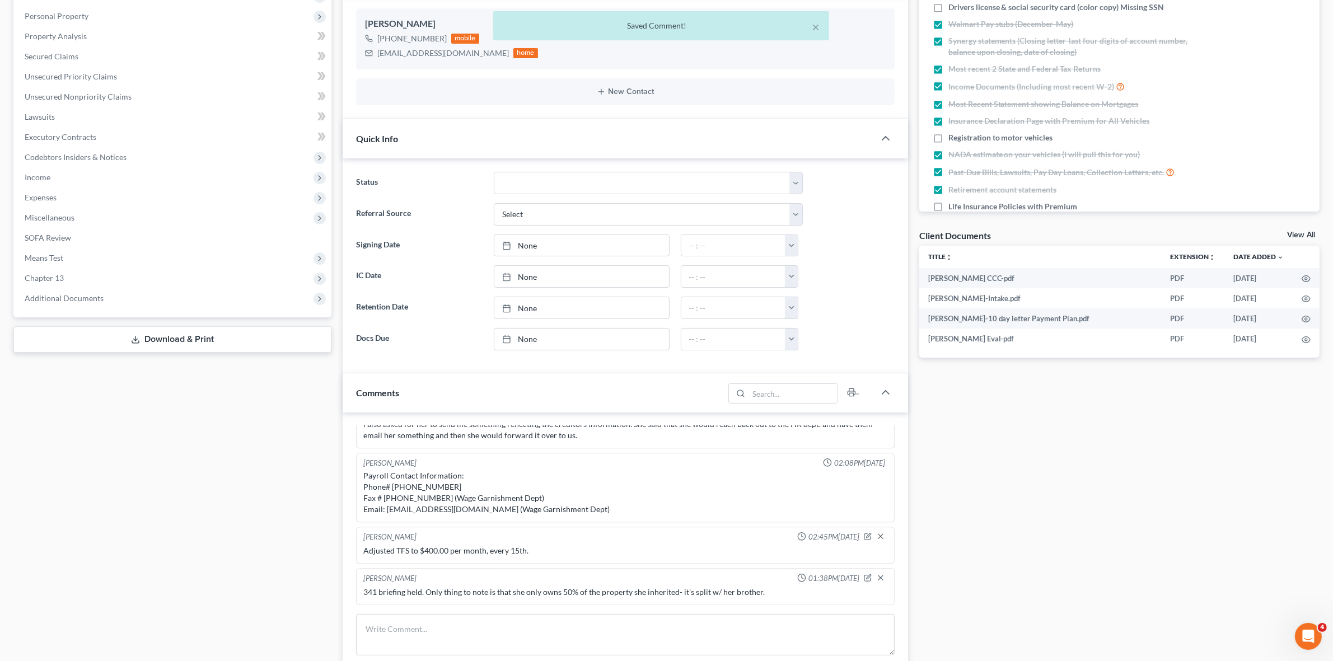
scroll to position [0, 0]
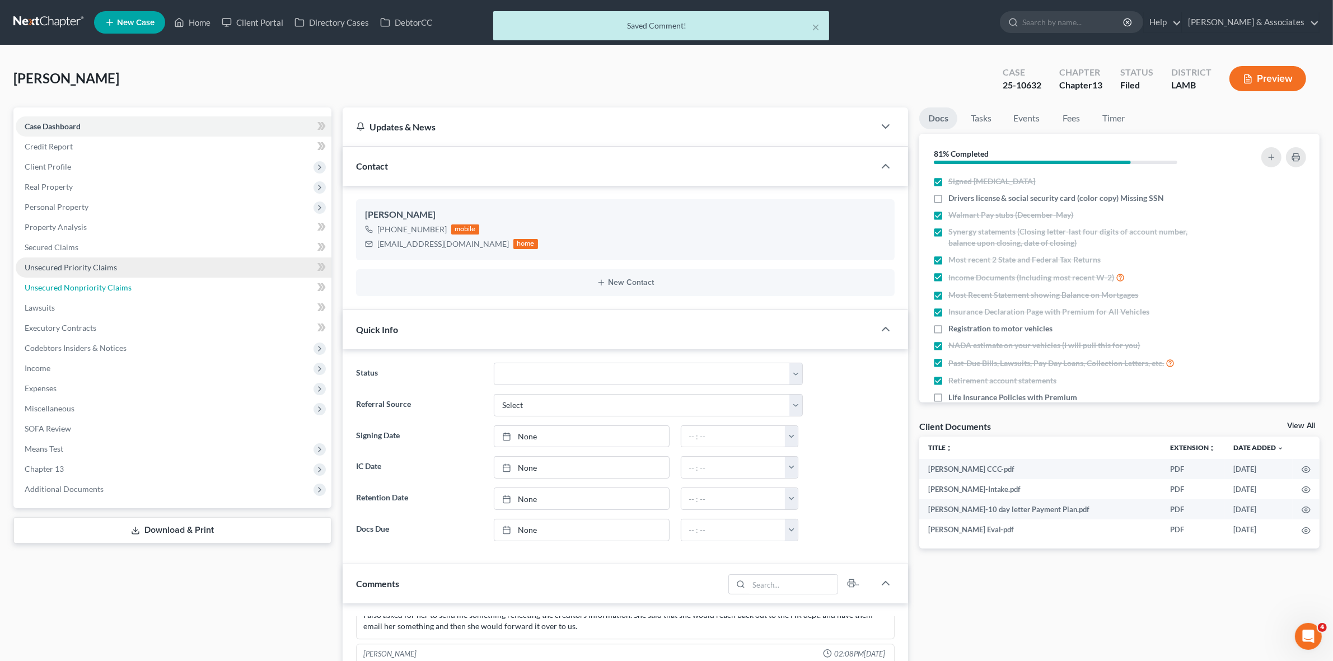
drag, startPoint x: 181, startPoint y: 284, endPoint x: 174, endPoint y: 256, distance: 28.8
click at [181, 284] on link "Unsecured Nonpriority Claims" at bounding box center [174, 288] width 316 height 20
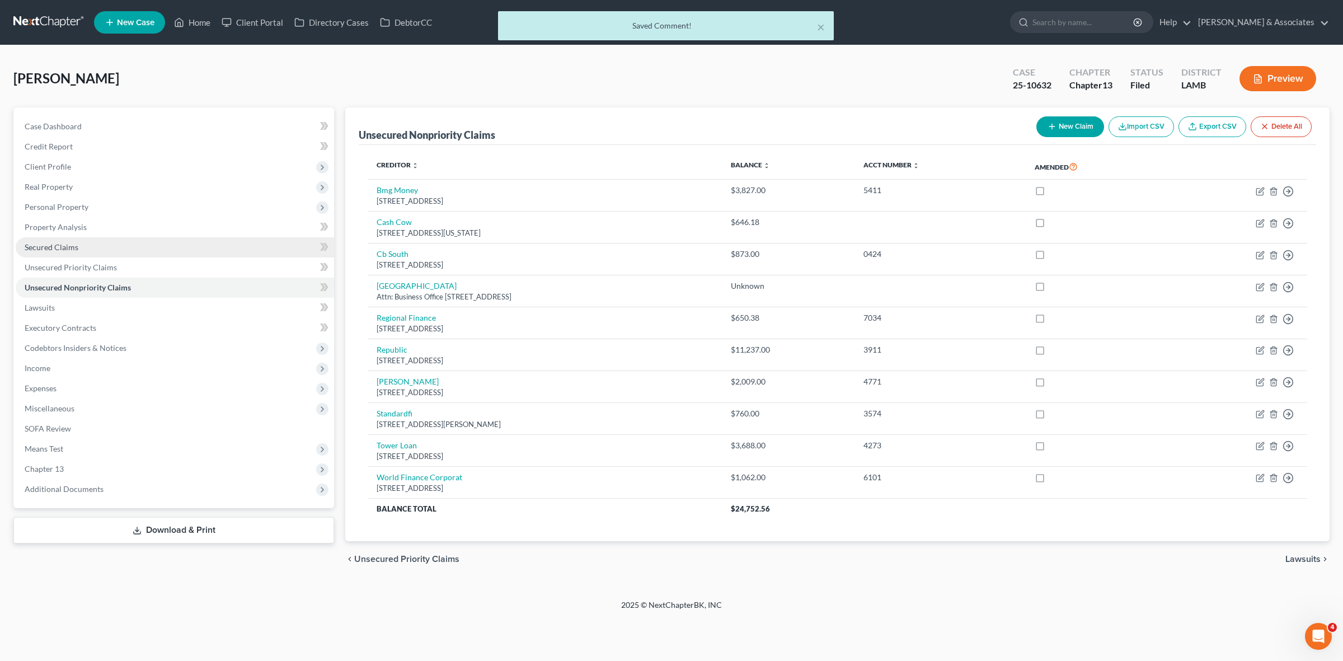
click at [163, 251] on link "Secured Claims" at bounding box center [175, 247] width 318 height 20
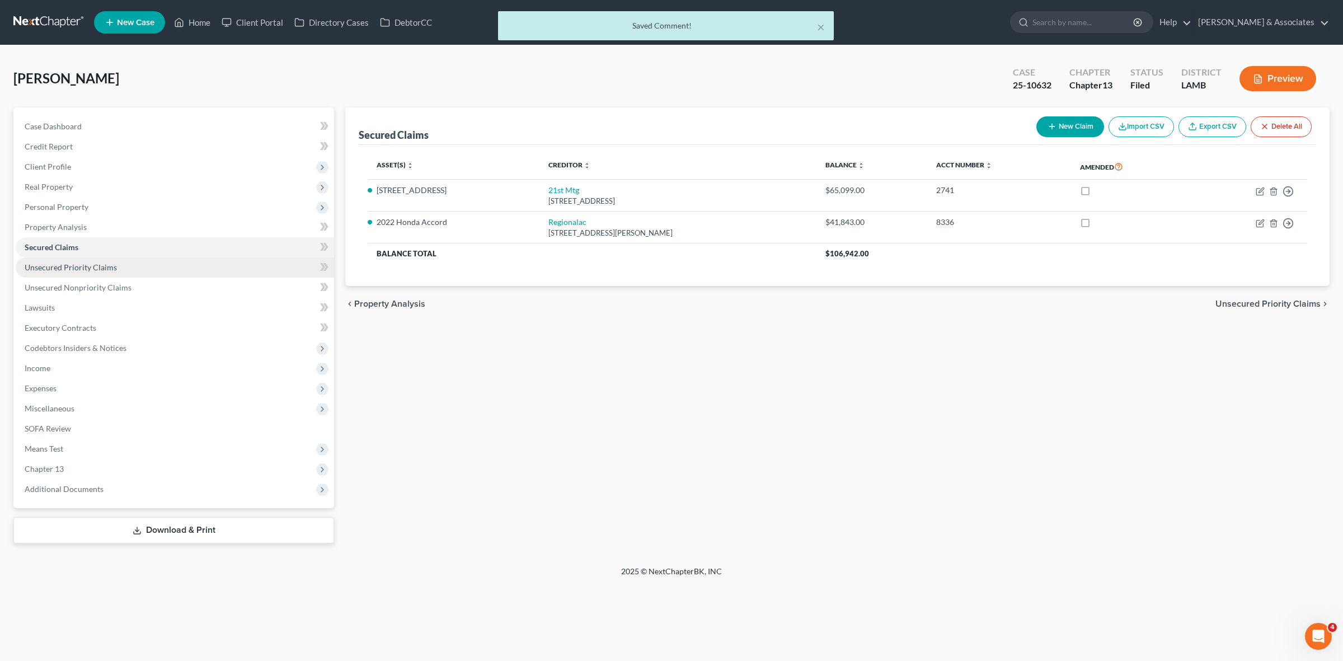
click at [163, 269] on link "Unsecured Priority Claims" at bounding box center [175, 267] width 318 height 20
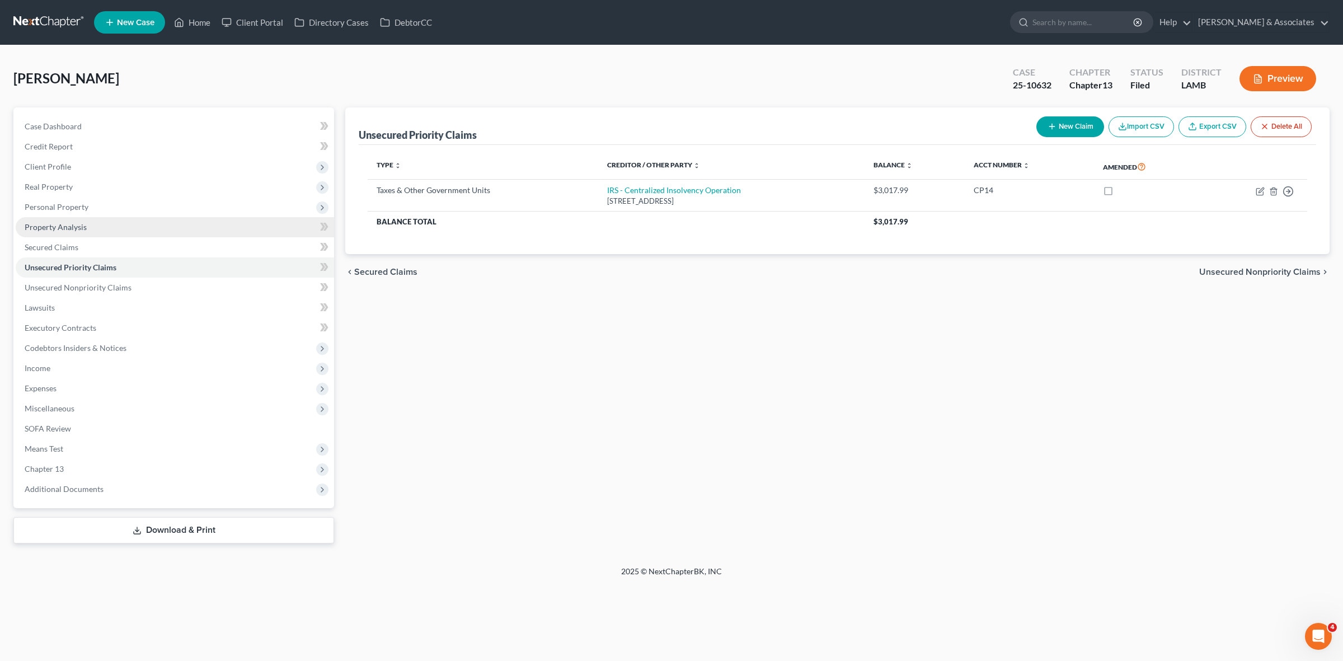
click at [225, 229] on link "Property Analysis" at bounding box center [175, 227] width 318 height 20
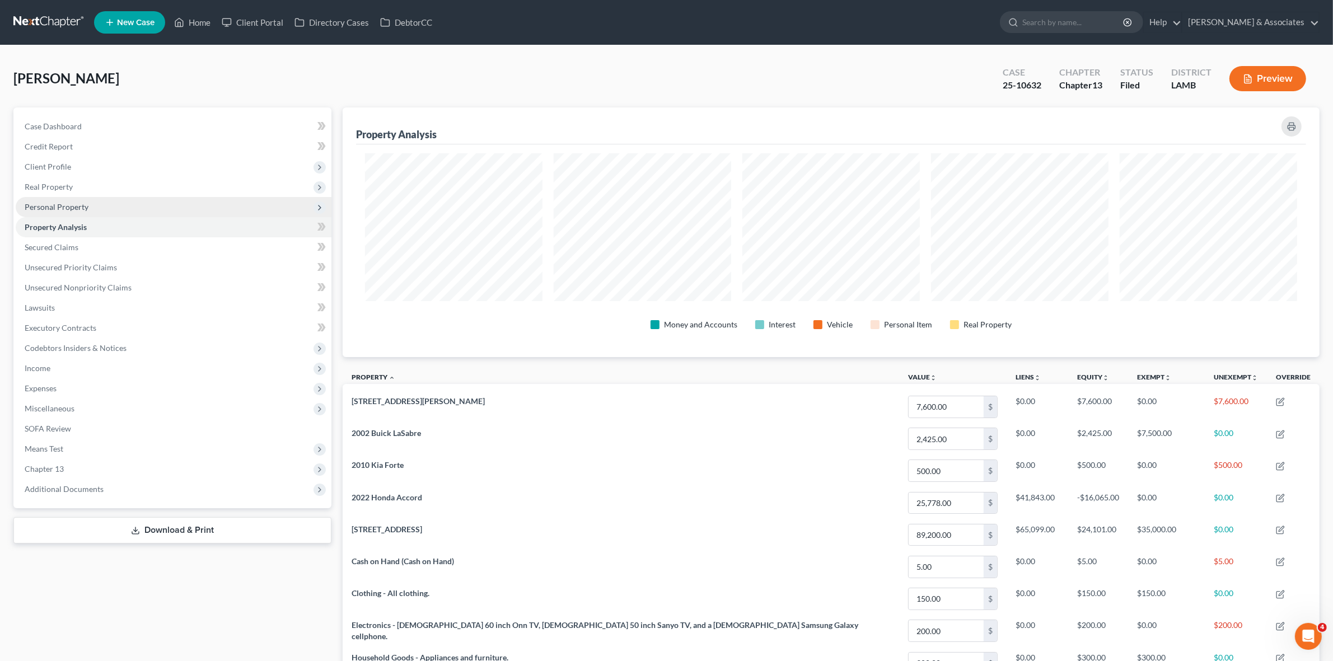
scroll to position [250, 977]
click at [219, 210] on span "Personal Property" at bounding box center [174, 207] width 316 height 20
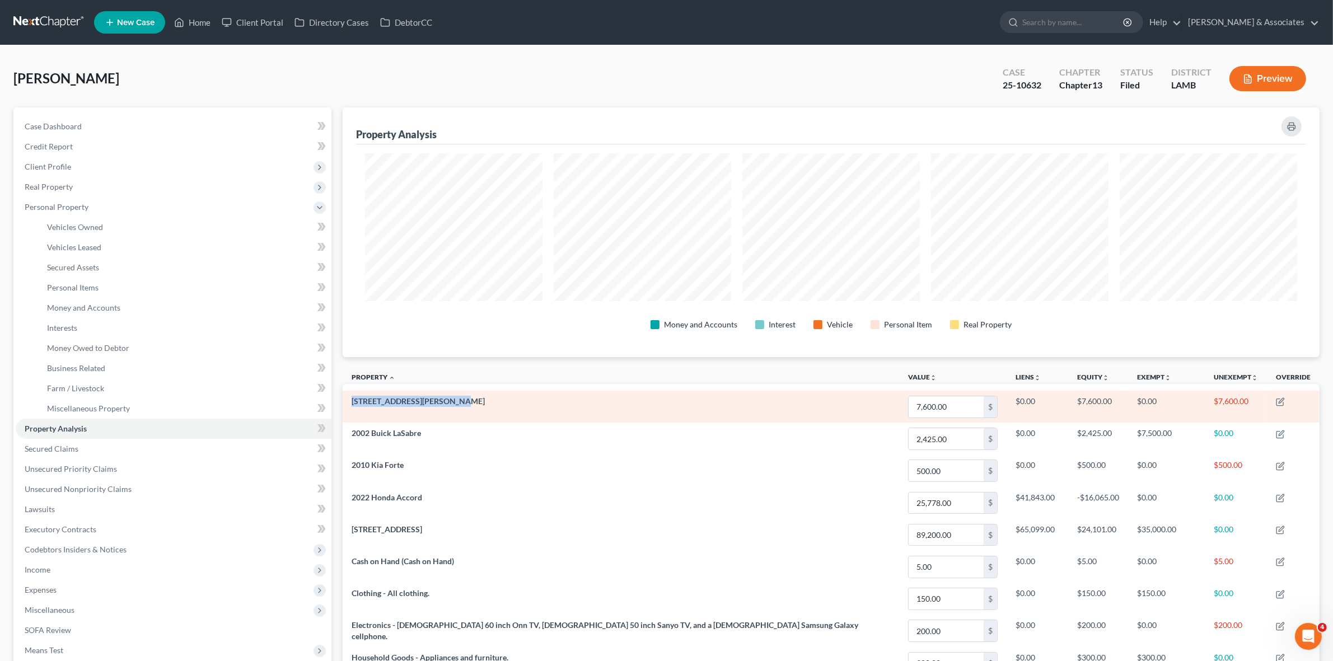
drag, startPoint x: 461, startPoint y: 393, endPoint x: 342, endPoint y: 406, distance: 119.4
click at [343, 406] on td "[STREET_ADDRESS][PERSON_NAME]" at bounding box center [621, 407] width 556 height 32
copy span "[STREET_ADDRESS][PERSON_NAME]"
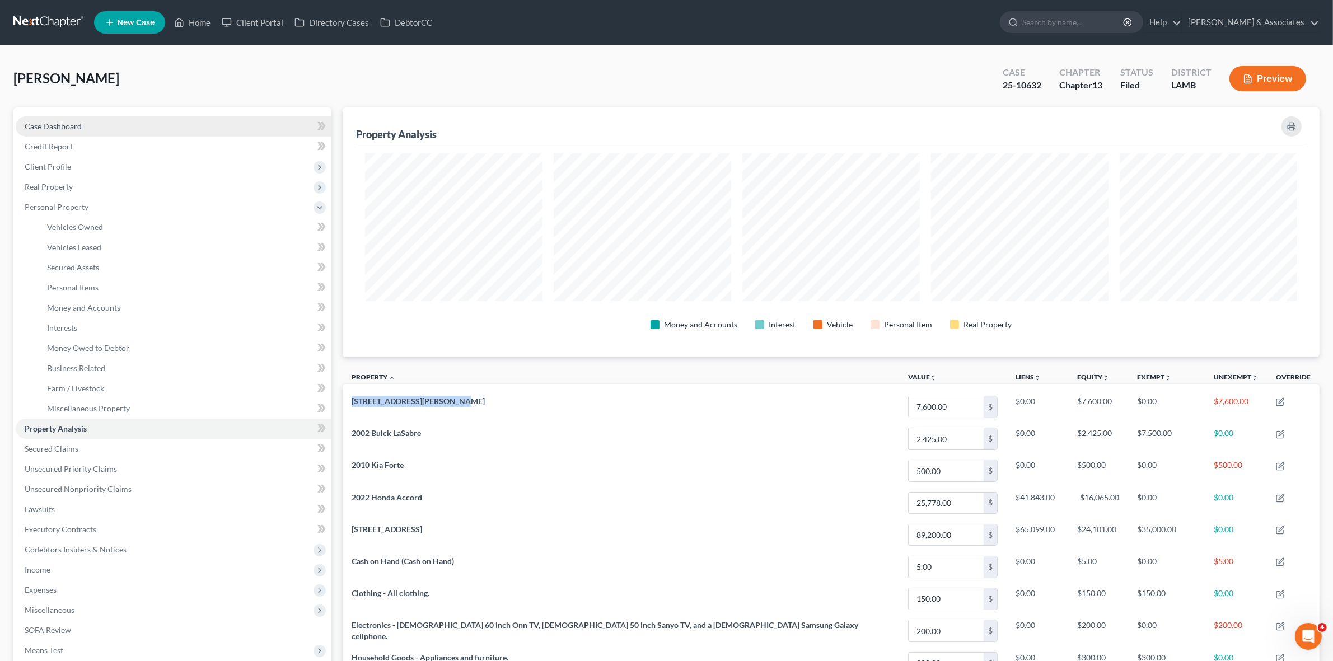
click at [201, 133] on link "Case Dashboard" at bounding box center [174, 126] width 316 height 20
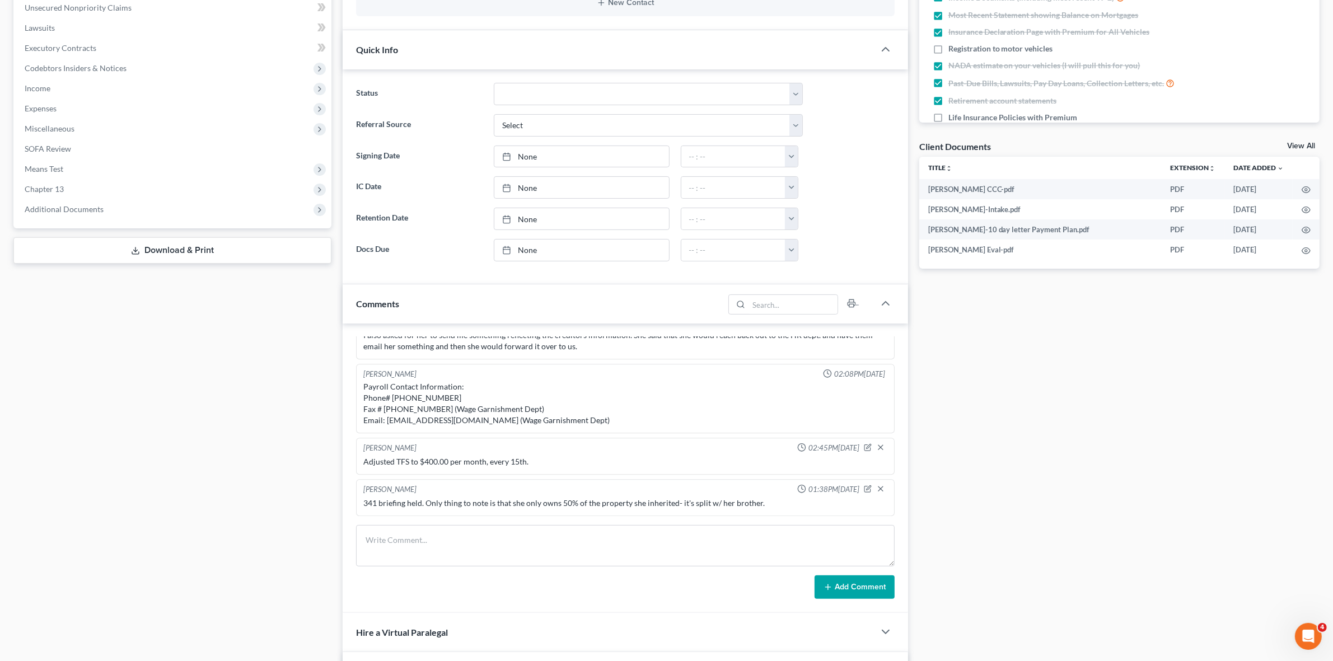
scroll to position [481, 0]
click at [866, 489] on icon "button" at bounding box center [868, 487] width 4 height 4
click at [816, 511] on textarea "341 briefing held. Only thing to note is that she only owns 50% of the property…" at bounding box center [624, 513] width 523 height 41
paste textarea "[STREET_ADDRESS][PERSON_NAME]"
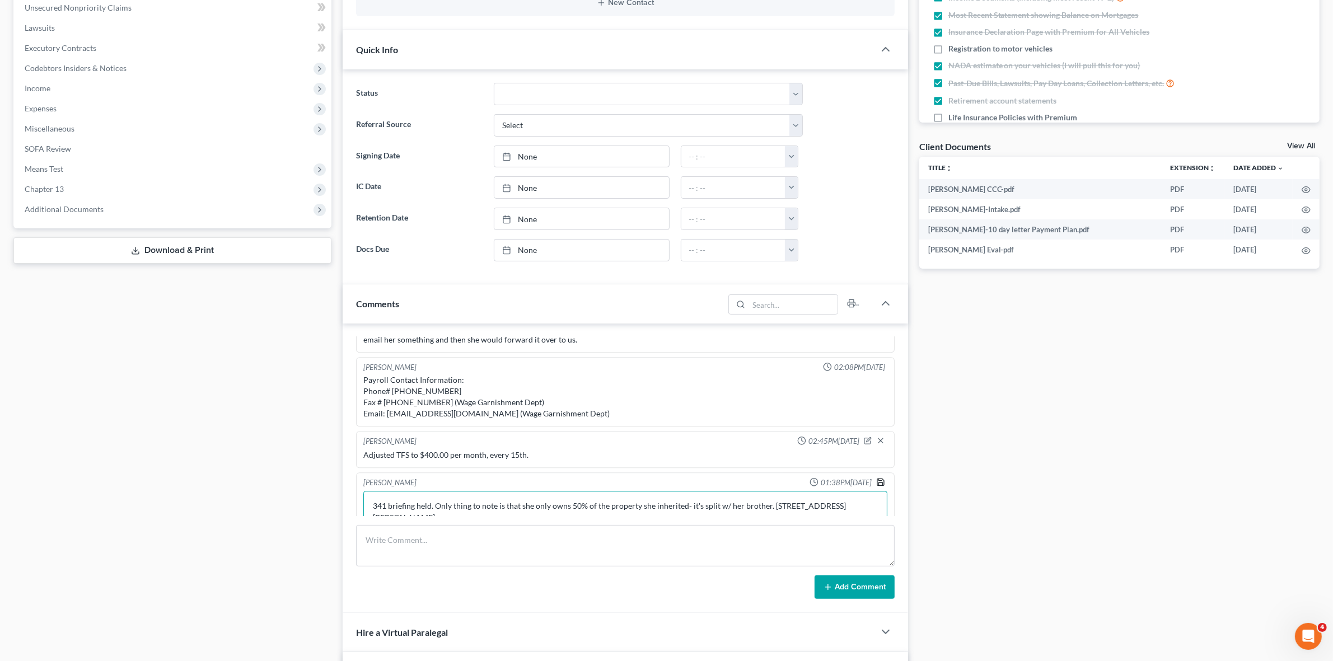
type textarea "341 briefing held. Only thing to note is that she only owns 50% of the property…"
click at [876, 486] on icon "button" at bounding box center [880, 481] width 9 height 9
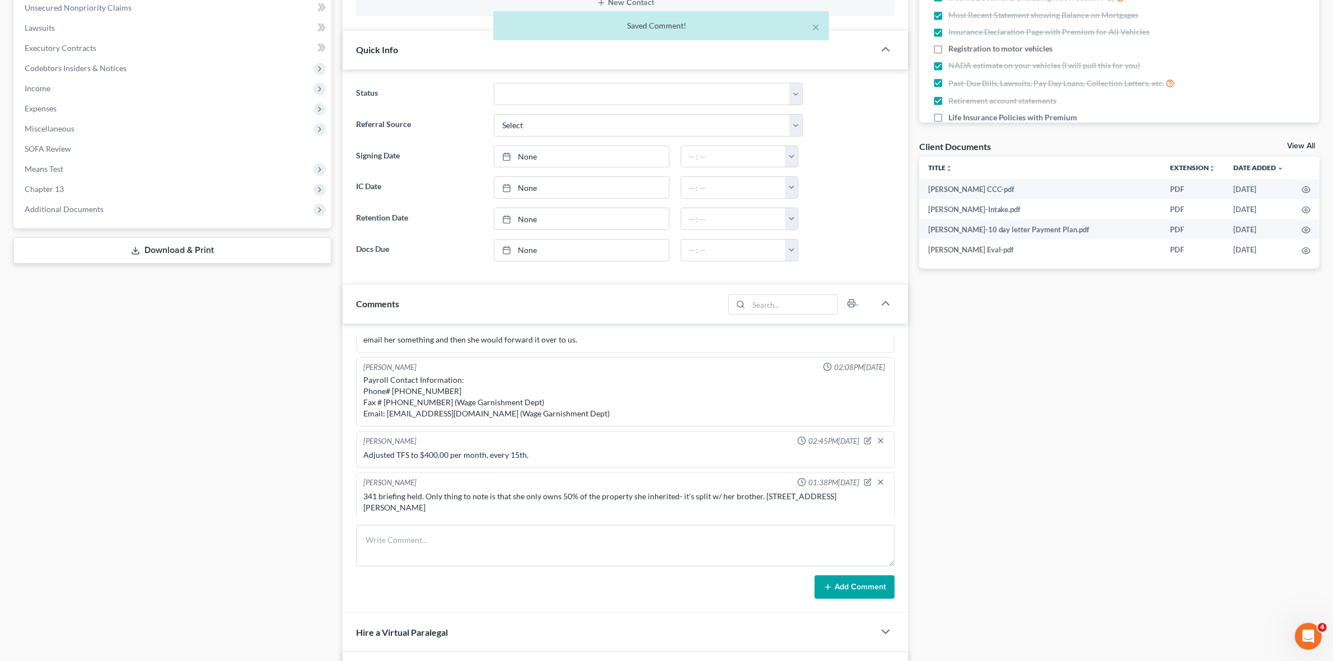
scroll to position [3626, 0]
